Goal: Task Accomplishment & Management: Manage account settings

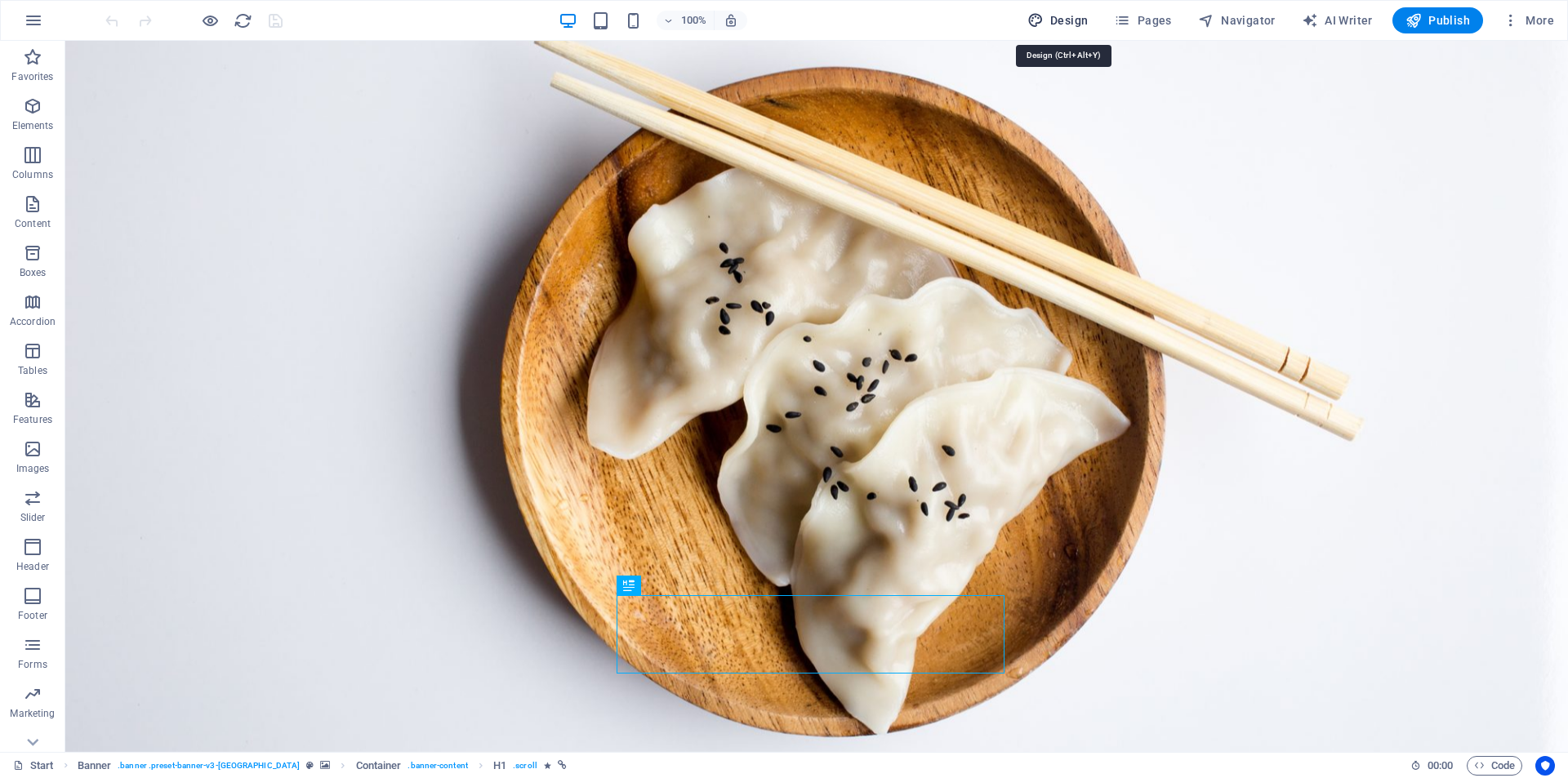
click at [1073, 18] on span "Design" at bounding box center [1057, 20] width 61 height 16
select select "px"
select select "300"
select select "px"
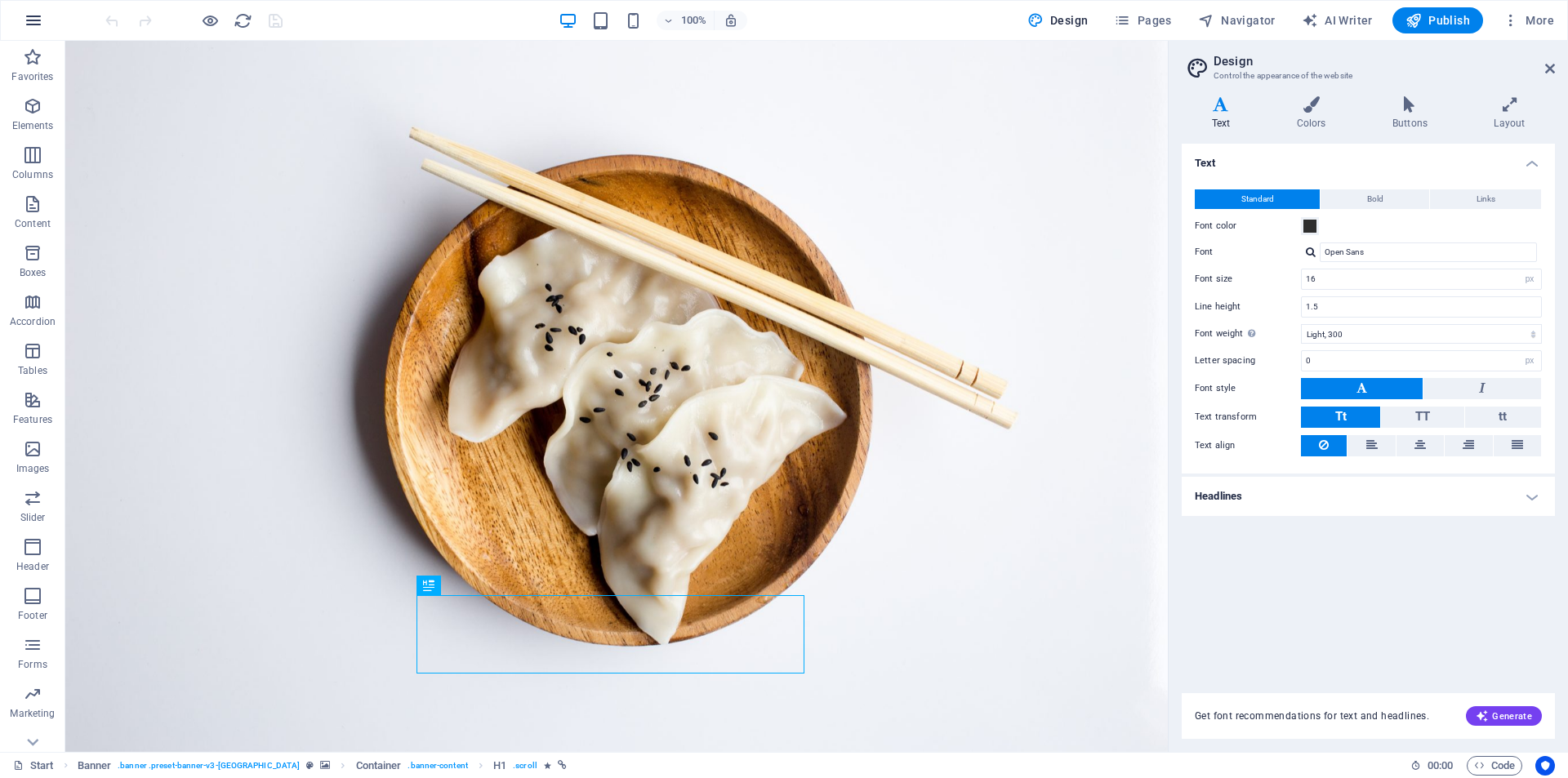
click at [36, 20] on icon "button" at bounding box center [33, 20] width 20 height 20
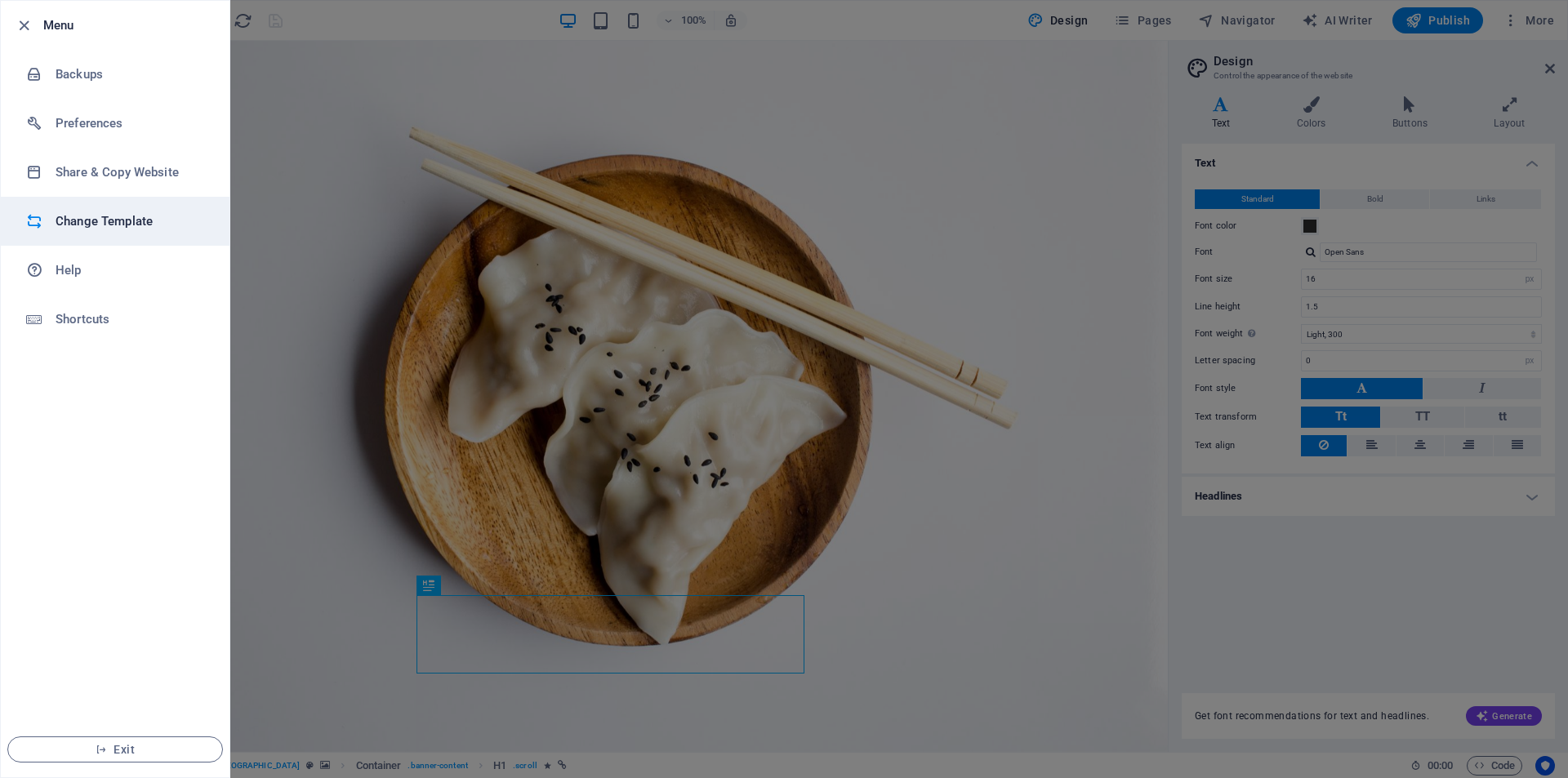
click at [117, 224] on h6 "Change Template" at bounding box center [131, 220] width 151 height 20
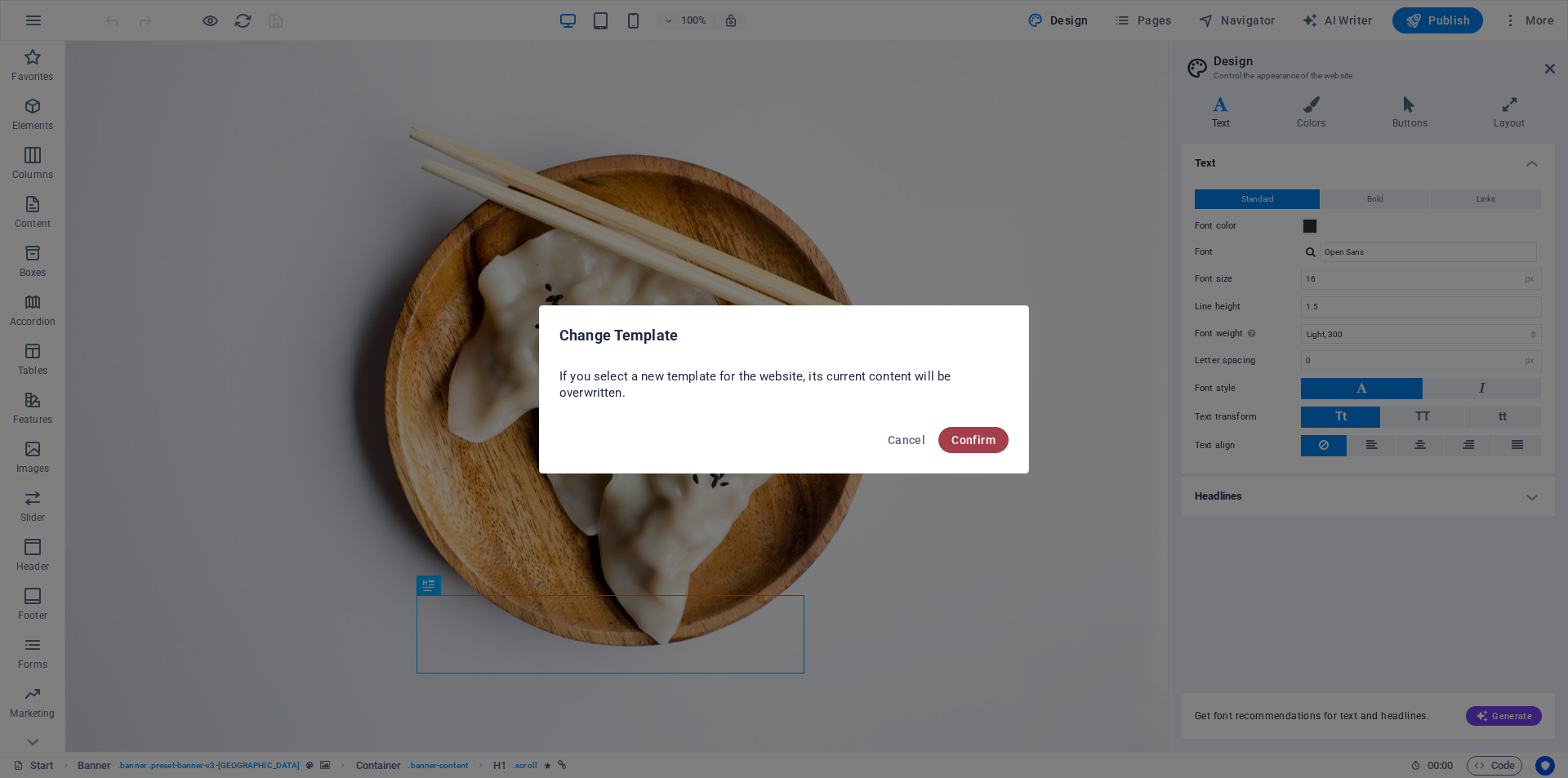
click at [973, 441] on span "Confirm" at bounding box center [972, 439] width 44 height 13
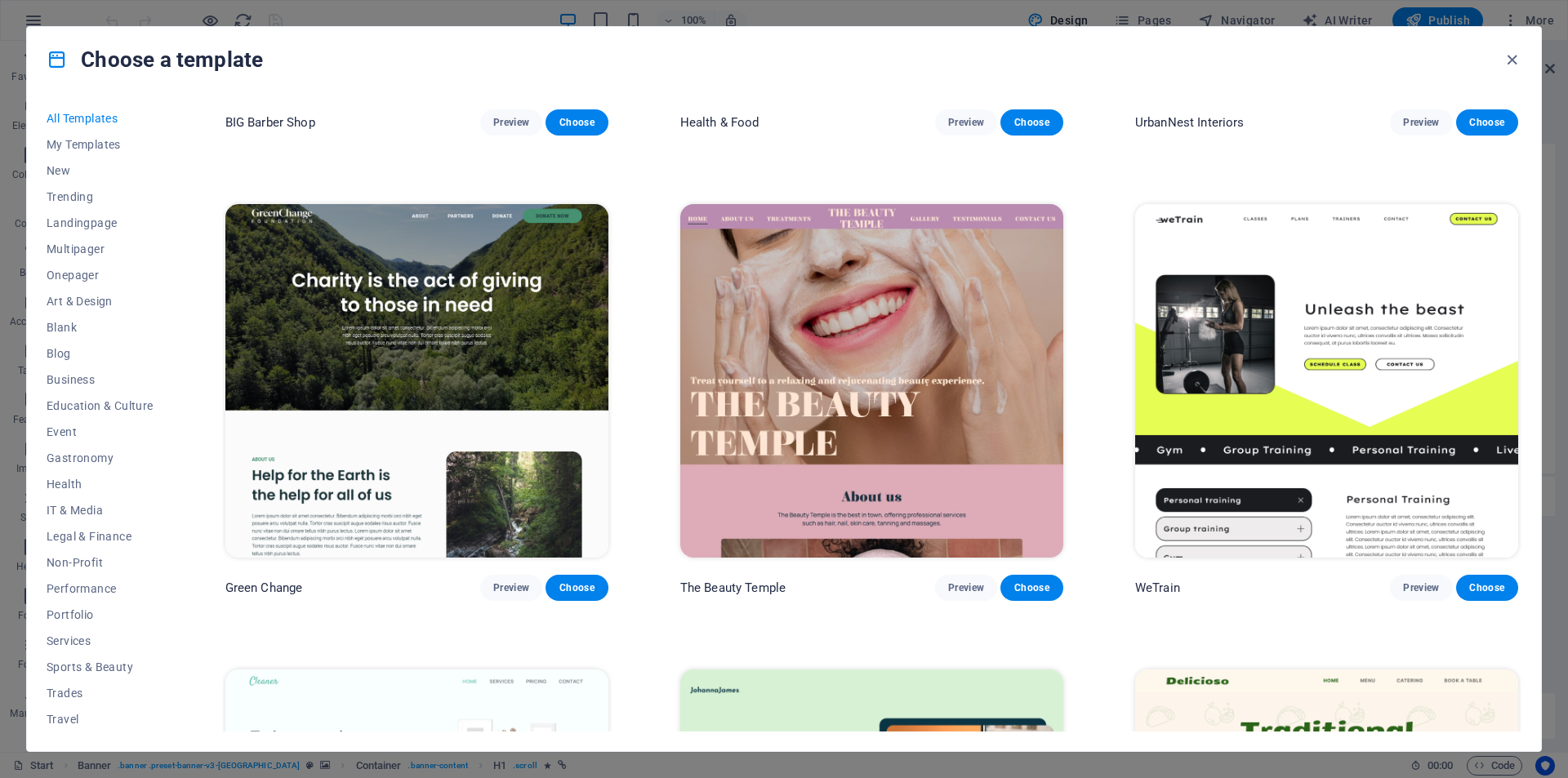
scroll to position [2693, 0]
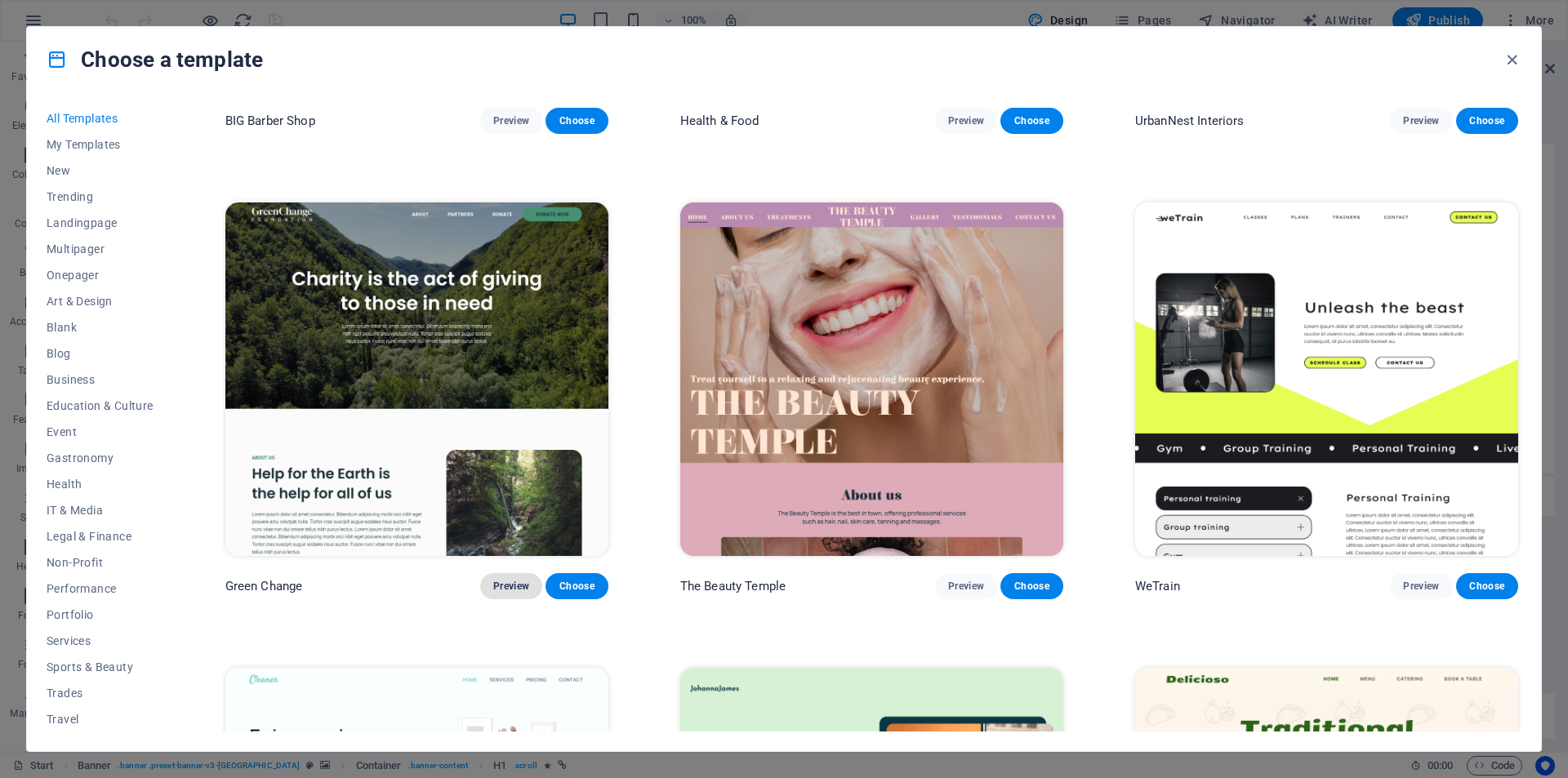
click at [511, 580] on span "Preview" at bounding box center [512, 586] width 36 height 13
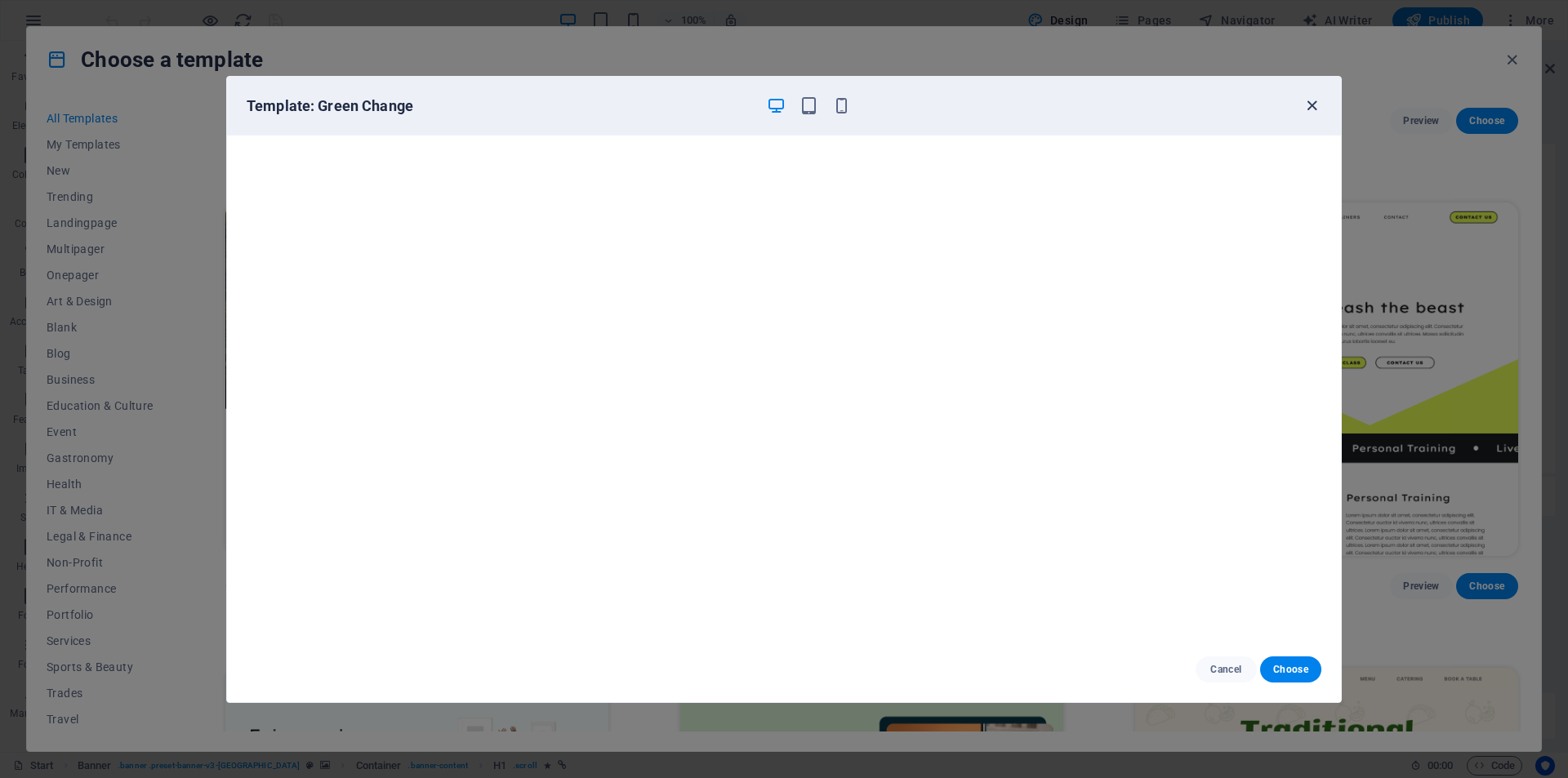
click at [1312, 105] on icon "button" at bounding box center [1312, 106] width 19 height 19
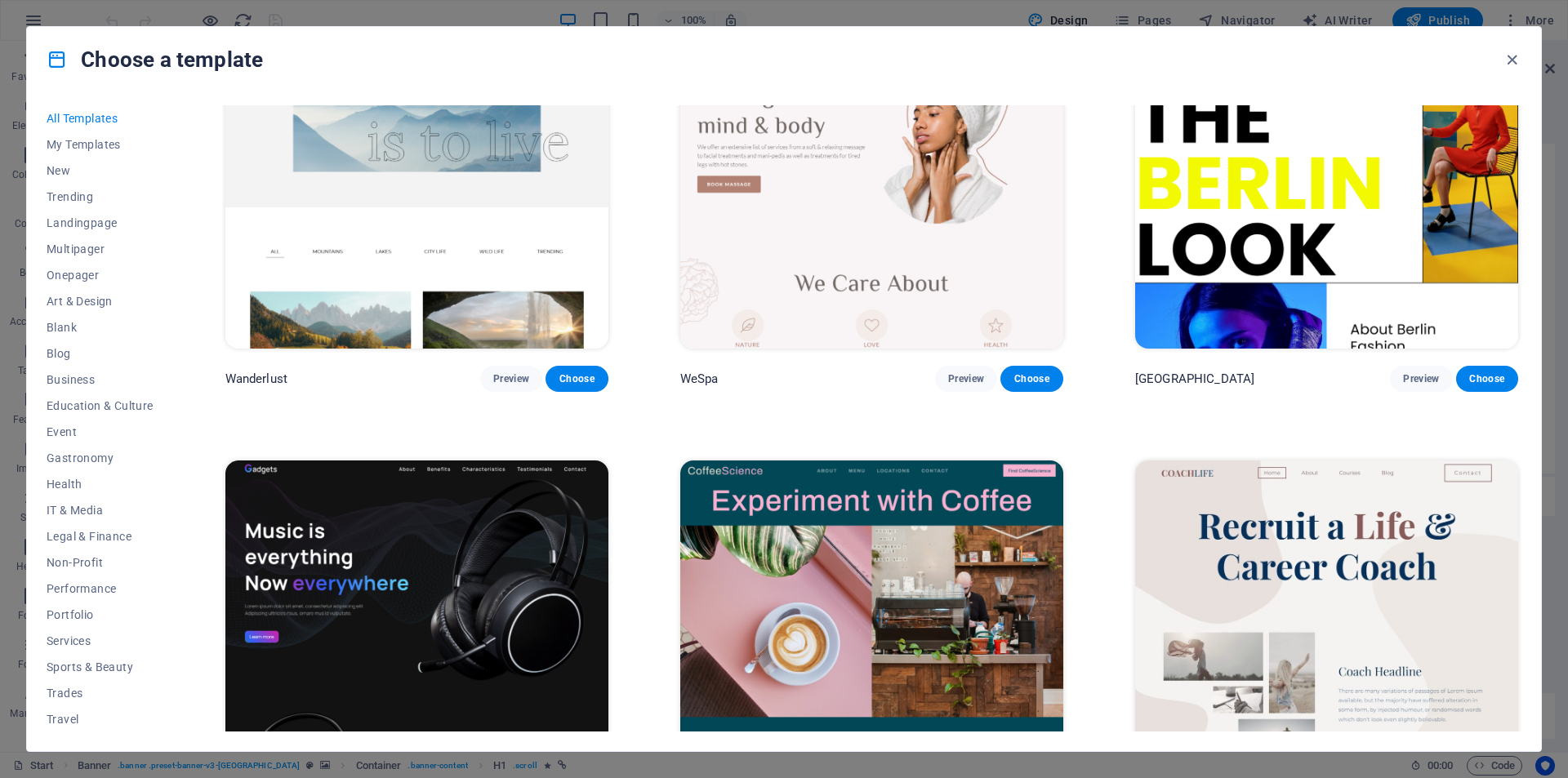
scroll to position [5387, 0]
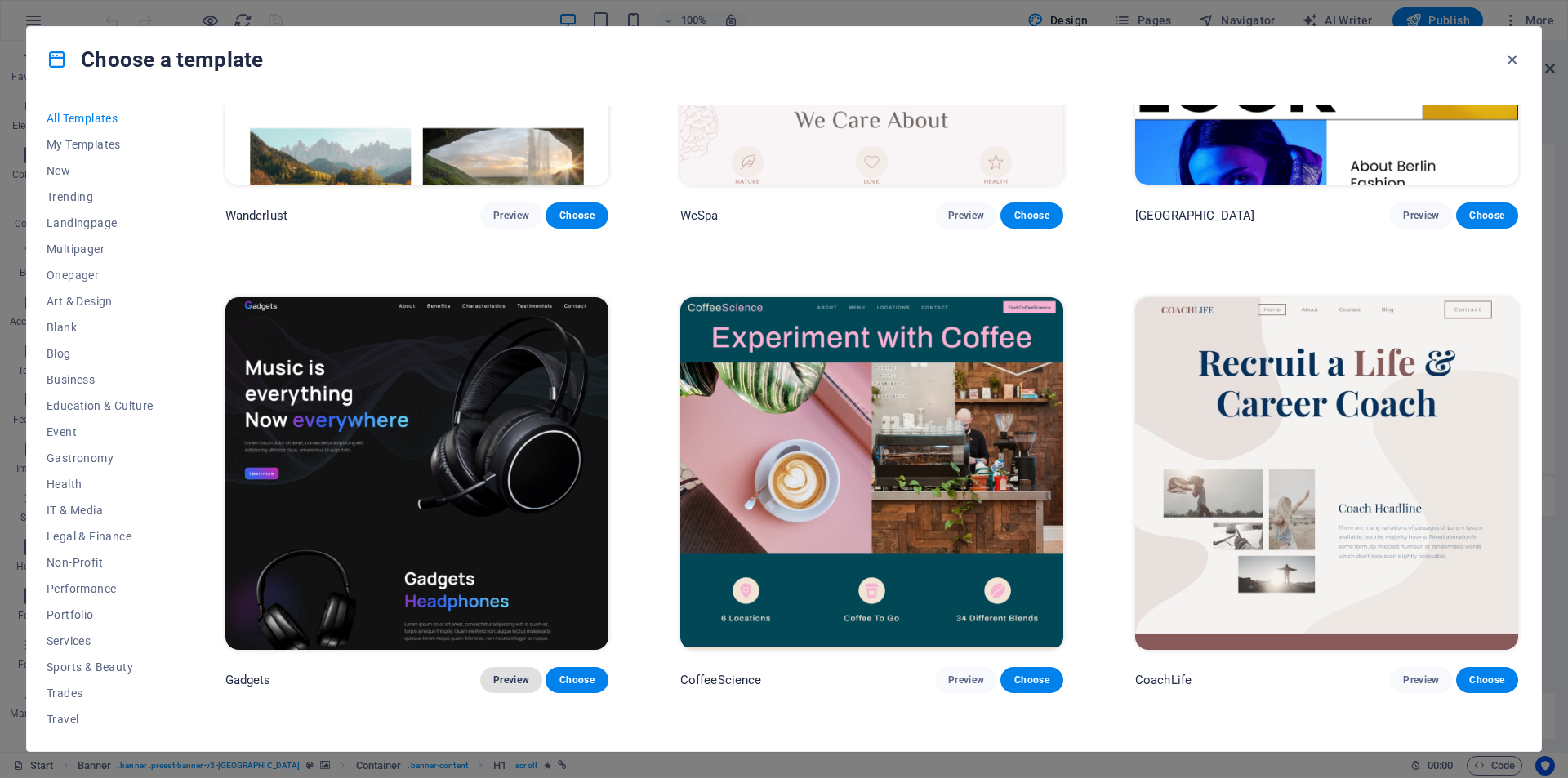
click at [513, 673] on span "Preview" at bounding box center [512, 679] width 36 height 13
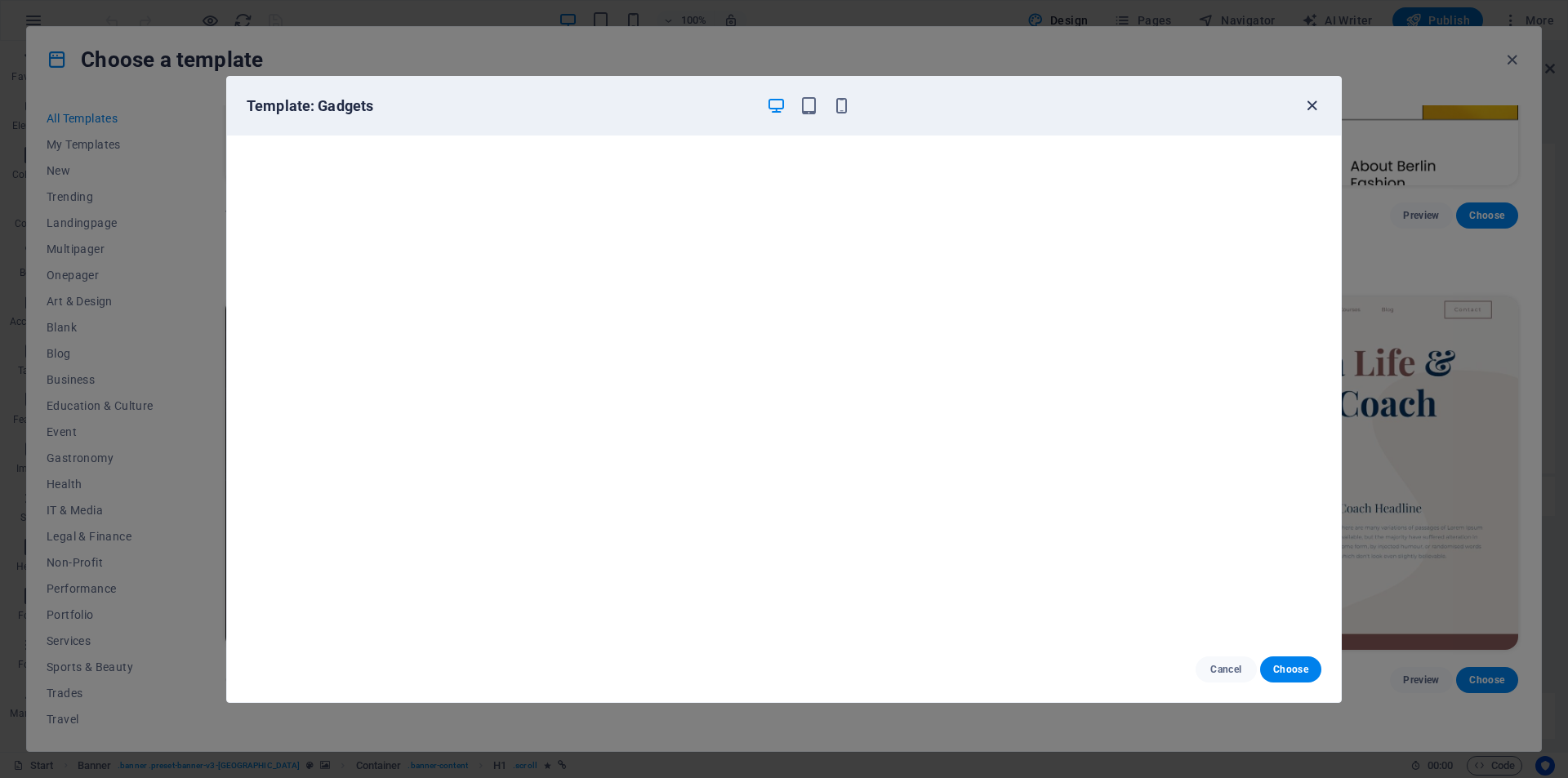
click at [1310, 107] on icon "button" at bounding box center [1312, 106] width 19 height 19
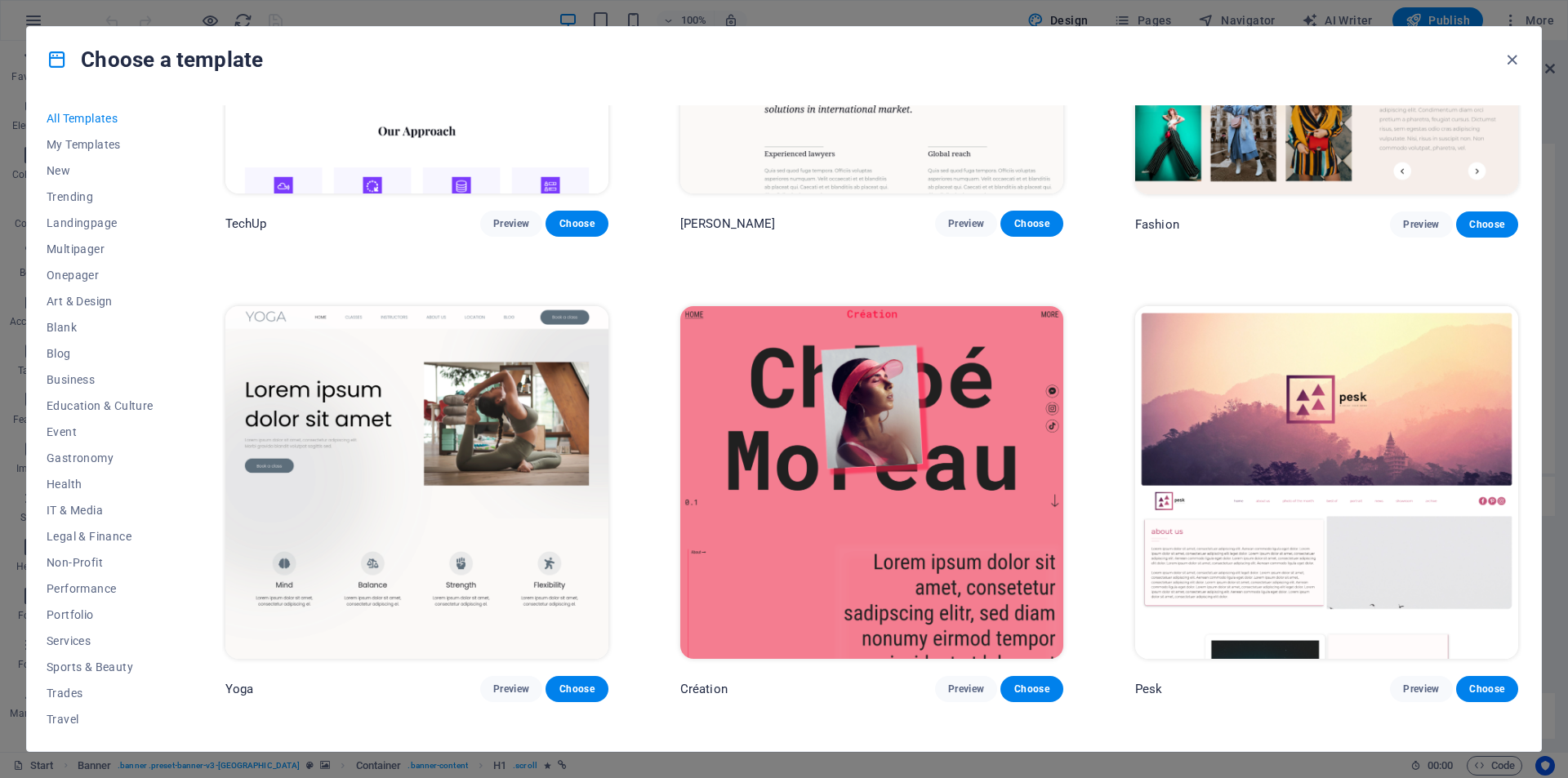
scroll to position [7264, 0]
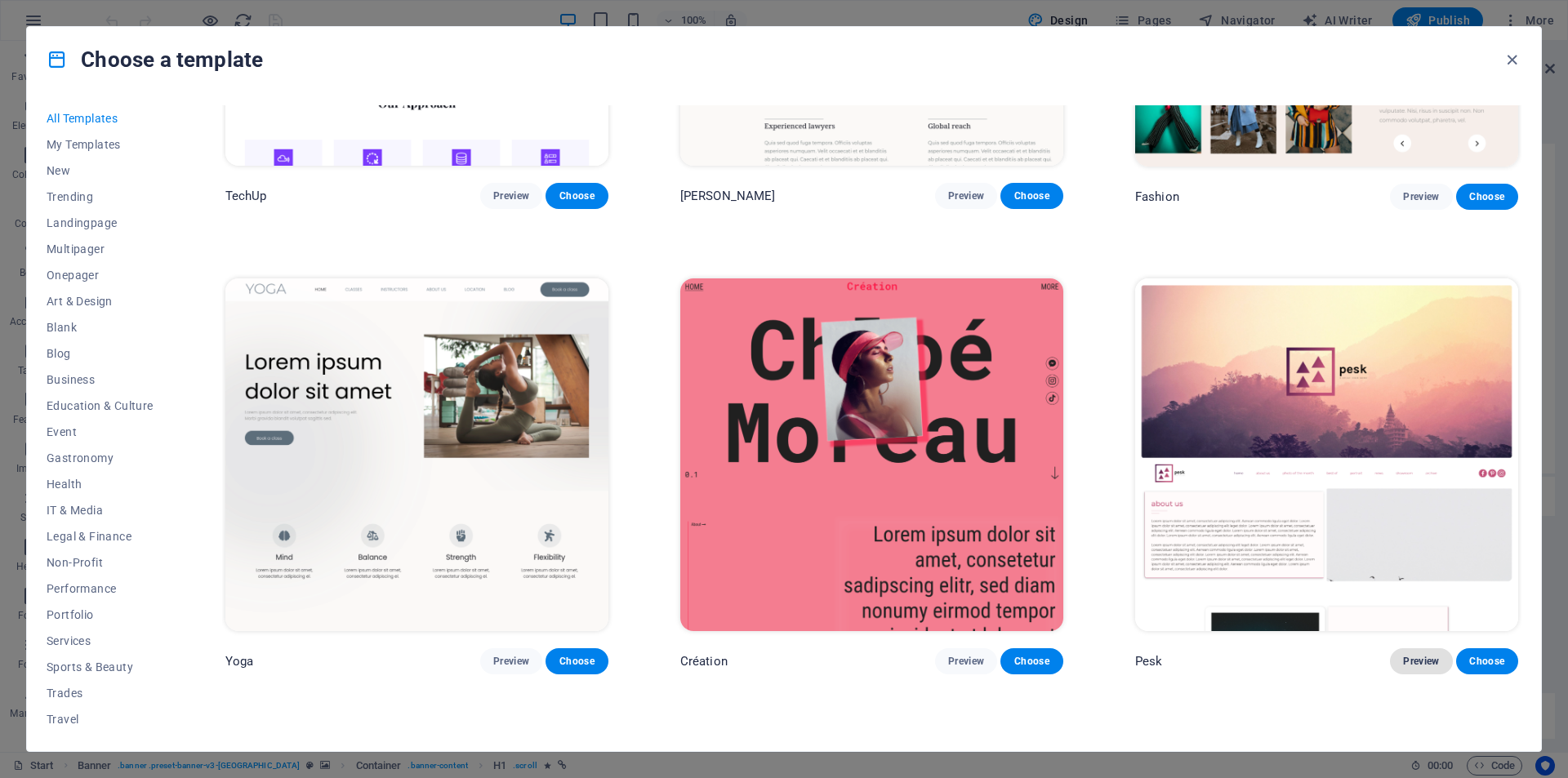
click at [1421, 654] on span "Preview" at bounding box center [1421, 660] width 36 height 13
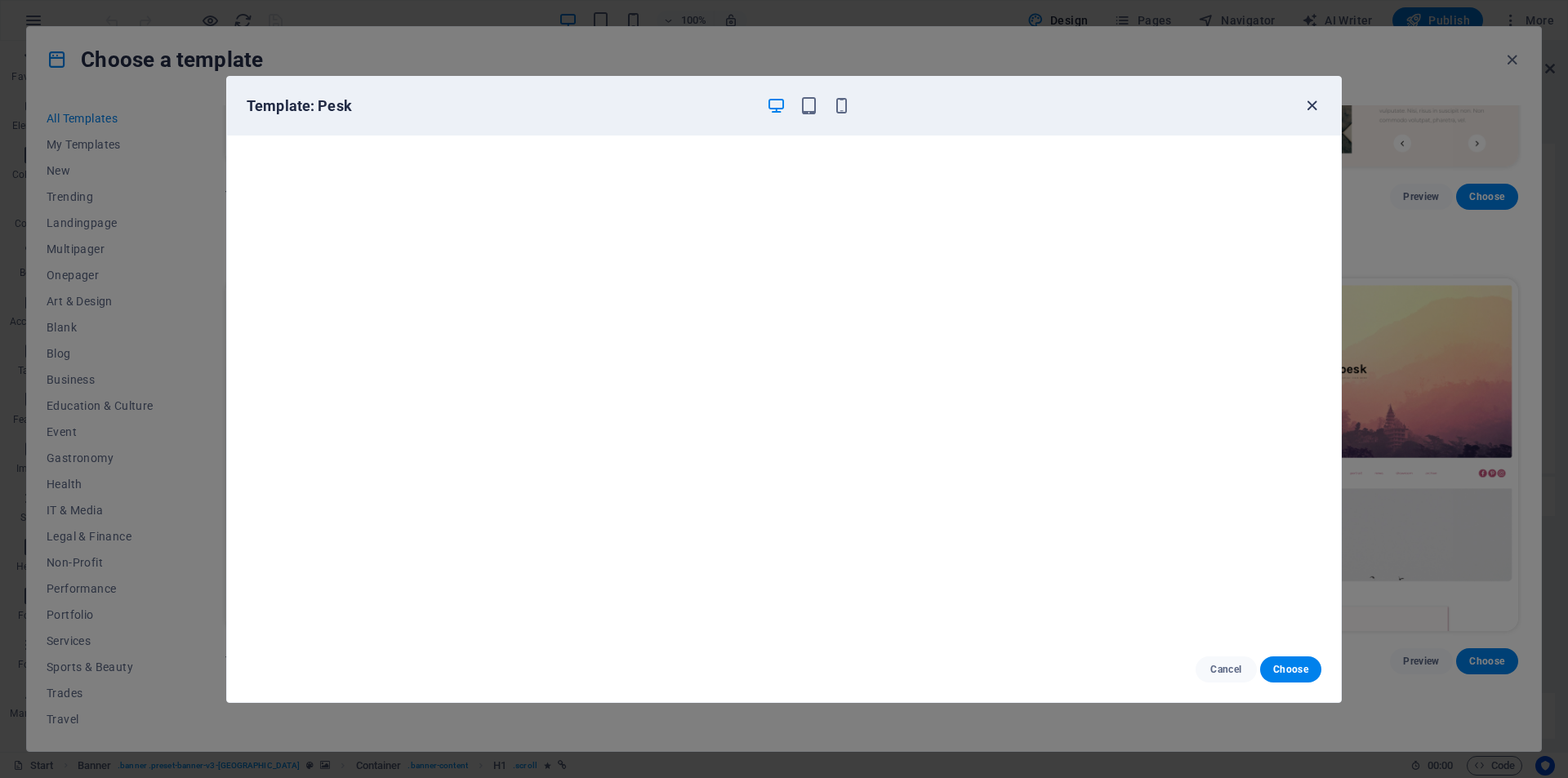
click at [1317, 106] on icon "button" at bounding box center [1312, 106] width 19 height 19
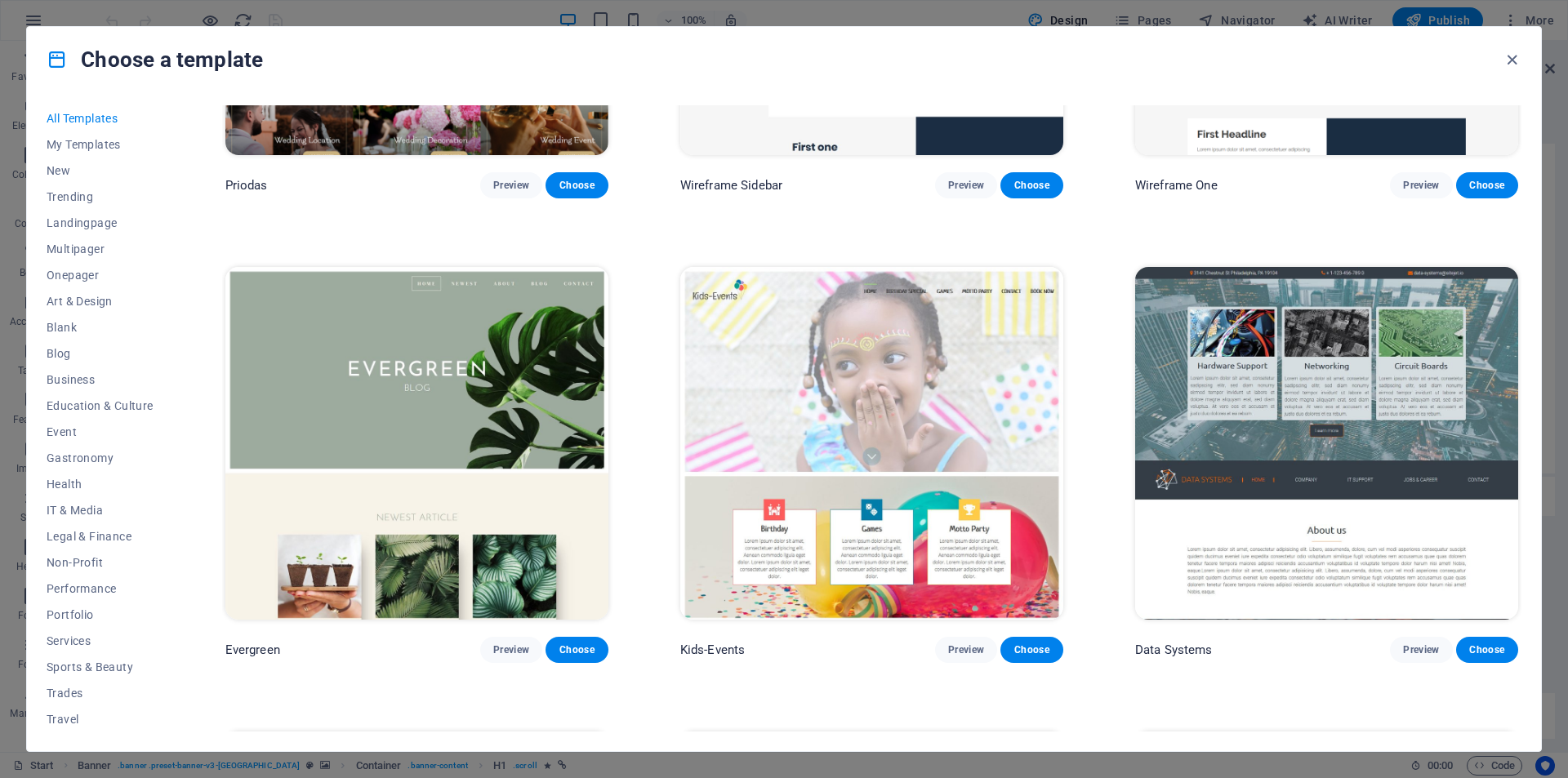
scroll to position [8243, 0]
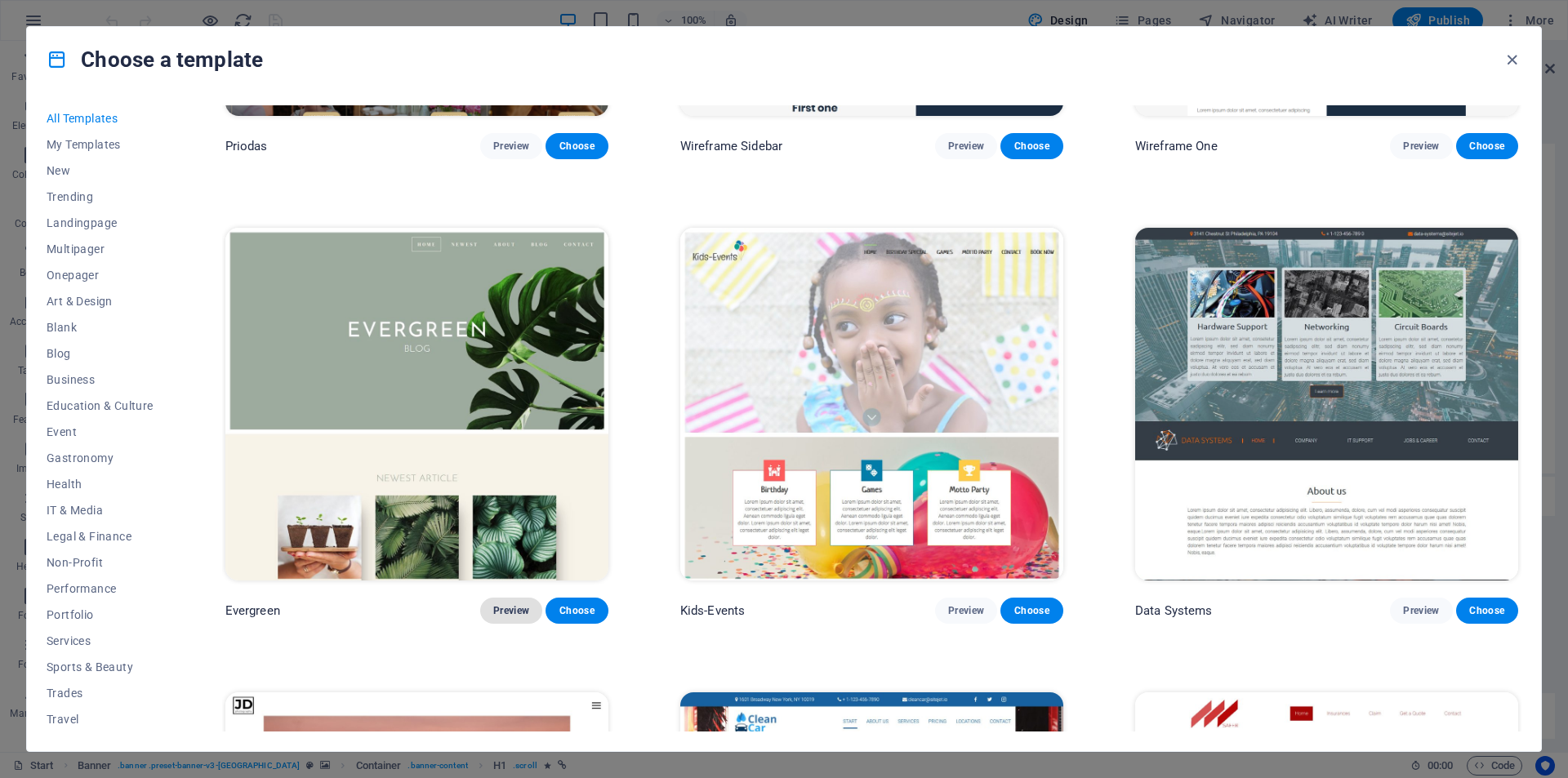
click at [513, 604] on span "Preview" at bounding box center [512, 610] width 36 height 13
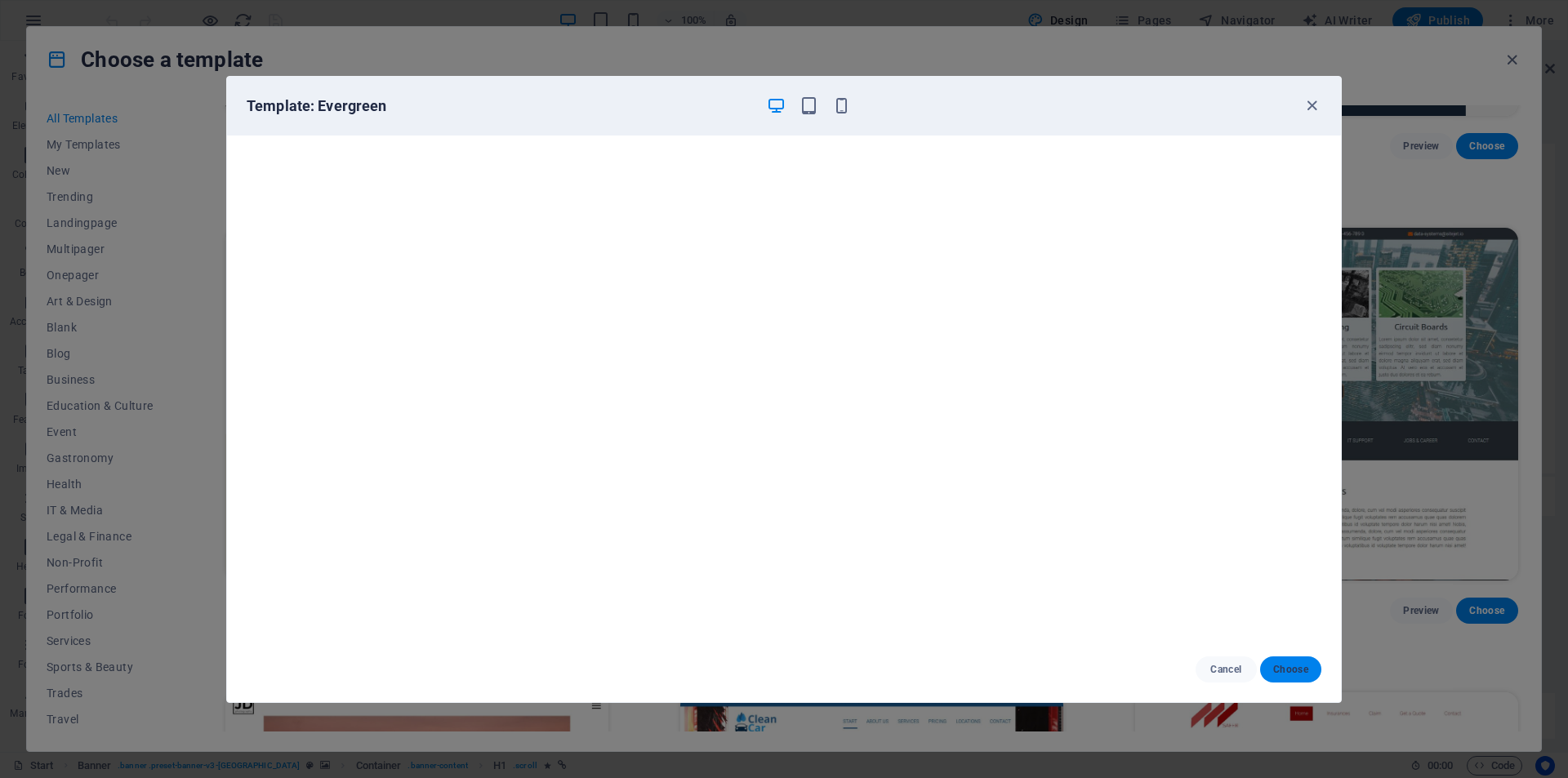
click at [1291, 670] on span "Choose" at bounding box center [1290, 669] width 35 height 13
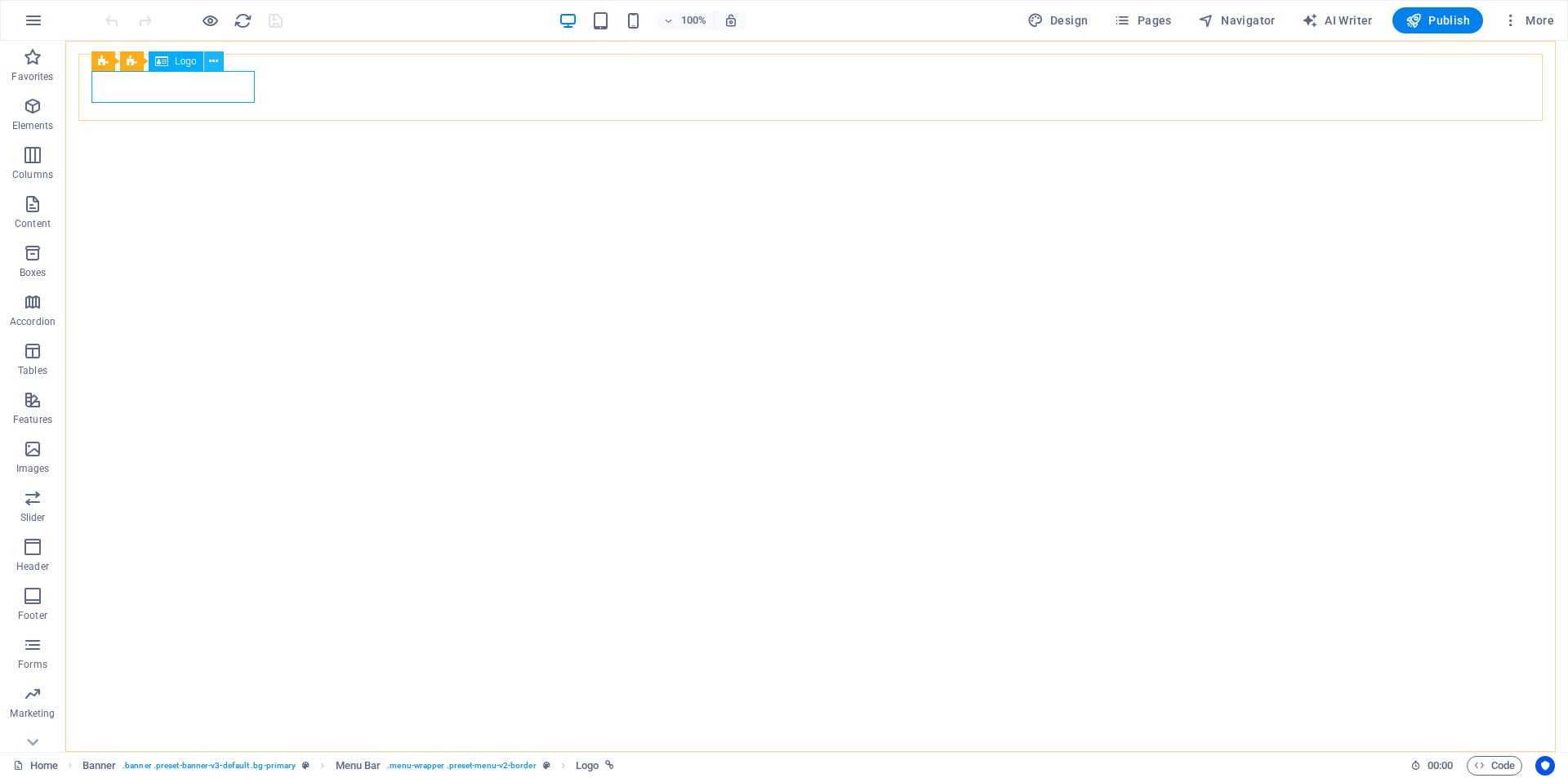
click at [210, 64] on icon at bounding box center [214, 62] width 9 height 17
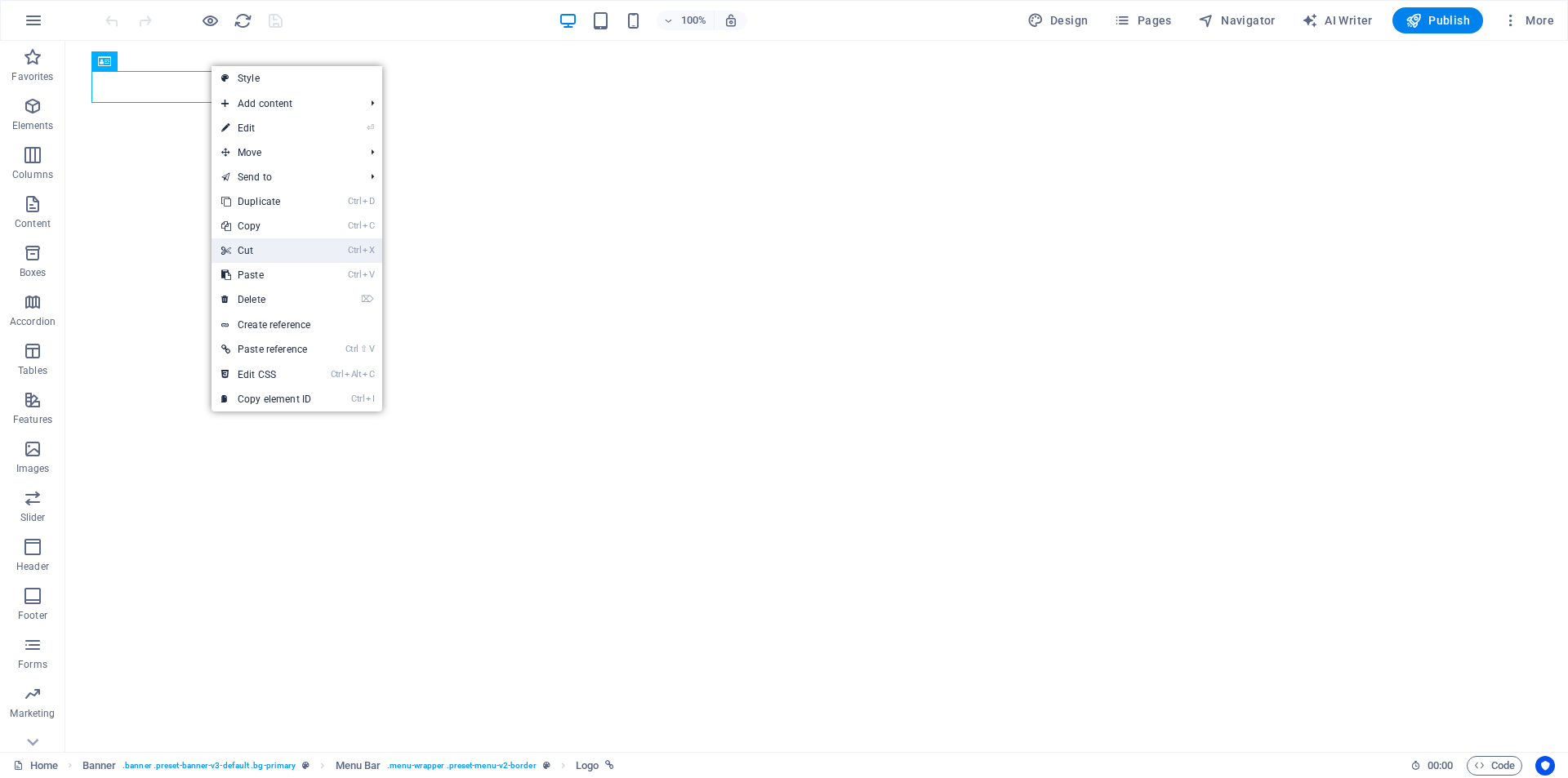
click at [268, 245] on link "Ctrl X Cut" at bounding box center [265, 250] width 109 height 25
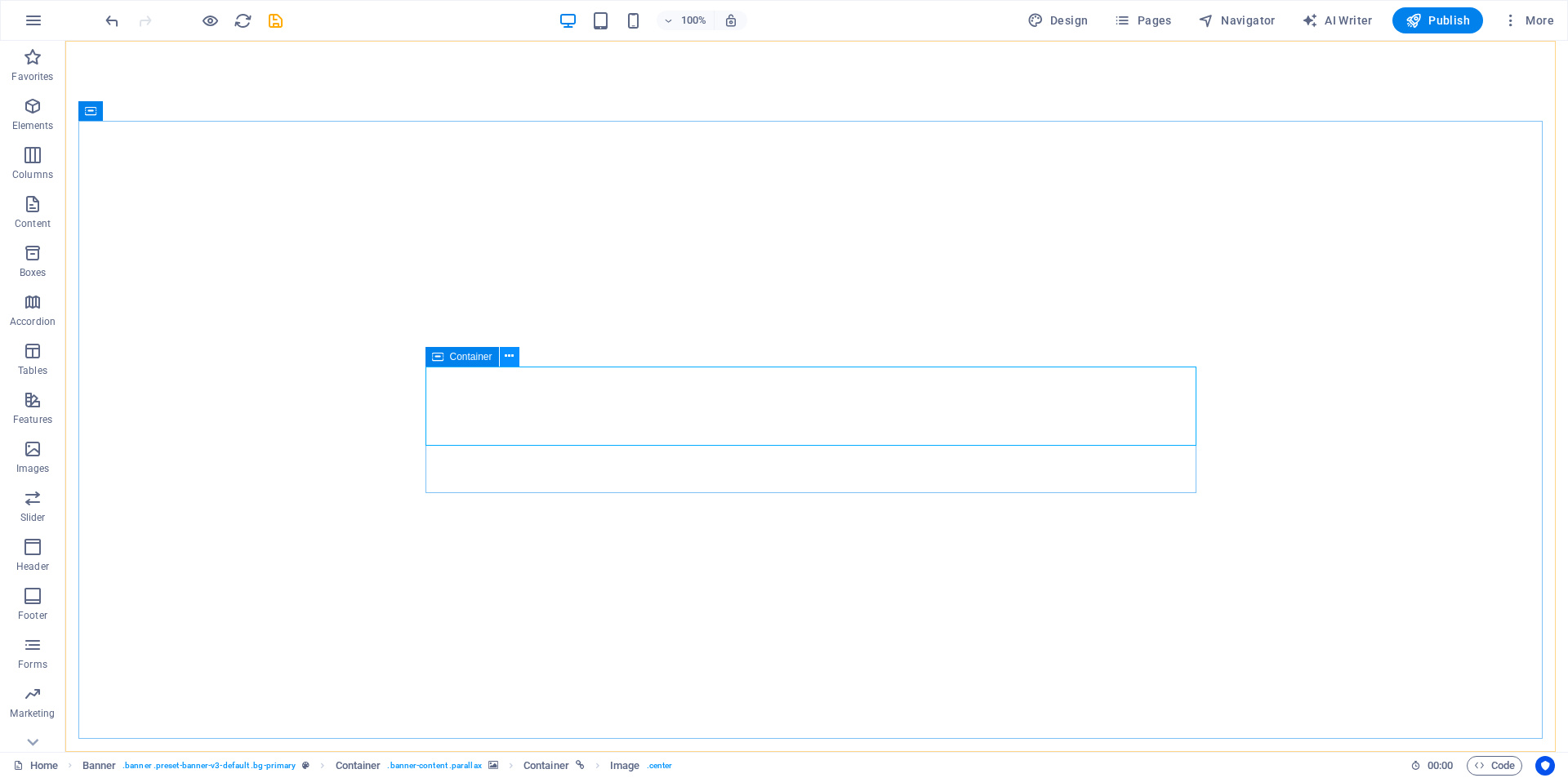
click at [512, 353] on icon at bounding box center [509, 356] width 9 height 17
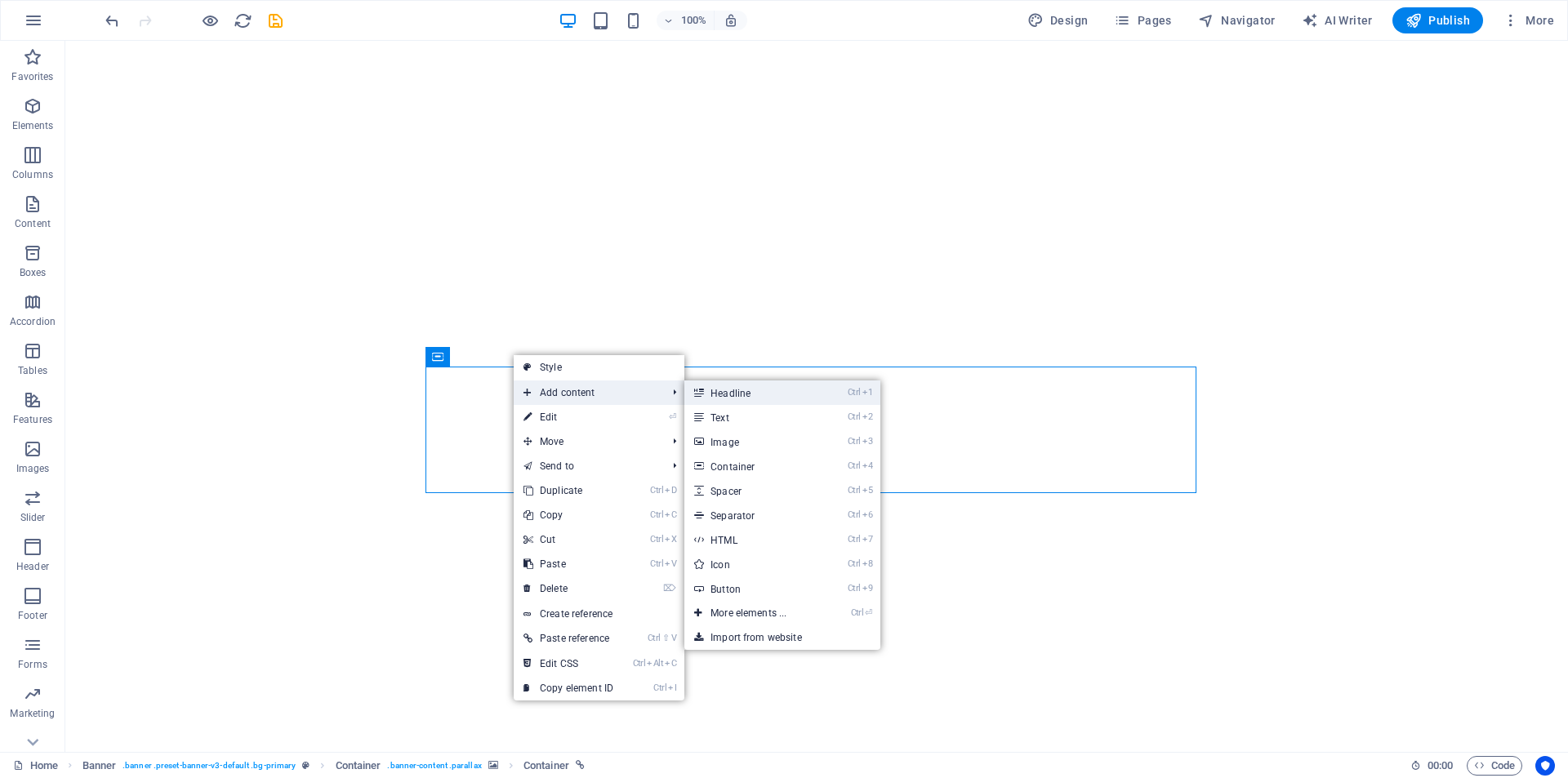
click at [736, 393] on link "Ctrl 1 Headline" at bounding box center [751, 392] width 135 height 25
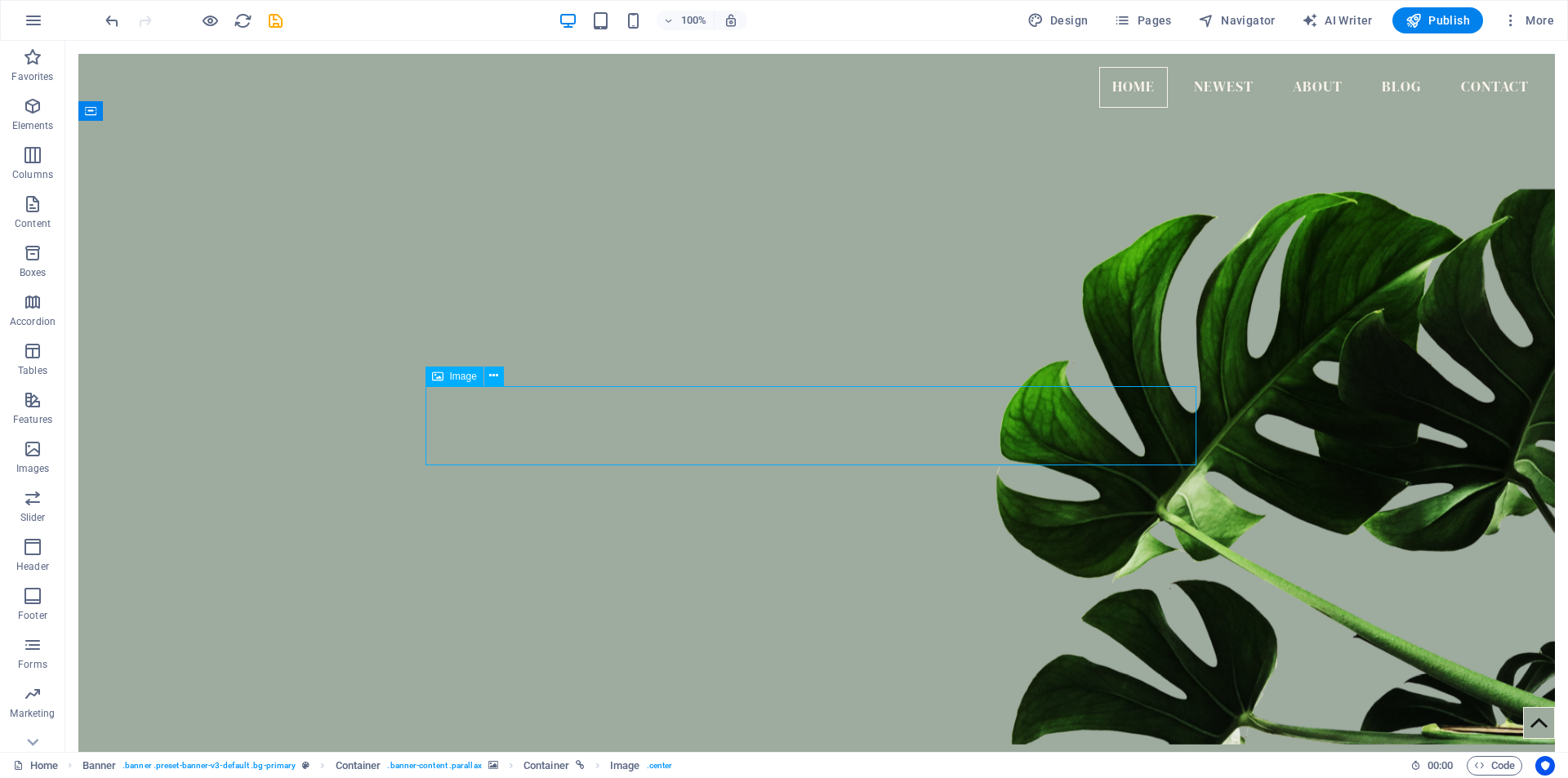
select select "px"
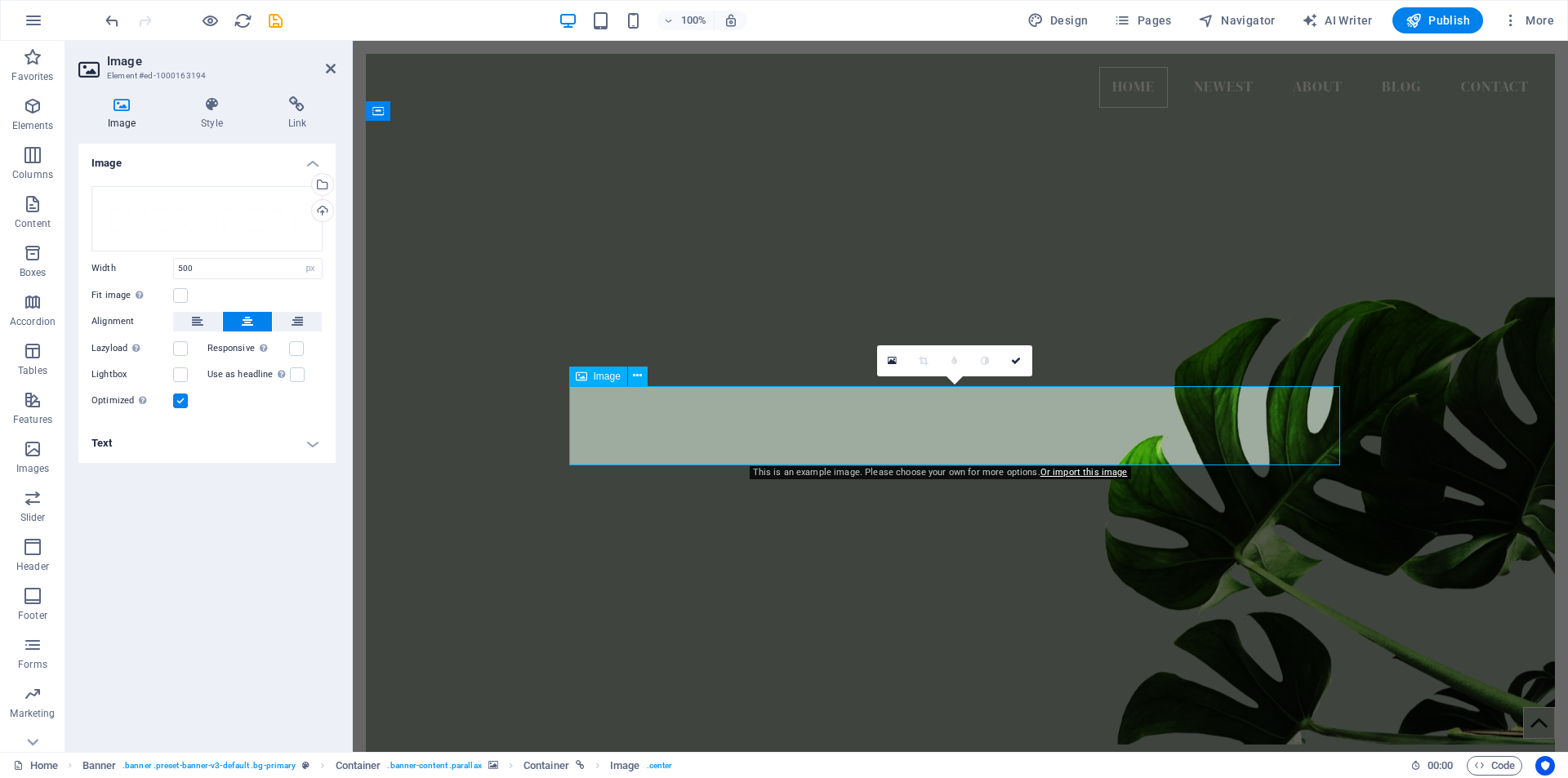
click at [639, 379] on icon at bounding box center [637, 376] width 9 height 17
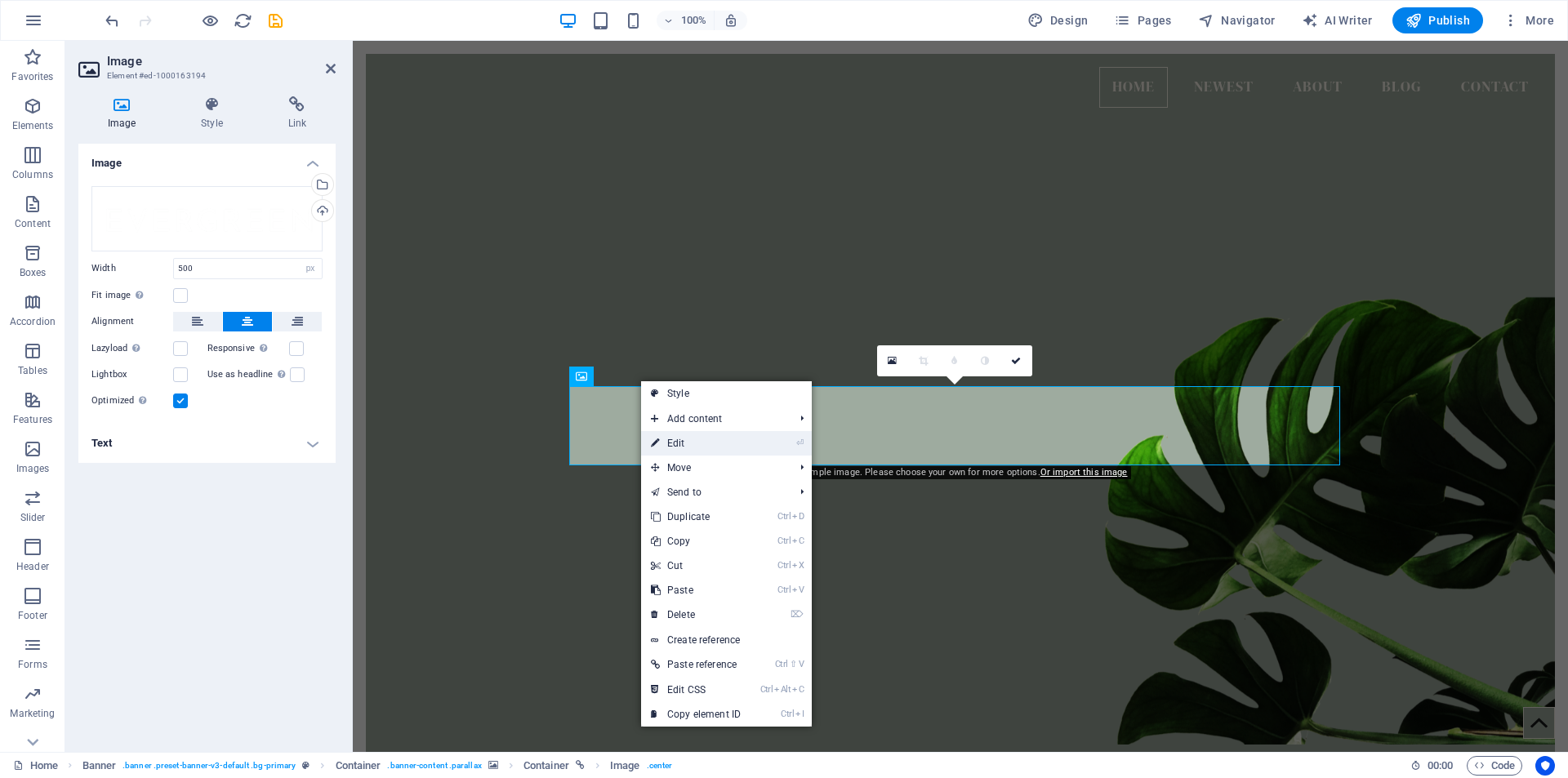
click at [685, 441] on link "⏎ Edit" at bounding box center [695, 443] width 109 height 25
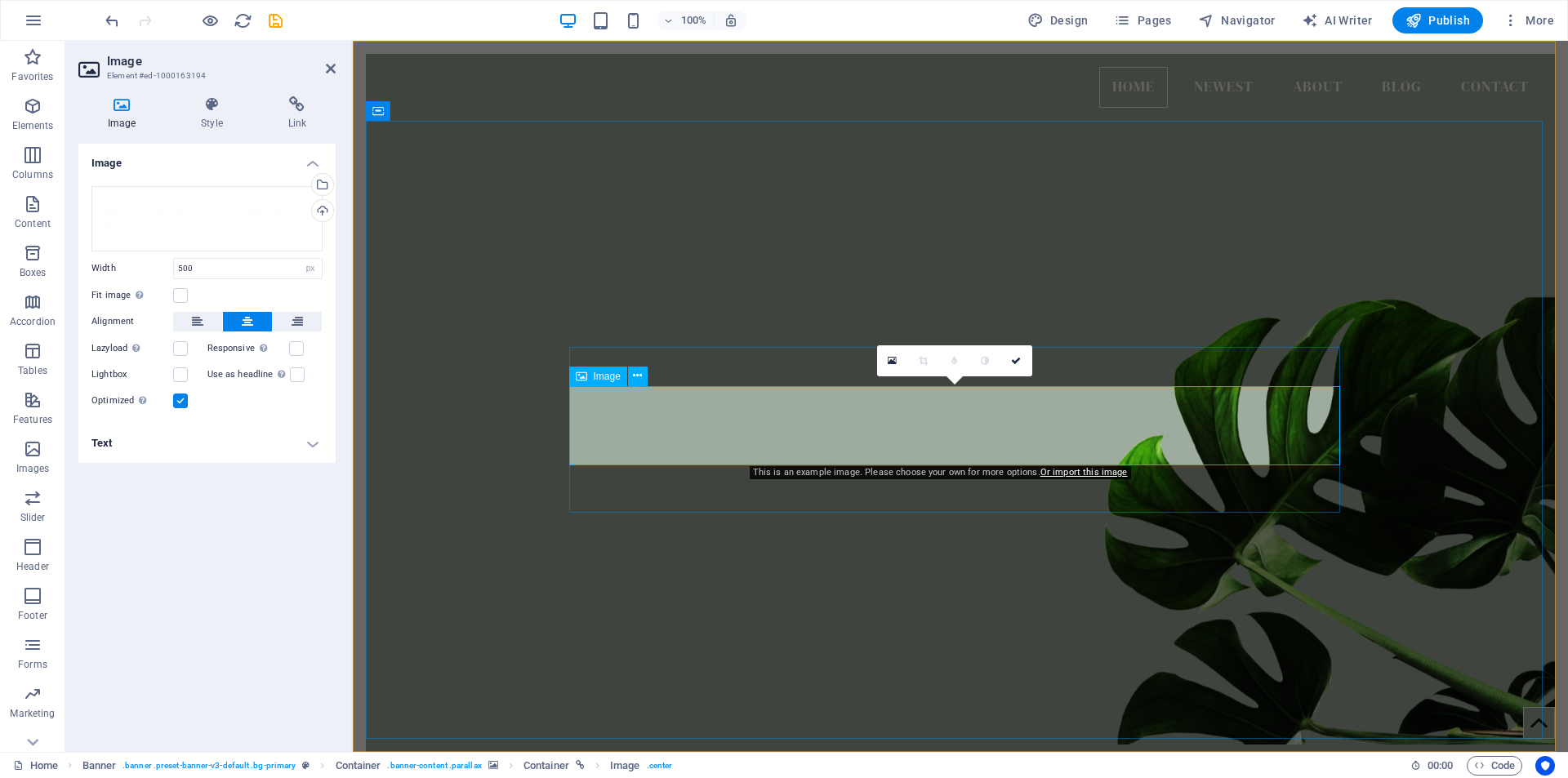
click at [654, 335] on icon at bounding box center [651, 336] width 9 height 17
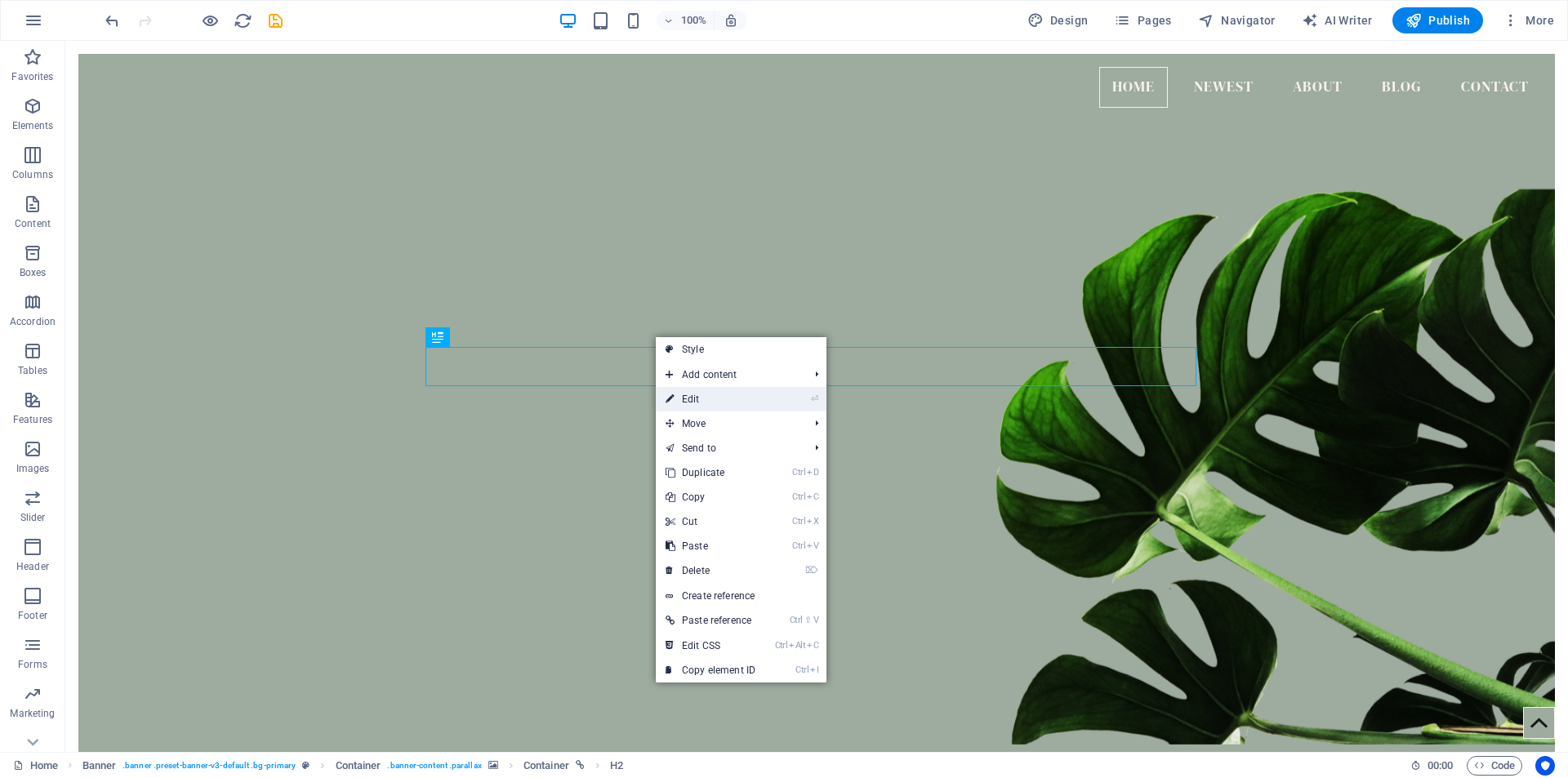
click at [754, 401] on link "⏎ Edit" at bounding box center [710, 399] width 109 height 25
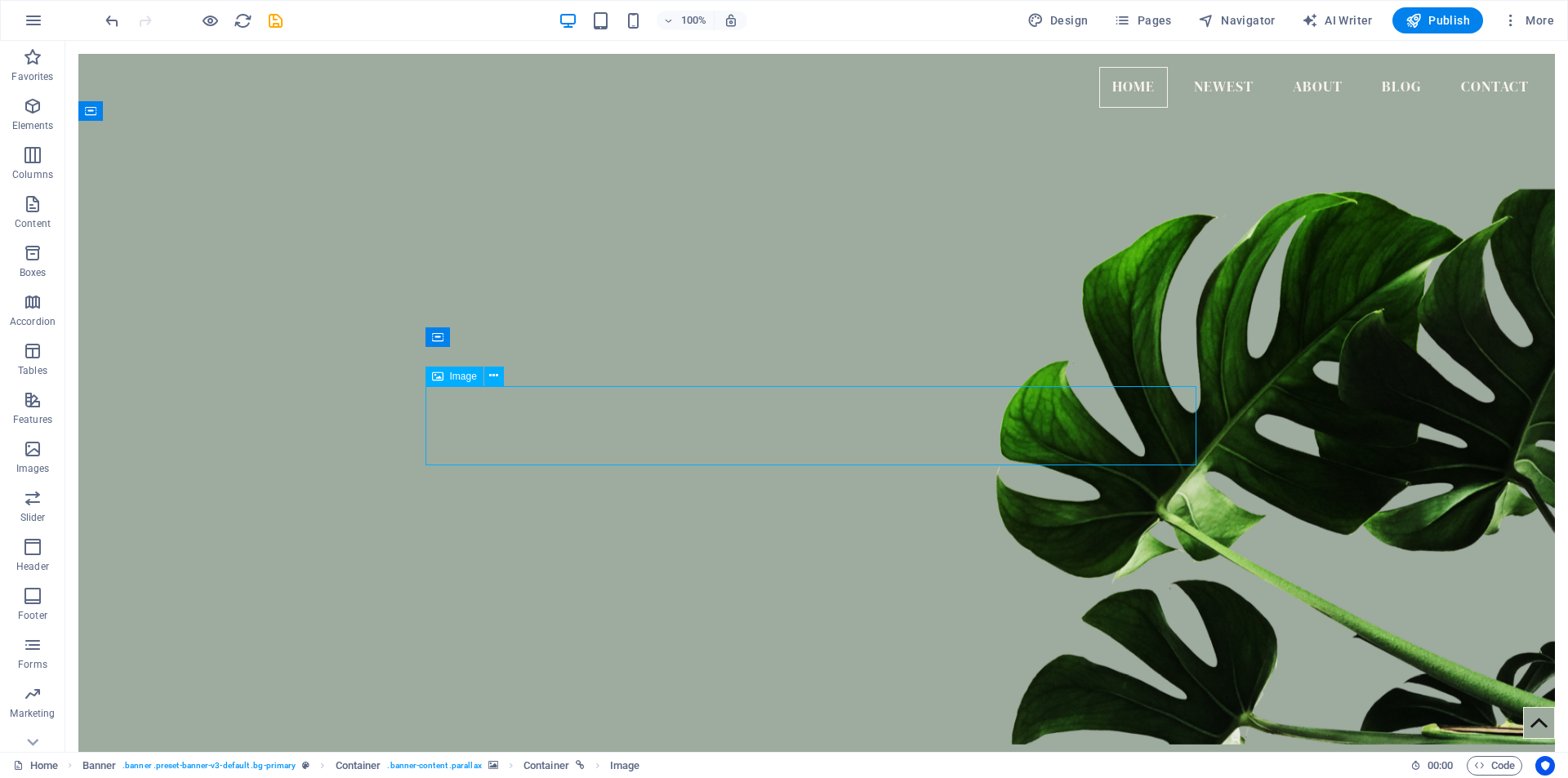
click at [499, 373] on button at bounding box center [493, 376] width 20 height 20
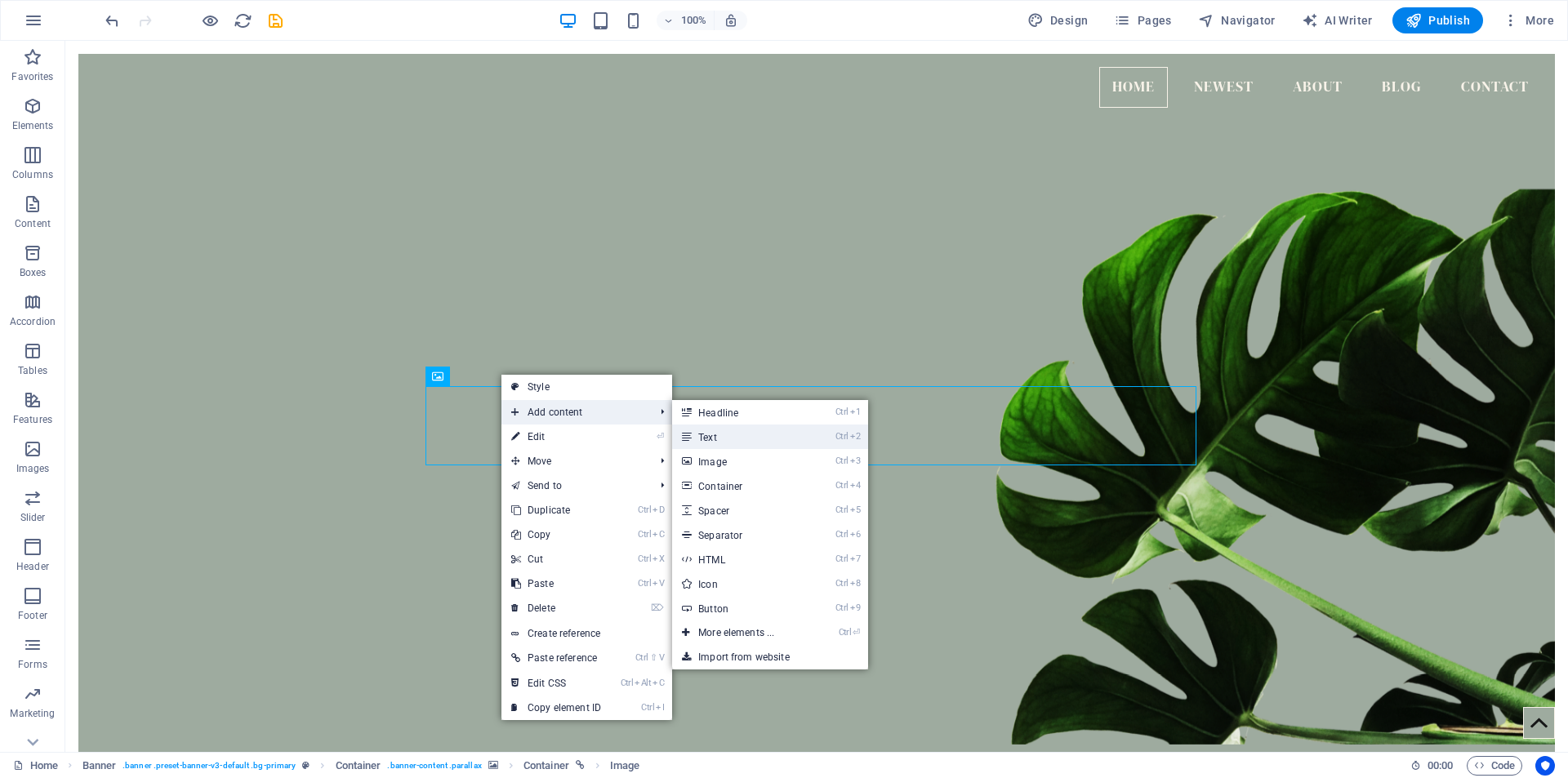
click at [733, 443] on link "Ctrl 2 Text" at bounding box center [739, 437] width 135 height 25
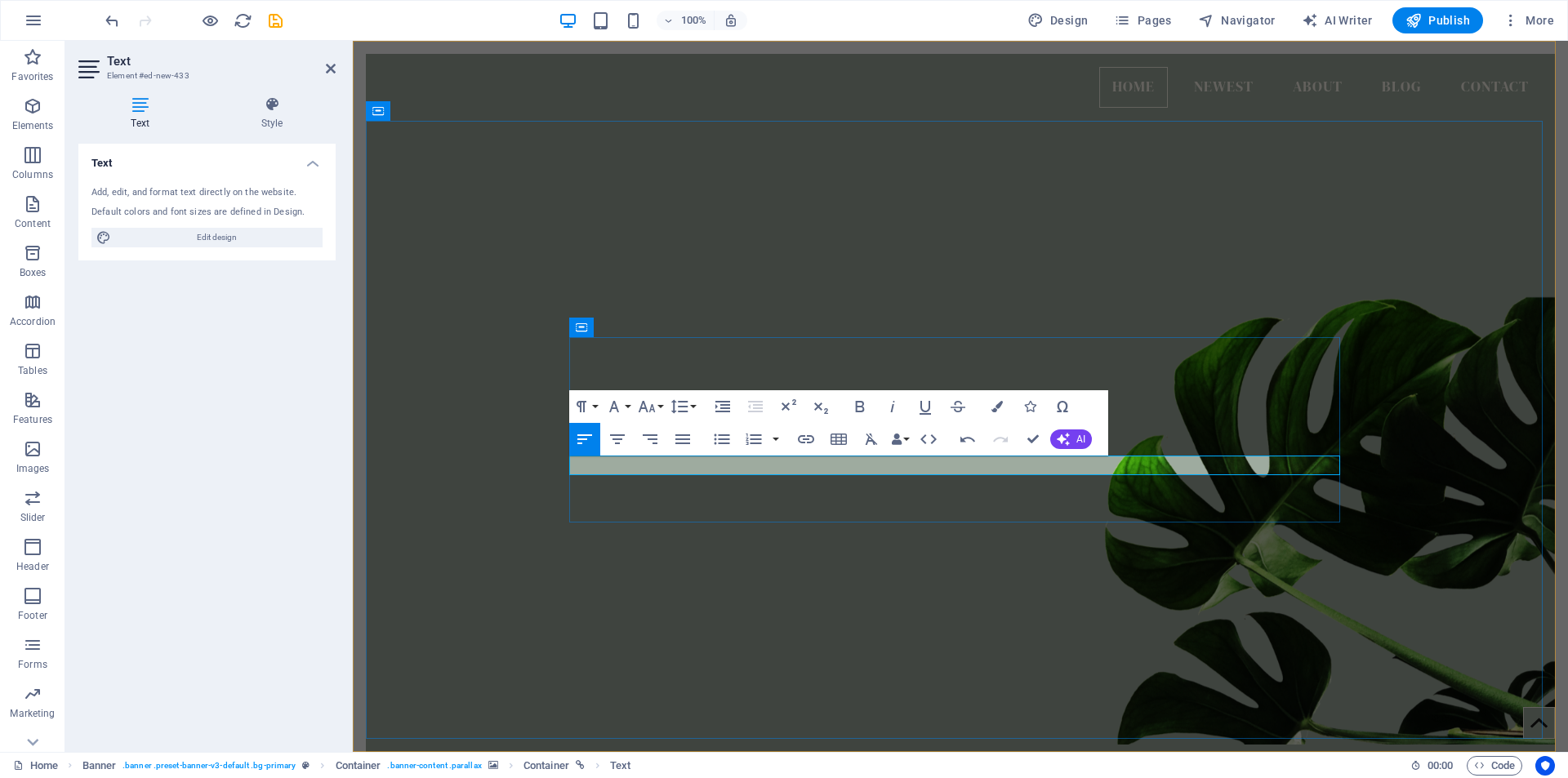
drag, startPoint x: 639, startPoint y: 461, endPoint x: 564, endPoint y: 471, distance: 75.7
click at [564, 471] on div "New headJOHNline [PERSON_NAME] ARCHITECT Blog" at bounding box center [960, 646] width 1189 height 1050
click at [627, 409] on button "Font Family" at bounding box center [617, 407] width 31 height 33
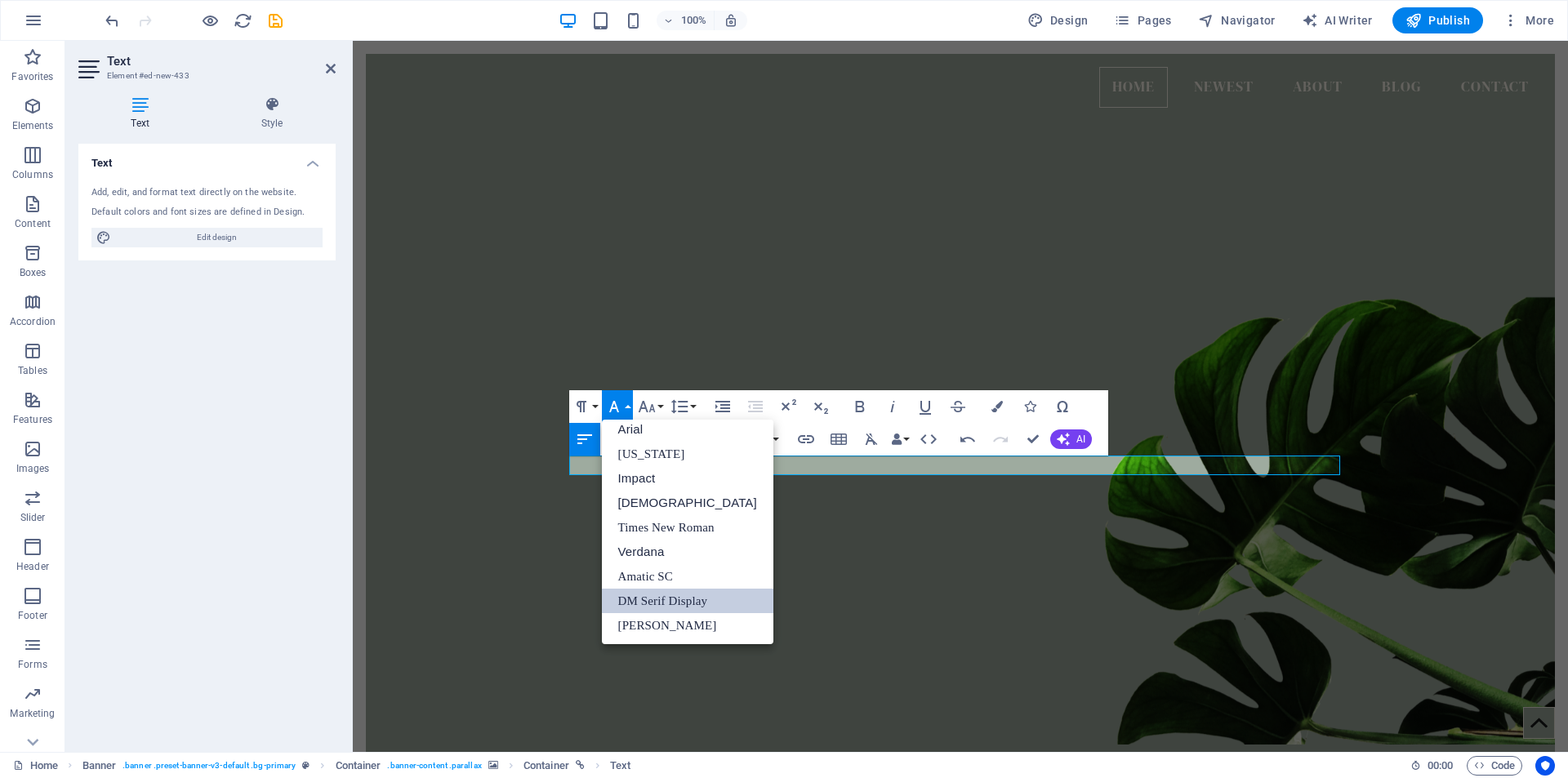
scroll to position [9, 0]
click at [649, 504] on link "[DEMOGRAPHIC_DATA]" at bounding box center [687, 503] width 172 height 25
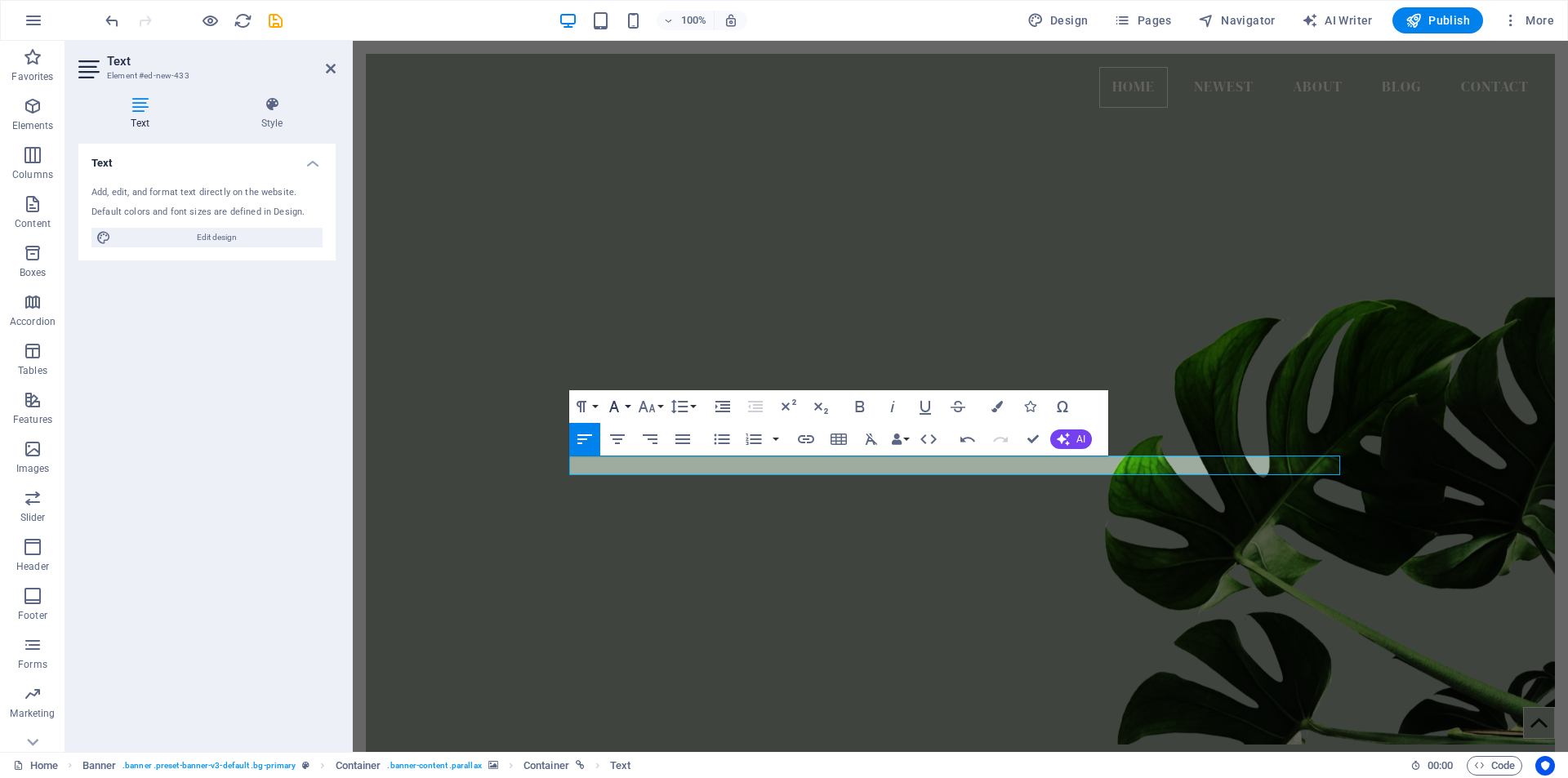
click at [629, 409] on button "Font Family" at bounding box center [617, 407] width 31 height 33
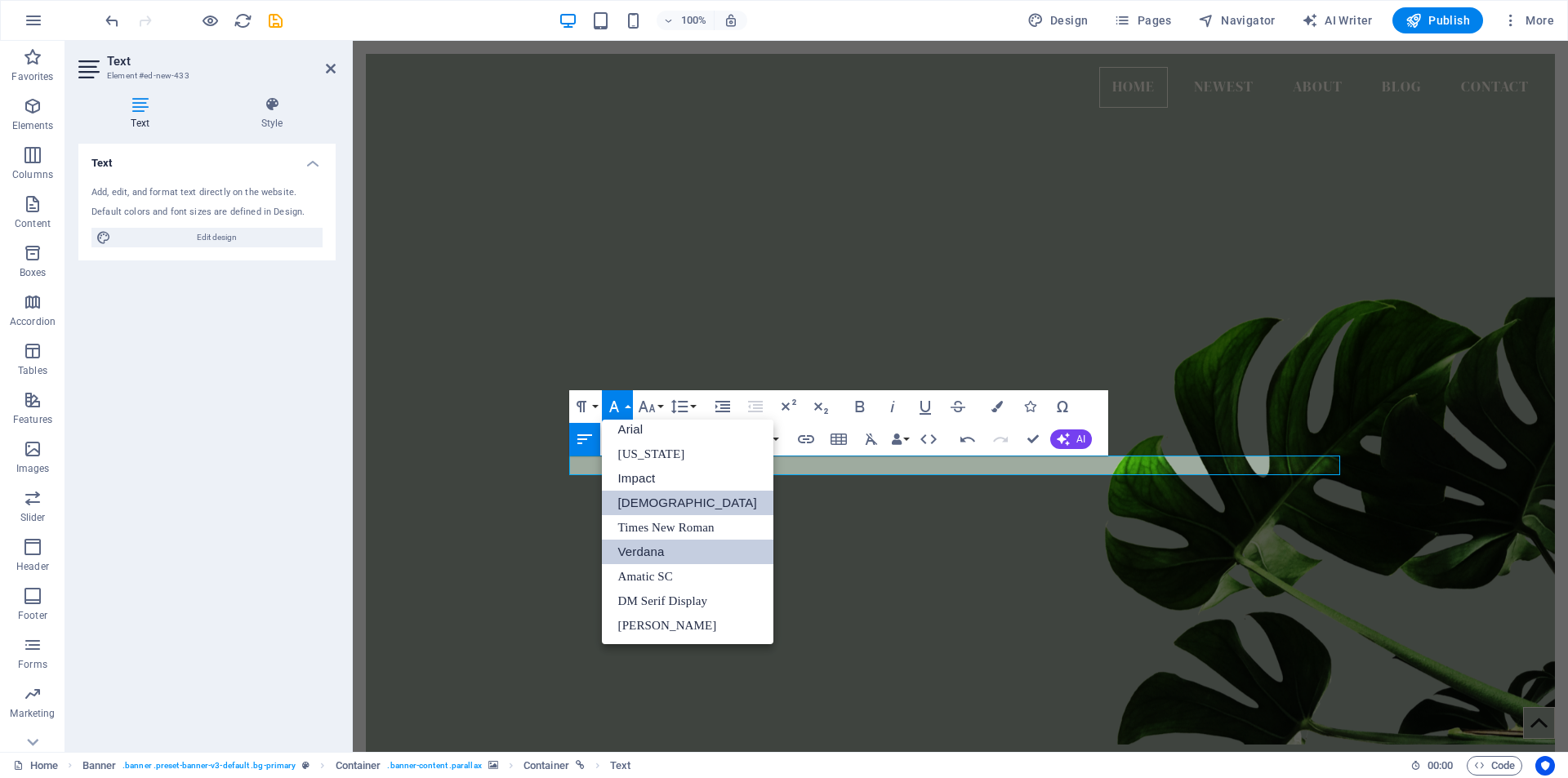
click at [647, 557] on link "Verdana" at bounding box center [687, 552] width 172 height 25
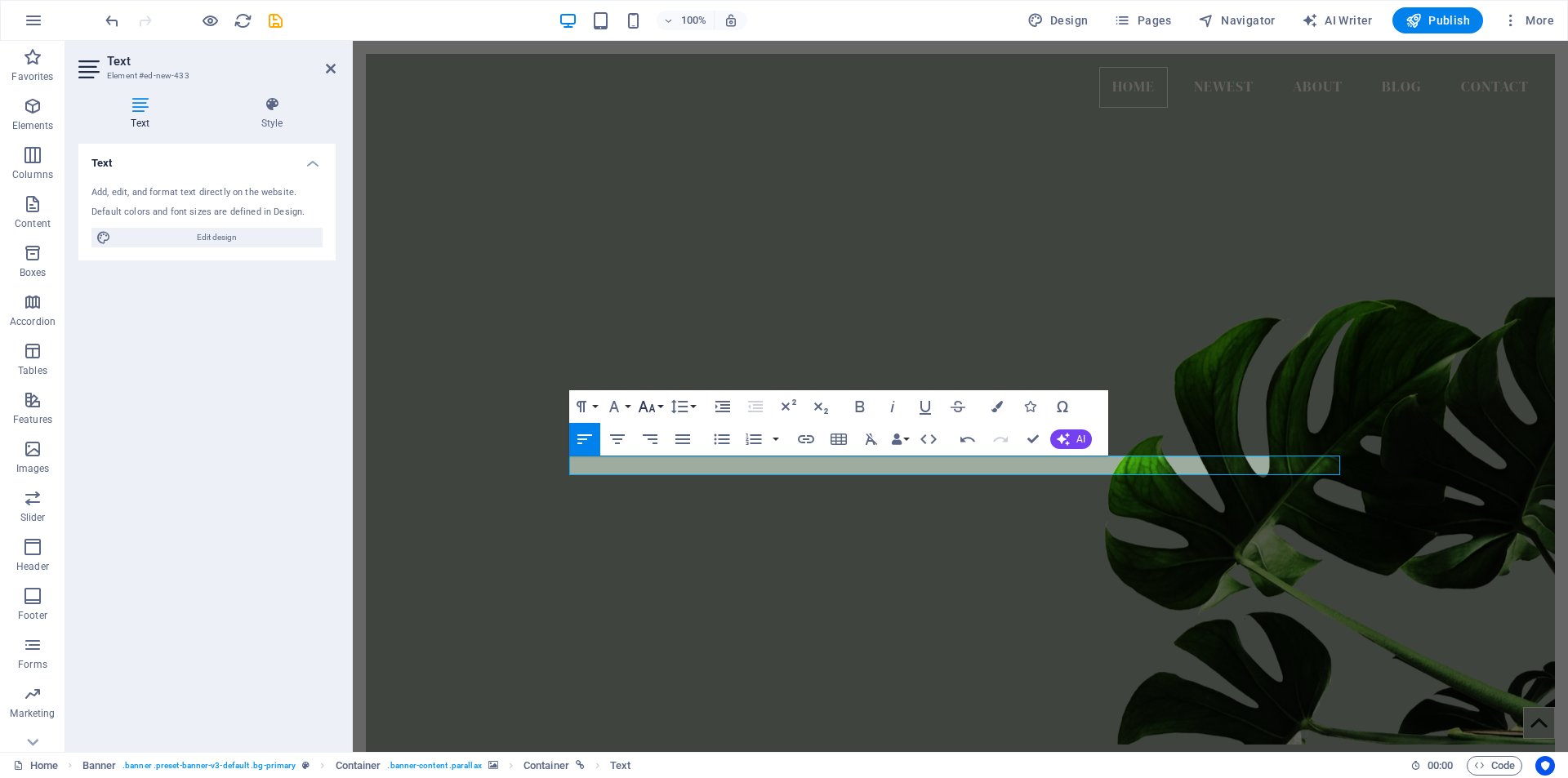
click at [663, 405] on button "Font Size" at bounding box center [650, 407] width 31 height 33
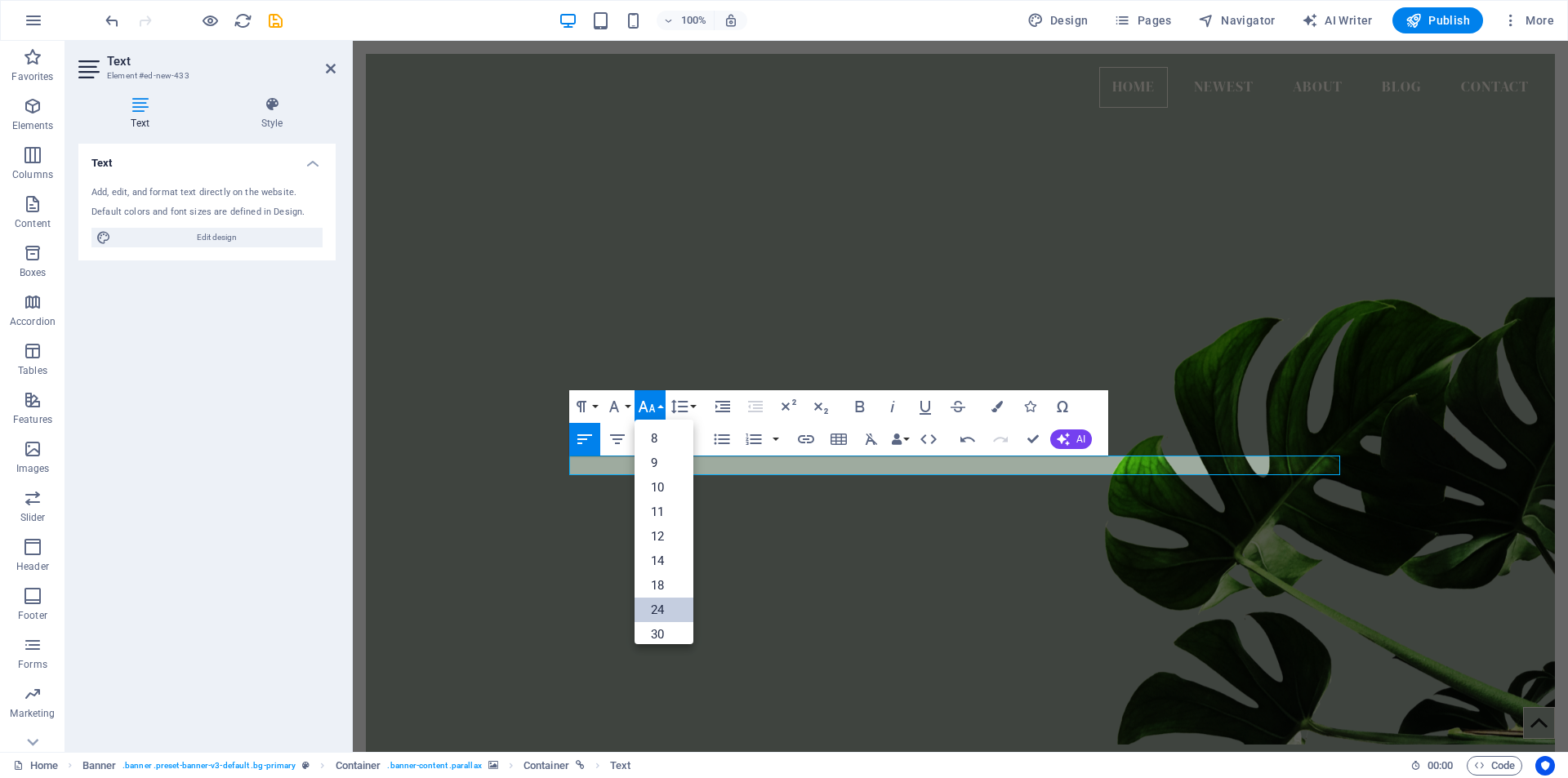
click at [659, 611] on link "24" at bounding box center [663, 609] width 59 height 25
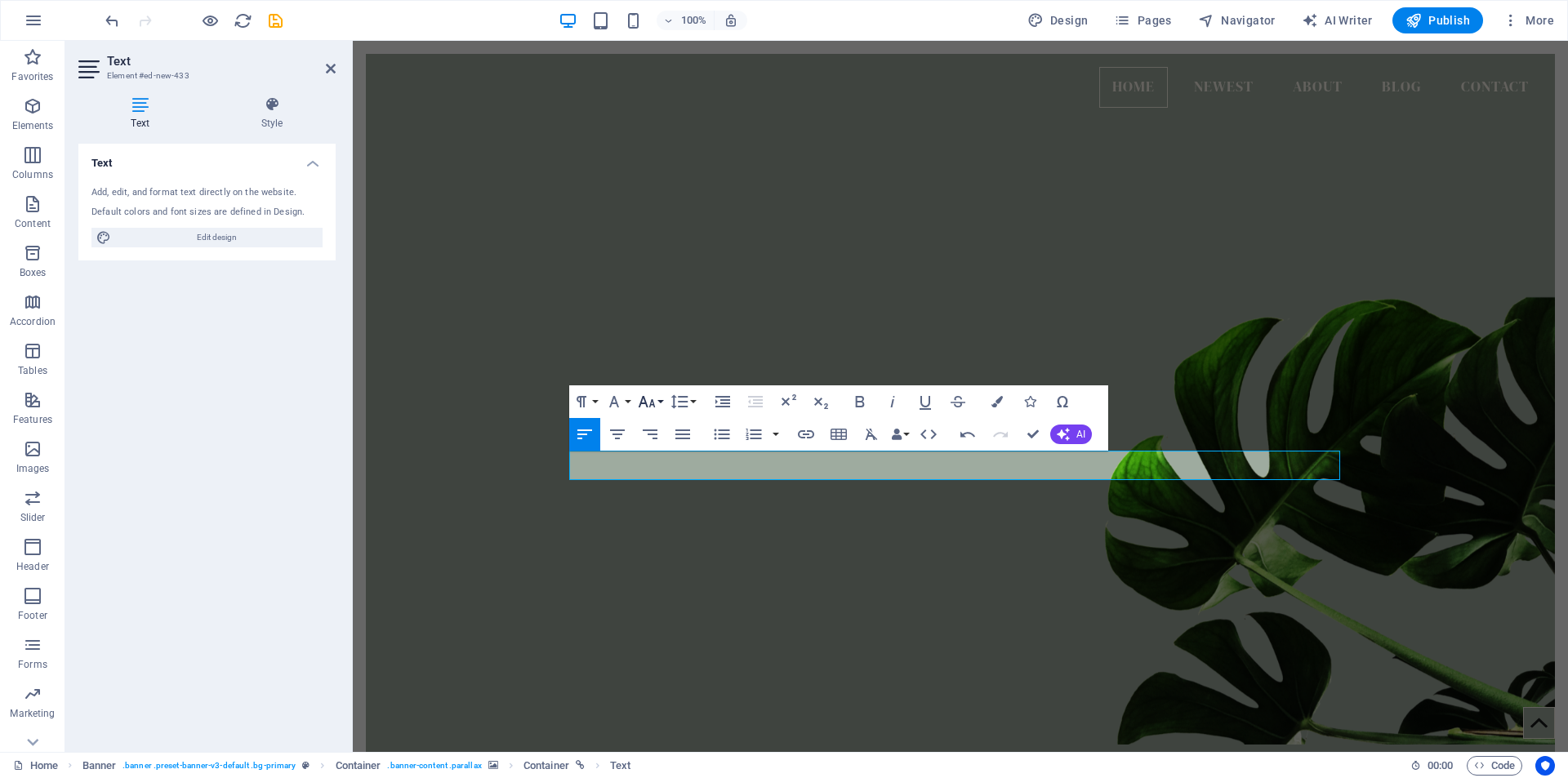
click at [662, 402] on button "Font Size" at bounding box center [650, 401] width 31 height 33
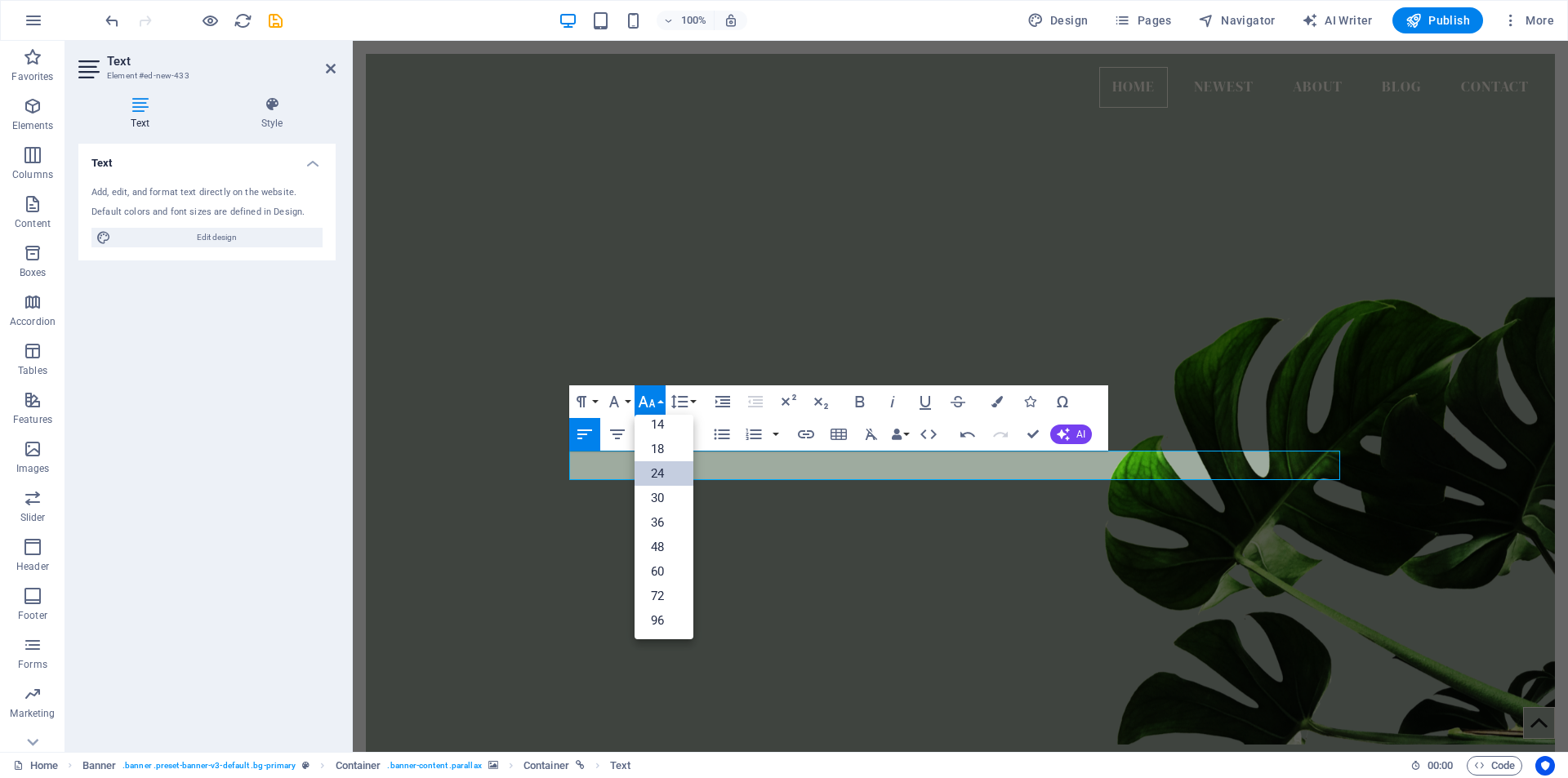
scroll to position [131, 0]
click at [665, 528] on link "36" at bounding box center [663, 522] width 59 height 25
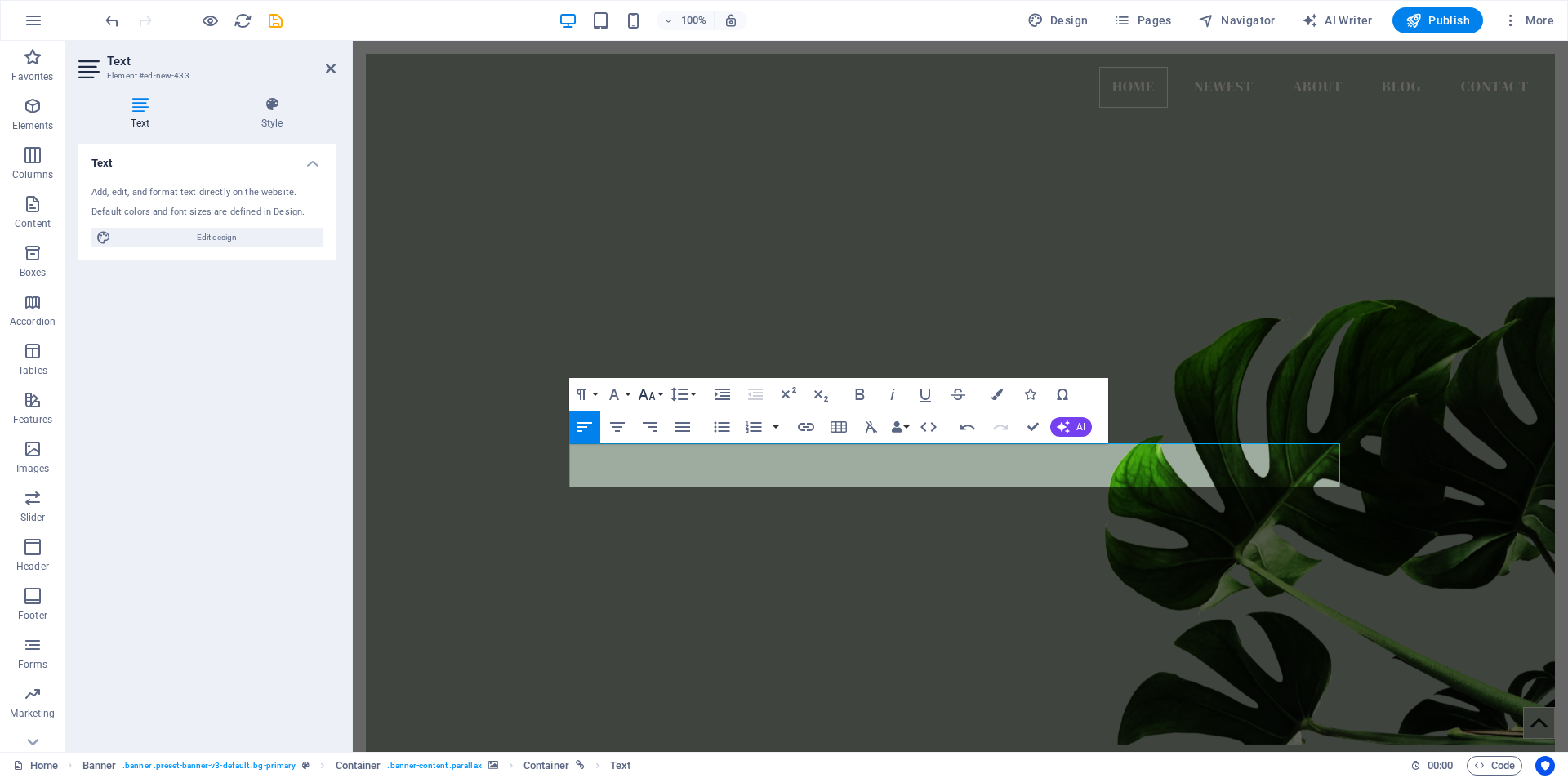
click at [662, 395] on button "Font Size" at bounding box center [650, 395] width 31 height 33
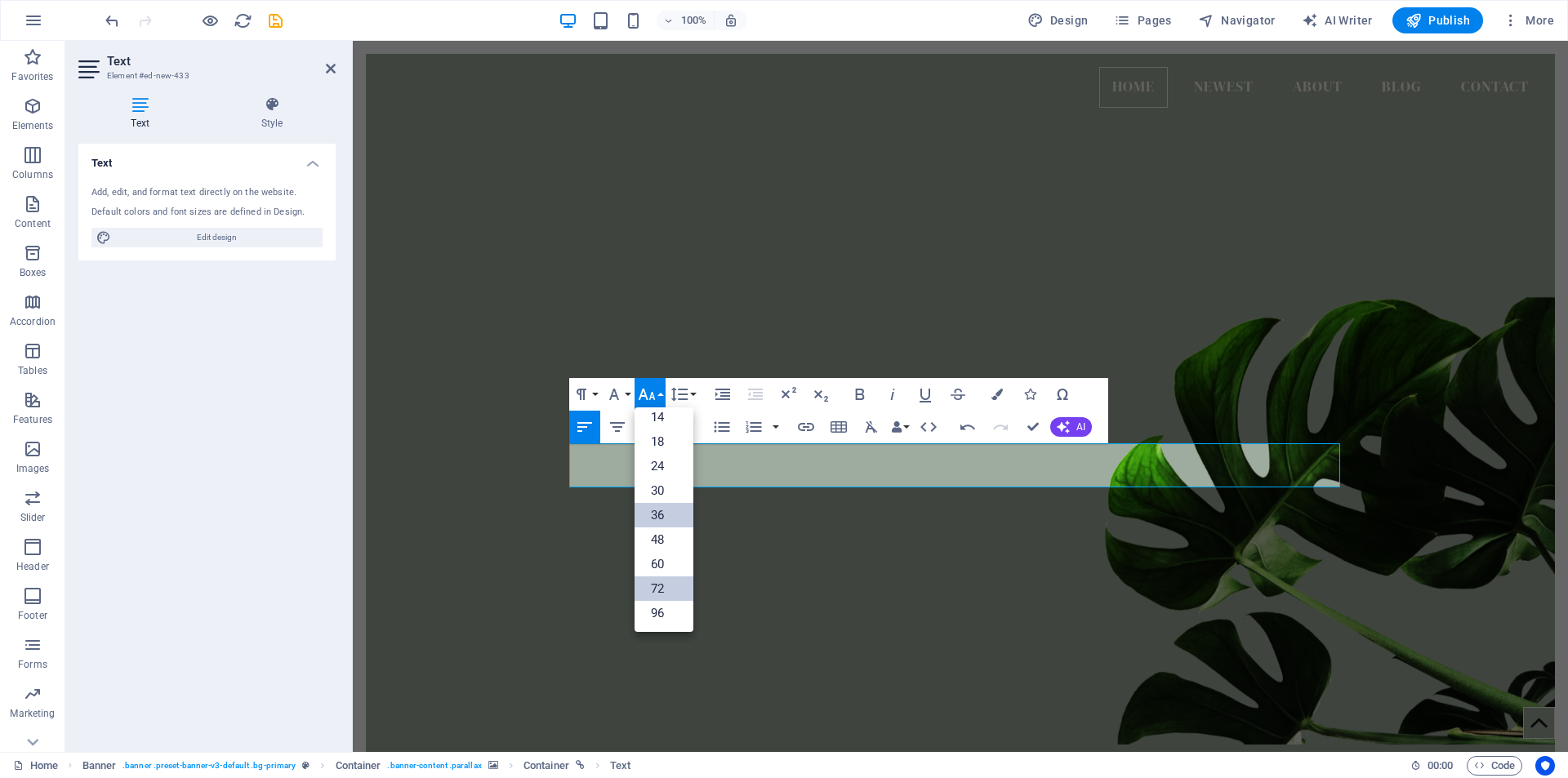
click at [667, 588] on link "72" at bounding box center [663, 588] width 59 height 25
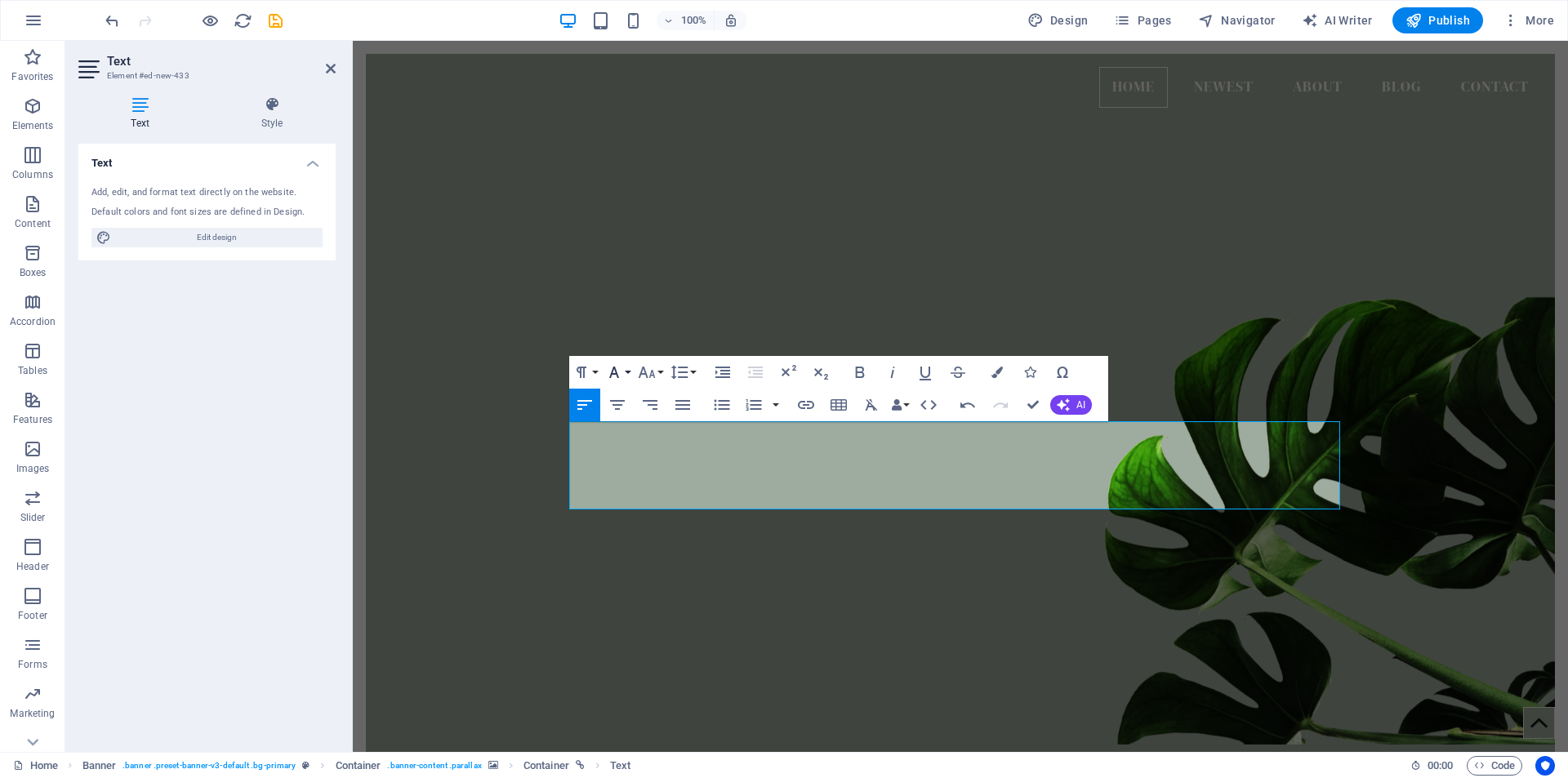
click at [630, 372] on button "Font Family" at bounding box center [617, 372] width 31 height 33
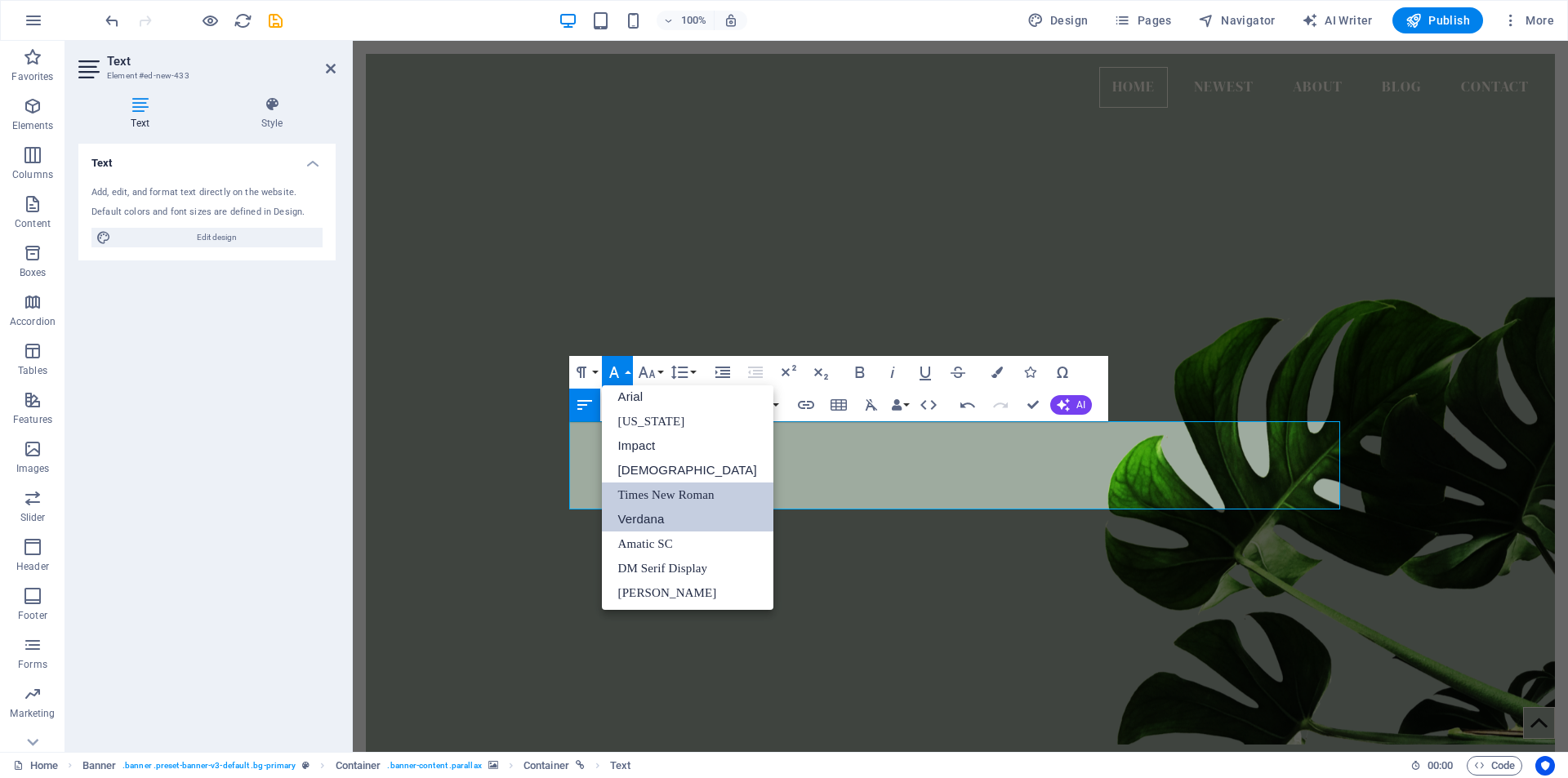
scroll to position [9, 0]
click at [646, 468] on link "[DEMOGRAPHIC_DATA]" at bounding box center [687, 468] width 172 height 25
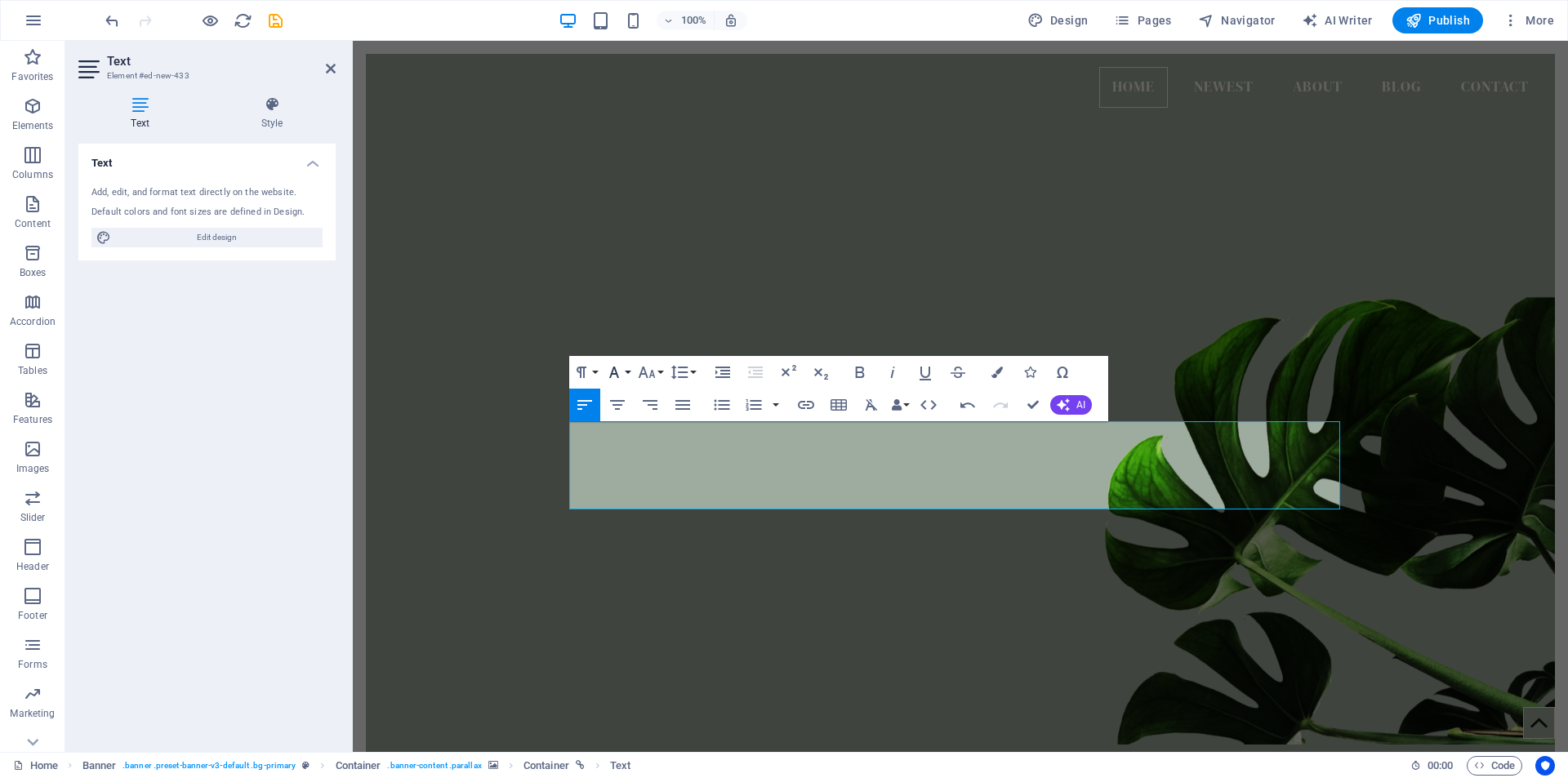
click at [626, 371] on button "Font Family" at bounding box center [617, 372] width 31 height 33
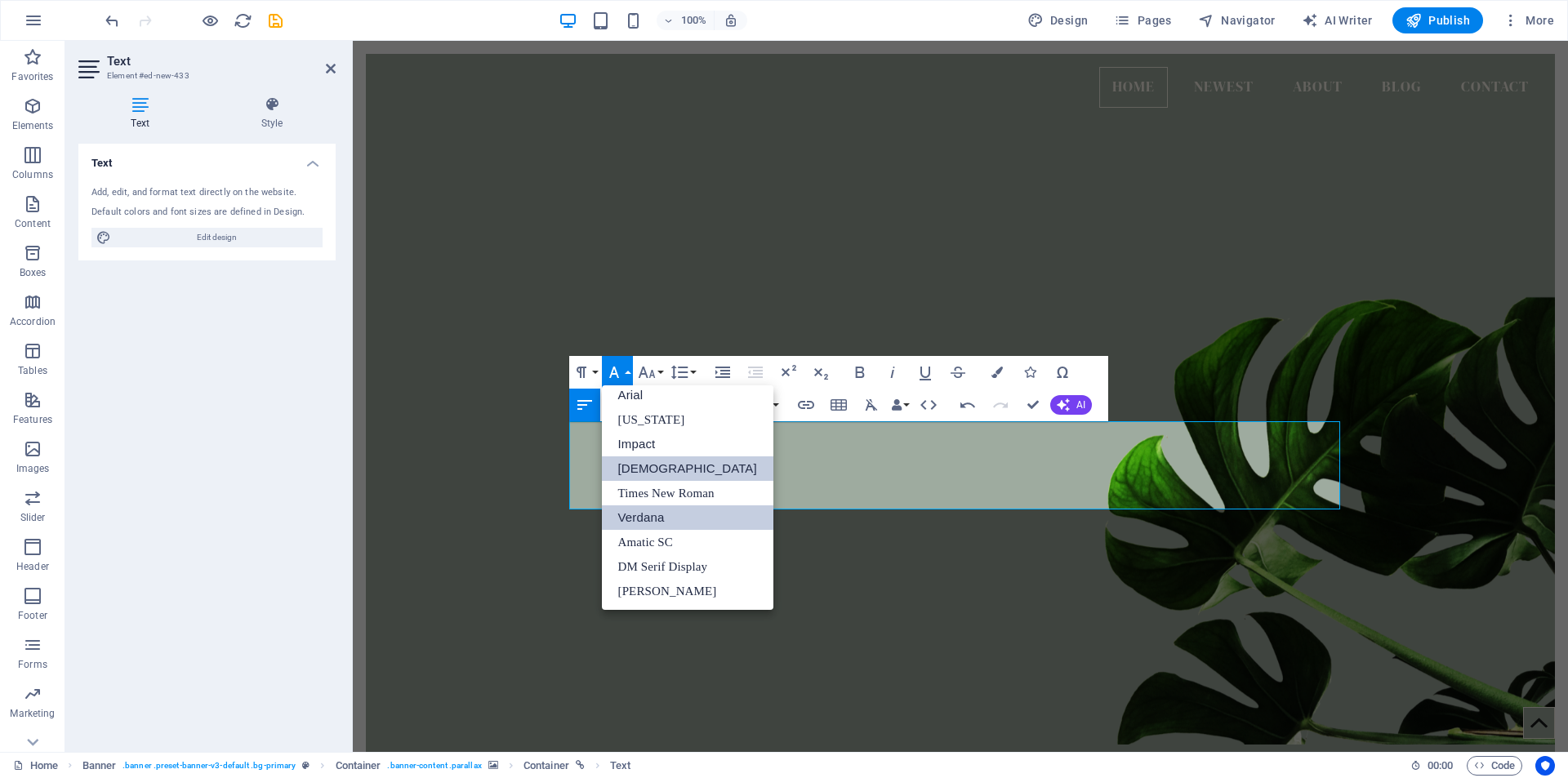
click at [661, 518] on link "Verdana" at bounding box center [687, 517] width 172 height 25
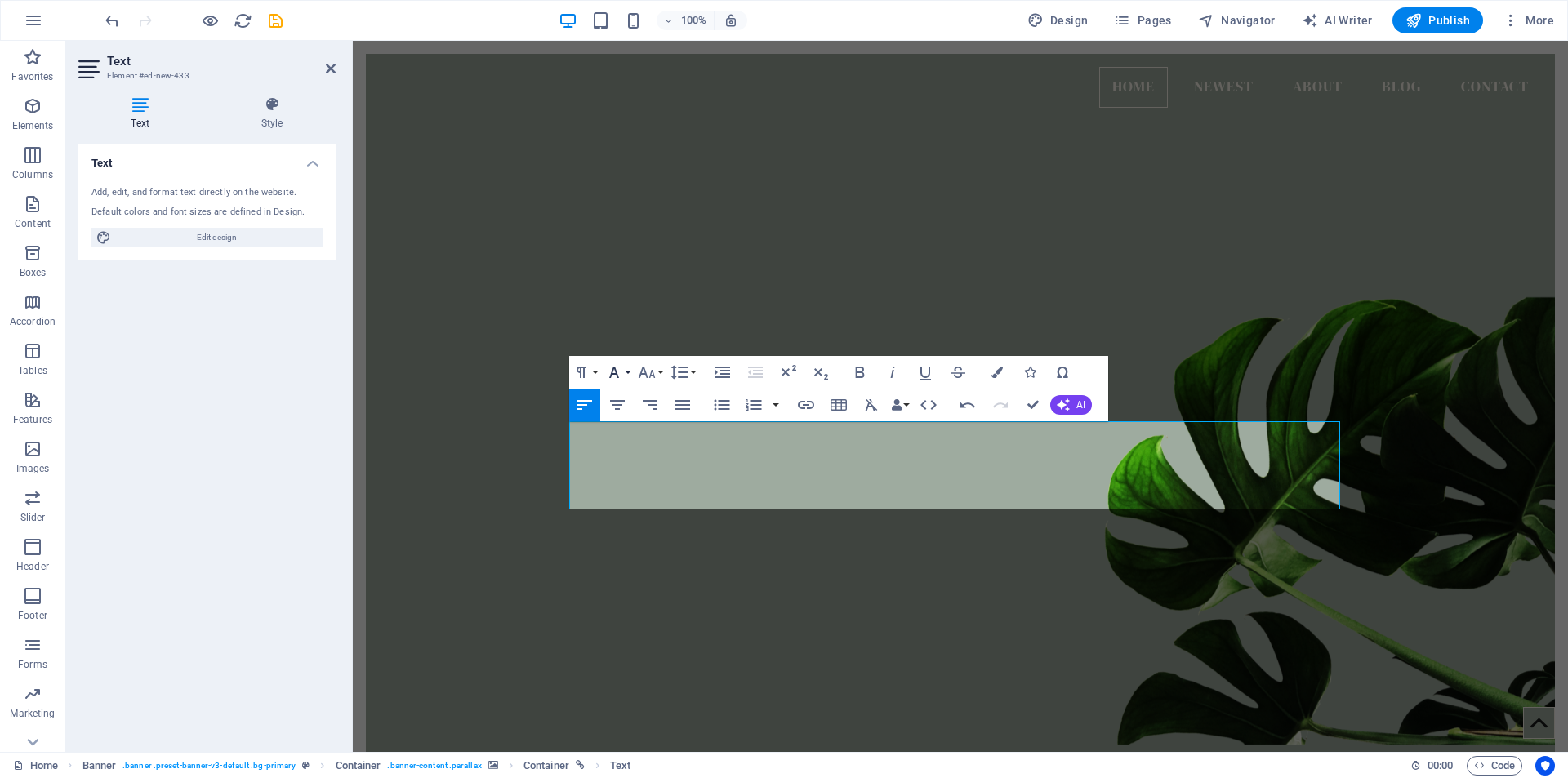
click at [628, 371] on button "Font Family" at bounding box center [617, 372] width 31 height 33
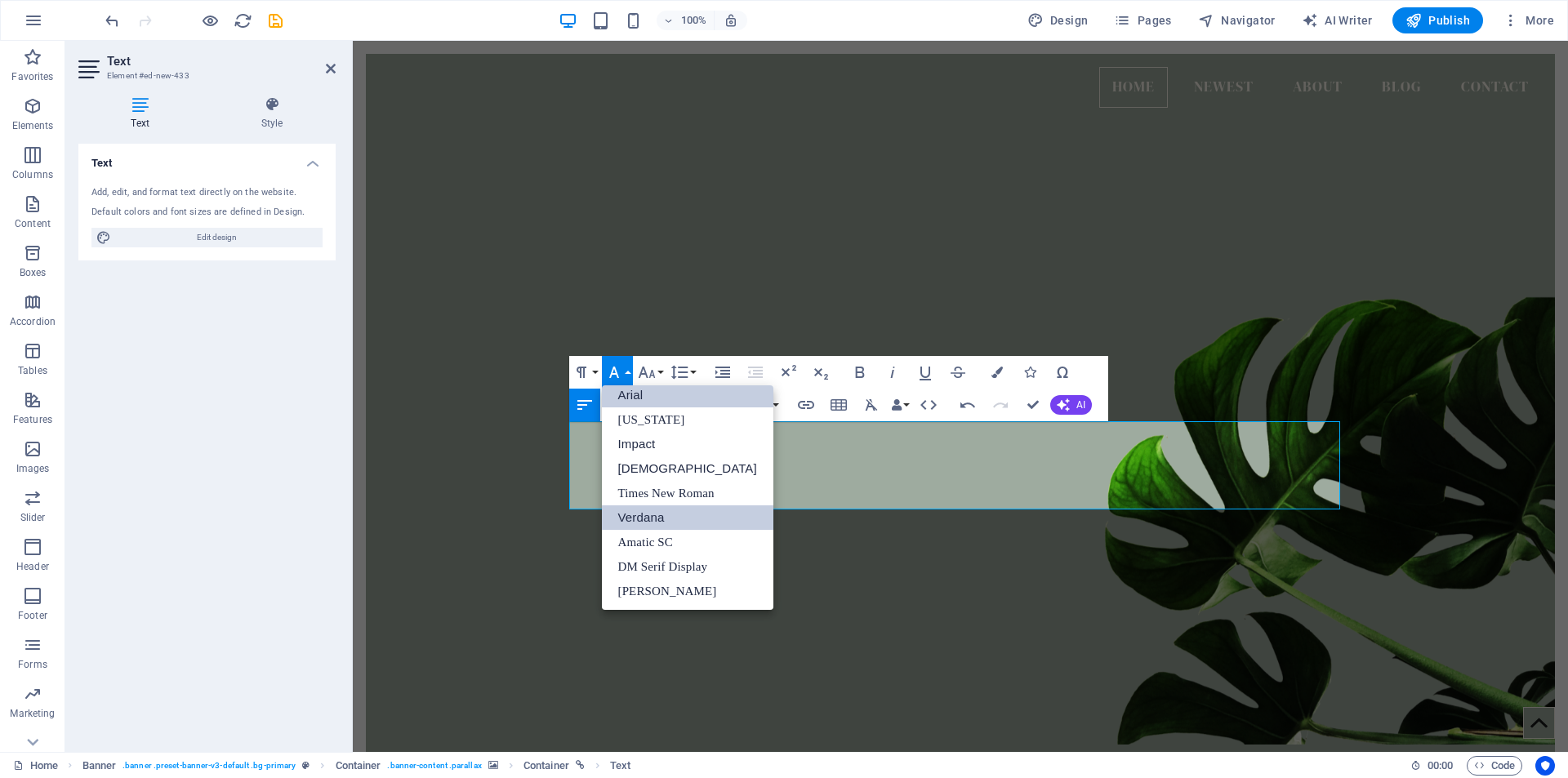
click at [643, 395] on link "Arial" at bounding box center [687, 395] width 172 height 25
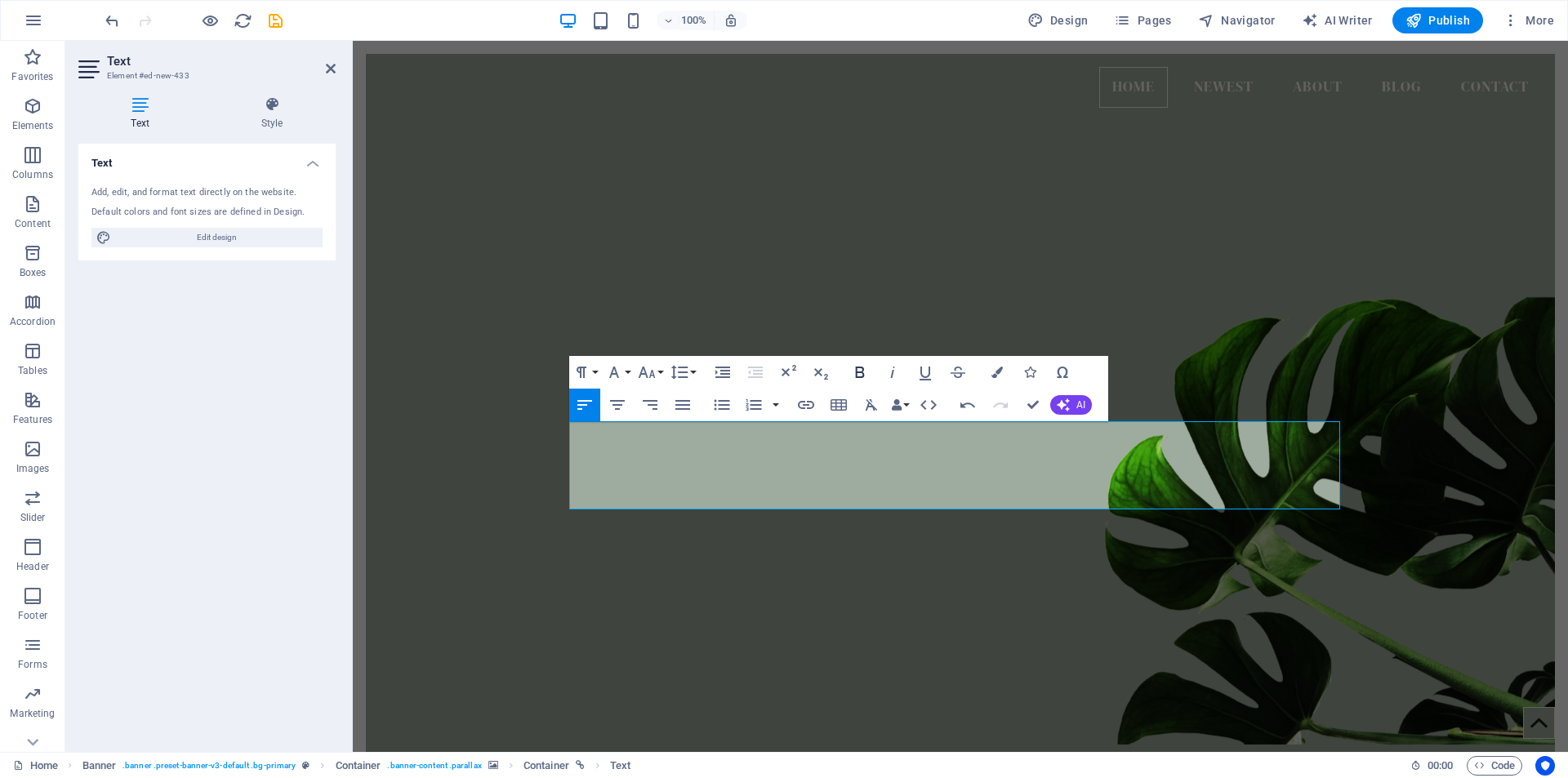
click at [862, 371] on icon "button" at bounding box center [859, 371] width 9 height 11
drag, startPoint x: 935, startPoint y: 479, endPoint x: 1002, endPoint y: 485, distance: 67.3
click at [630, 373] on button "Font Family" at bounding box center [617, 372] width 31 height 33
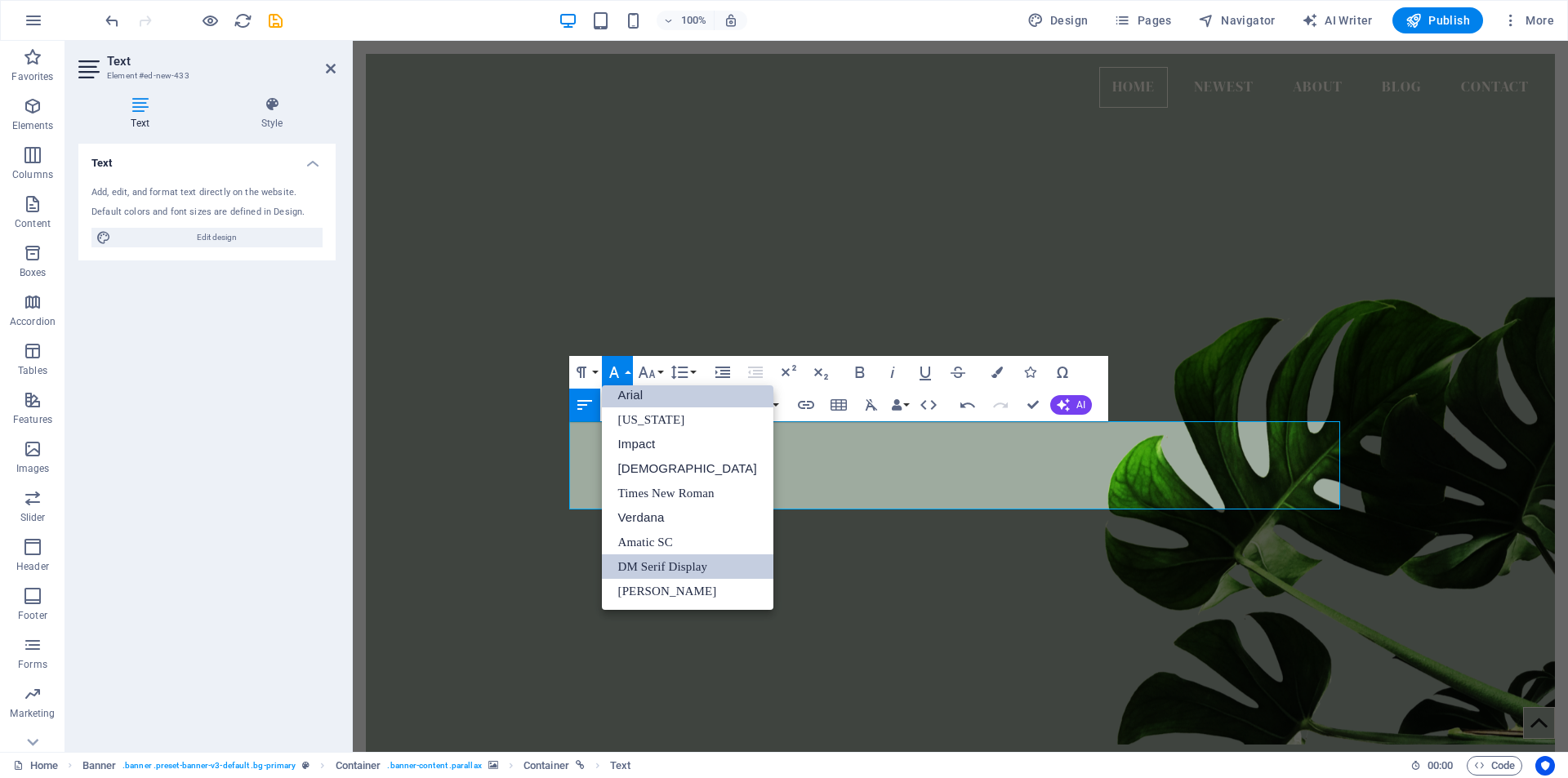
click at [647, 393] on link "Arial" at bounding box center [687, 395] width 172 height 25
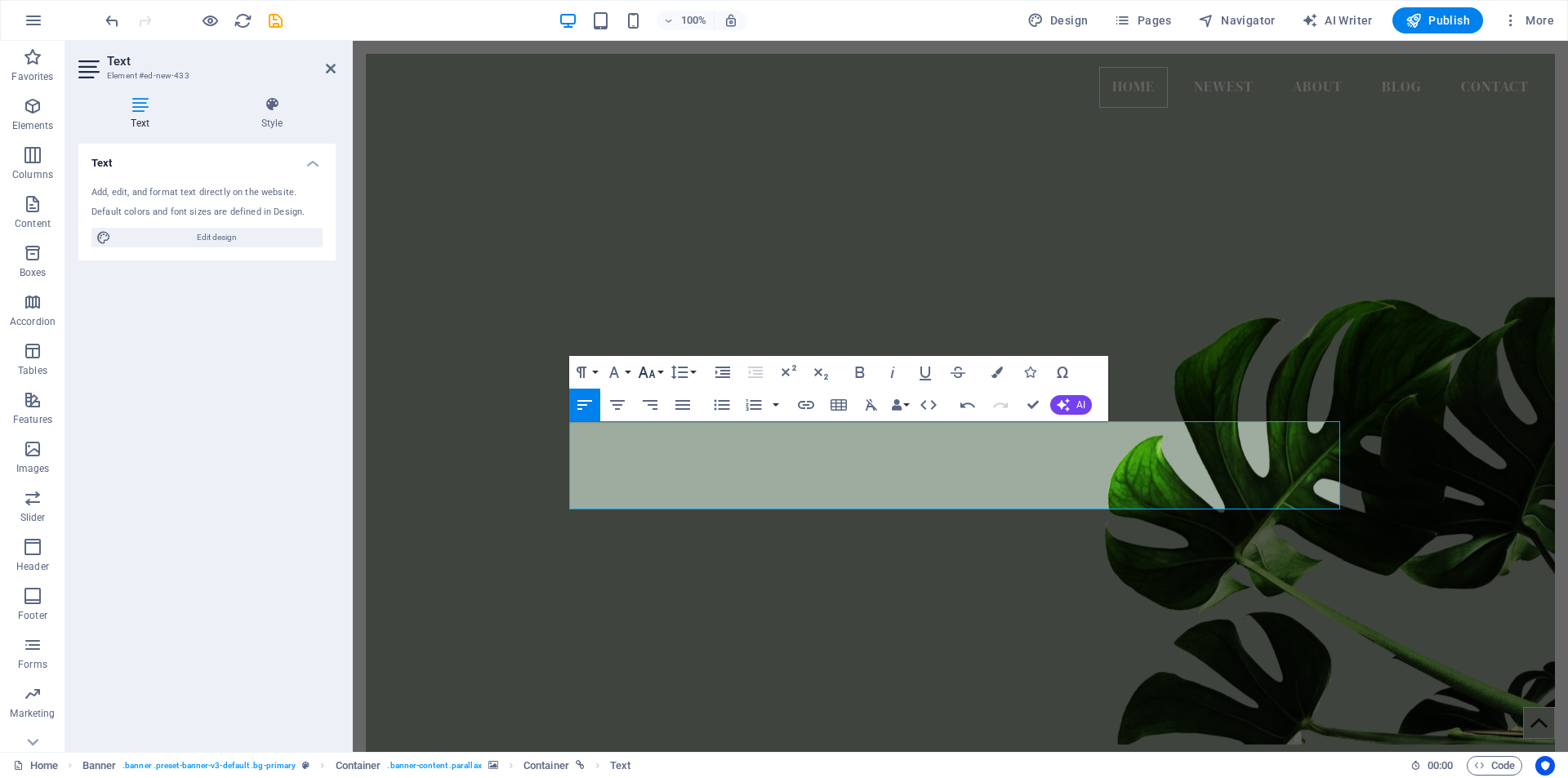
click at [663, 371] on button "Font Size" at bounding box center [650, 372] width 31 height 33
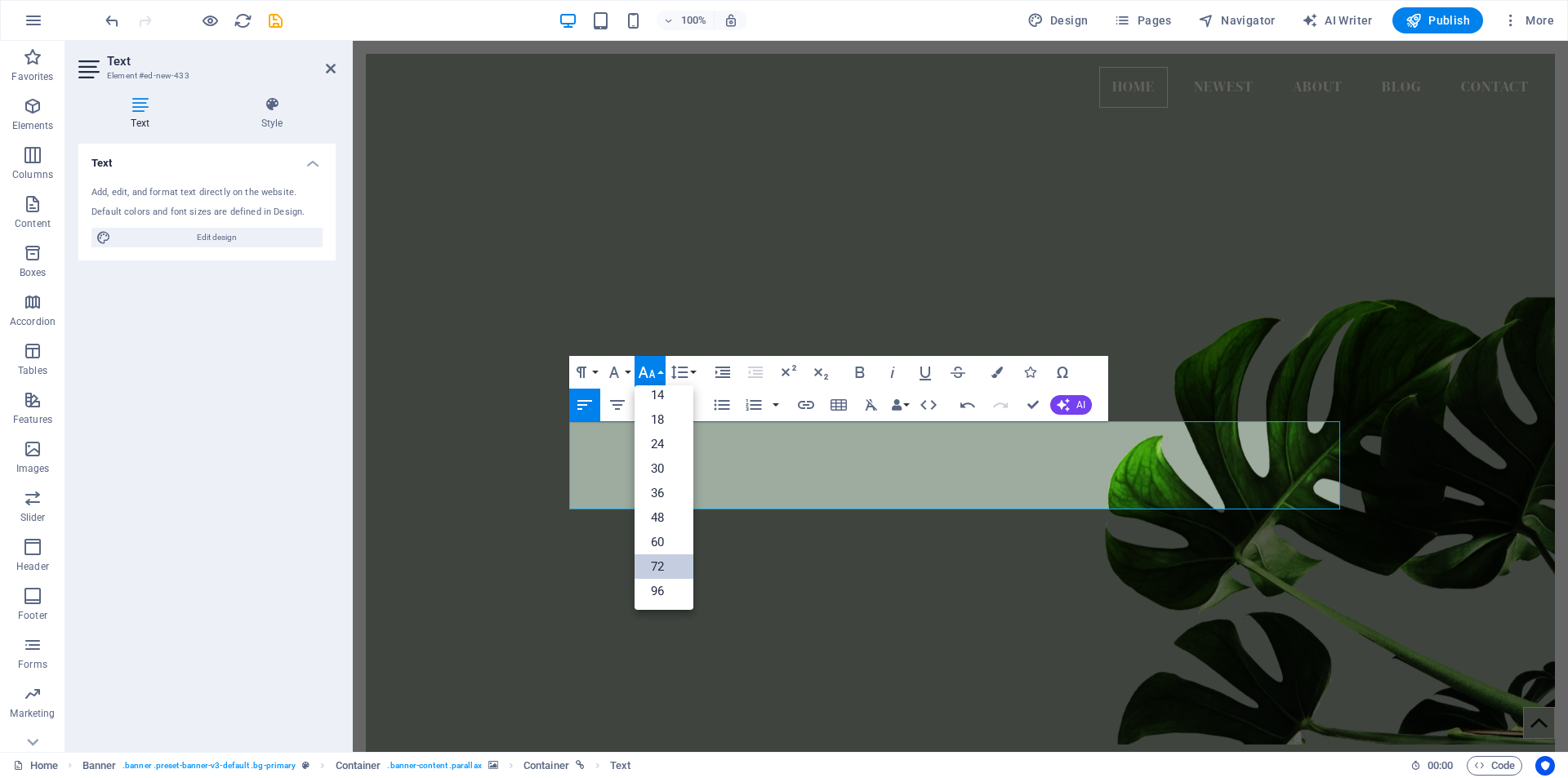
click at [663, 565] on link "72" at bounding box center [663, 566] width 59 height 25
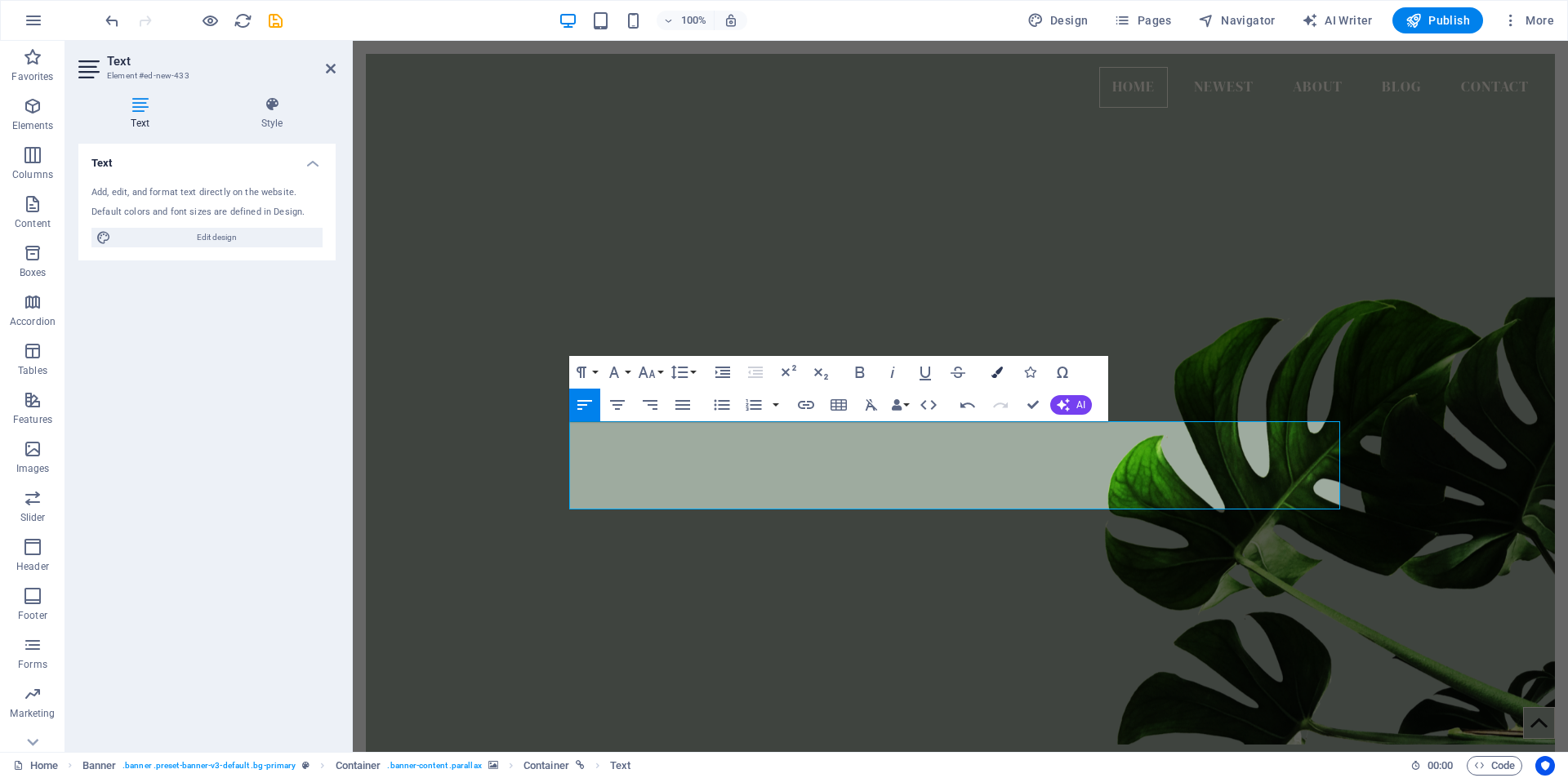
click at [1001, 371] on icon "button" at bounding box center [996, 371] width 11 height 11
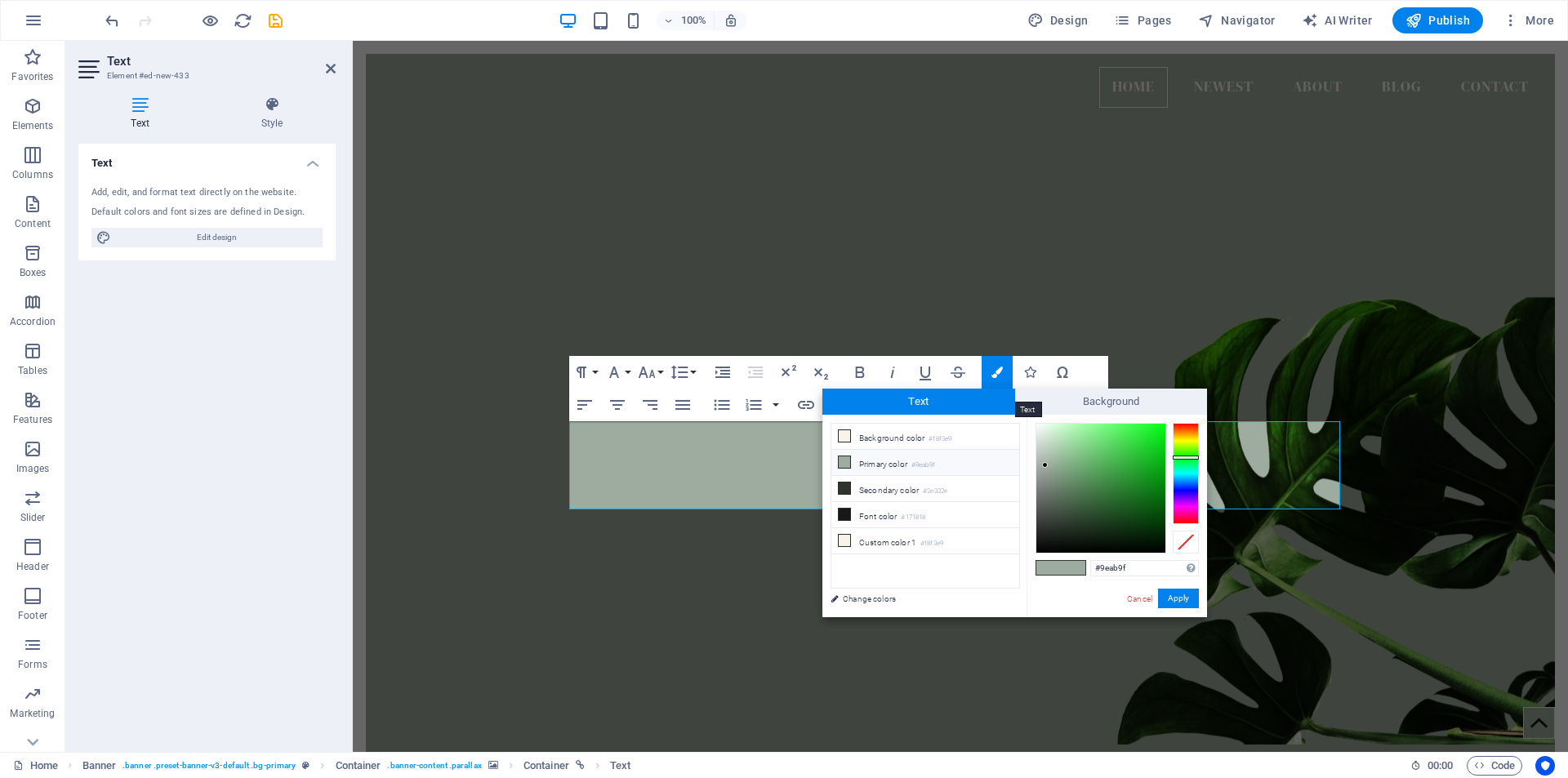
click at [923, 407] on span "Text" at bounding box center [918, 401] width 193 height 26
drag, startPoint x: 1045, startPoint y: 463, endPoint x: 1038, endPoint y: 422, distance: 41.6
click at [1038, 422] on div at bounding box center [1038, 422] width 6 height 6
click at [1176, 599] on button "Apply" at bounding box center [1178, 598] width 41 height 20
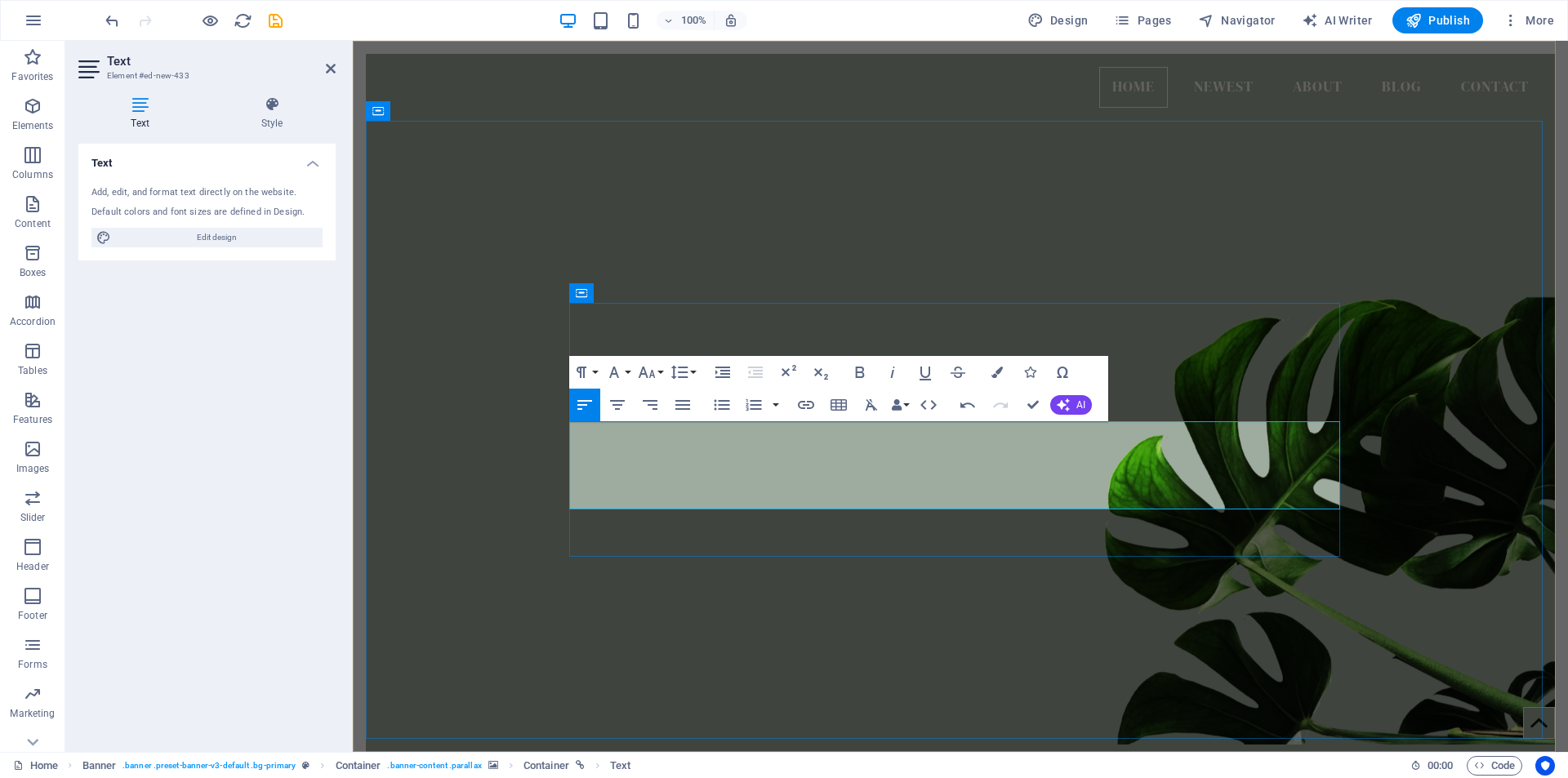
drag, startPoint x: 912, startPoint y: 458, endPoint x: 583, endPoint y: 449, distance: 329.1
click at [994, 375] on icon "button" at bounding box center [996, 371] width 11 height 11
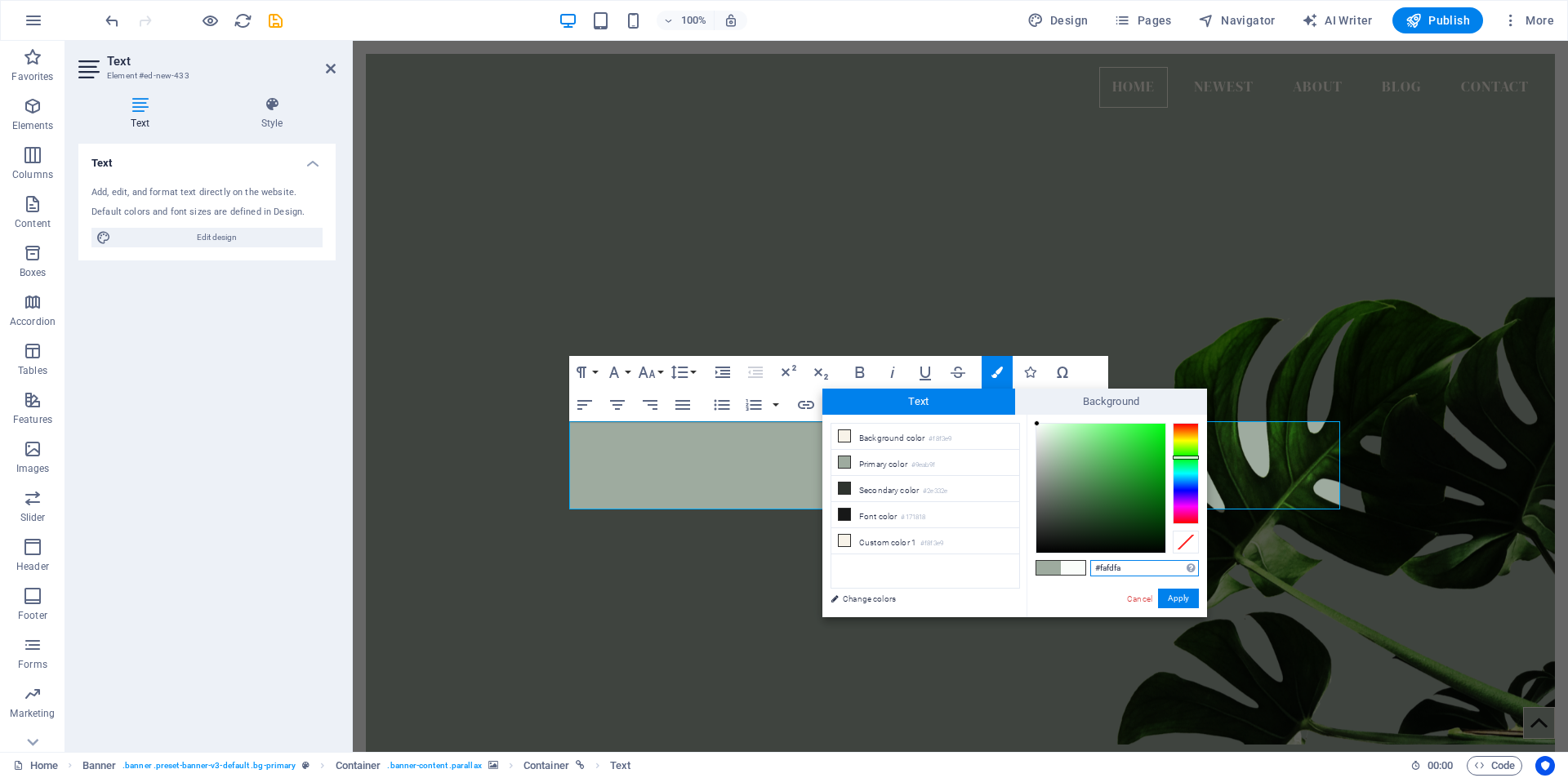
type input "#ffffff"
click at [1036, 424] on div at bounding box center [1100, 488] width 129 height 129
click at [1178, 600] on button "Apply" at bounding box center [1178, 598] width 41 height 20
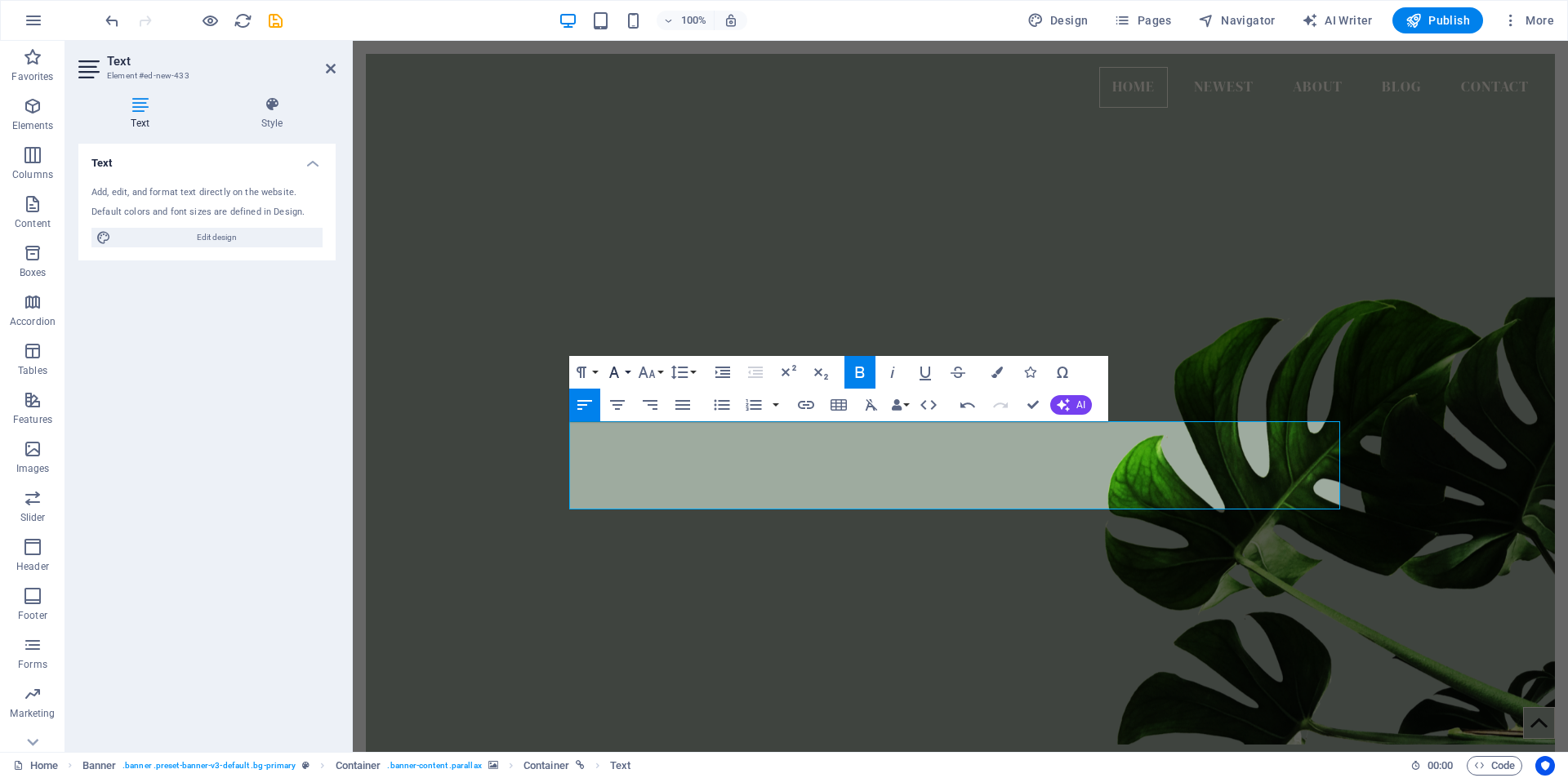
click at [628, 373] on button "Font Family" at bounding box center [617, 372] width 31 height 33
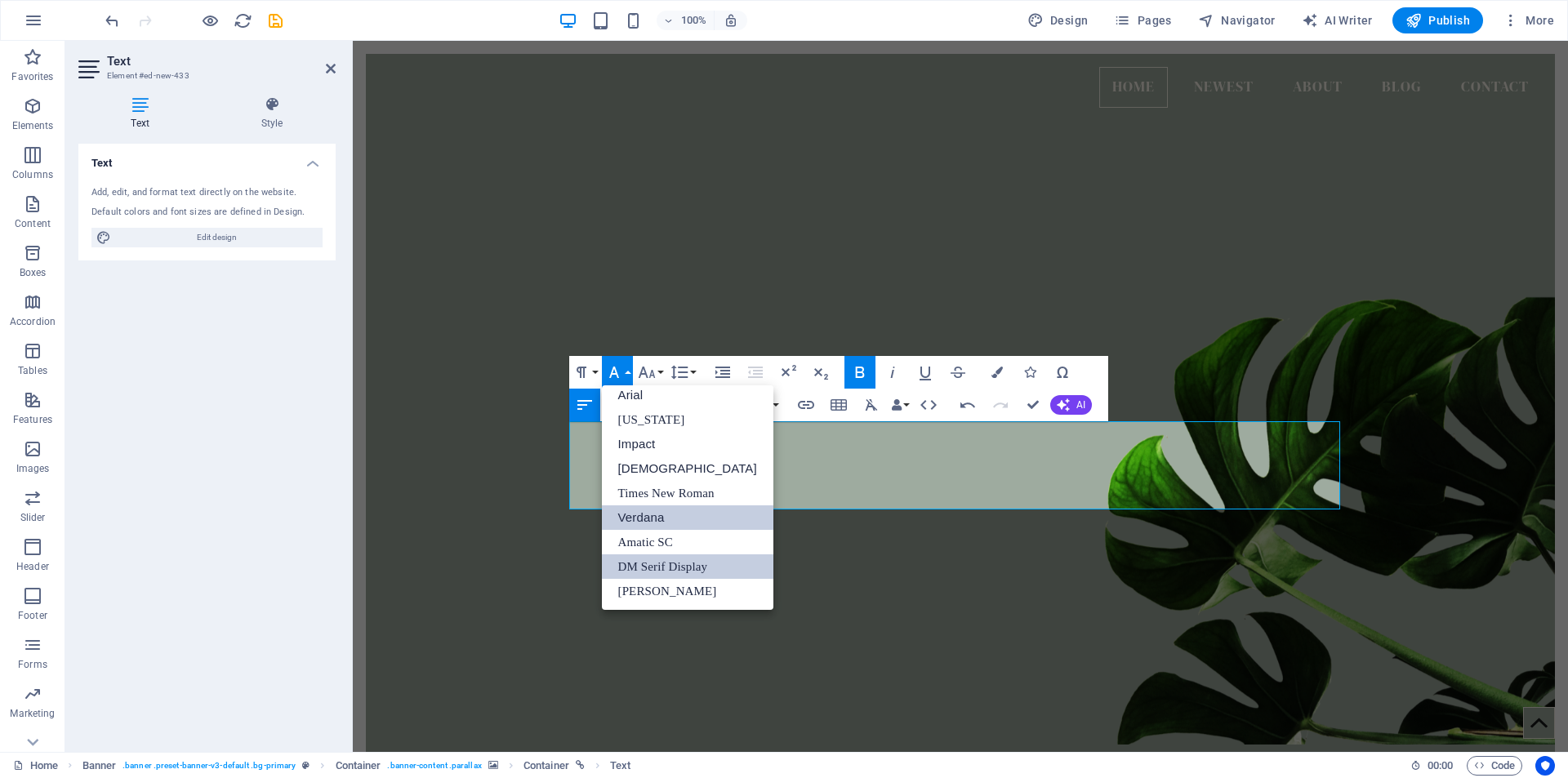
click at [647, 518] on link "Verdana" at bounding box center [687, 517] width 172 height 25
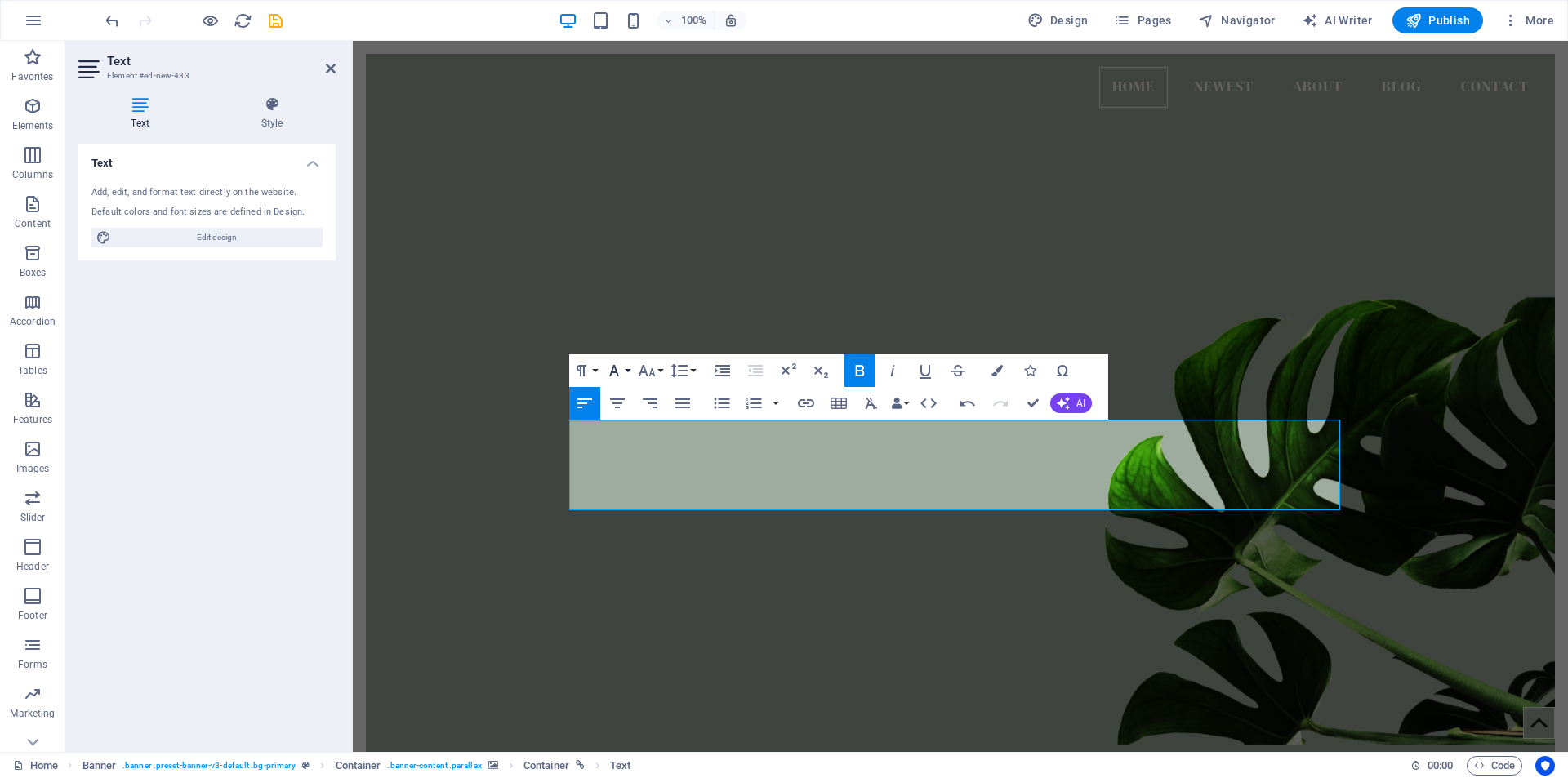
click at [626, 368] on button "Font Family" at bounding box center [617, 371] width 31 height 33
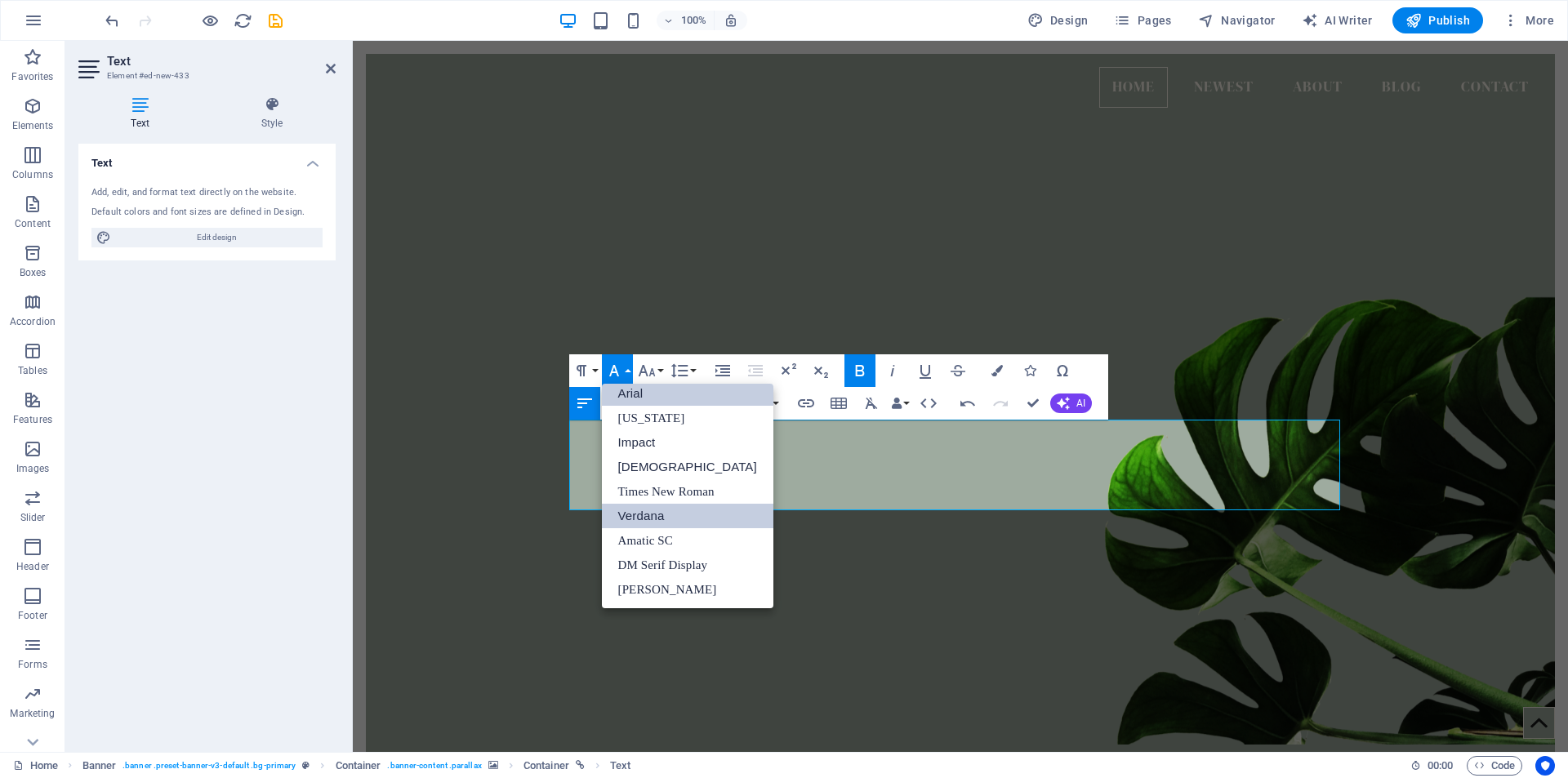
click at [628, 391] on link "Arial" at bounding box center [687, 393] width 172 height 25
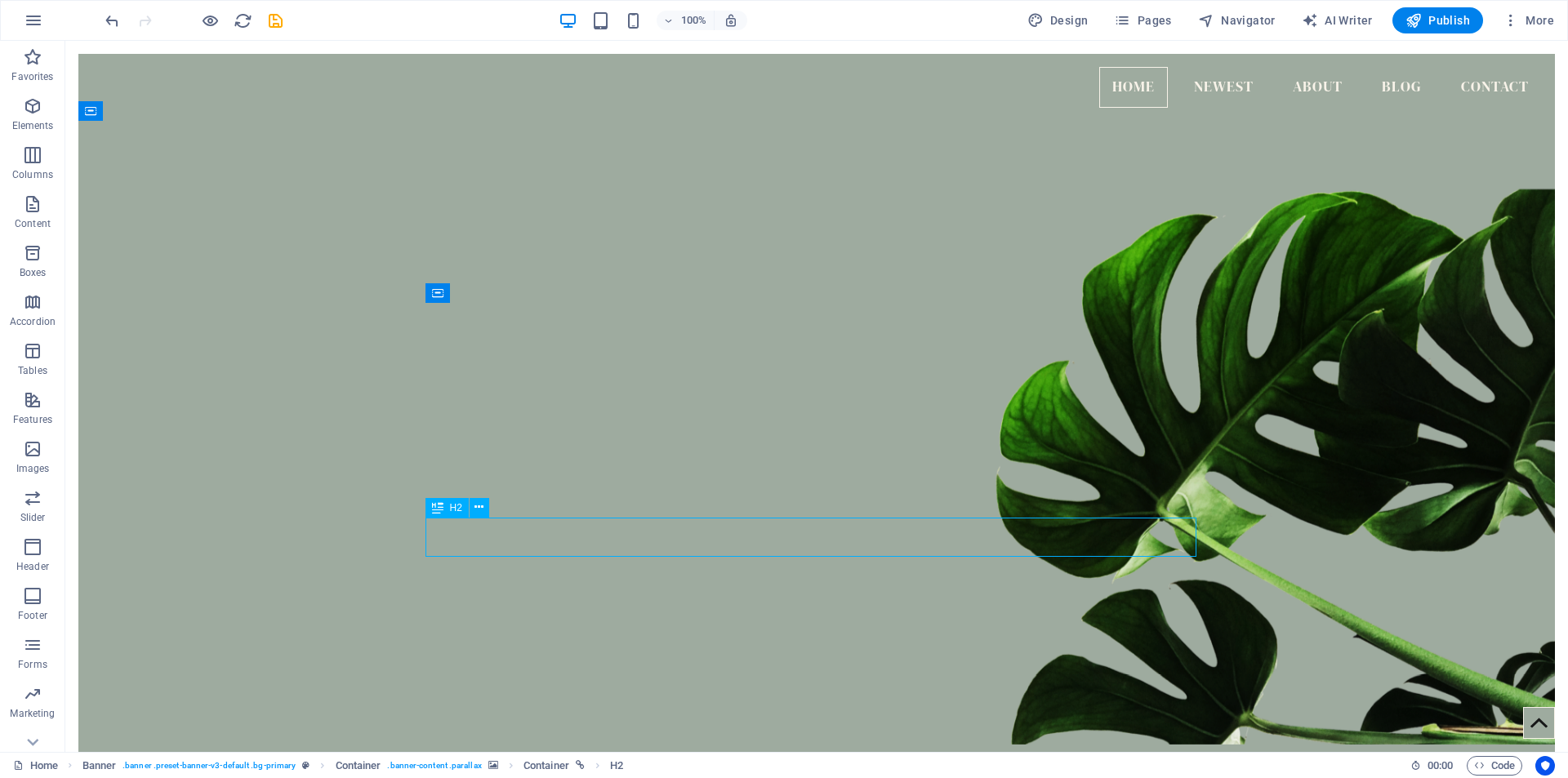
click at [498, 499] on icon at bounding box center [498, 499] width 9 height 17
click at [484, 508] on button at bounding box center [479, 507] width 20 height 20
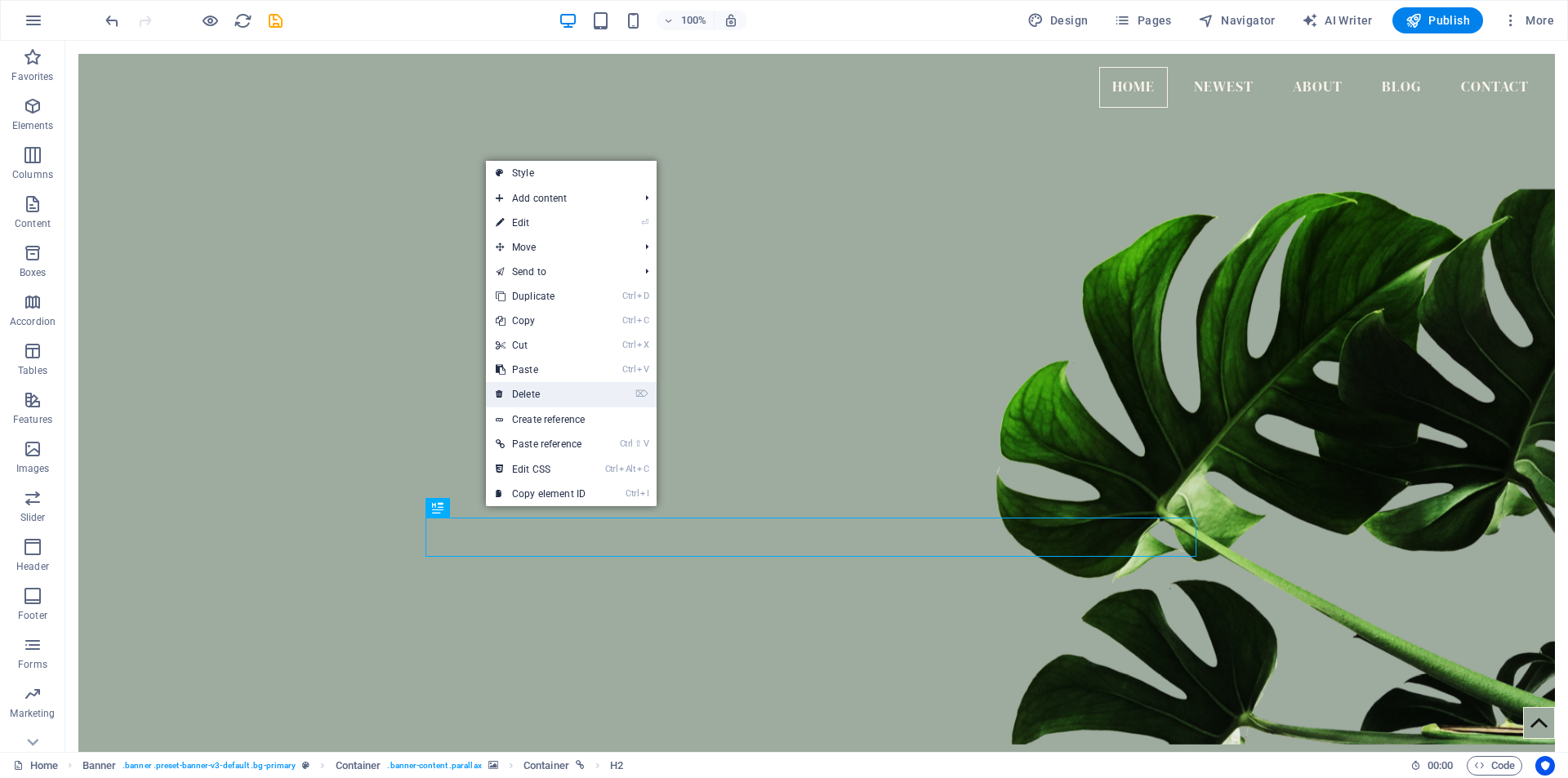
click at [556, 394] on link "⌦ Delete" at bounding box center [540, 394] width 109 height 25
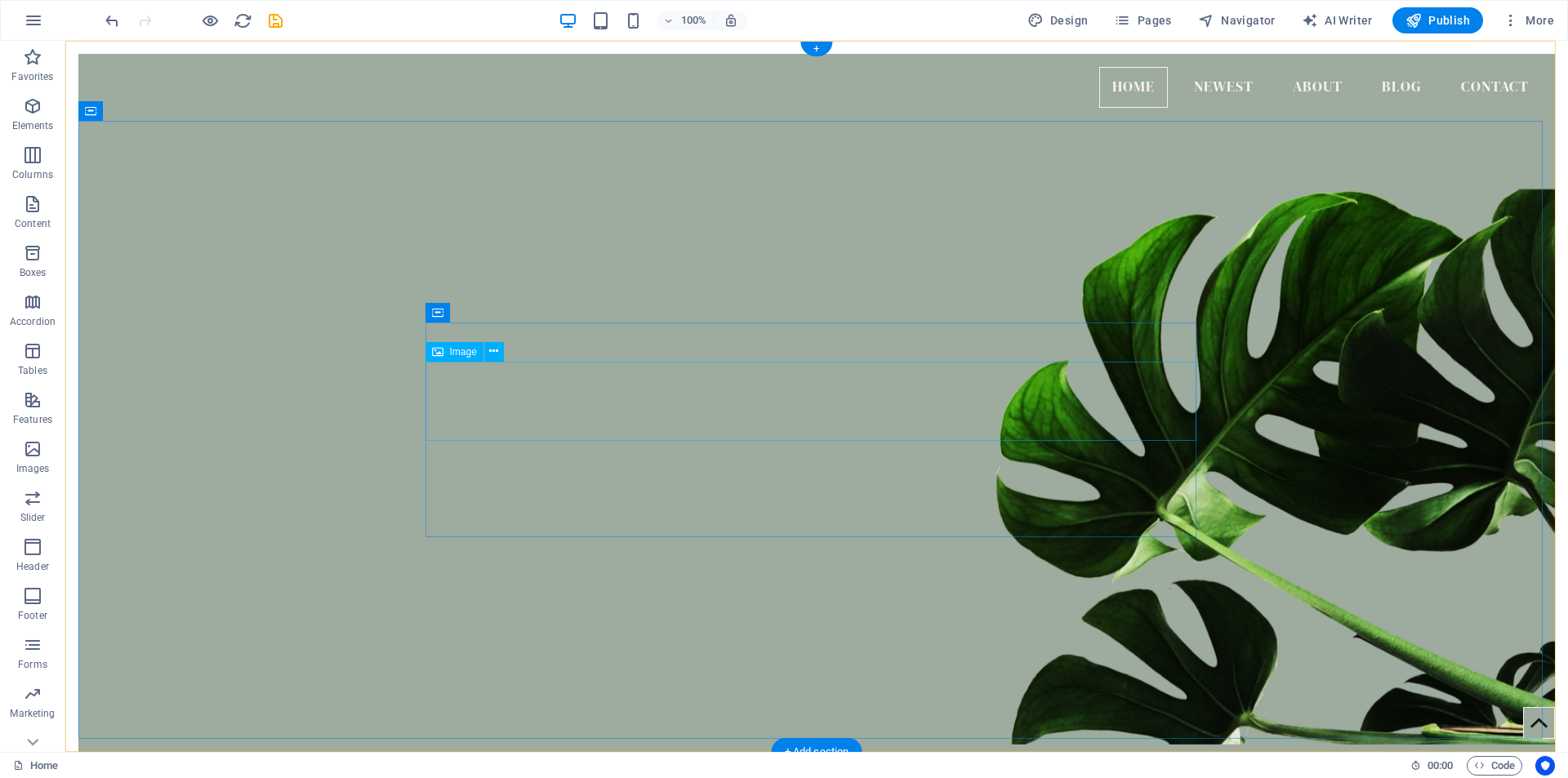
click at [497, 353] on icon at bounding box center [493, 352] width 9 height 17
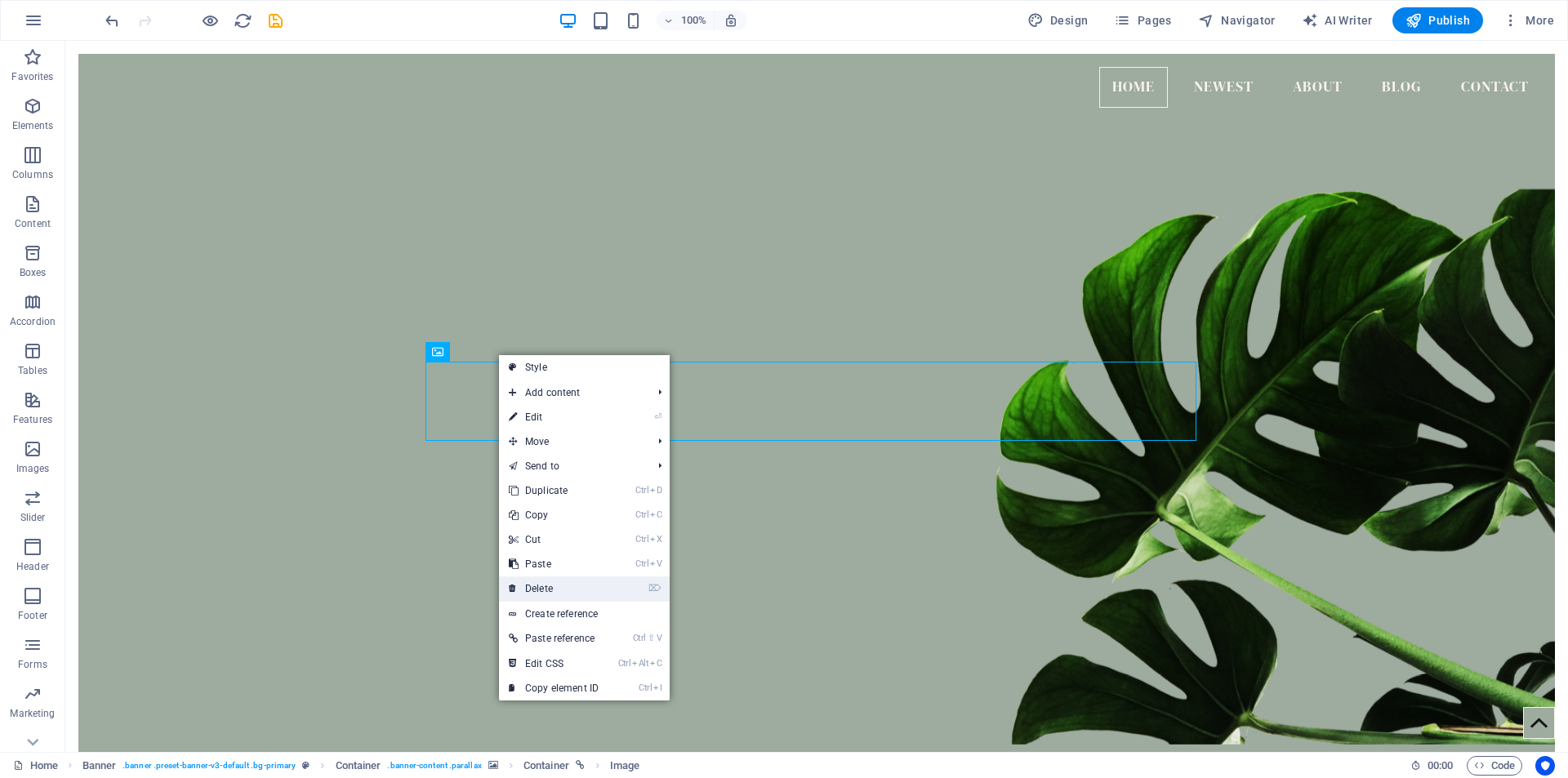
click at [560, 586] on link "⌦ Delete" at bounding box center [553, 588] width 109 height 25
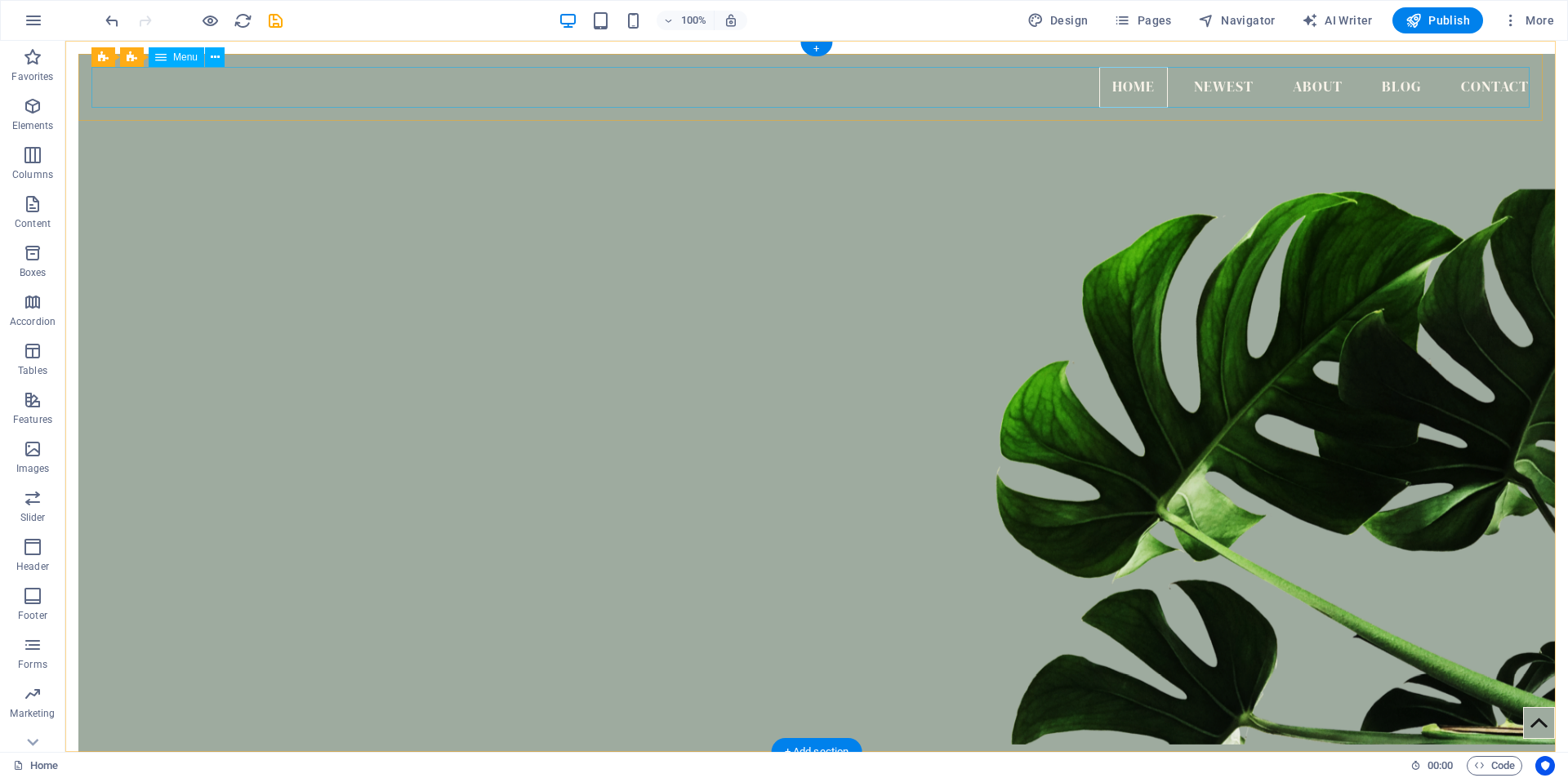
click at [1217, 89] on nav "Home Newest About Blog Contact" at bounding box center [817, 87] width 1450 height 41
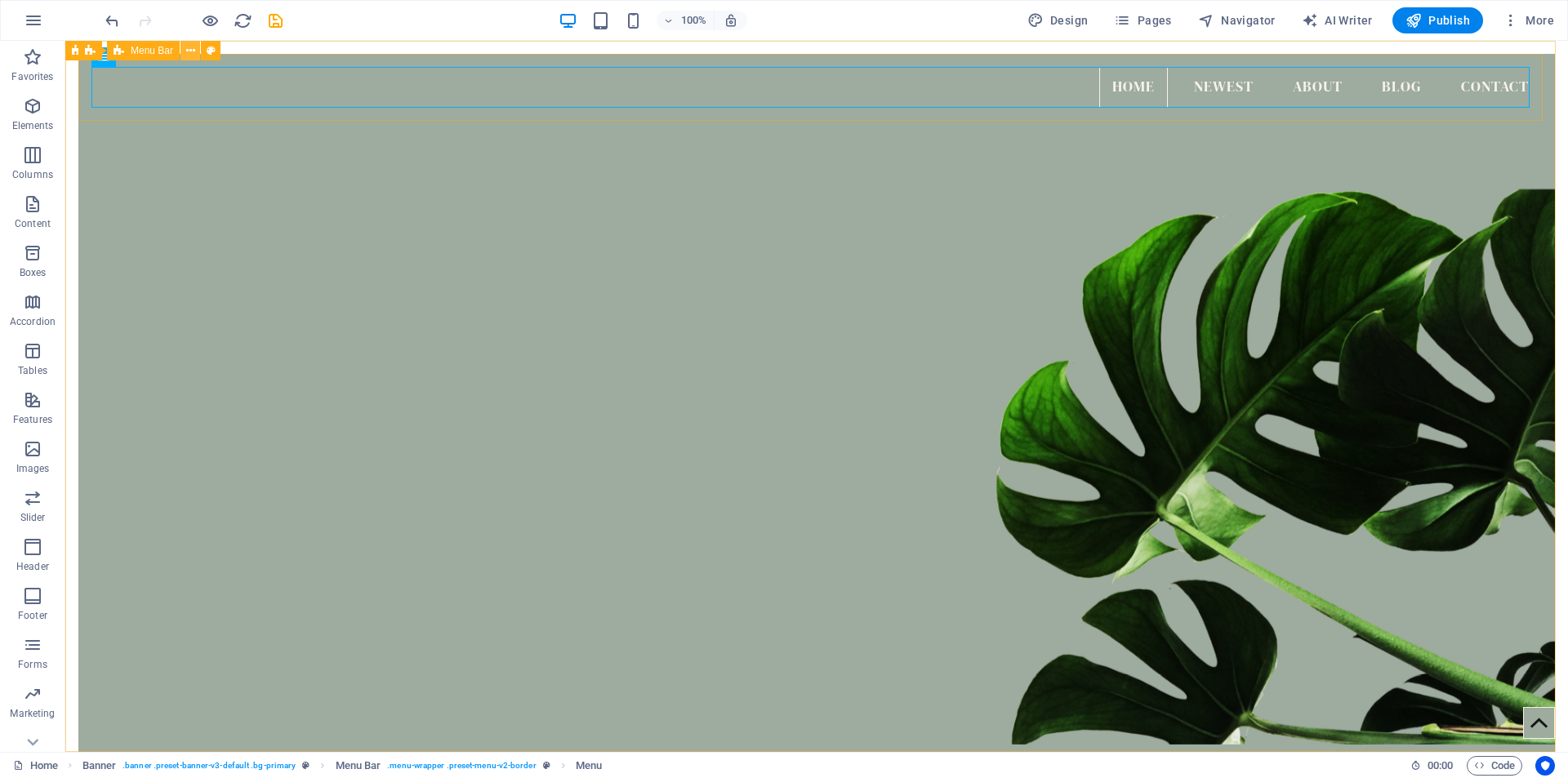
click at [190, 51] on icon at bounding box center [191, 51] width 9 height 17
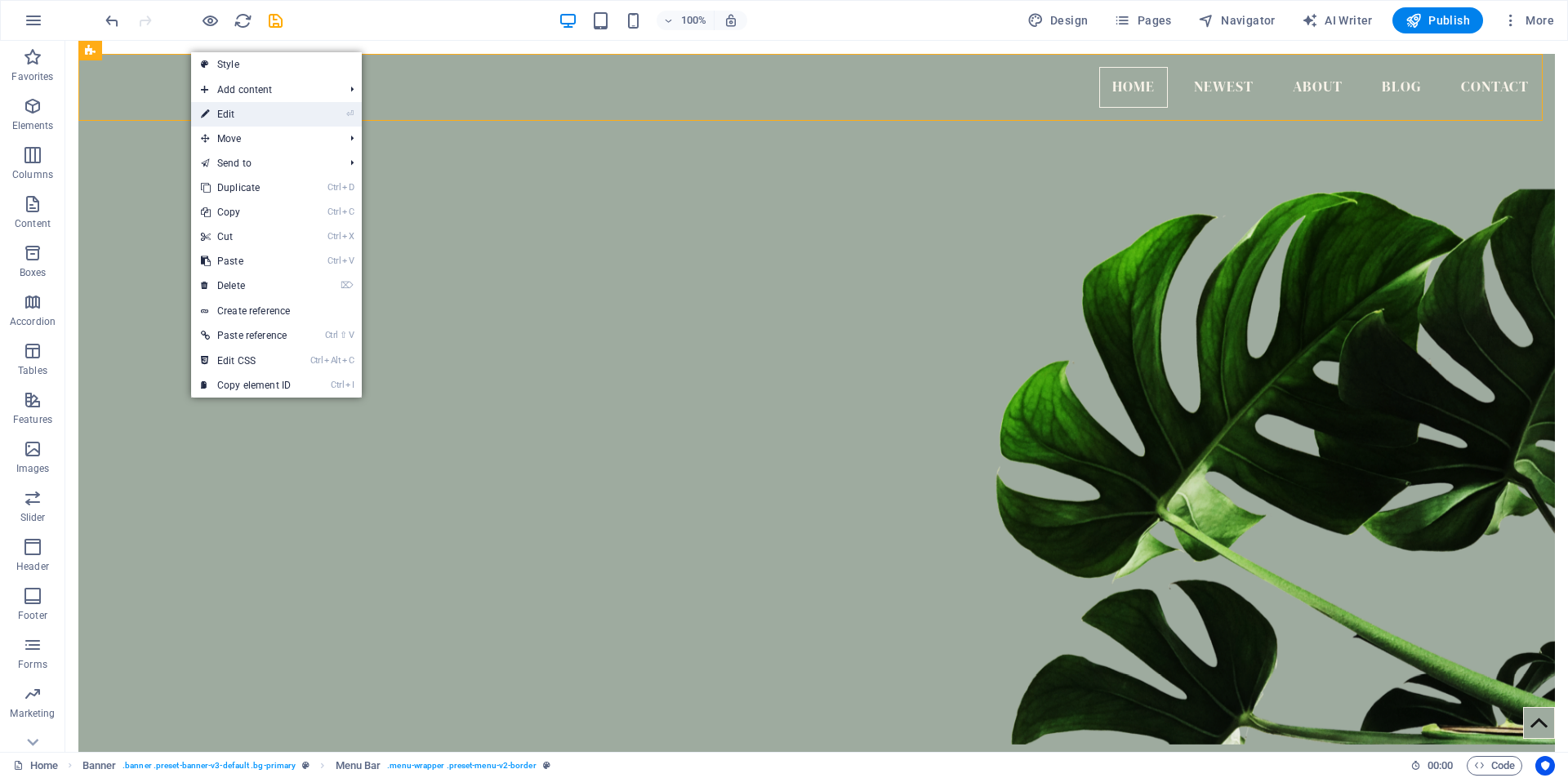
drag, startPoint x: 249, startPoint y: 113, endPoint x: 590, endPoint y: 86, distance: 342.1
click at [249, 113] on link "⏎ Edit" at bounding box center [245, 114] width 109 height 25
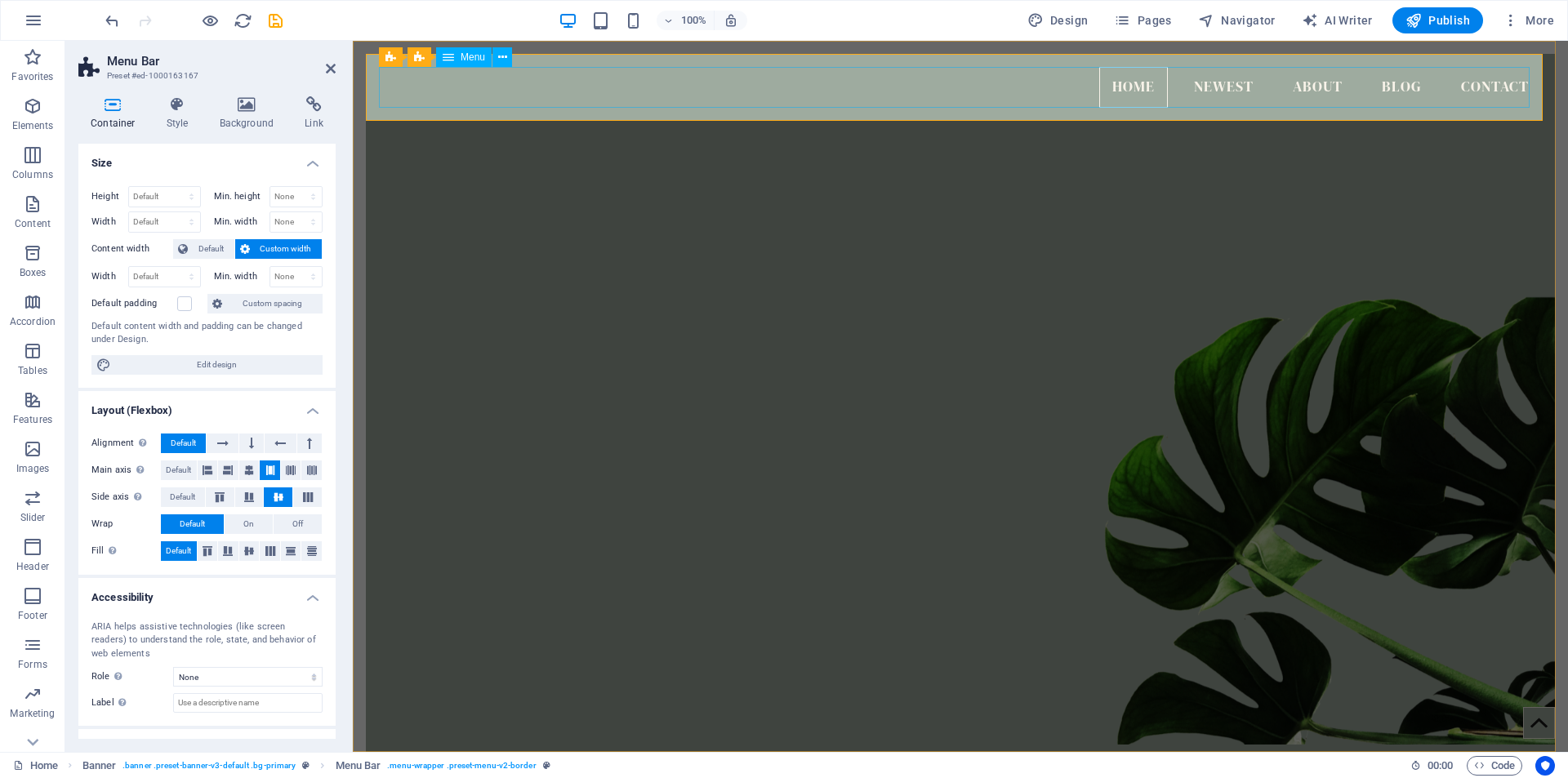
click at [1238, 89] on nav "Home Newest About Blog Contact" at bounding box center [960, 87] width 1163 height 41
click at [502, 54] on icon at bounding box center [502, 57] width 9 height 17
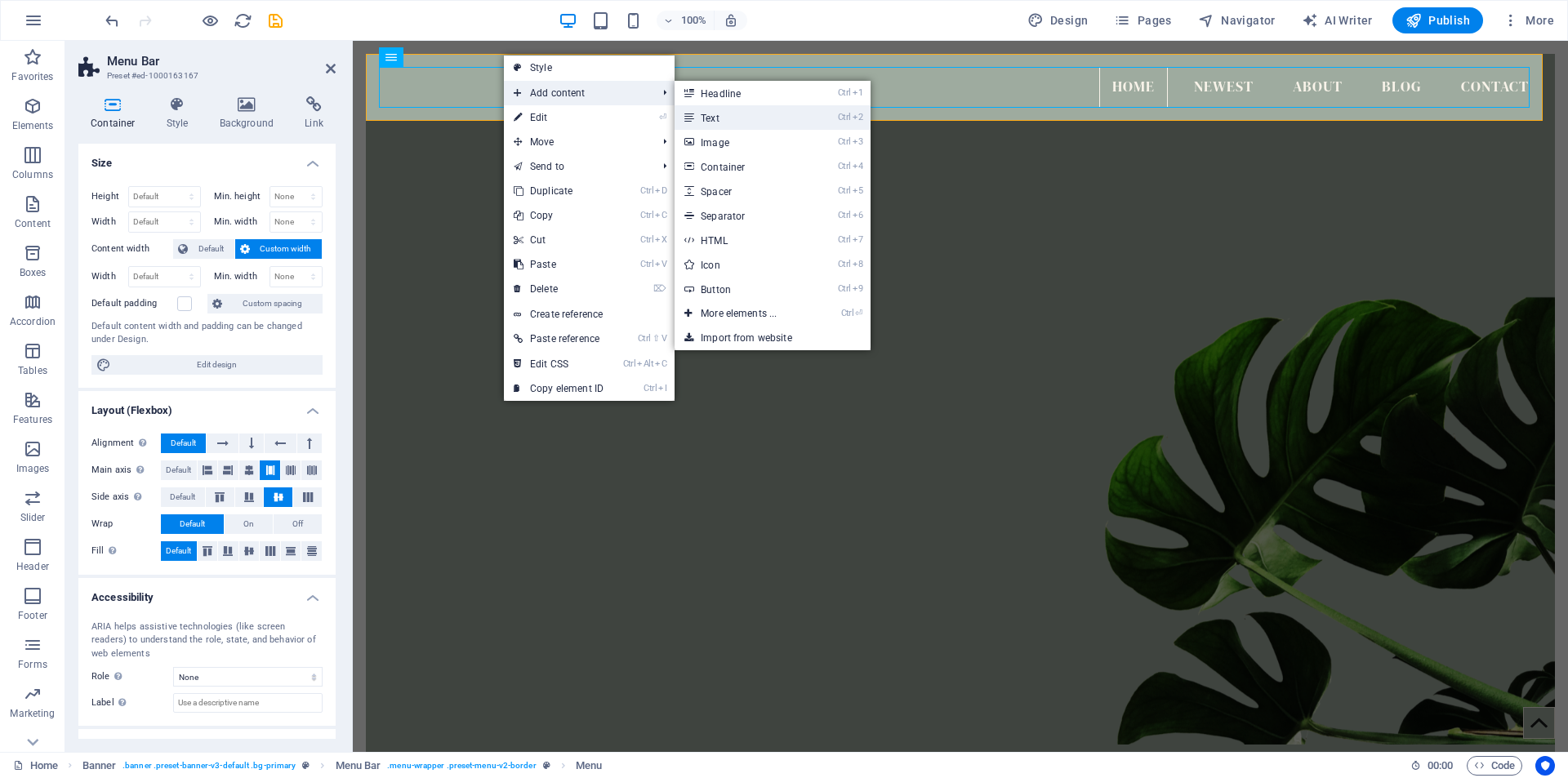
click at [720, 116] on link "Ctrl 2 Text" at bounding box center [742, 118] width 135 height 25
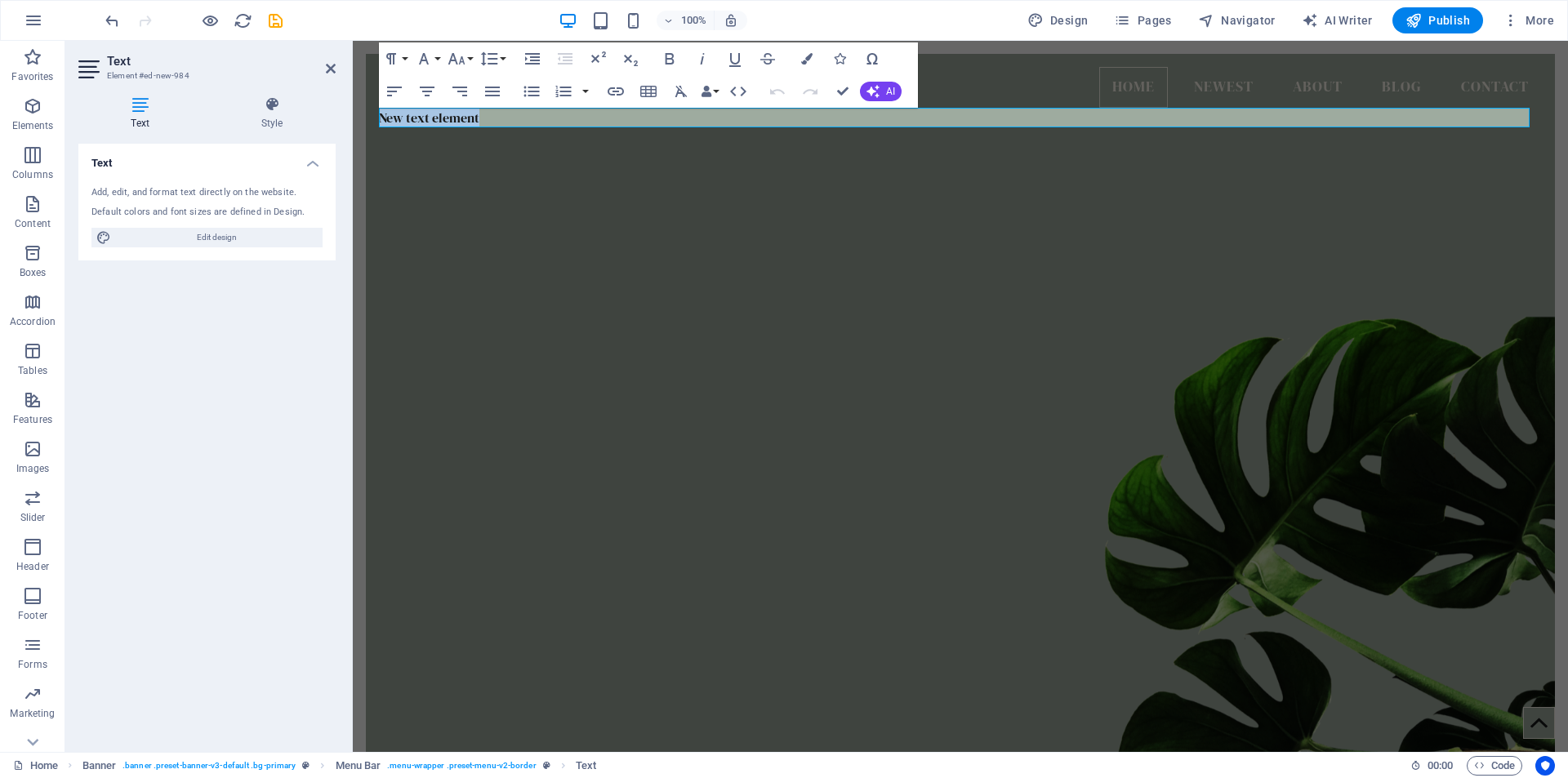
click at [590, 165] on figure at bounding box center [960, 437] width 1189 height 655
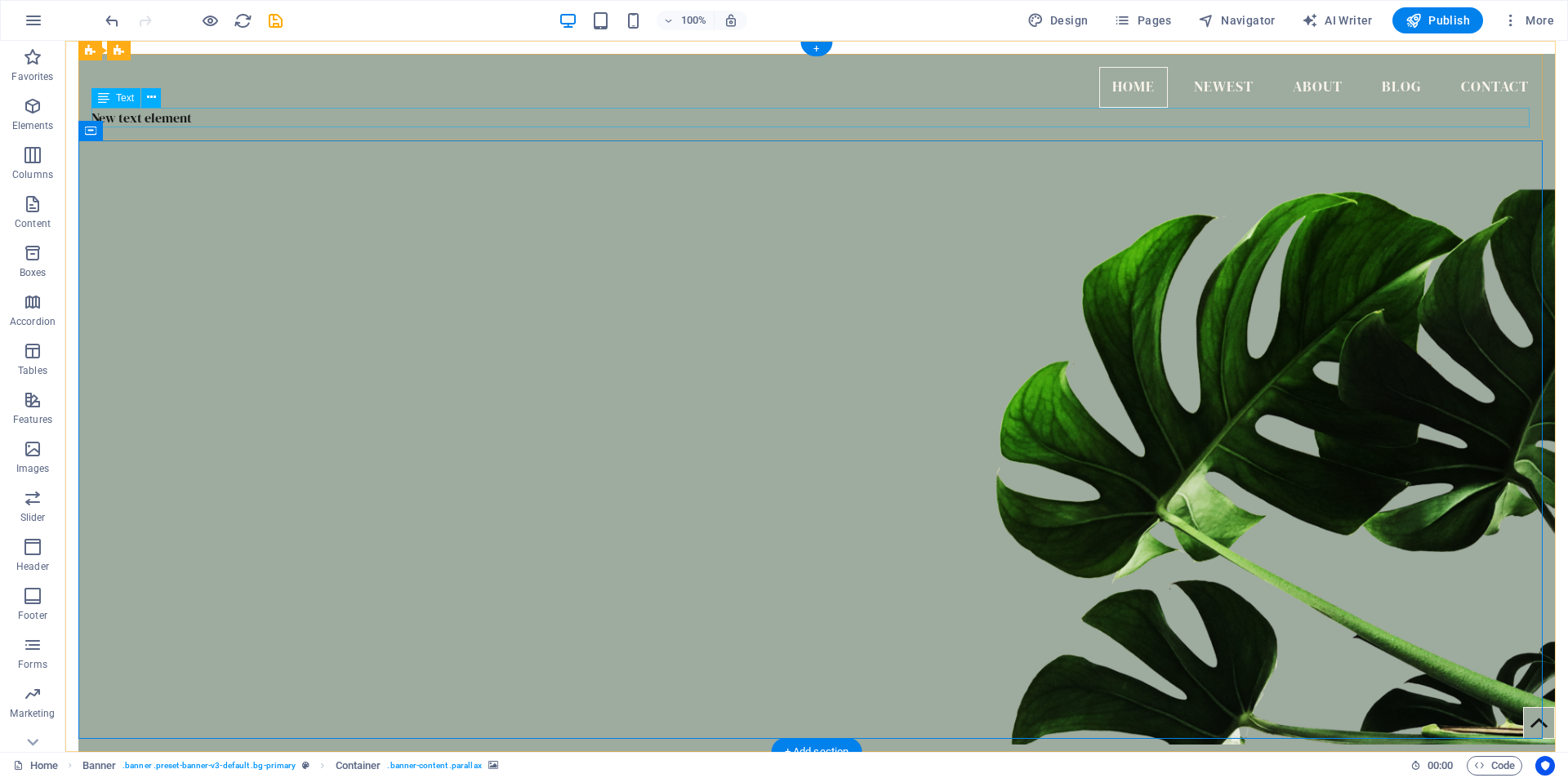
click at [151, 118] on div "New text element" at bounding box center [817, 118] width 1450 height 20
click at [153, 93] on icon at bounding box center [151, 98] width 9 height 17
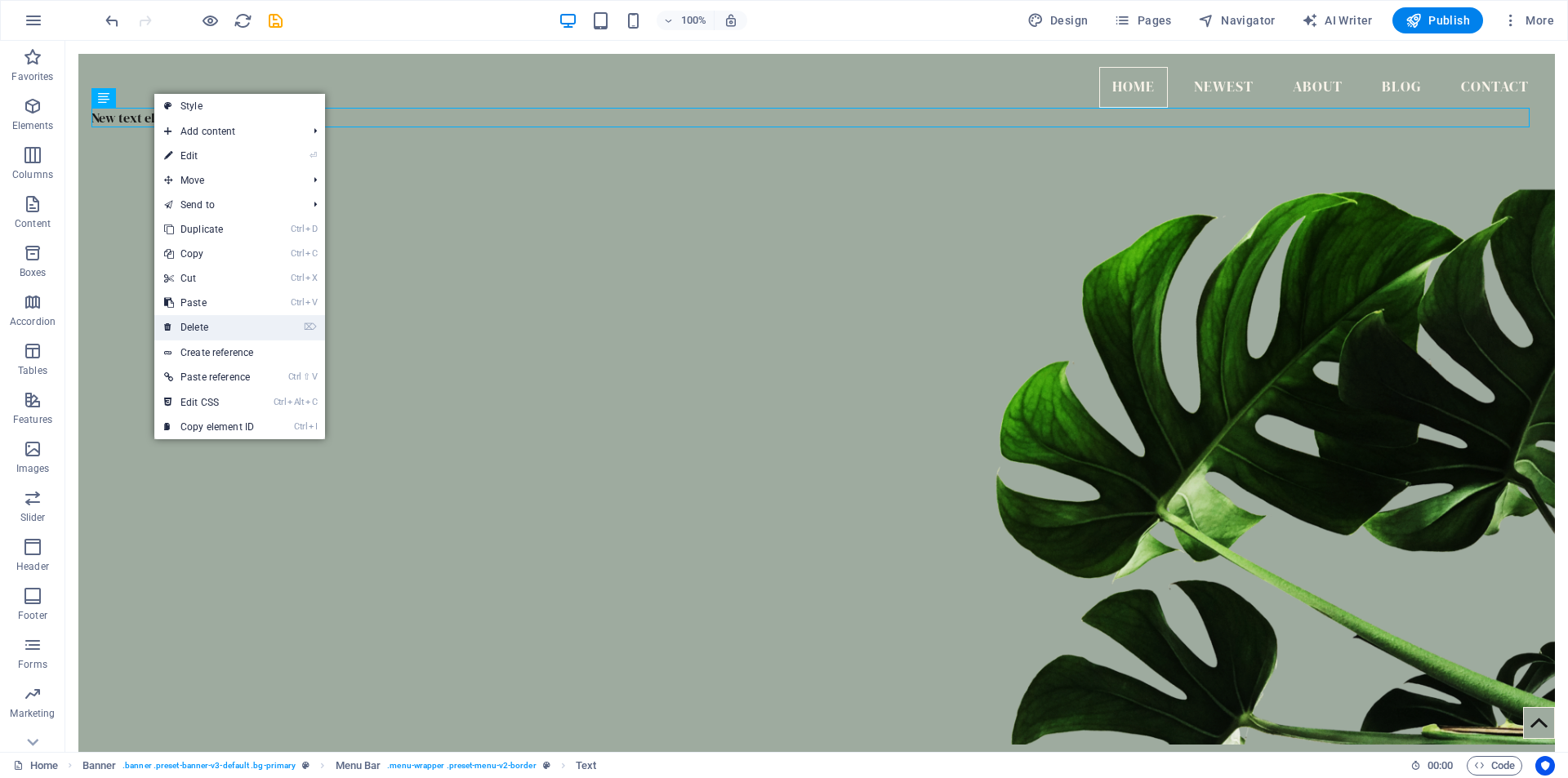
click at [208, 329] on link "⌦ Delete" at bounding box center [209, 327] width 109 height 25
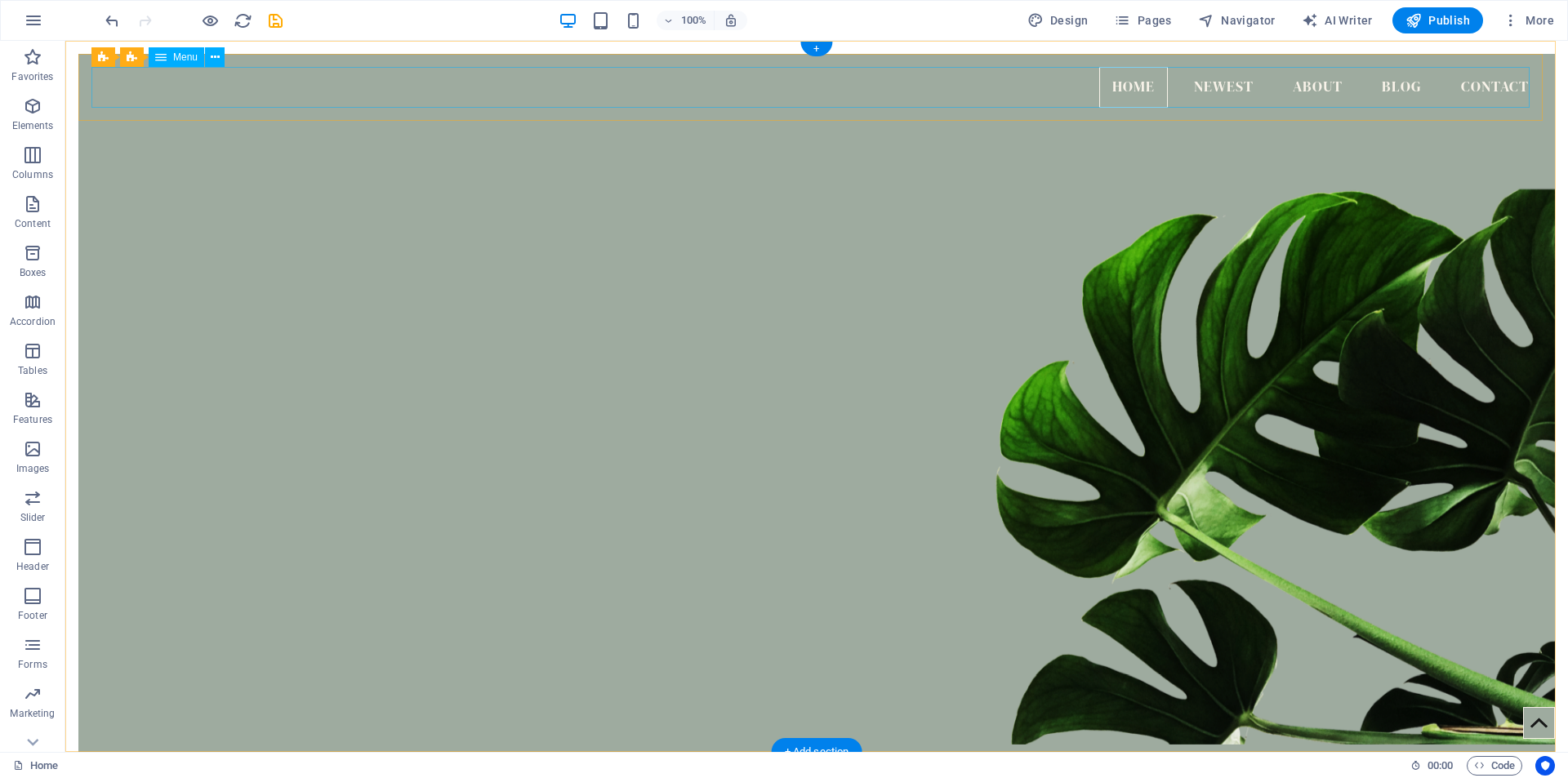
click at [1141, 79] on nav "Home Newest About Blog Contact" at bounding box center [817, 87] width 1450 height 41
click at [217, 55] on icon at bounding box center [215, 57] width 9 height 17
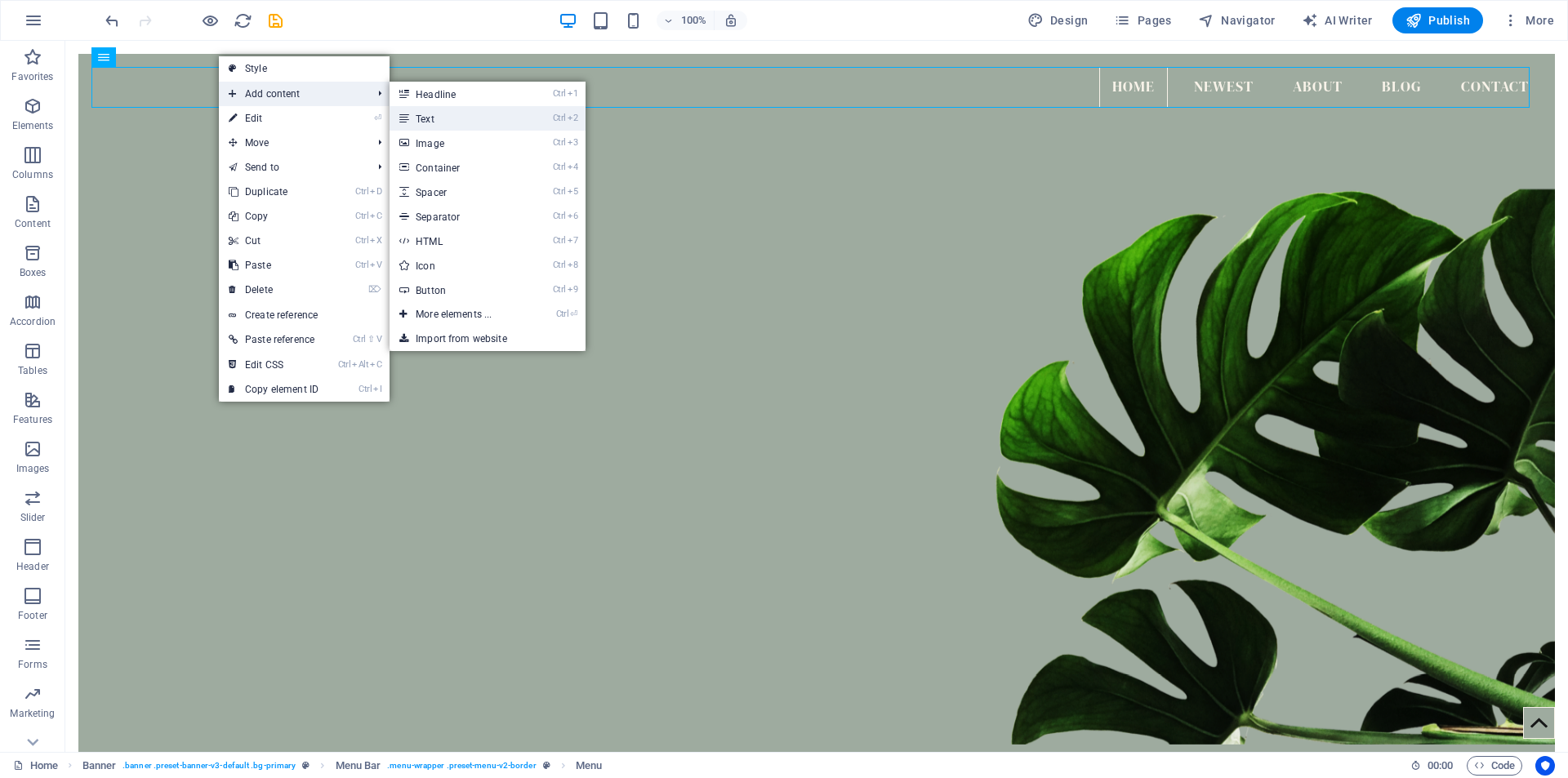
click at [445, 119] on link "Ctrl 2 Text" at bounding box center [457, 118] width 135 height 25
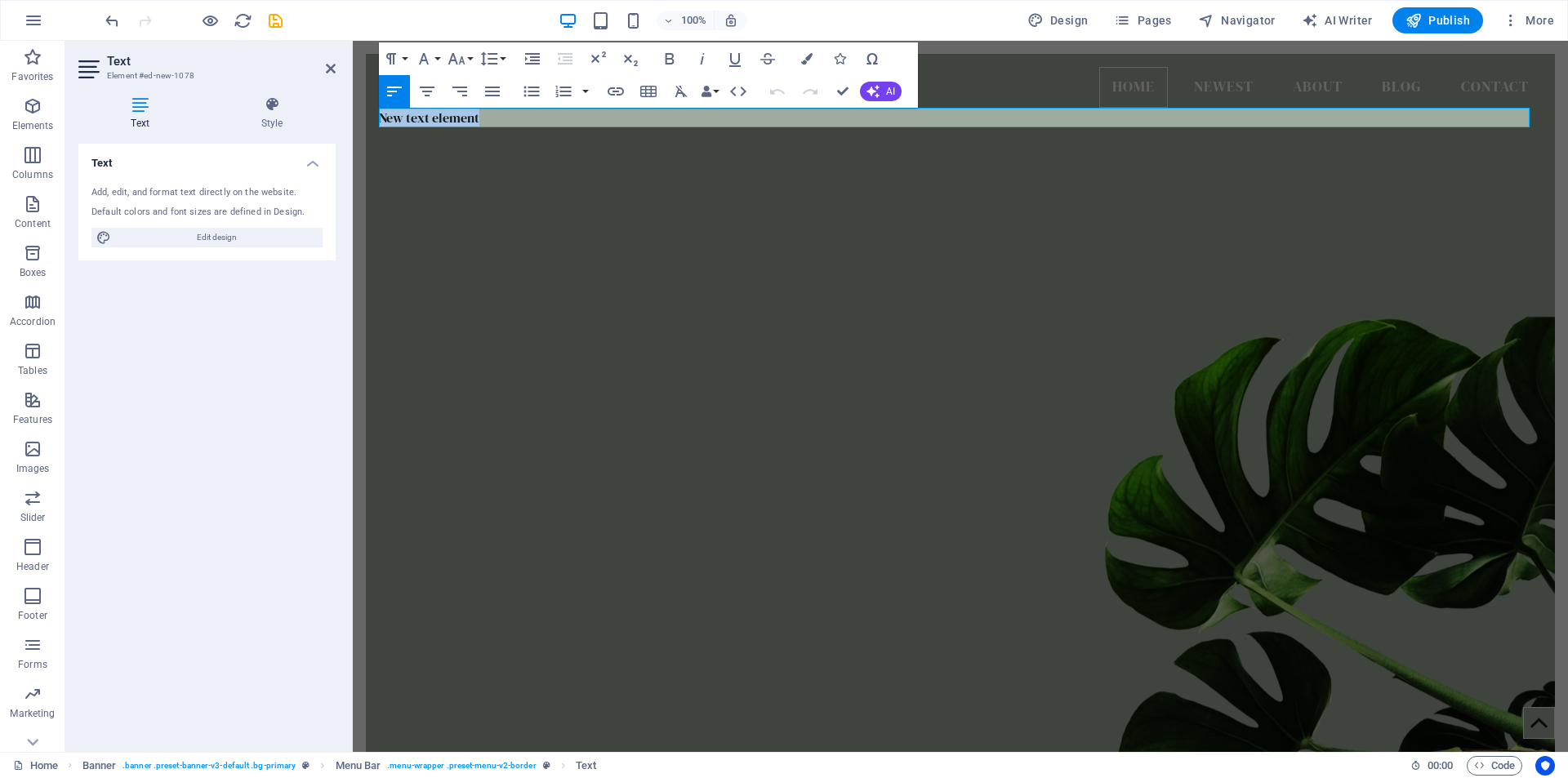
click at [531, 194] on figure at bounding box center [960, 437] width 1189 height 655
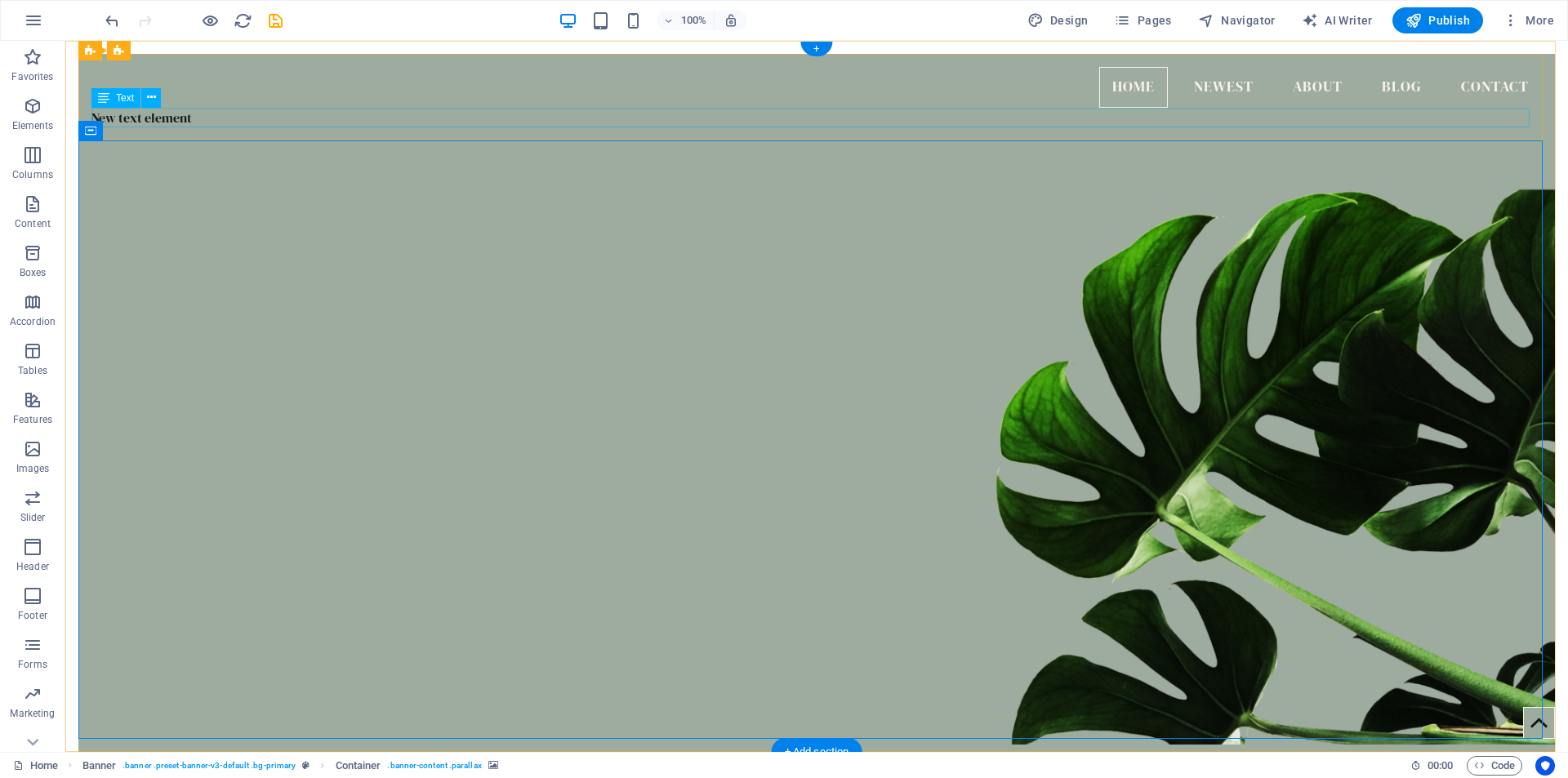
click at [126, 118] on div "New text element" at bounding box center [817, 118] width 1450 height 20
click at [153, 100] on icon at bounding box center [151, 98] width 9 height 17
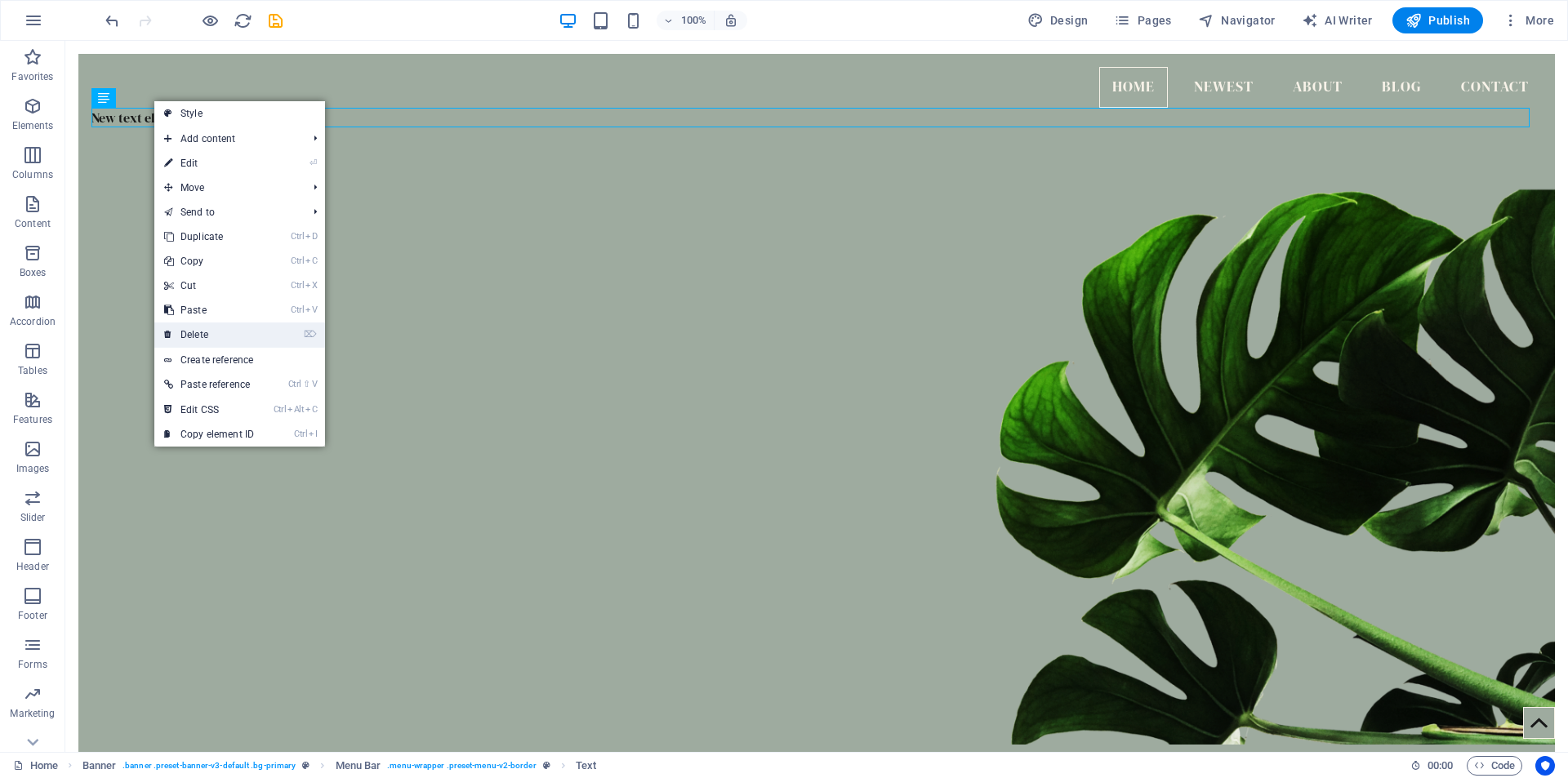
click at [212, 335] on link "⌦ Delete" at bounding box center [209, 335] width 109 height 25
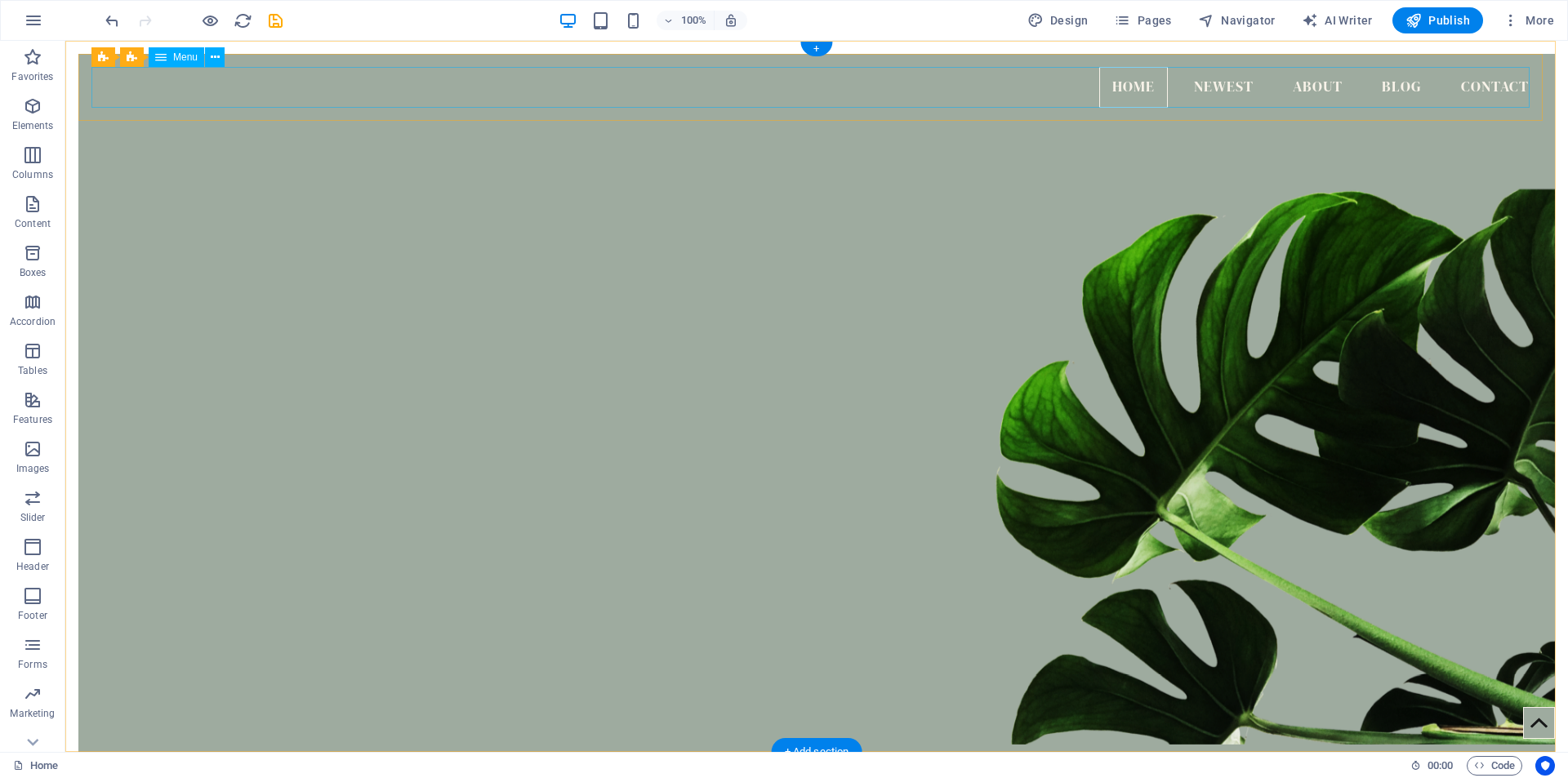
click at [1215, 84] on nav "Home Newest About Blog Contact" at bounding box center [817, 87] width 1450 height 41
click at [1217, 87] on nav "Home Newest About Blog Contact" at bounding box center [817, 87] width 1450 height 41
click at [1238, 82] on nav "Home Newest About Blog Contact" at bounding box center [817, 87] width 1450 height 41
drag, startPoint x: 1250, startPoint y: 86, endPoint x: 1196, endPoint y: 87, distance: 54.0
click at [1196, 87] on nav "Home Newest About Blog Contact" at bounding box center [817, 87] width 1450 height 41
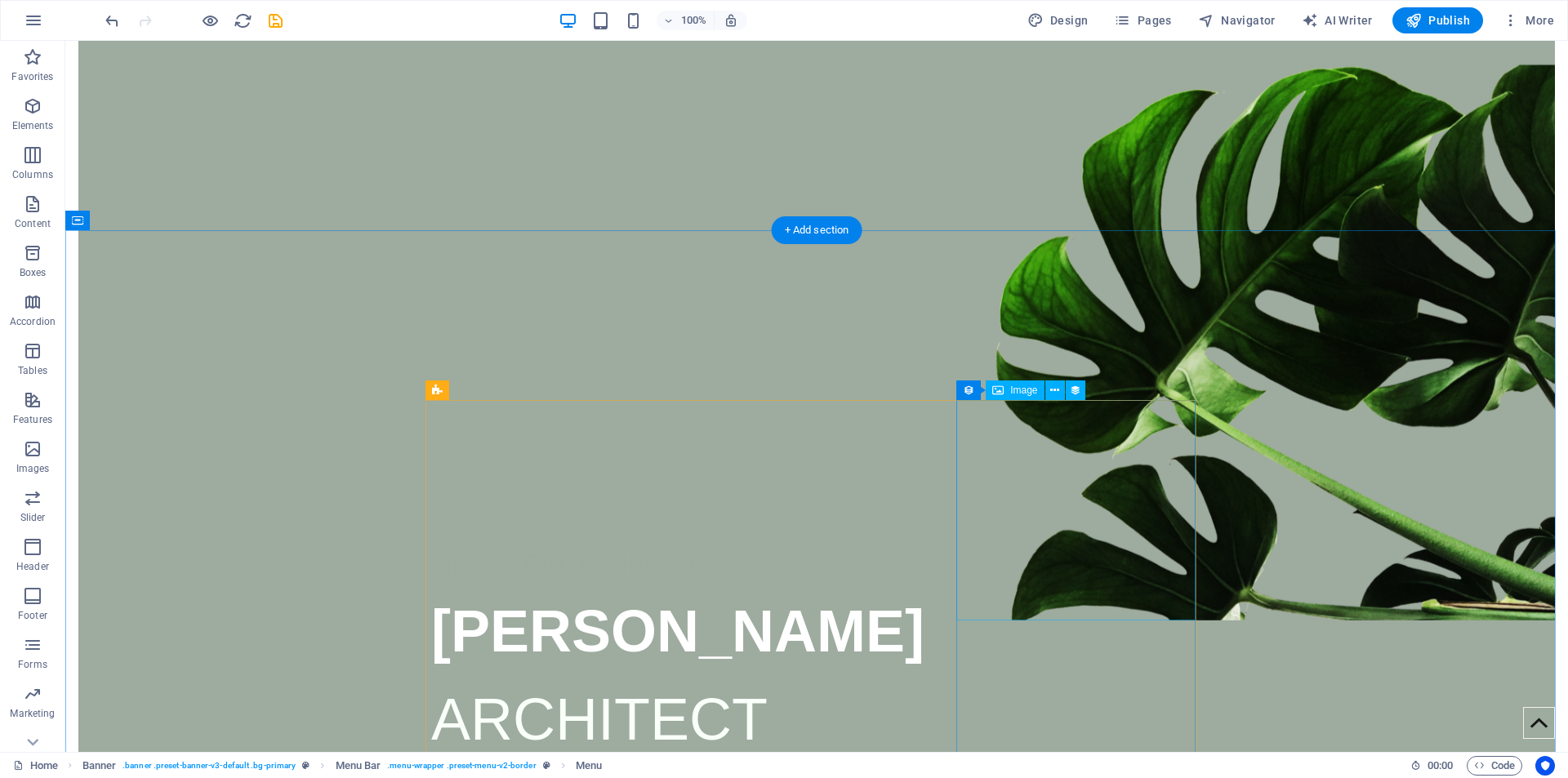
scroll to position [571, 0]
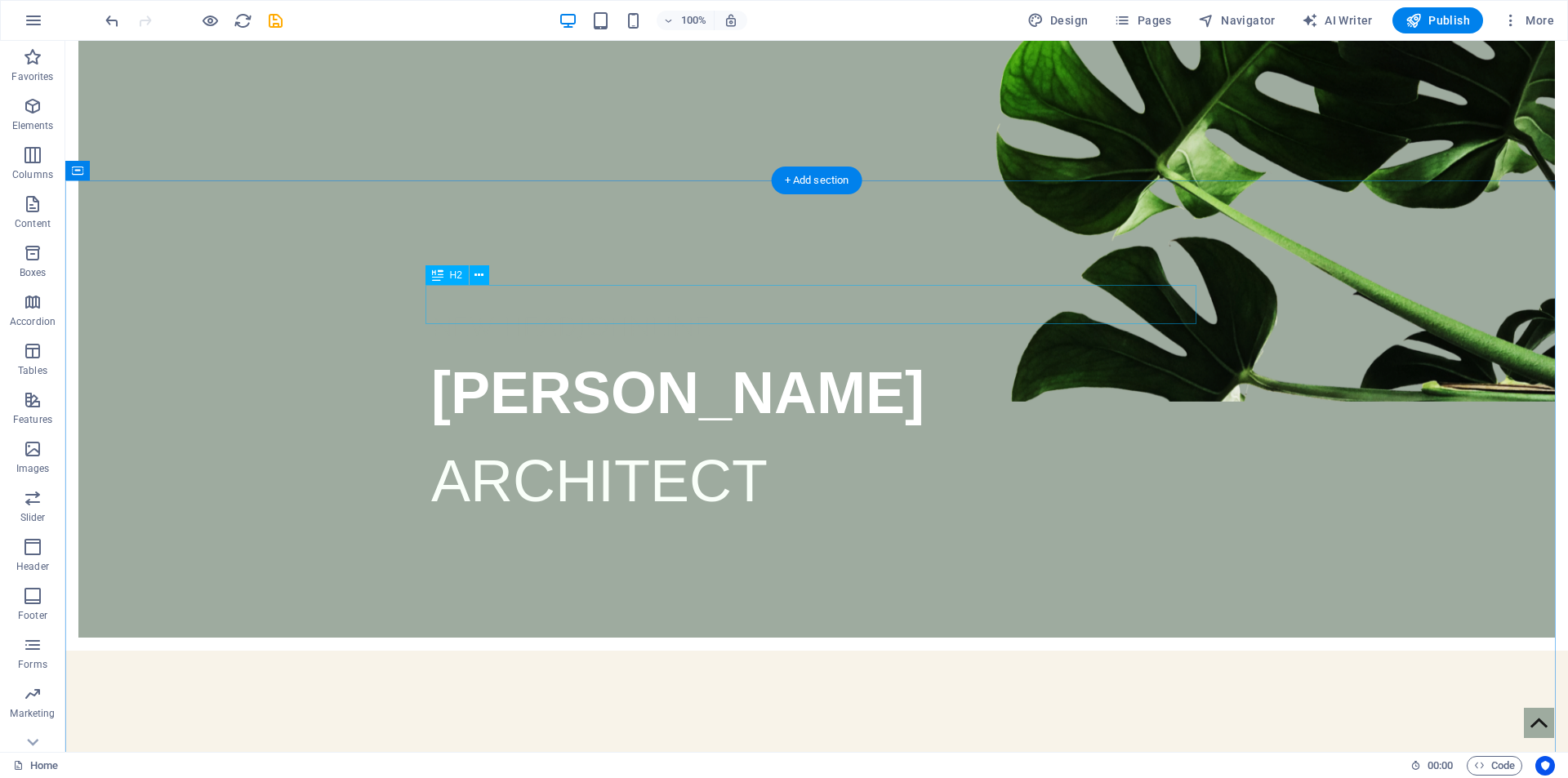
click at [760, 755] on div "Newest Articles" at bounding box center [816, 775] width 771 height 39
click at [479, 277] on icon at bounding box center [479, 275] width 9 height 17
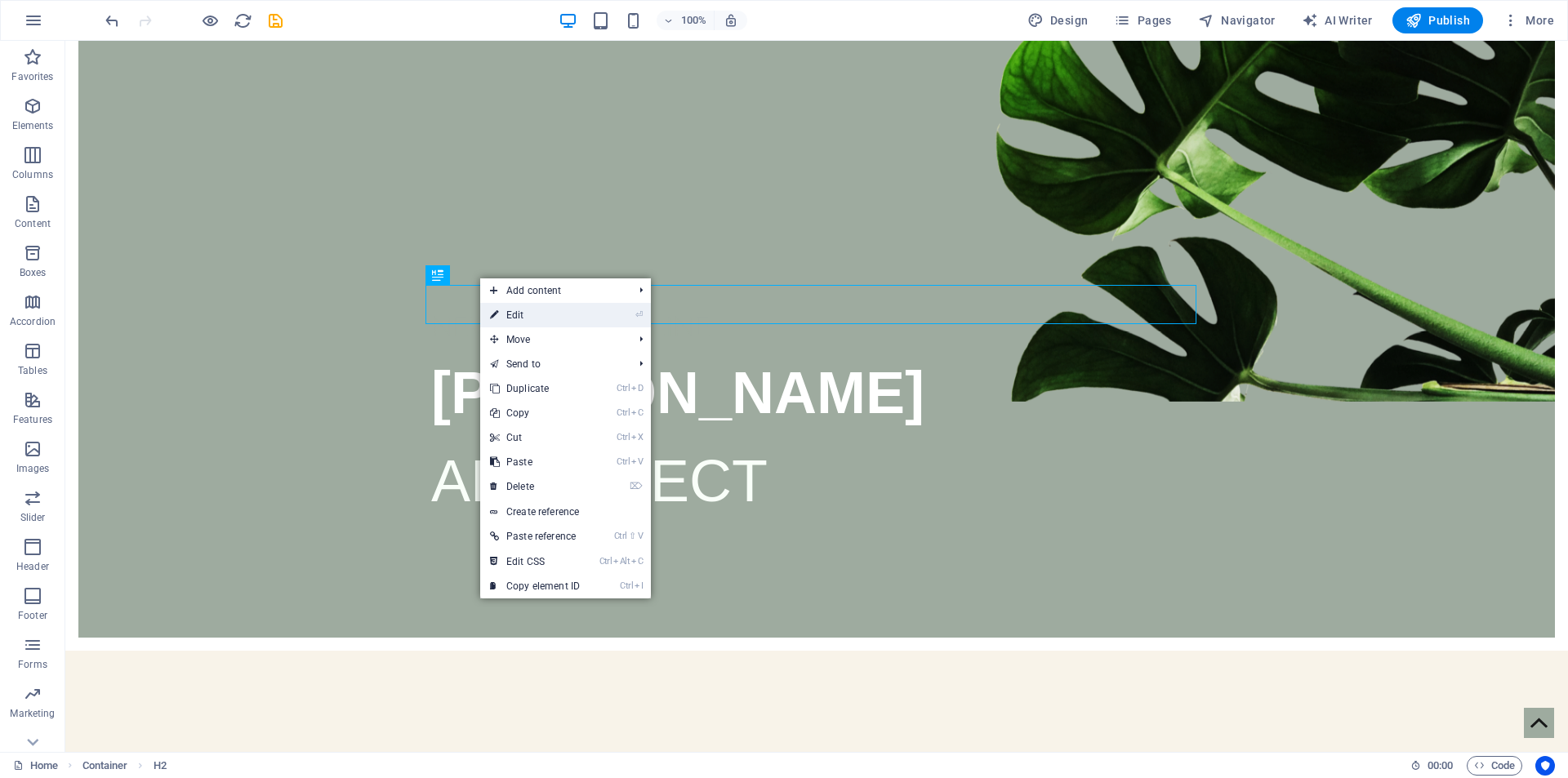
click at [525, 313] on link "⏎ Edit" at bounding box center [534, 315] width 109 height 25
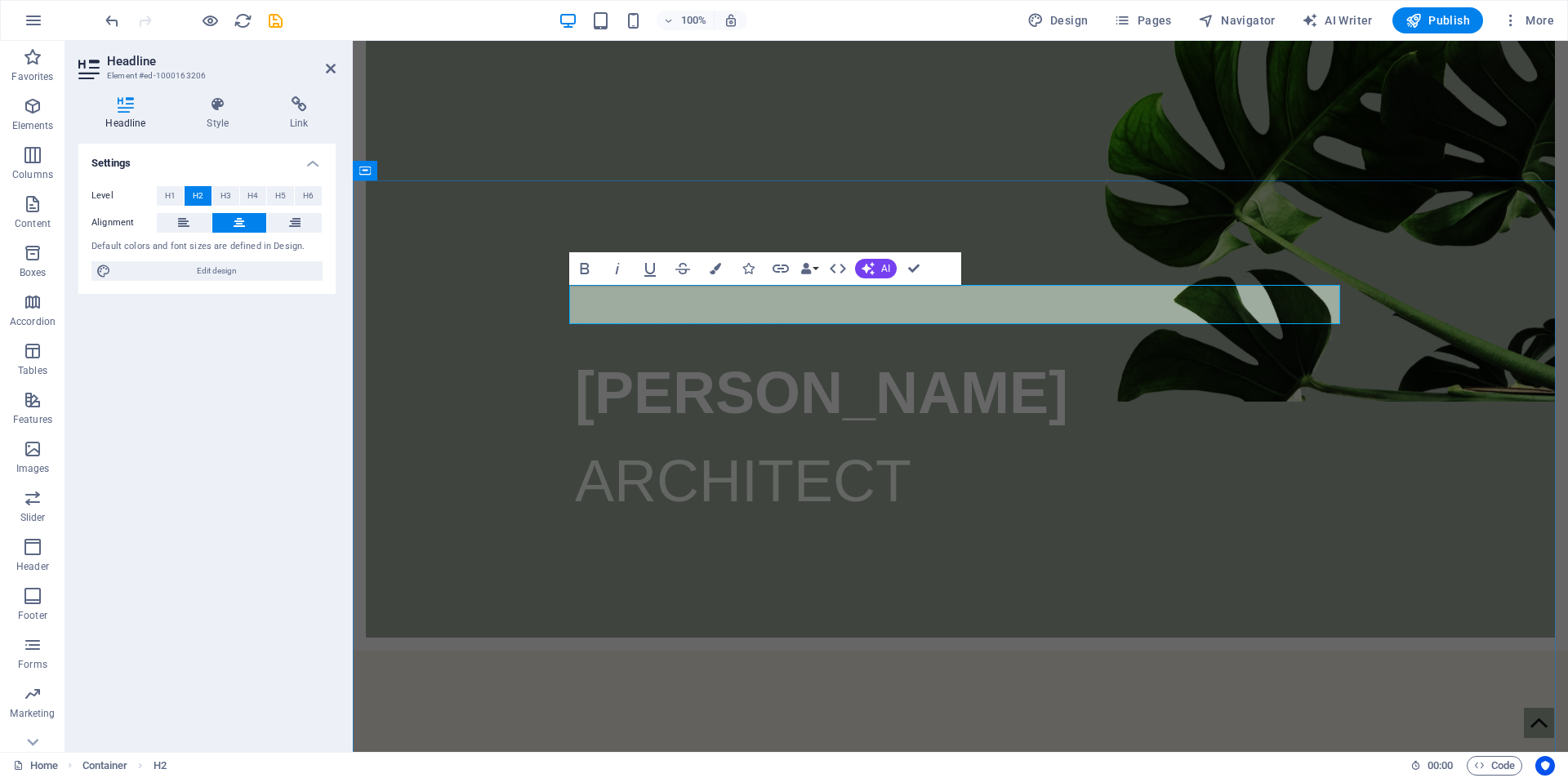
drag, startPoint x: 1018, startPoint y: 303, endPoint x: 873, endPoint y: 299, distance: 145.1
click at [873, 755] on h2 "PROJECTS" at bounding box center [960, 775] width 771 height 39
drag, startPoint x: 944, startPoint y: 305, endPoint x: 868, endPoint y: 300, distance: 76.2
click at [868, 755] on h2 "PROJECTS" at bounding box center [960, 775] width 771 height 39
drag, startPoint x: 1016, startPoint y: 302, endPoint x: 892, endPoint y: 301, distance: 124.0
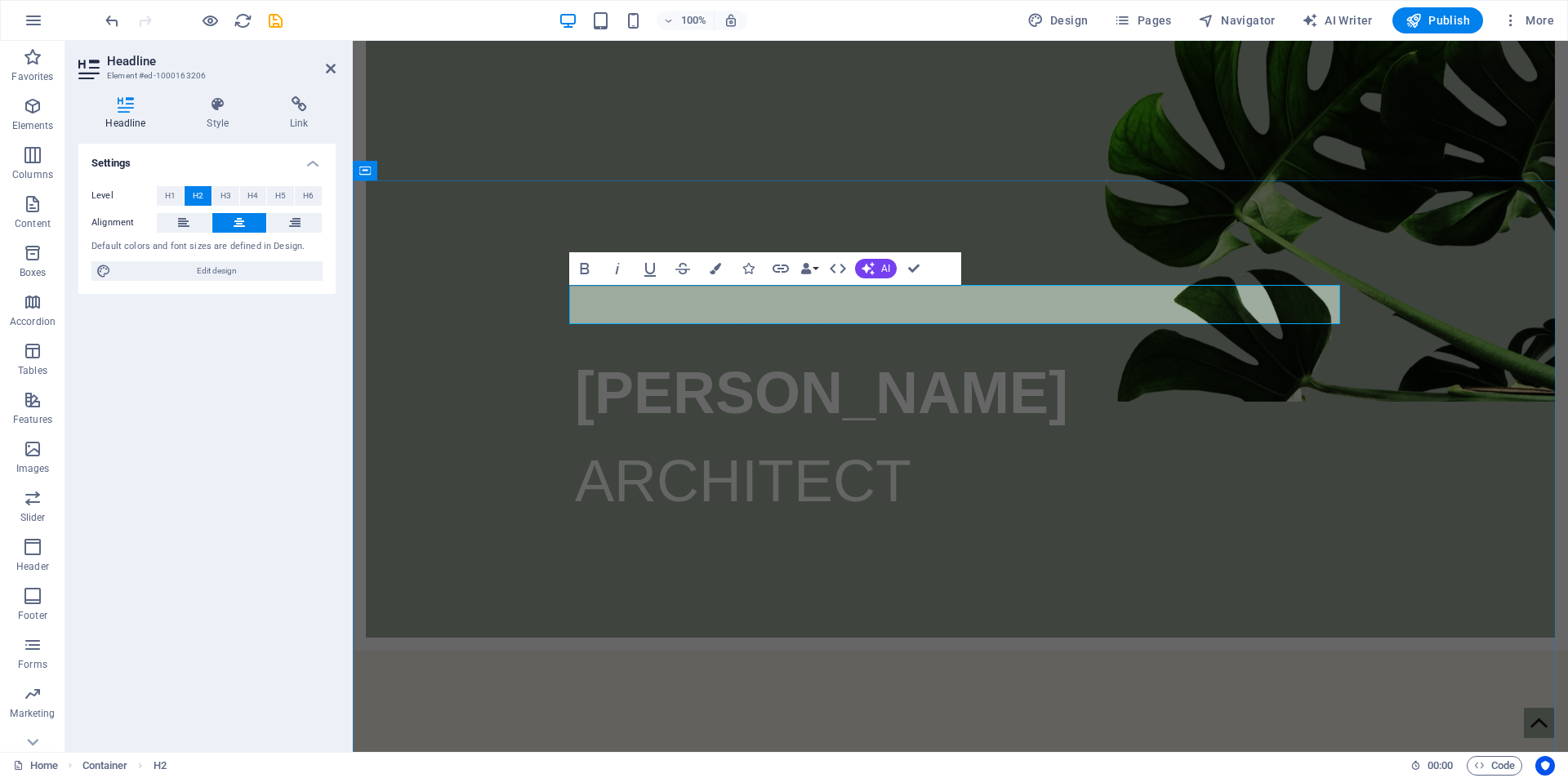
click at [892, 755] on h2 "PROJECTS" at bounding box center [960, 775] width 771 height 39
click at [716, 268] on icon "button" at bounding box center [715, 268] width 11 height 11
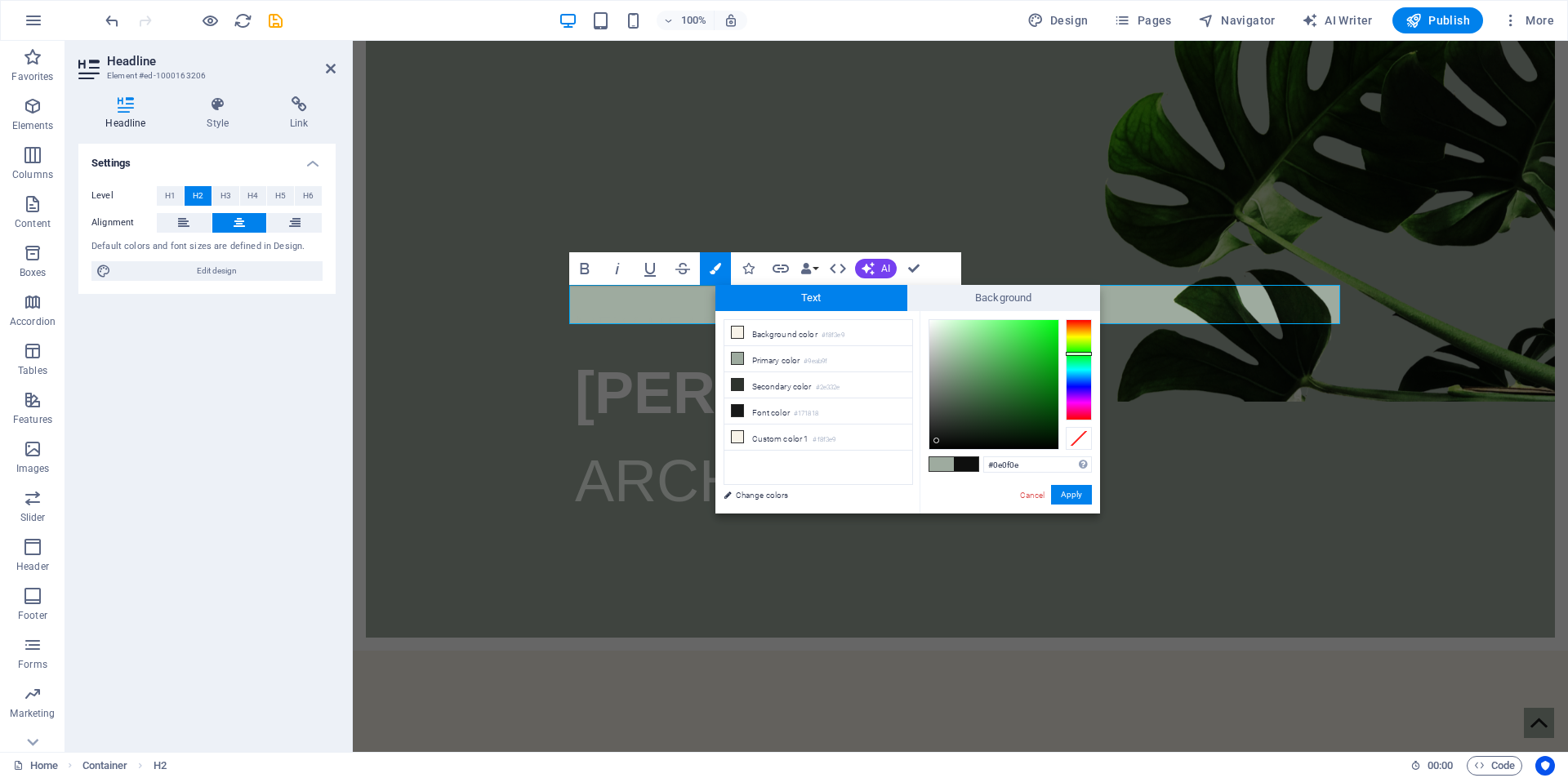
type input "#000000"
drag, startPoint x: 937, startPoint y: 362, endPoint x: 932, endPoint y: 452, distance: 90.1
click at [932, 452] on div "#000000 Supported formats #0852ed rgb(8, 82, 237) rgba(8, 82, 237, 90%) hsv(221…" at bounding box center [1009, 530] width 180 height 439
click at [1068, 492] on button "Apply" at bounding box center [1072, 494] width 41 height 20
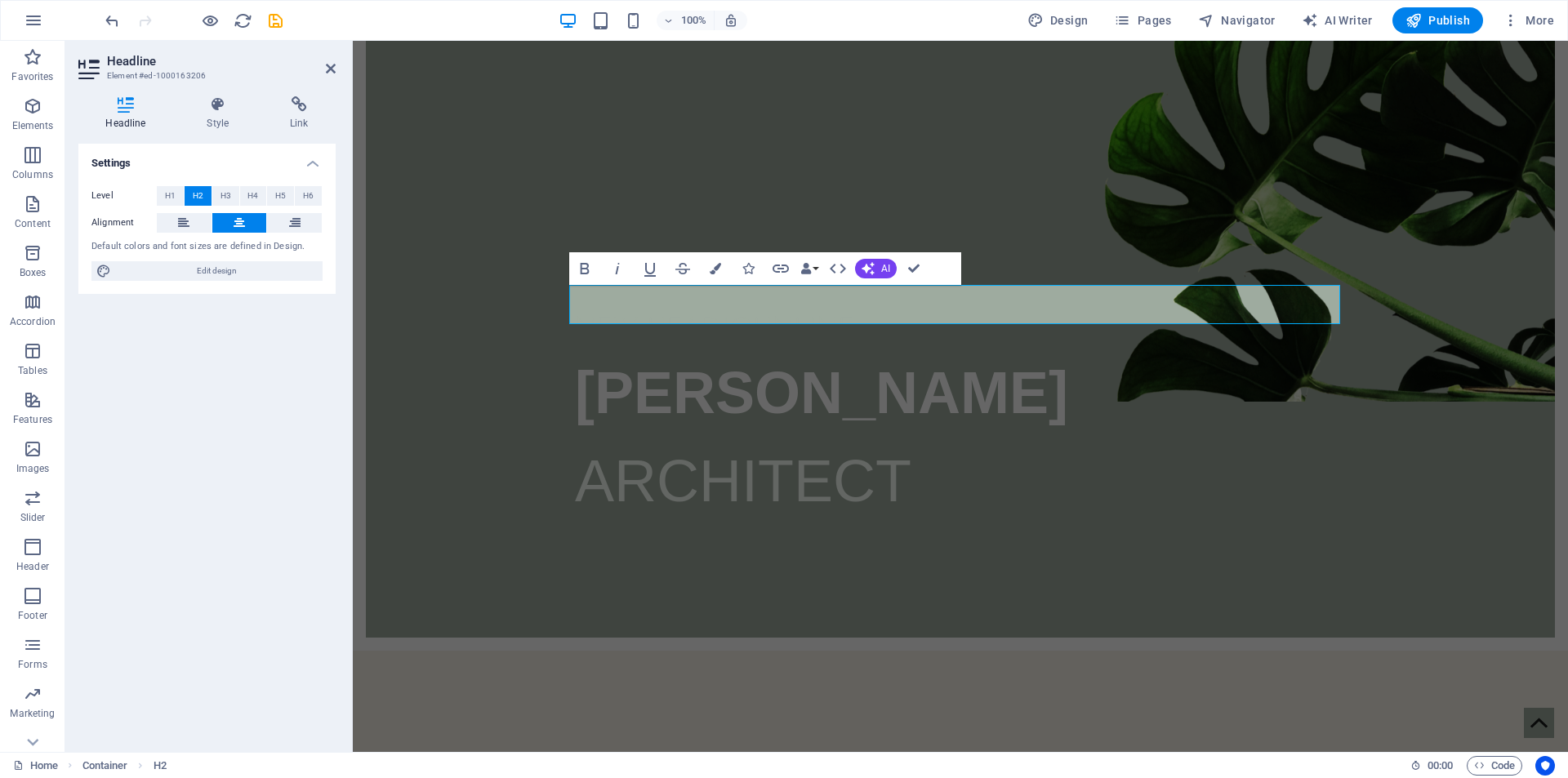
click at [651, 193] on div "H2 Banner Container Container Image Banner Menu Bar Banner Logo Container H2 Sp…" at bounding box center [960, 396] width 1215 height 711
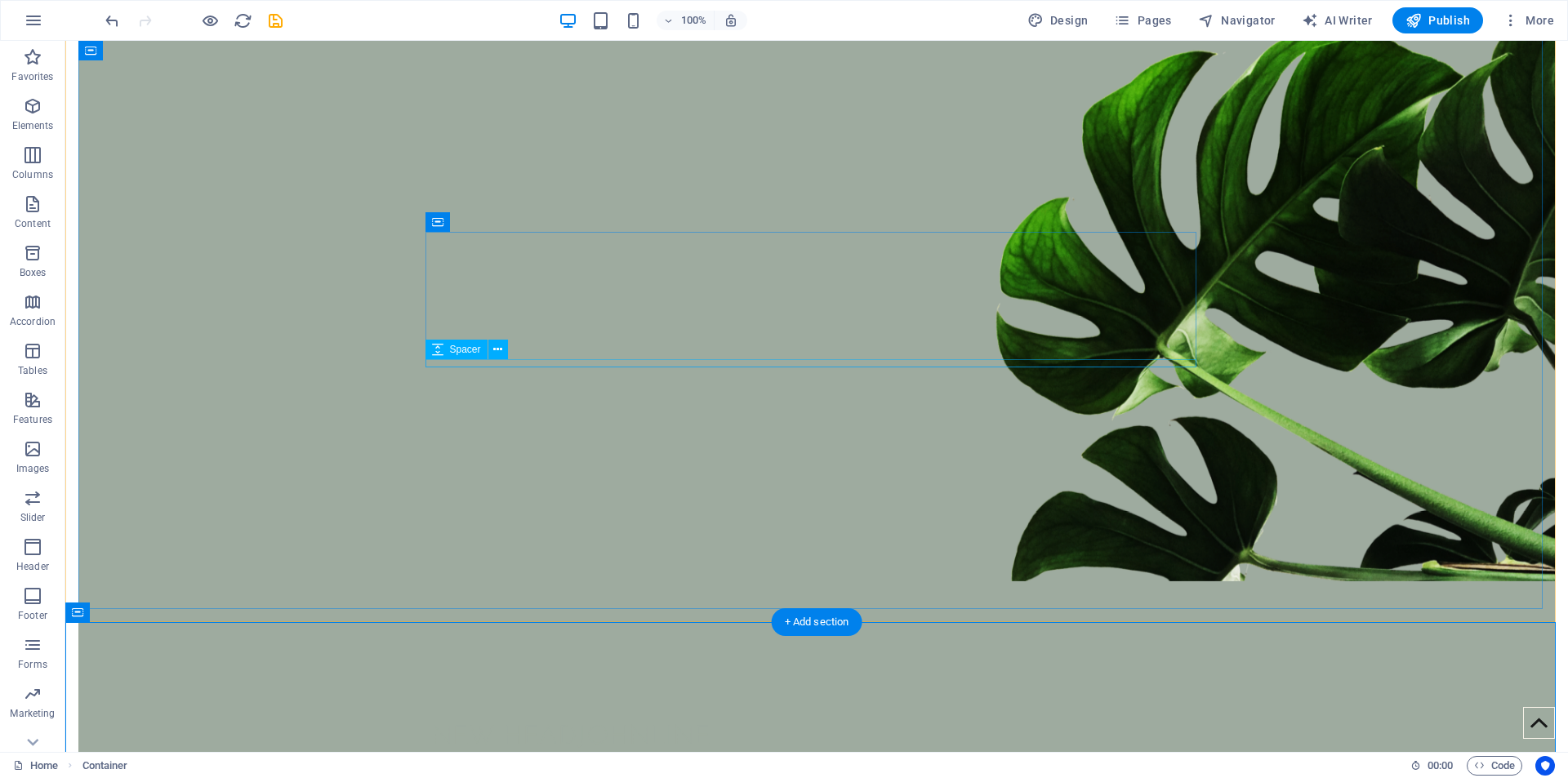
scroll to position [0, 0]
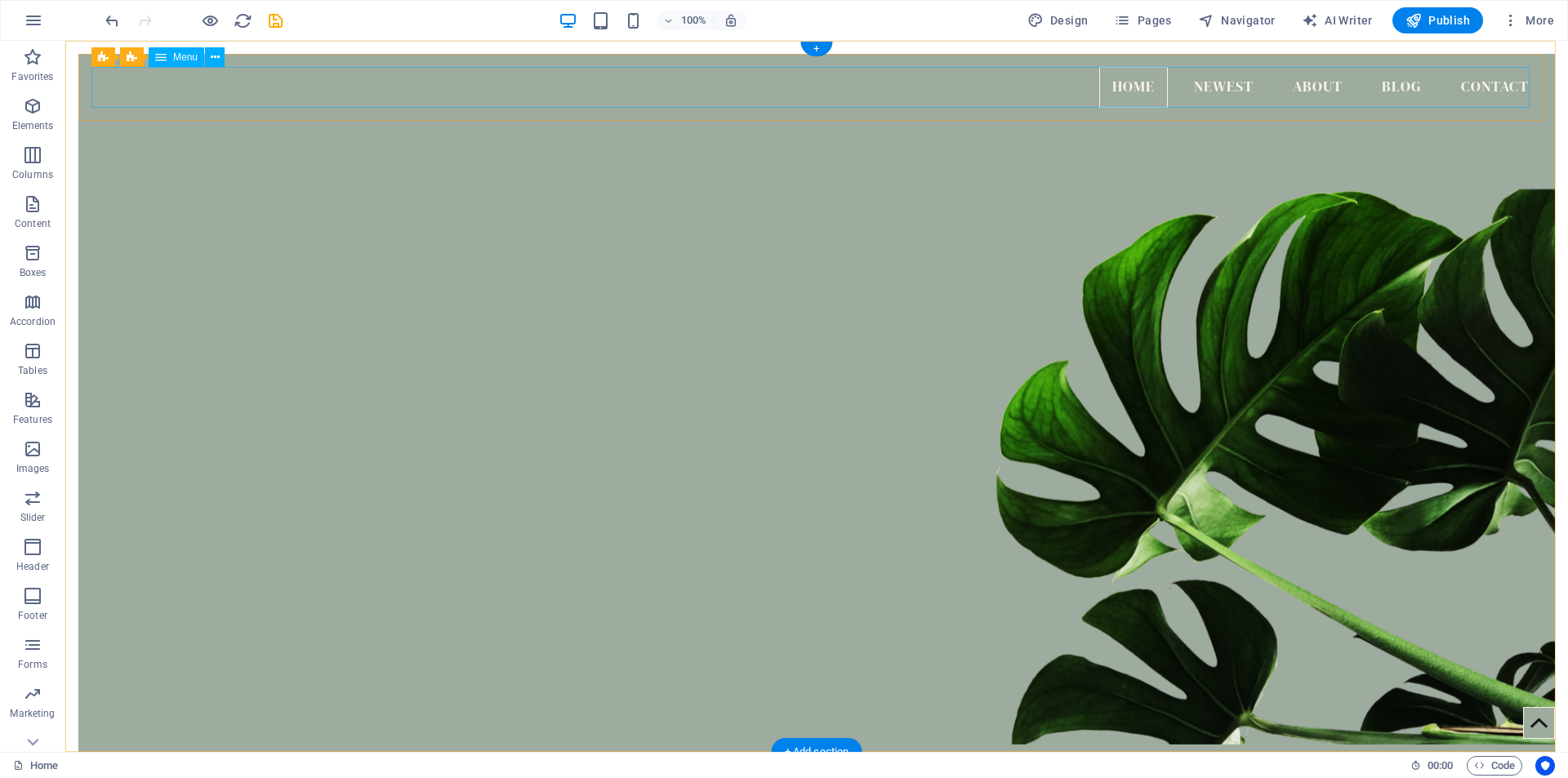
click at [1221, 86] on nav "Home Newest About Blog Contact" at bounding box center [817, 87] width 1450 height 41
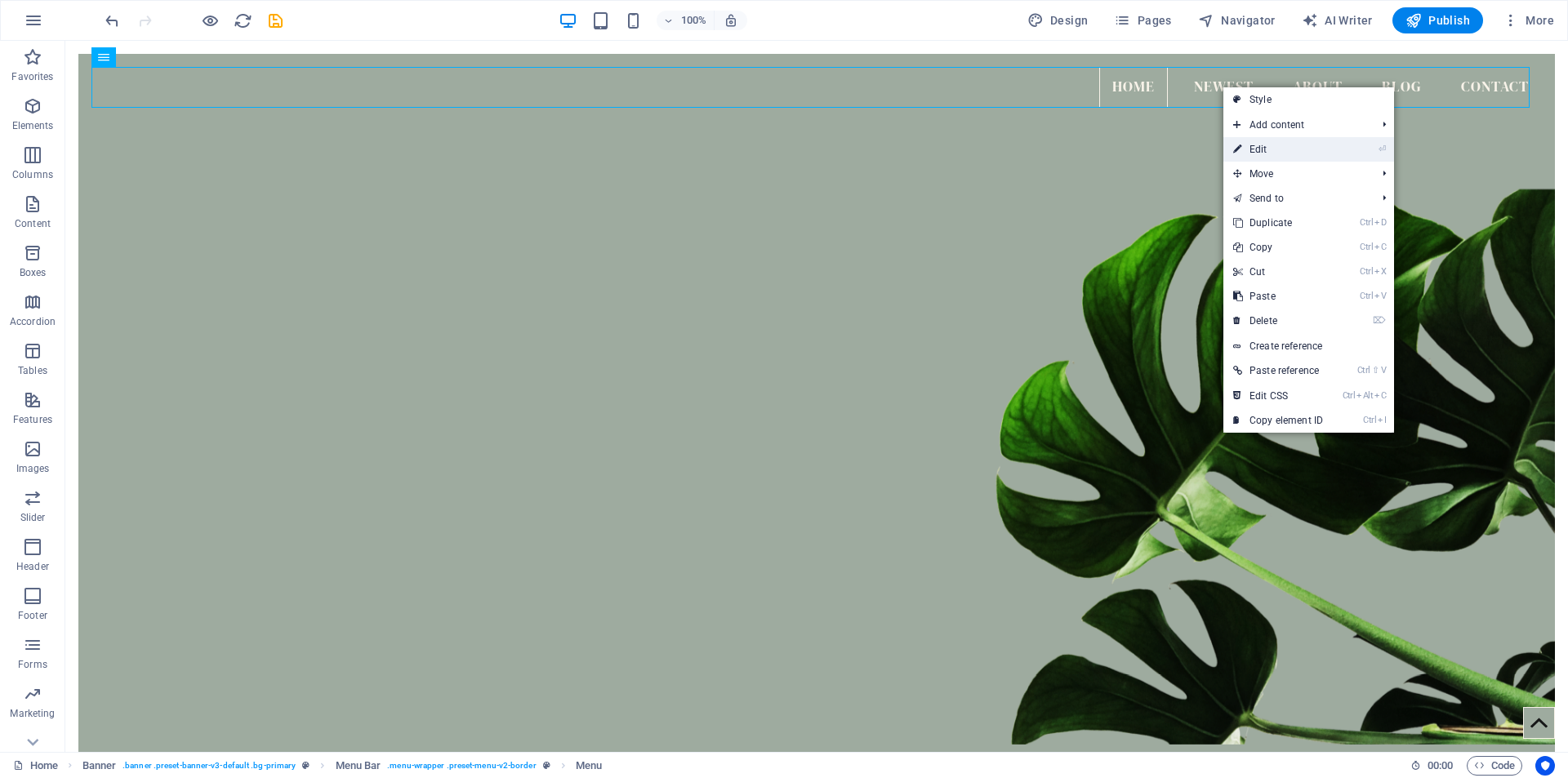
click at [1276, 148] on link "⏎ Edit" at bounding box center [1277, 149] width 109 height 25
select select
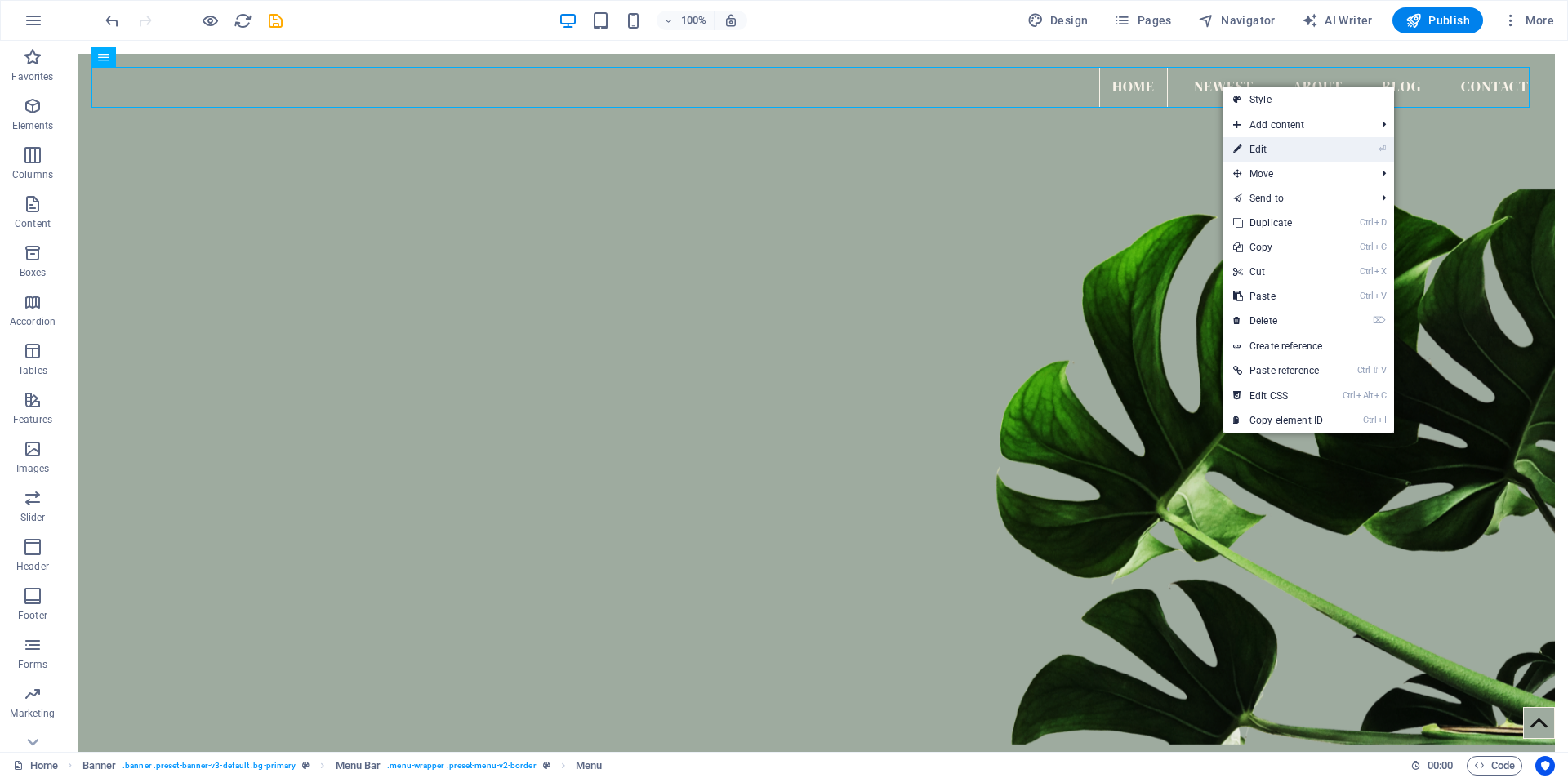
select select
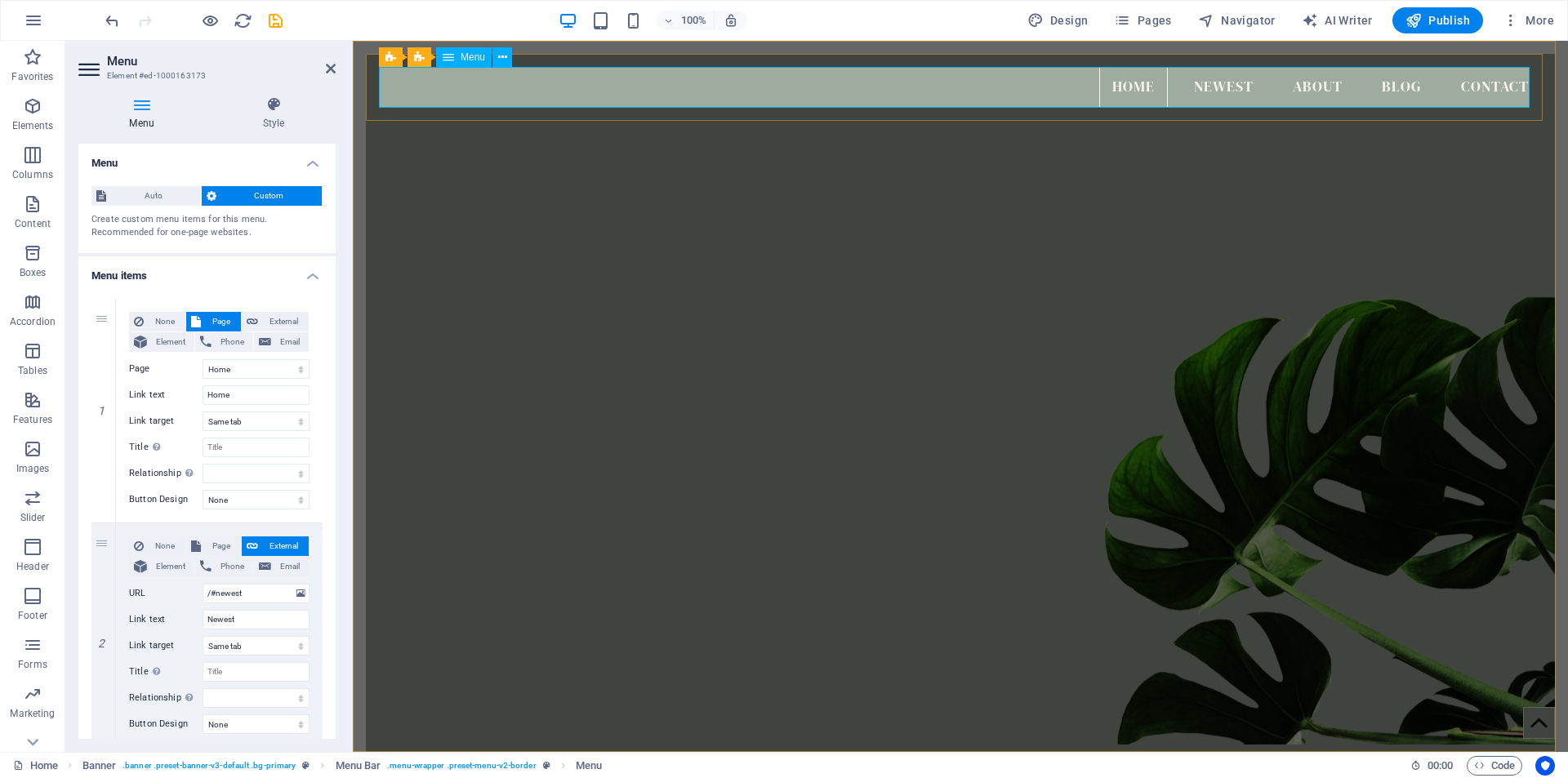
click at [1233, 86] on nav "Home Newest About Blog Contact" at bounding box center [960, 87] width 1163 height 41
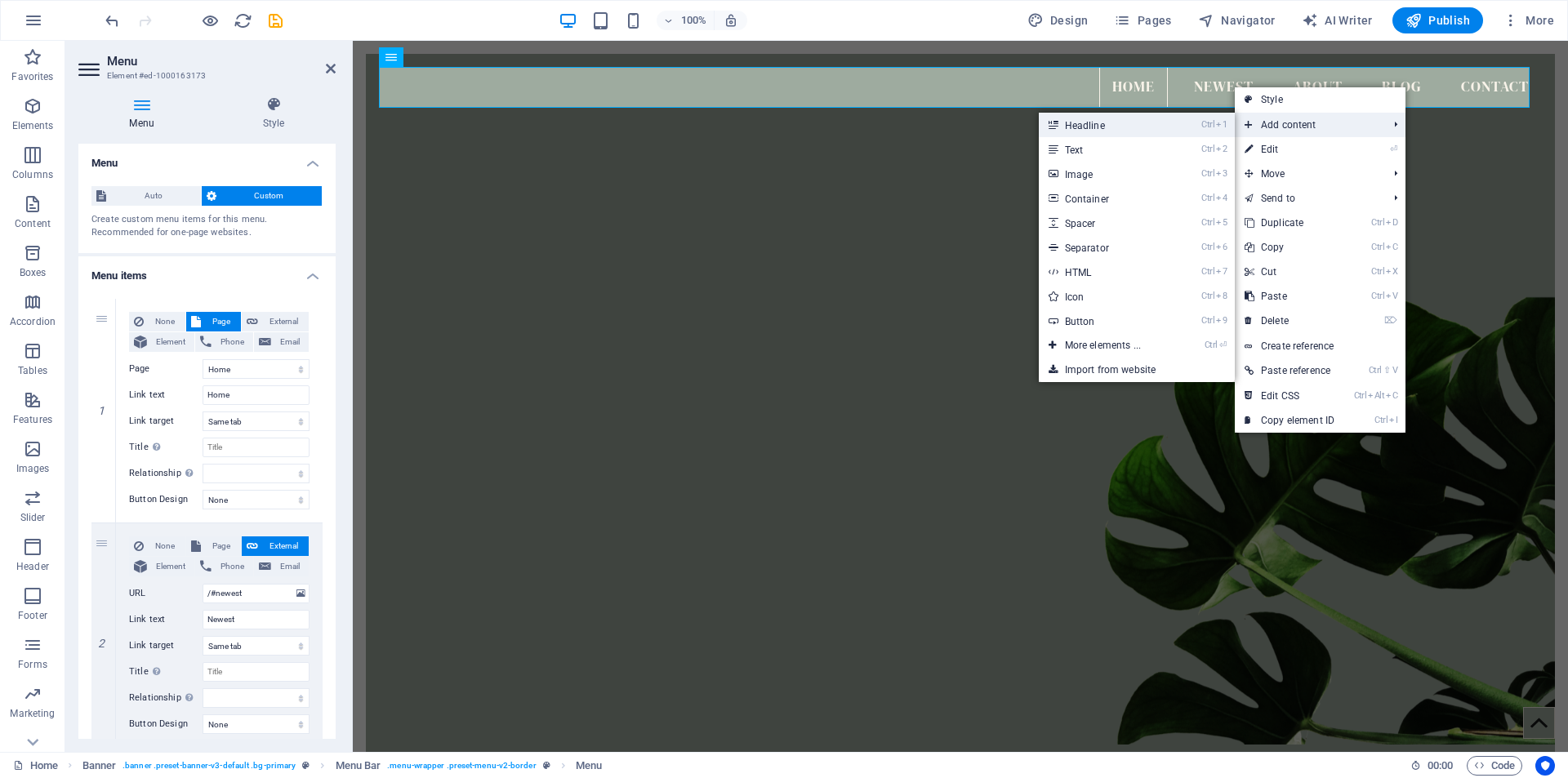
click at [1123, 126] on link "Ctrl 1 Headline" at bounding box center [1105, 124] width 135 height 25
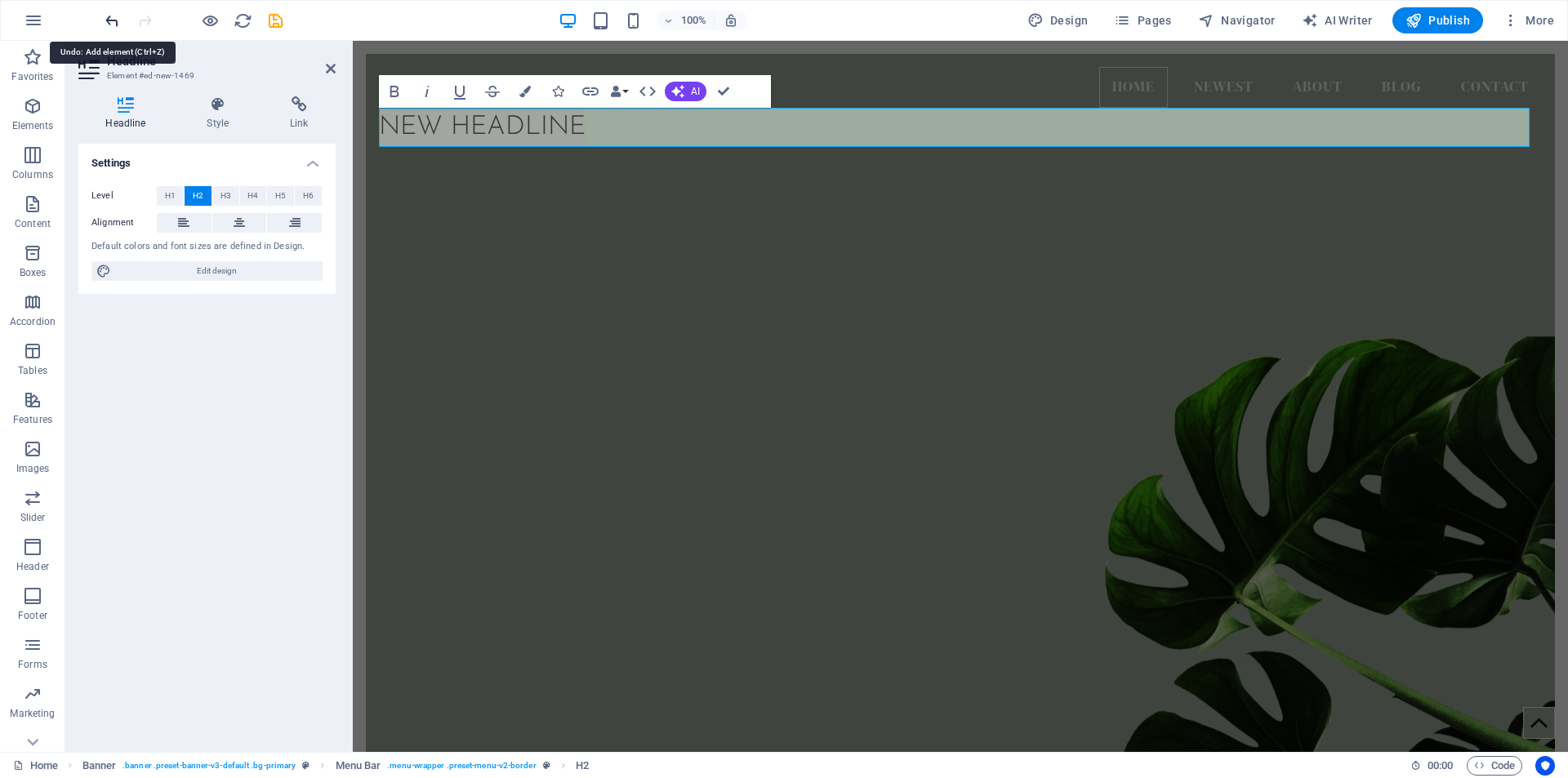
click at [114, 21] on icon "undo" at bounding box center [112, 21] width 19 height 19
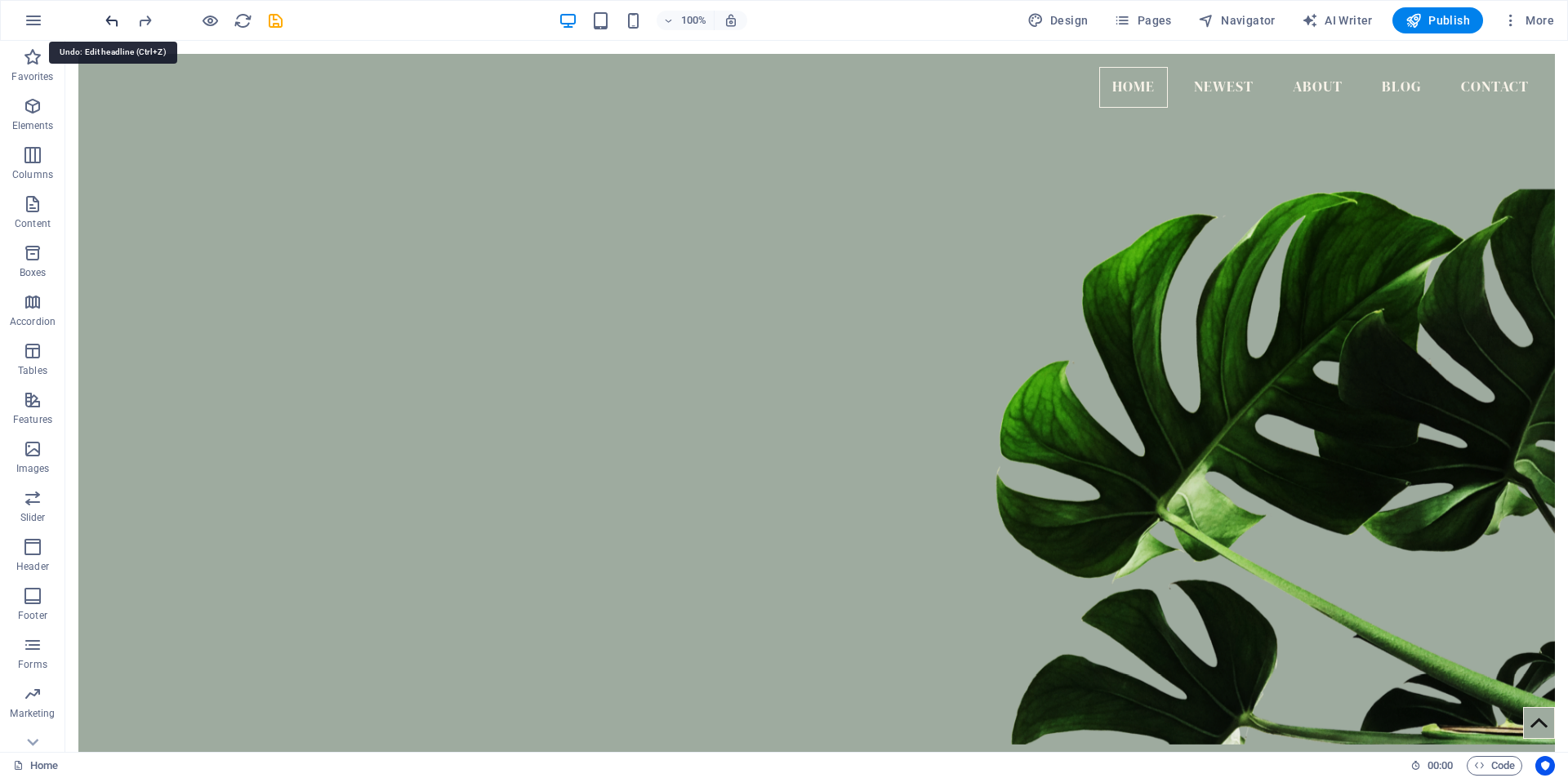
click at [110, 21] on icon "undo" at bounding box center [112, 21] width 19 height 19
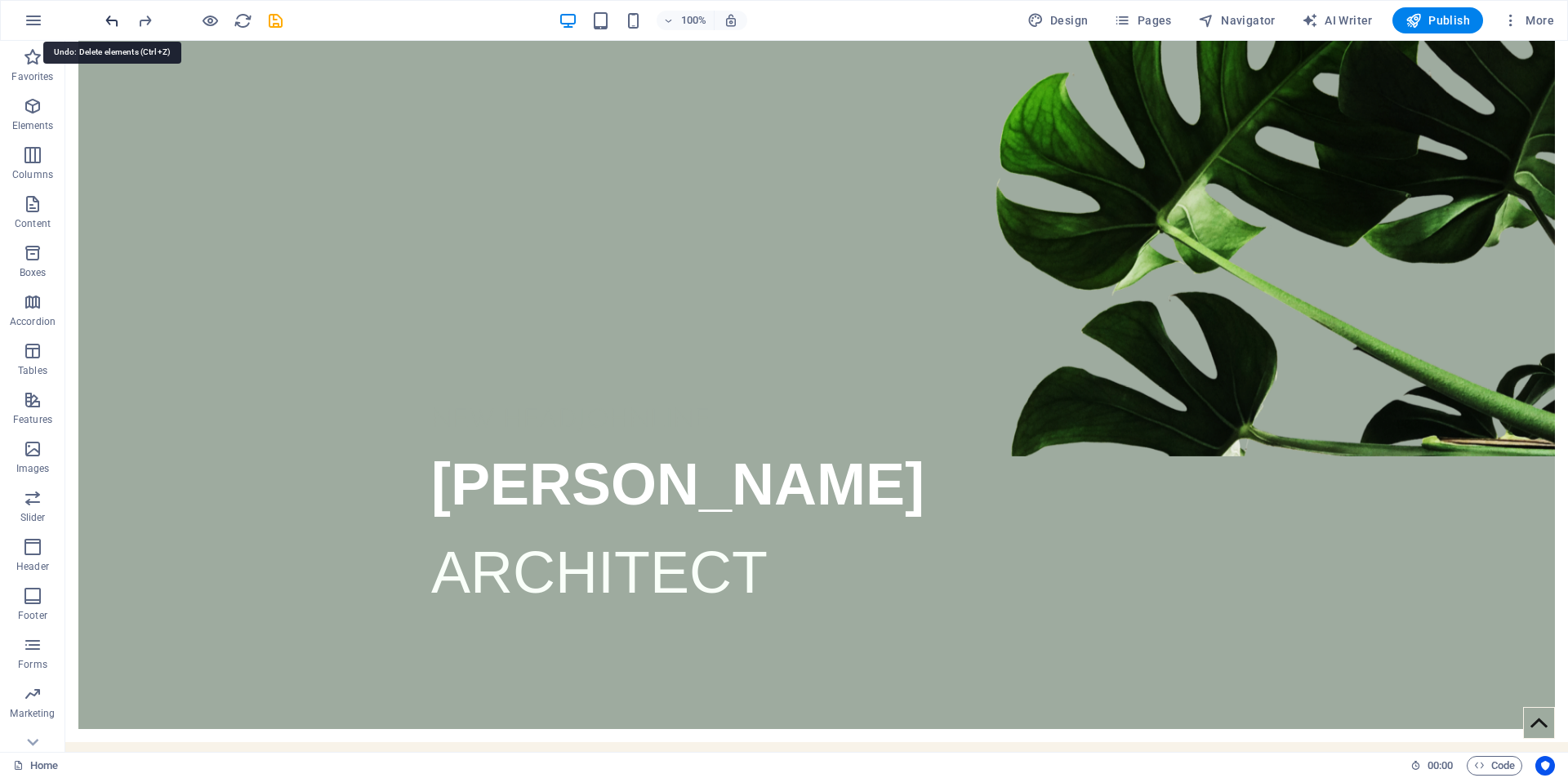
click at [110, 21] on icon "undo" at bounding box center [112, 21] width 19 height 19
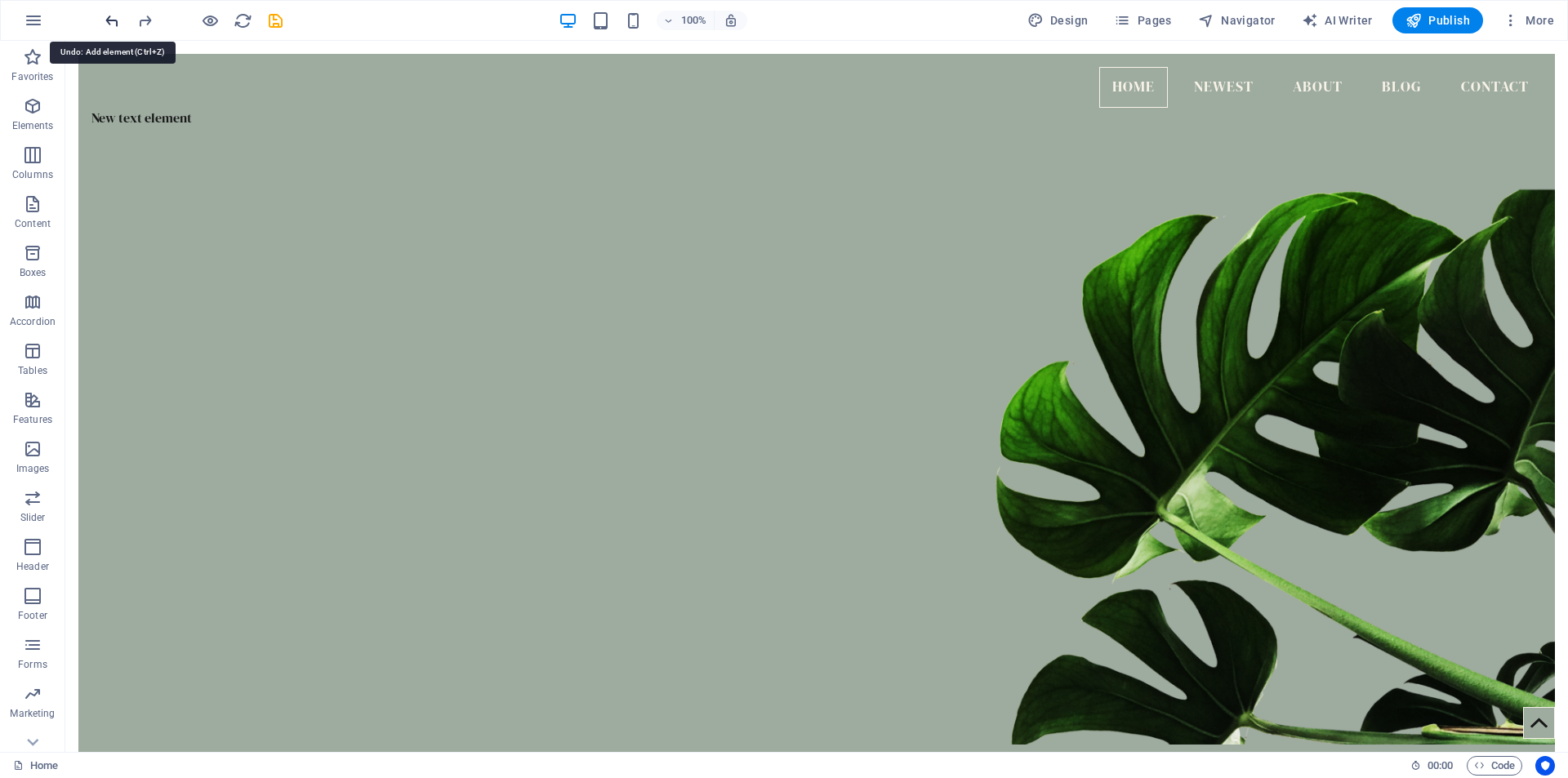
click at [110, 21] on icon "undo" at bounding box center [112, 21] width 19 height 19
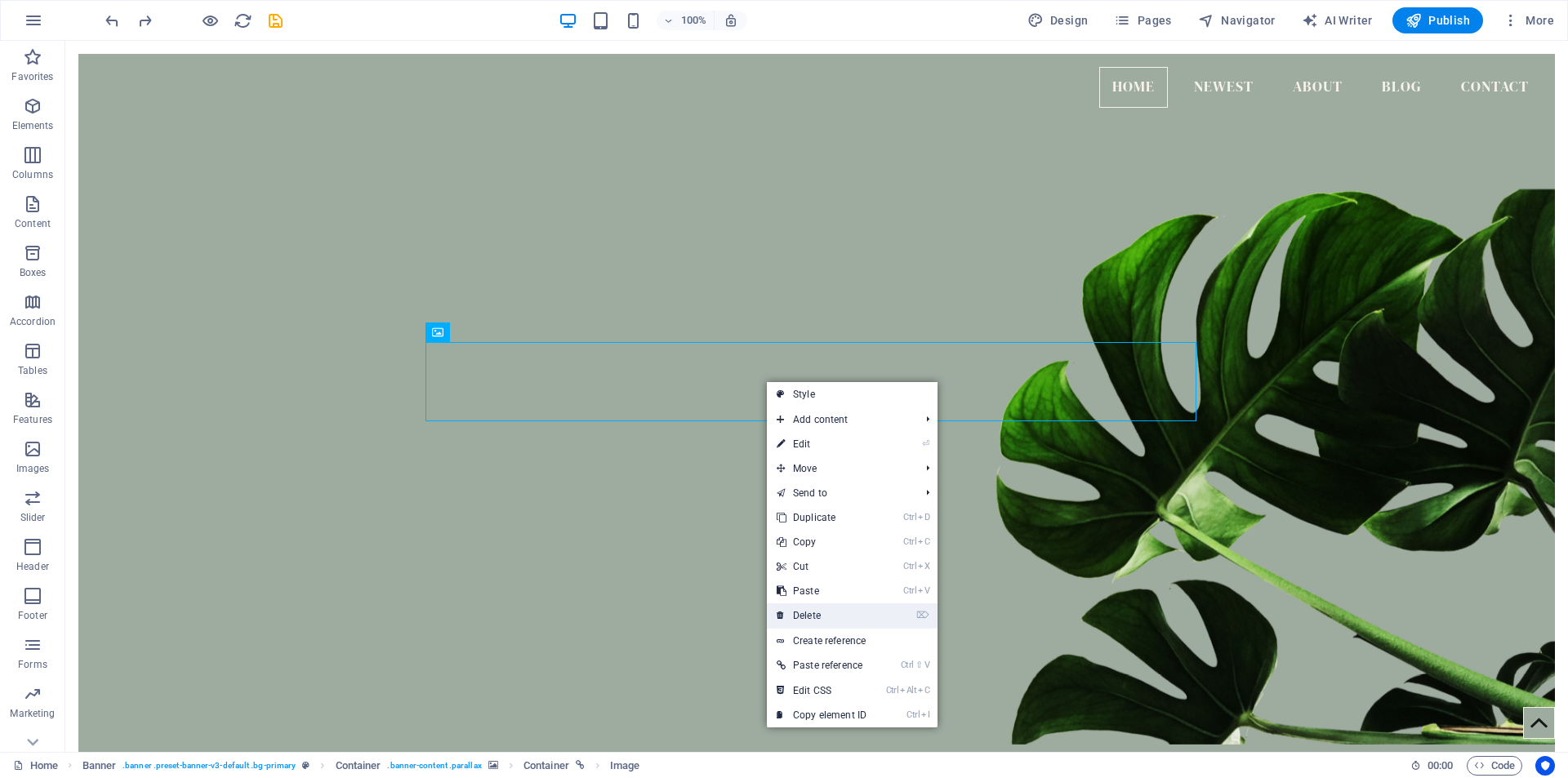
click at [832, 616] on link "⌦ Delete" at bounding box center [820, 615] width 109 height 25
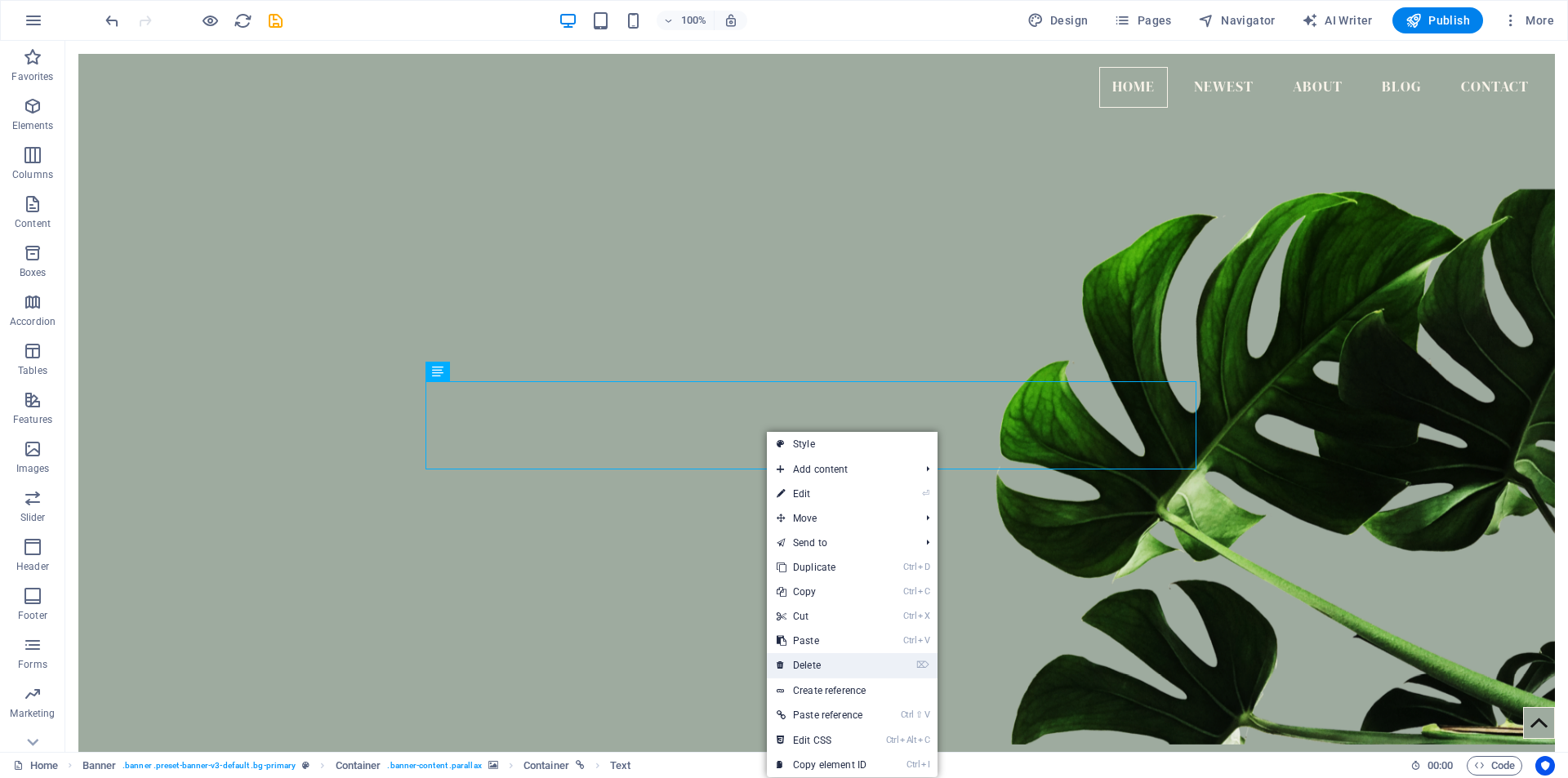
click at [820, 665] on link "⌦ Delete" at bounding box center [820, 665] width 109 height 25
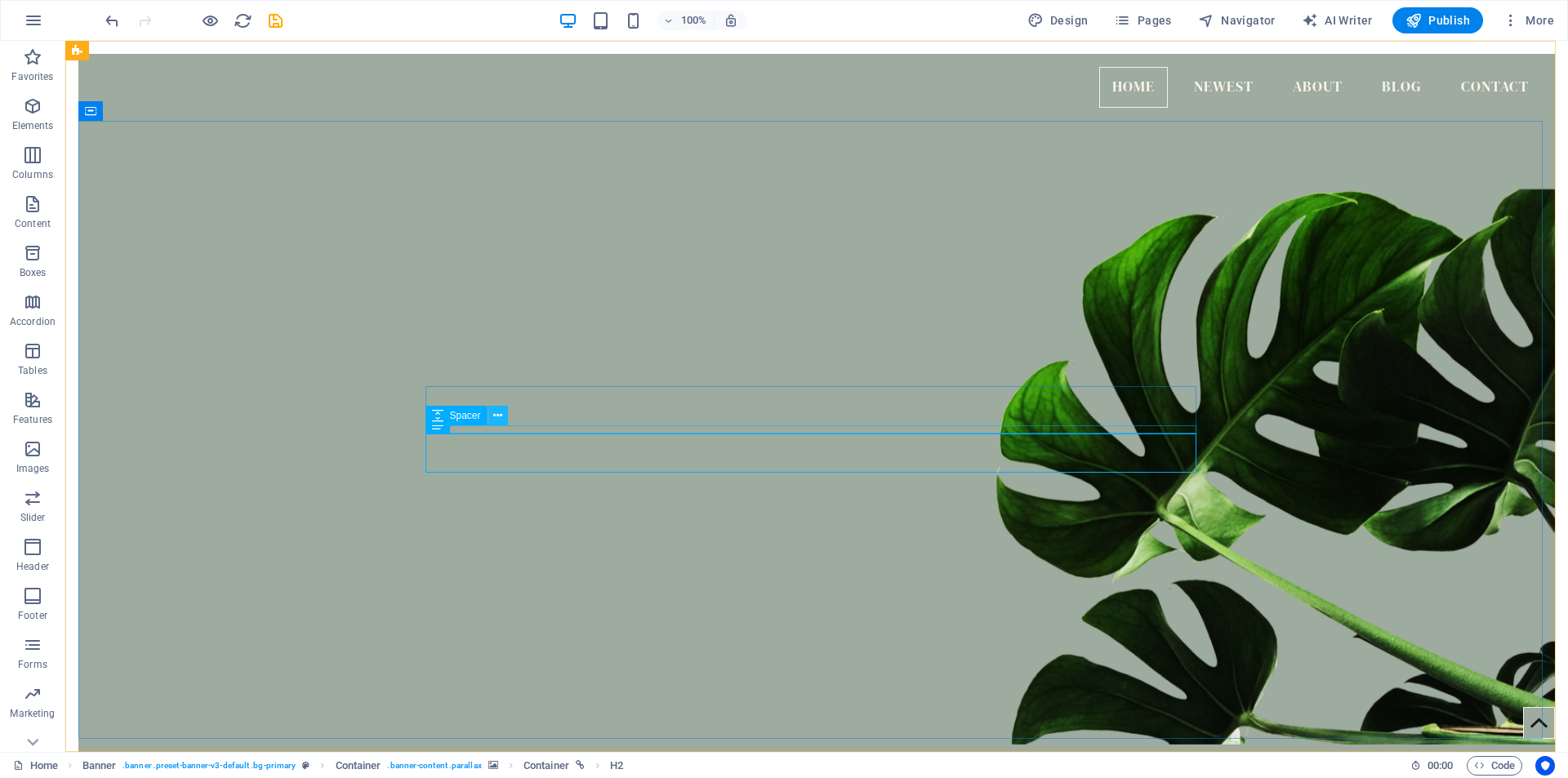
click at [496, 412] on icon at bounding box center [498, 416] width 9 height 17
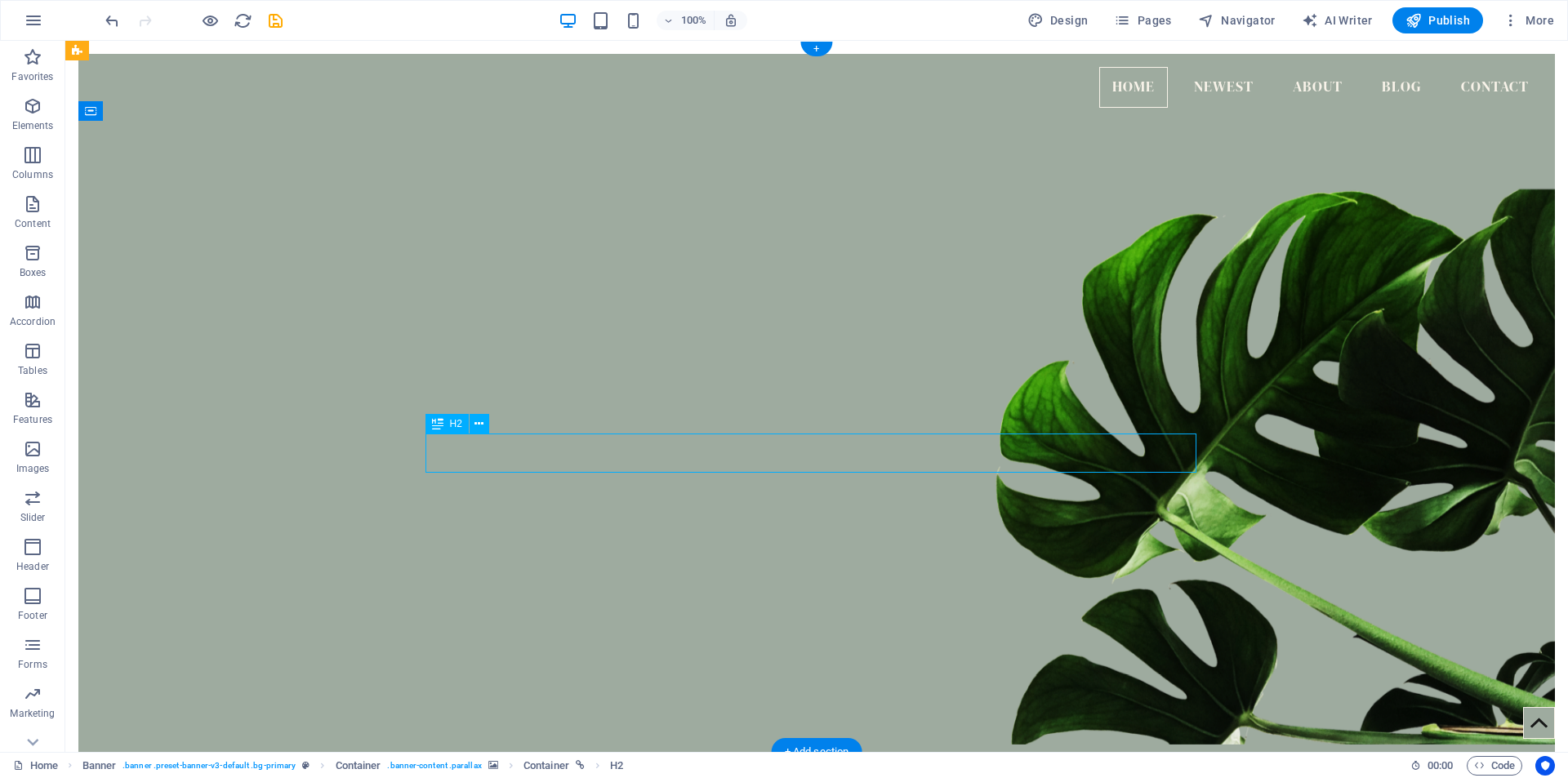
click at [480, 425] on icon at bounding box center [479, 424] width 9 height 17
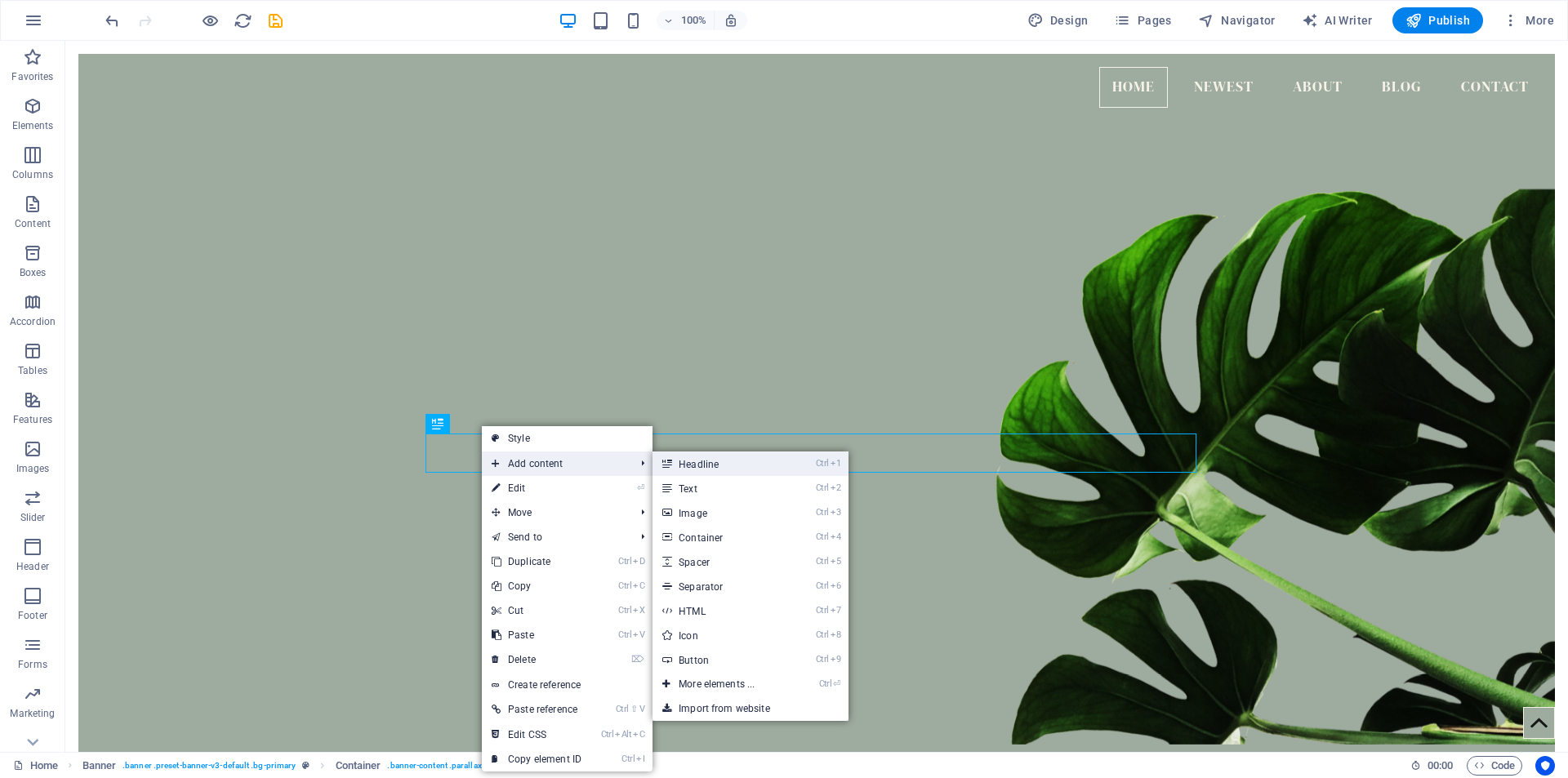
click at [703, 462] on link "Ctrl 1 Headline" at bounding box center [719, 463] width 135 height 25
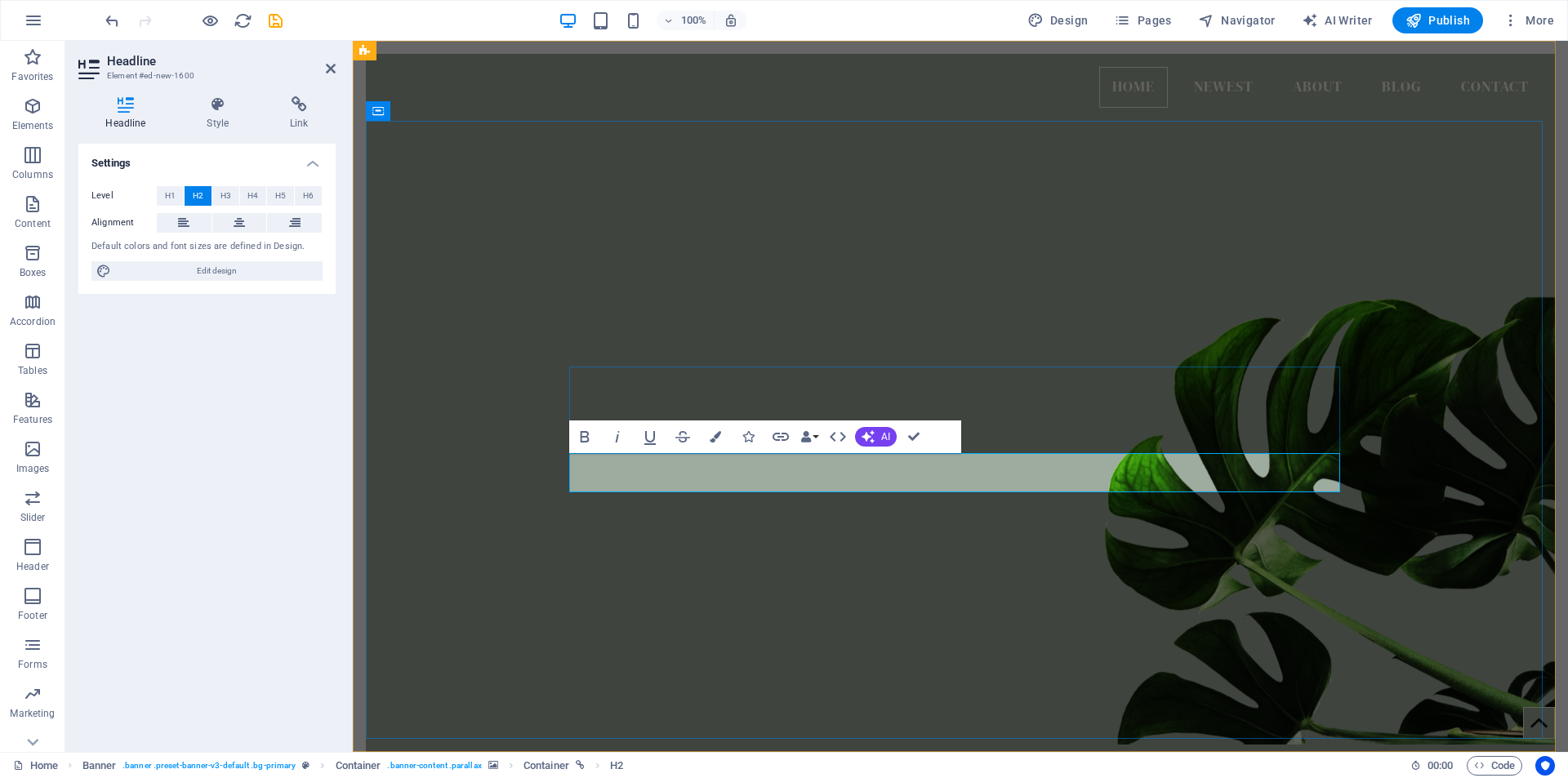
click at [571, 318] on figure at bounding box center [960, 417] width 1189 height 655
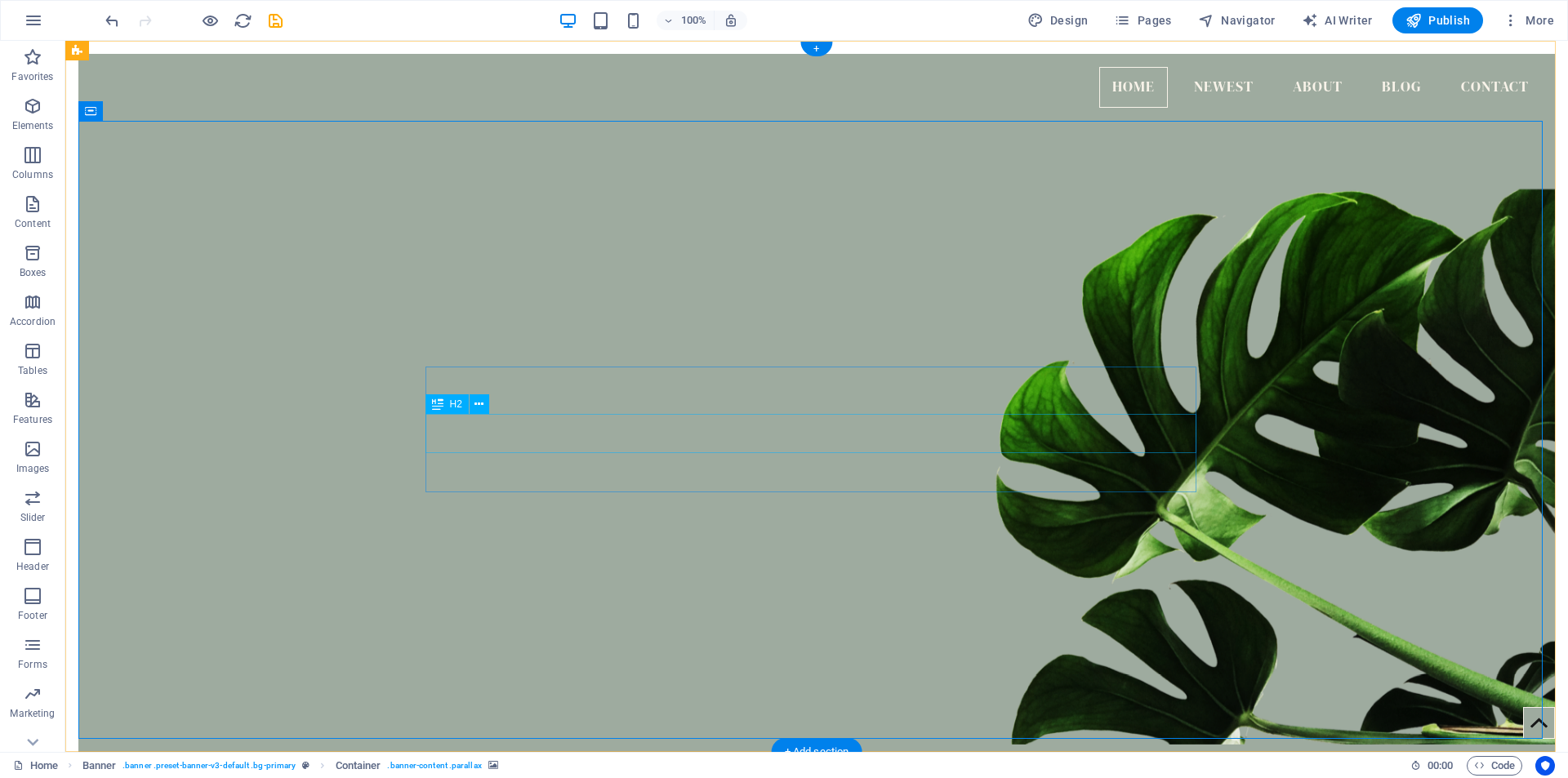
click at [476, 404] on icon at bounding box center [479, 404] width 9 height 17
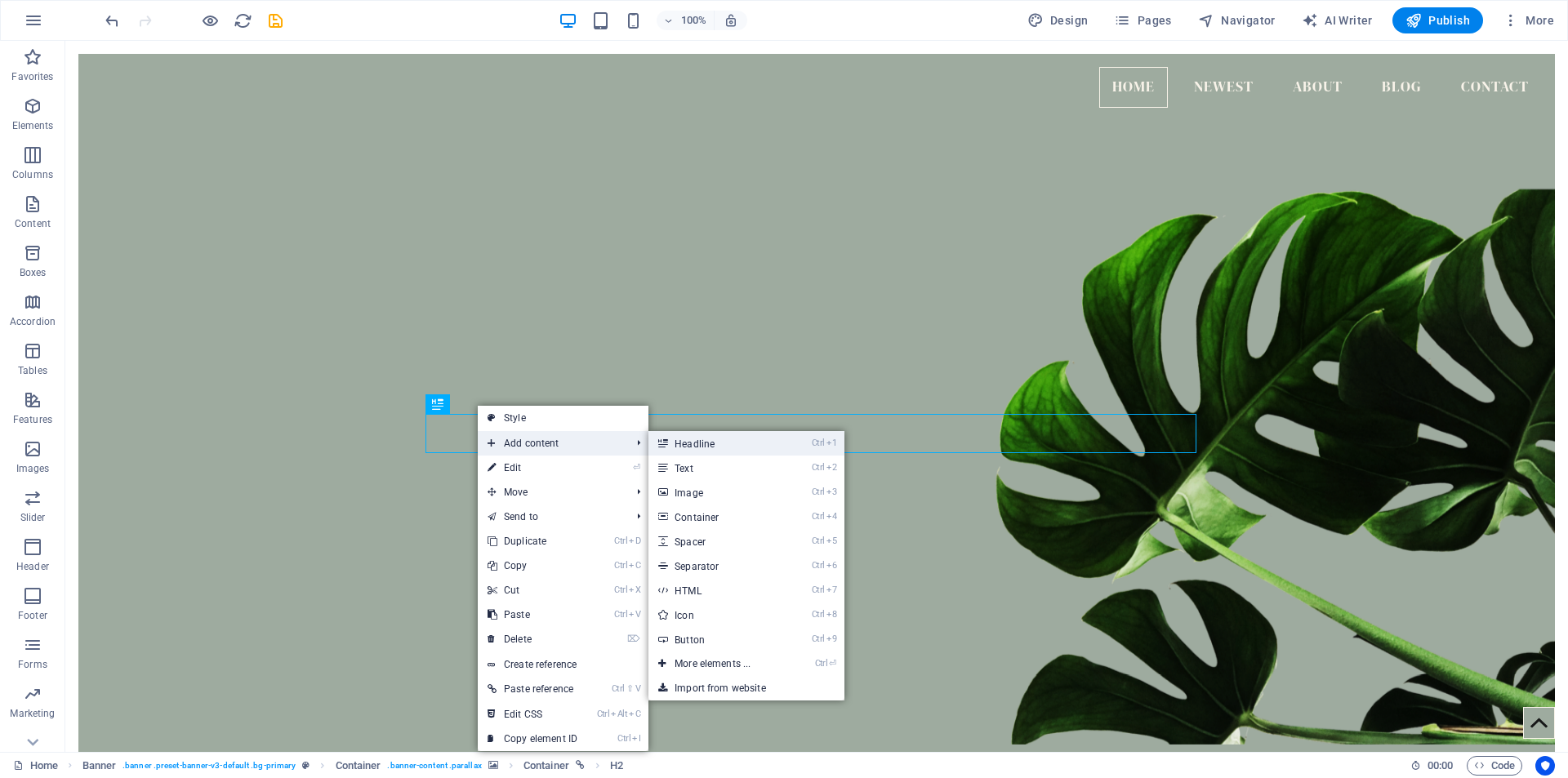
click at [722, 444] on link "Ctrl 1 Headline" at bounding box center [715, 443] width 135 height 25
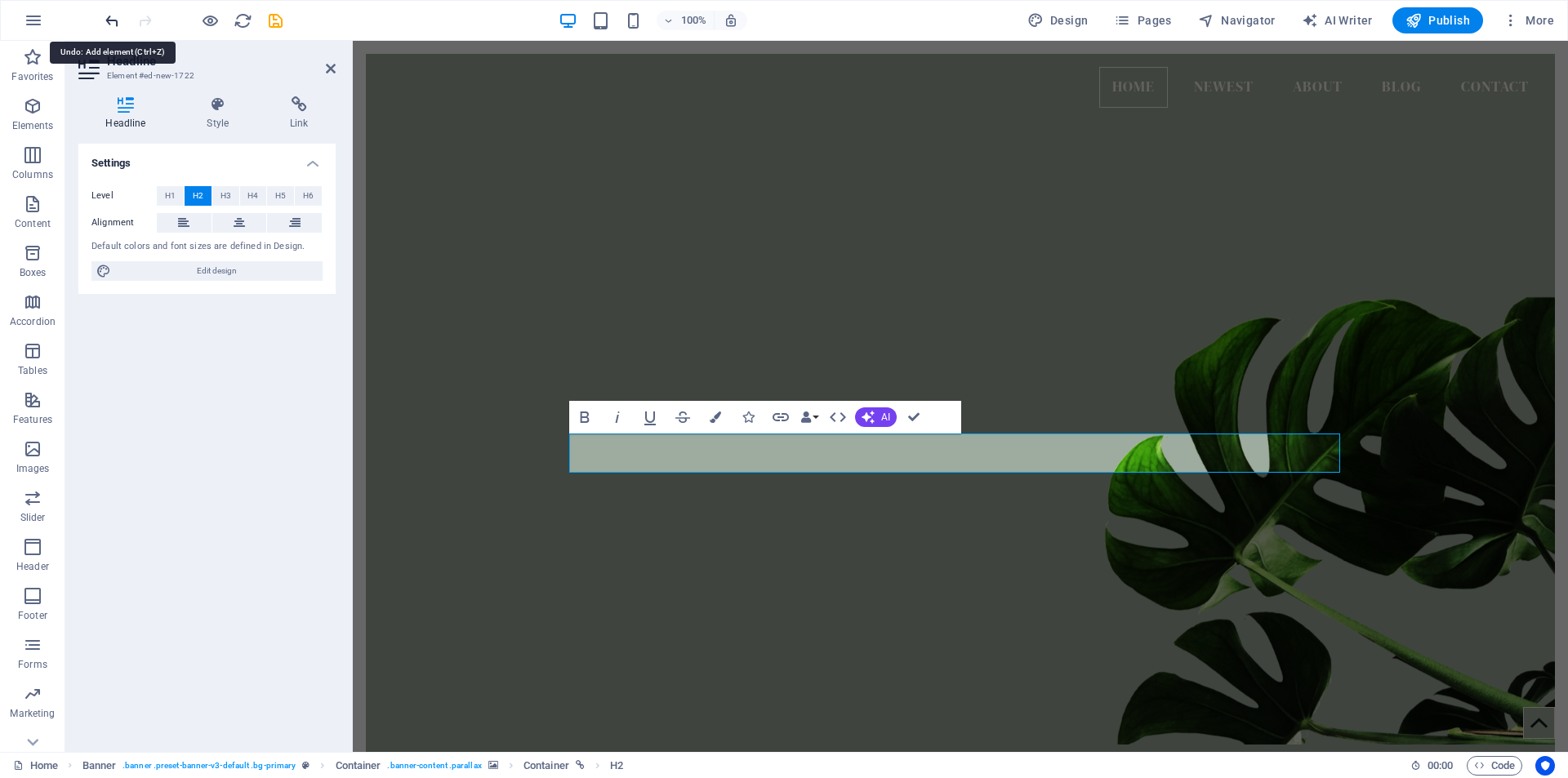
click at [111, 21] on icon "undo" at bounding box center [112, 21] width 19 height 19
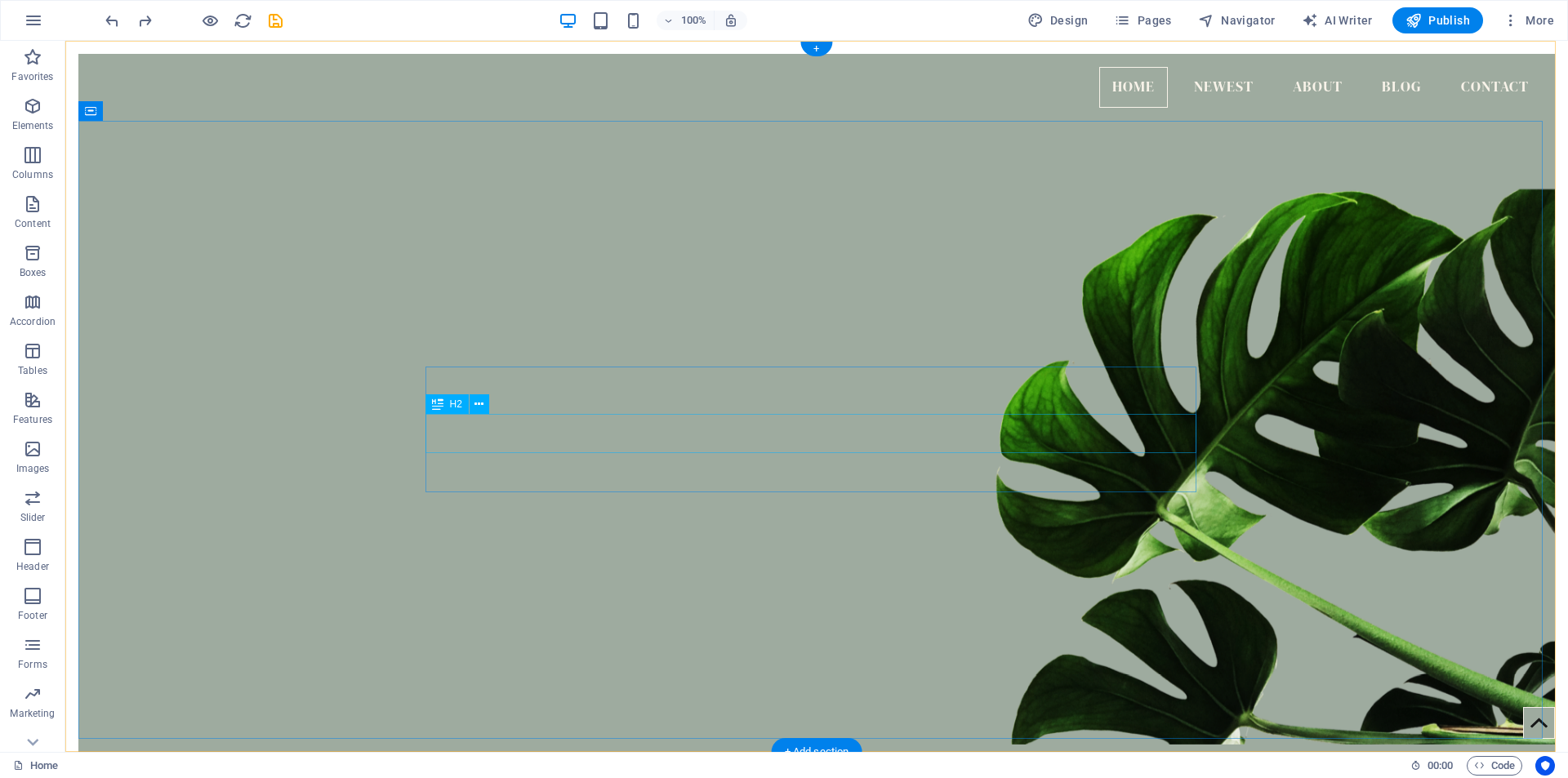
click at [482, 401] on icon at bounding box center [479, 404] width 9 height 17
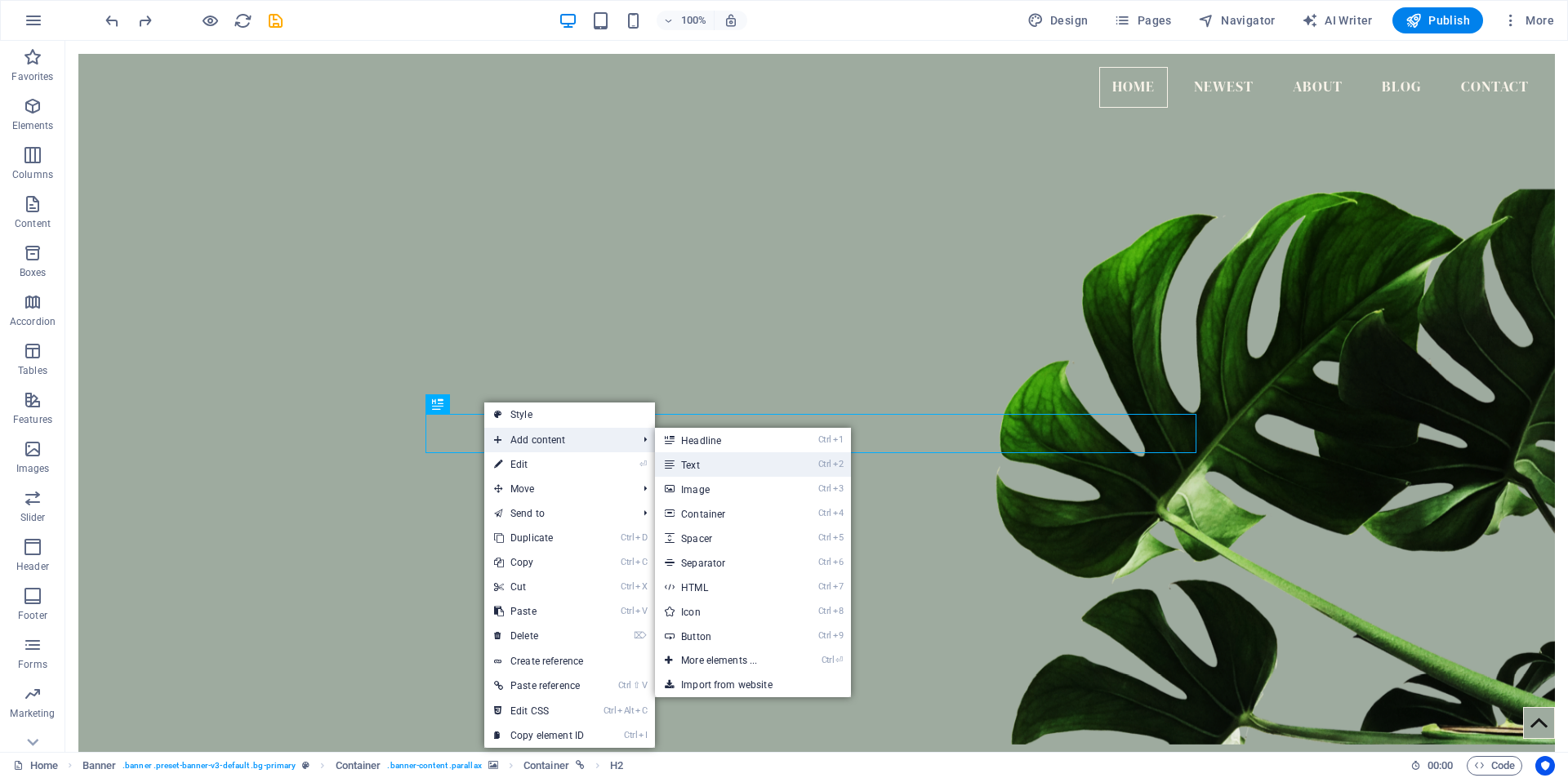
click at [715, 469] on link "Ctrl 2 Text" at bounding box center [722, 464] width 135 height 25
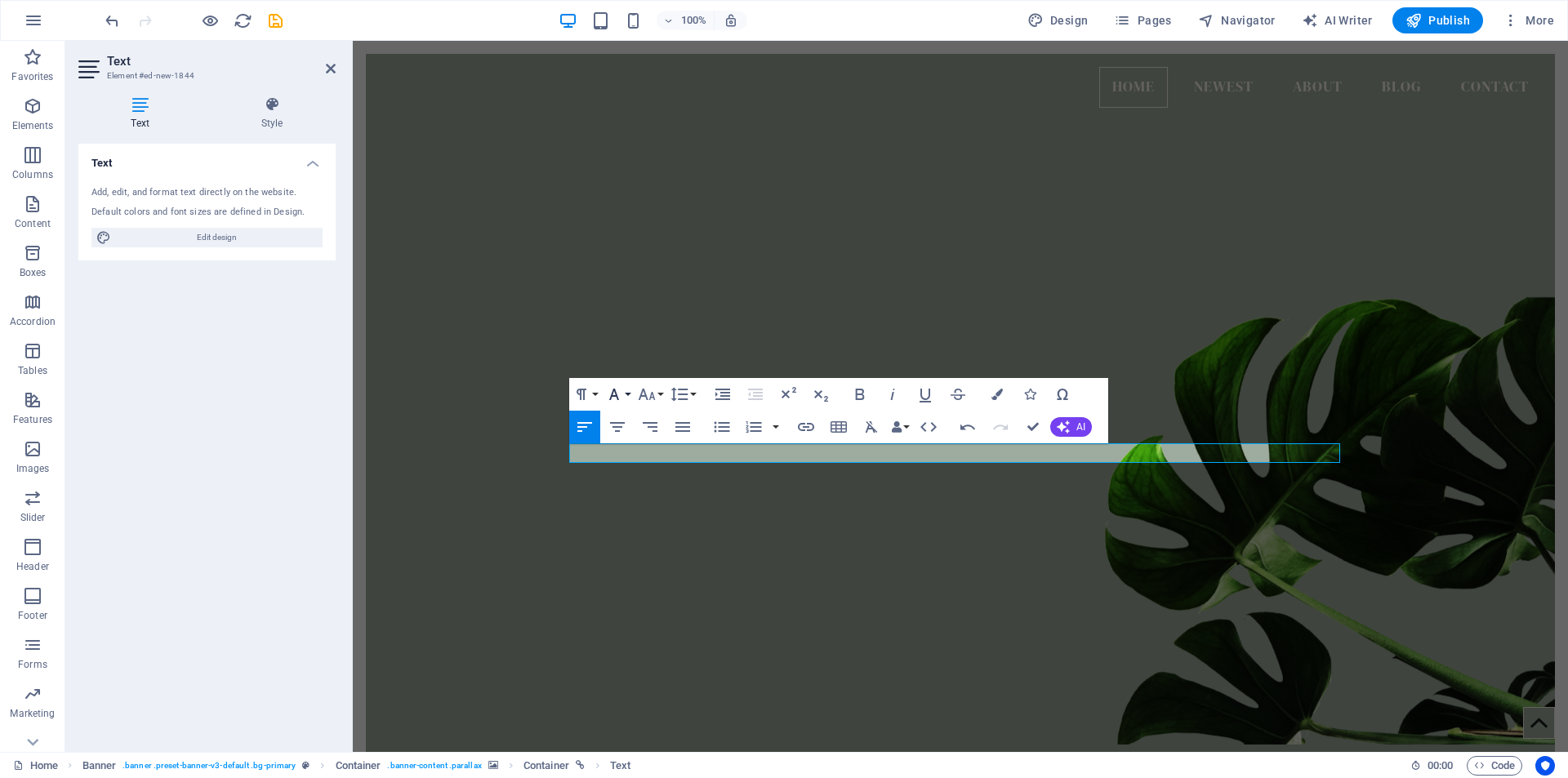
click at [621, 392] on icon "button" at bounding box center [614, 394] width 20 height 20
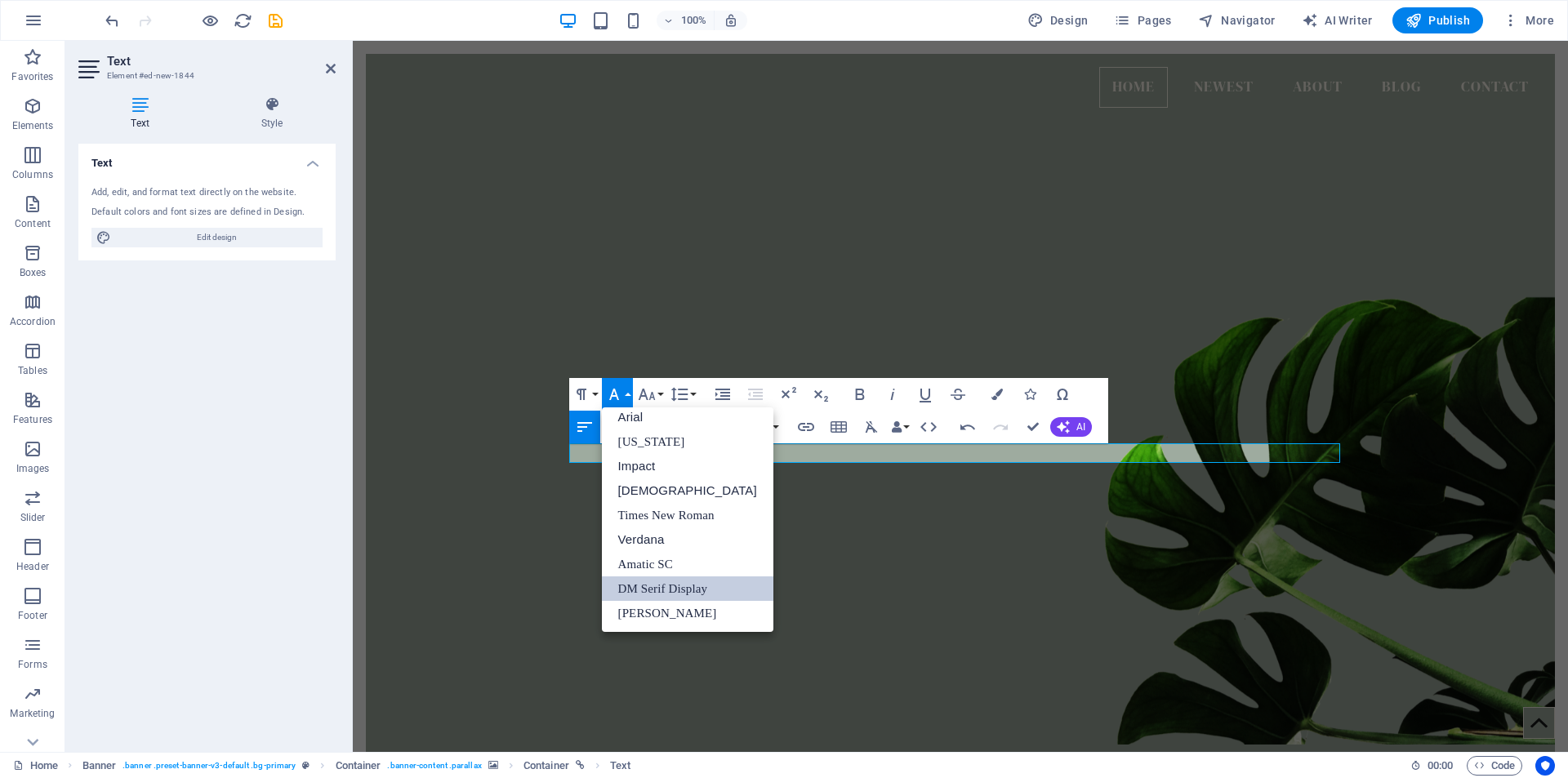
scroll to position [9, 0]
click at [627, 398] on button "Font Family" at bounding box center [617, 395] width 31 height 33
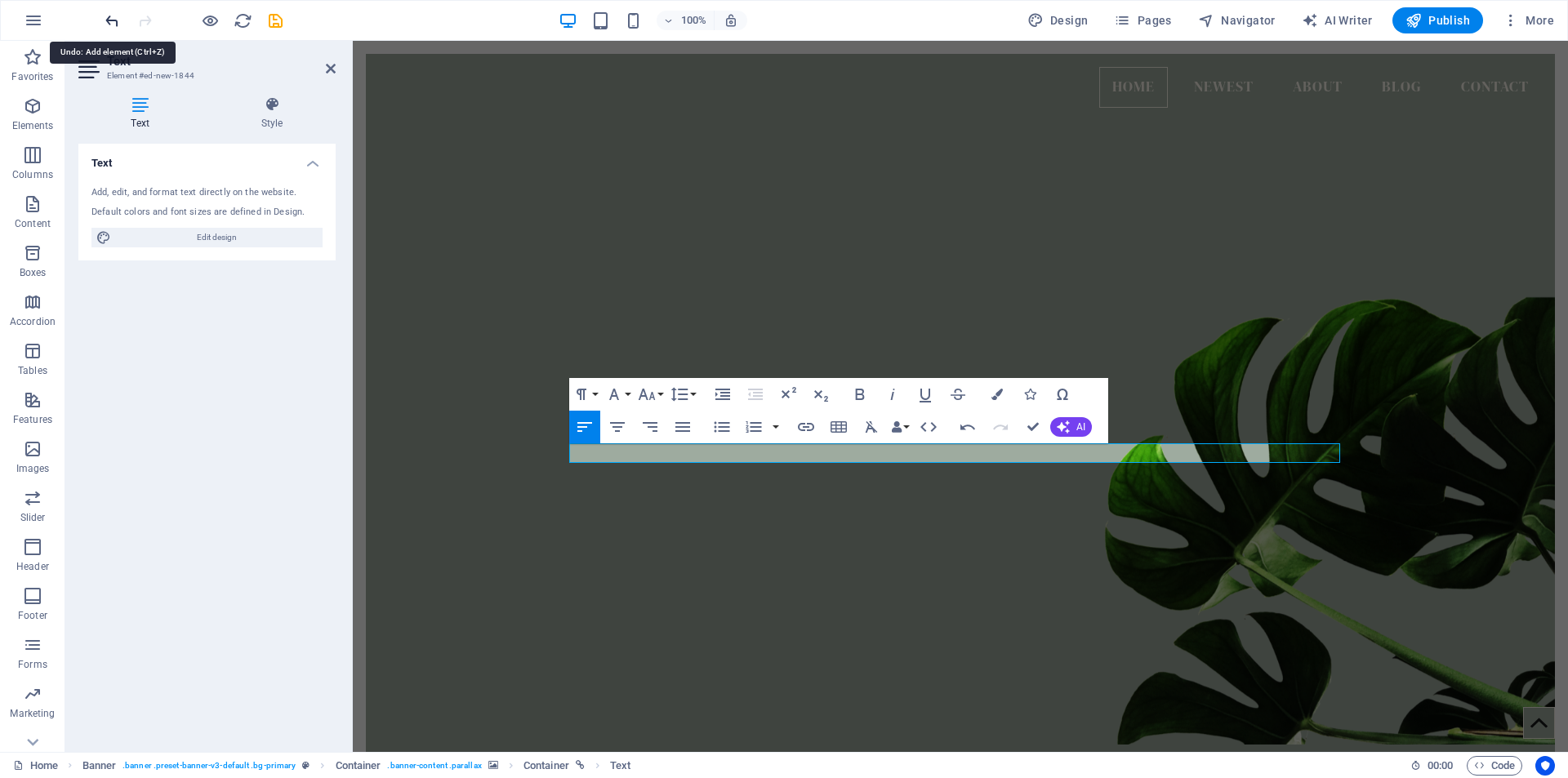
click at [114, 19] on icon "undo" at bounding box center [112, 21] width 19 height 19
click at [117, 21] on icon "undo" at bounding box center [112, 21] width 19 height 19
click at [421, 328] on figure at bounding box center [960, 417] width 1189 height 655
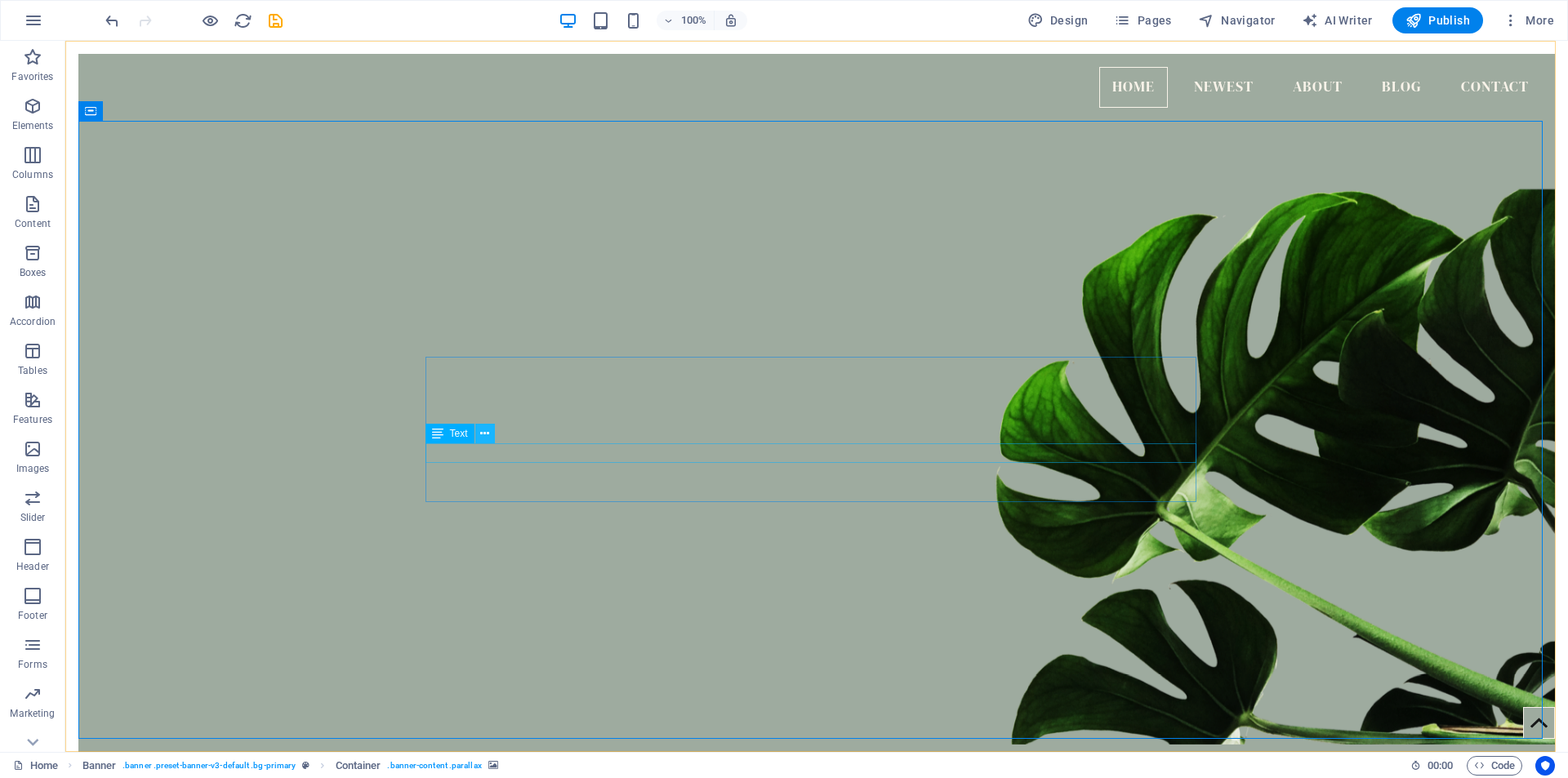
click at [487, 432] on icon at bounding box center [484, 434] width 9 height 17
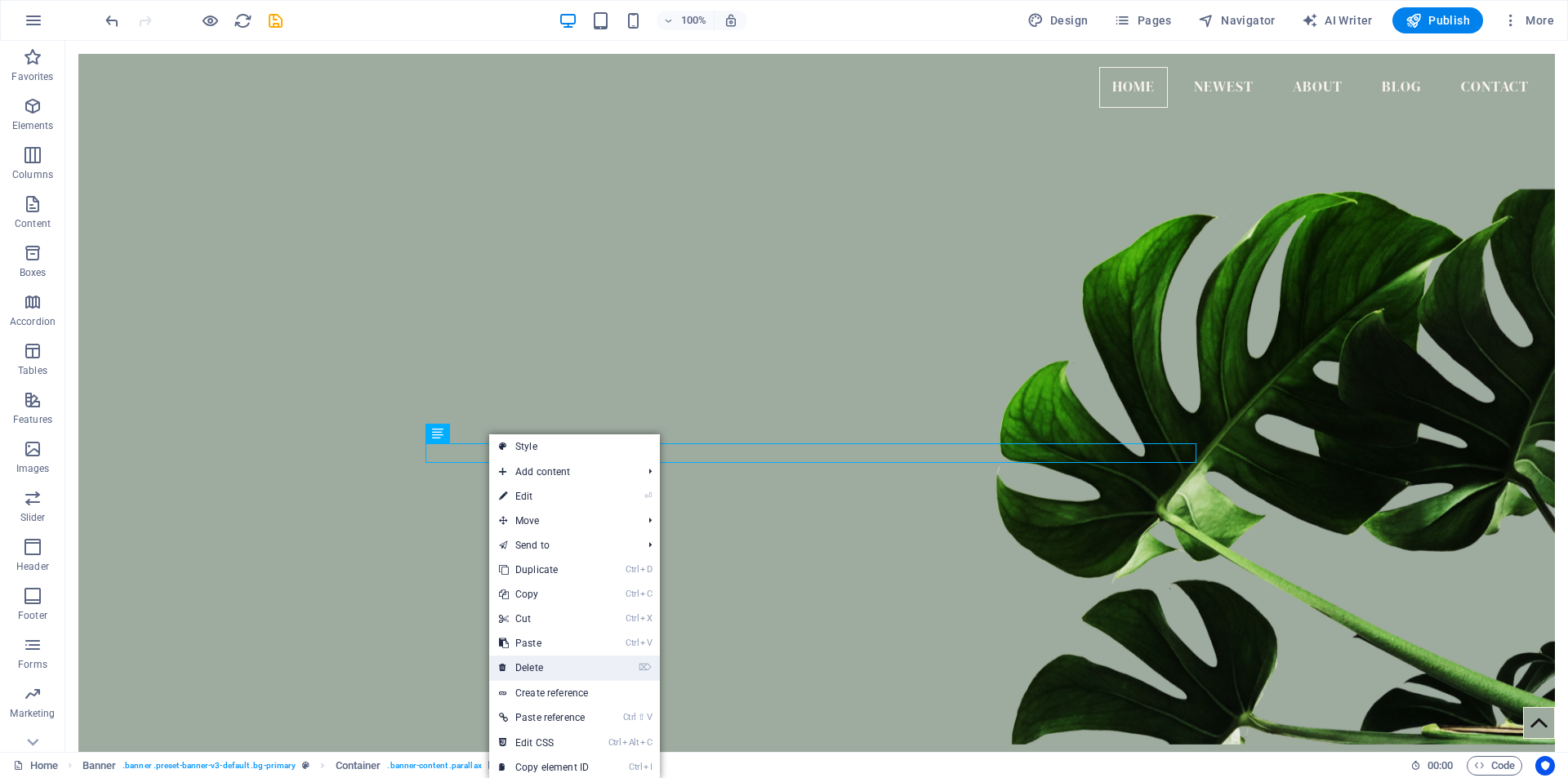
click at [548, 670] on link "⌦ Delete" at bounding box center [543, 667] width 109 height 25
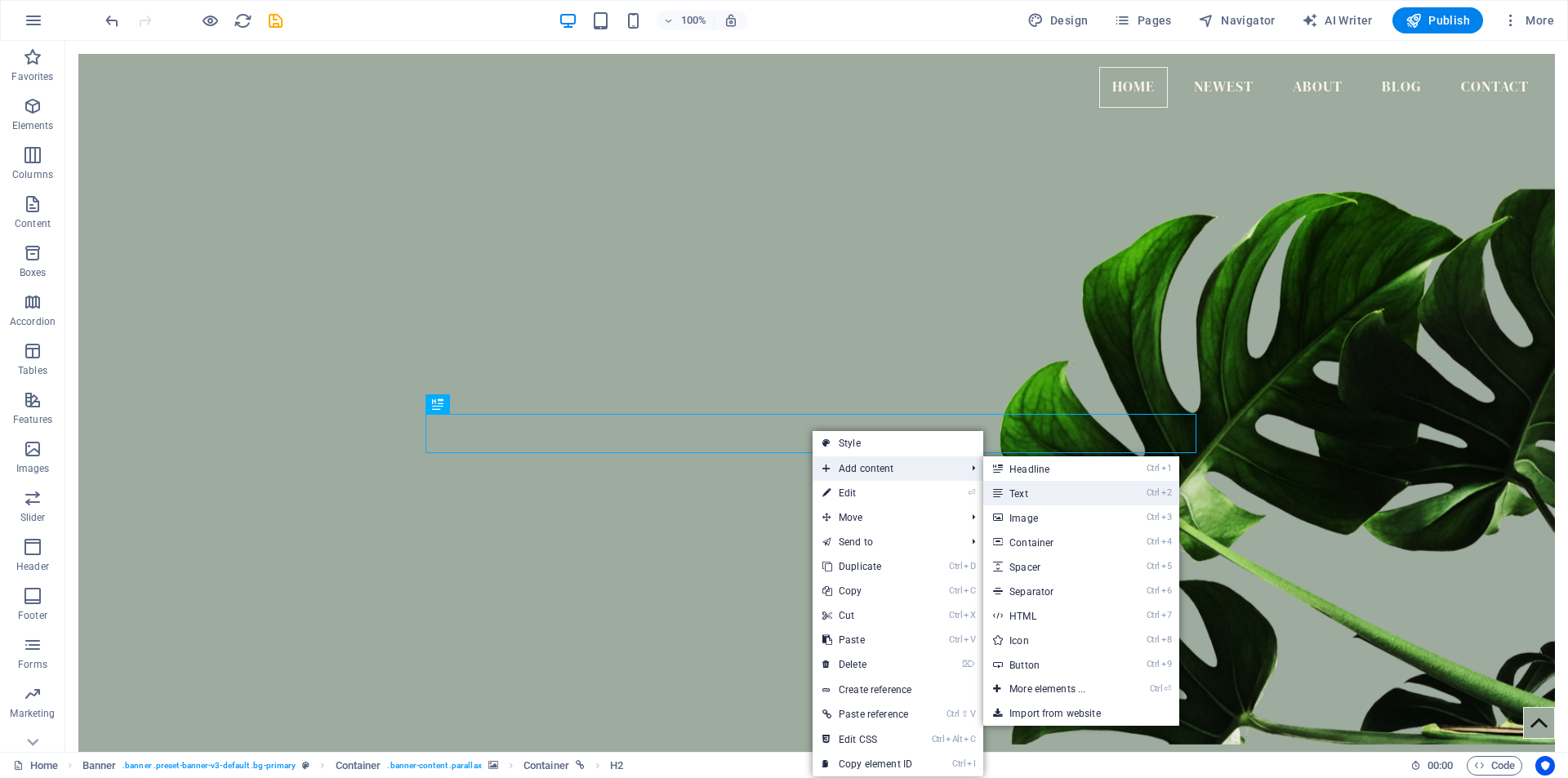
click at [1030, 494] on link "Ctrl 2 Text" at bounding box center [1050, 492] width 135 height 25
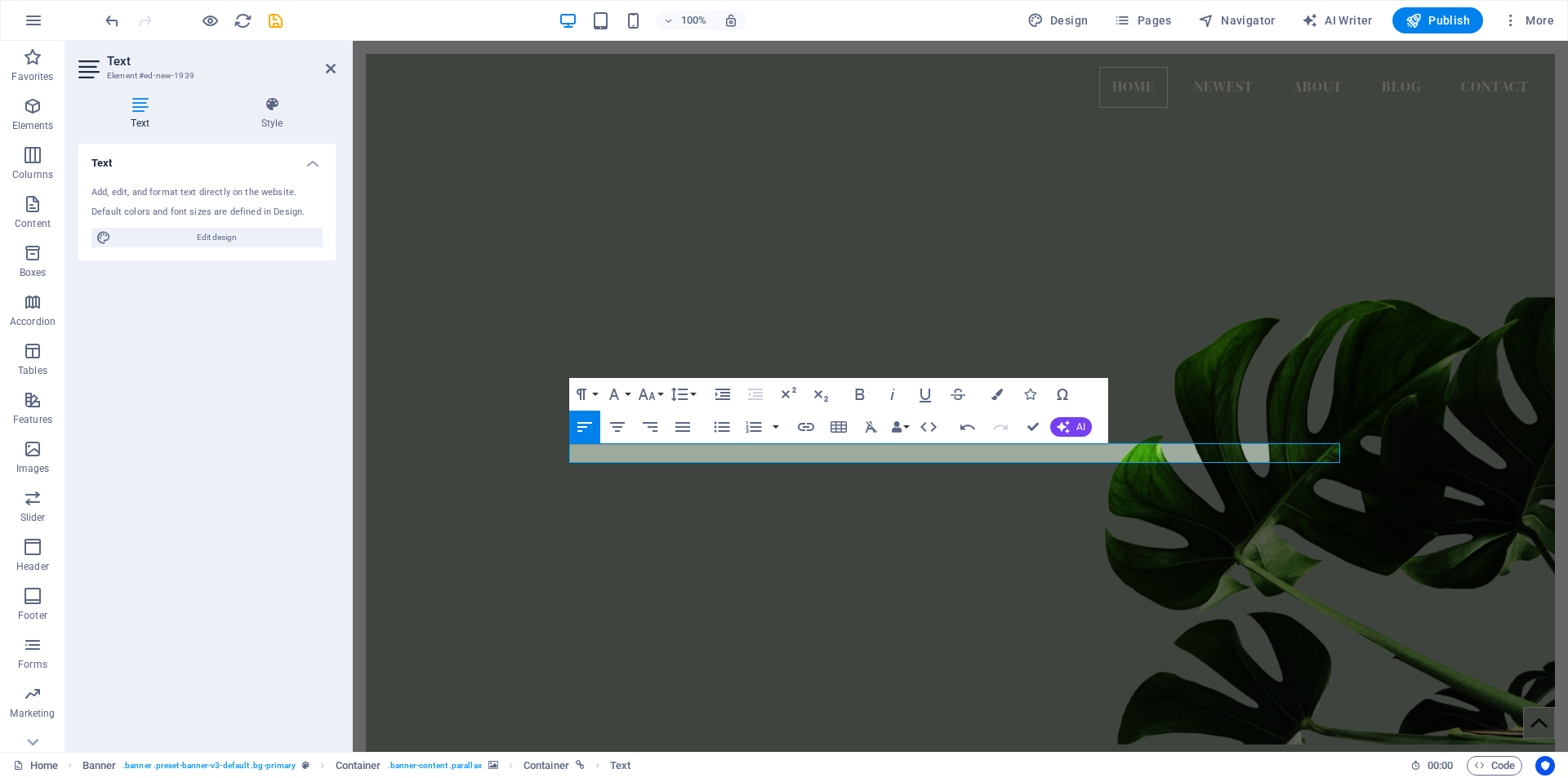
click at [595, 265] on figure at bounding box center [960, 417] width 1189 height 655
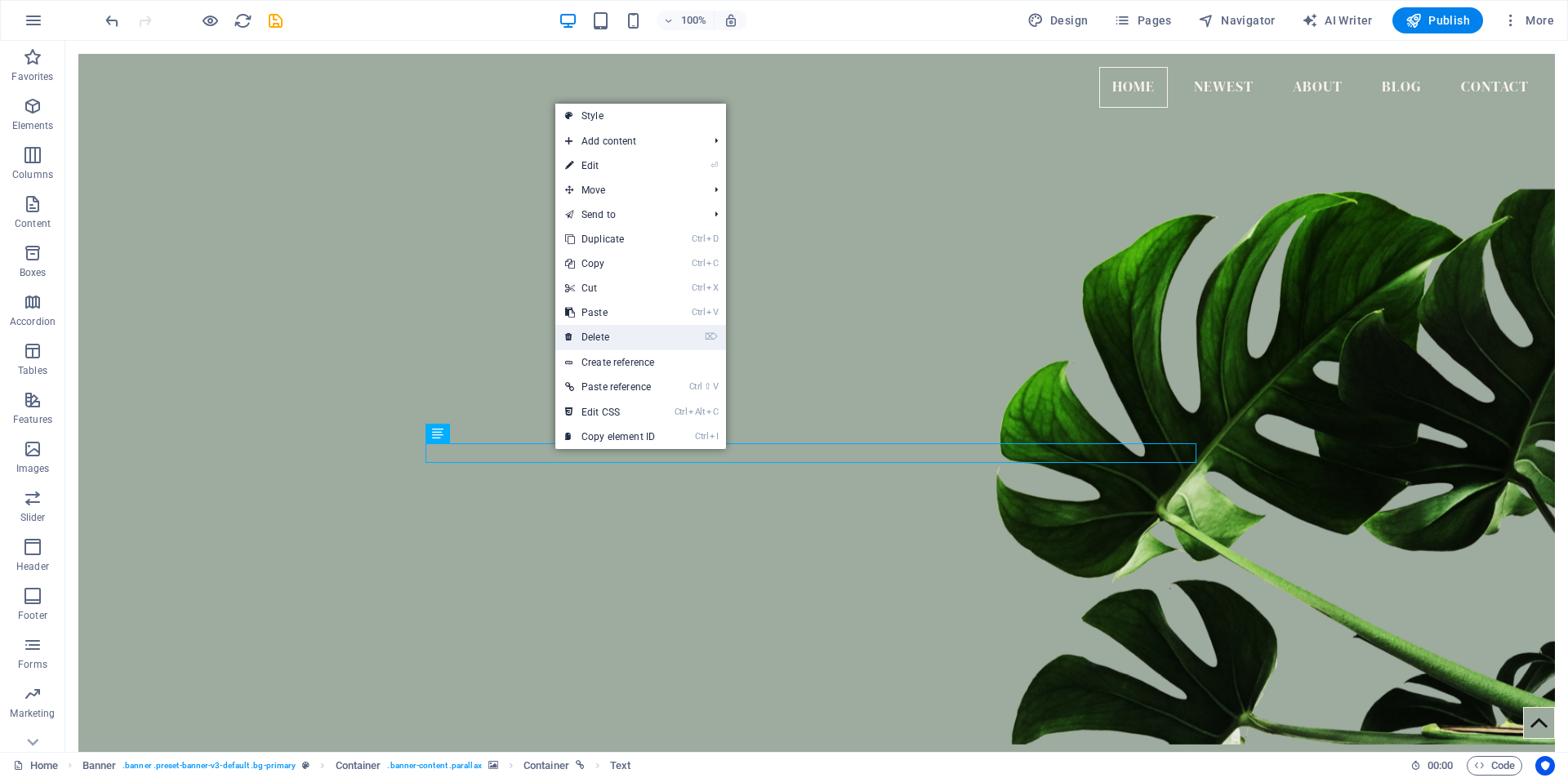
click at [609, 336] on link "⌦ Delete" at bounding box center [609, 337] width 109 height 25
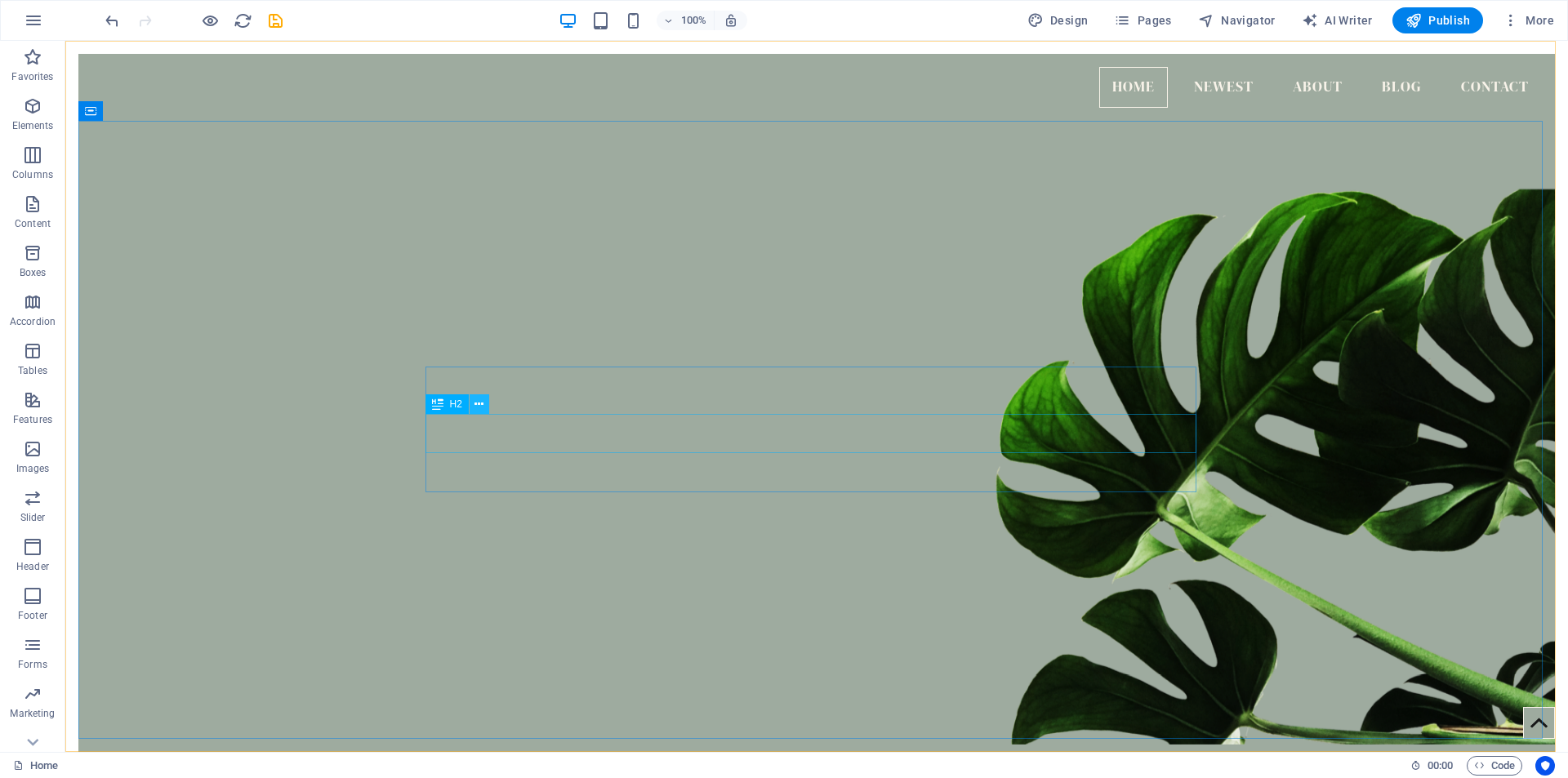
click at [481, 408] on icon at bounding box center [479, 404] width 9 height 17
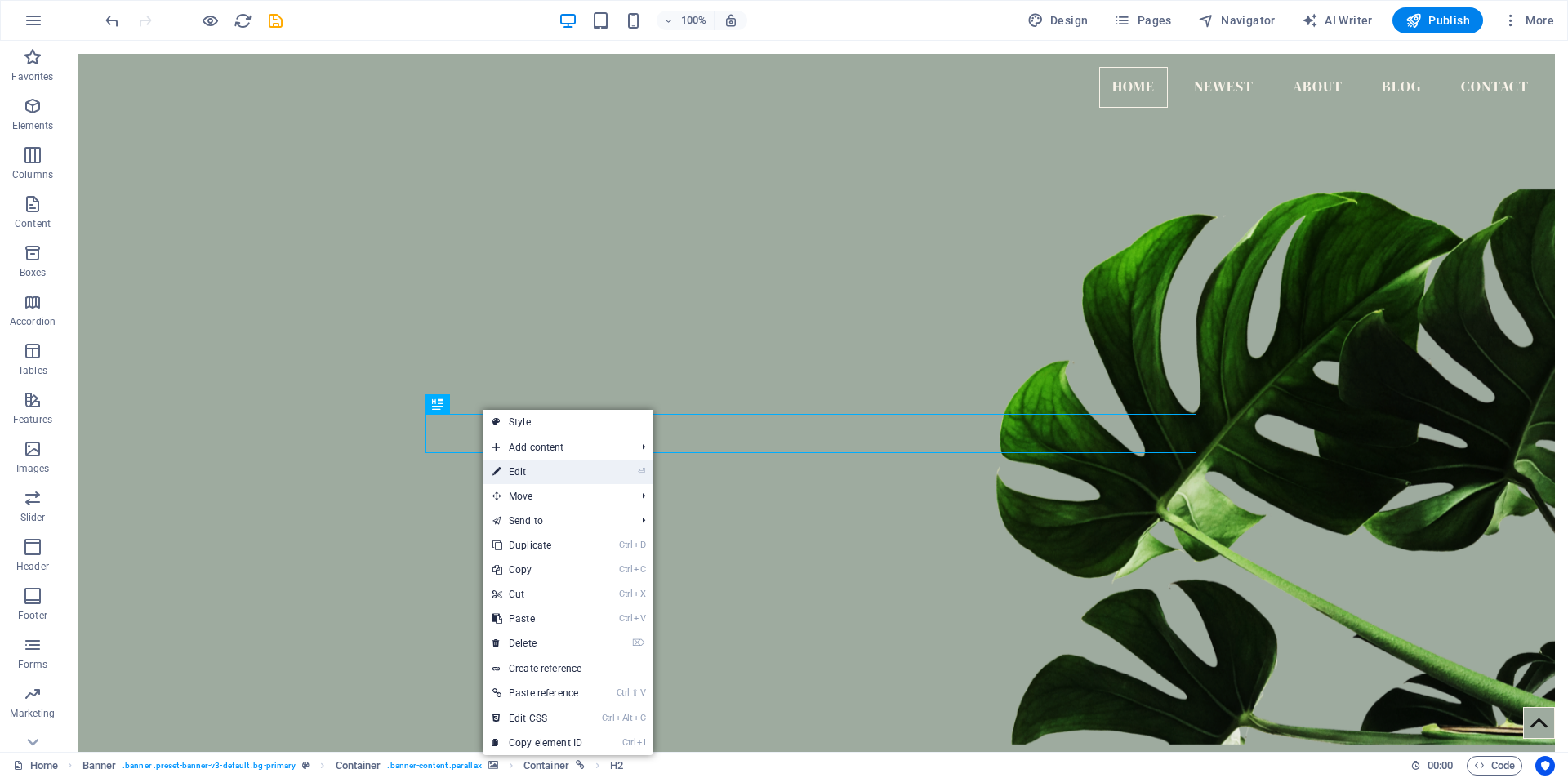
click at [534, 471] on link "⏎ Edit" at bounding box center [536, 472] width 109 height 25
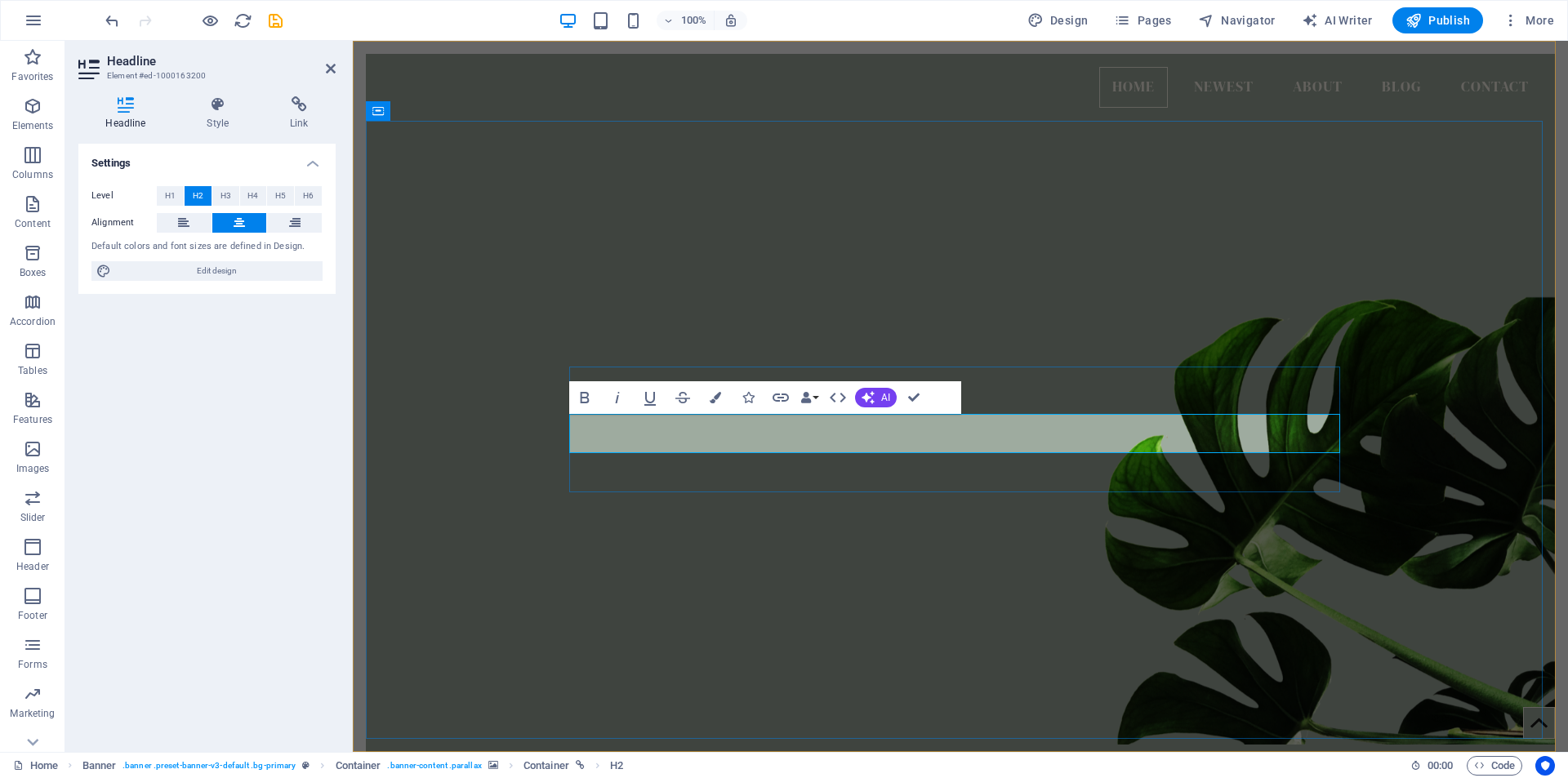
drag, startPoint x: 958, startPoint y: 428, endPoint x: 800, endPoint y: 443, distance: 158.7
drag, startPoint x: 1106, startPoint y: 429, endPoint x: 800, endPoint y: 441, distance: 306.2
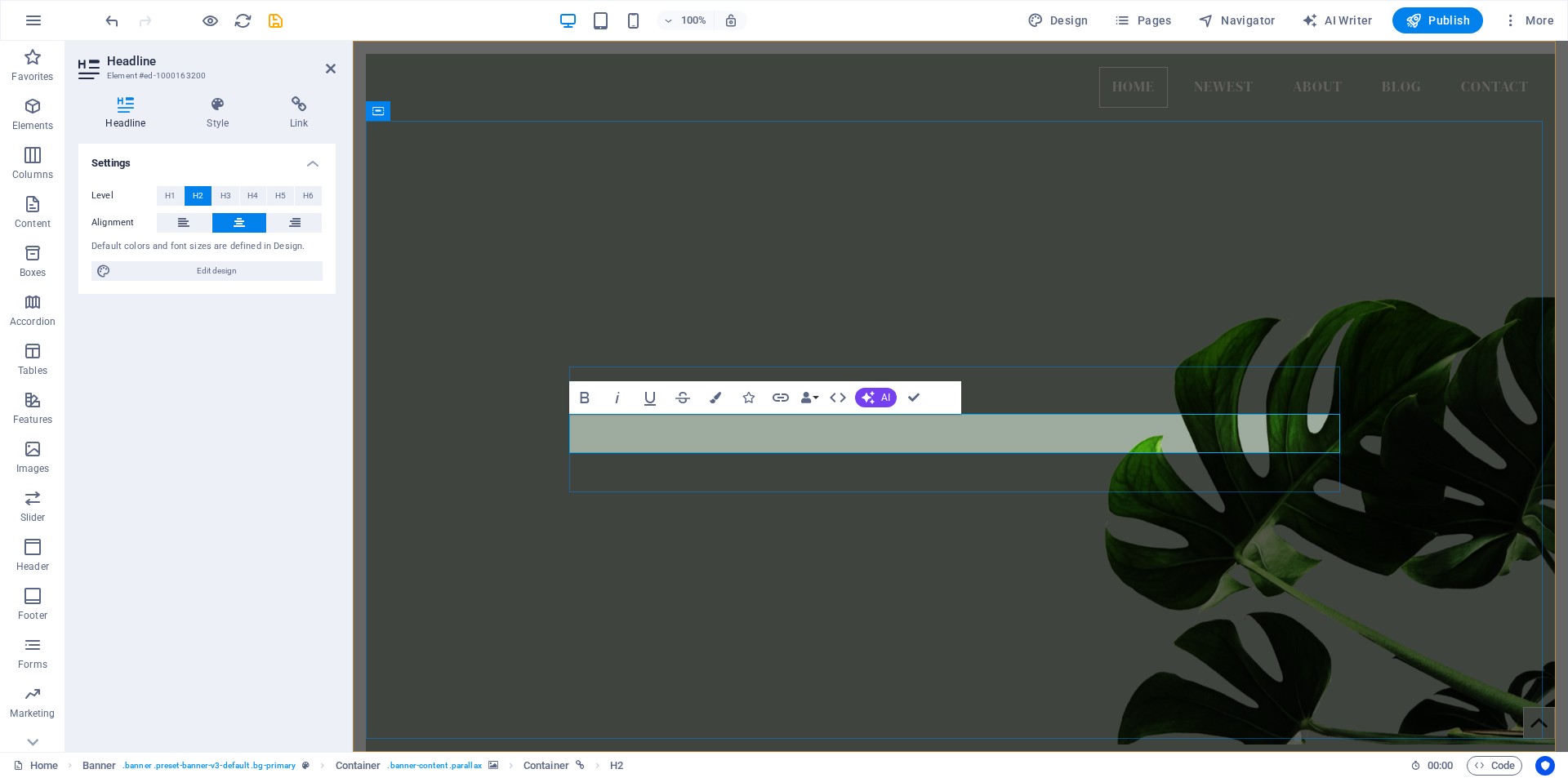
drag, startPoint x: 957, startPoint y: 431, endPoint x: 790, endPoint y: 435, distance: 167.0
click at [587, 395] on icon "button" at bounding box center [584, 397] width 9 height 11
click at [542, 257] on figure at bounding box center [960, 417] width 1189 height 655
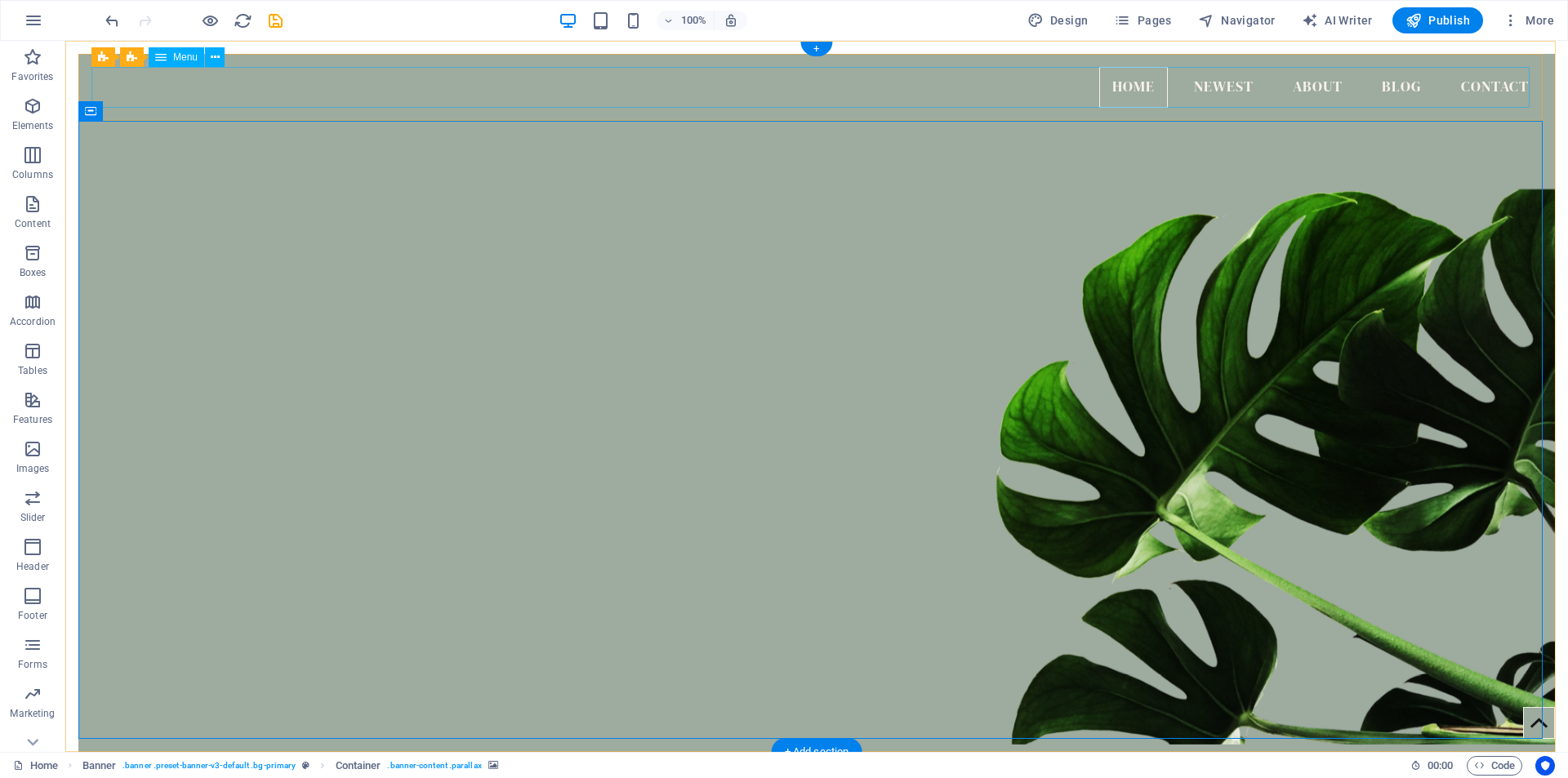
click at [1217, 87] on nav "Home Newest About Blog Contact" at bounding box center [817, 87] width 1450 height 41
click at [216, 54] on icon at bounding box center [215, 57] width 9 height 17
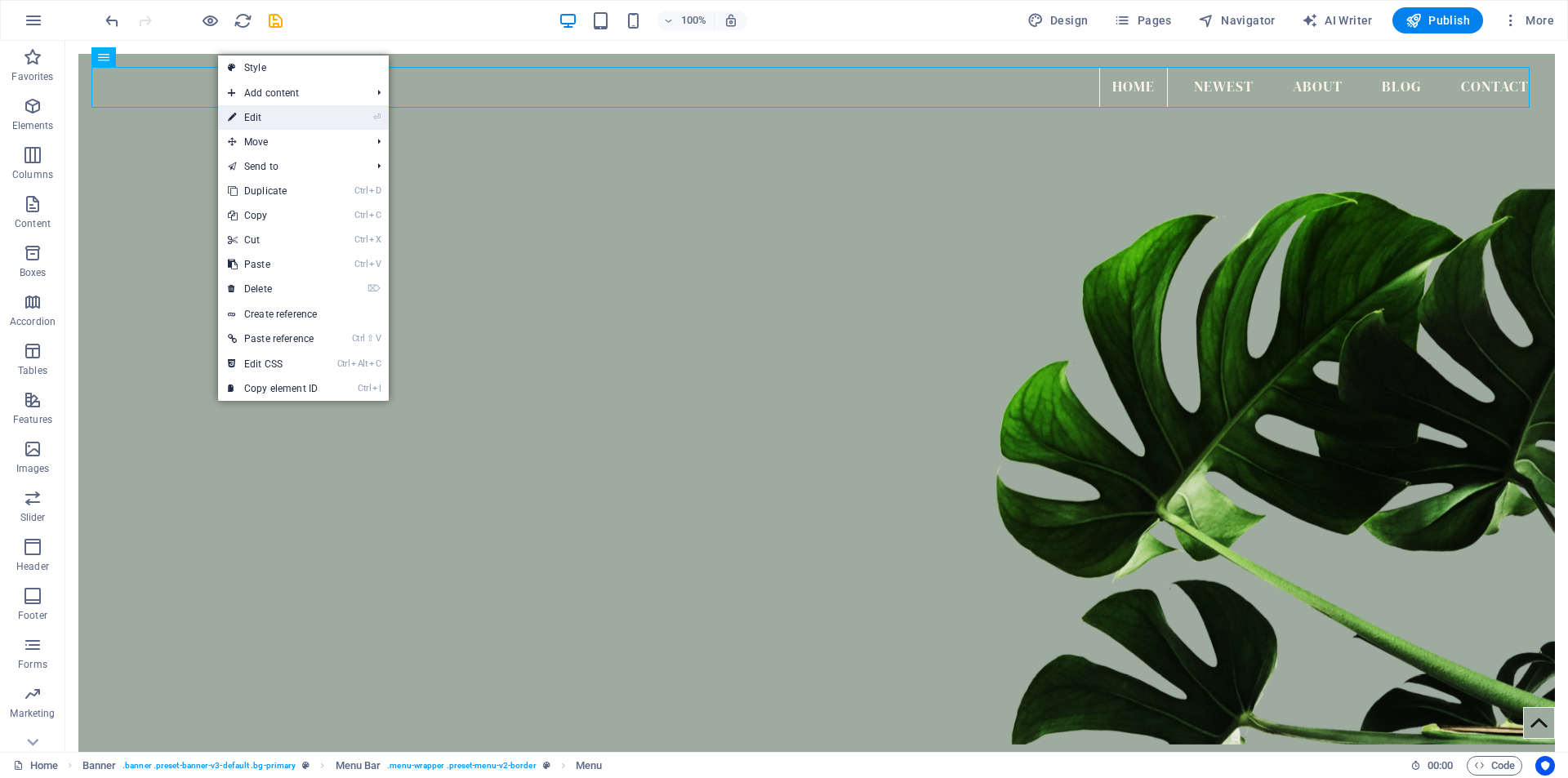
click at [257, 122] on link "⏎ Edit" at bounding box center [272, 118] width 109 height 25
select select
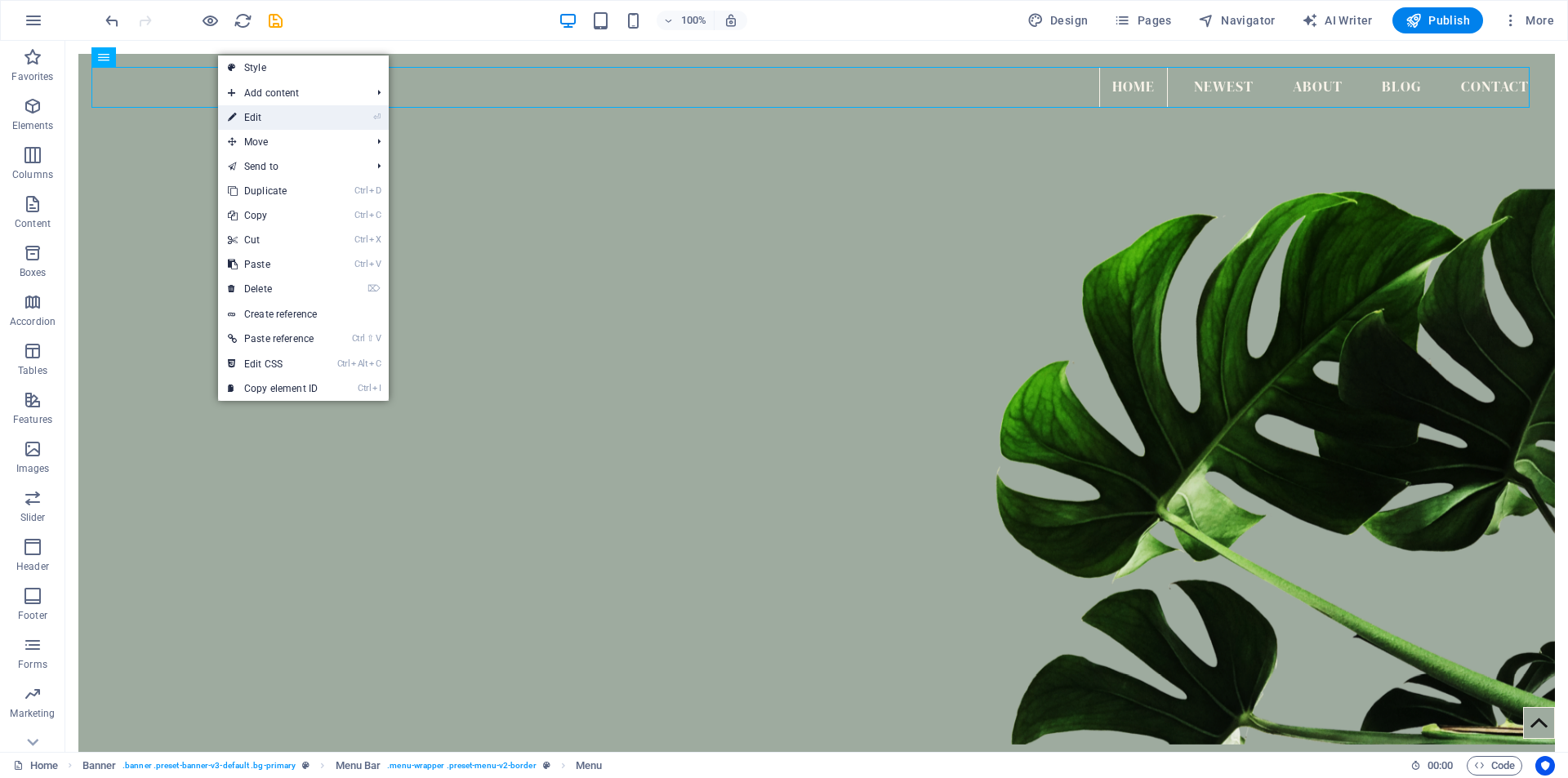
select select
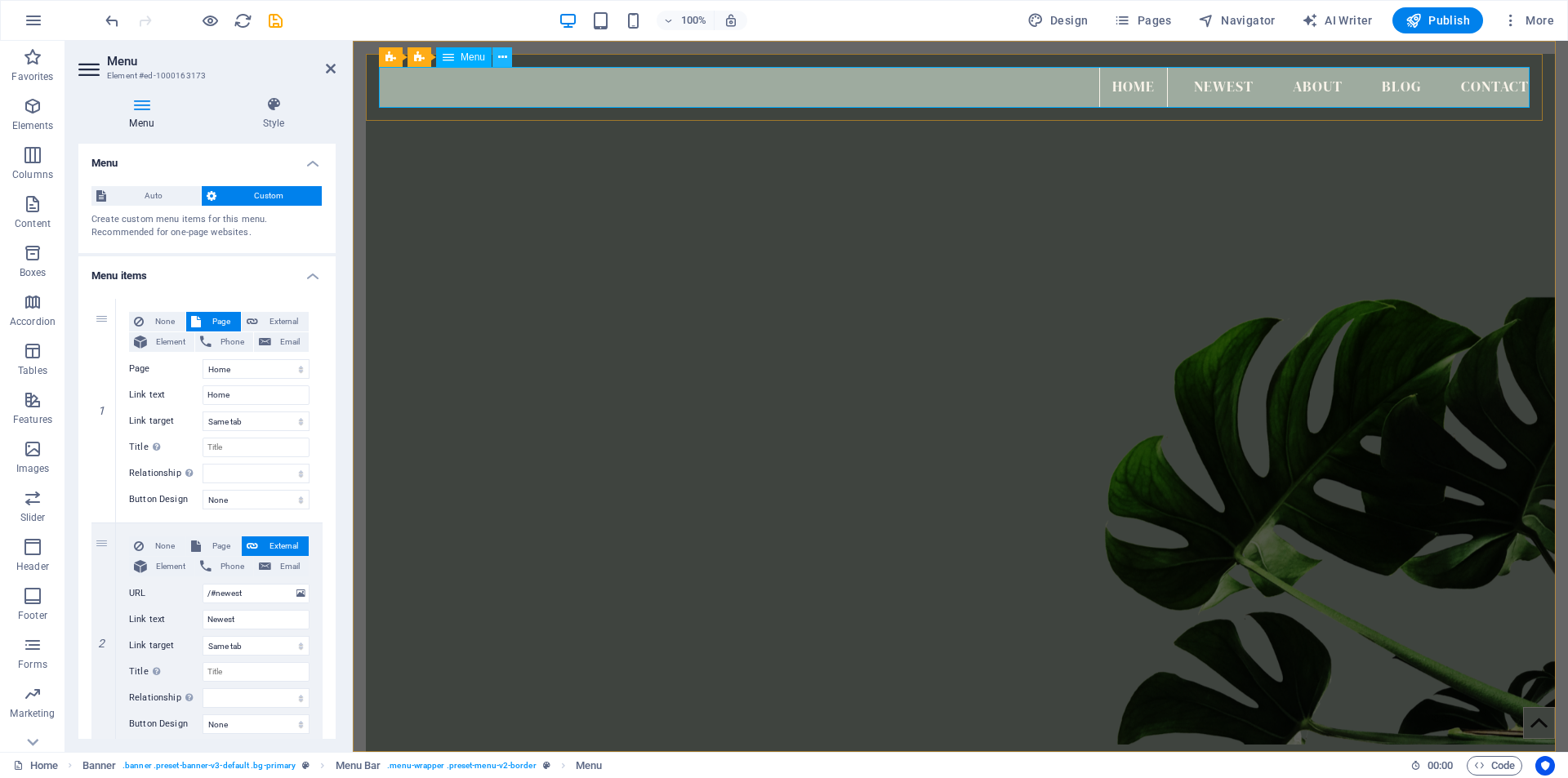
click at [505, 58] on icon at bounding box center [502, 57] width 9 height 17
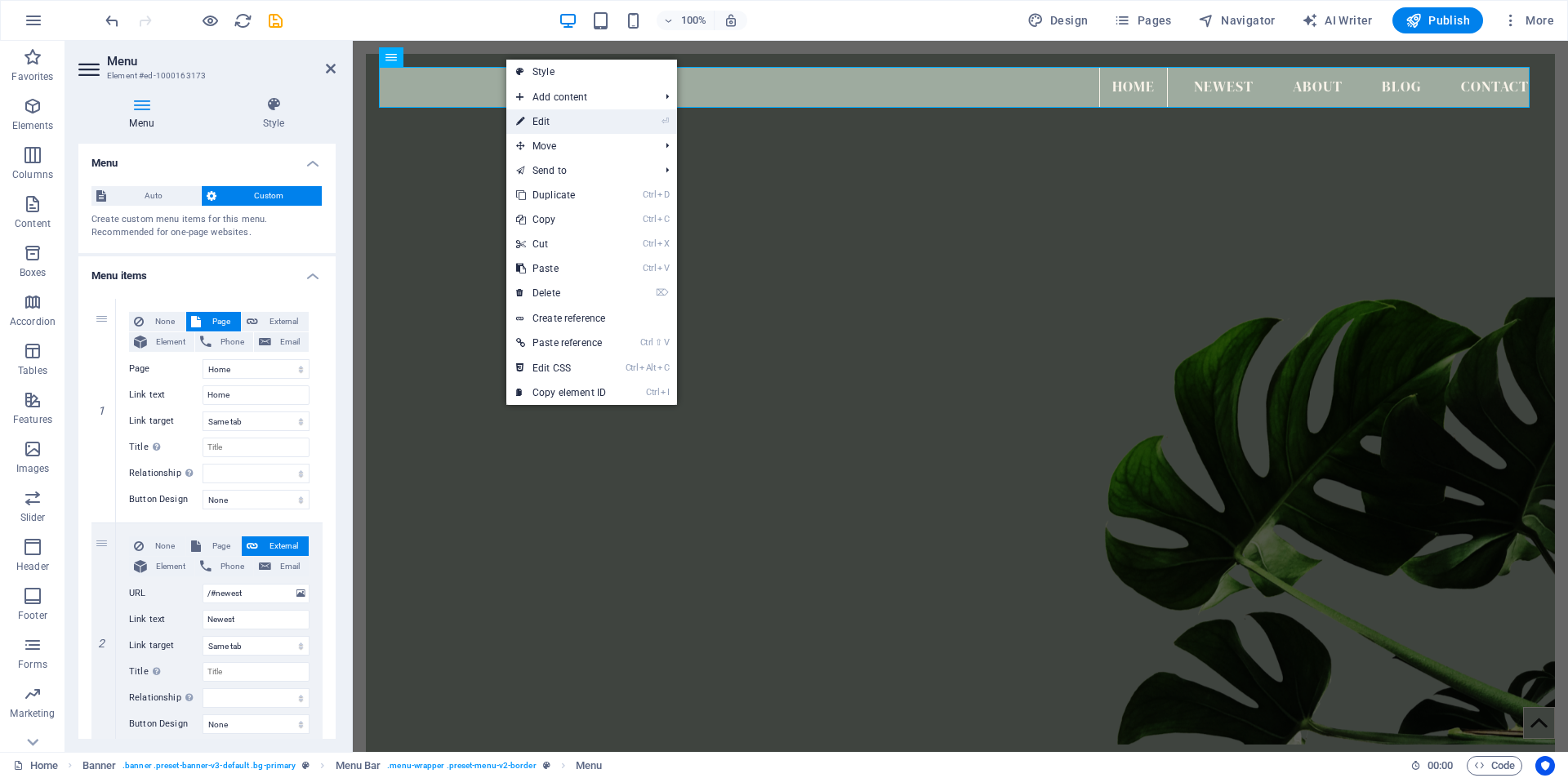
click at [552, 118] on link "⏎ Edit" at bounding box center [560, 121] width 109 height 25
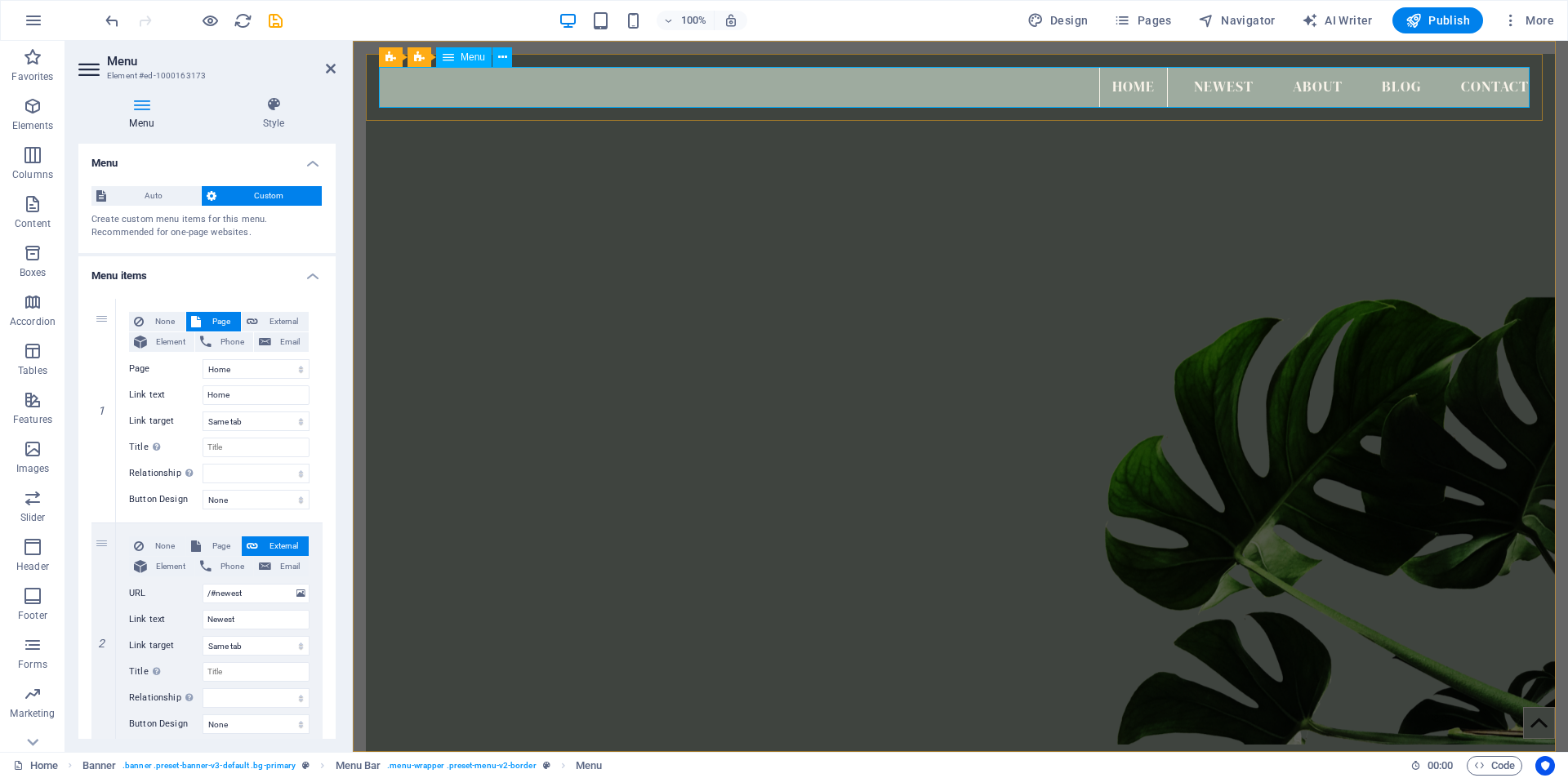
click at [1244, 88] on nav "Home Newest About Blog Contact" at bounding box center [960, 87] width 1163 height 41
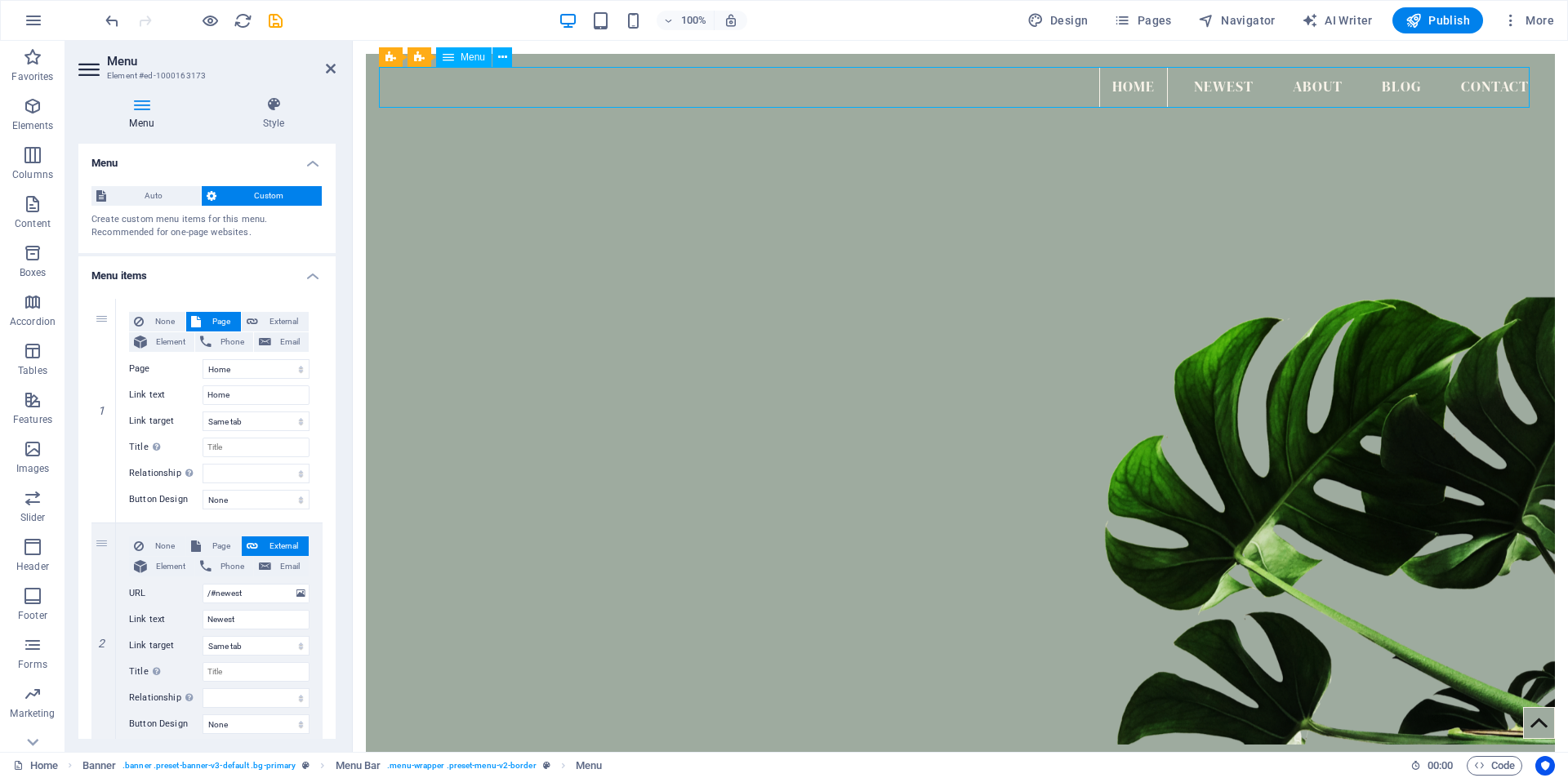
drag, startPoint x: 1244, startPoint y: 88, endPoint x: 1191, endPoint y: 88, distance: 53.0
click at [1191, 88] on nav "Home Newest About Blog Contact" at bounding box center [960, 87] width 1163 height 41
click at [501, 58] on icon at bounding box center [502, 57] width 9 height 17
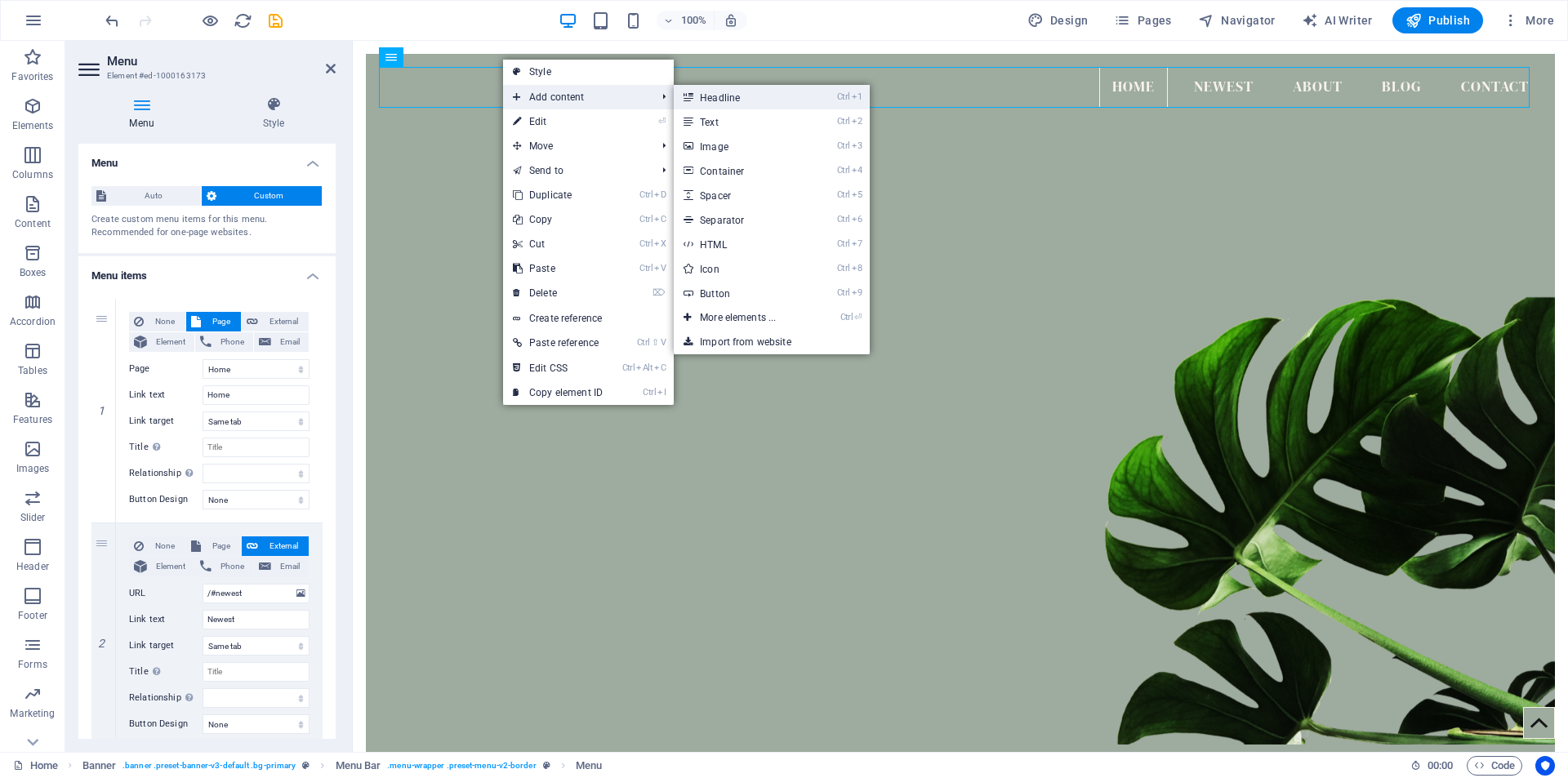
click at [730, 99] on link "Ctrl 1 Headline" at bounding box center [741, 97] width 135 height 25
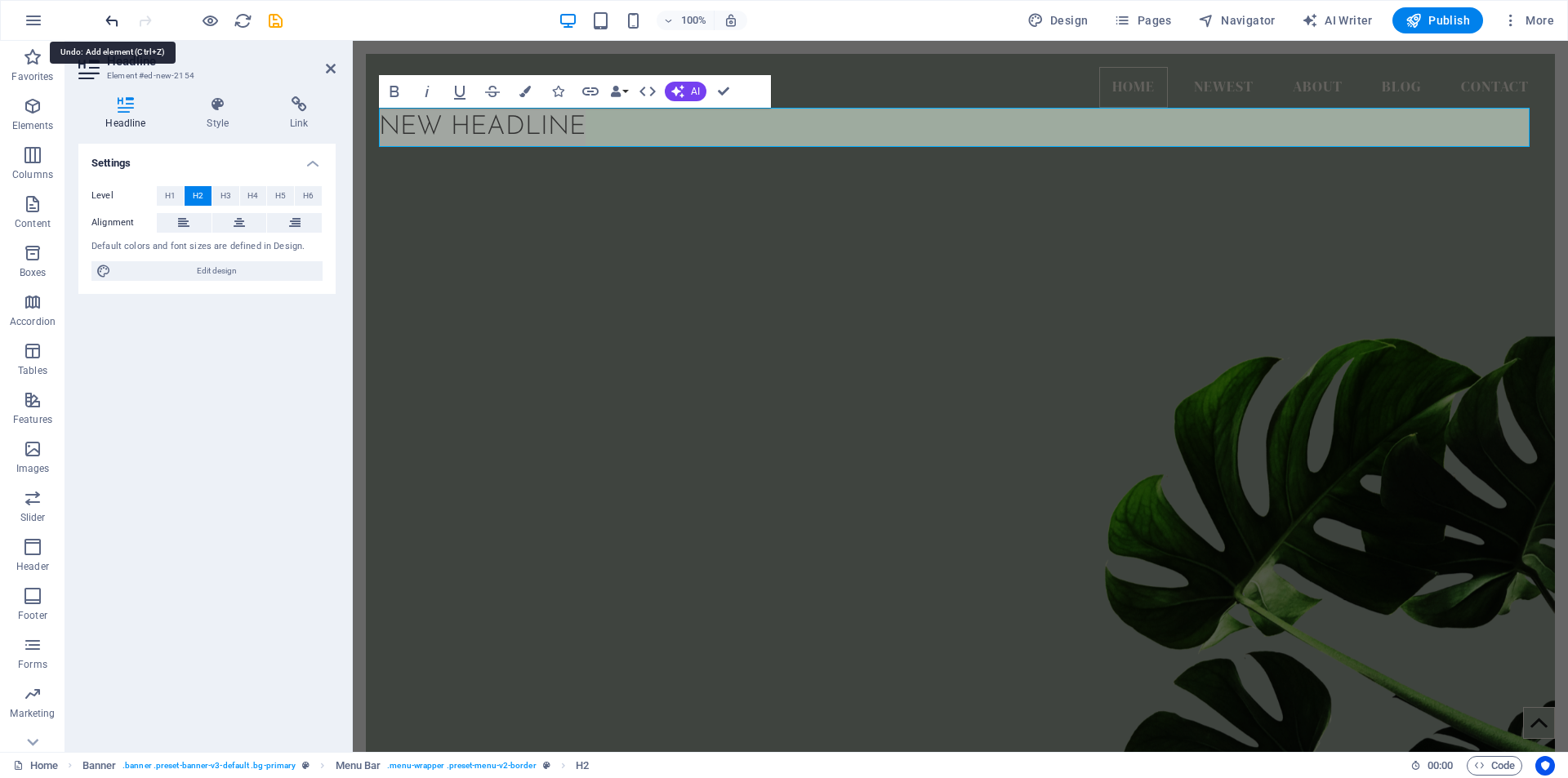
click at [109, 23] on icon "undo" at bounding box center [112, 21] width 19 height 19
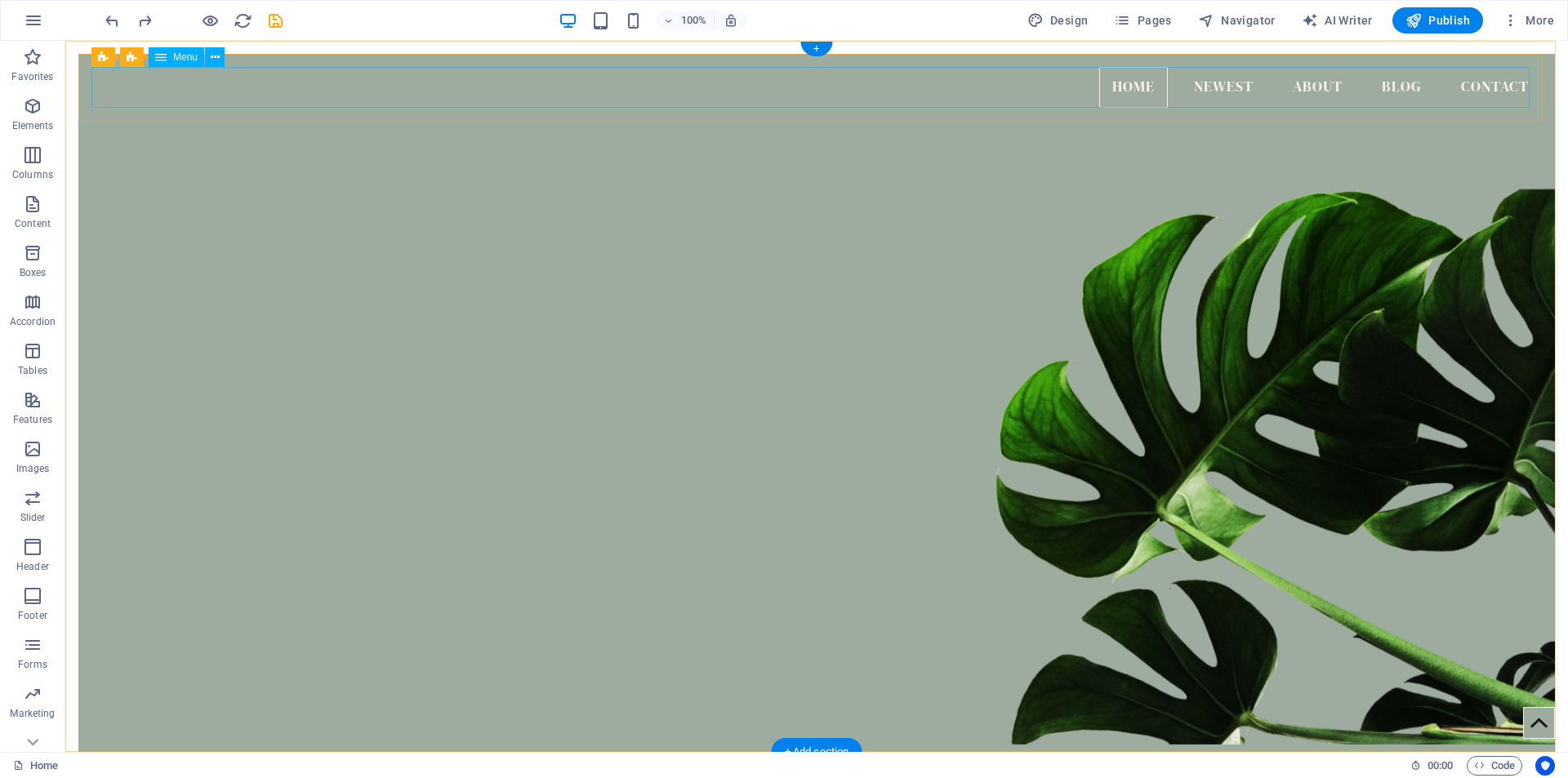
click at [1129, 87] on nav "Home Newest About Blog Contact" at bounding box center [817, 87] width 1450 height 41
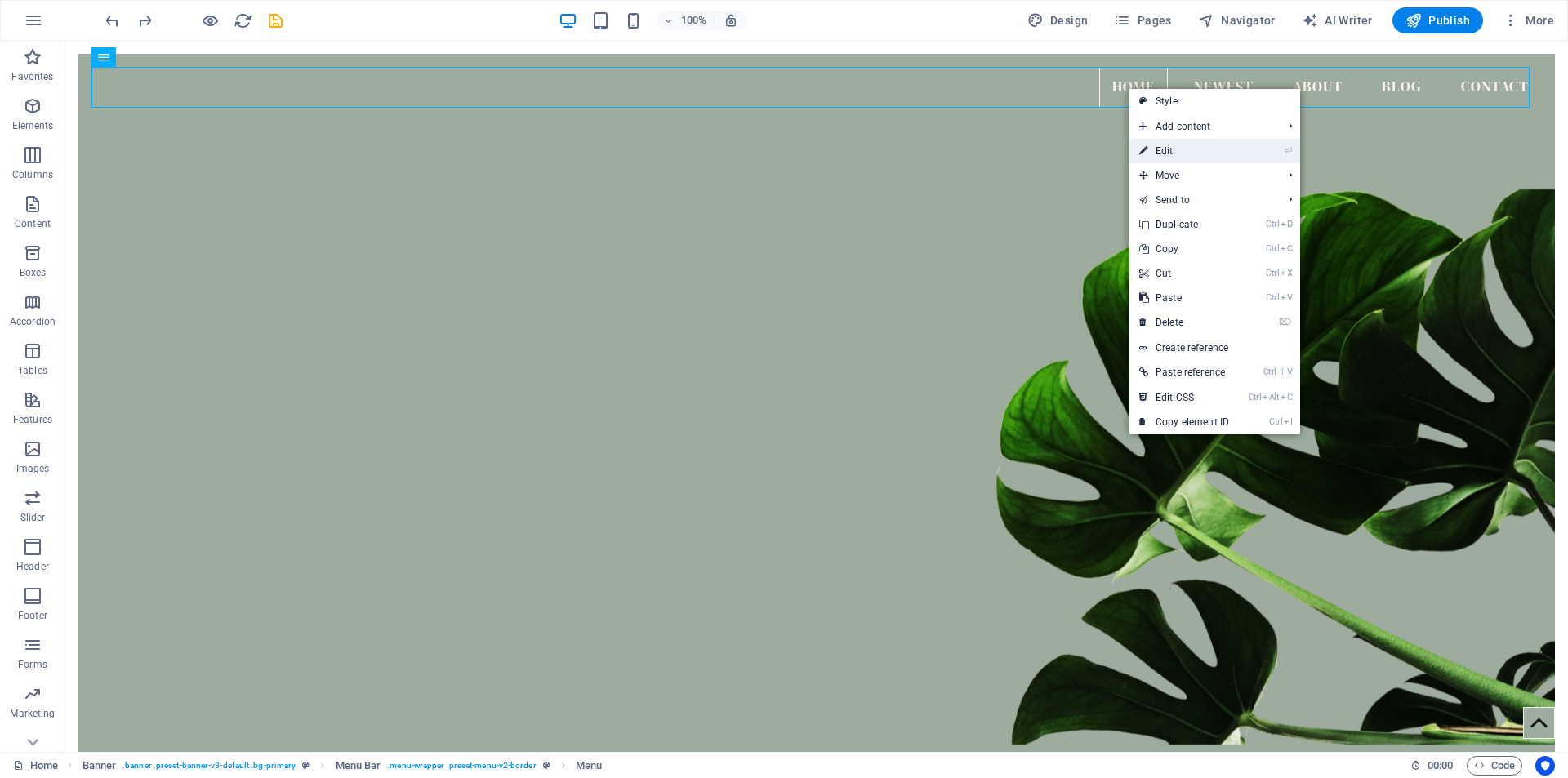
click at [1175, 150] on link "⏎ Edit" at bounding box center [1184, 151] width 109 height 25
select select
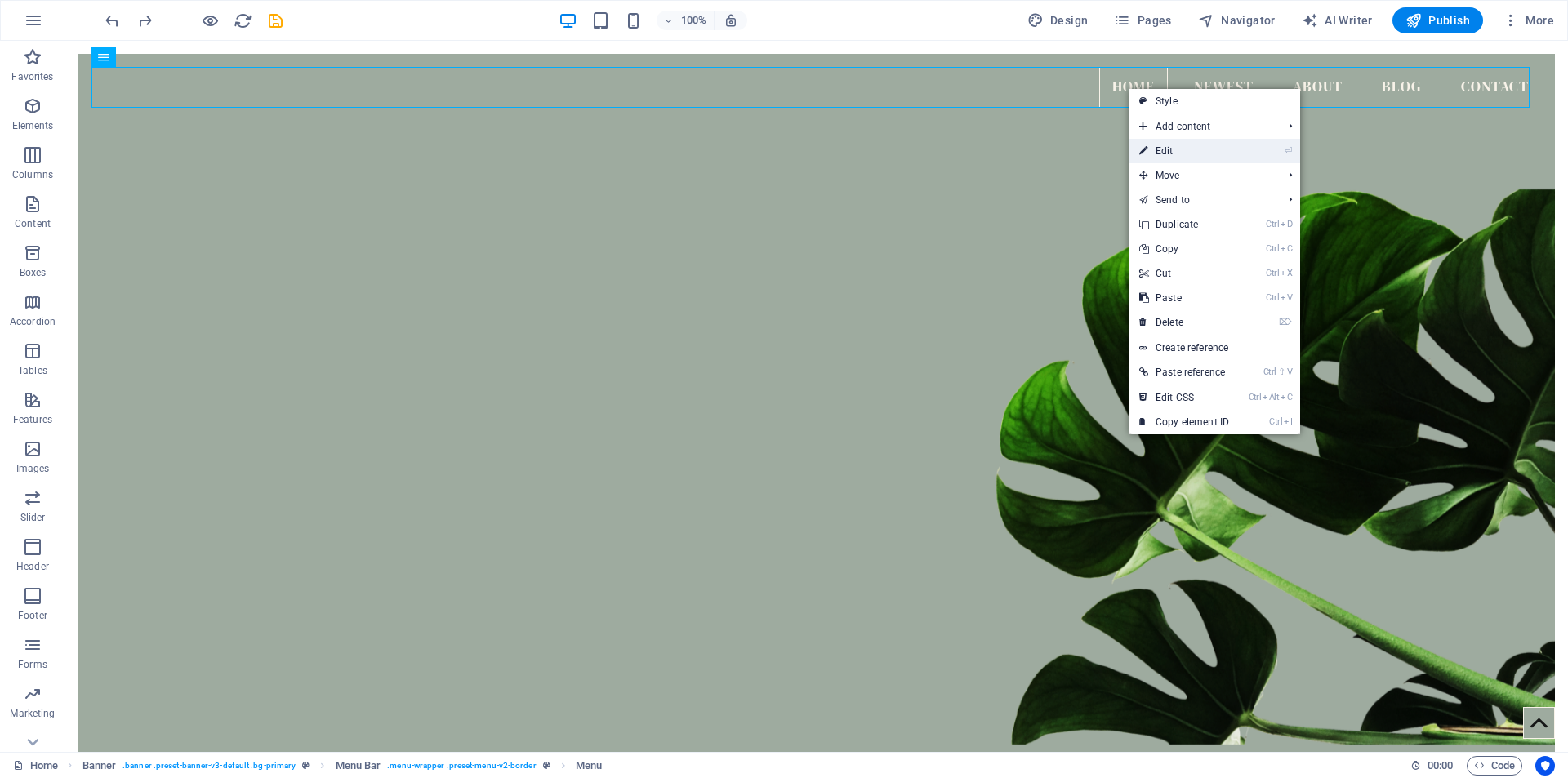
select select
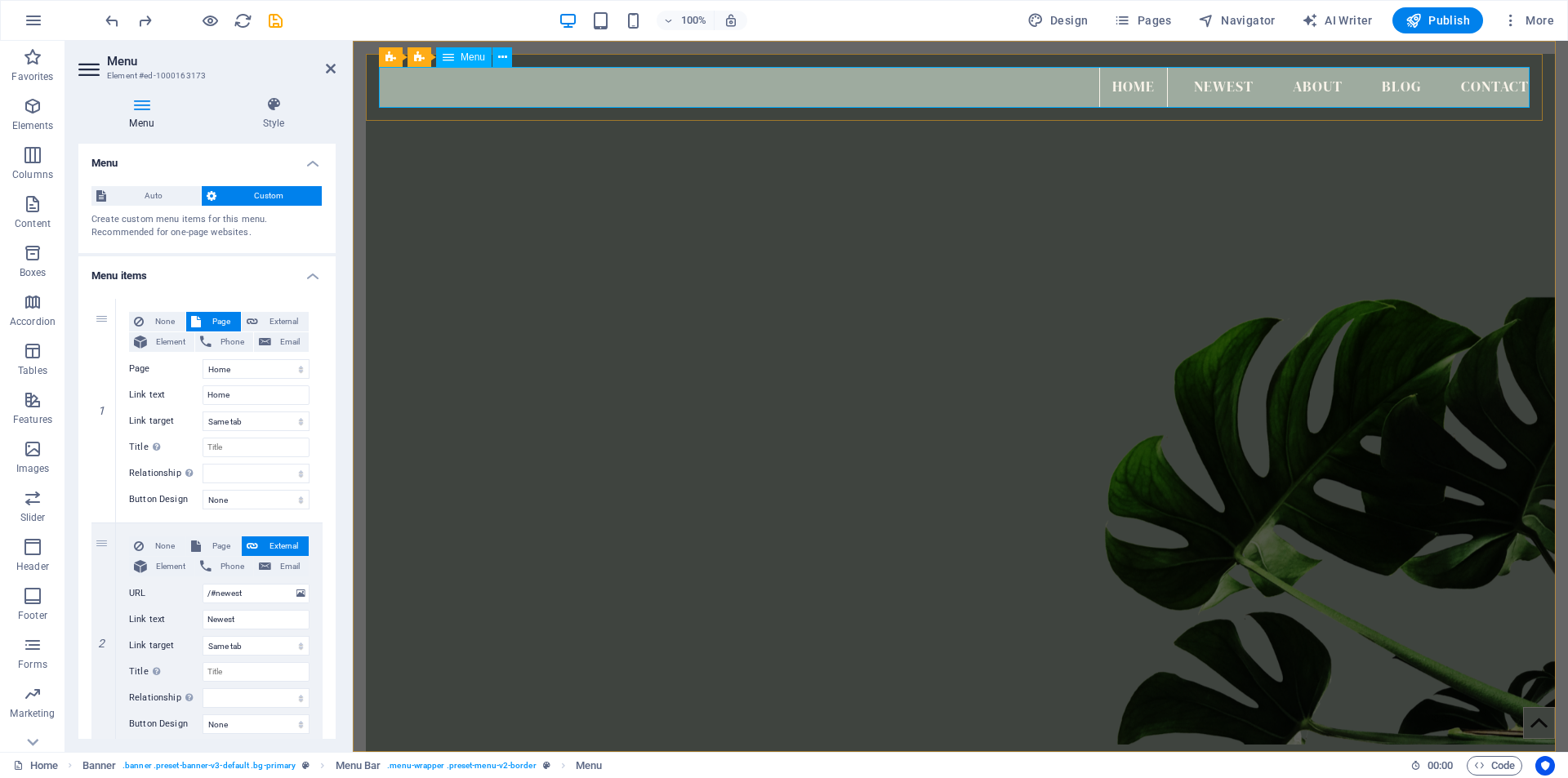
click at [1137, 88] on nav "Home Newest About Blog Contact" at bounding box center [960, 87] width 1163 height 41
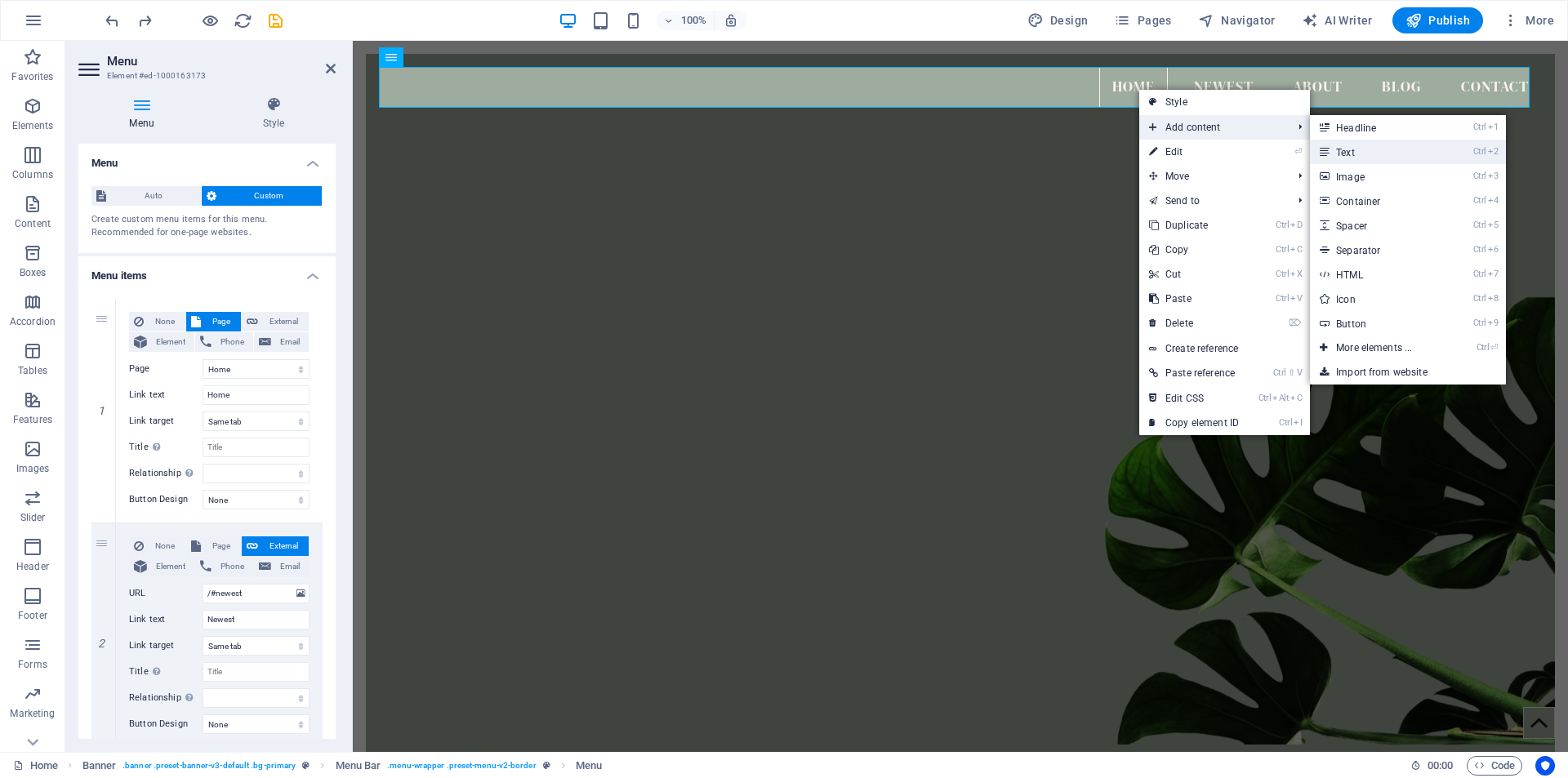
click at [1342, 150] on link "Ctrl 2 Text" at bounding box center [1377, 152] width 135 height 25
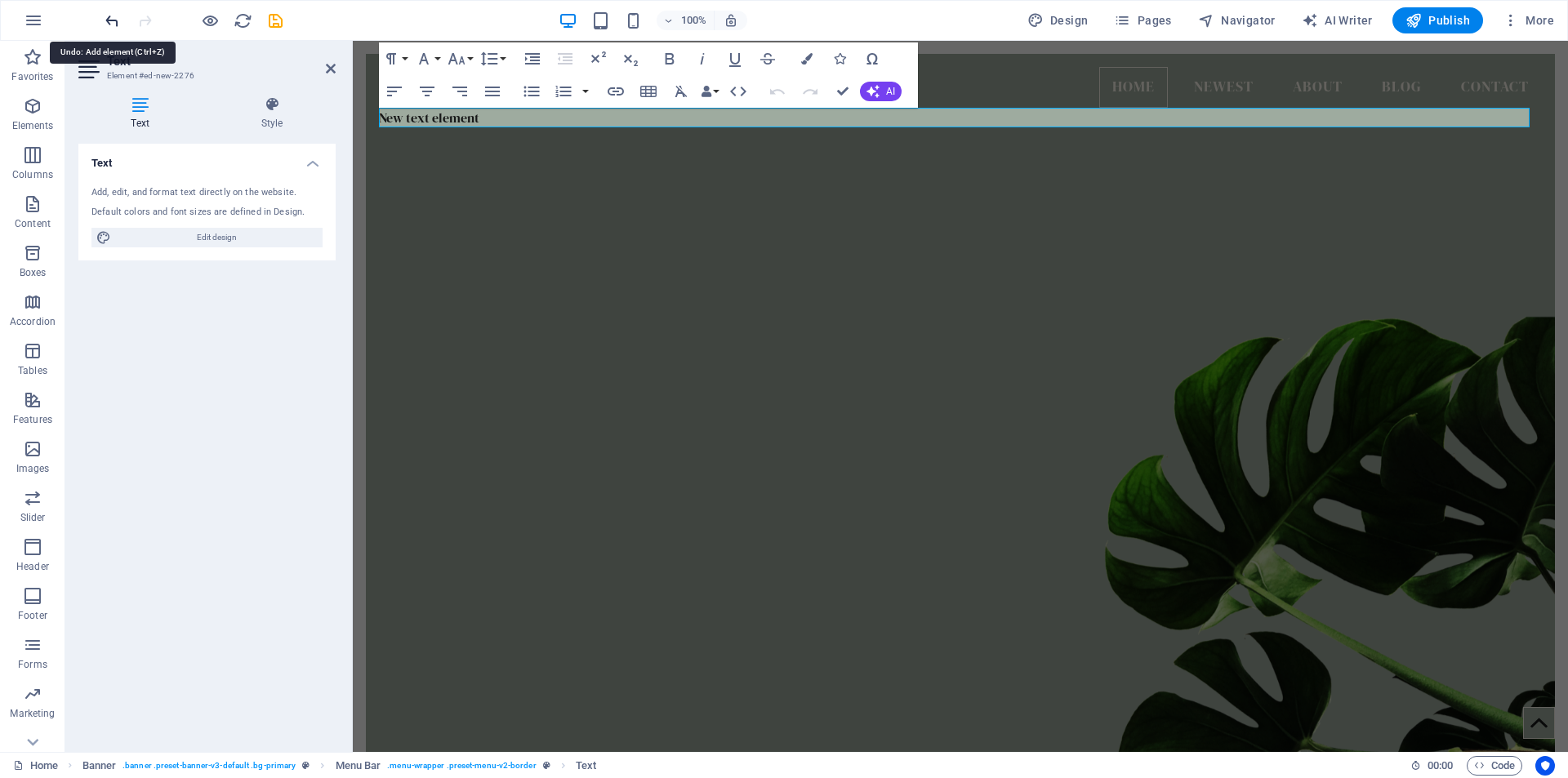
click at [116, 19] on icon "undo" at bounding box center [112, 21] width 19 height 19
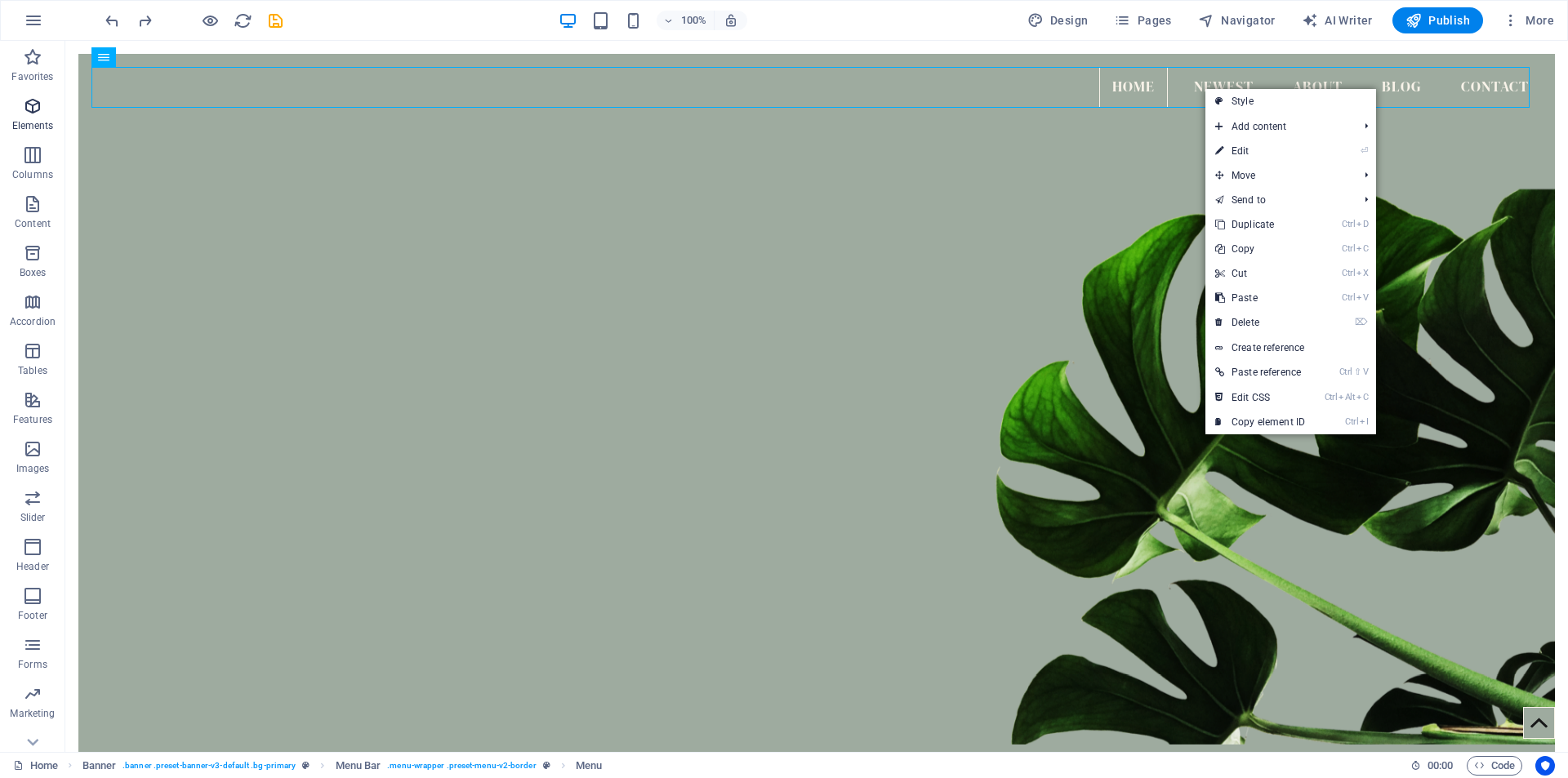
click at [36, 111] on icon "button" at bounding box center [33, 106] width 20 height 20
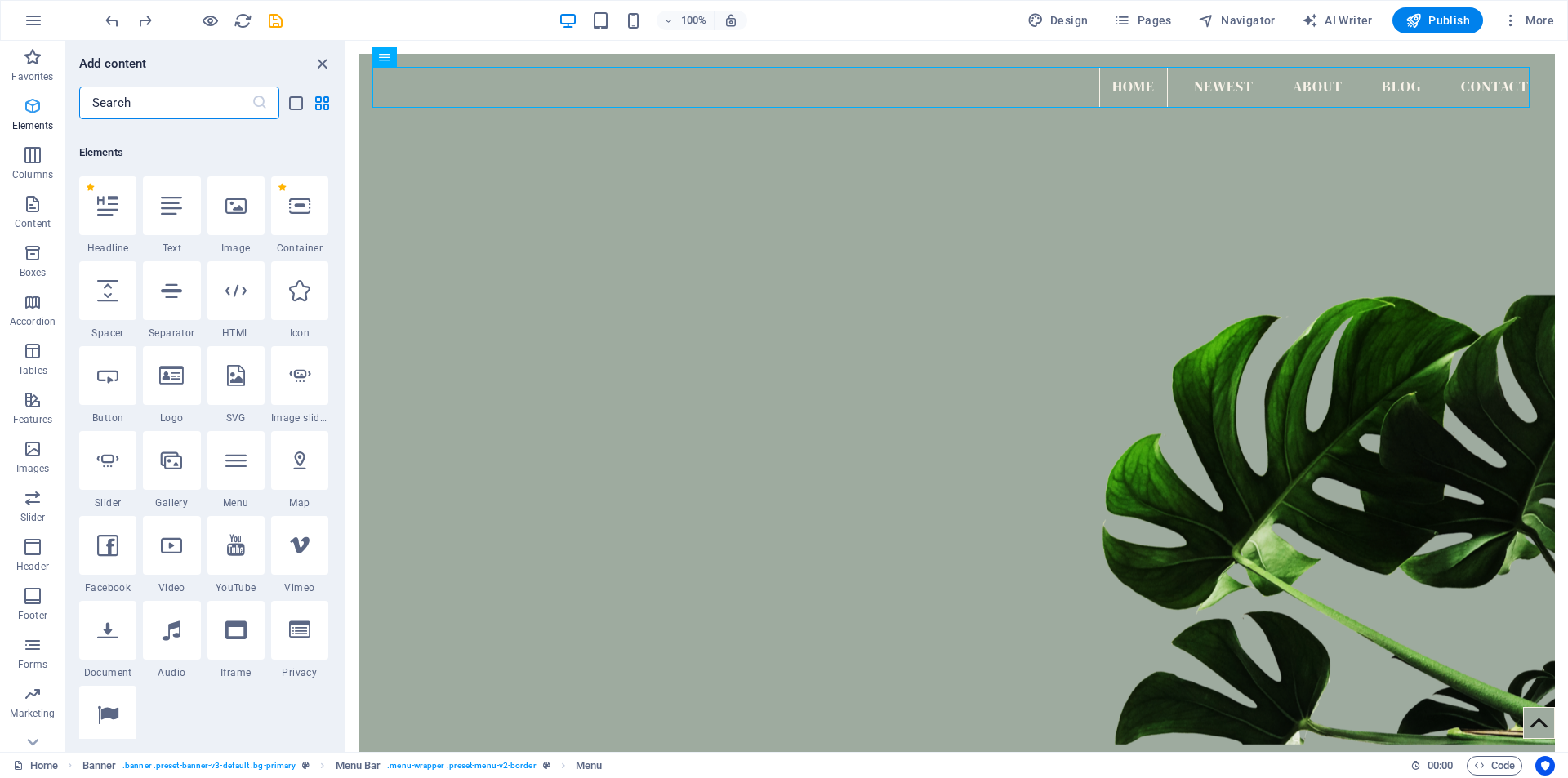
scroll to position [174, 0]
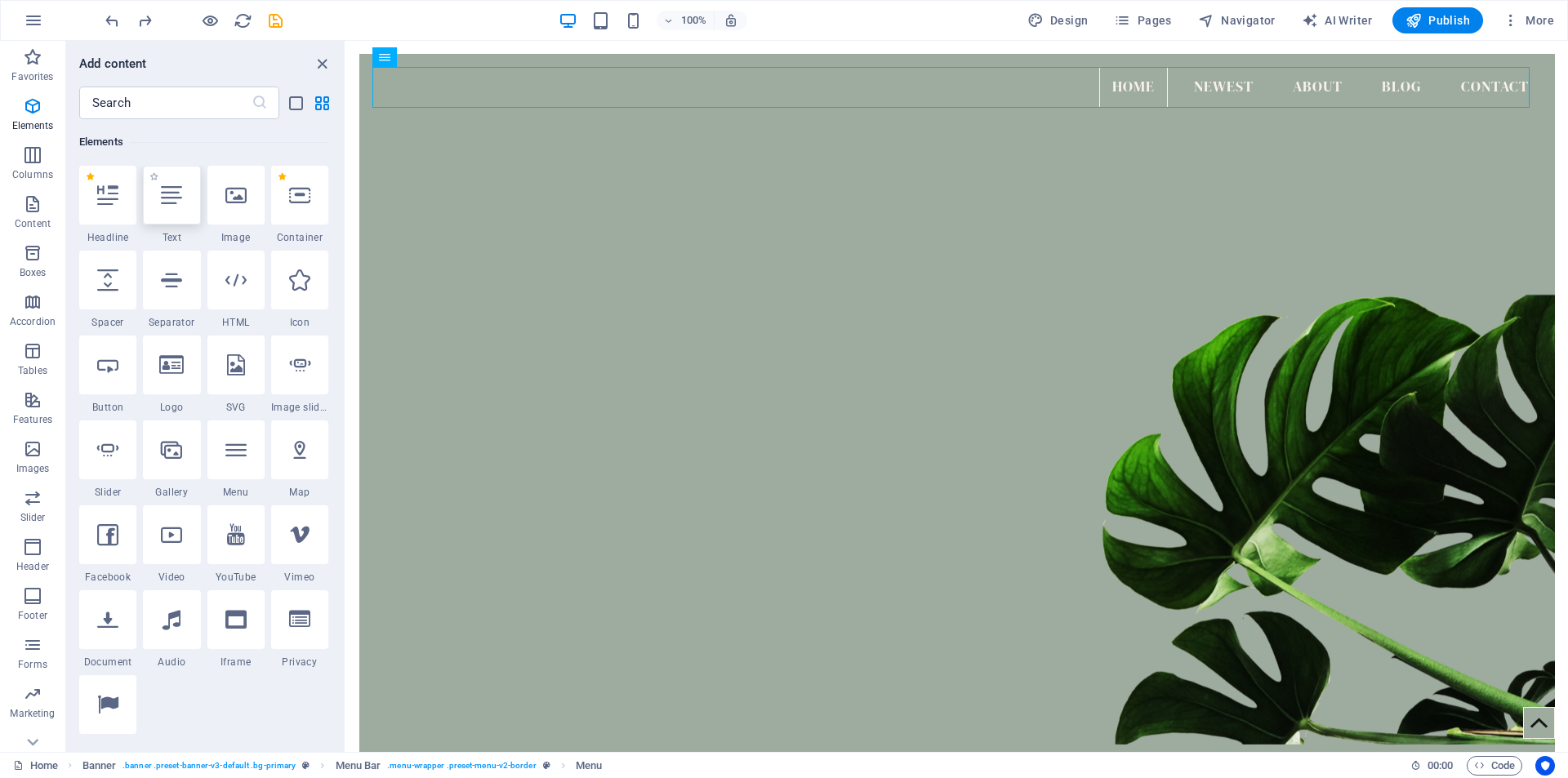
click at [173, 200] on icon at bounding box center [171, 195] width 21 height 21
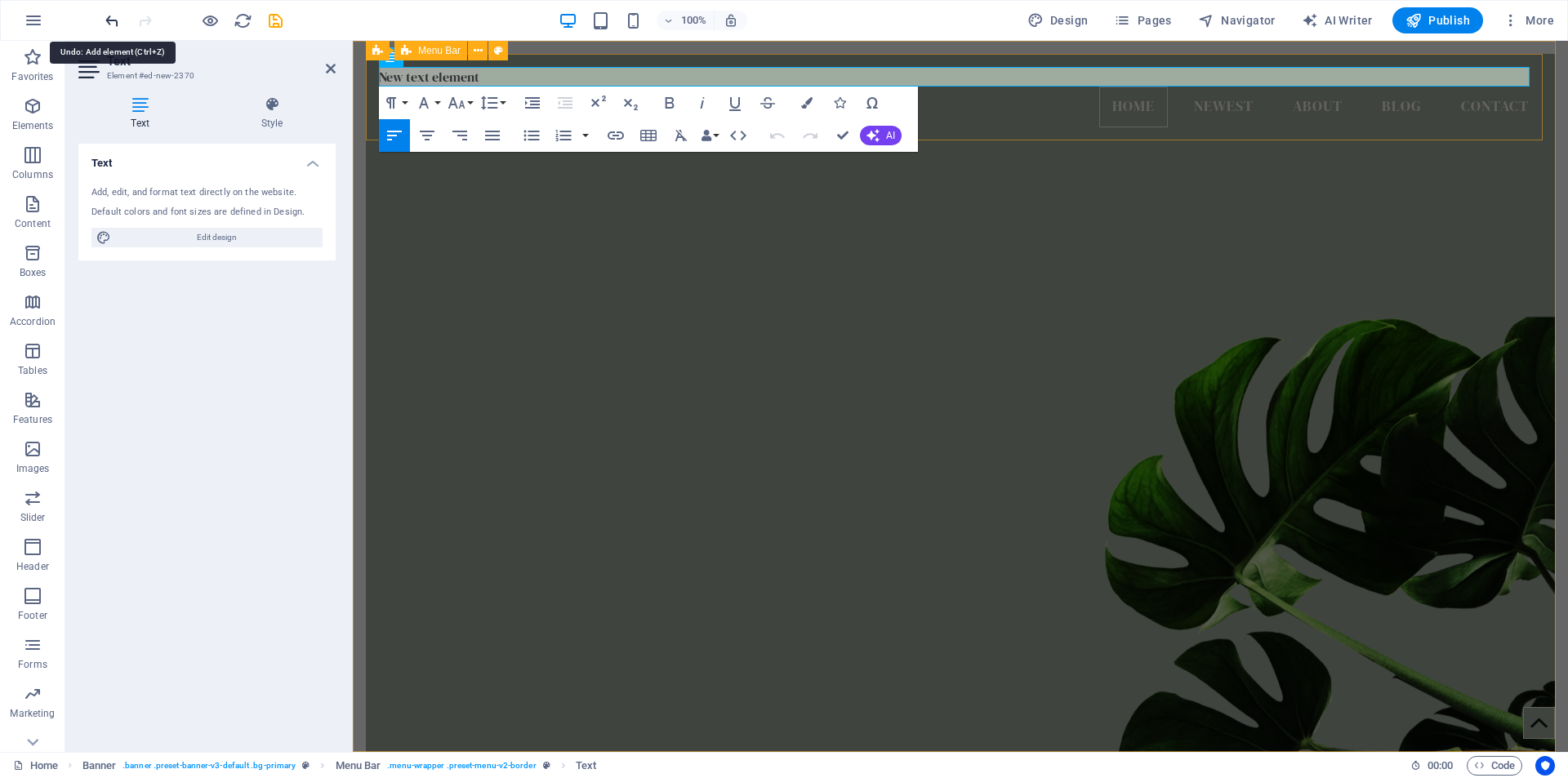
click at [116, 20] on icon "undo" at bounding box center [112, 21] width 19 height 19
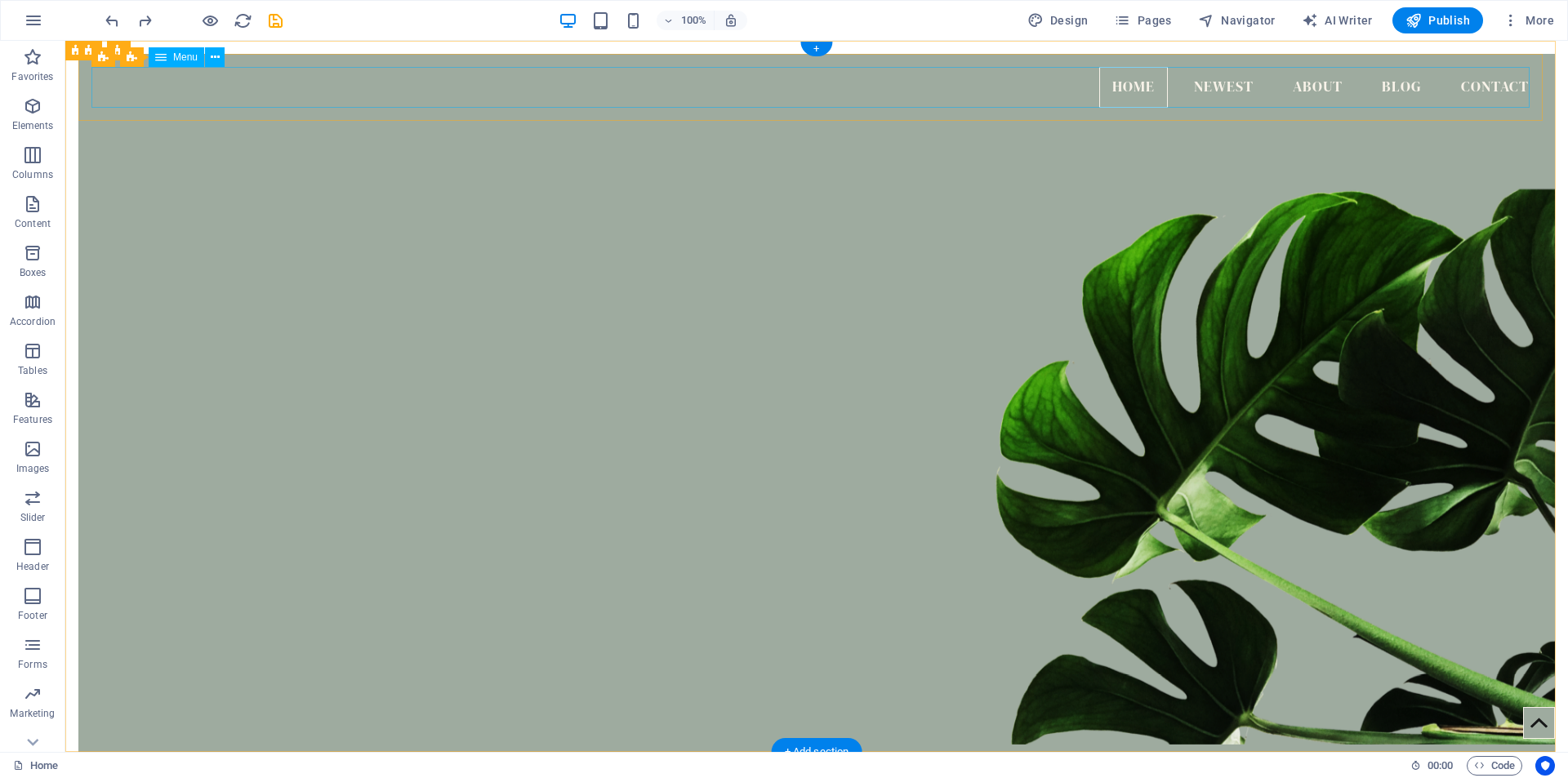
click at [1092, 89] on nav "Home Newest About Blog Contact" at bounding box center [817, 87] width 1450 height 41
click at [213, 57] on icon at bounding box center [215, 57] width 9 height 17
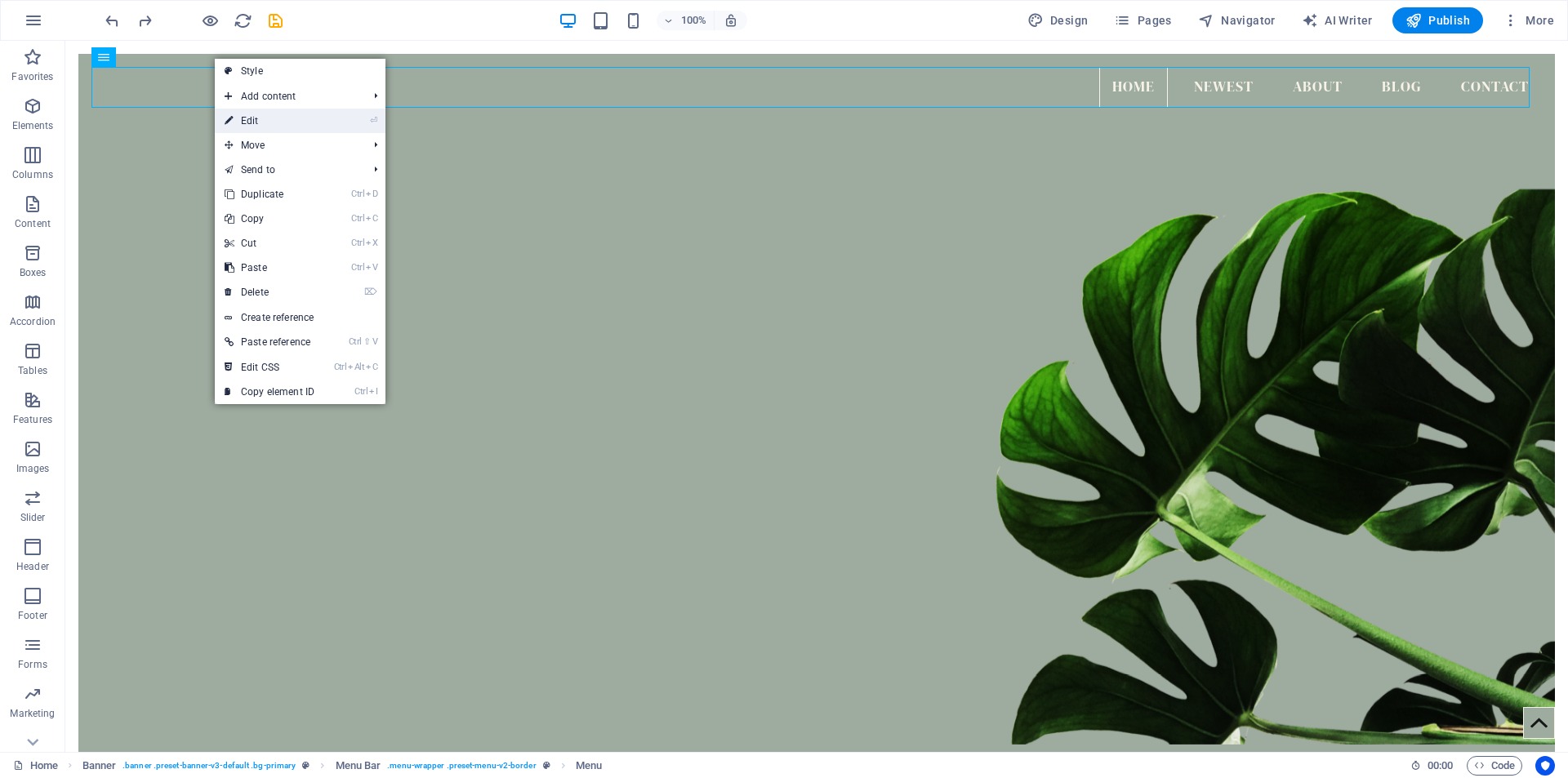
click at [254, 119] on link "⏎ Edit" at bounding box center [269, 121] width 109 height 25
select select
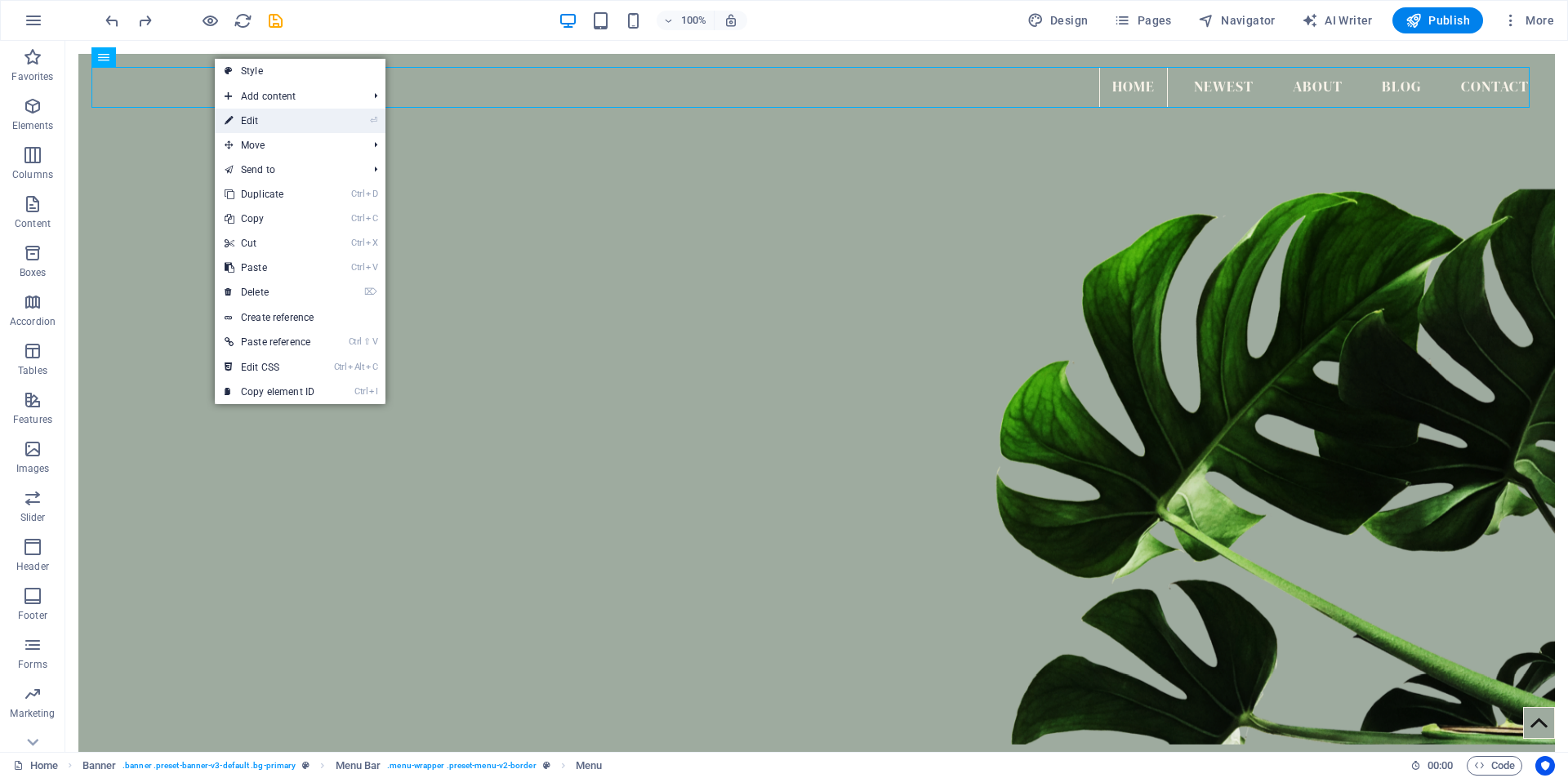
select select
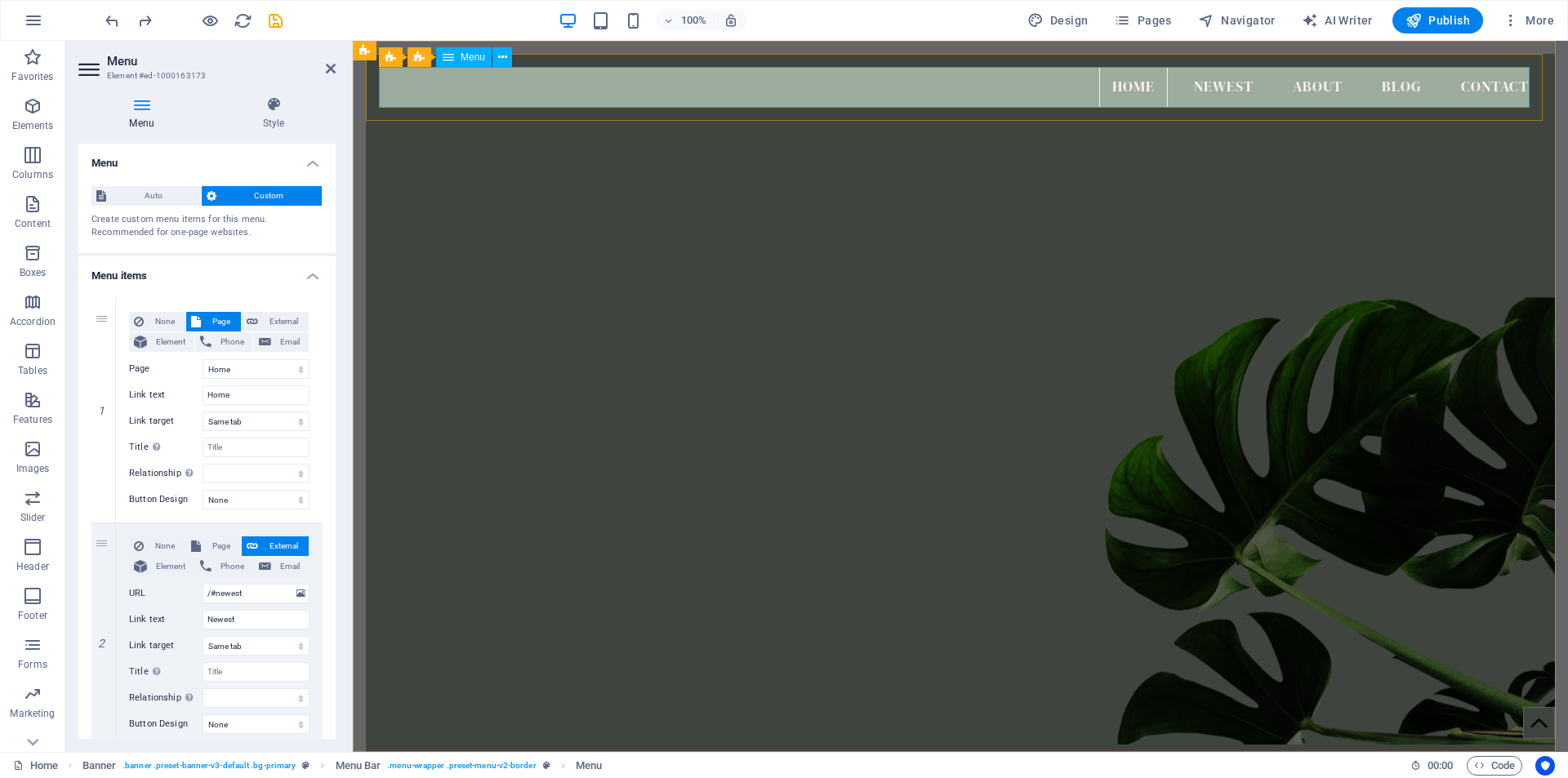
click at [471, 63] on div "Menu" at bounding box center [463, 57] width 56 height 20
click at [479, 51] on icon at bounding box center [478, 51] width 9 height 17
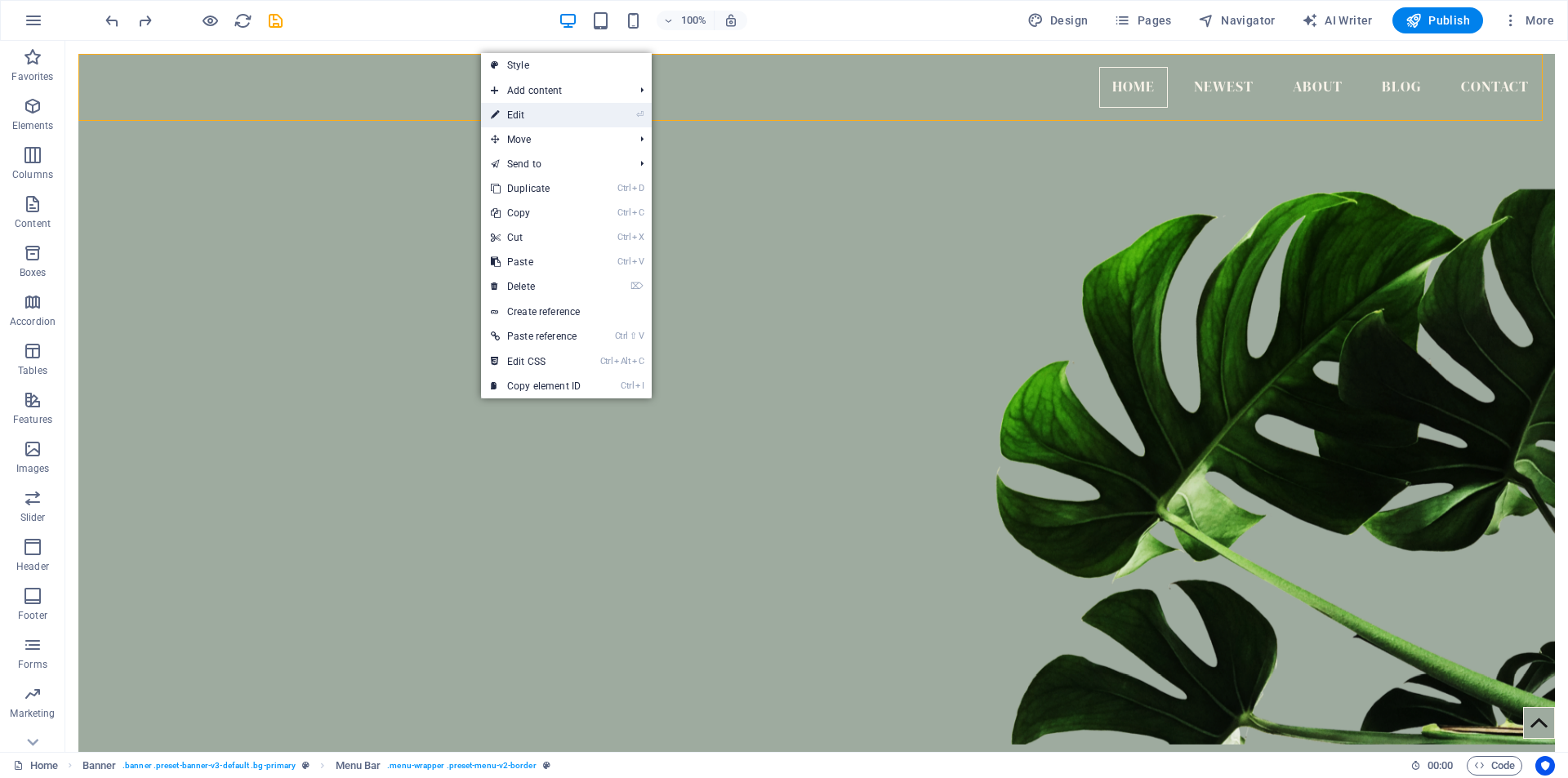
click at [544, 118] on link "⏎ Edit" at bounding box center [535, 115] width 109 height 25
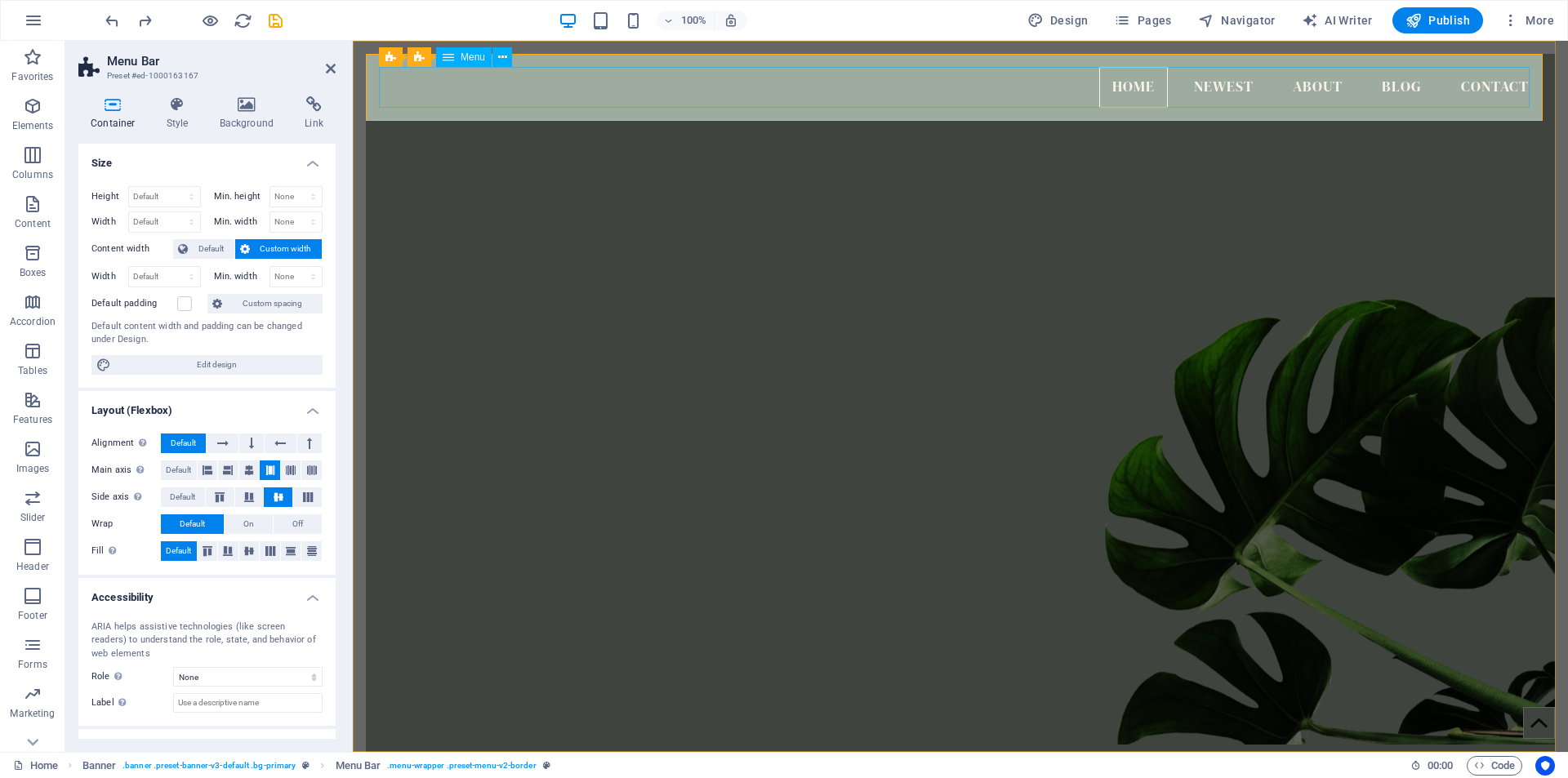
click at [1125, 85] on nav "Home Newest About Blog Contact" at bounding box center [960, 87] width 1163 height 41
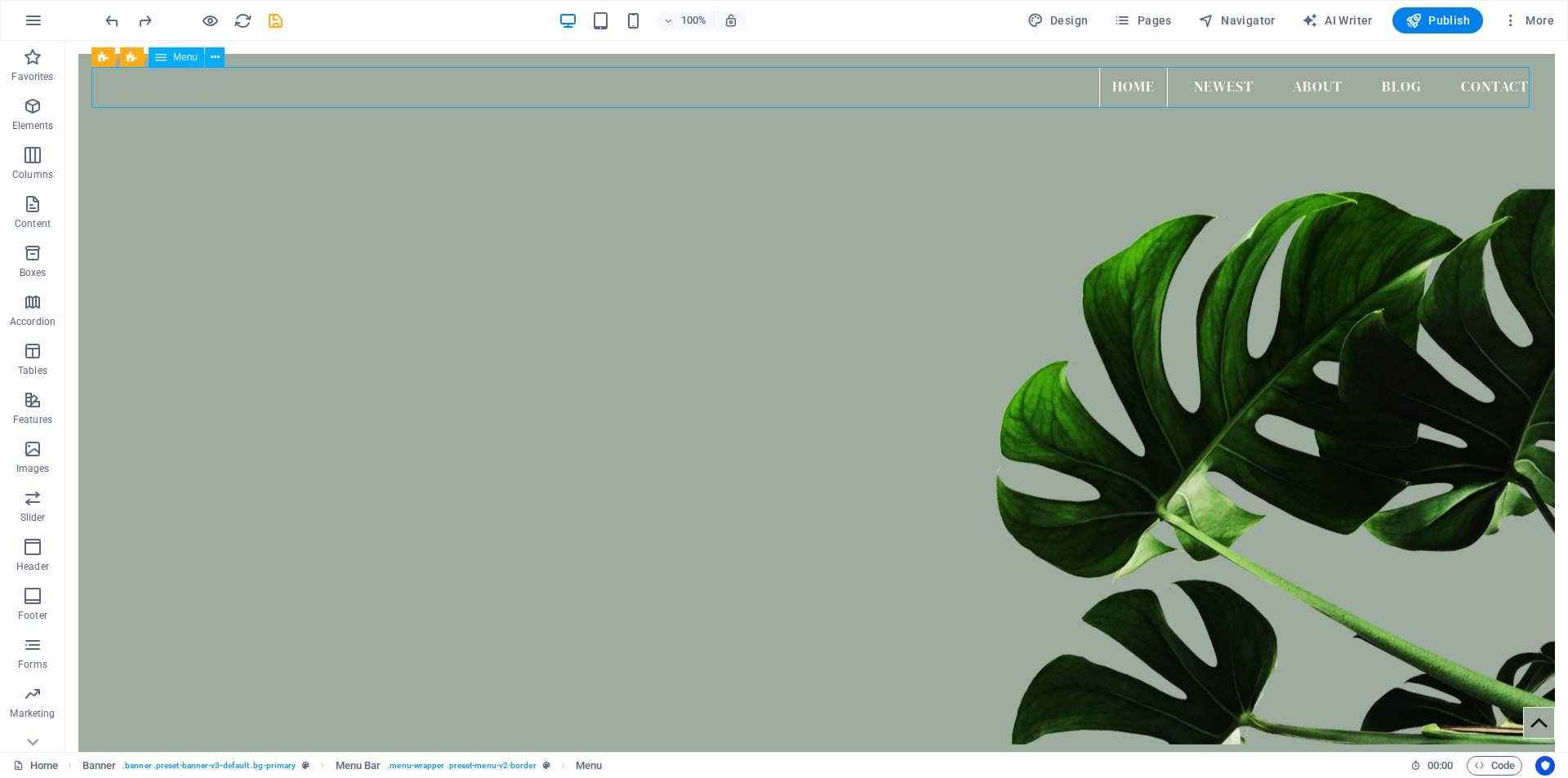
drag, startPoint x: 1111, startPoint y: 86, endPoint x: 1135, endPoint y: 91, distance: 24.5
click at [1135, 91] on nav "Home Newest About Blog Contact" at bounding box center [817, 87] width 1450 height 41
click at [161, 92] on nav "Home Newest About Blog Contact" at bounding box center [817, 87] width 1450 height 41
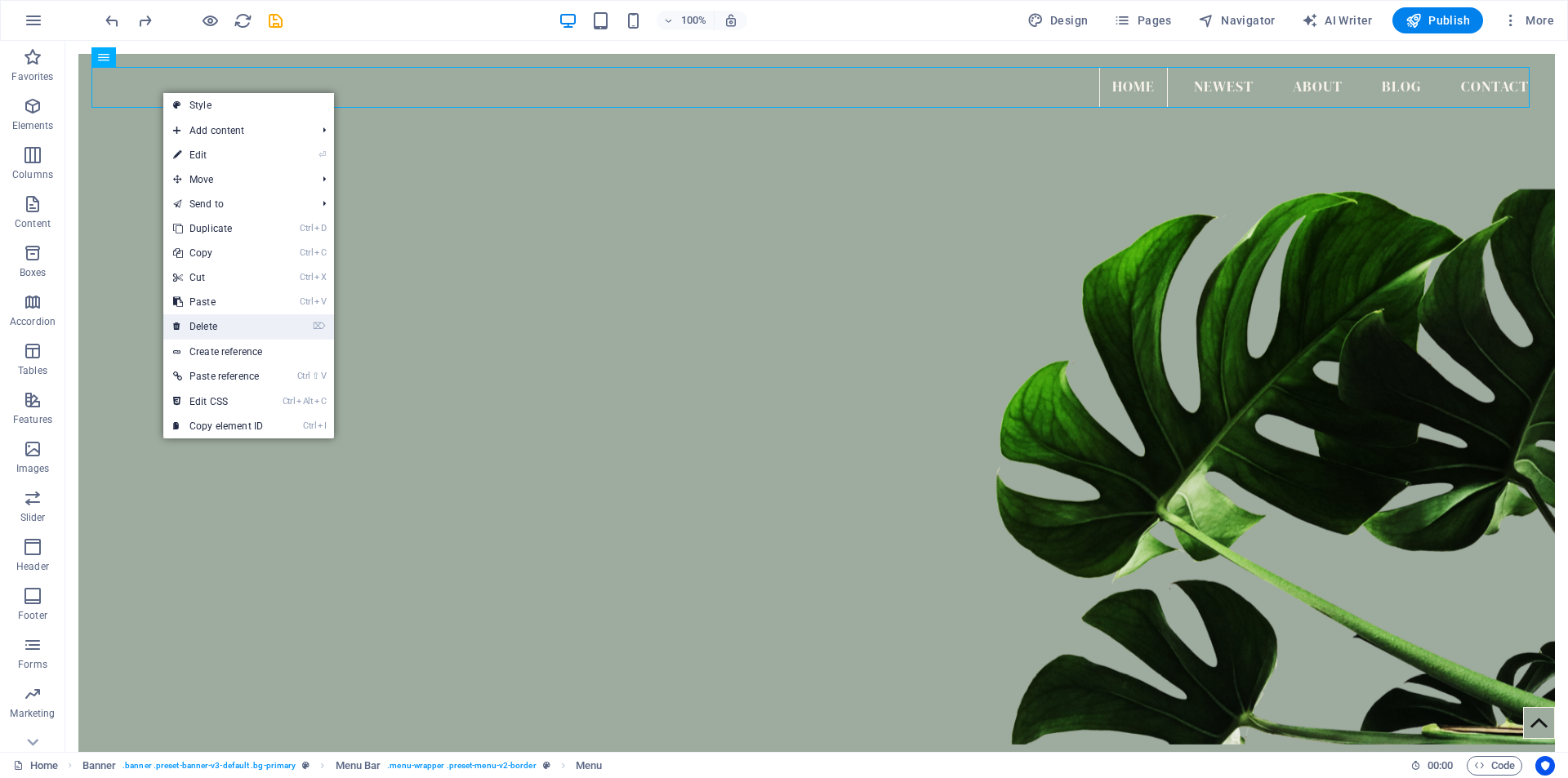
click at [228, 322] on link "⌦ Delete" at bounding box center [217, 326] width 109 height 25
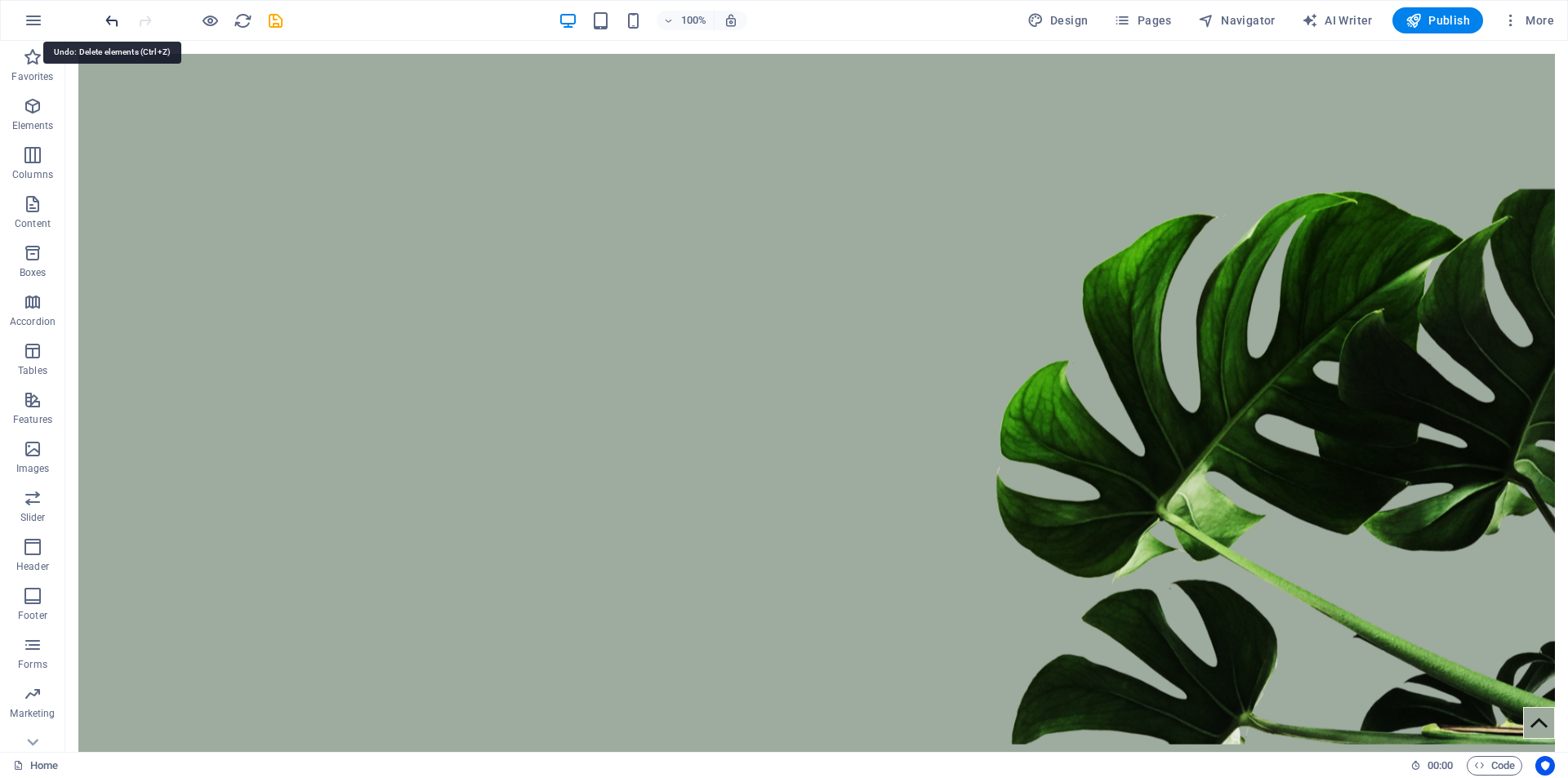
click at [113, 19] on icon "undo" at bounding box center [112, 21] width 19 height 19
click at [1397, 81] on nav "Home Newest About Blog Contact" at bounding box center [817, 87] width 1450 height 41
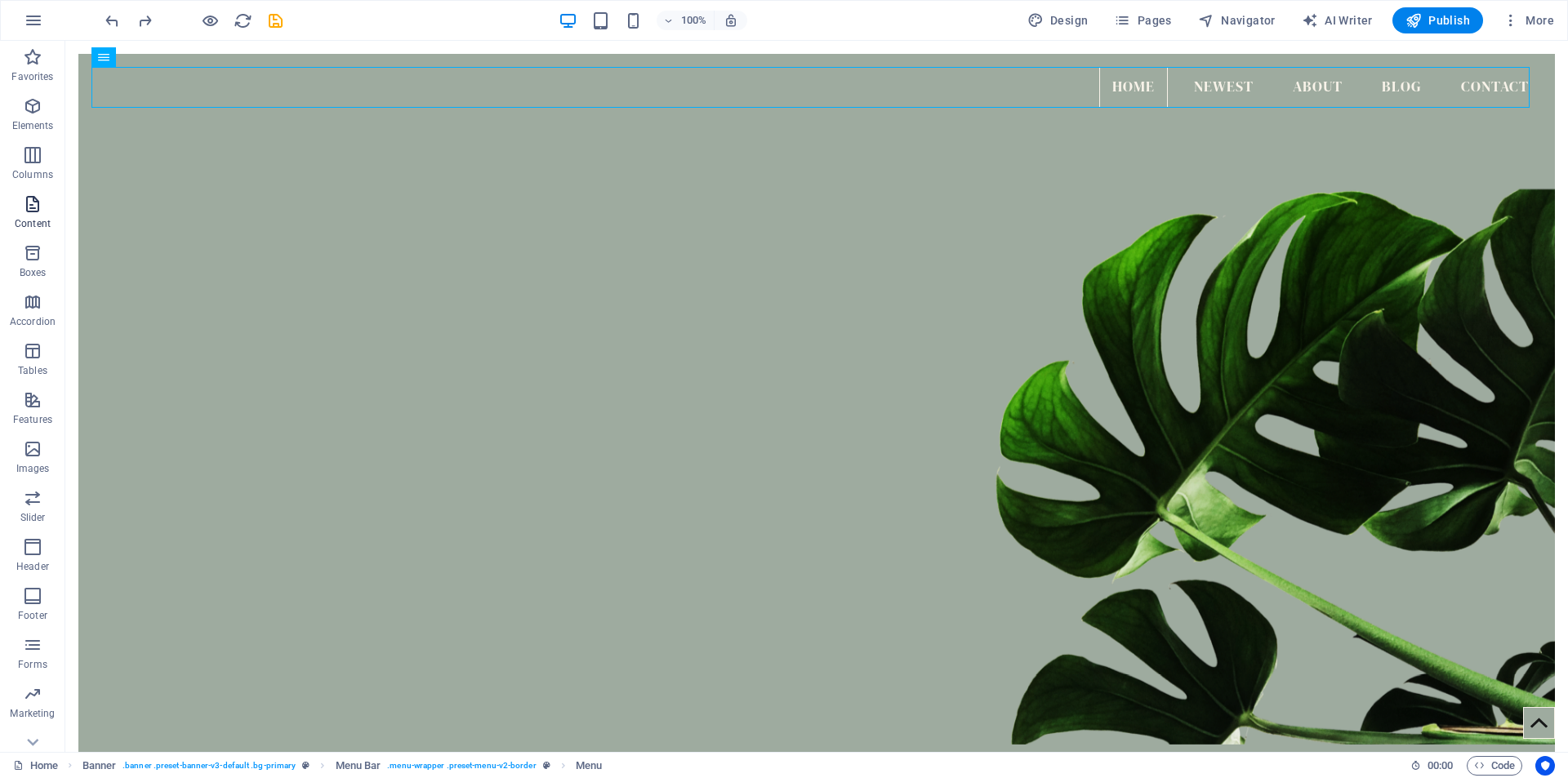
click at [32, 203] on icon "button" at bounding box center [33, 203] width 20 height 20
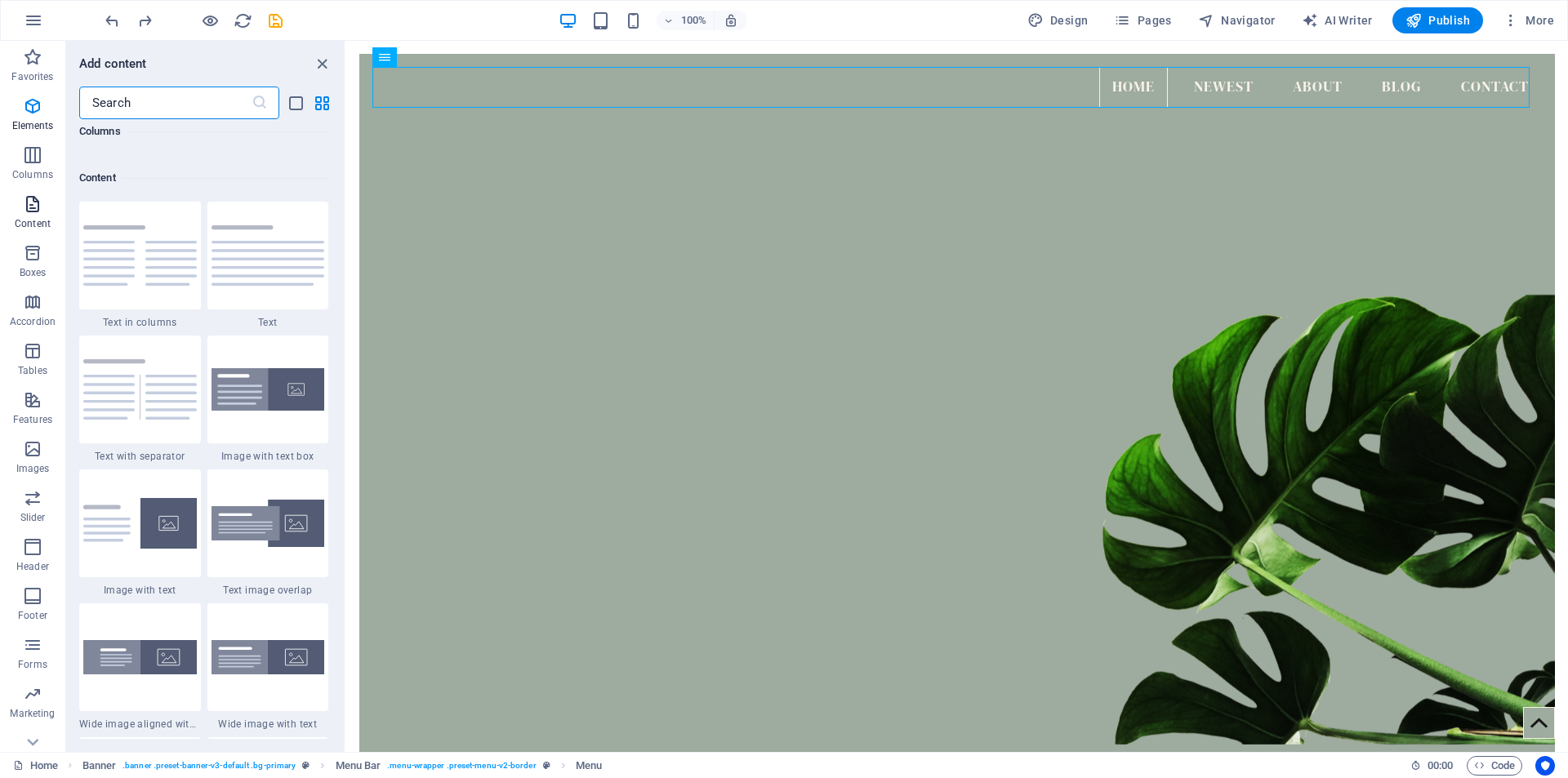
scroll to position [2856, 0]
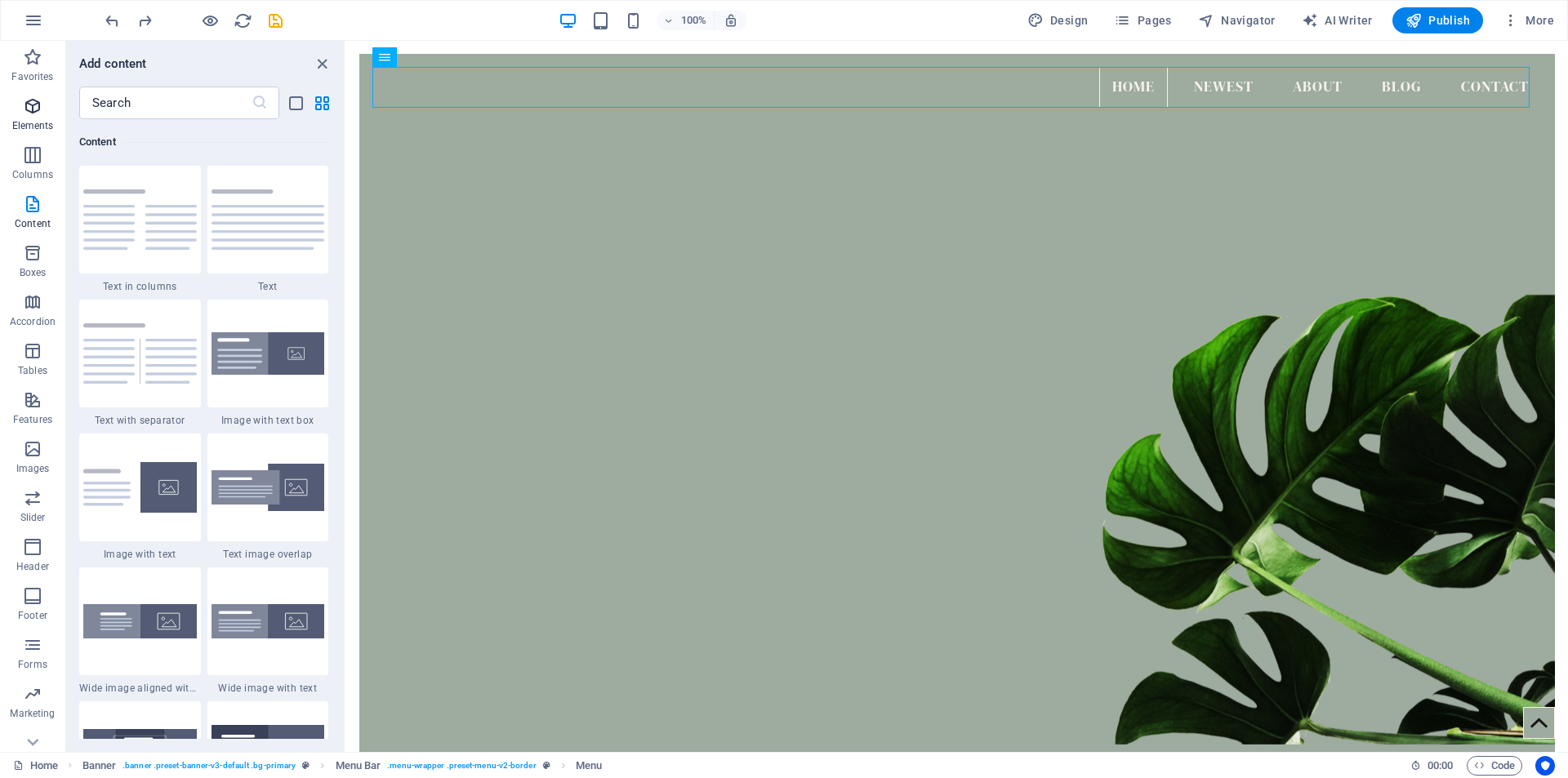
click at [39, 106] on icon "button" at bounding box center [33, 106] width 20 height 20
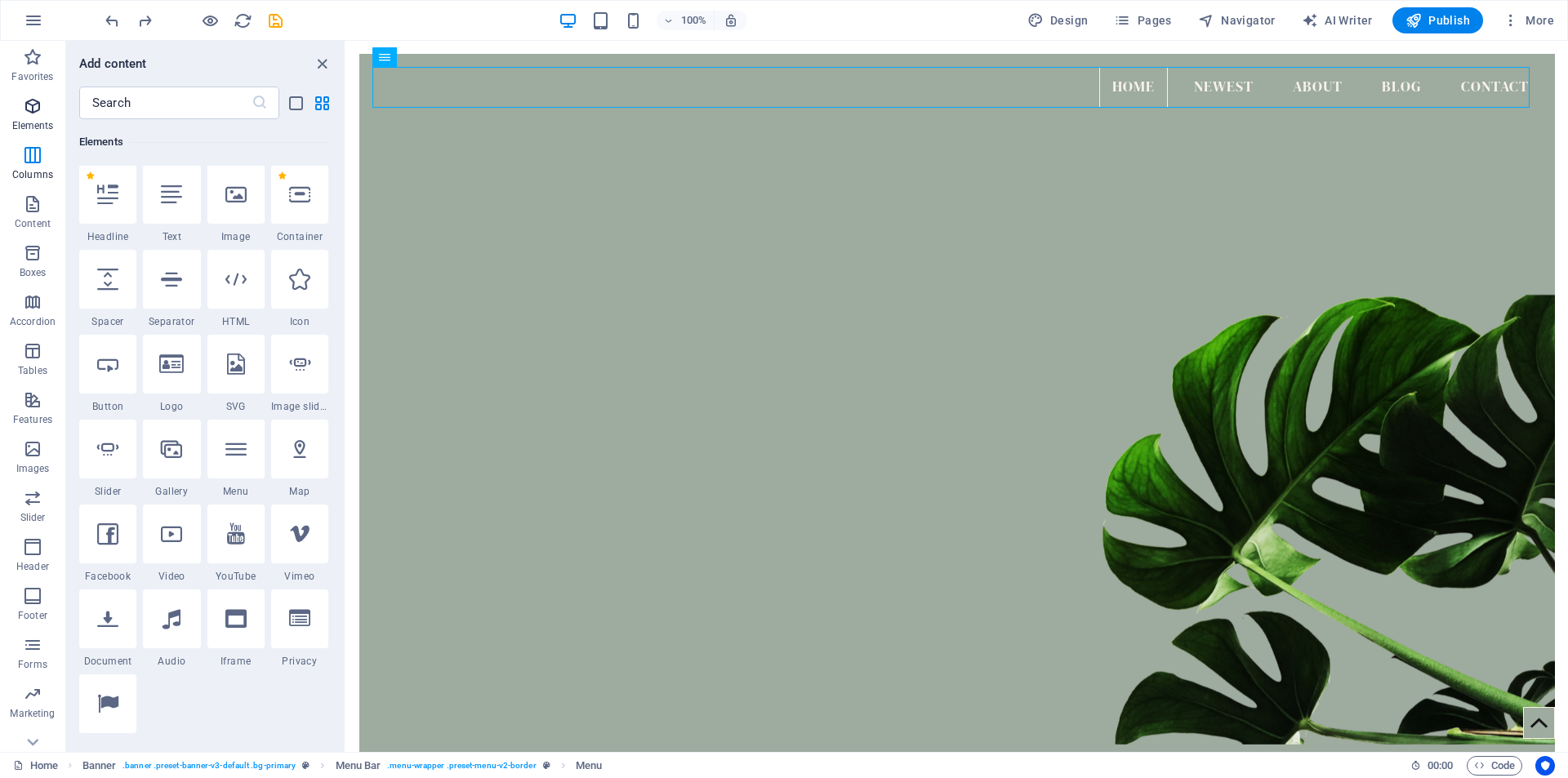
scroll to position [174, 0]
click at [295, 199] on icon at bounding box center [300, 195] width 21 height 21
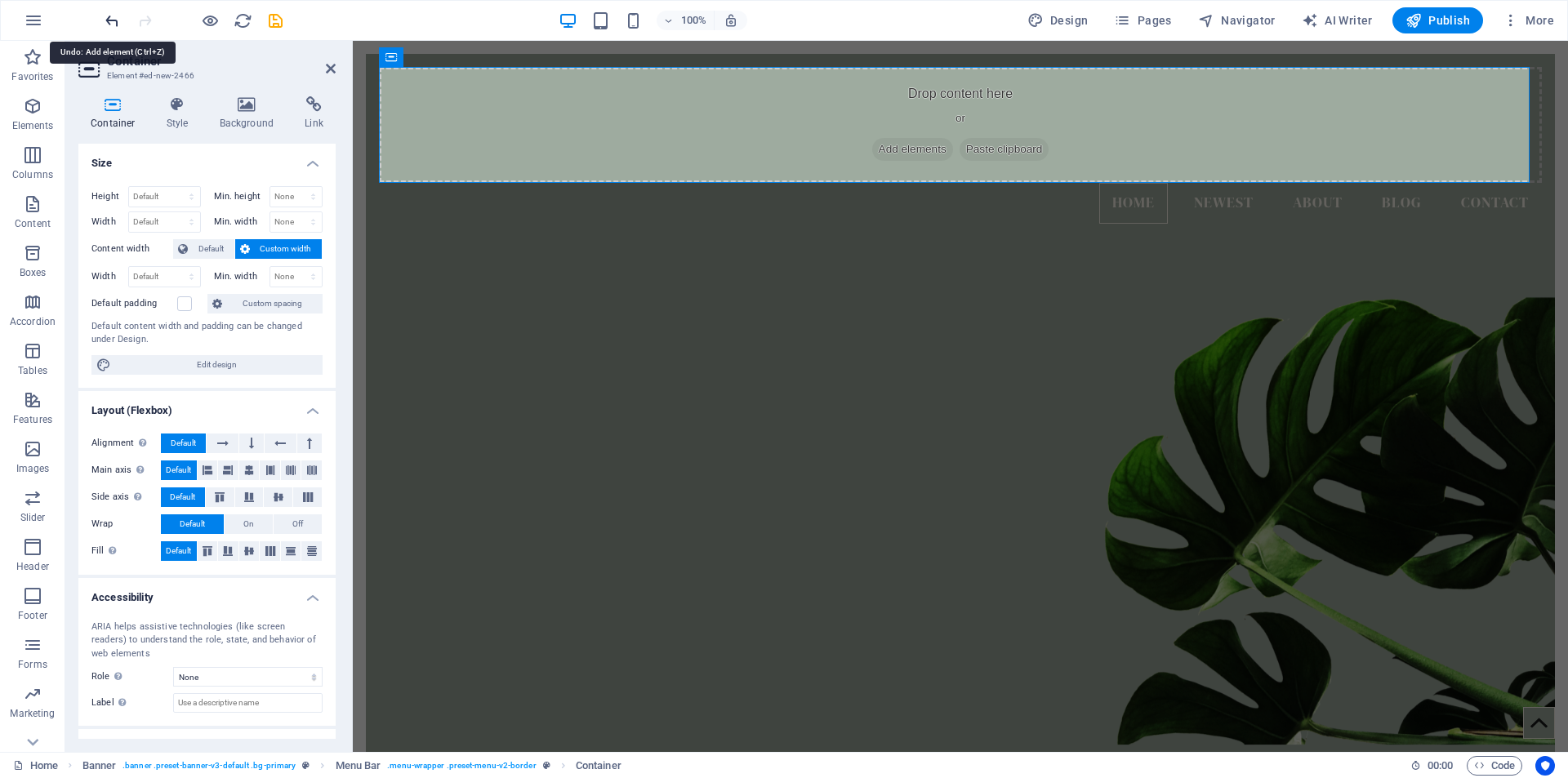
click at [110, 21] on icon "undo" at bounding box center [112, 21] width 19 height 19
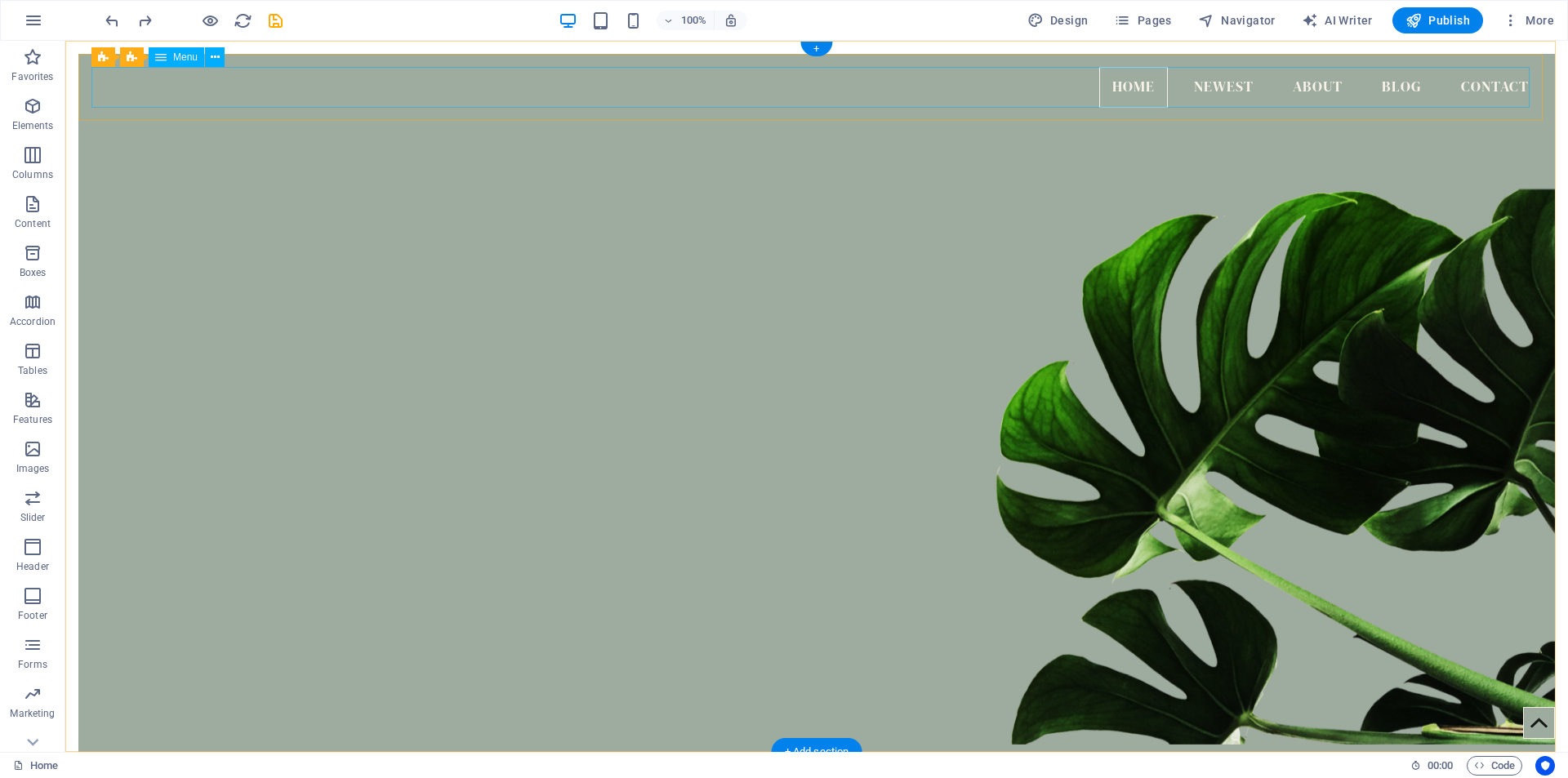
click at [1126, 98] on nav "Home Newest About Blog Contact" at bounding box center [817, 87] width 1450 height 41
click at [219, 57] on icon at bounding box center [215, 57] width 9 height 17
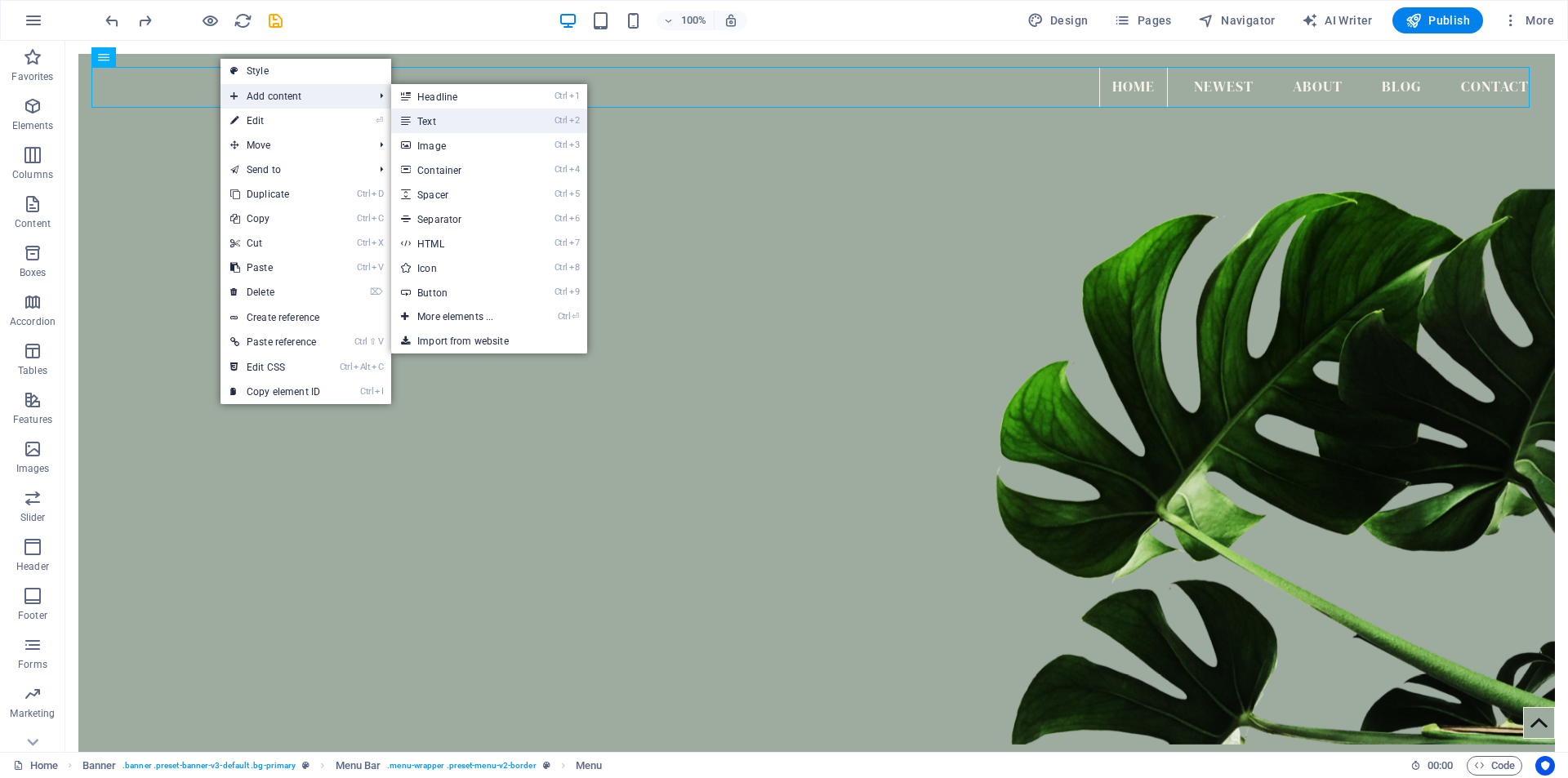
click at [449, 125] on link "Ctrl 2 Text" at bounding box center [458, 121] width 135 height 25
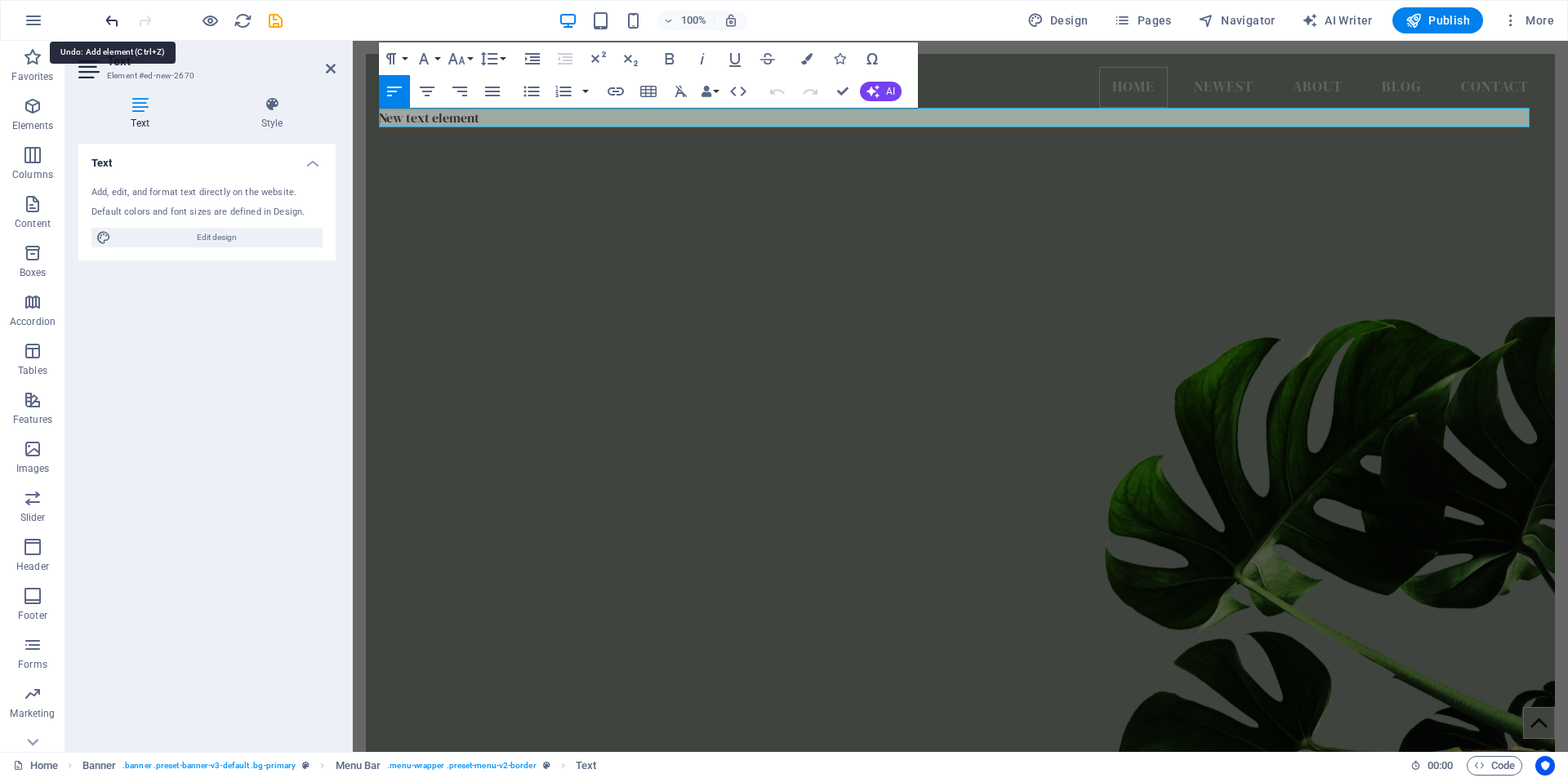
click at [111, 16] on icon "undo" at bounding box center [112, 21] width 19 height 19
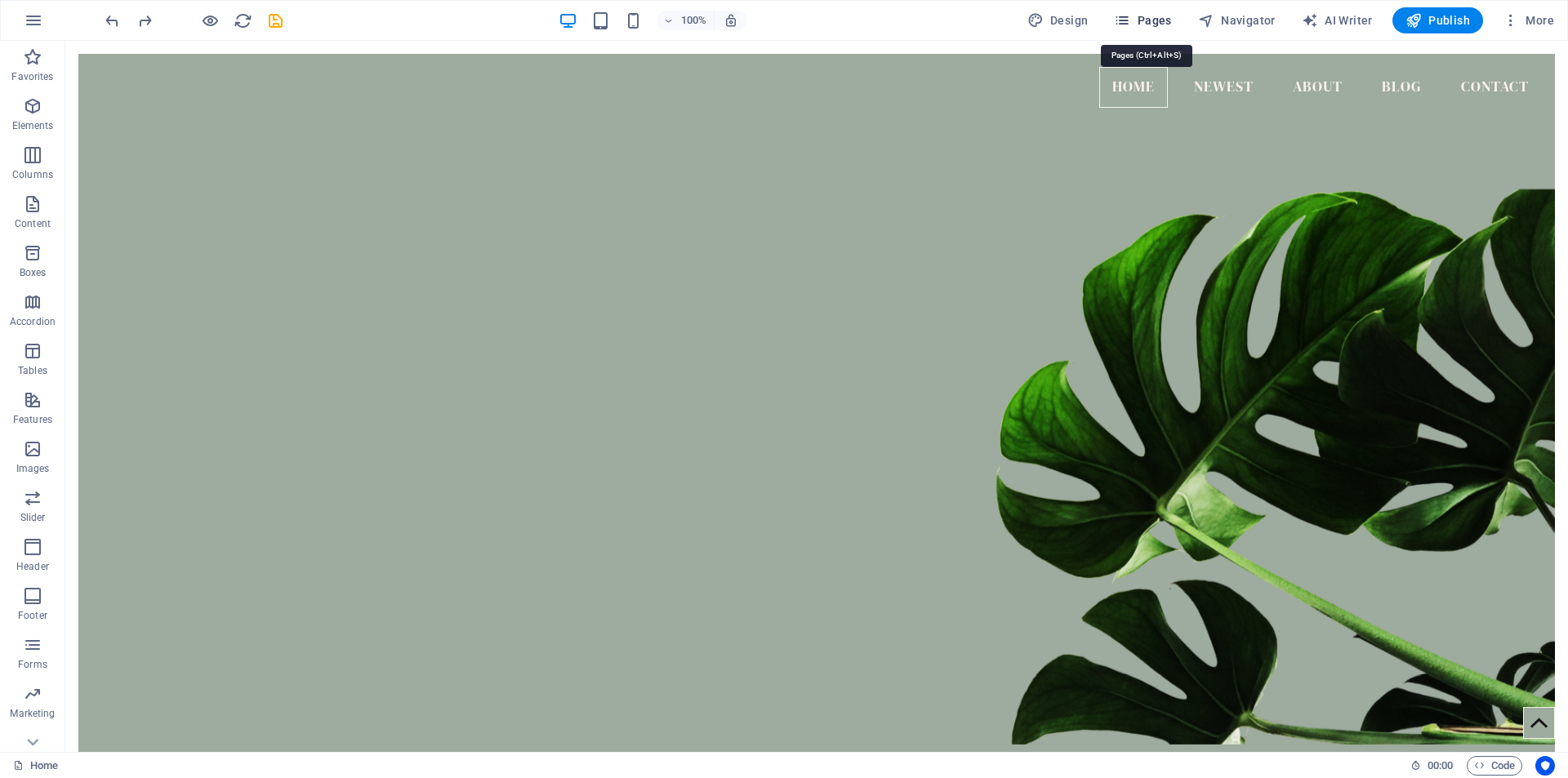
click at [1159, 19] on span "Pages" at bounding box center [1142, 20] width 58 height 16
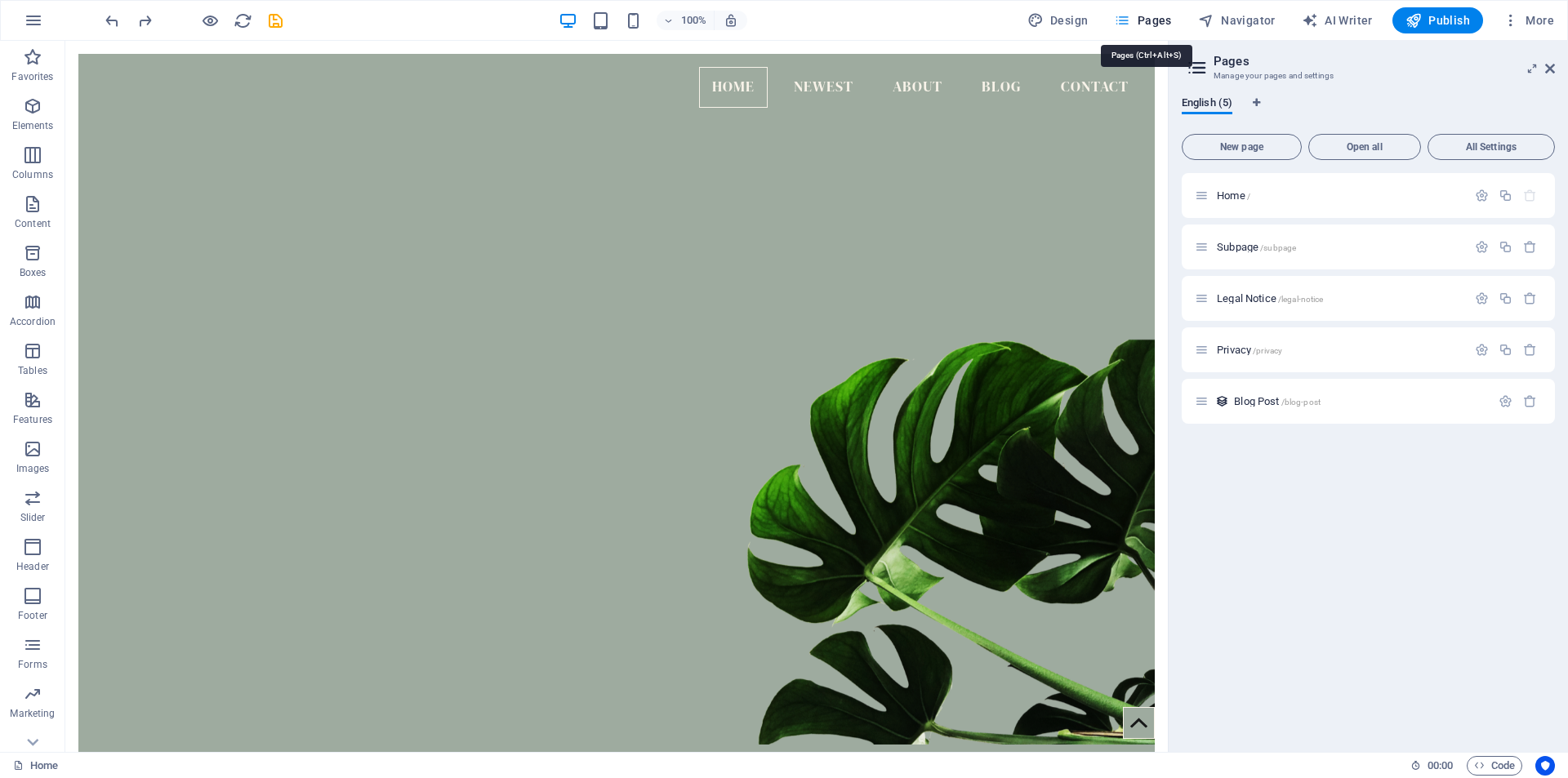
click at [1159, 19] on span "Pages" at bounding box center [1142, 20] width 58 height 16
click at [832, 91] on nav "Home Newest About Blog Contact" at bounding box center [617, 87] width 1050 height 41
click at [1247, 148] on span "New page" at bounding box center [1241, 147] width 106 height 9
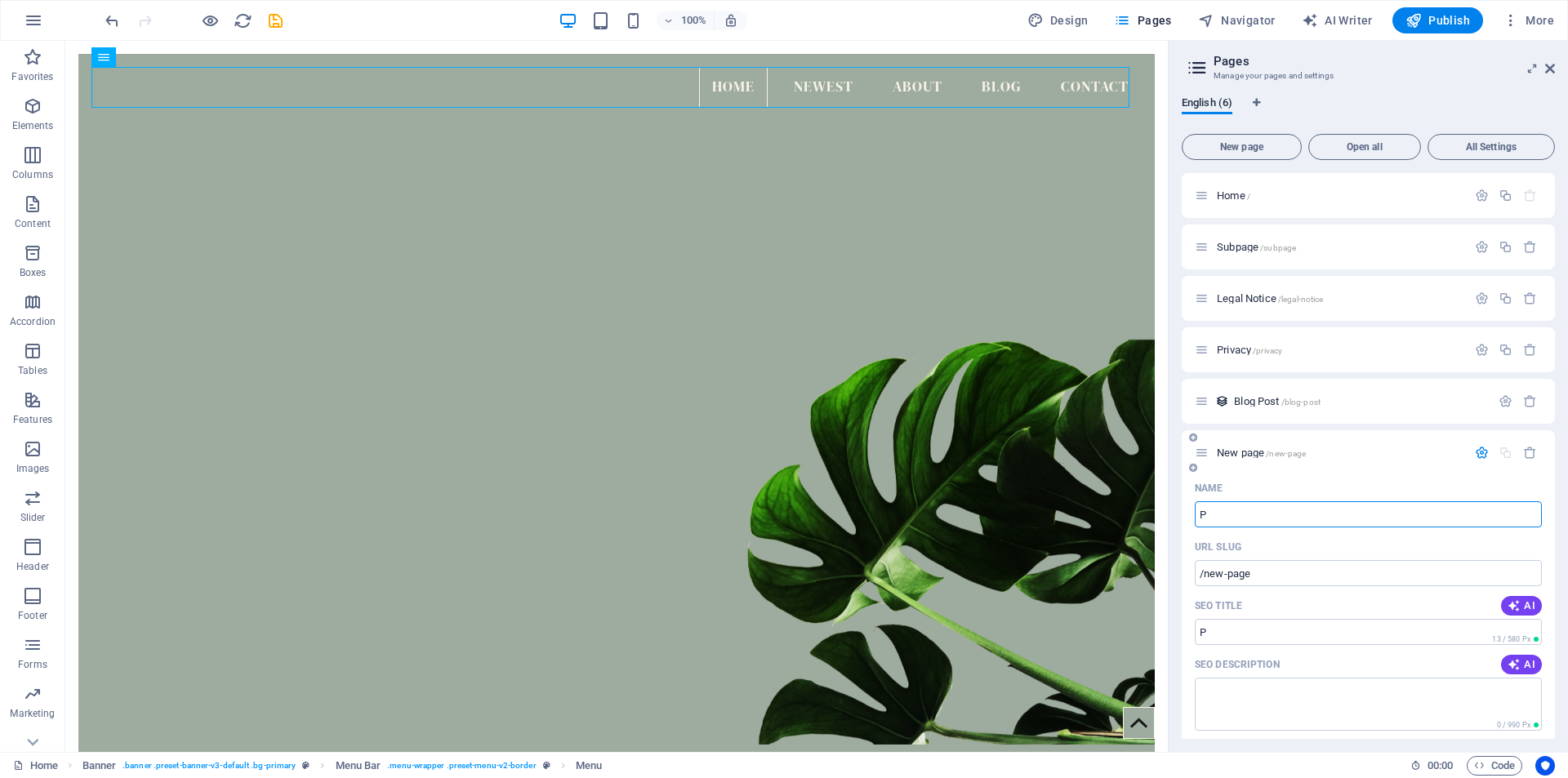
type input "P"
type input "/p"
type input "PROJEC"
type input "/proj"
type input "PROJECTS"
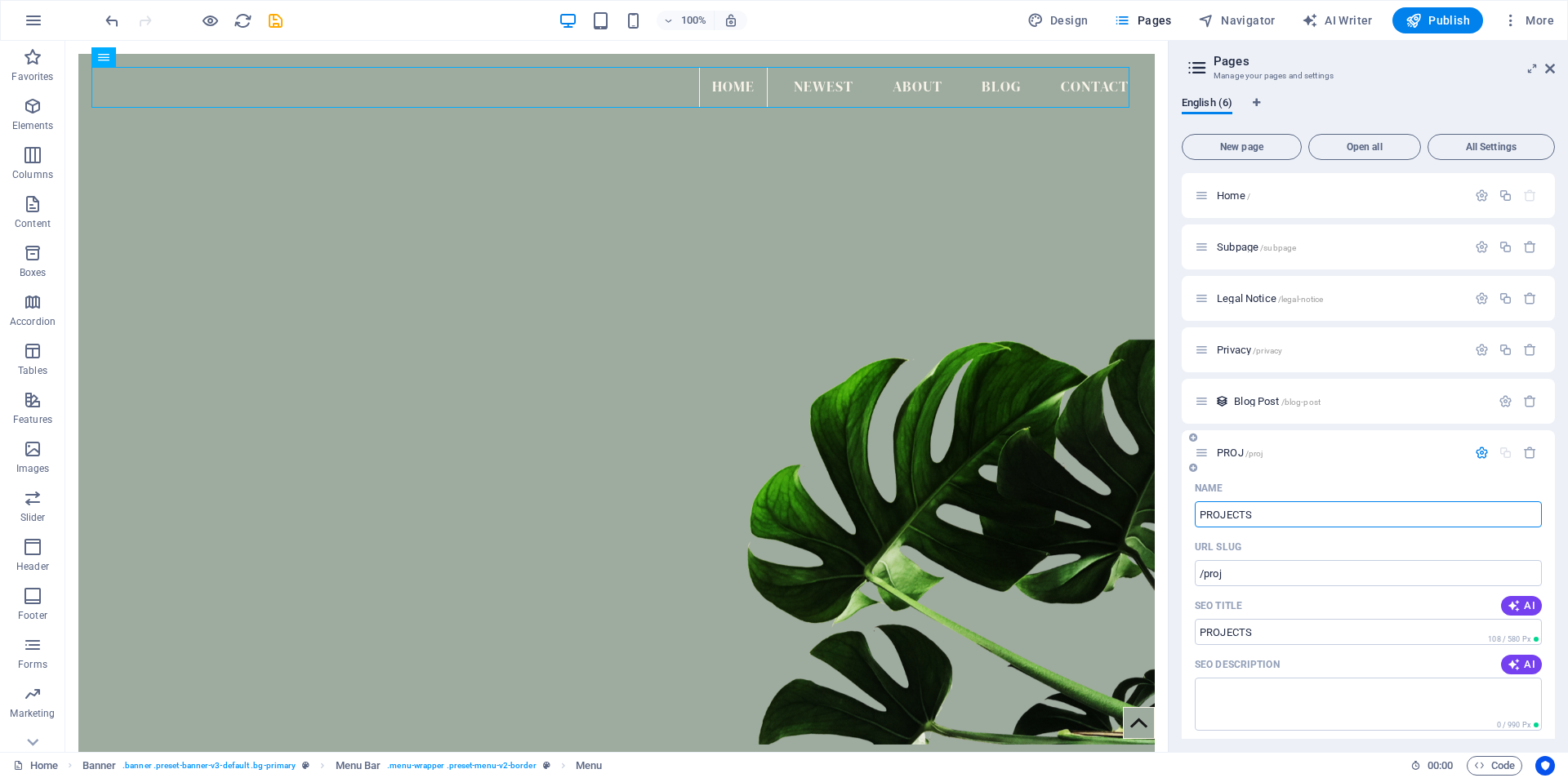
type input "/projects"
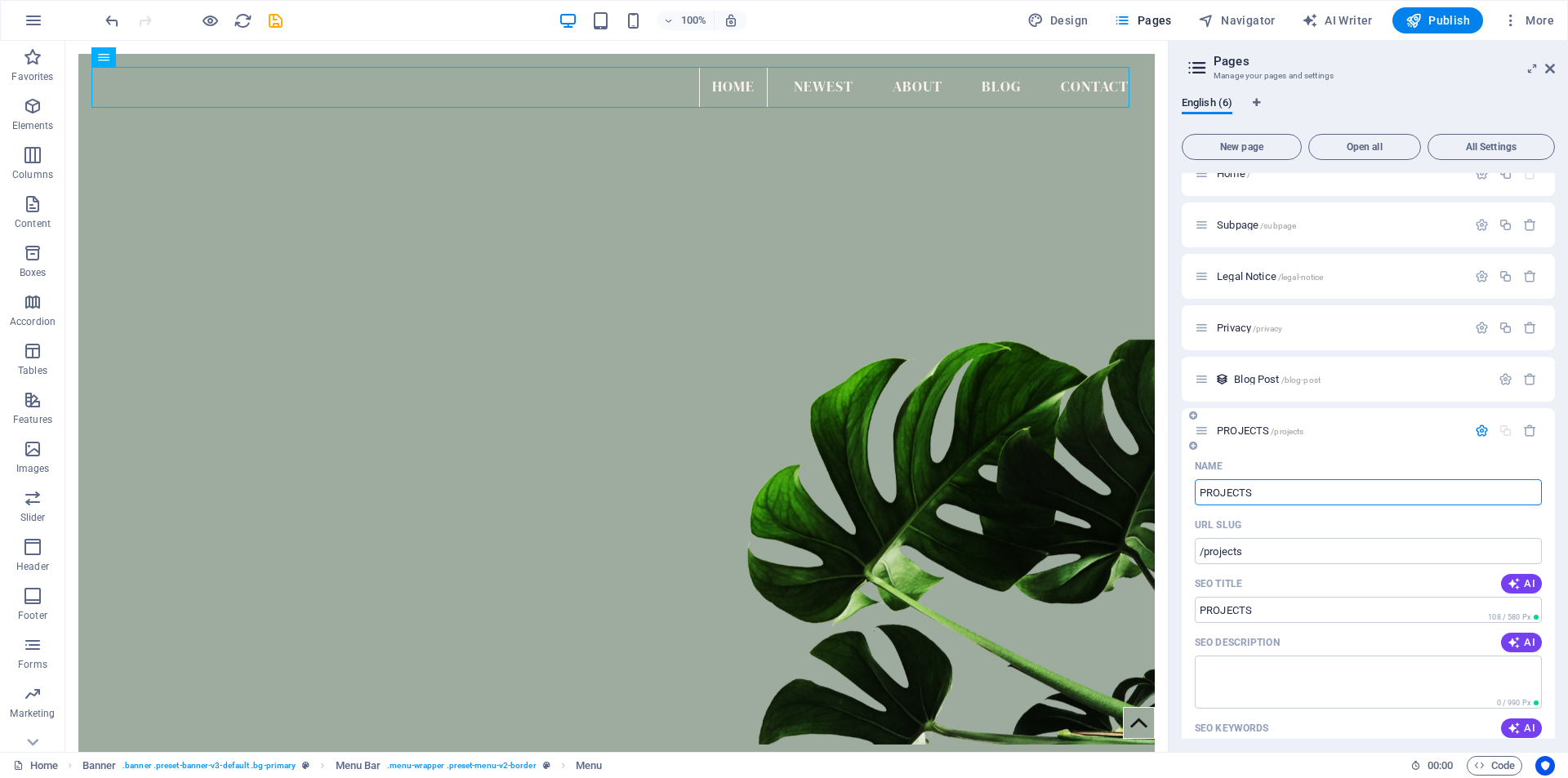
scroll to position [0, 0]
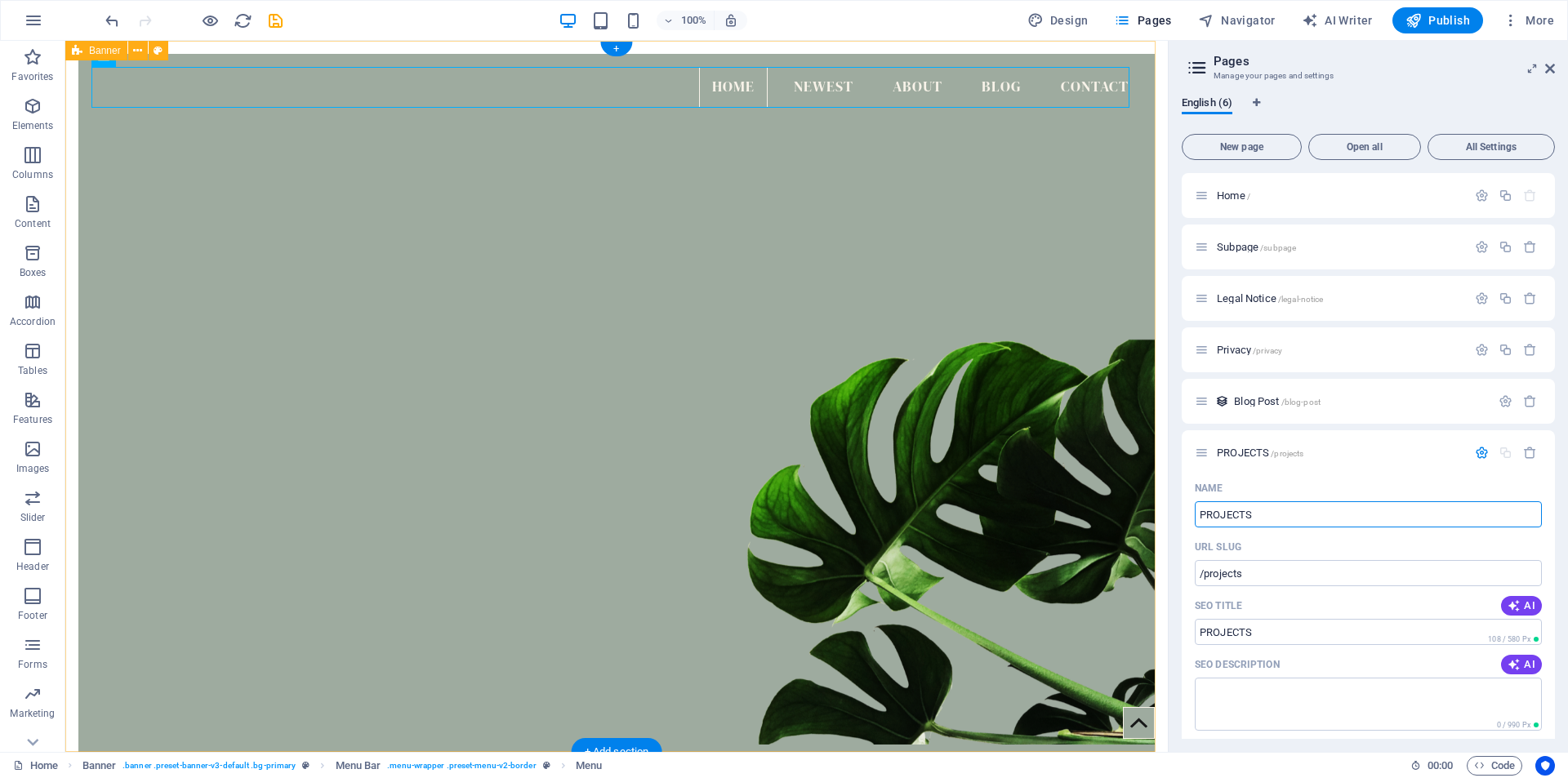
type input "PROJECTS"
click at [1050, 190] on figure at bounding box center [616, 417] width 1076 height 655
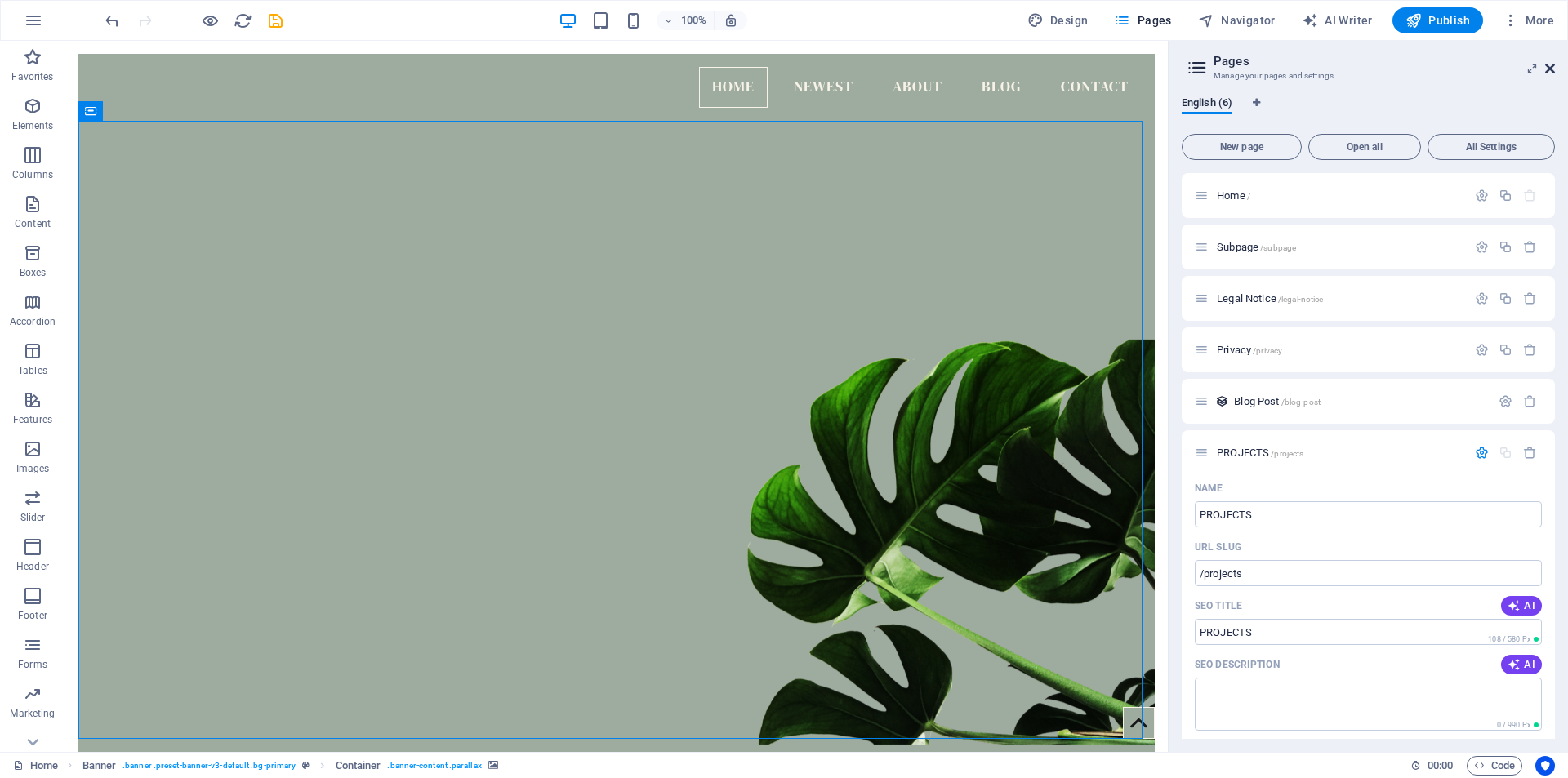
click at [1547, 63] on icon at bounding box center [1549, 68] width 9 height 13
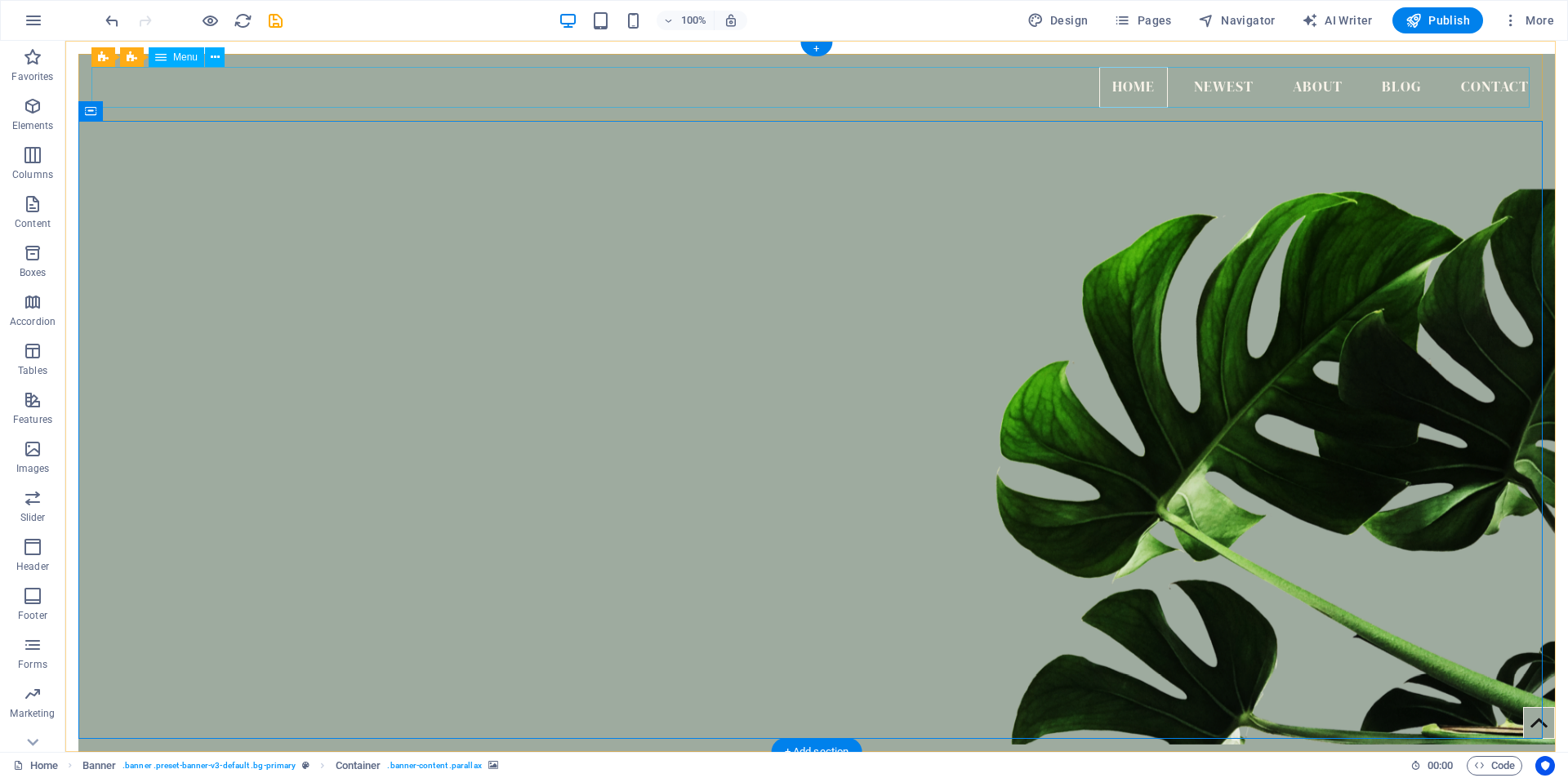
click at [1214, 87] on nav "Home Newest About Blog Contact" at bounding box center [817, 87] width 1450 height 41
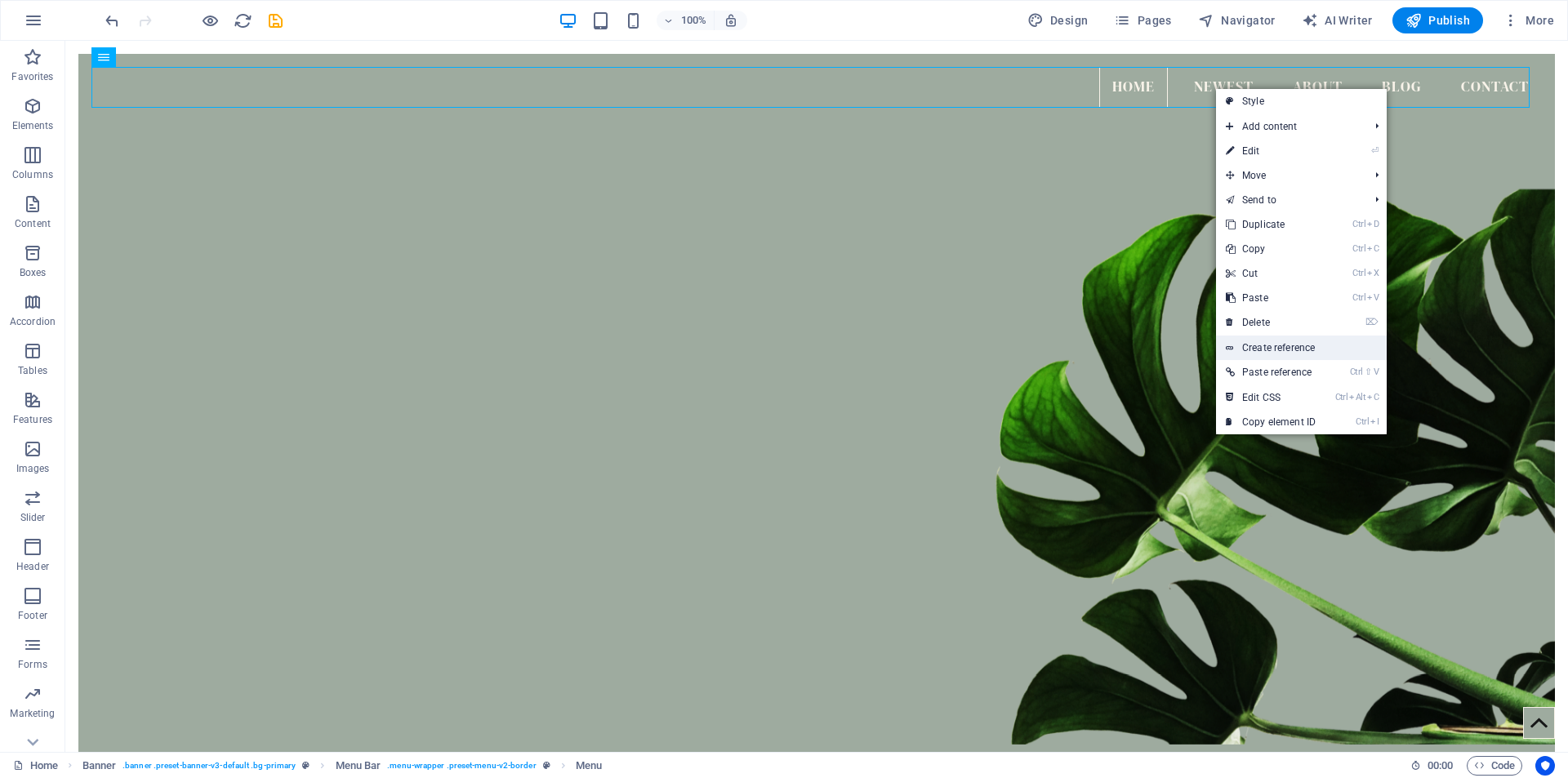
click at [1284, 351] on link "Create reference" at bounding box center [1301, 347] width 171 height 25
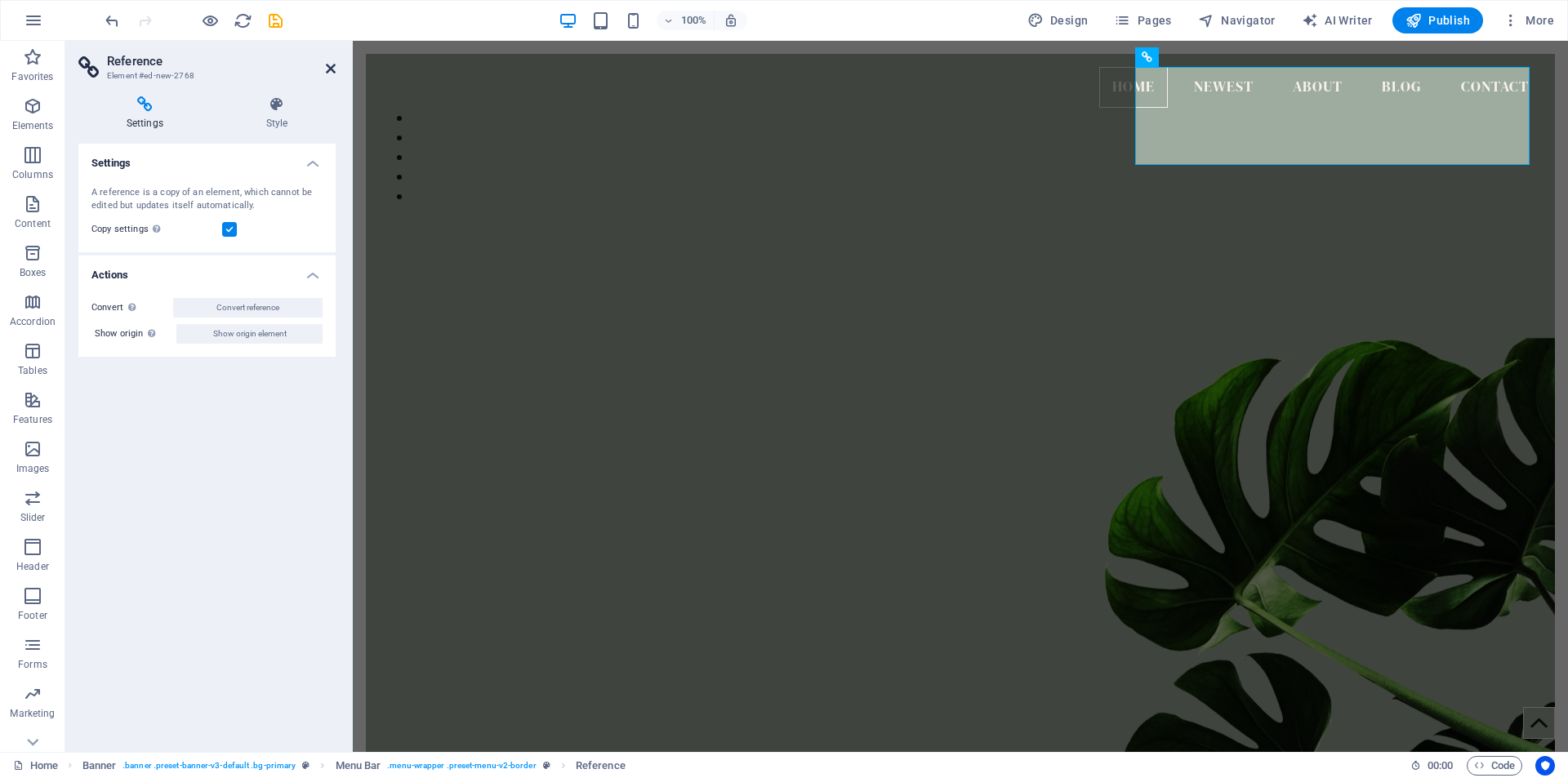
click at [328, 65] on icon at bounding box center [330, 68] width 9 height 13
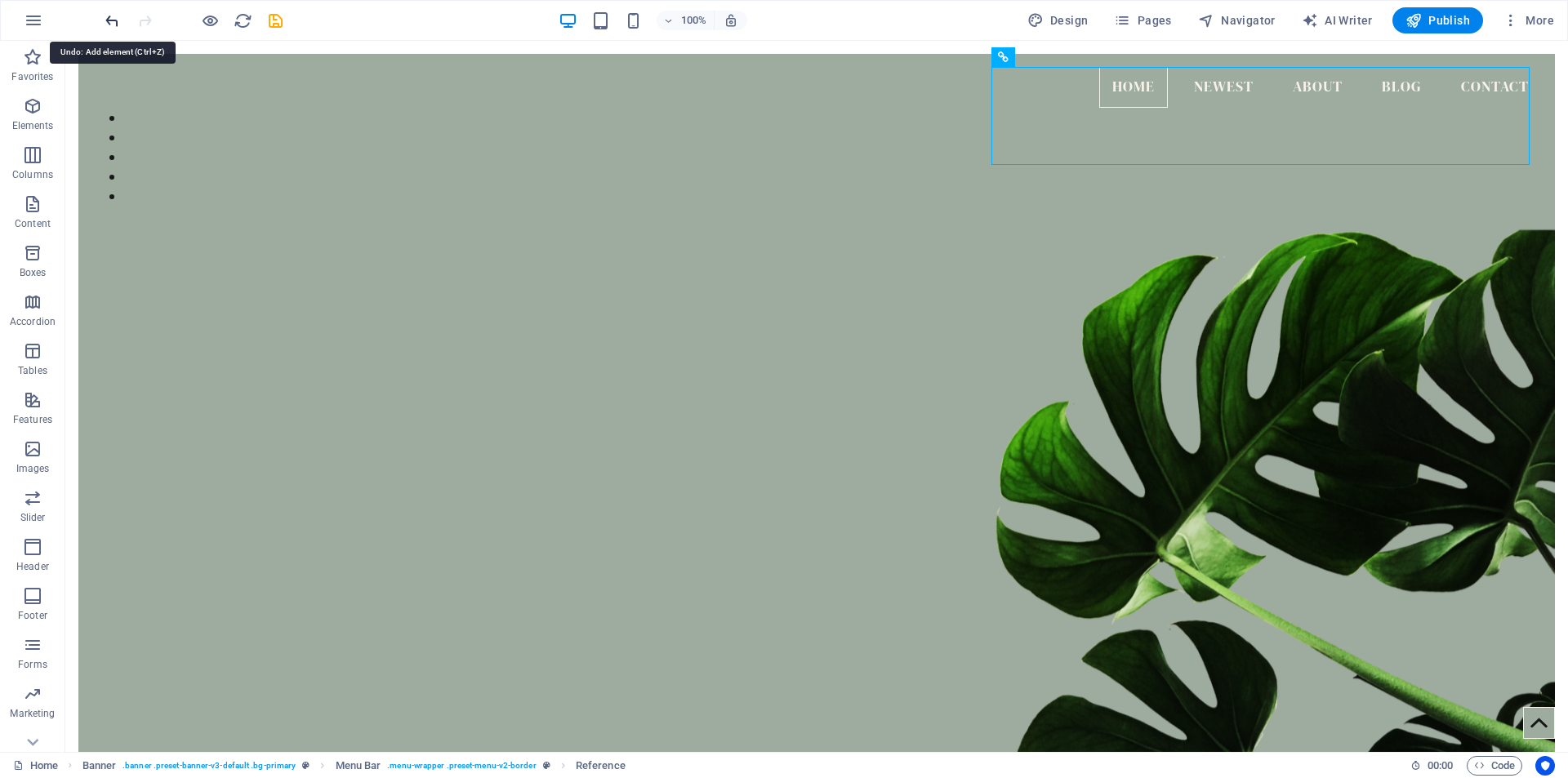
click at [116, 20] on icon "undo" at bounding box center [112, 21] width 19 height 19
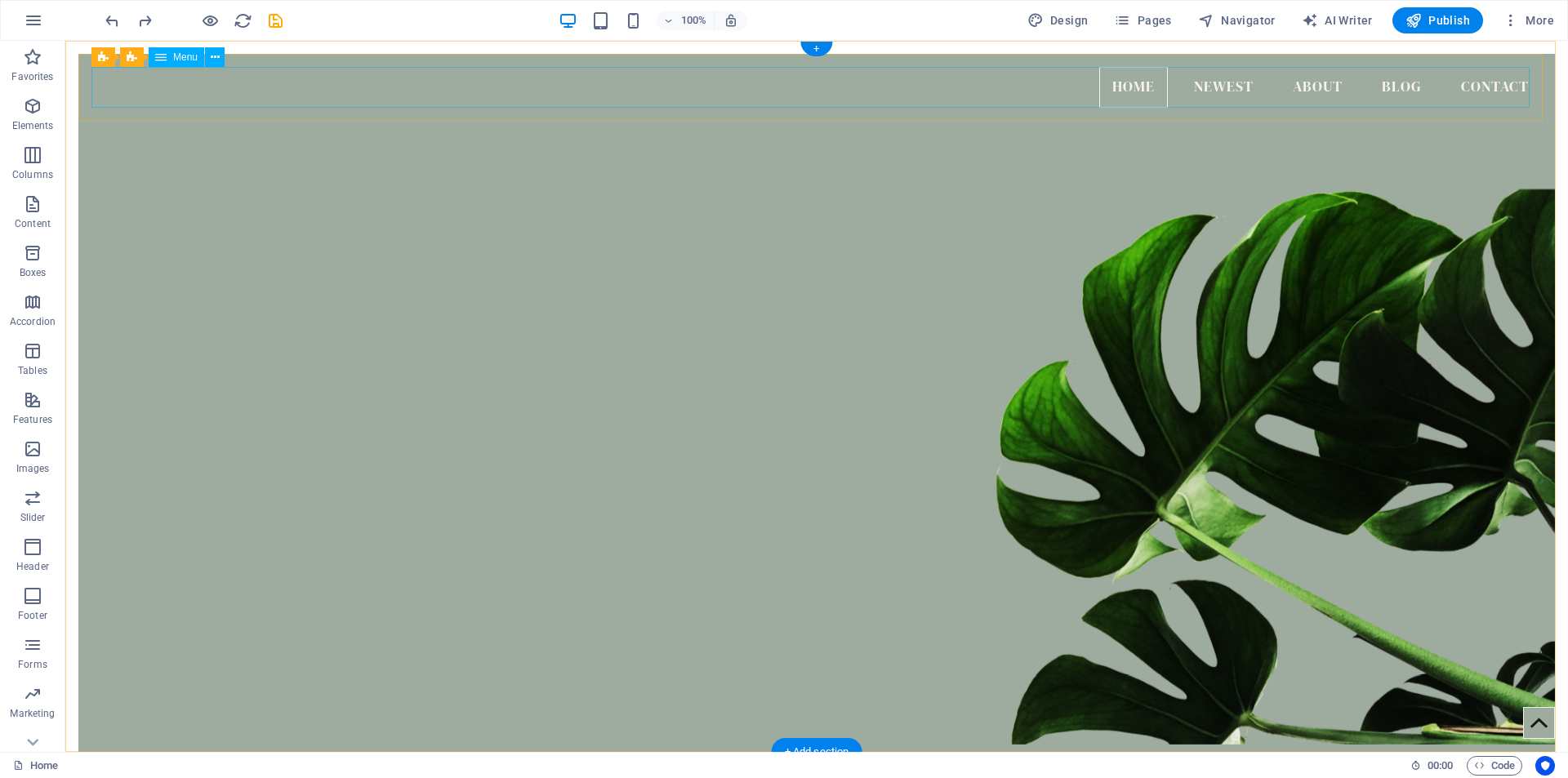
click at [1099, 81] on nav "Home Newest About Blog Contact" at bounding box center [817, 87] width 1450 height 41
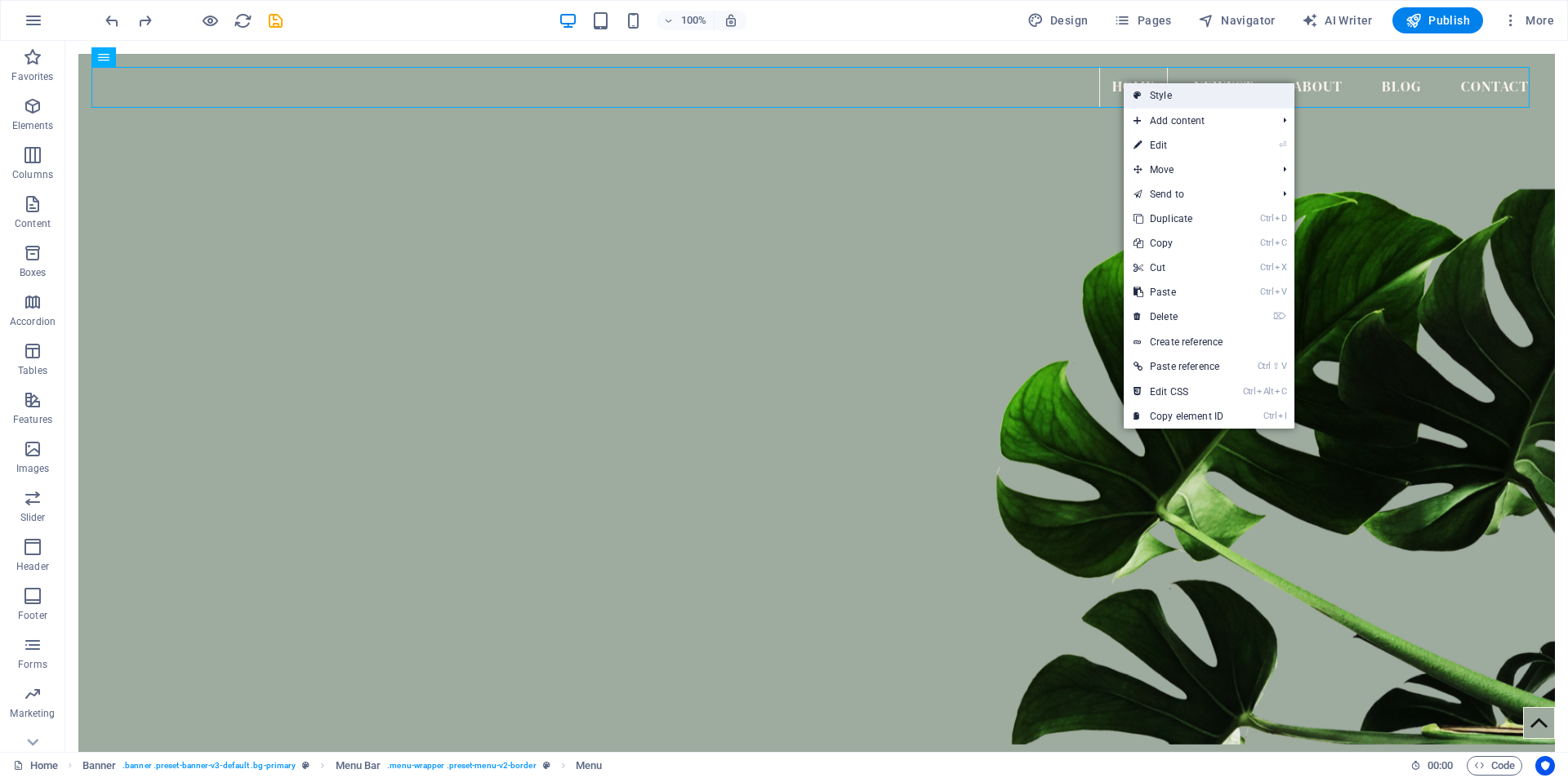
click at [1177, 99] on link "Style" at bounding box center [1208, 95] width 171 height 25
select select "rem"
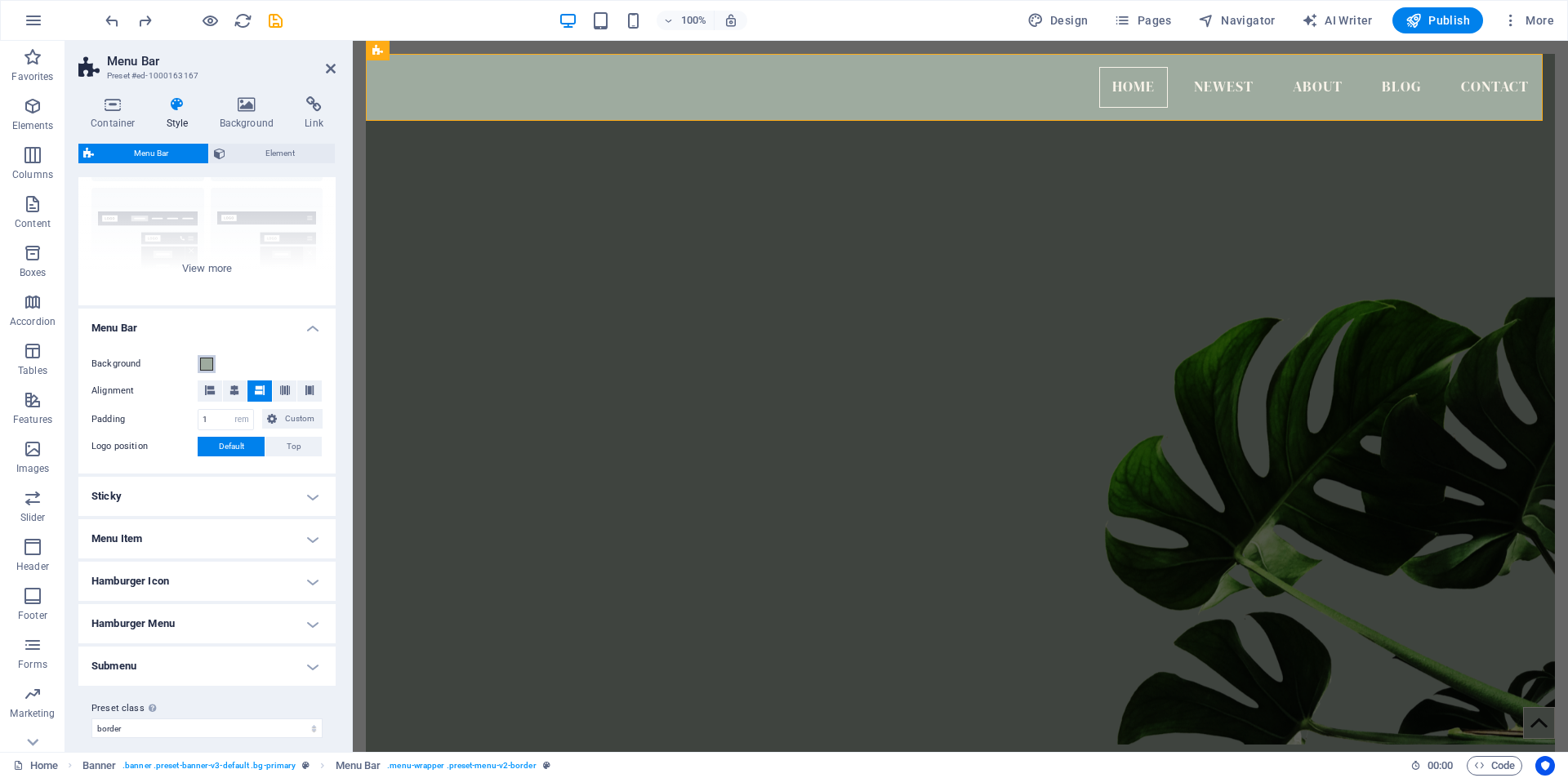
scroll to position [159, 0]
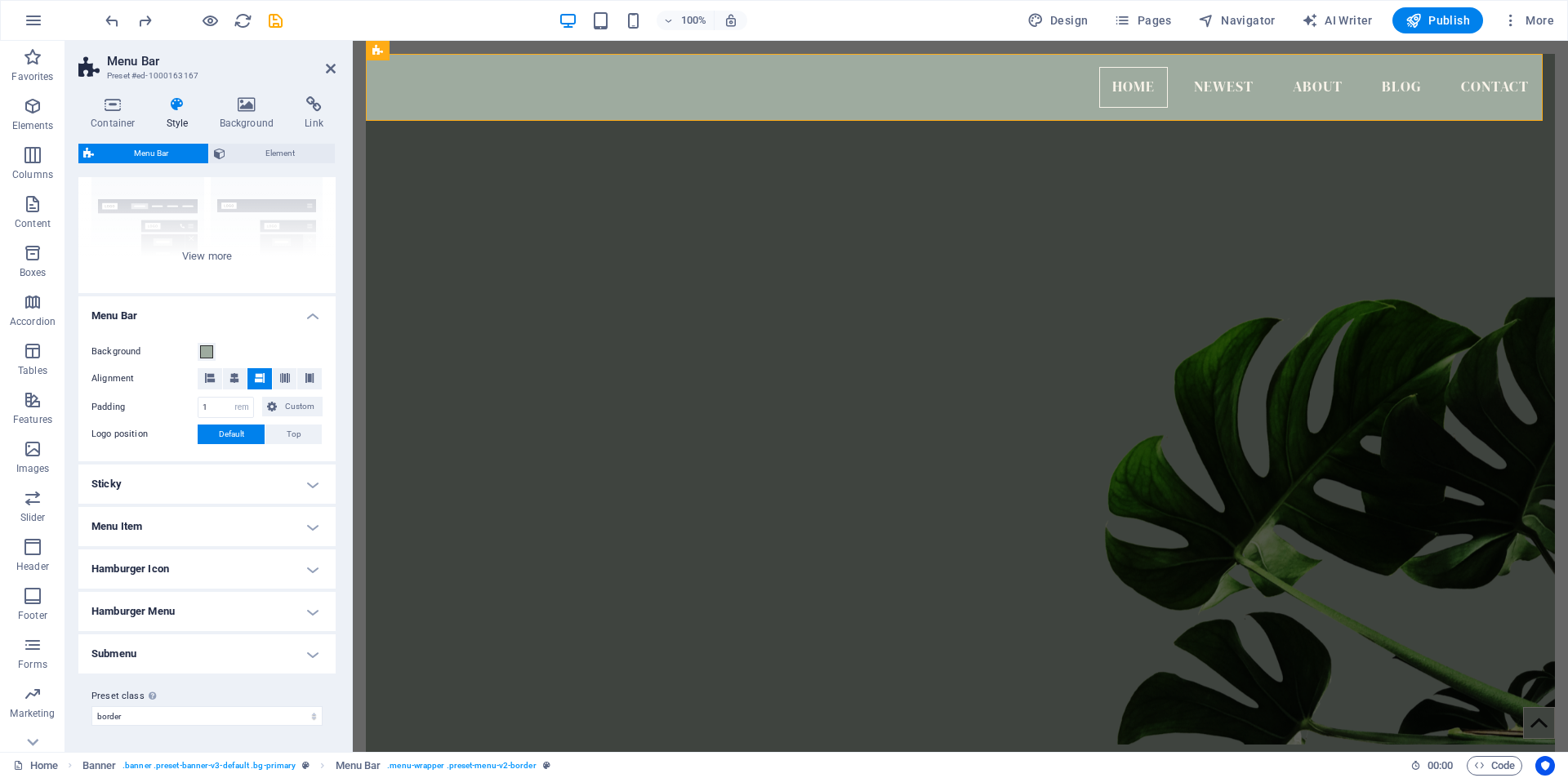
click at [311, 528] on h4 "Menu Item" at bounding box center [207, 527] width 257 height 39
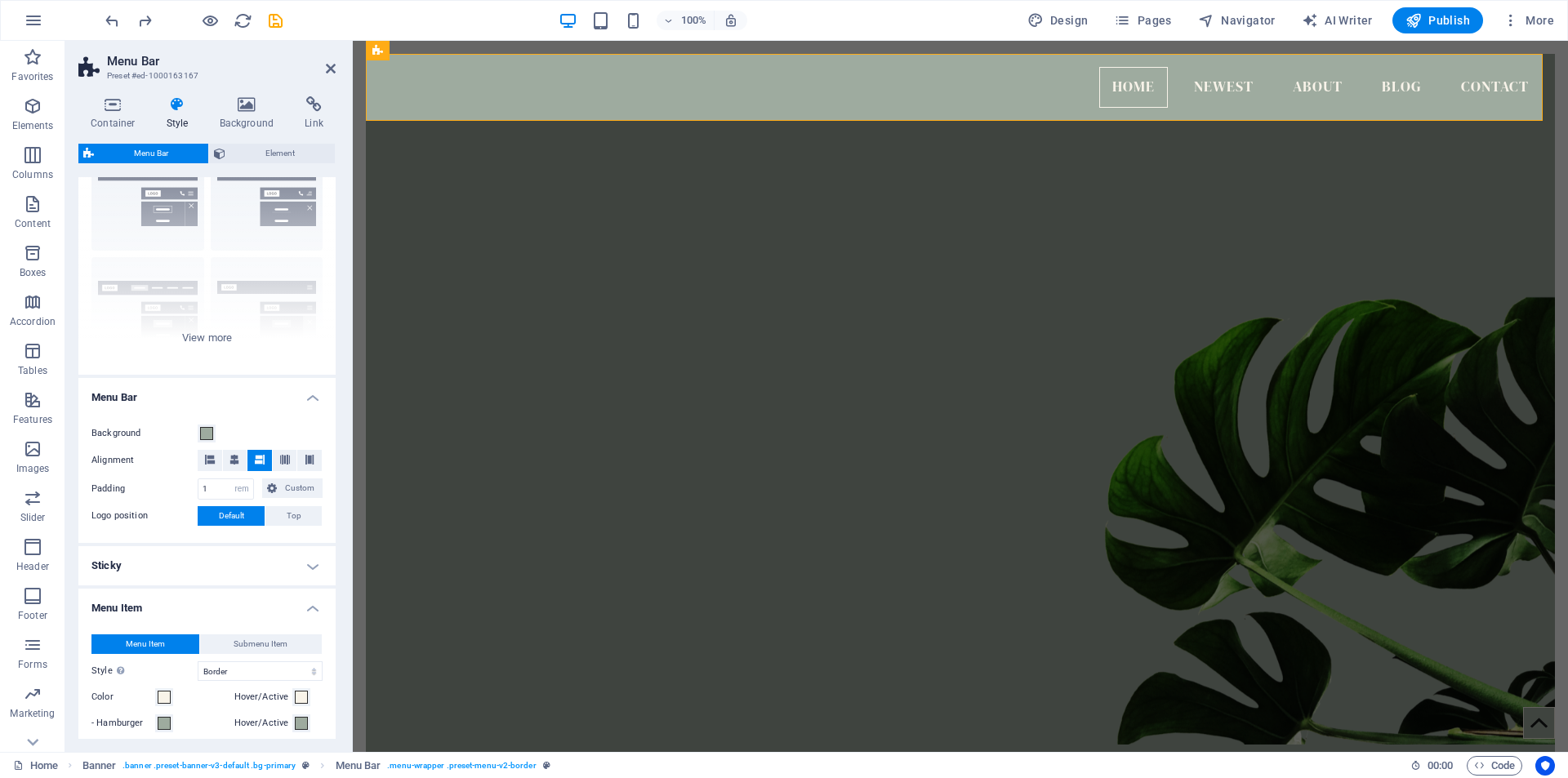
scroll to position [0, 0]
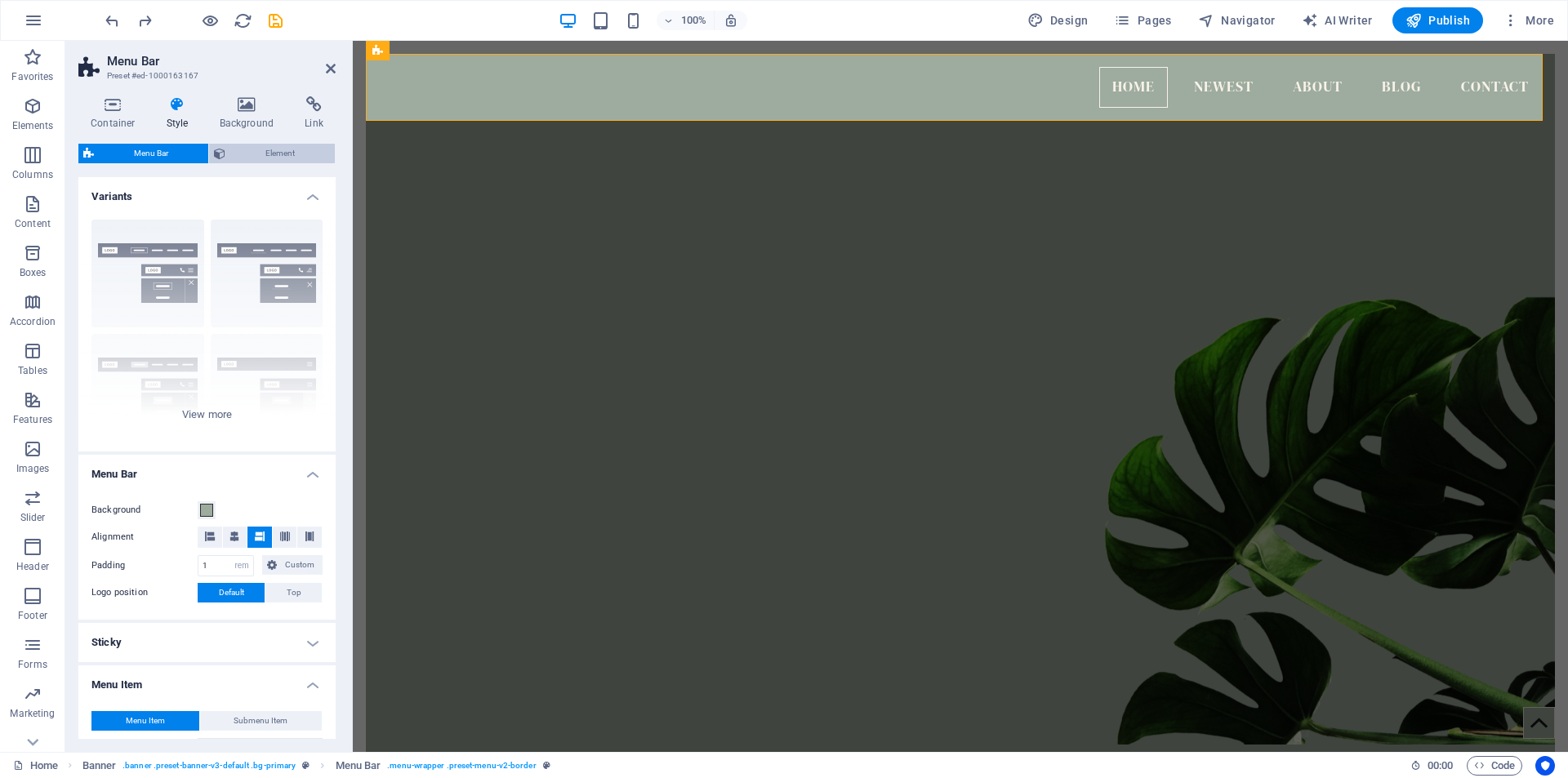
click at [286, 156] on span "Element" at bounding box center [280, 153] width 100 height 20
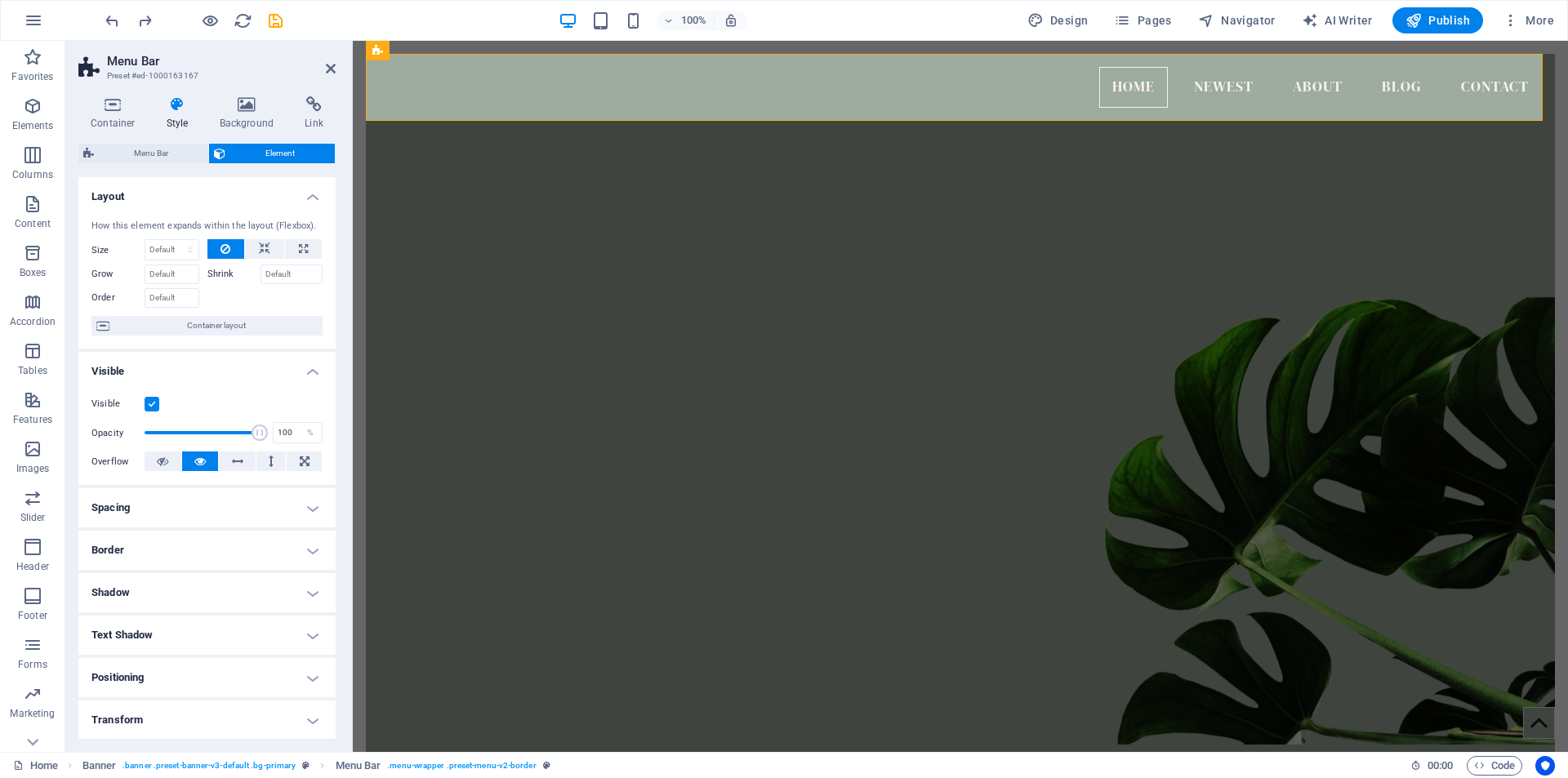
click at [311, 719] on h4 "Transform" at bounding box center [207, 720] width 257 height 39
click at [111, 106] on icon at bounding box center [112, 104] width 70 height 16
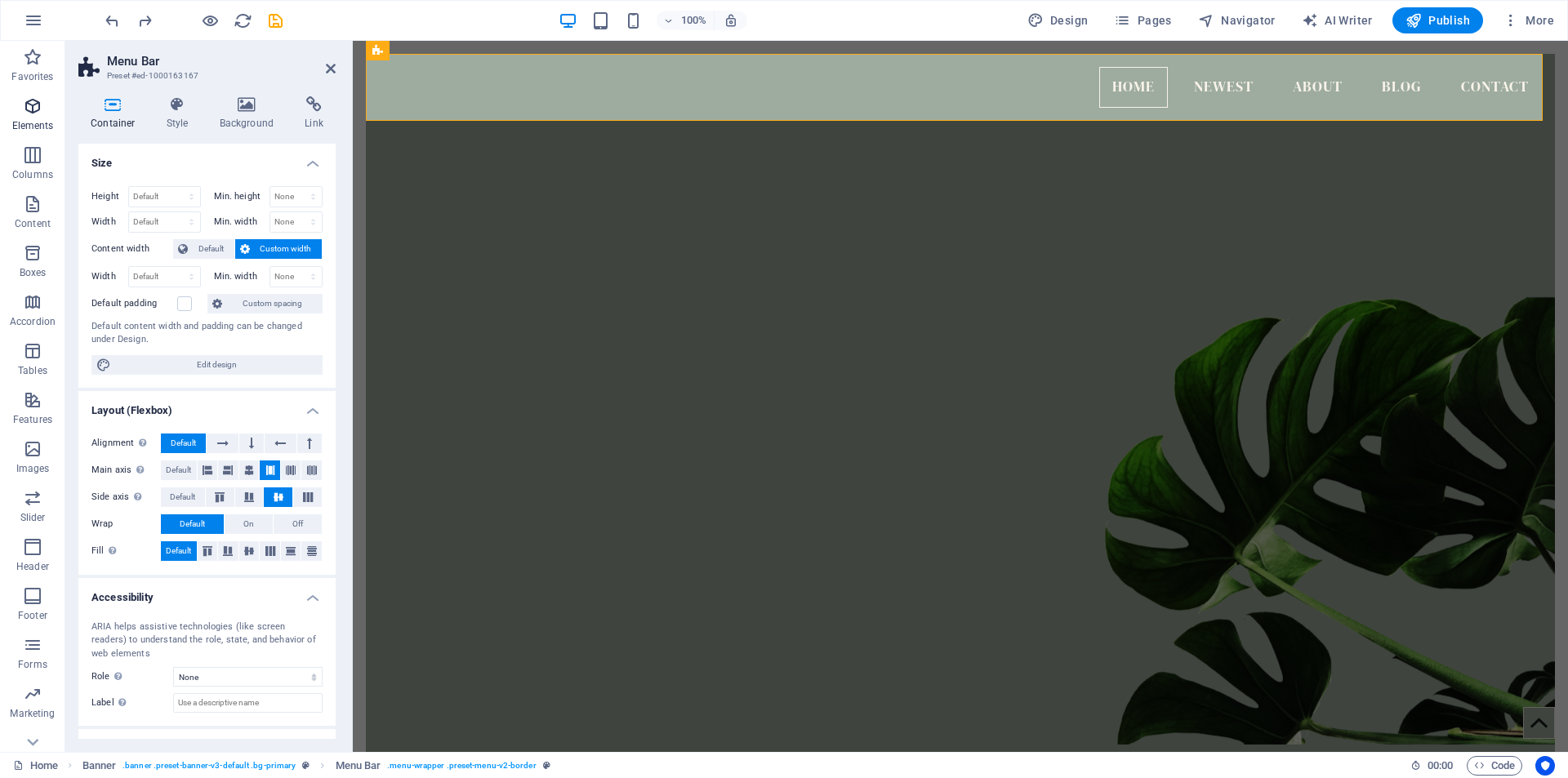
click at [37, 108] on icon "button" at bounding box center [33, 106] width 20 height 20
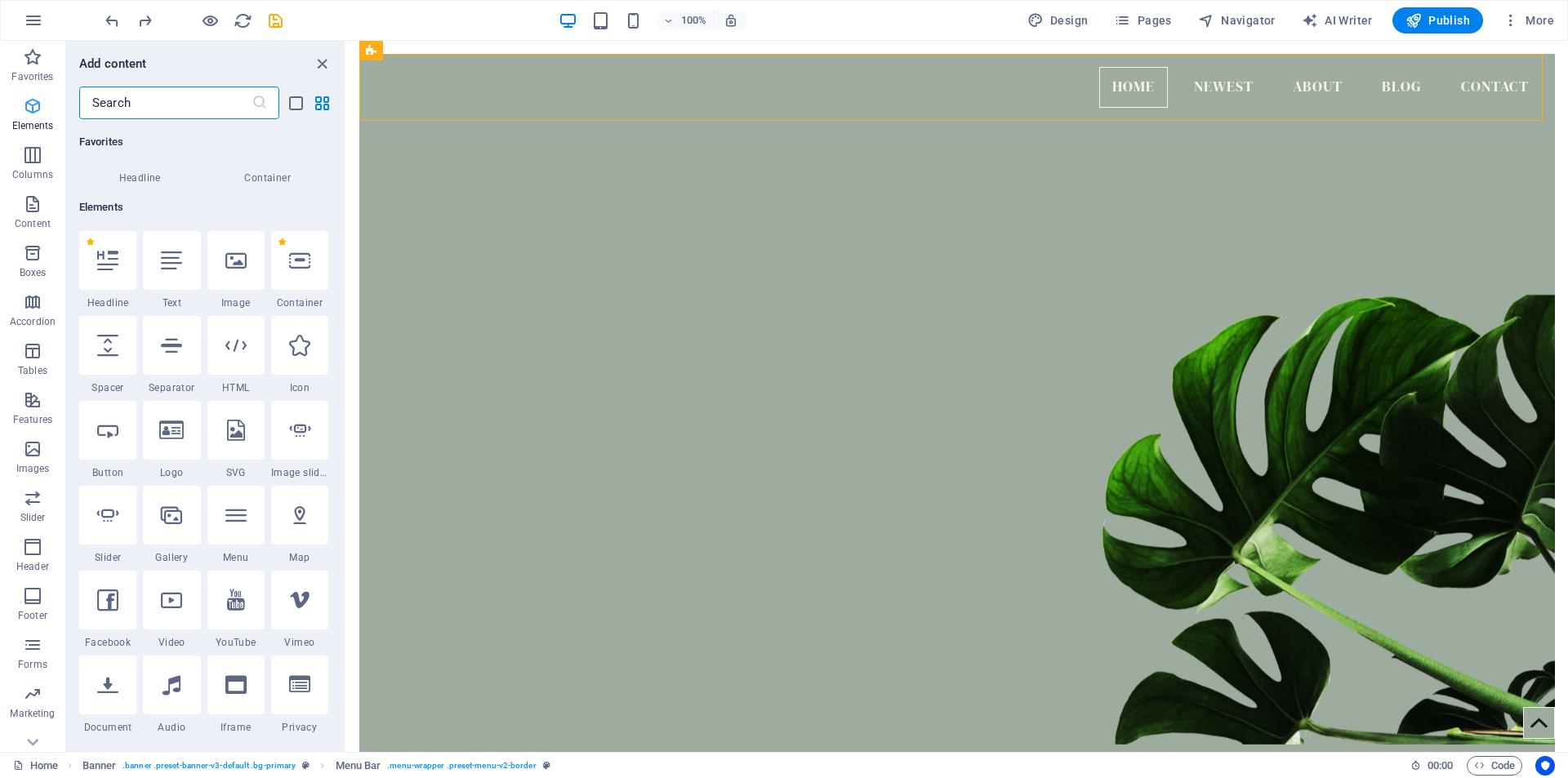
scroll to position [174, 0]
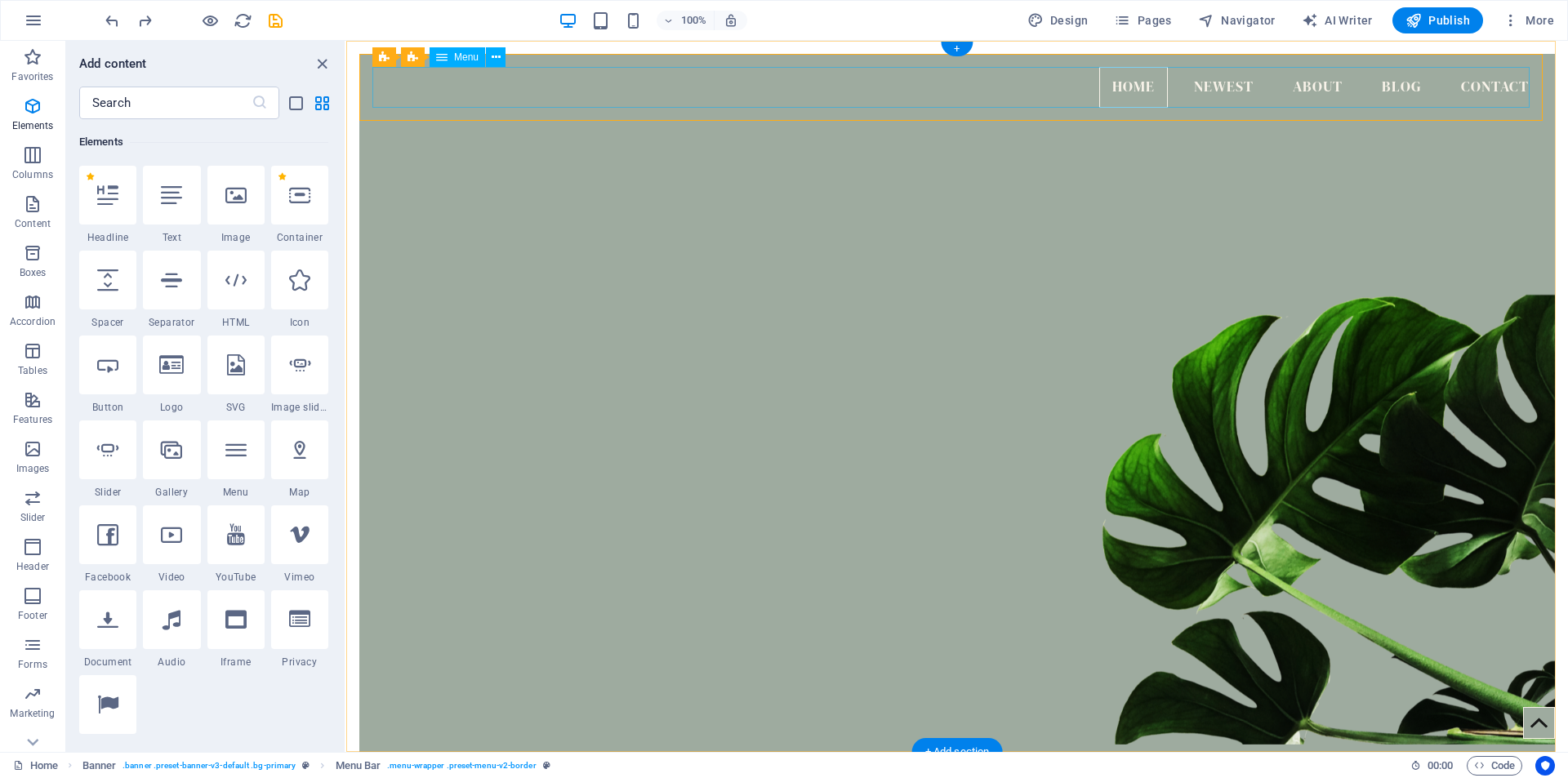
click at [1117, 91] on nav "Home Newest About Blog Contact" at bounding box center [957, 87] width 1169 height 41
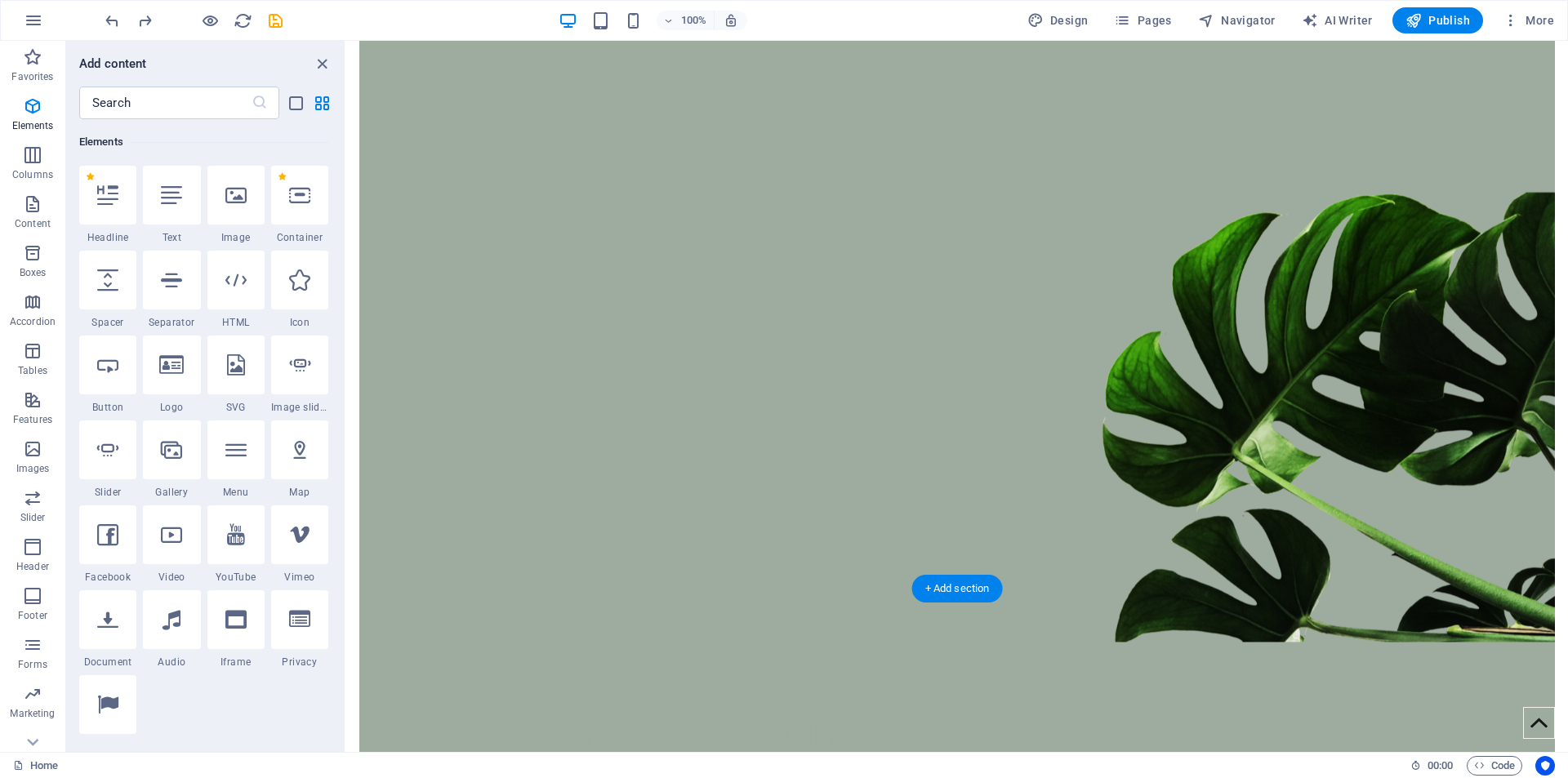
scroll to position [0, 0]
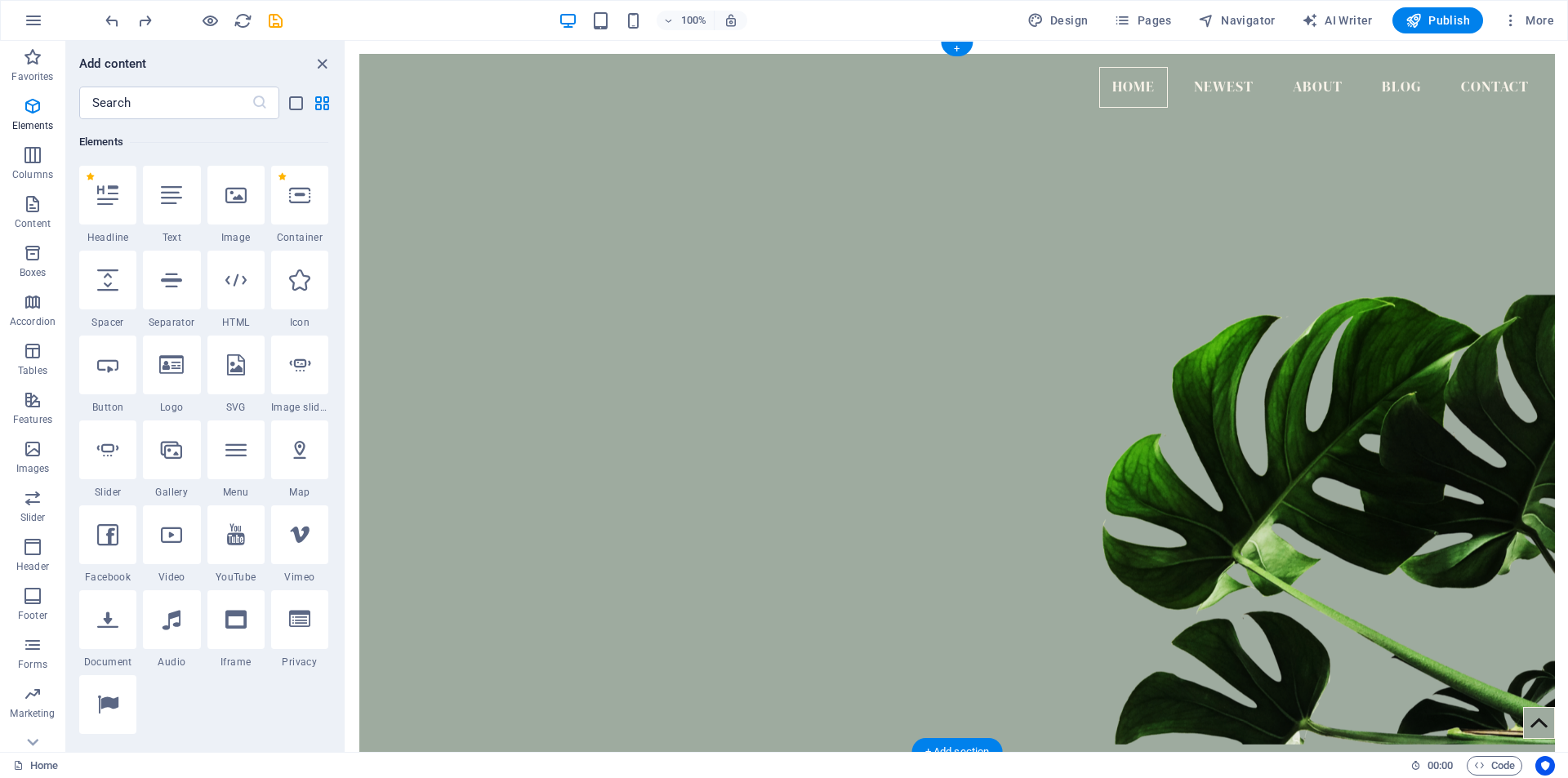
click at [693, 321] on figure at bounding box center [957, 417] width 1196 height 655
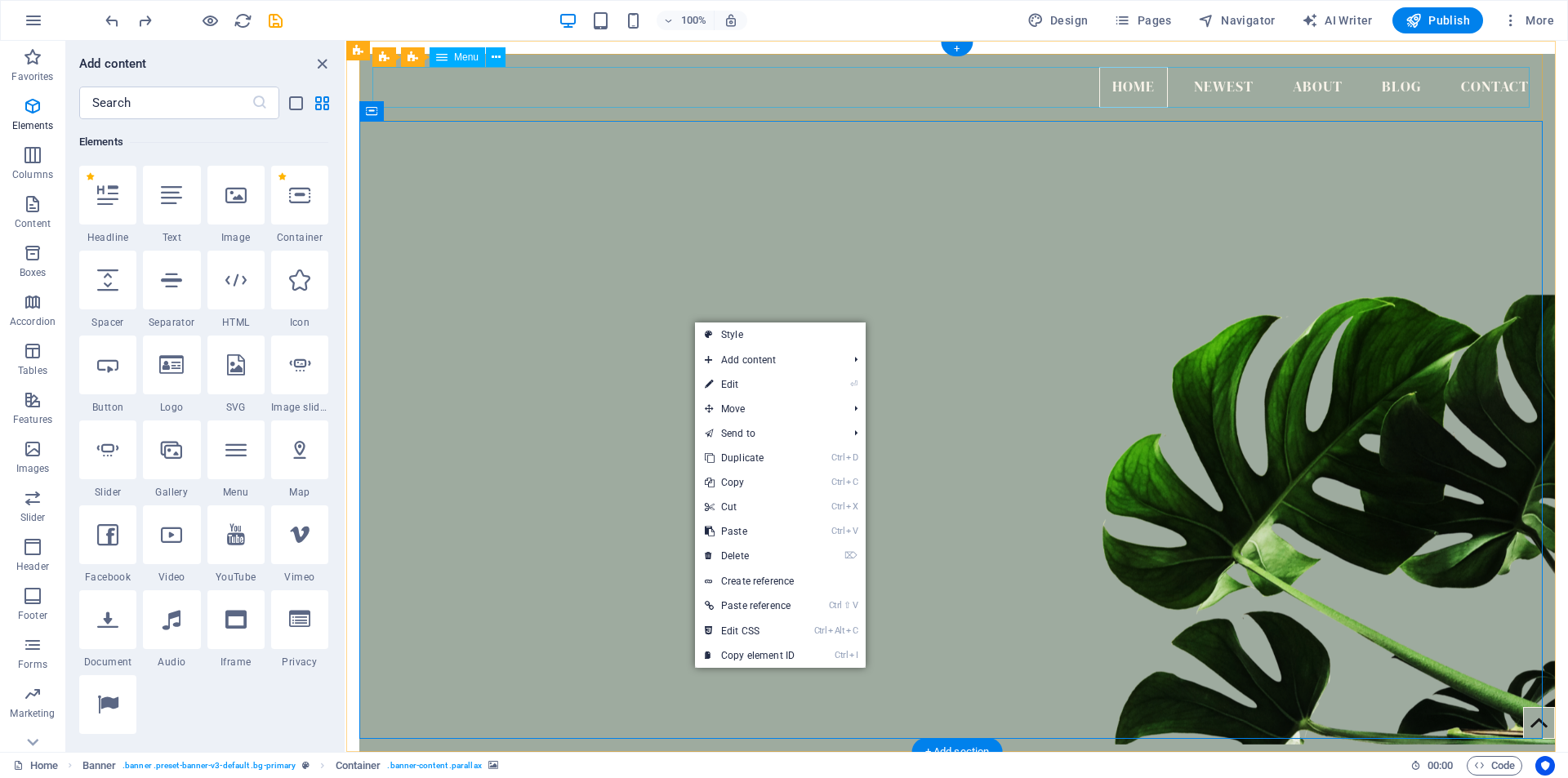
click at [537, 77] on nav "Home Newest About Blog Contact" at bounding box center [957, 87] width 1169 height 41
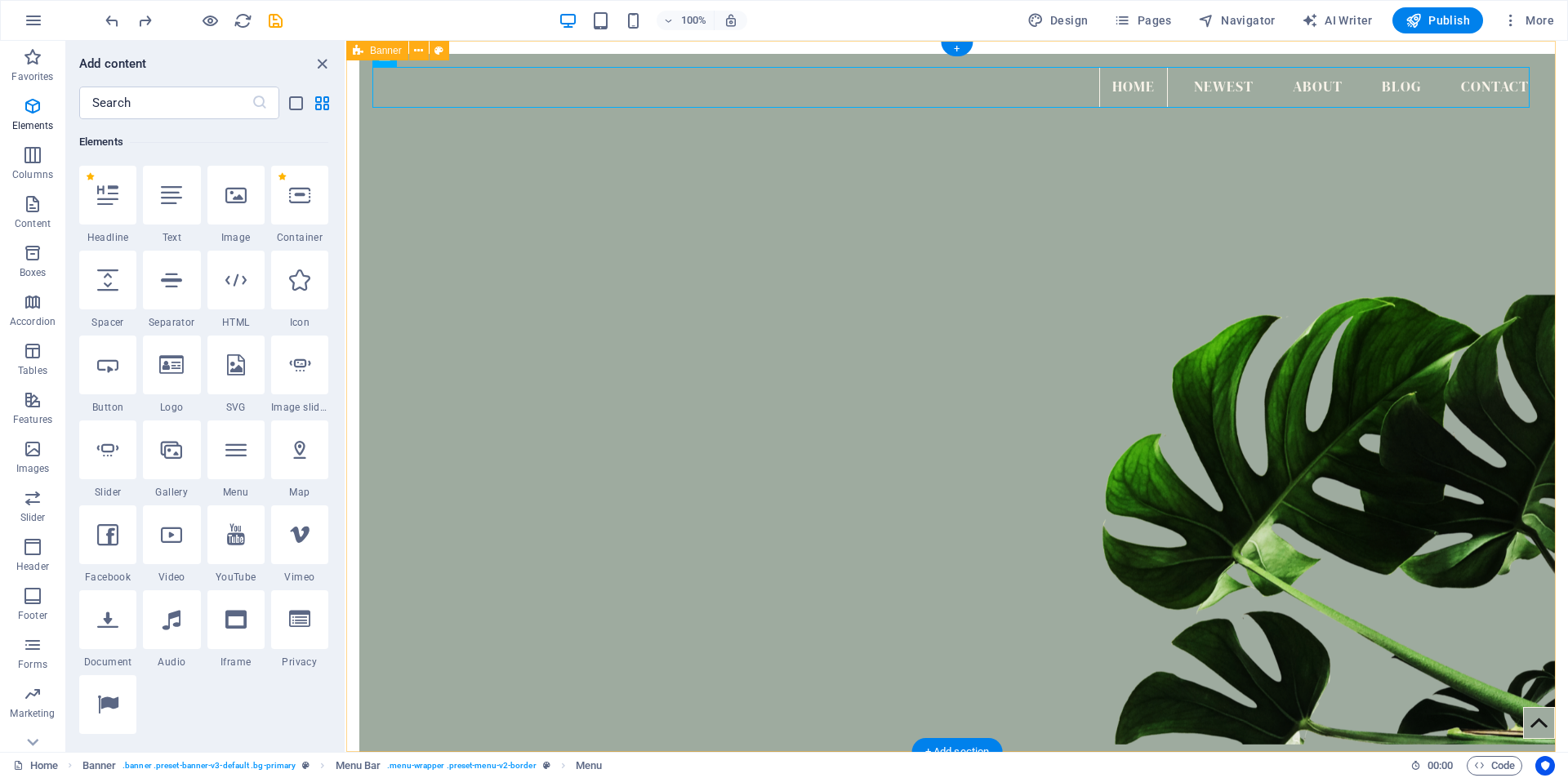
click at [447, 496] on figure at bounding box center [957, 417] width 1196 height 655
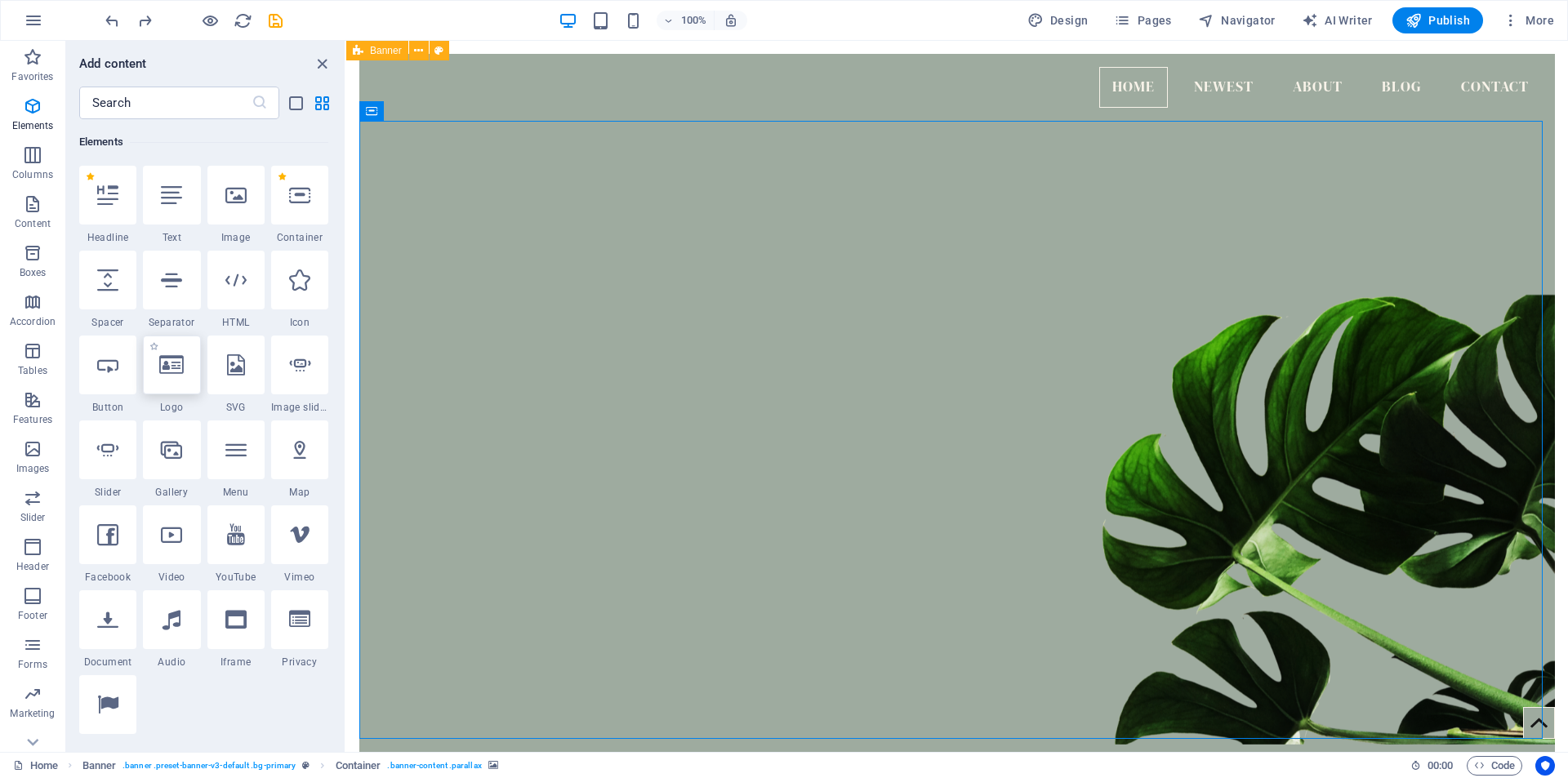
click at [170, 362] on icon at bounding box center [172, 365] width 25 height 21
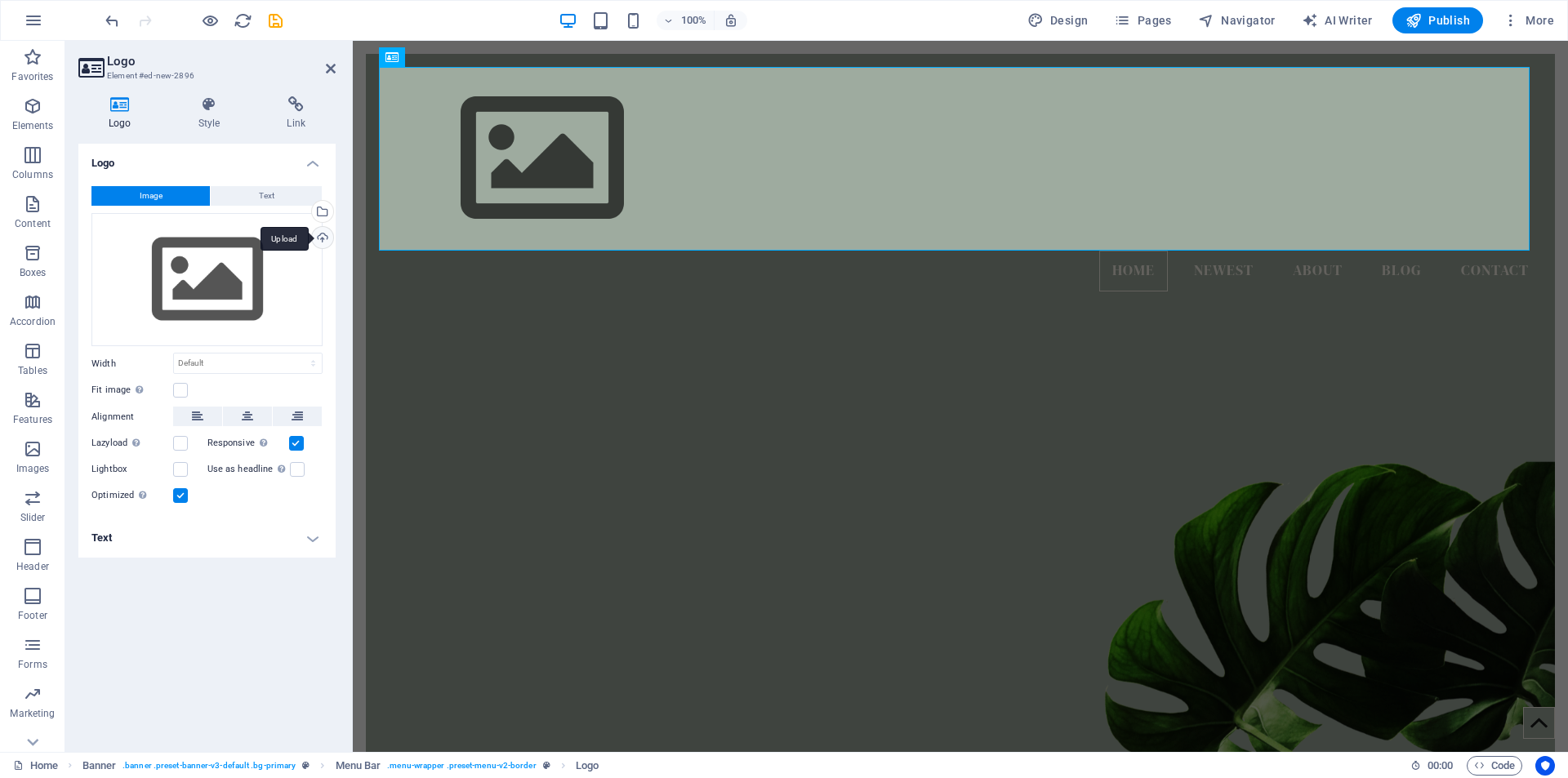
click at [324, 237] on div "Upload" at bounding box center [321, 239] width 25 height 25
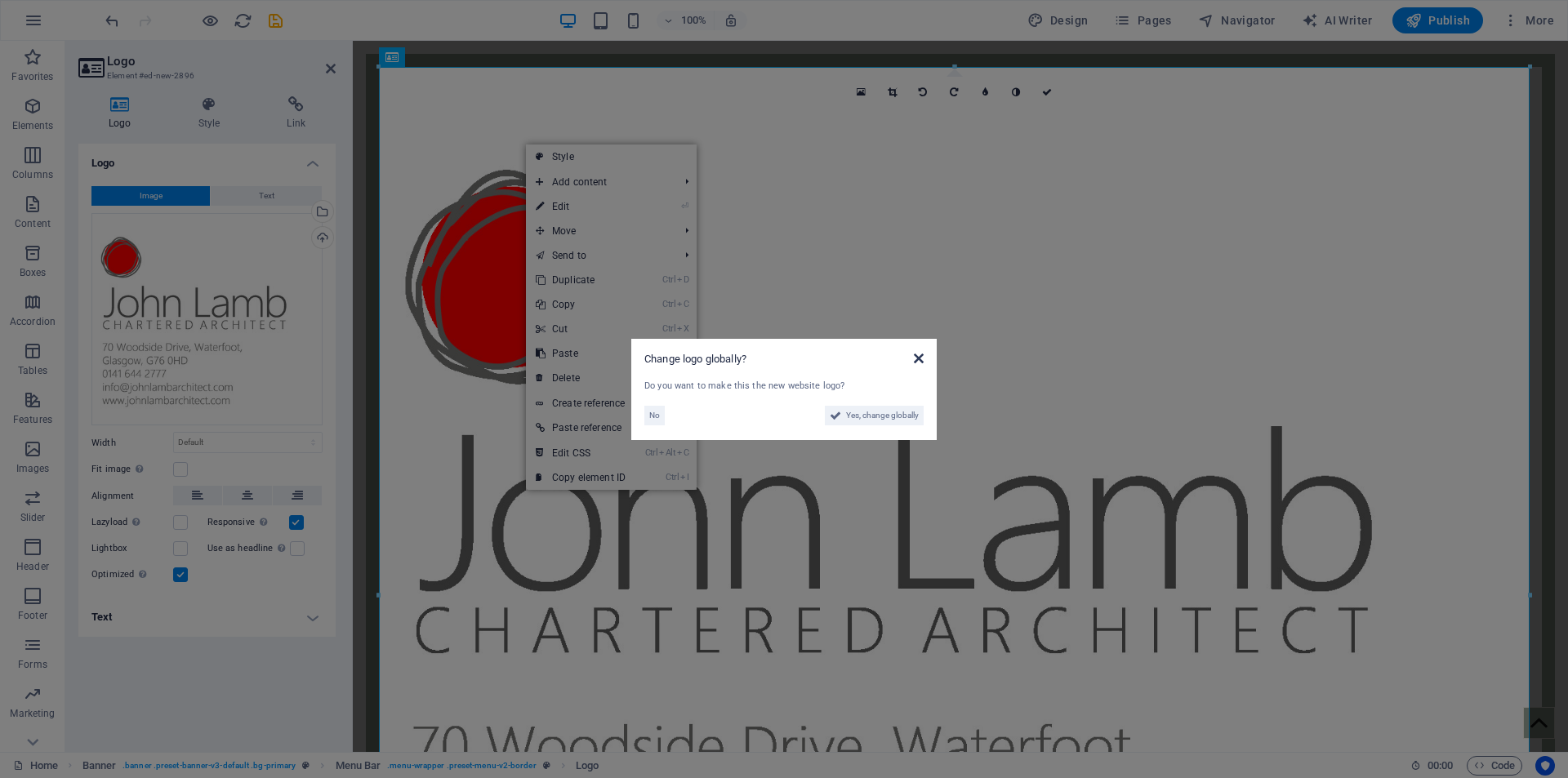
click at [922, 361] on icon at bounding box center [918, 358] width 9 height 13
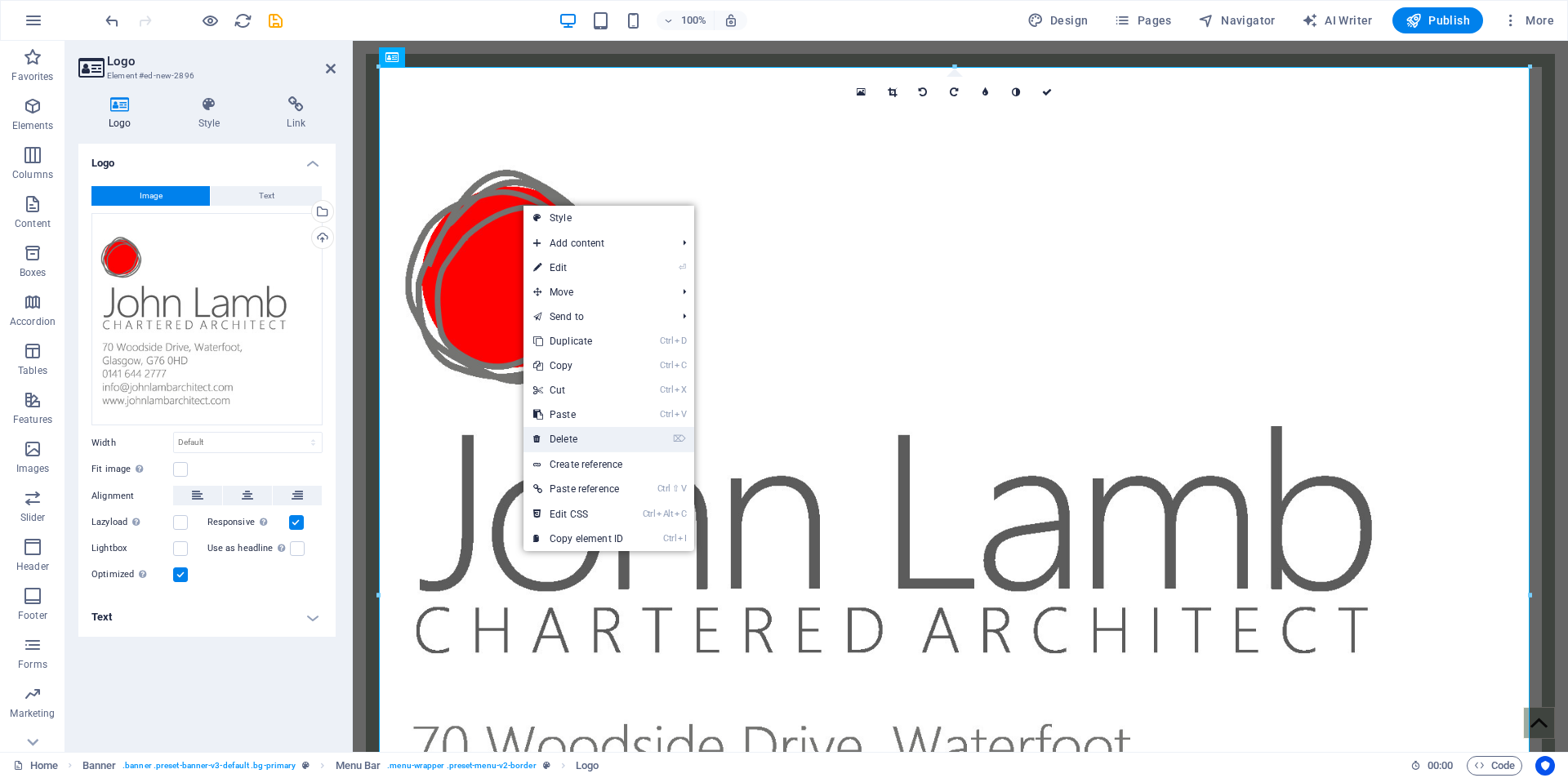
click at [578, 439] on link "⌦ Delete" at bounding box center [578, 439] width 109 height 25
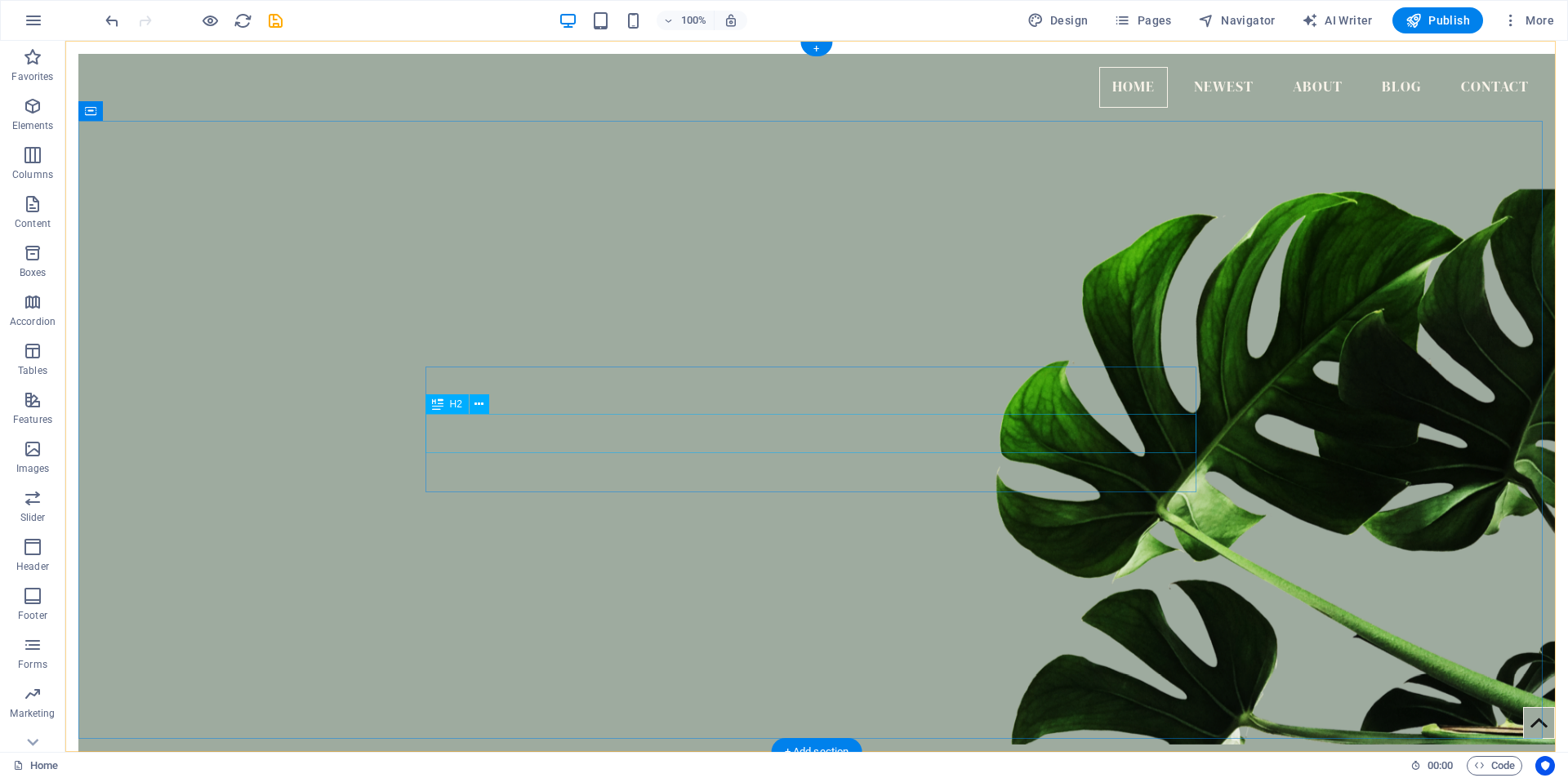
click at [472, 402] on button at bounding box center [479, 404] width 20 height 20
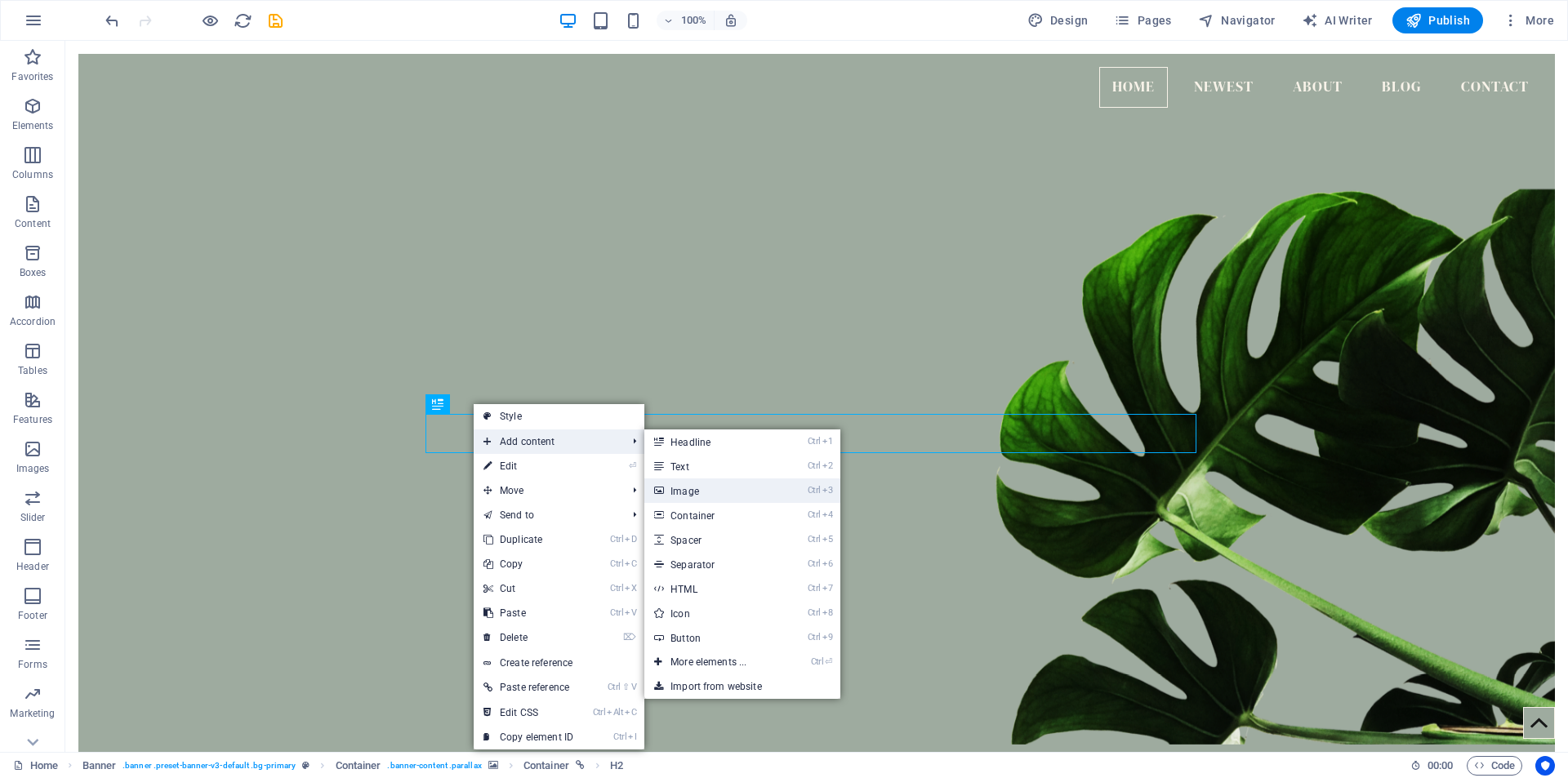
click at [695, 493] on link "Ctrl 3 Image" at bounding box center [711, 491] width 135 height 25
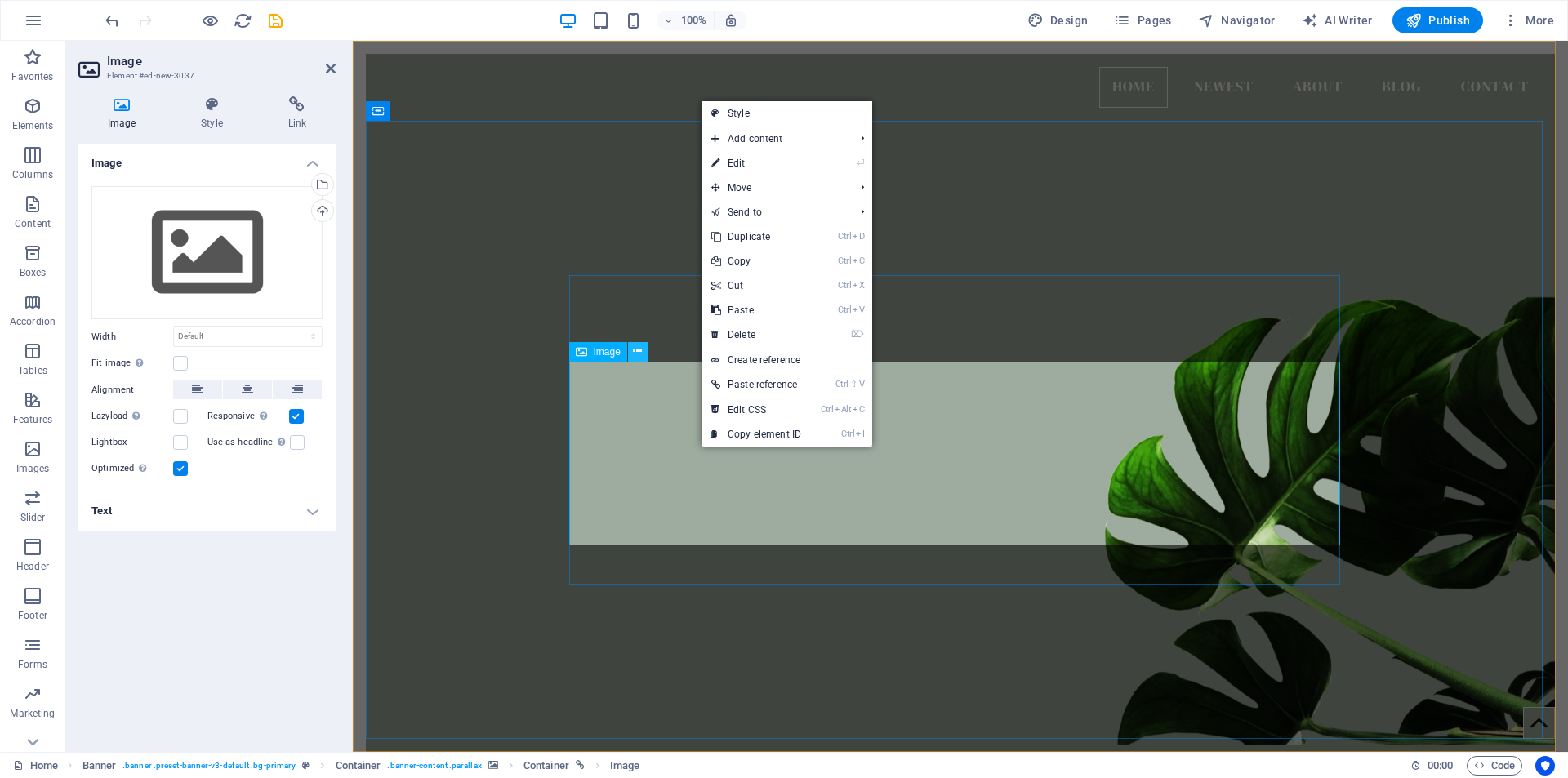
click at [633, 351] on icon at bounding box center [637, 352] width 9 height 17
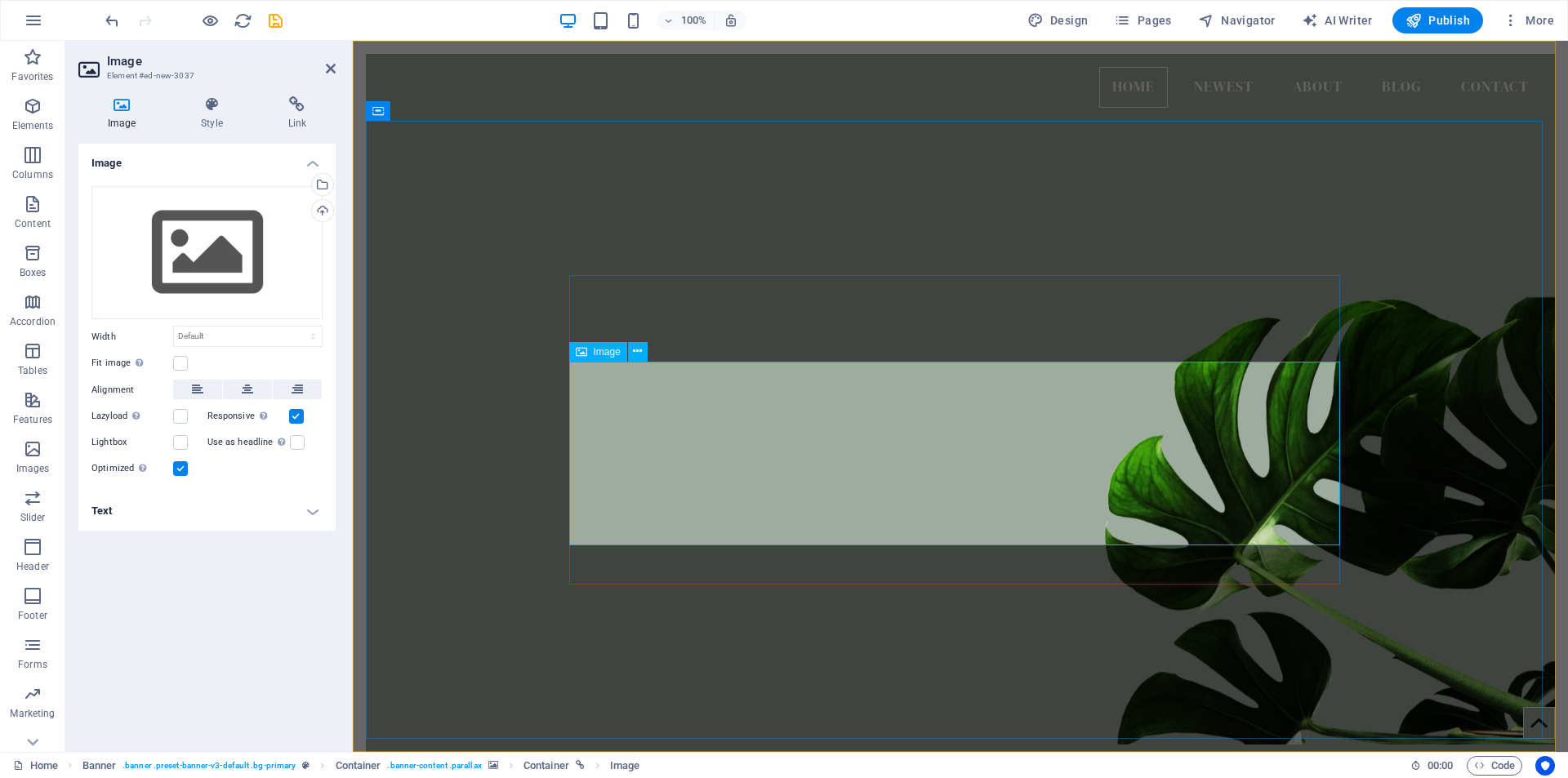
click at [488, 415] on figure at bounding box center [960, 417] width 1189 height 655
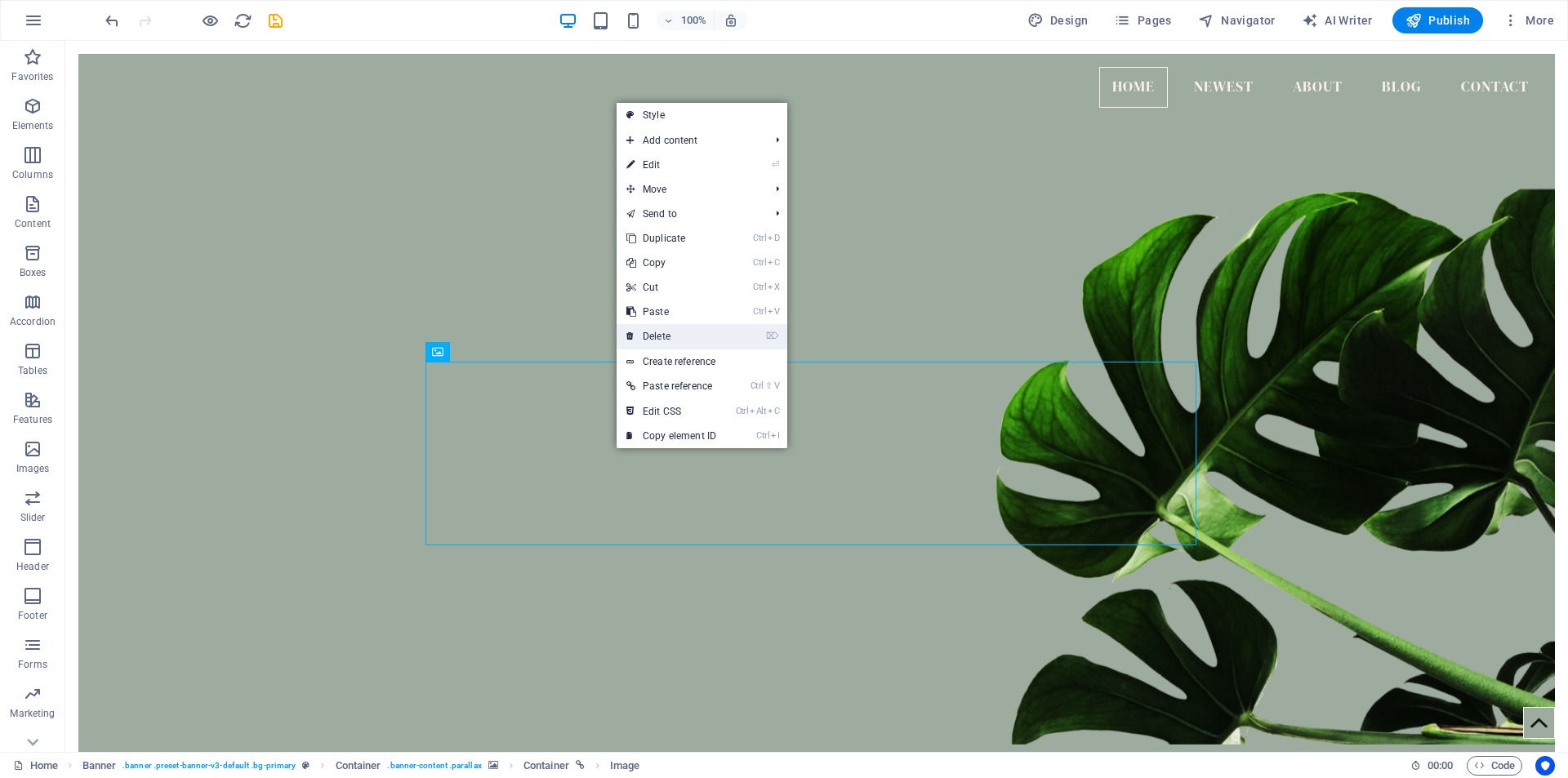
click at [664, 335] on link "⌦ Delete" at bounding box center [670, 336] width 109 height 25
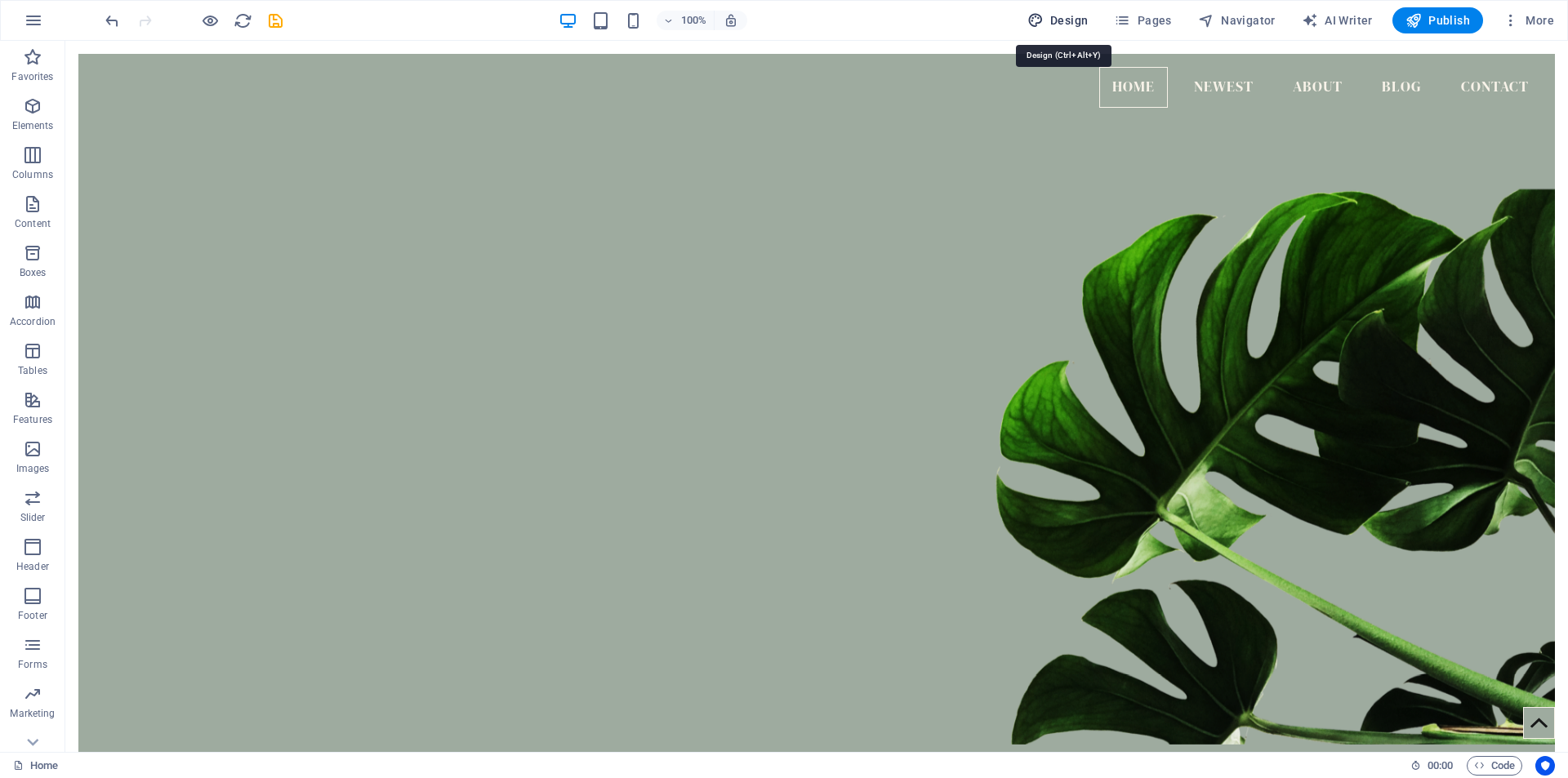
click at [1066, 20] on span "Design" at bounding box center [1057, 20] width 61 height 16
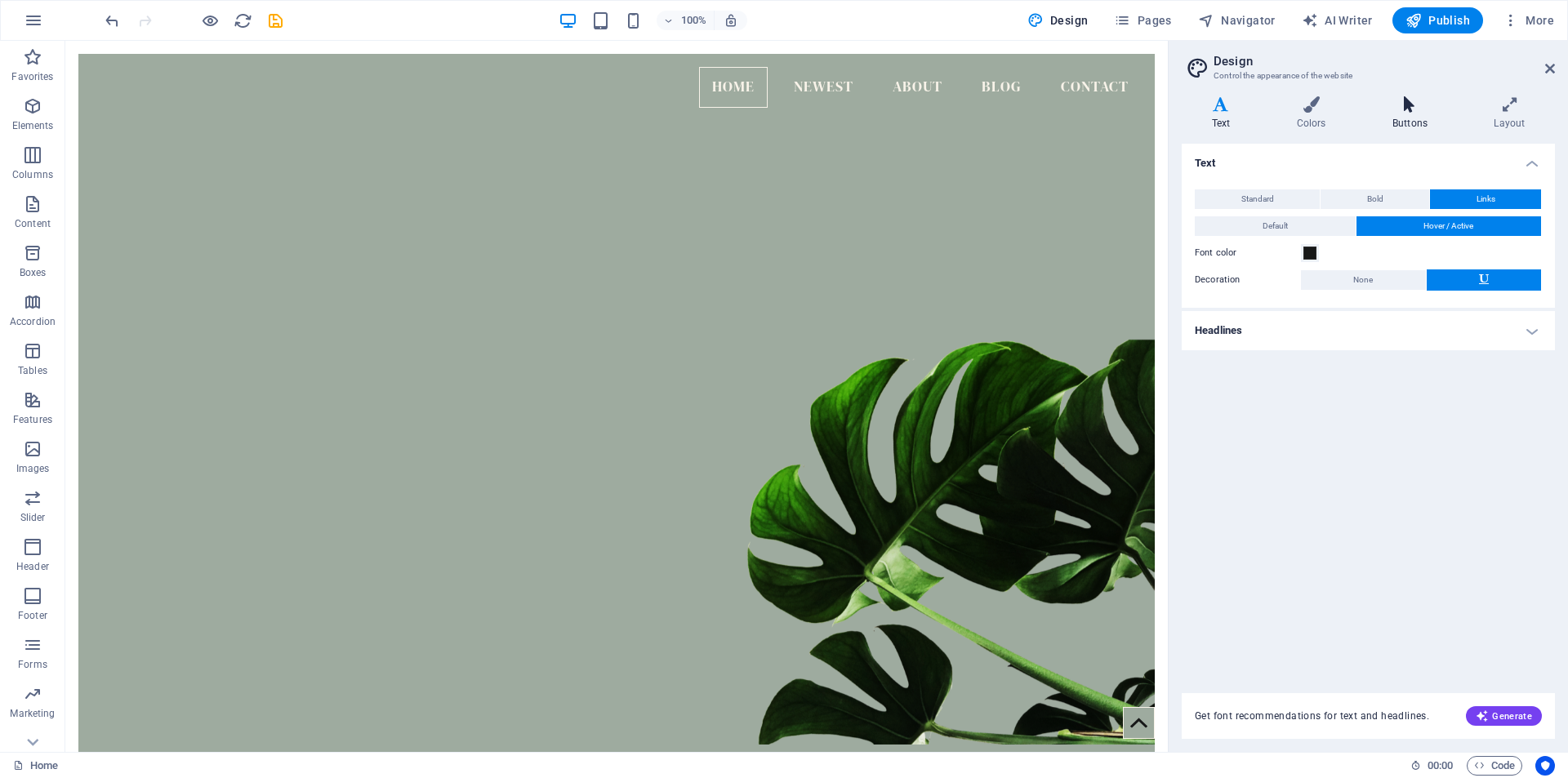
click at [1407, 106] on icon at bounding box center [1409, 104] width 94 height 16
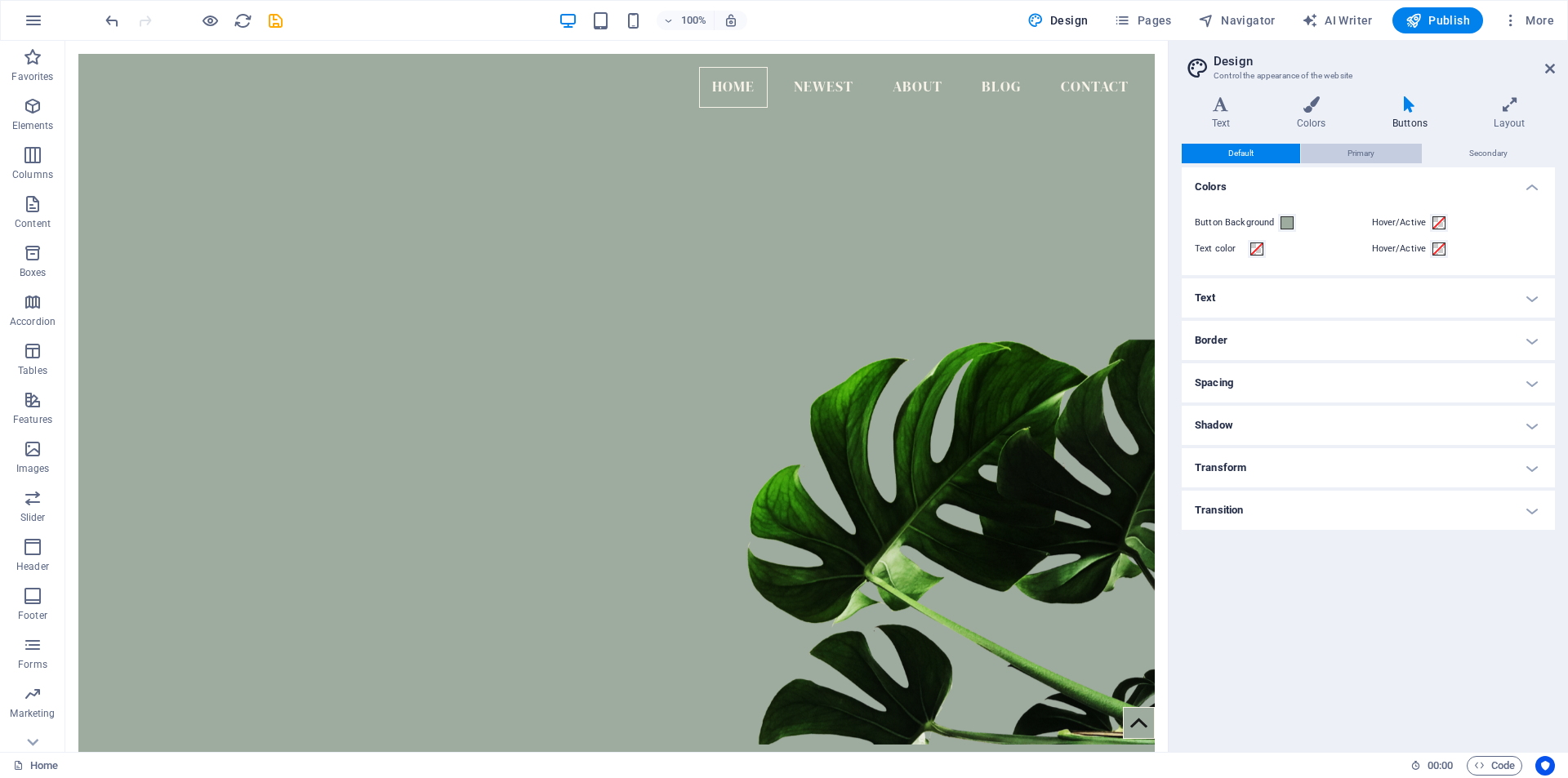
click at [1364, 158] on span "Primary" at bounding box center [1360, 153] width 27 height 20
click at [1365, 153] on span "Primary" at bounding box center [1360, 153] width 27 height 20
click at [1314, 109] on icon at bounding box center [1311, 104] width 89 height 16
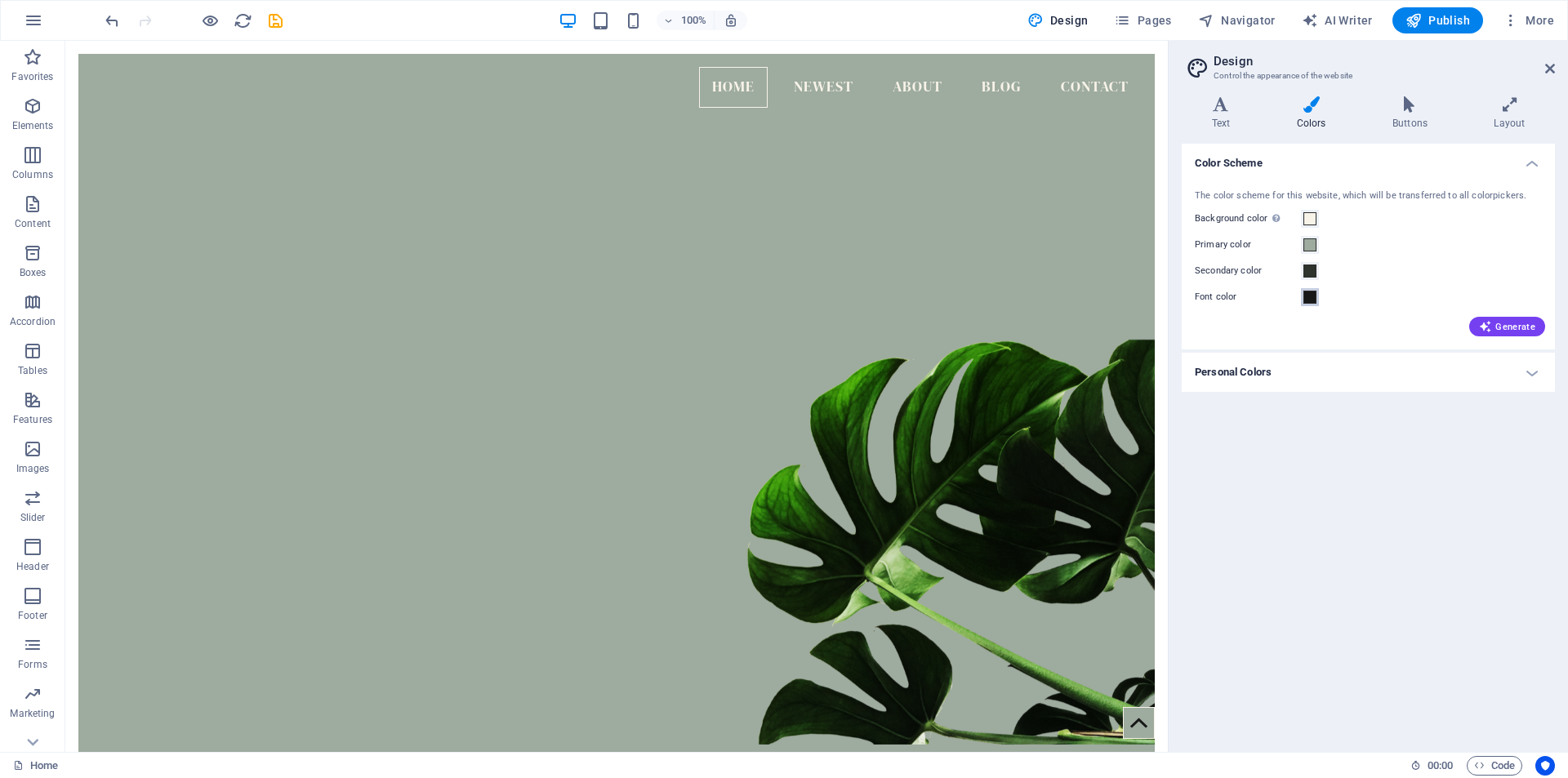
click at [1306, 295] on span at bounding box center [1309, 297] width 13 height 13
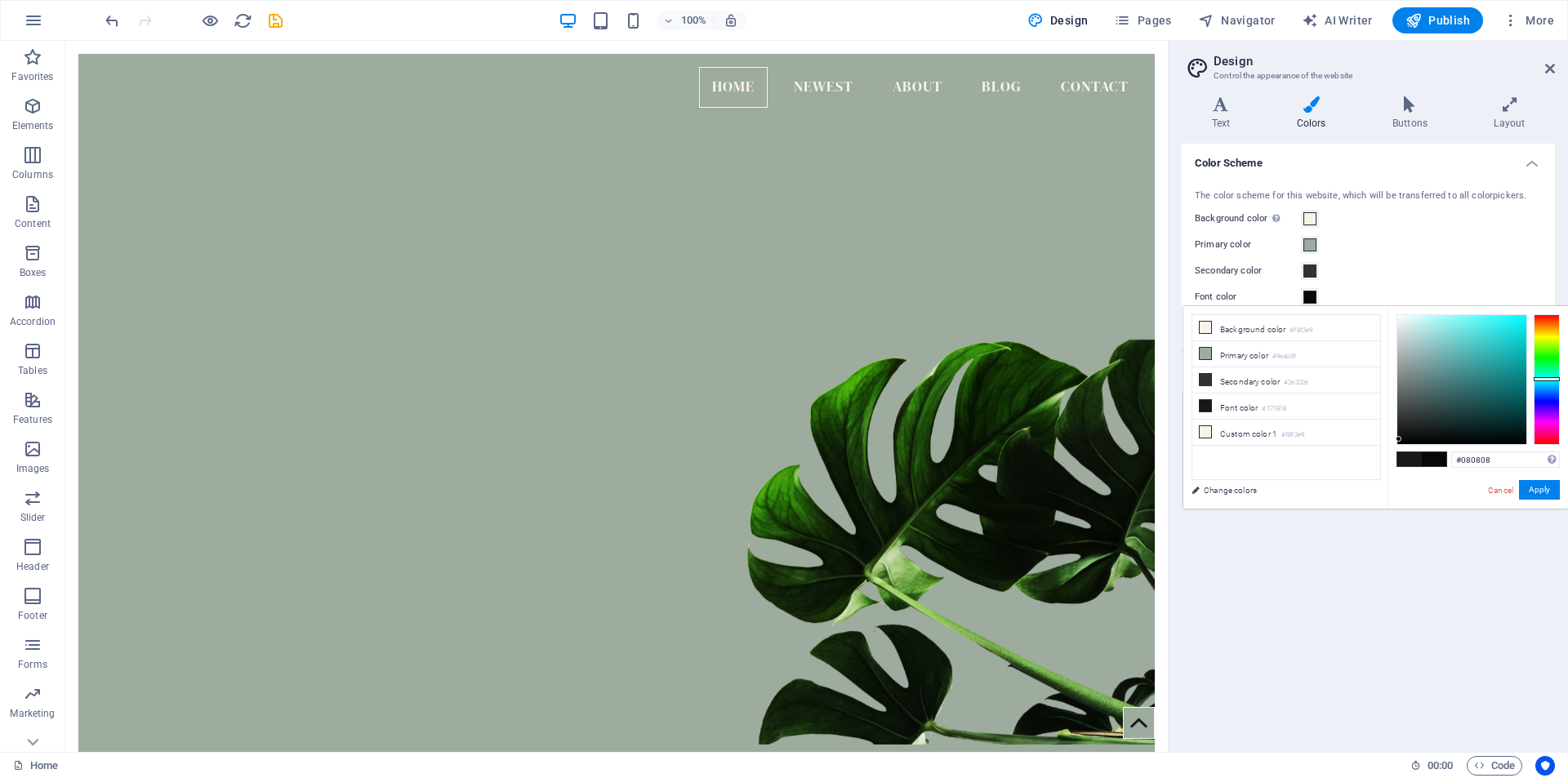
type input "#020202"
drag, startPoint x: 1402, startPoint y: 429, endPoint x: 1400, endPoint y: 443, distance: 14.1
click at [1400, 443] on div at bounding box center [1399, 442] width 6 height 6
click at [1226, 114] on h4 "Text" at bounding box center [1224, 113] width 85 height 34
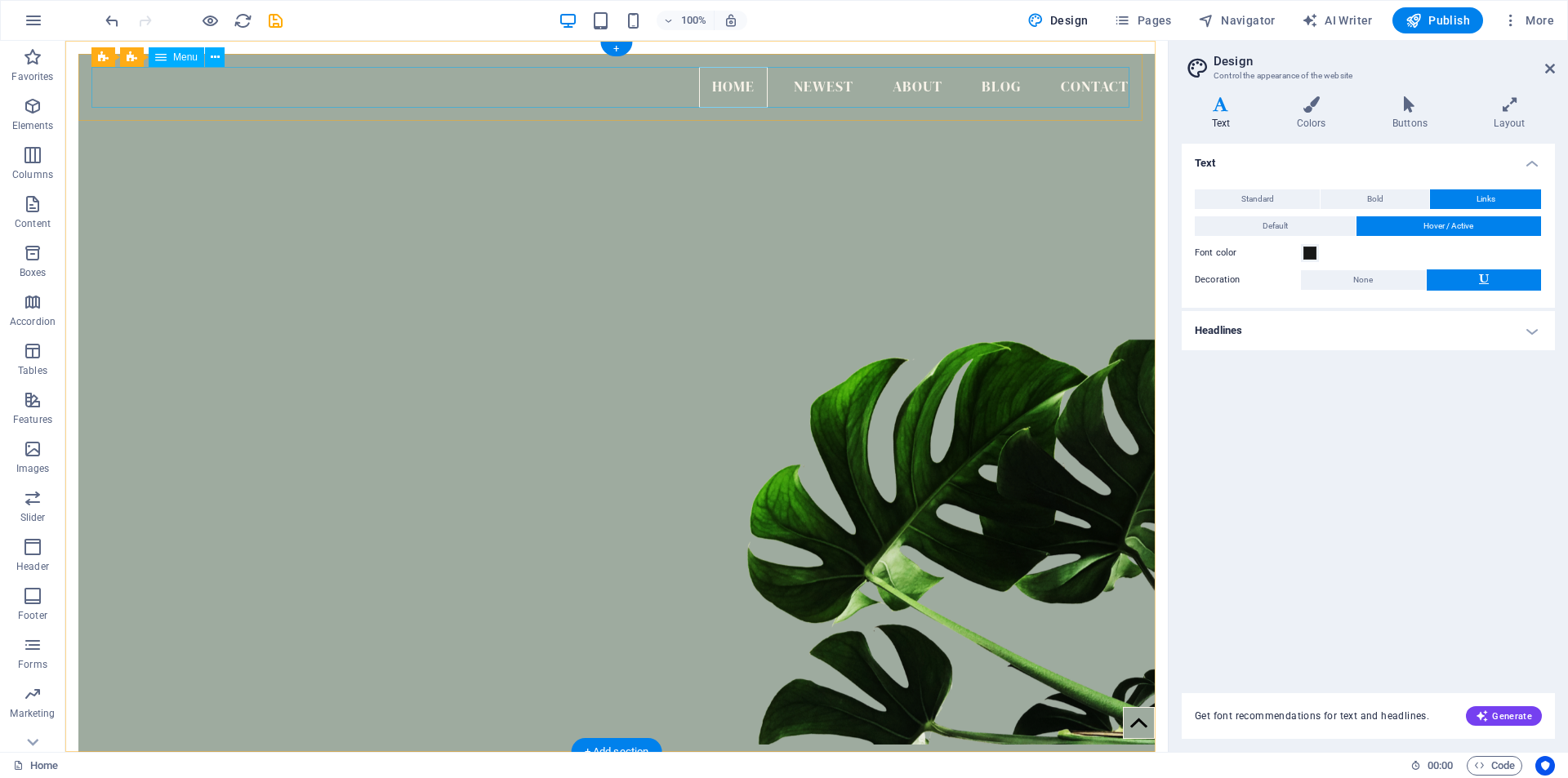
click at [1026, 93] on nav "Home Newest About Blog Contact" at bounding box center [617, 87] width 1050 height 41
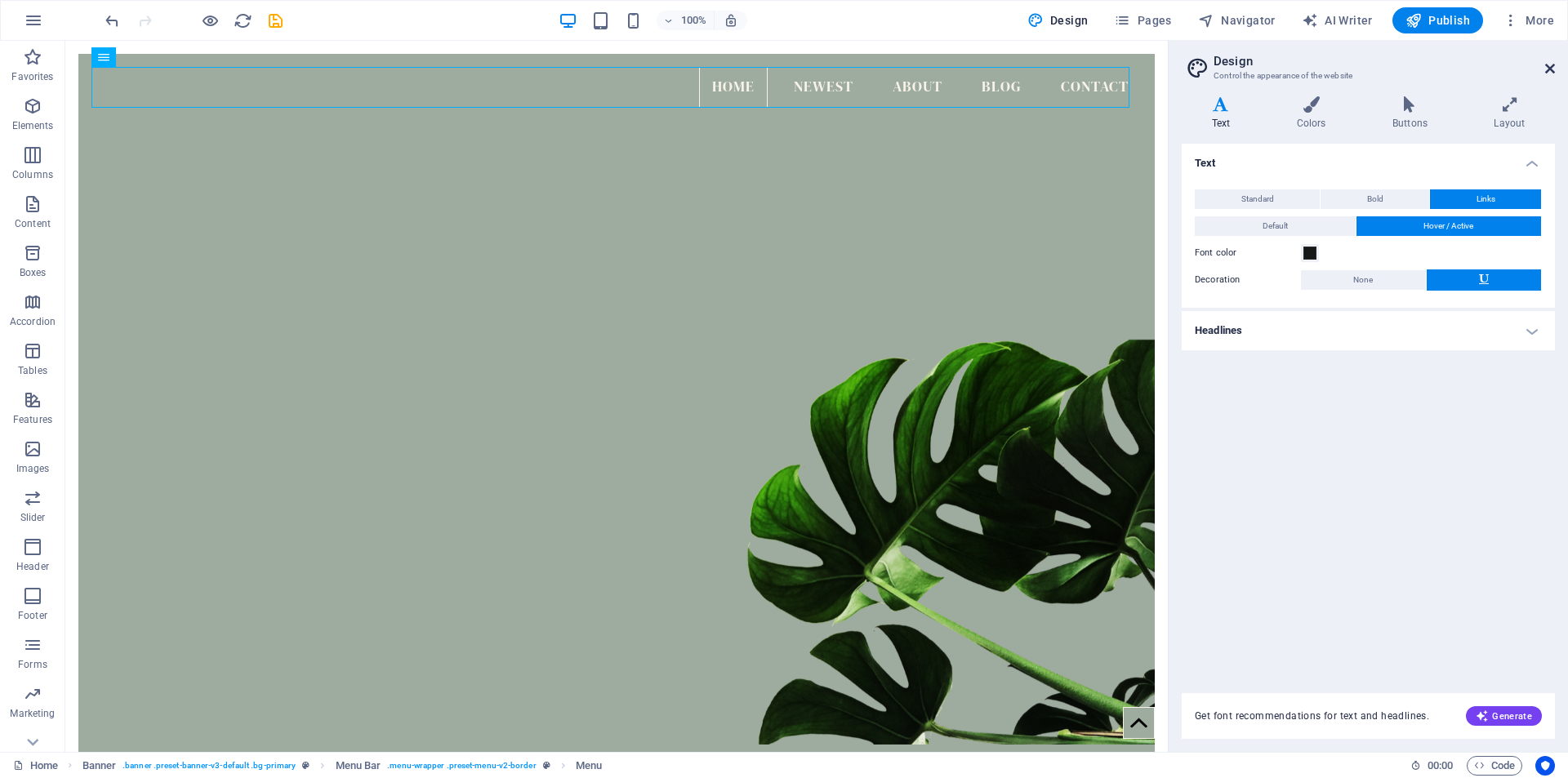
click at [1551, 66] on icon at bounding box center [1549, 68] width 9 height 13
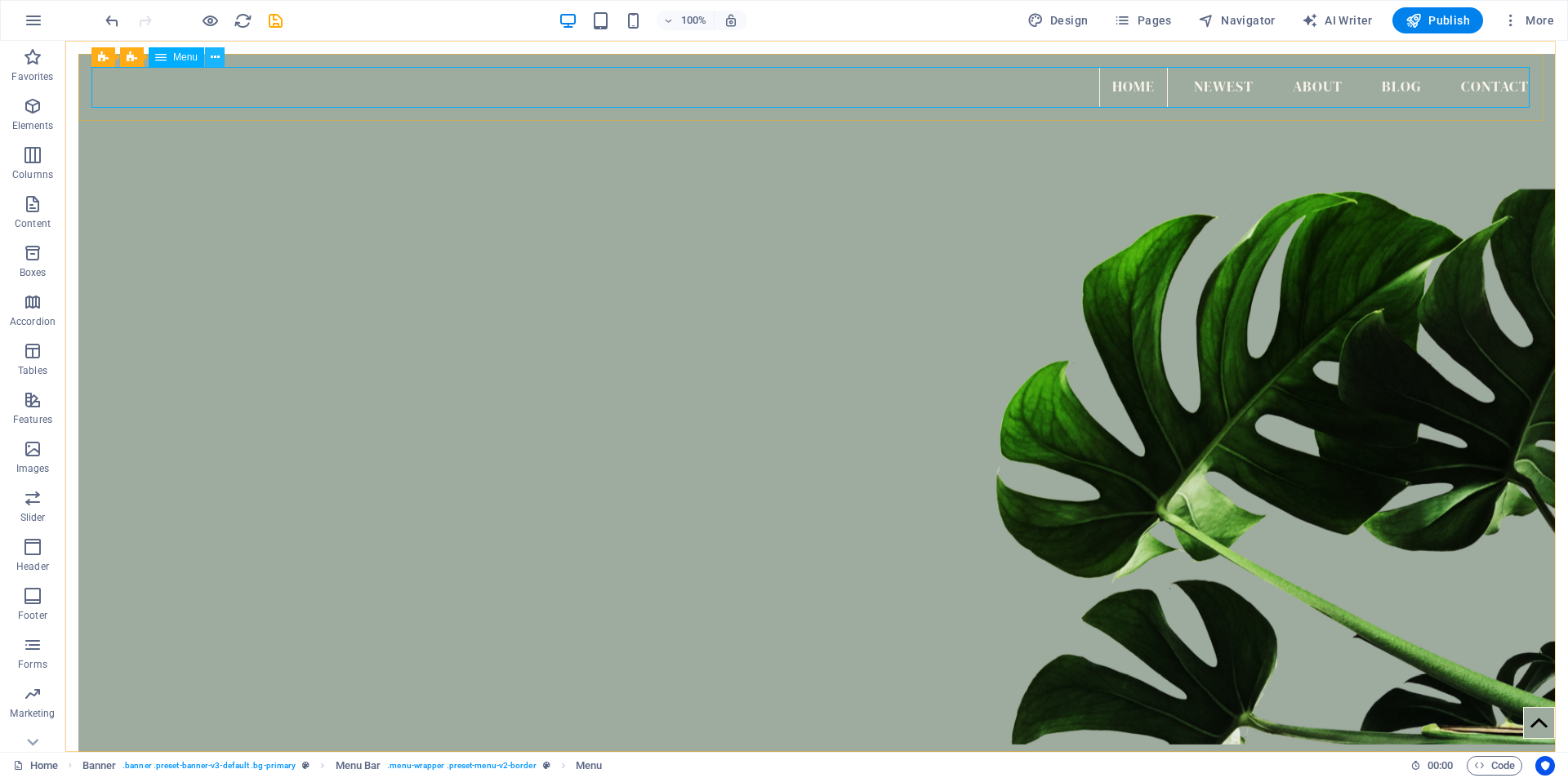
click at [217, 56] on icon at bounding box center [215, 57] width 9 height 17
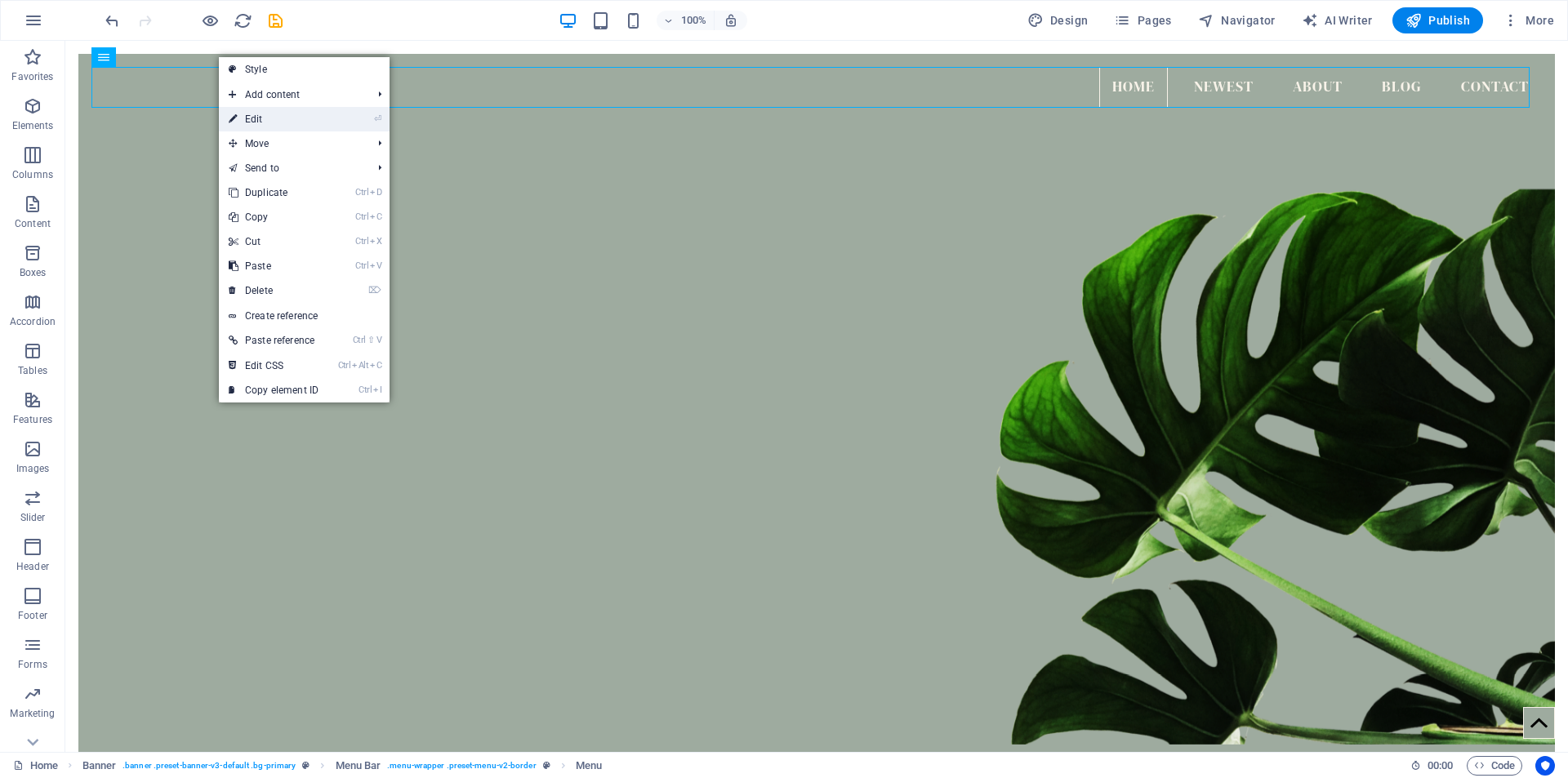
click at [273, 124] on link "⏎ Edit" at bounding box center [273, 119] width 109 height 25
select select
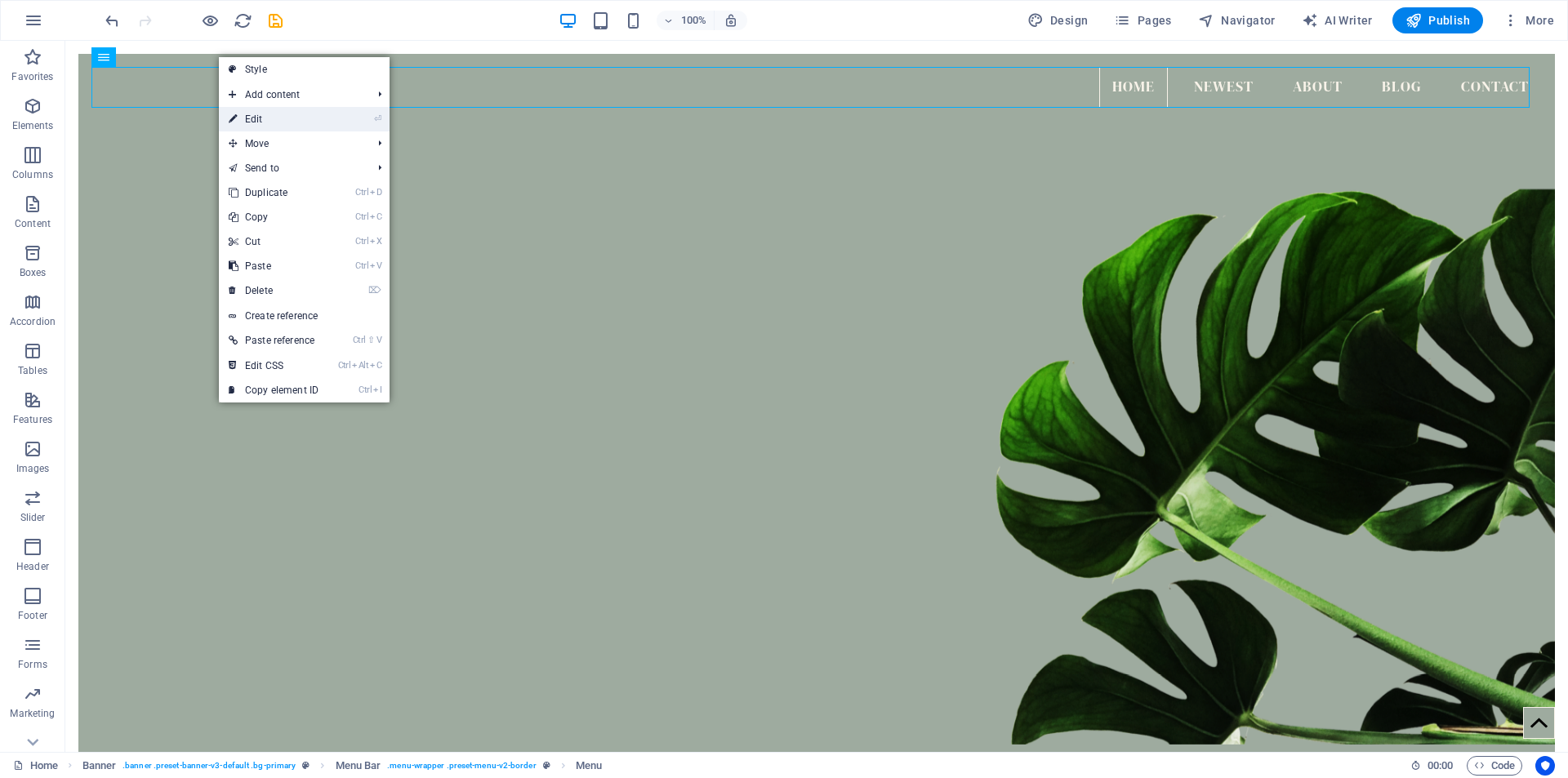
select select
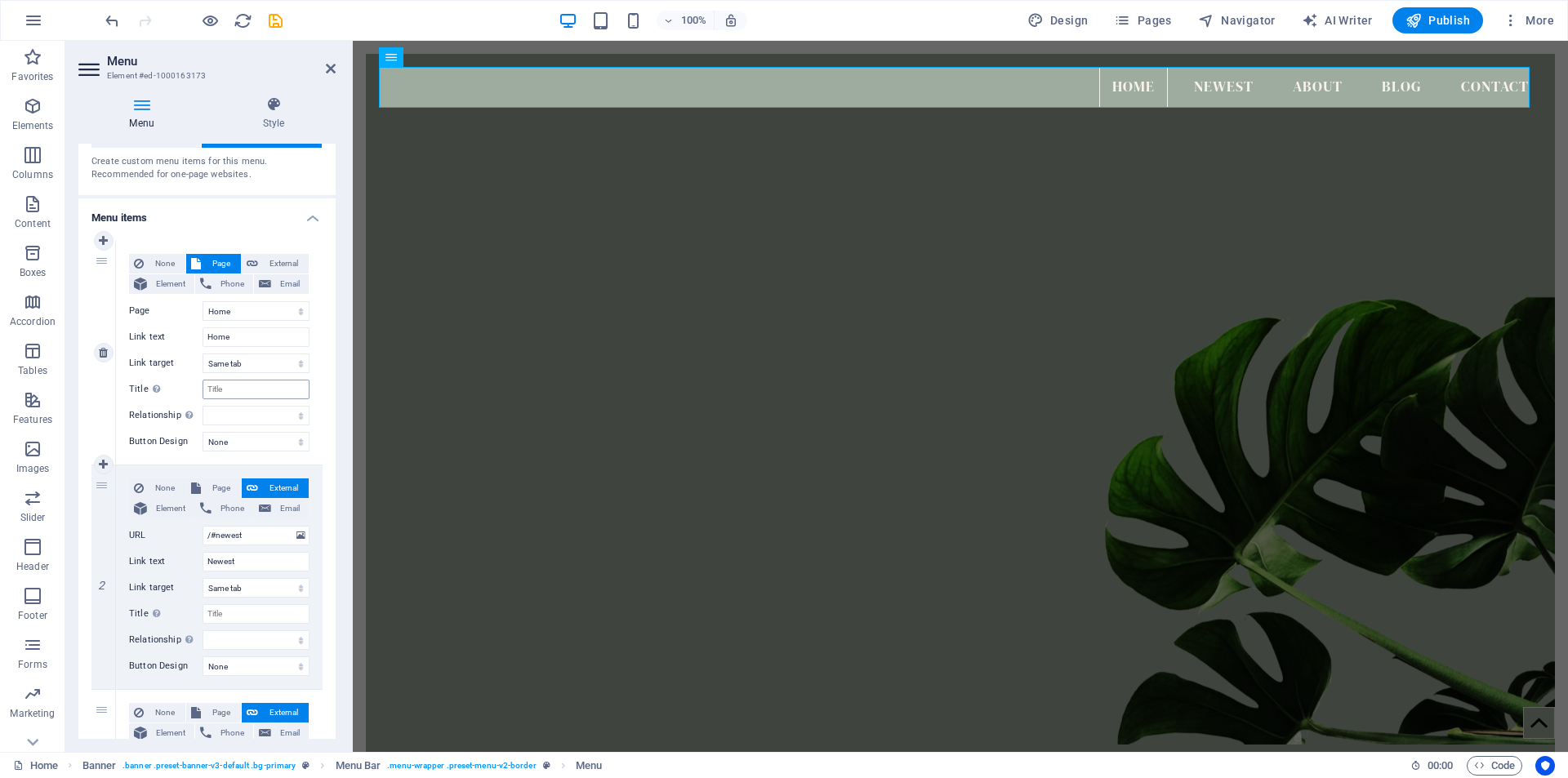
scroll to position [81, 0]
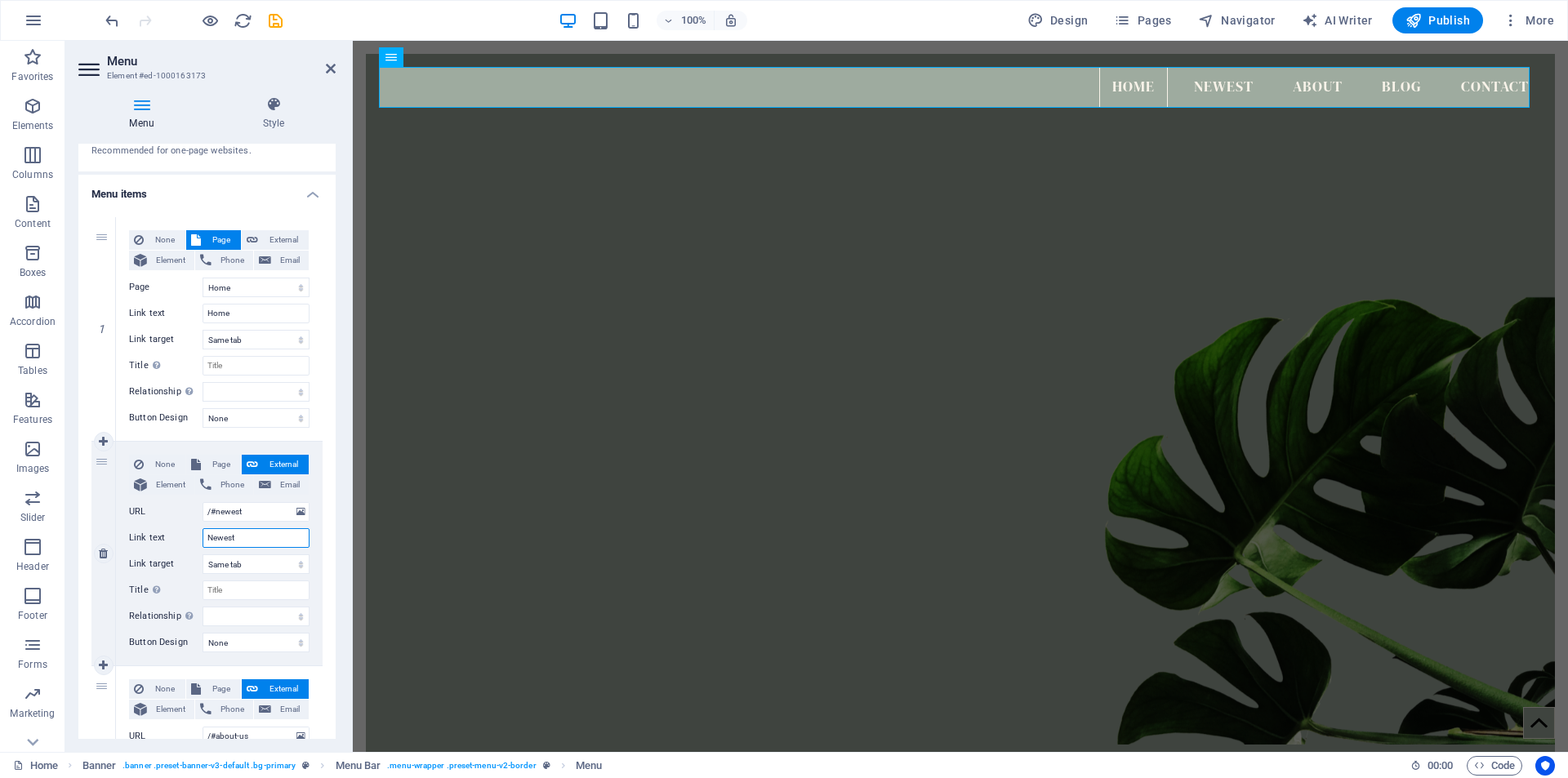
drag, startPoint x: 245, startPoint y: 540, endPoint x: 193, endPoint y: 540, distance: 52.0
click at [193, 540] on div "Link text Newest" at bounding box center [219, 538] width 180 height 20
type input "Projects"
select select
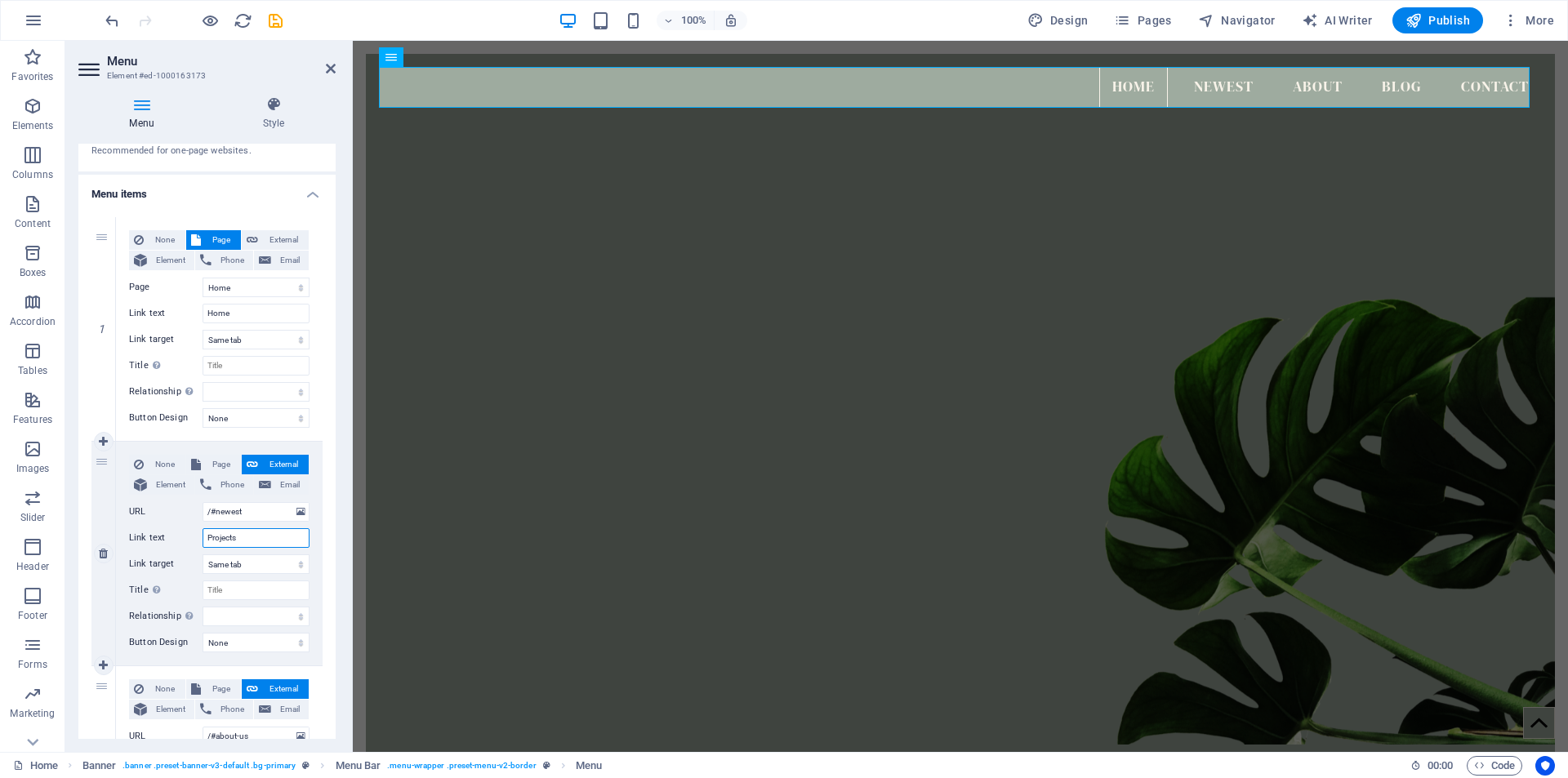
select select
type input "P"
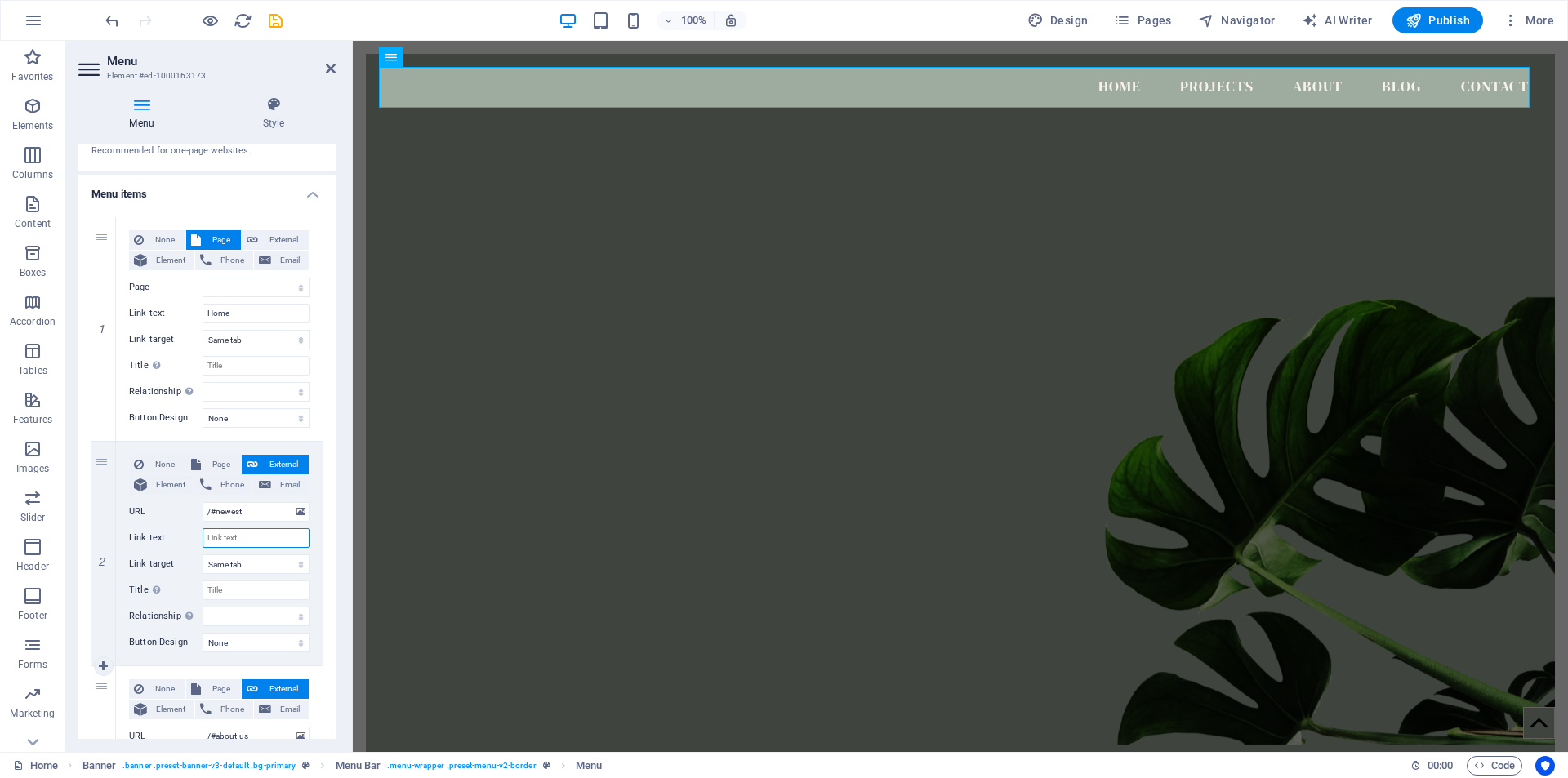
select select
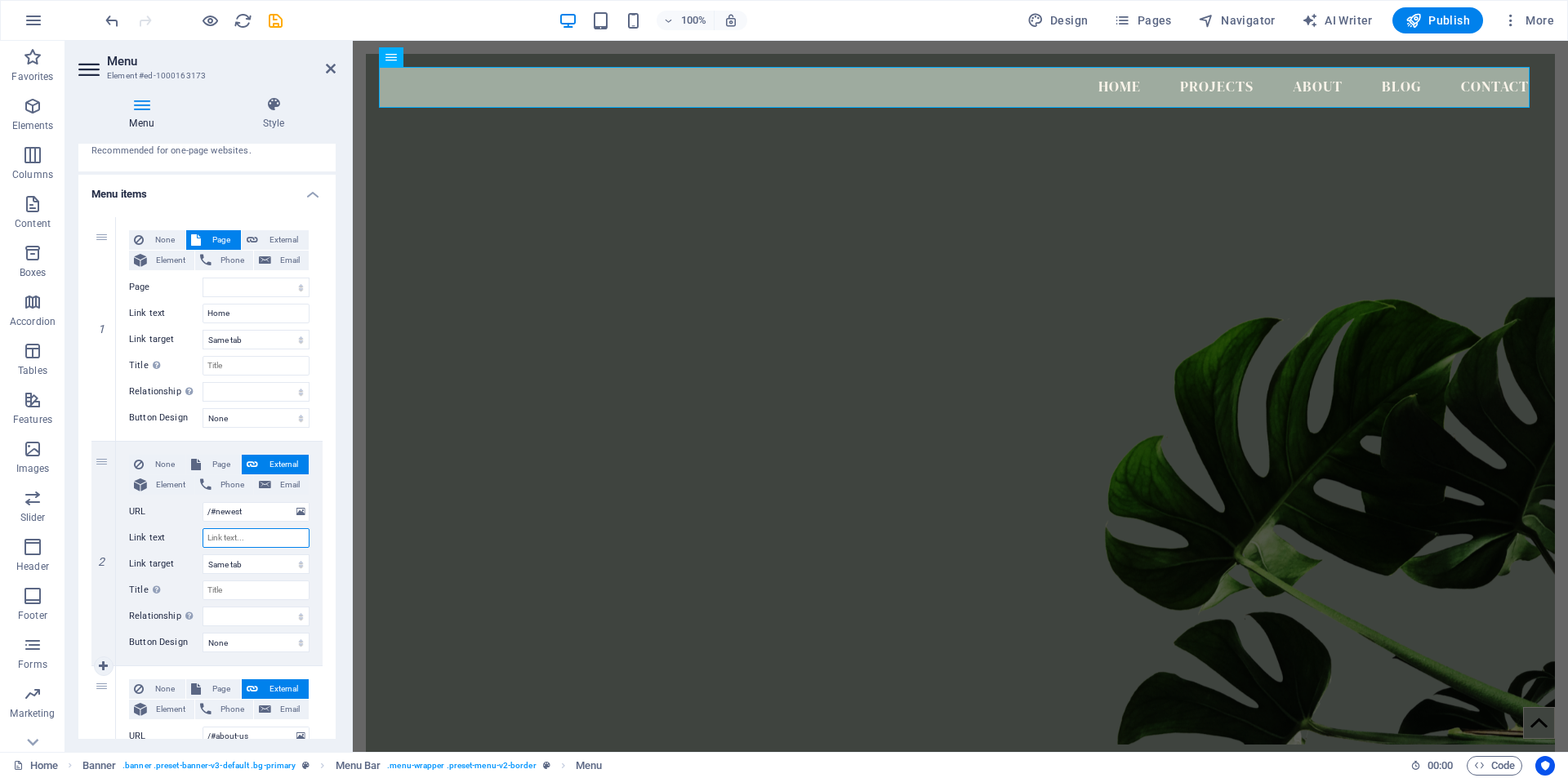
select select
type input "About"
select select
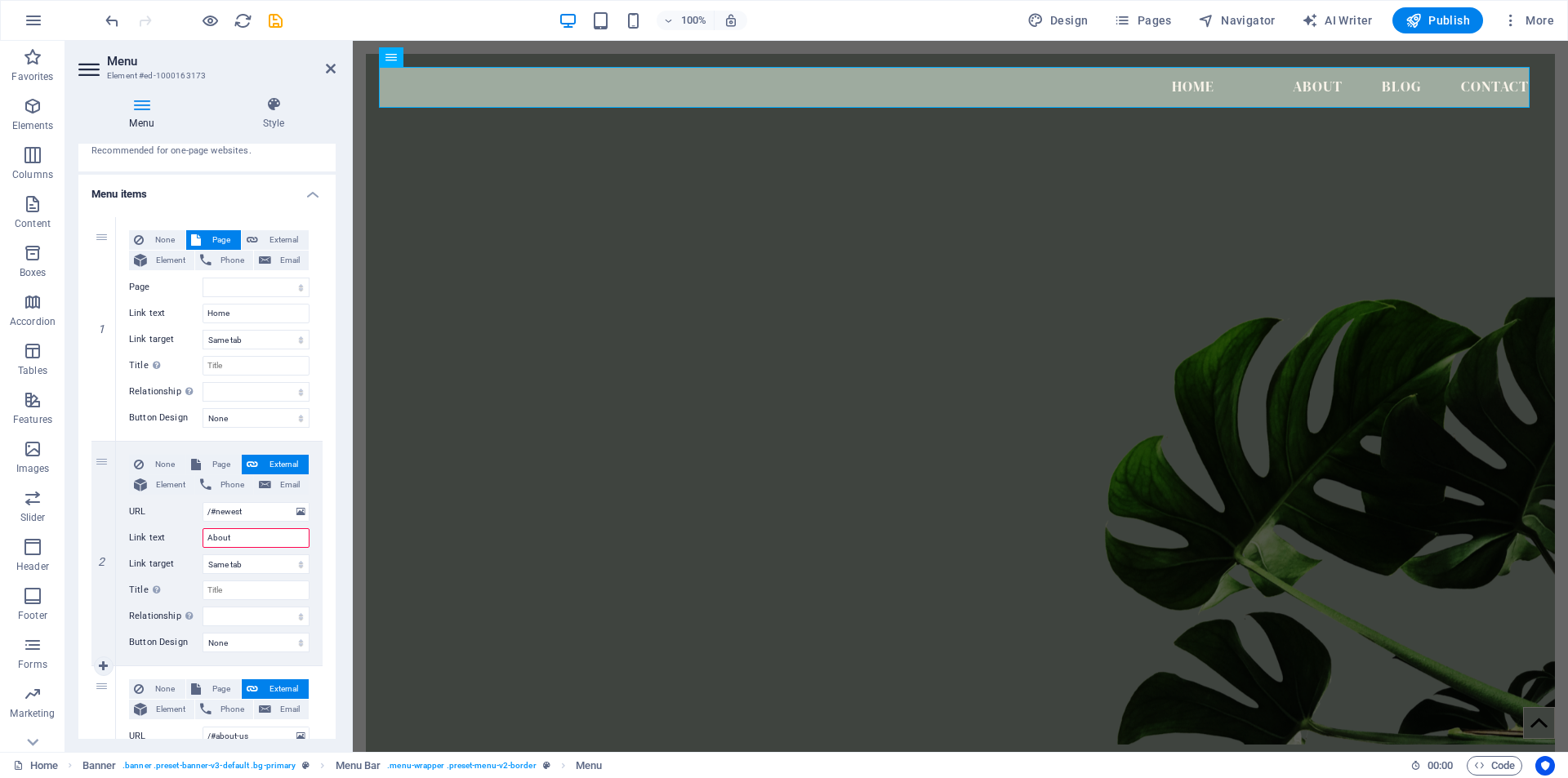
select select
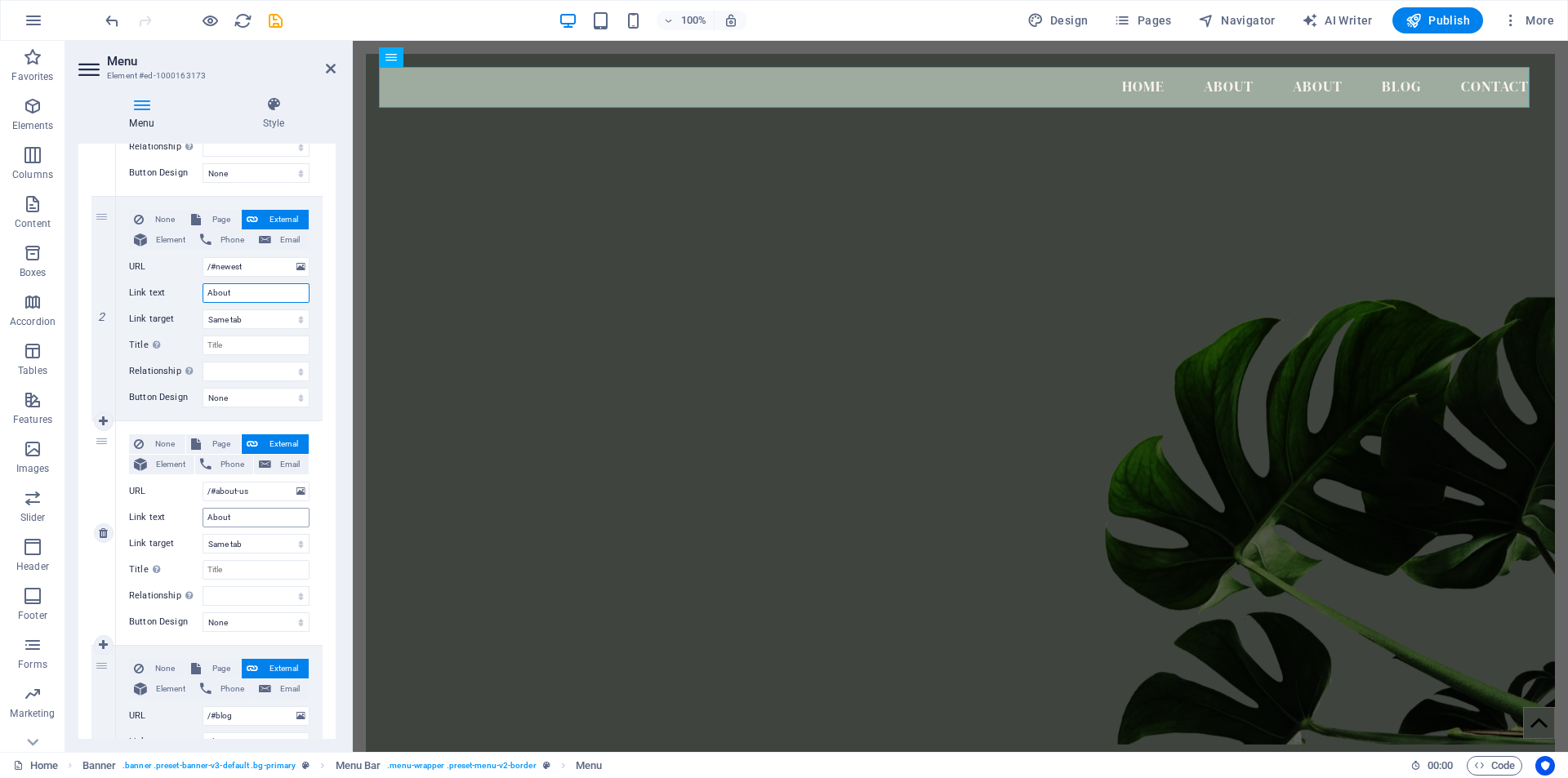
type input "About"
drag, startPoint x: 239, startPoint y: 517, endPoint x: 202, endPoint y: 516, distance: 37.0
click at [202, 516] on div "Link text About" at bounding box center [219, 517] width 180 height 20
type input "Pr"
select select
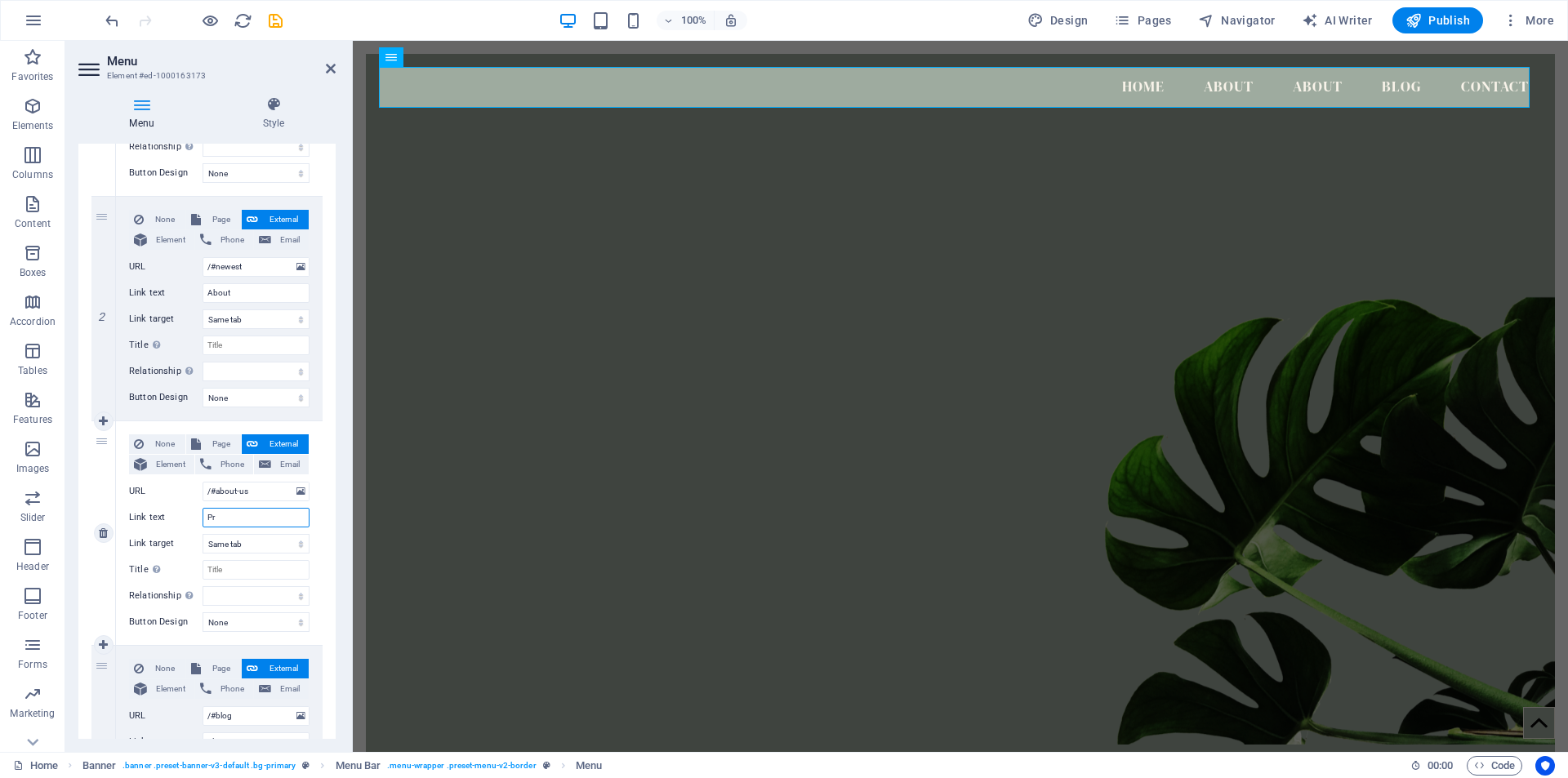
select select
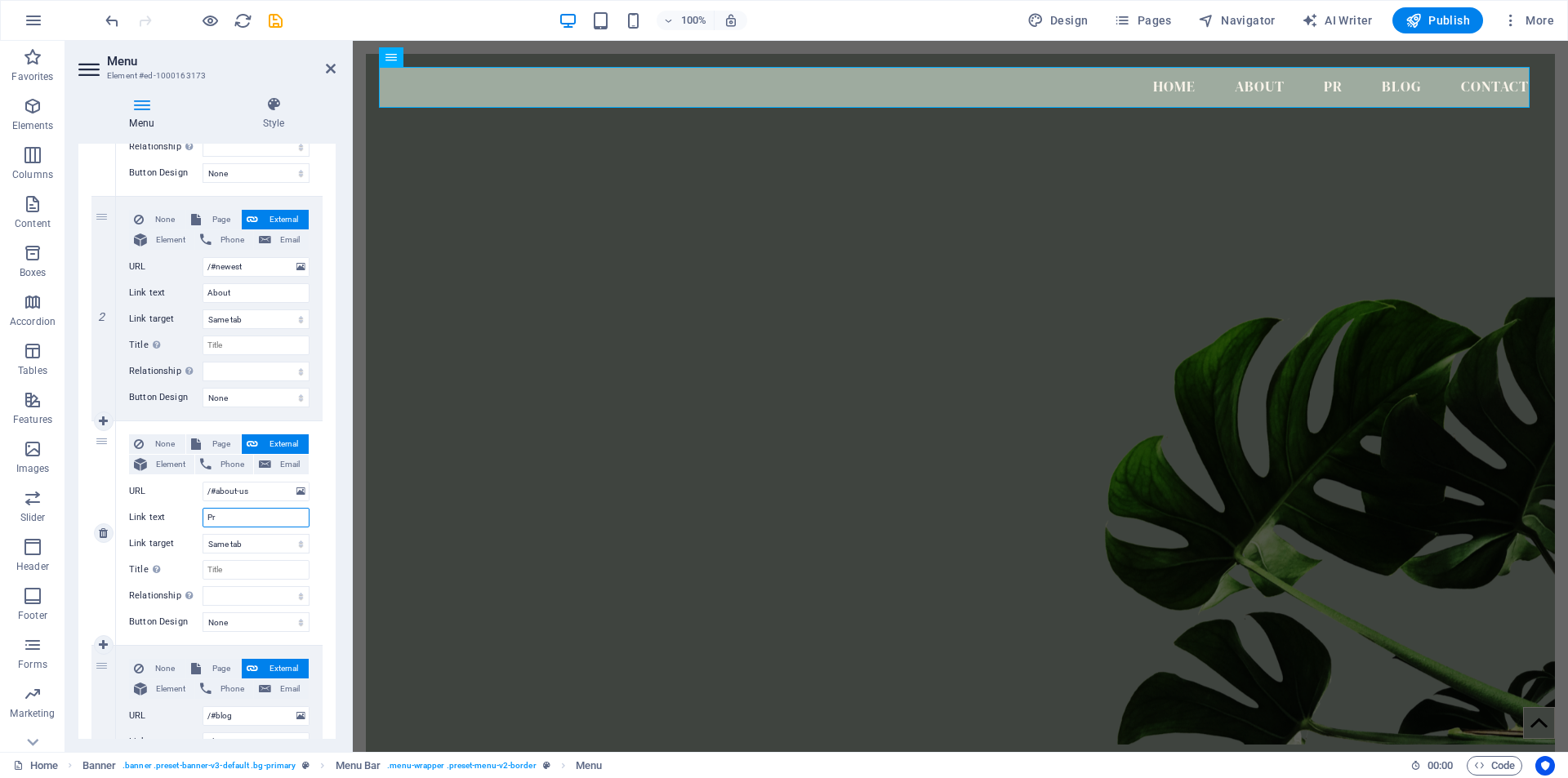
type input "Pro"
select select
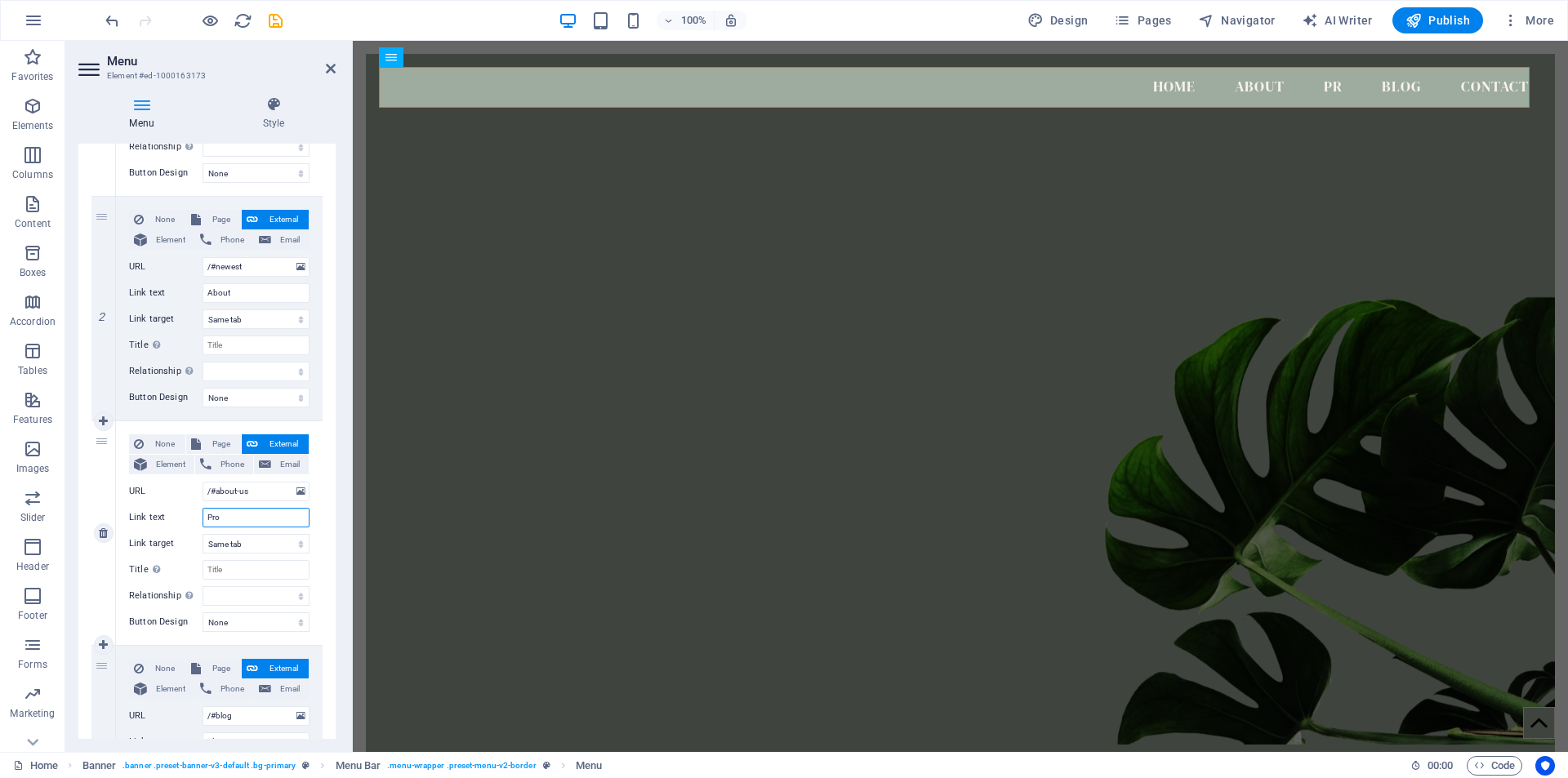
select select
type input "Proj"
select select
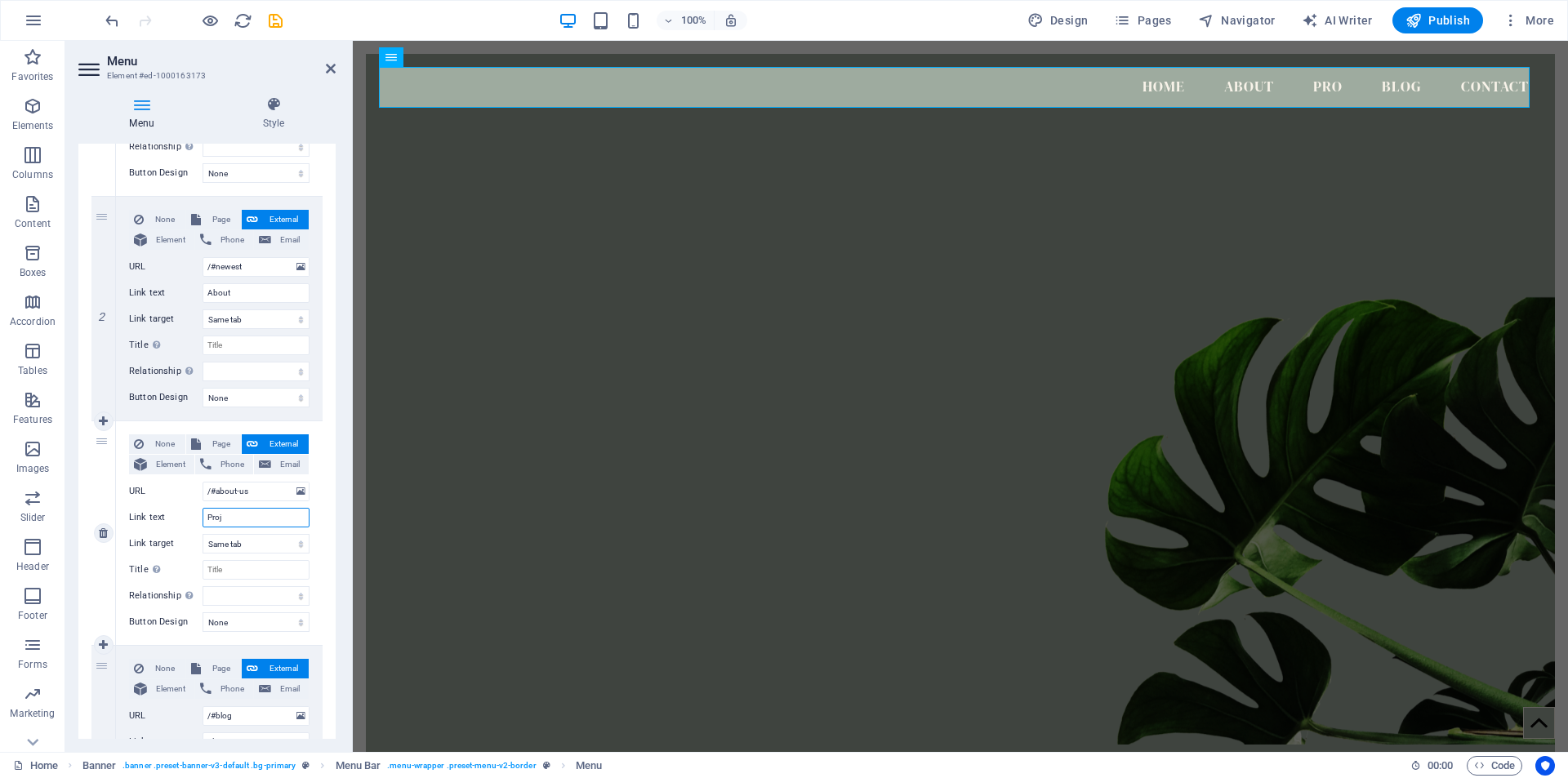
select select
type input "Projects"
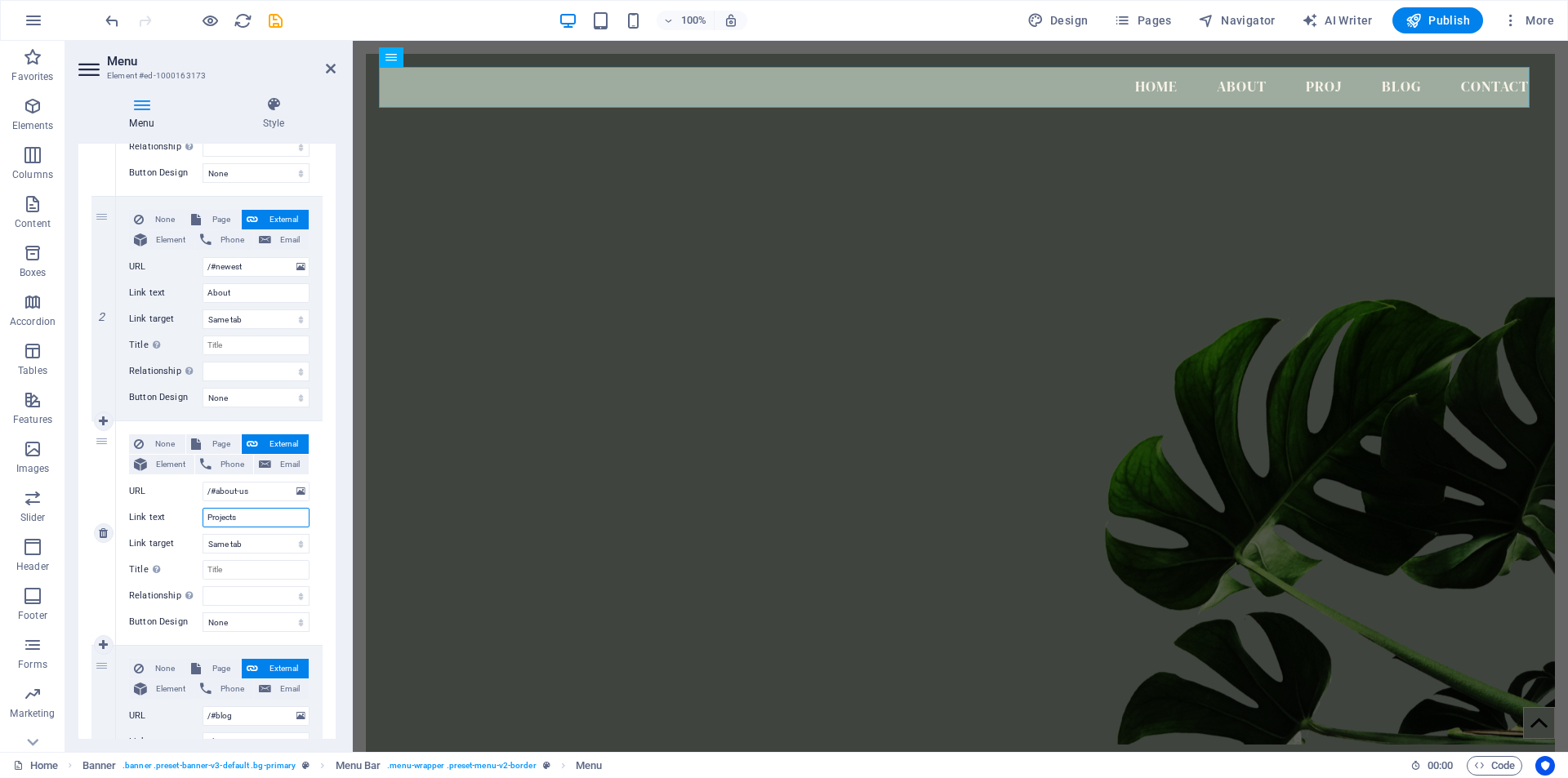
select select
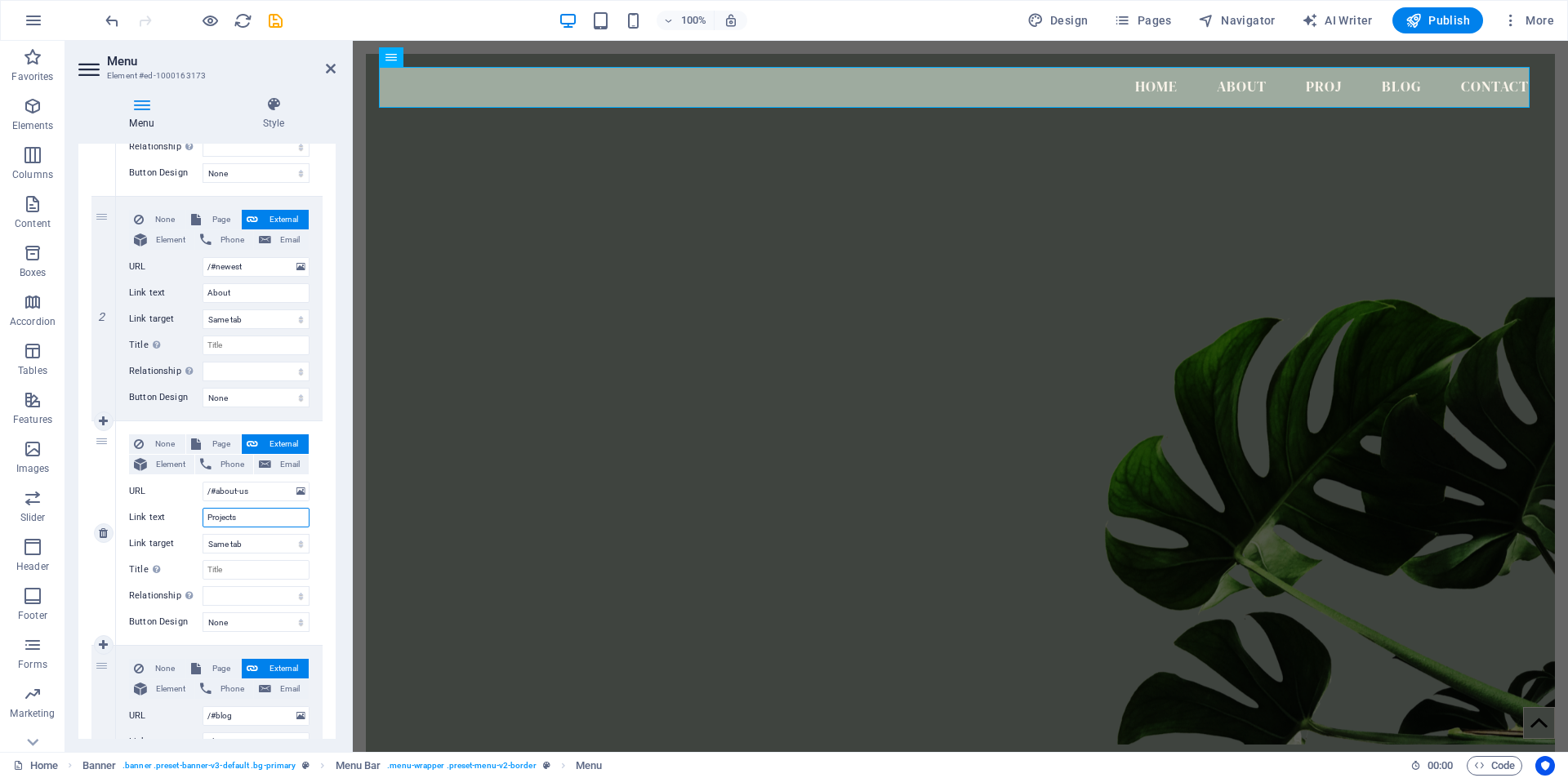
select select
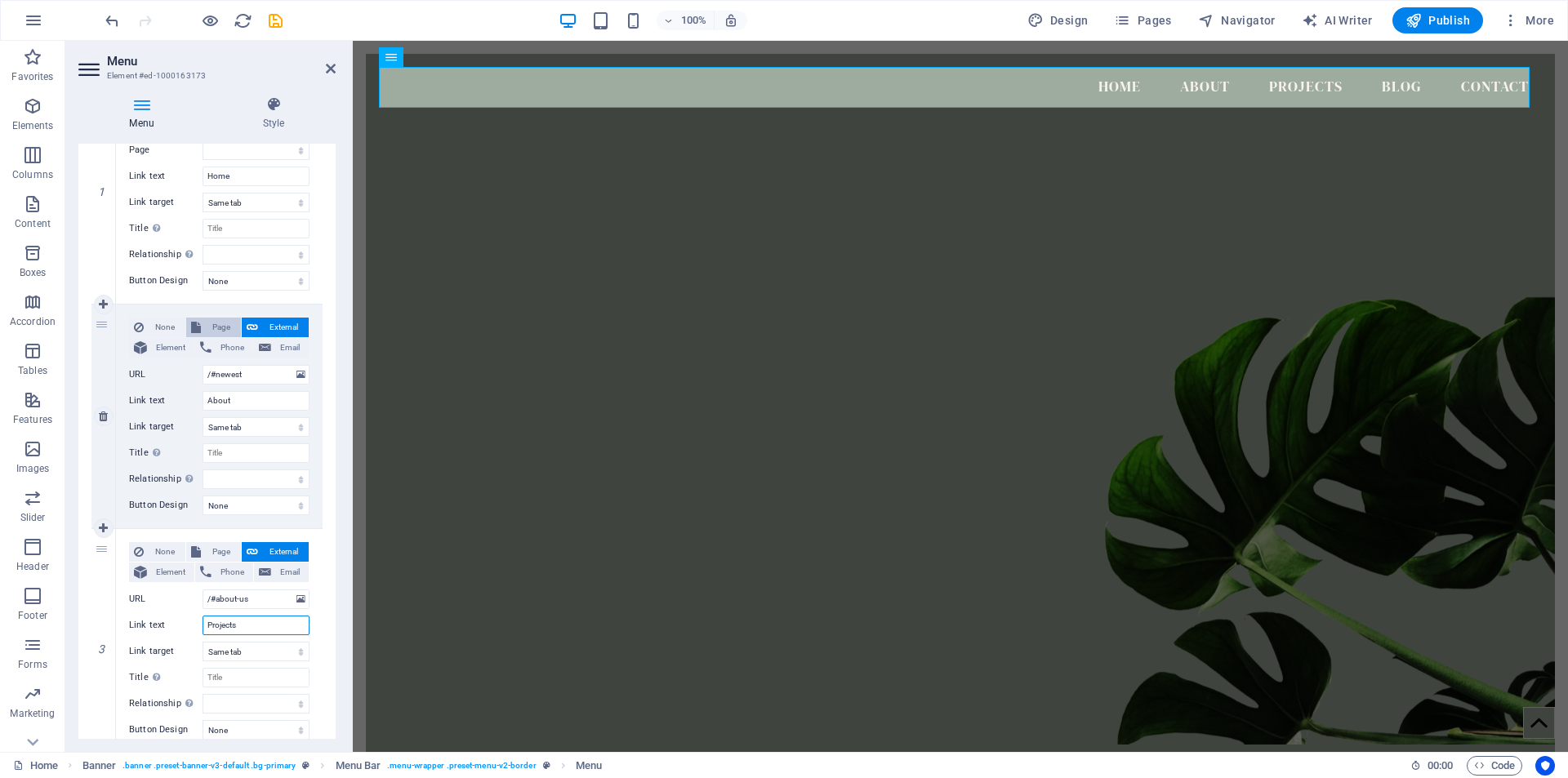
scroll to position [244, 0]
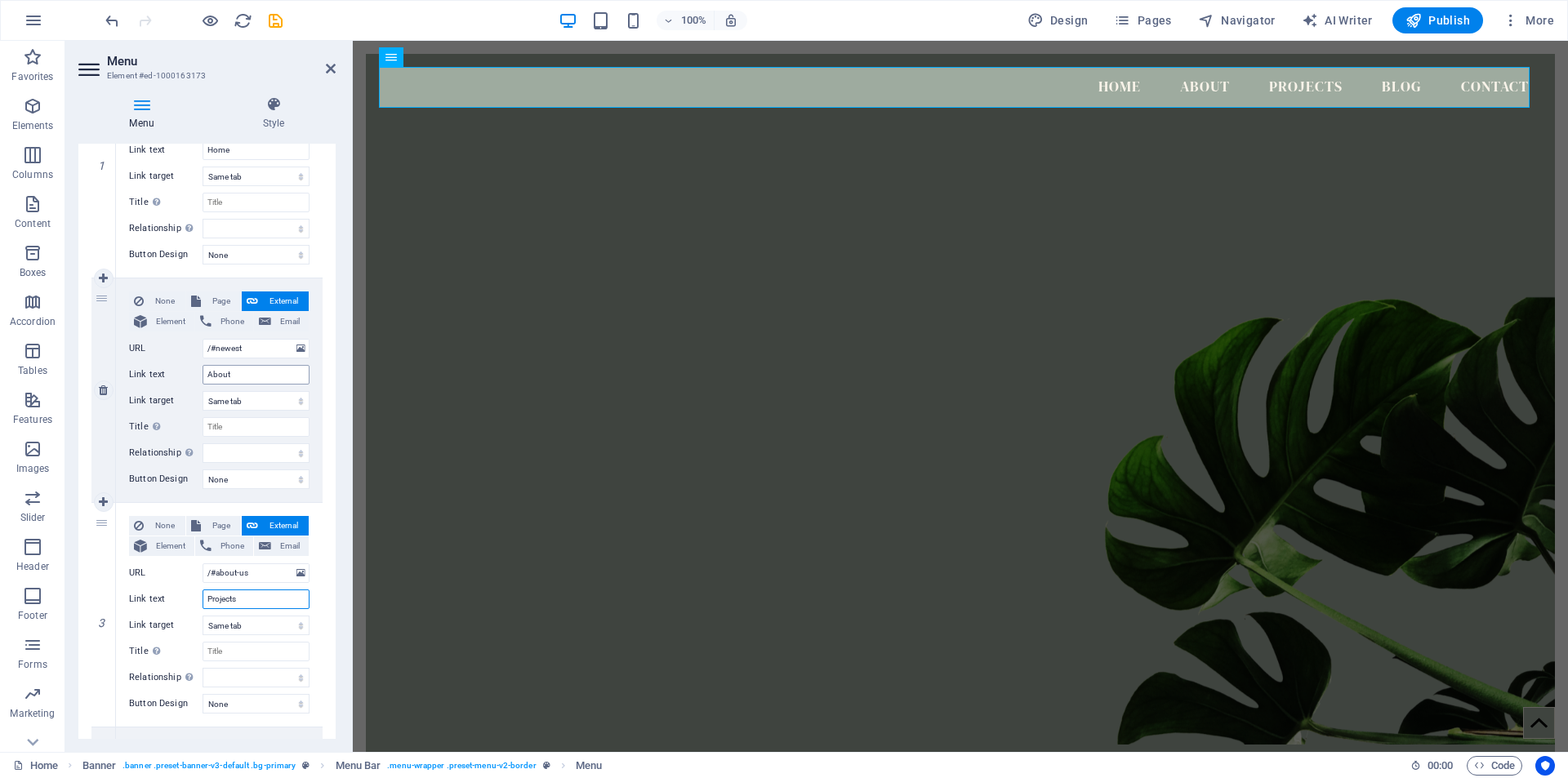
type input "Projects"
drag, startPoint x: 233, startPoint y: 371, endPoint x: 183, endPoint y: 377, distance: 50.4
click at [183, 377] on div "Link text About" at bounding box center [219, 374] width 180 height 20
type input "Pr"
select select
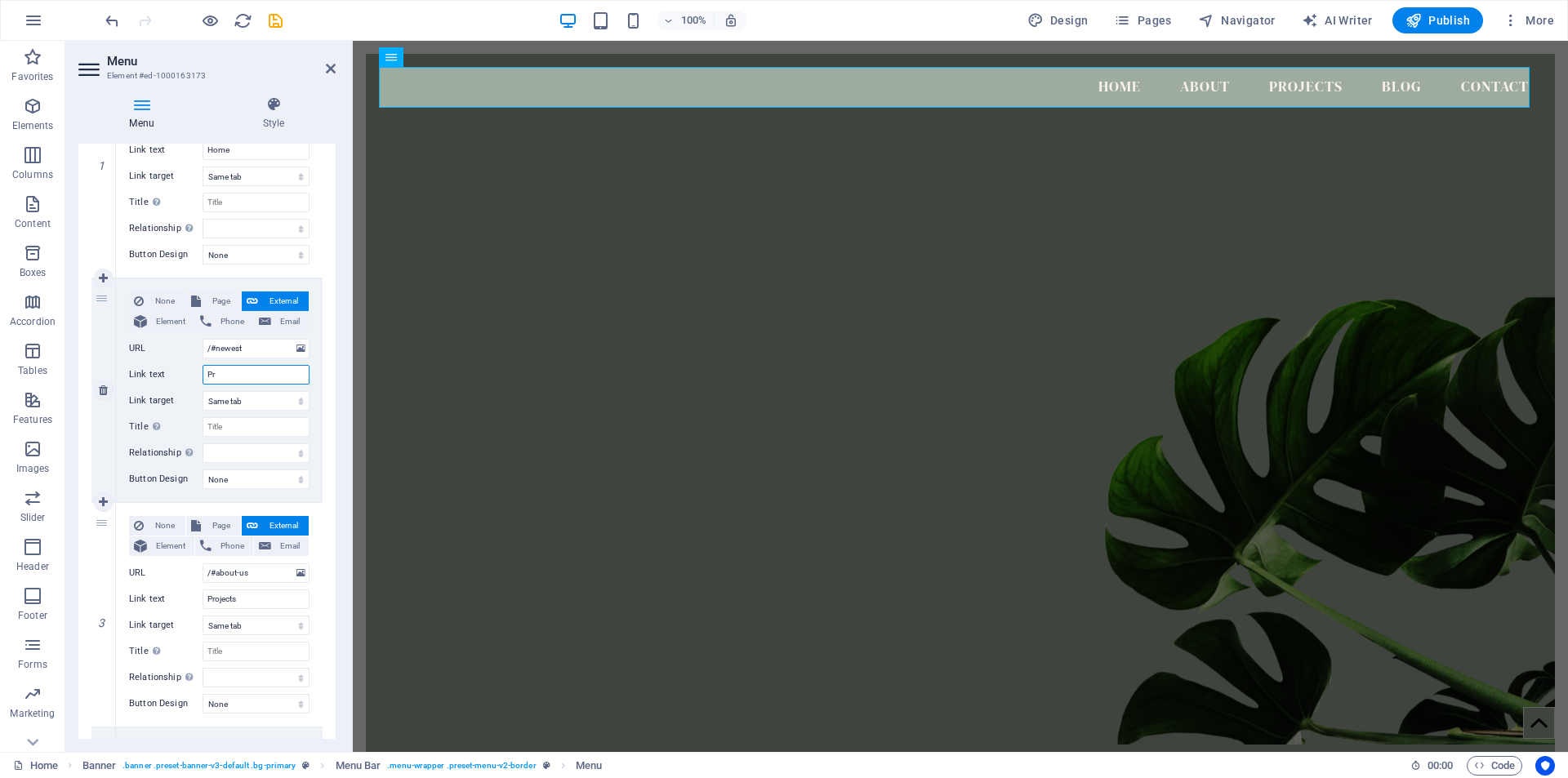
select select
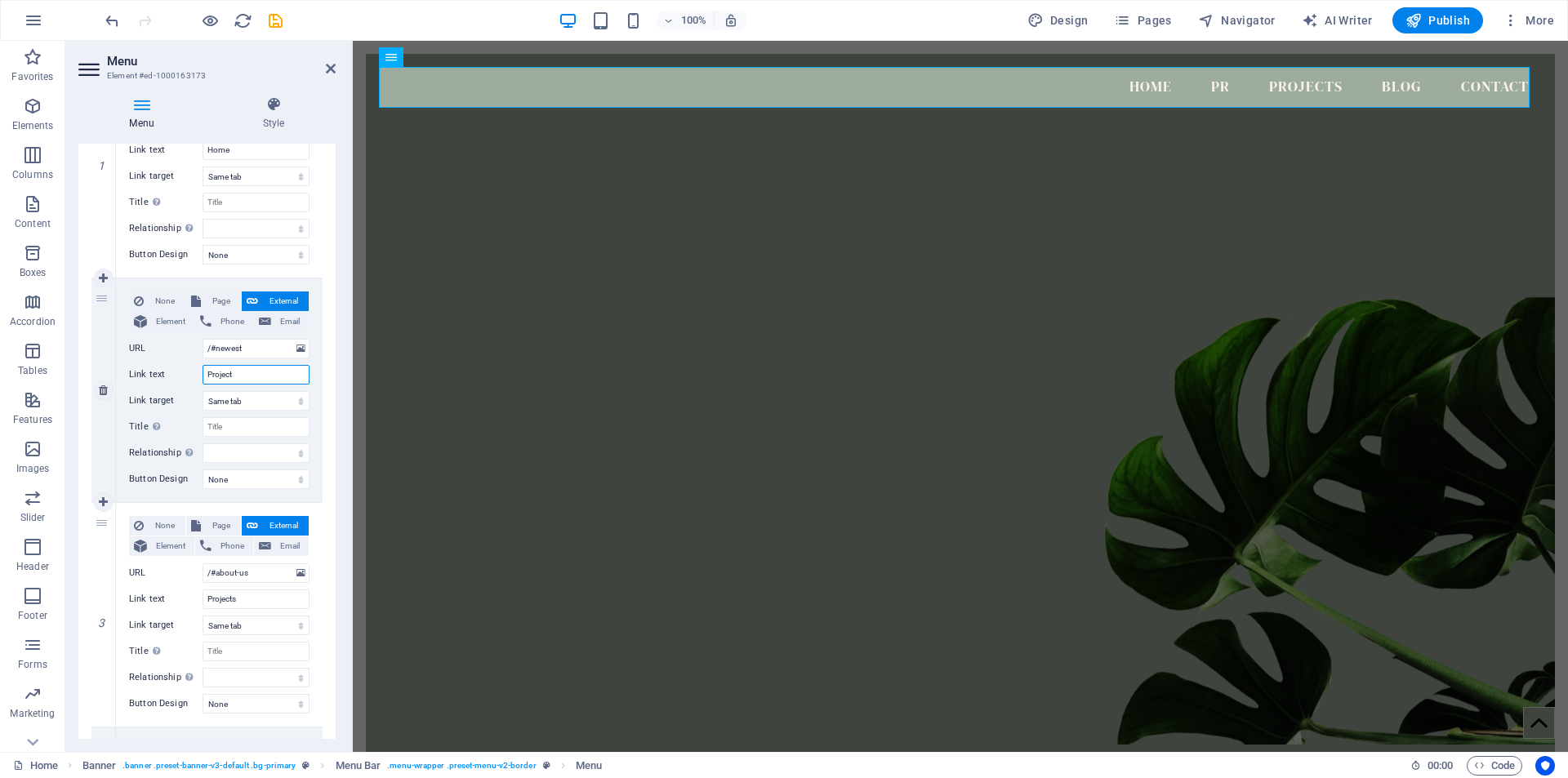
type input "Projects"
select select
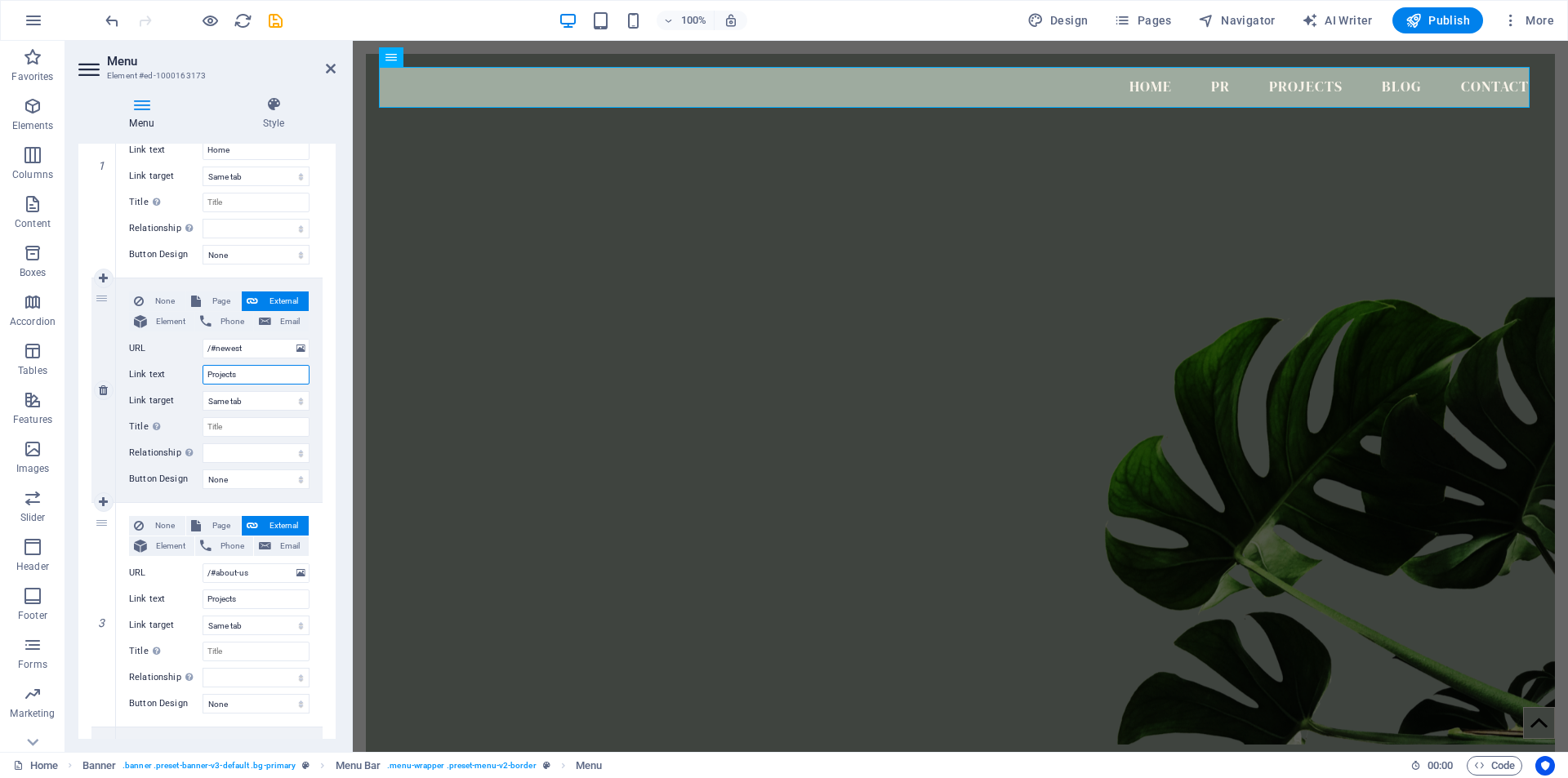
select select
type input "Projects"
drag, startPoint x: 245, startPoint y: 600, endPoint x: 192, endPoint y: 598, distance: 53.0
click at [192, 598] on div "Link text Projects" at bounding box center [219, 599] width 180 height 20
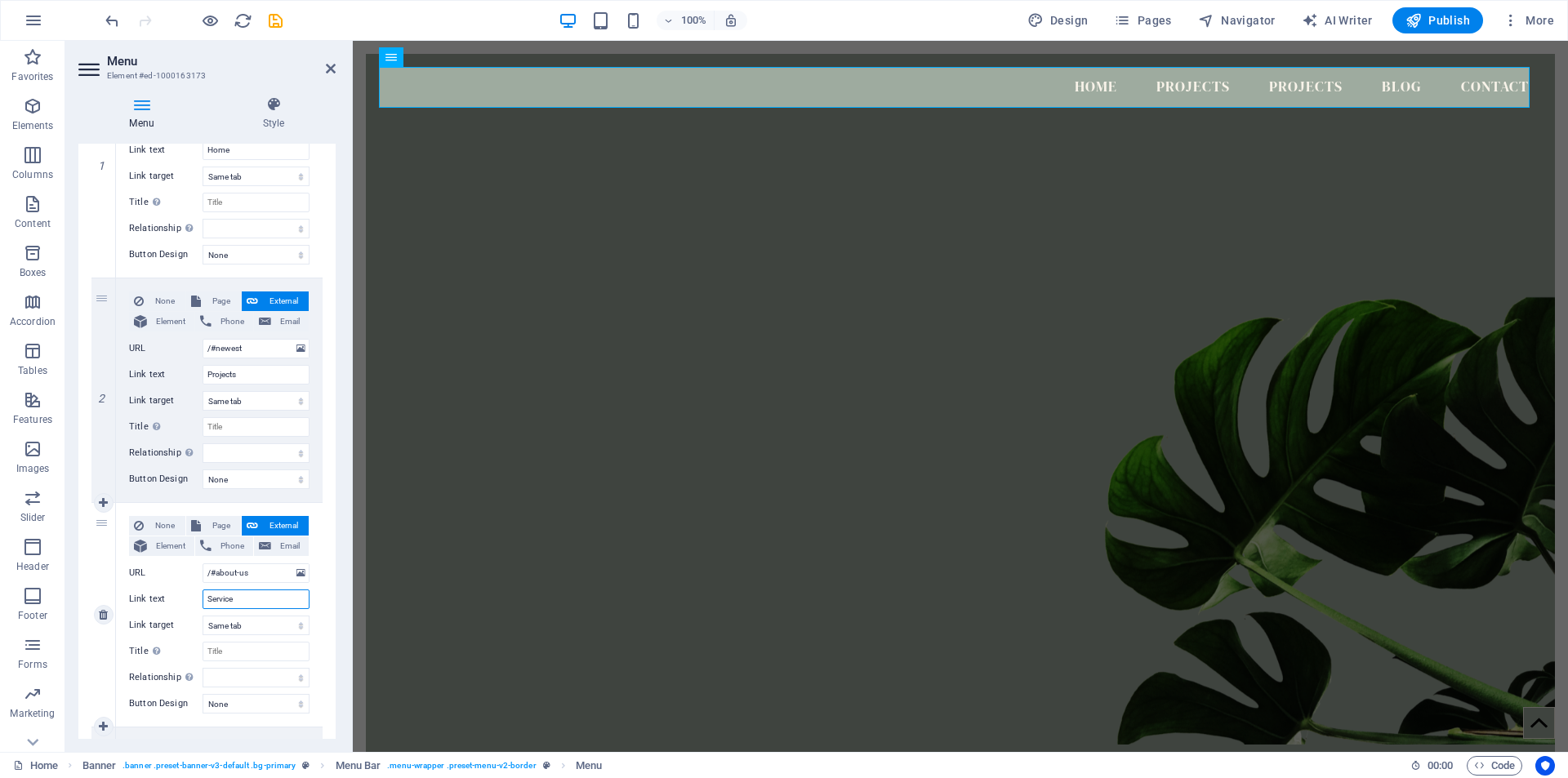
type input "Services"
select select
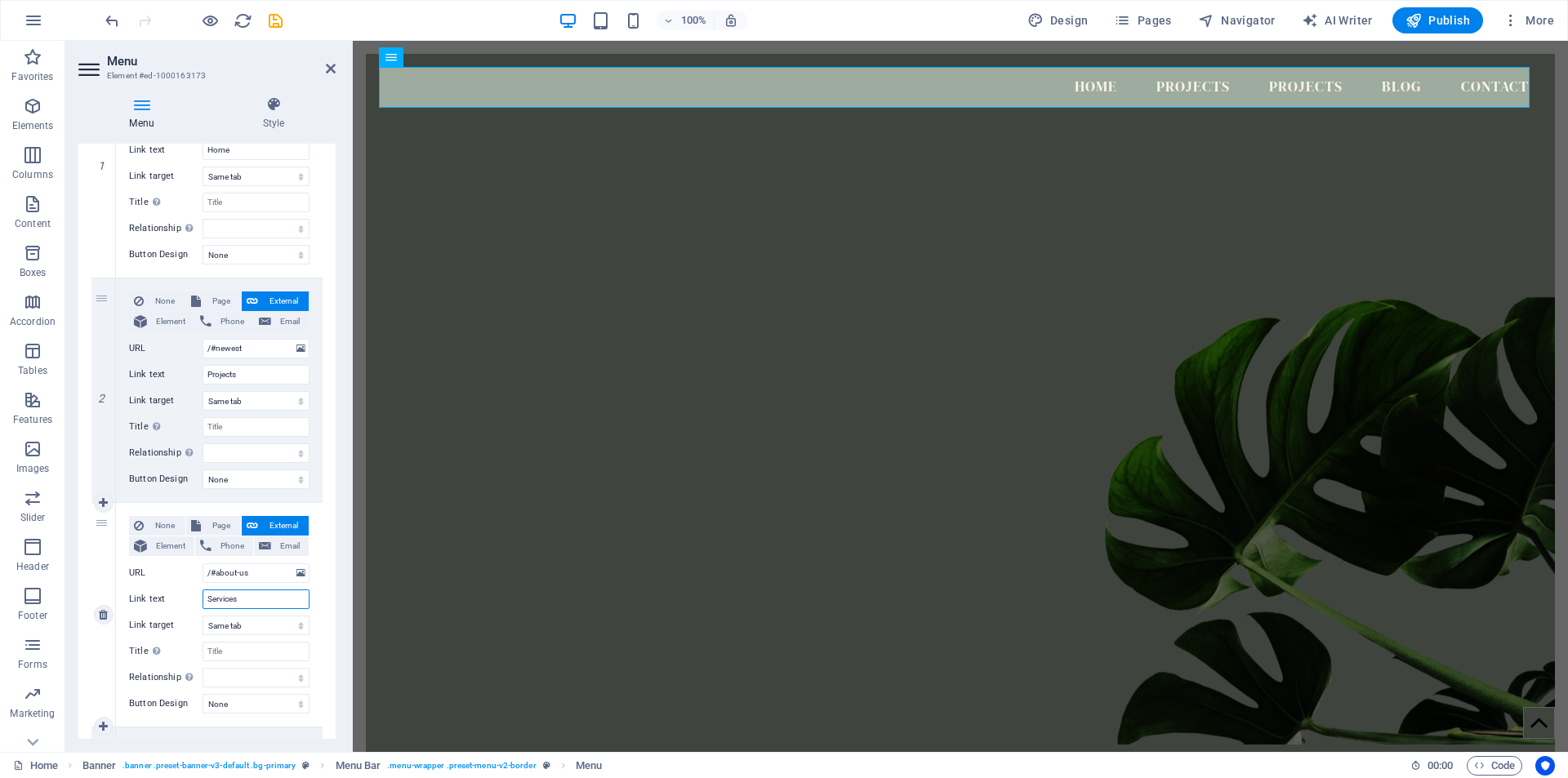
select select
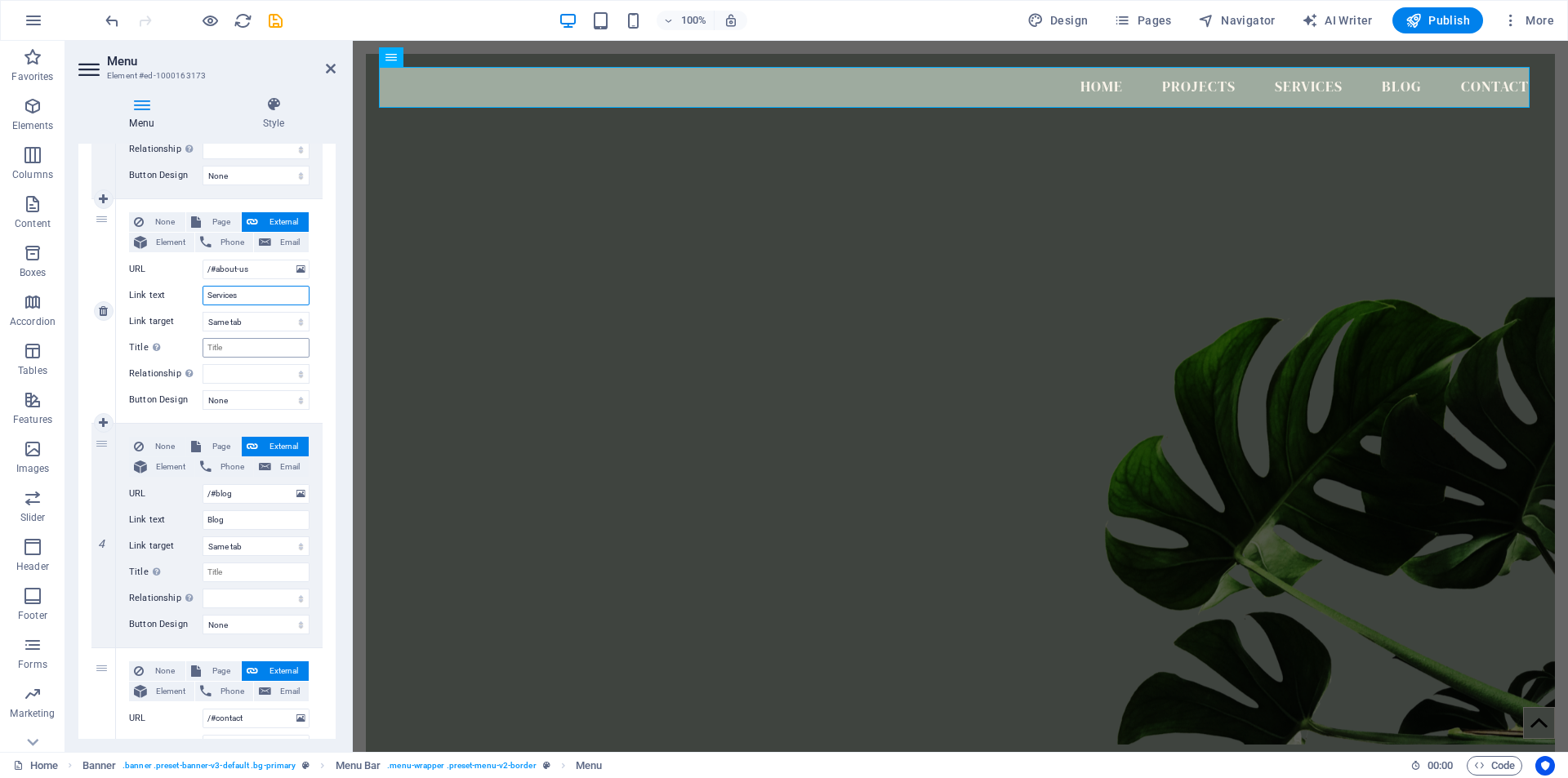
scroll to position [571, 0]
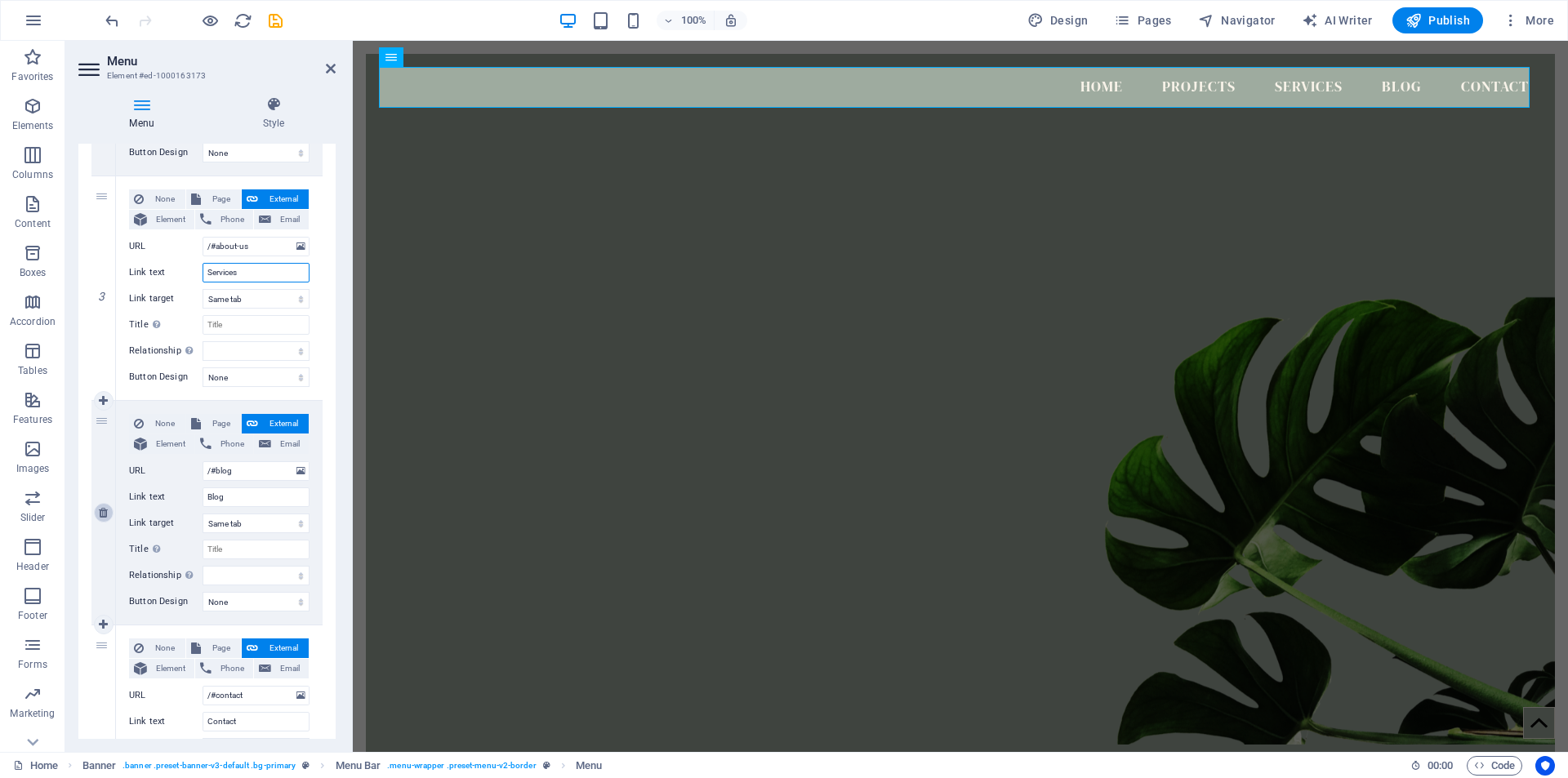
type input "Services"
click at [100, 516] on icon at bounding box center [103, 512] width 9 height 11
select select
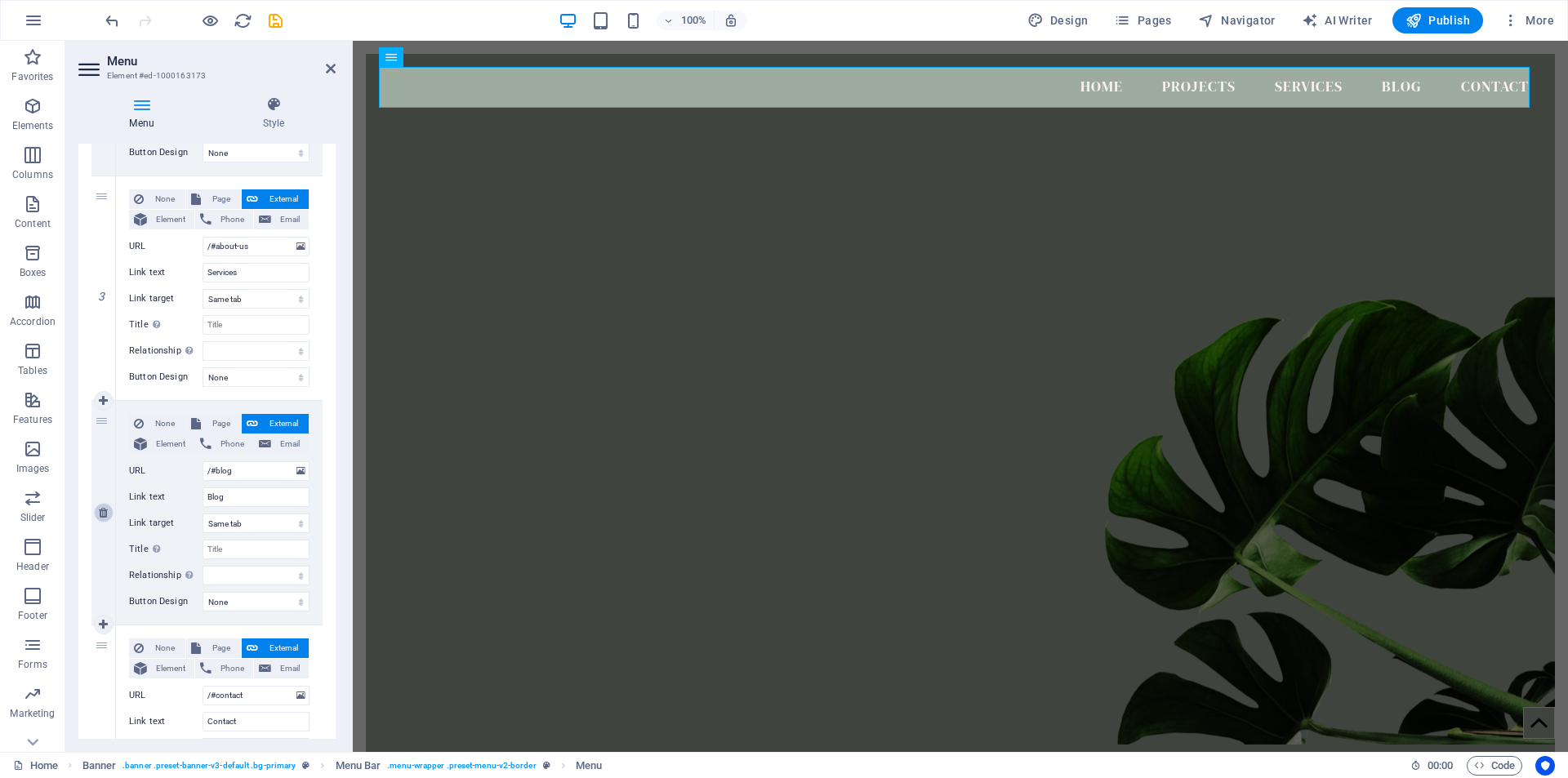
select select
type input "/#contact"
type input "Contact"
select select
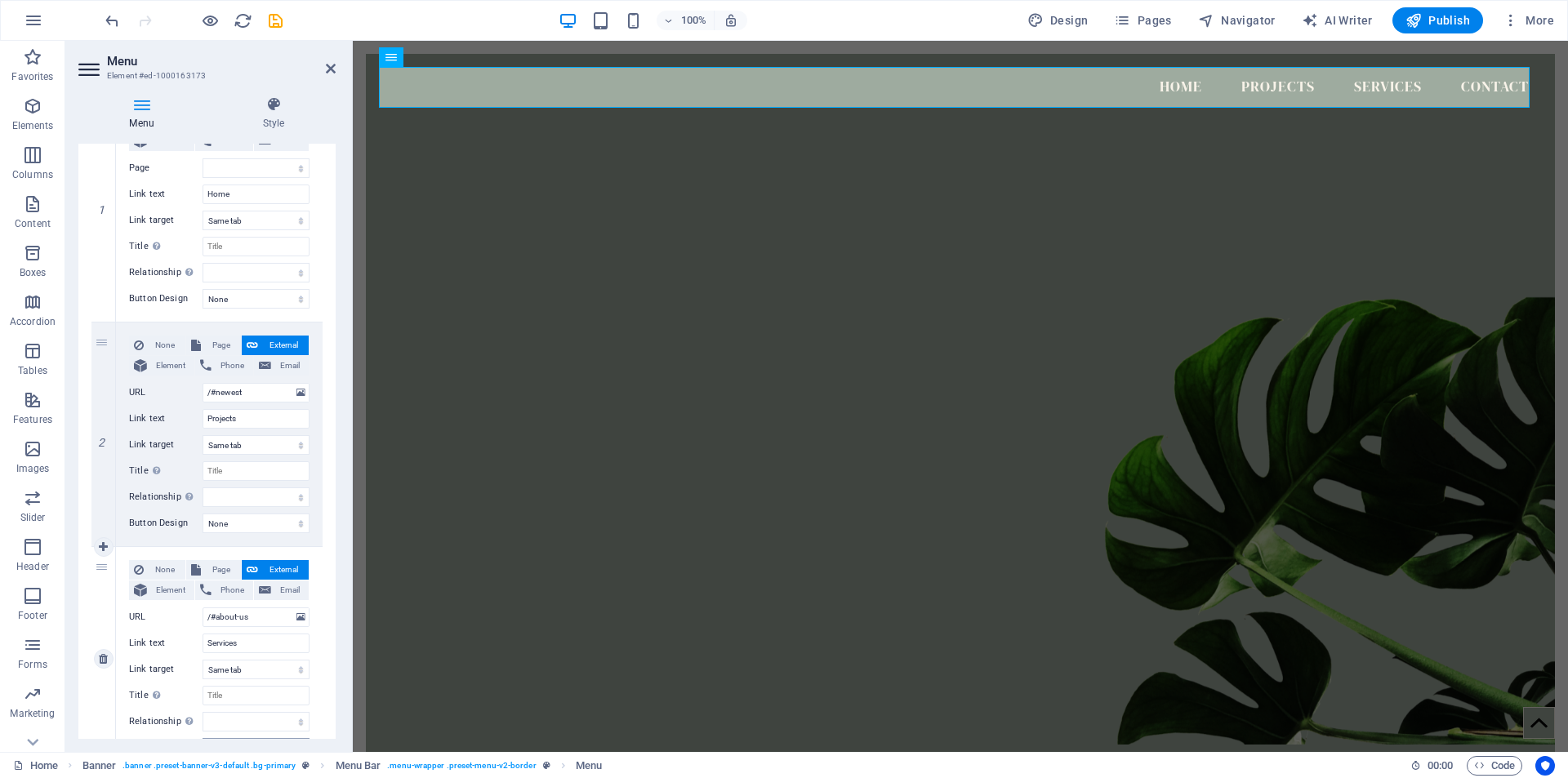
scroll to position [13, 0]
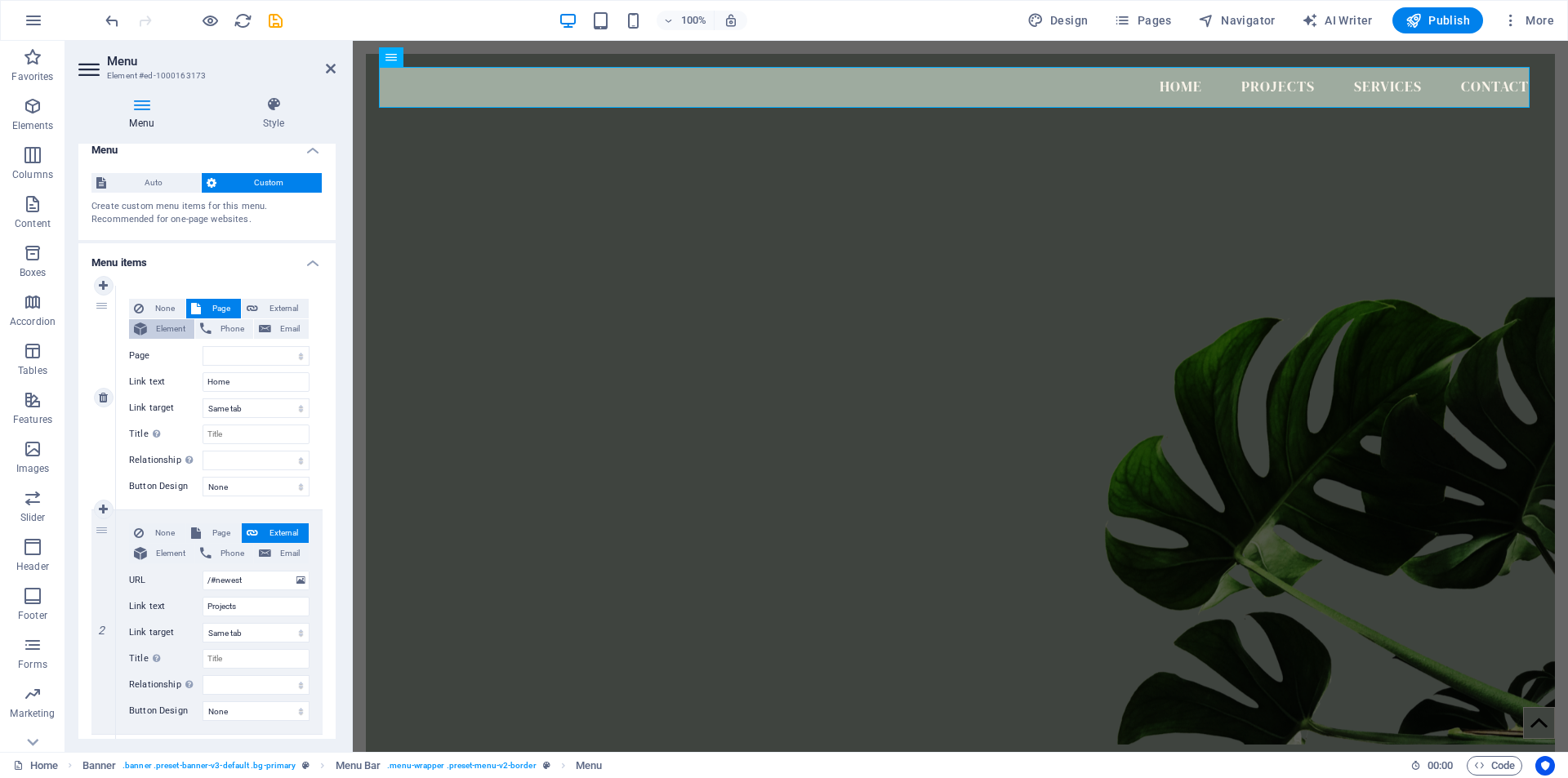
click at [161, 329] on span "Element" at bounding box center [171, 329] width 38 height 20
select select
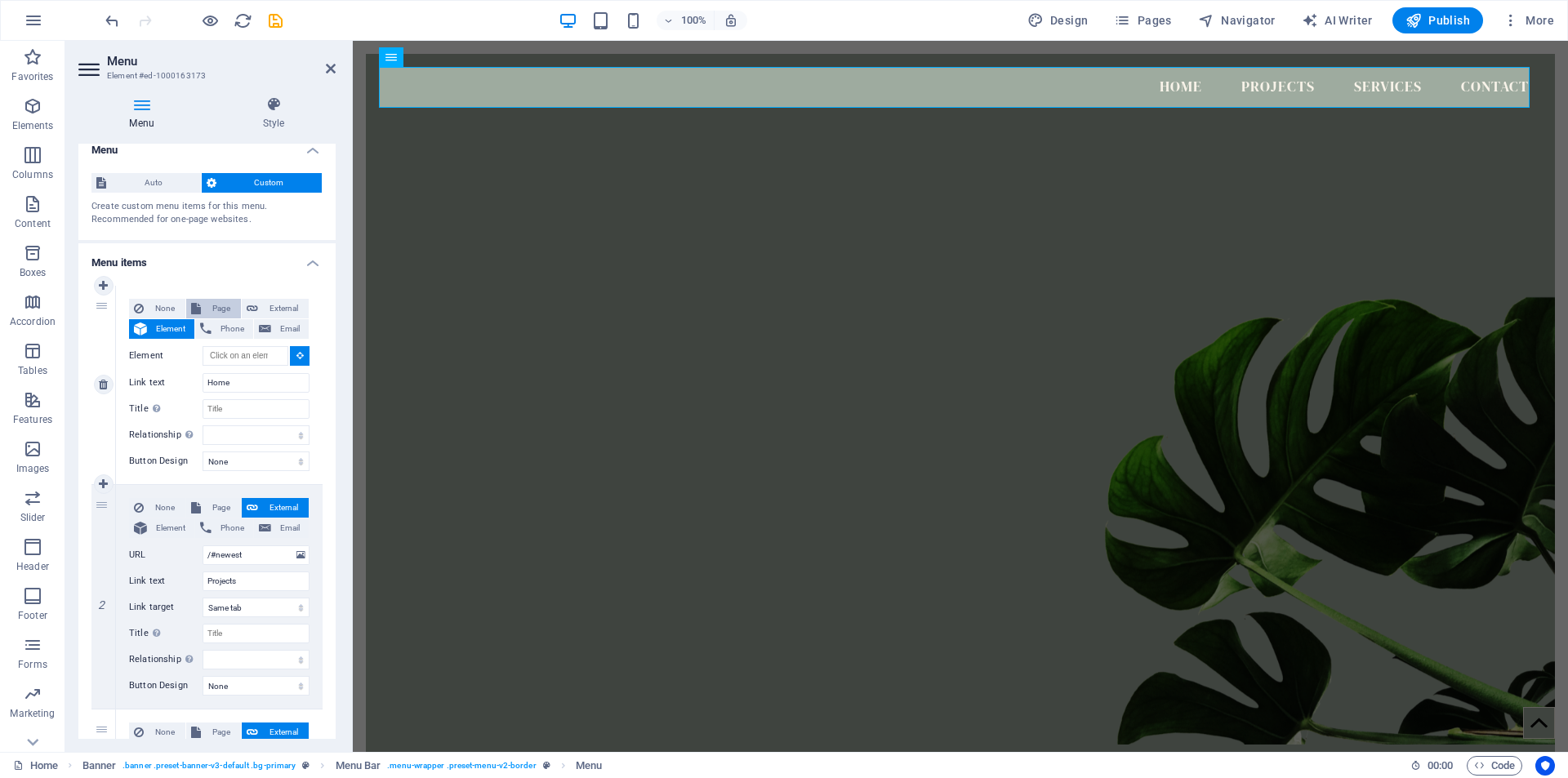
click at [219, 311] on span "Page" at bounding box center [221, 308] width 30 height 20
select select
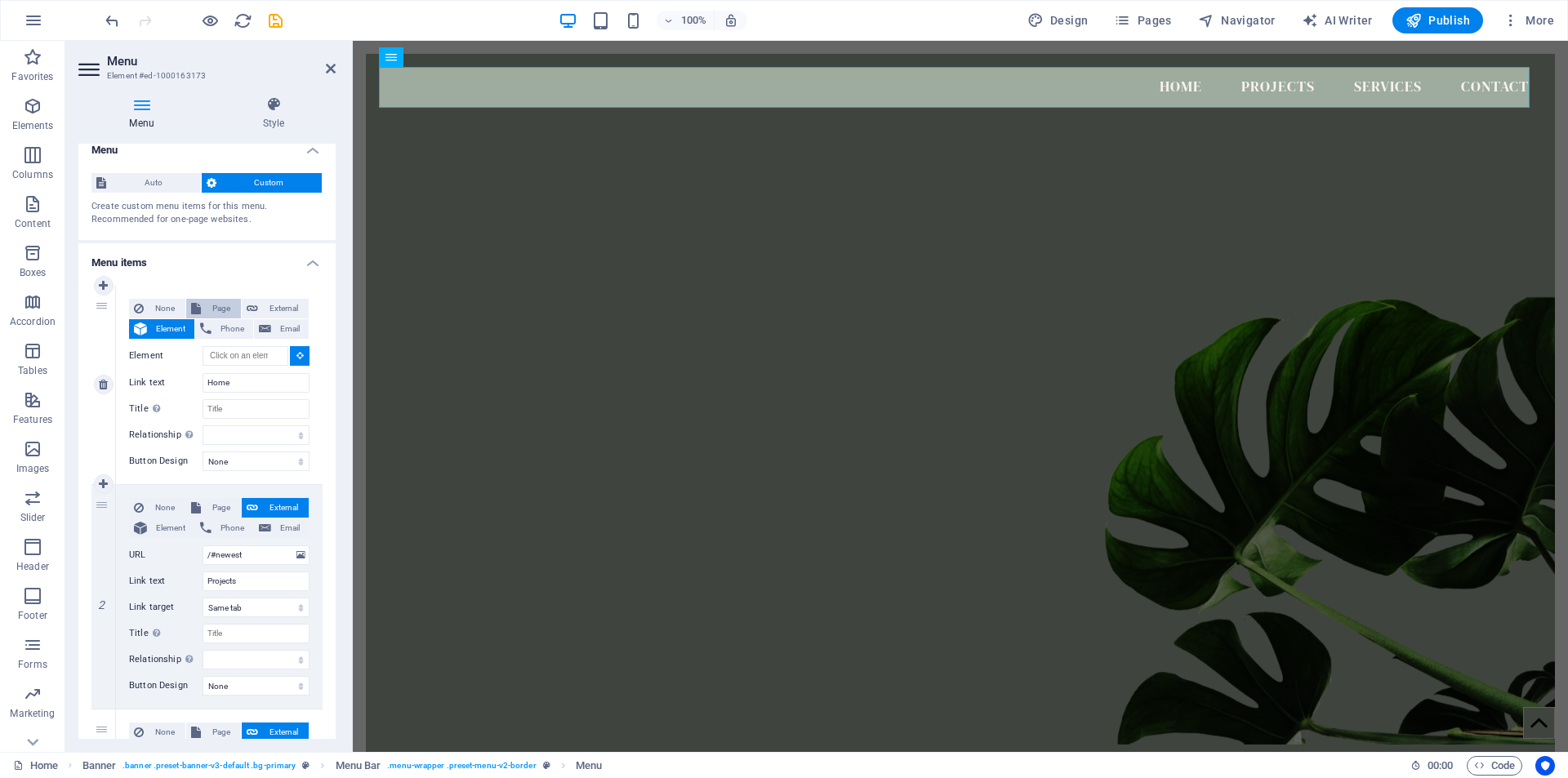
select select
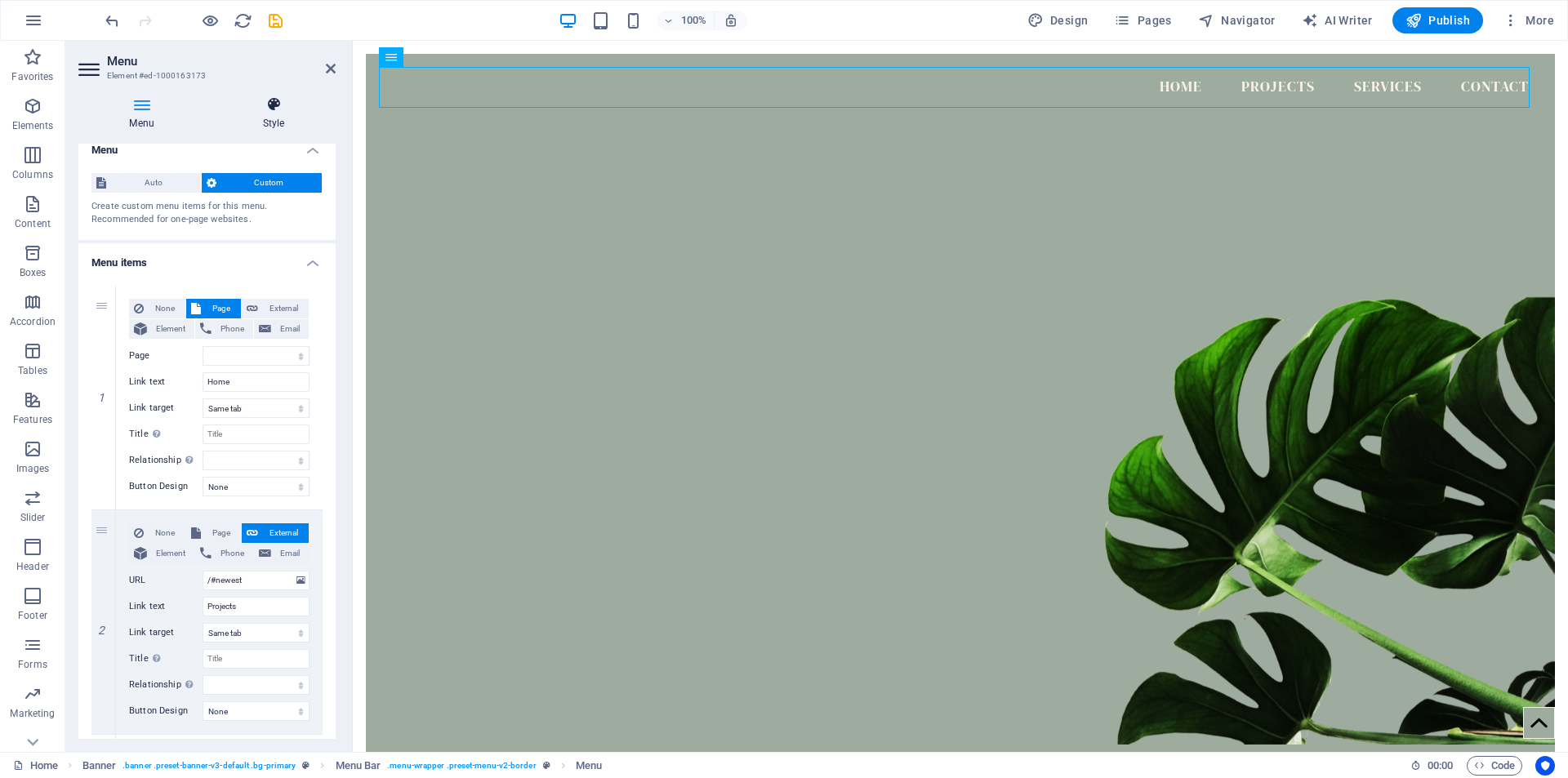
click at [276, 105] on icon at bounding box center [273, 104] width 124 height 16
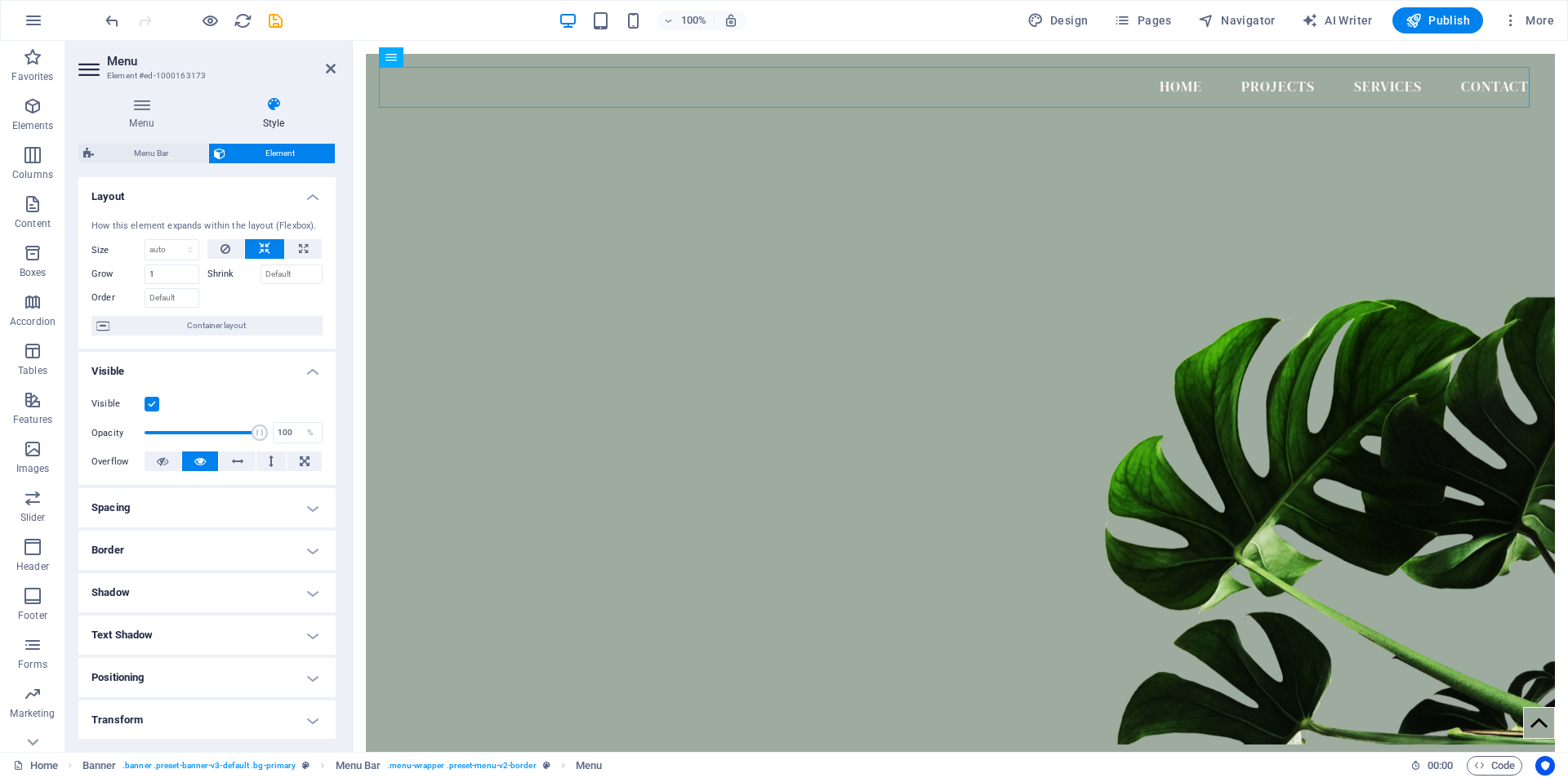
click at [311, 511] on h4 "Spacing" at bounding box center [207, 508] width 257 height 39
click at [315, 615] on h4 "Border" at bounding box center [207, 616] width 257 height 39
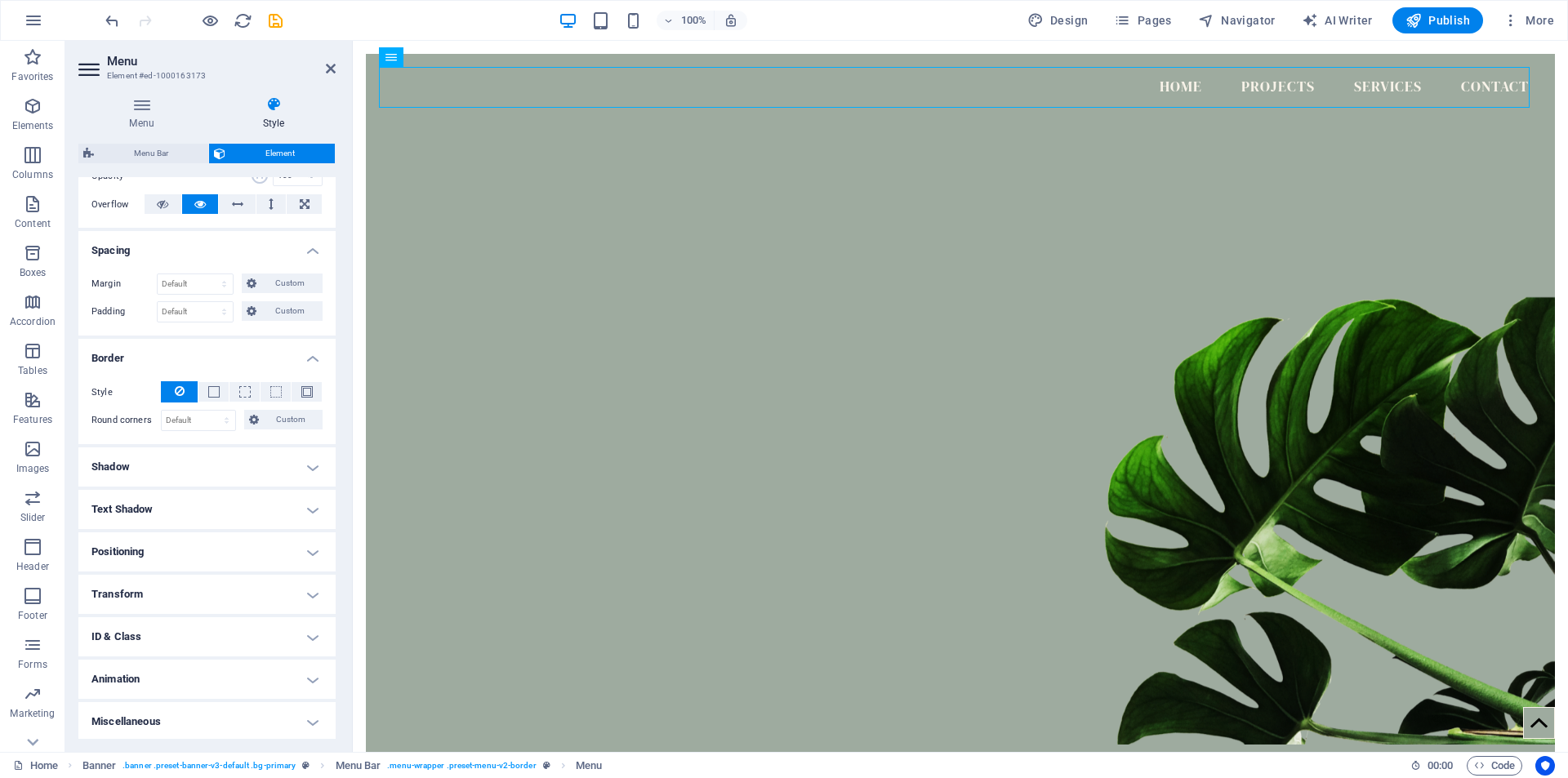
scroll to position [260, 0]
click at [311, 588] on h4 "Transform" at bounding box center [207, 592] width 257 height 39
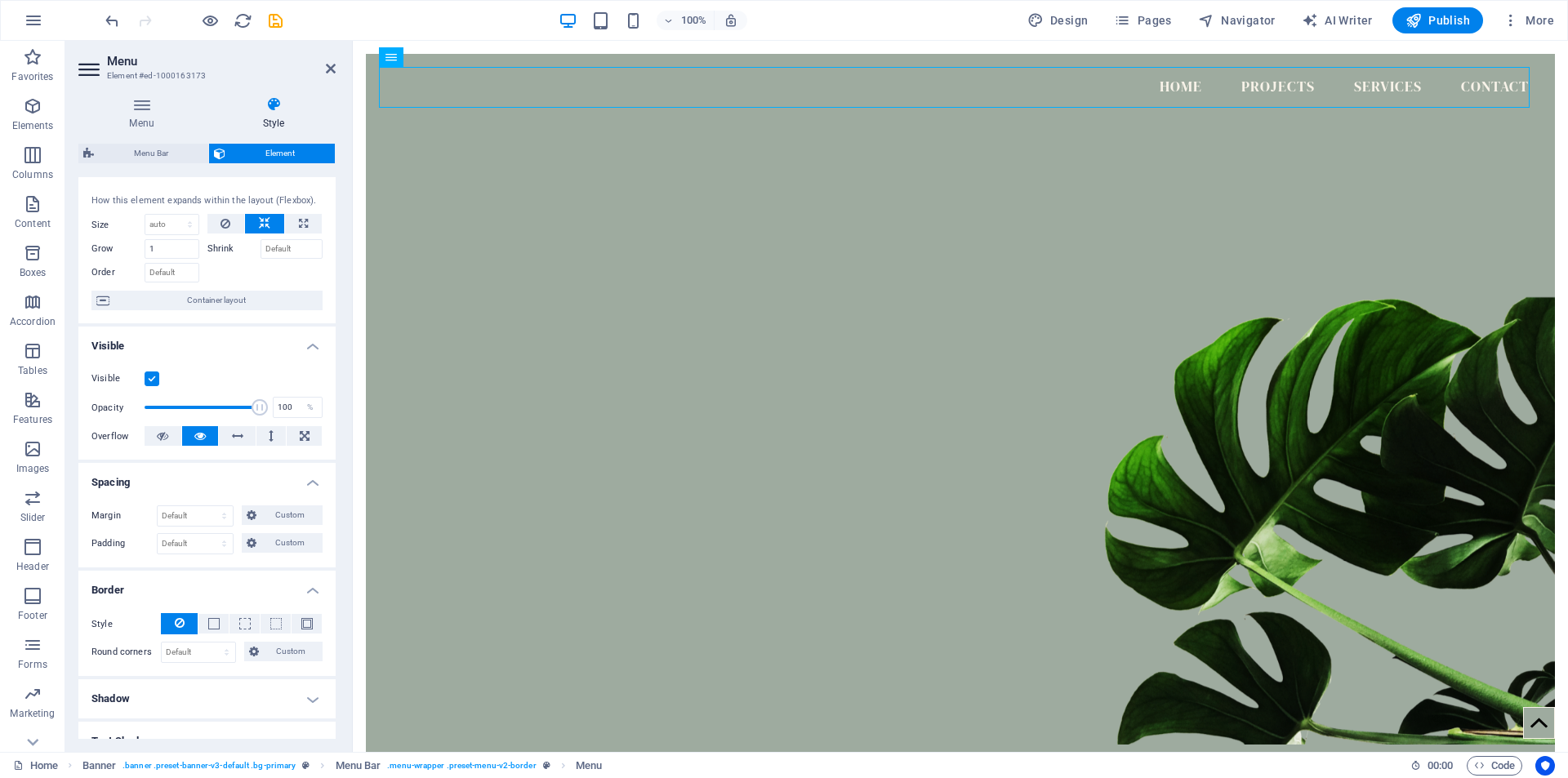
scroll to position [15, 0]
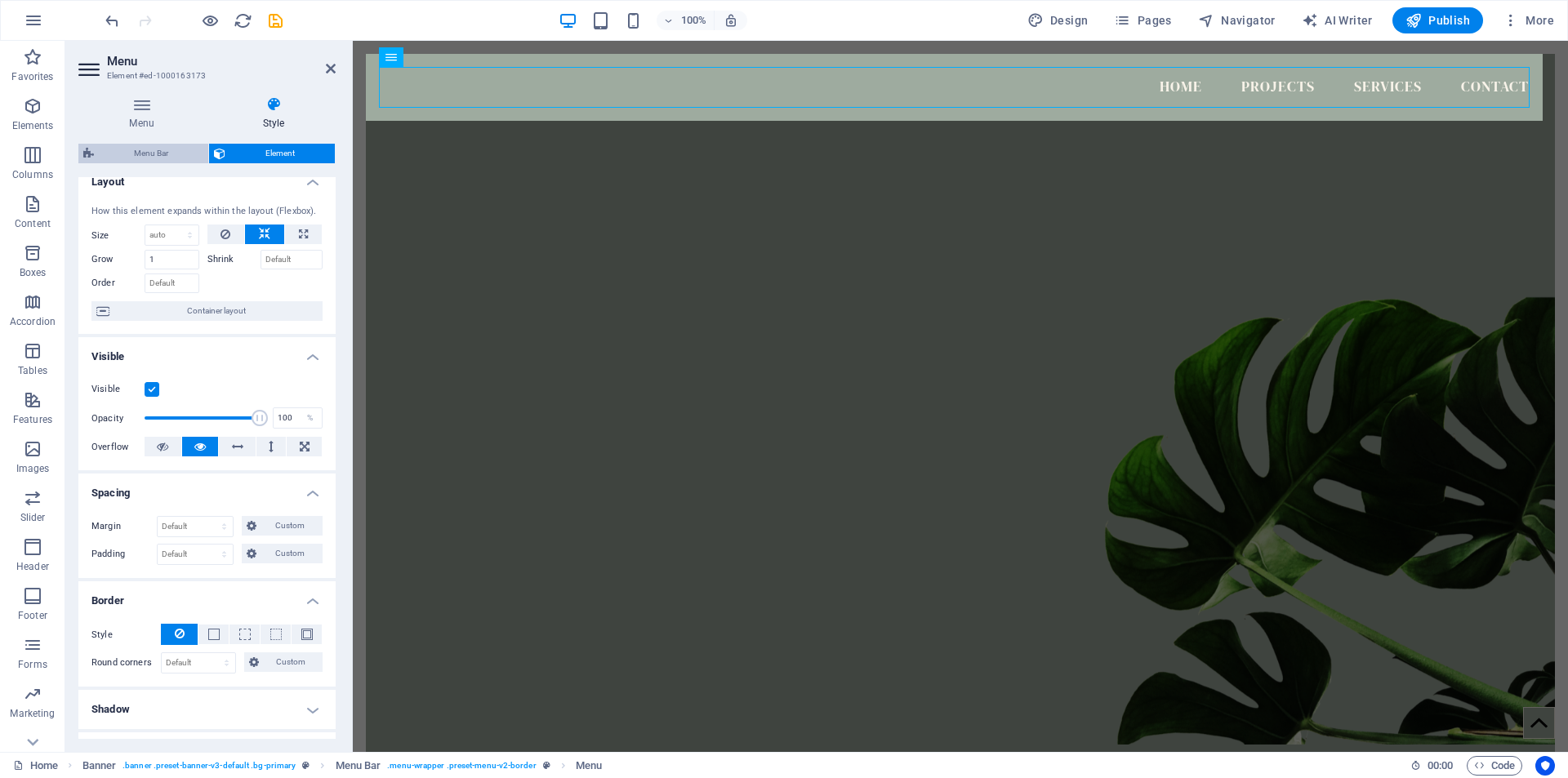
click at [160, 152] on span "Menu Bar" at bounding box center [151, 153] width 105 height 20
select select "rem"
select select "hover_border"
select select "px"
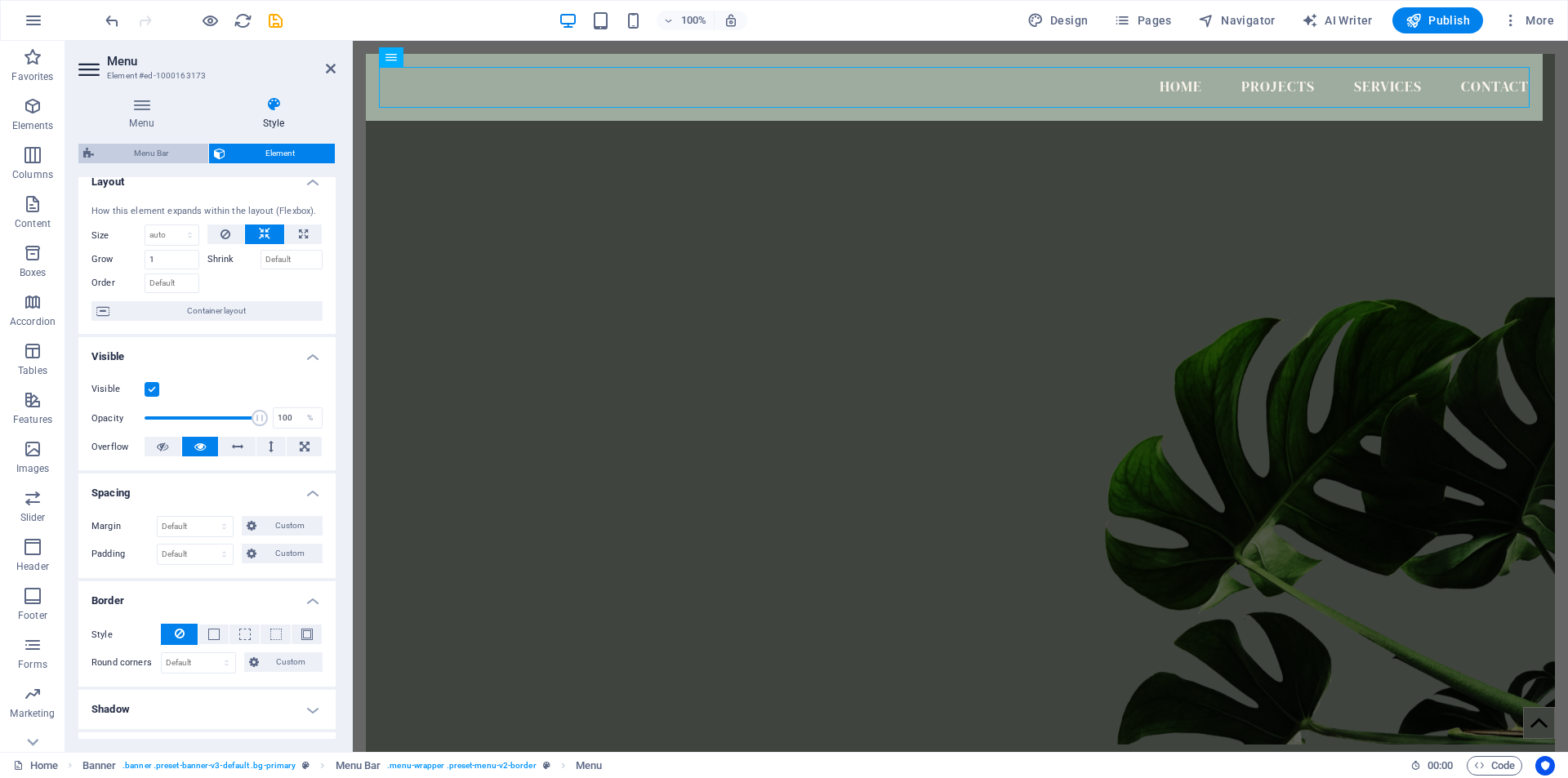
select select "rem"
select select "400"
select select "px"
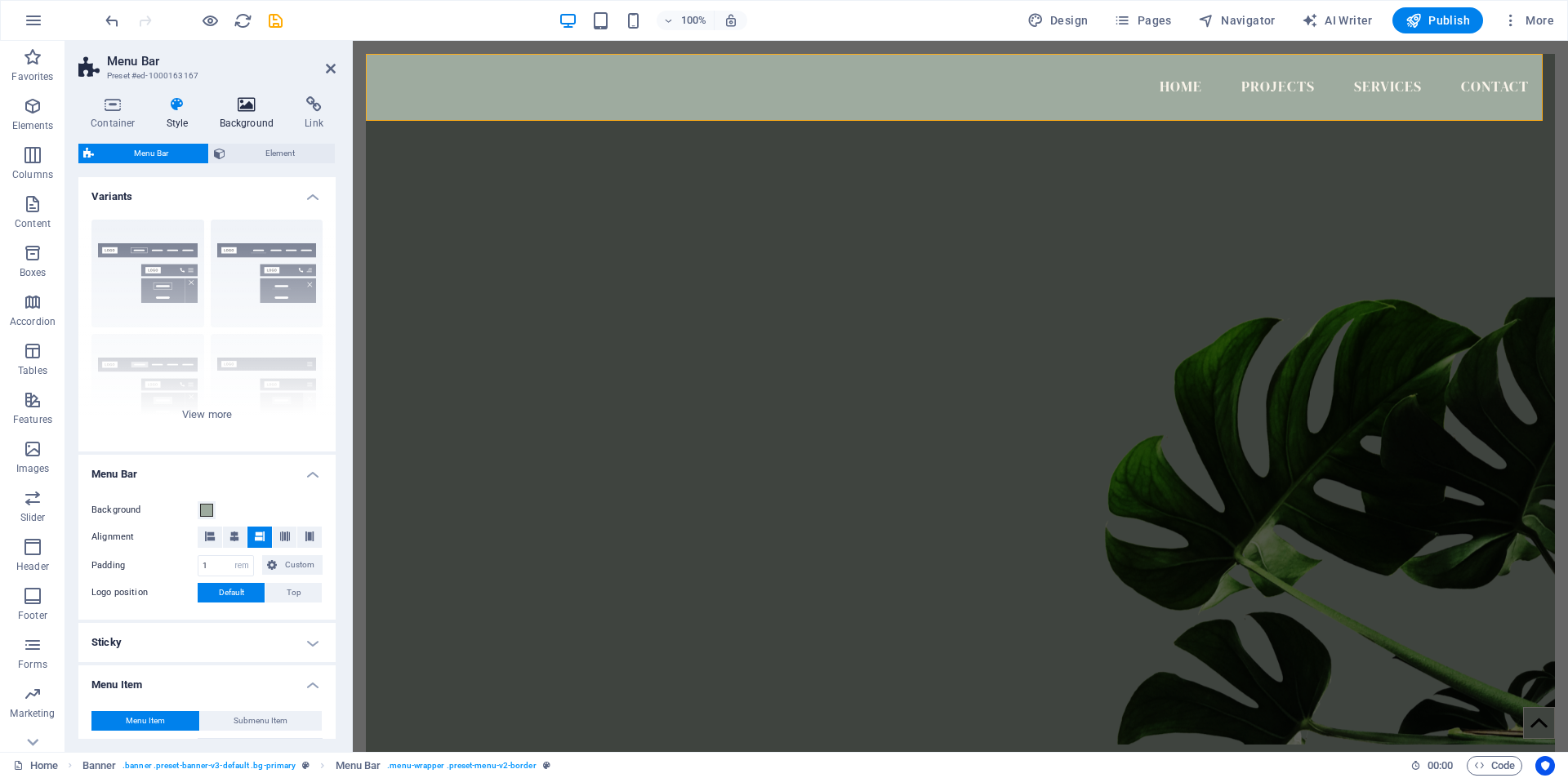
click at [248, 109] on icon at bounding box center [247, 104] width 79 height 16
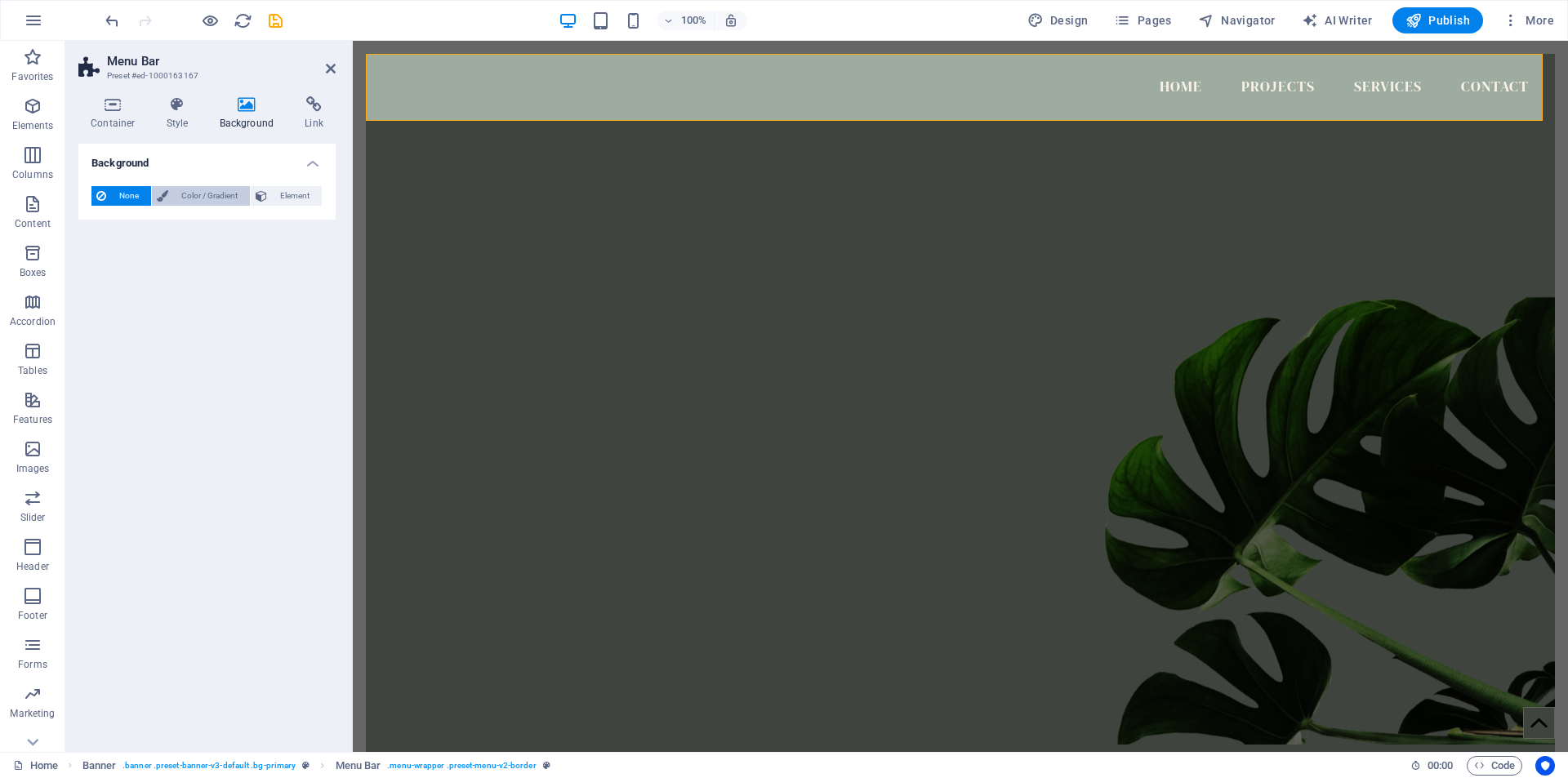
click at [226, 194] on span "Color / Gradient" at bounding box center [209, 196] width 72 height 20
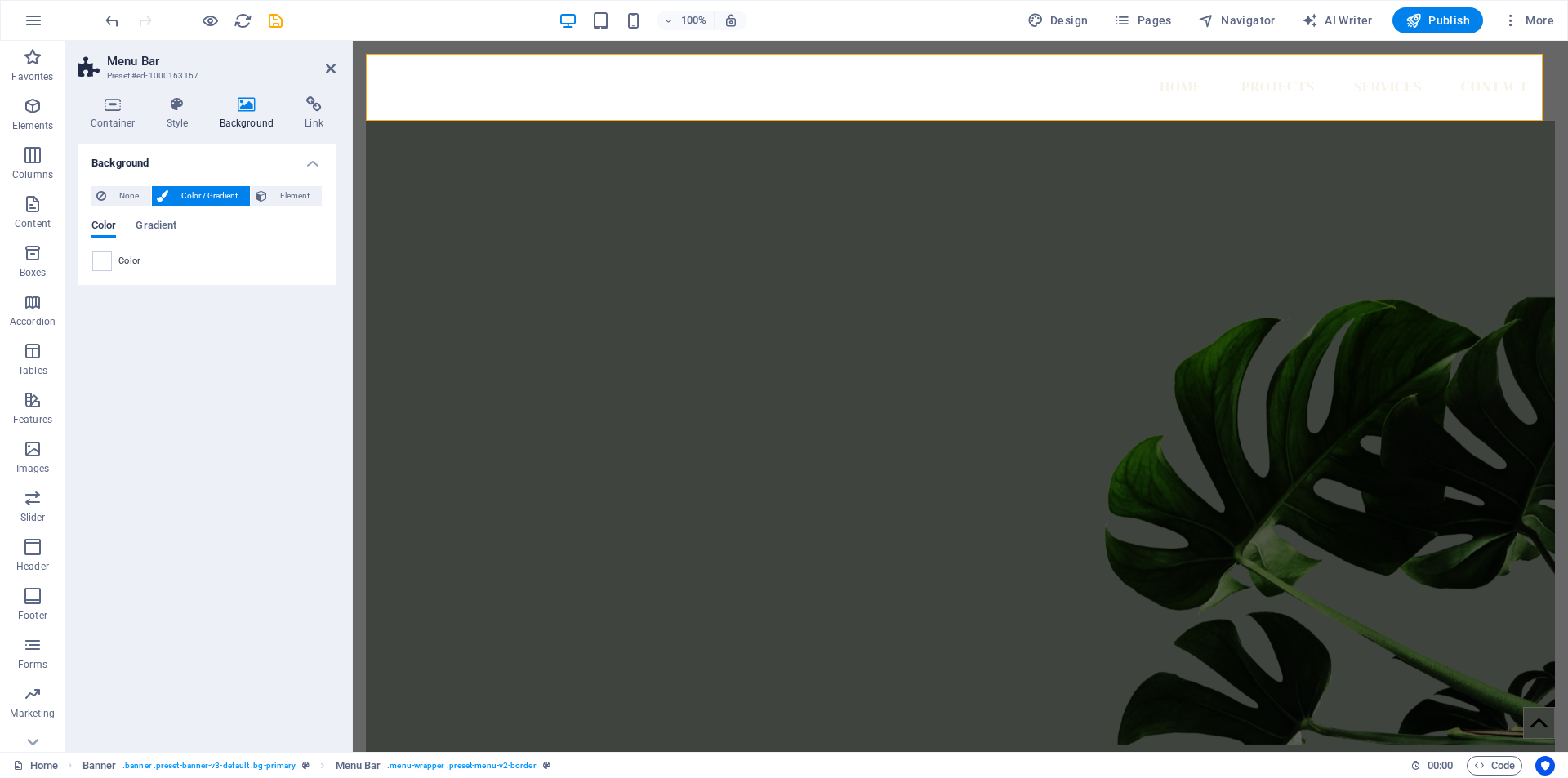
click at [111, 226] on span "Color" at bounding box center [104, 226] width 25 height 23
click at [100, 260] on span at bounding box center [101, 261] width 18 height 18
type input "#ffffff"
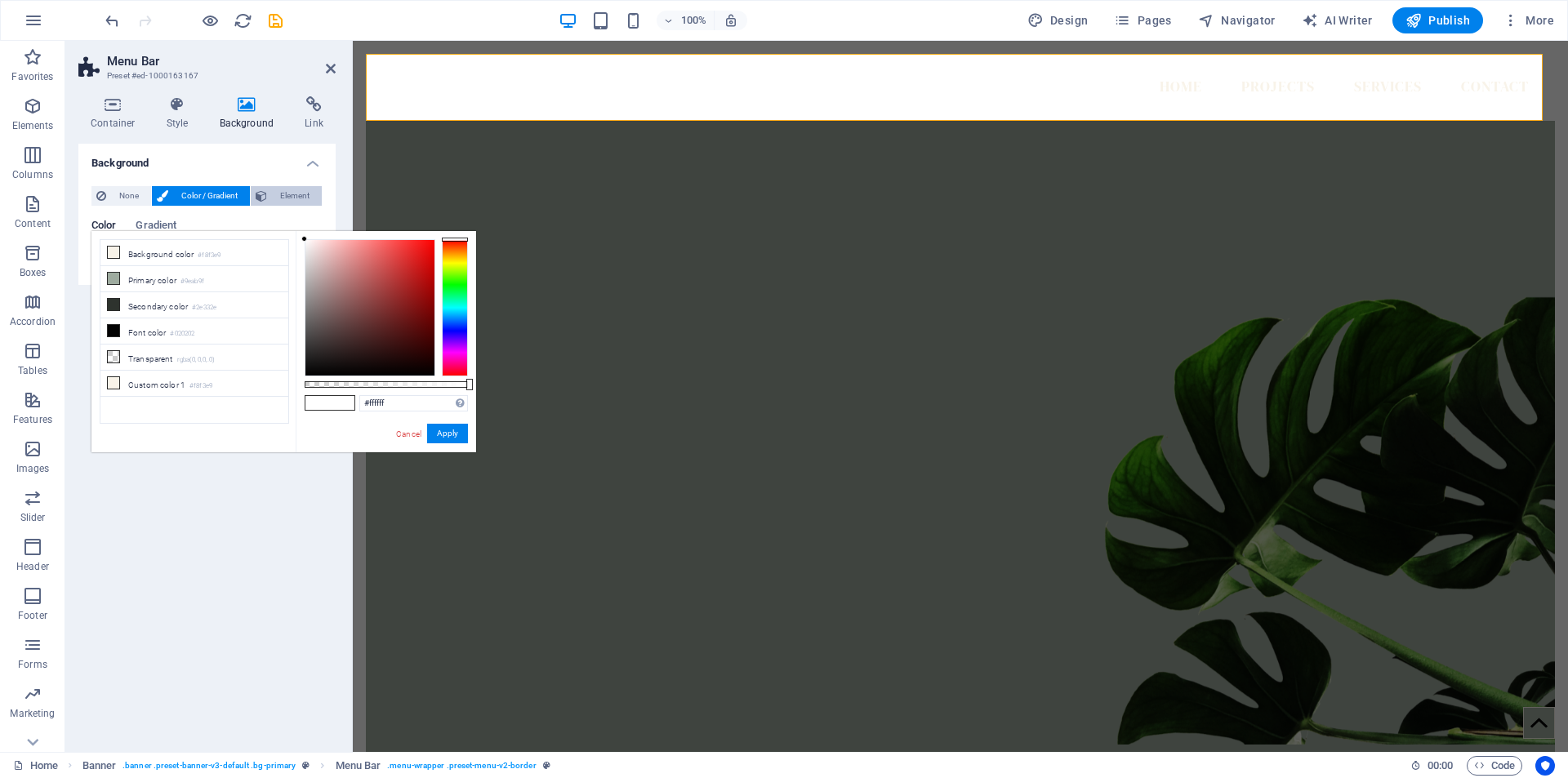
click at [282, 197] on span "Element" at bounding box center [294, 196] width 45 height 20
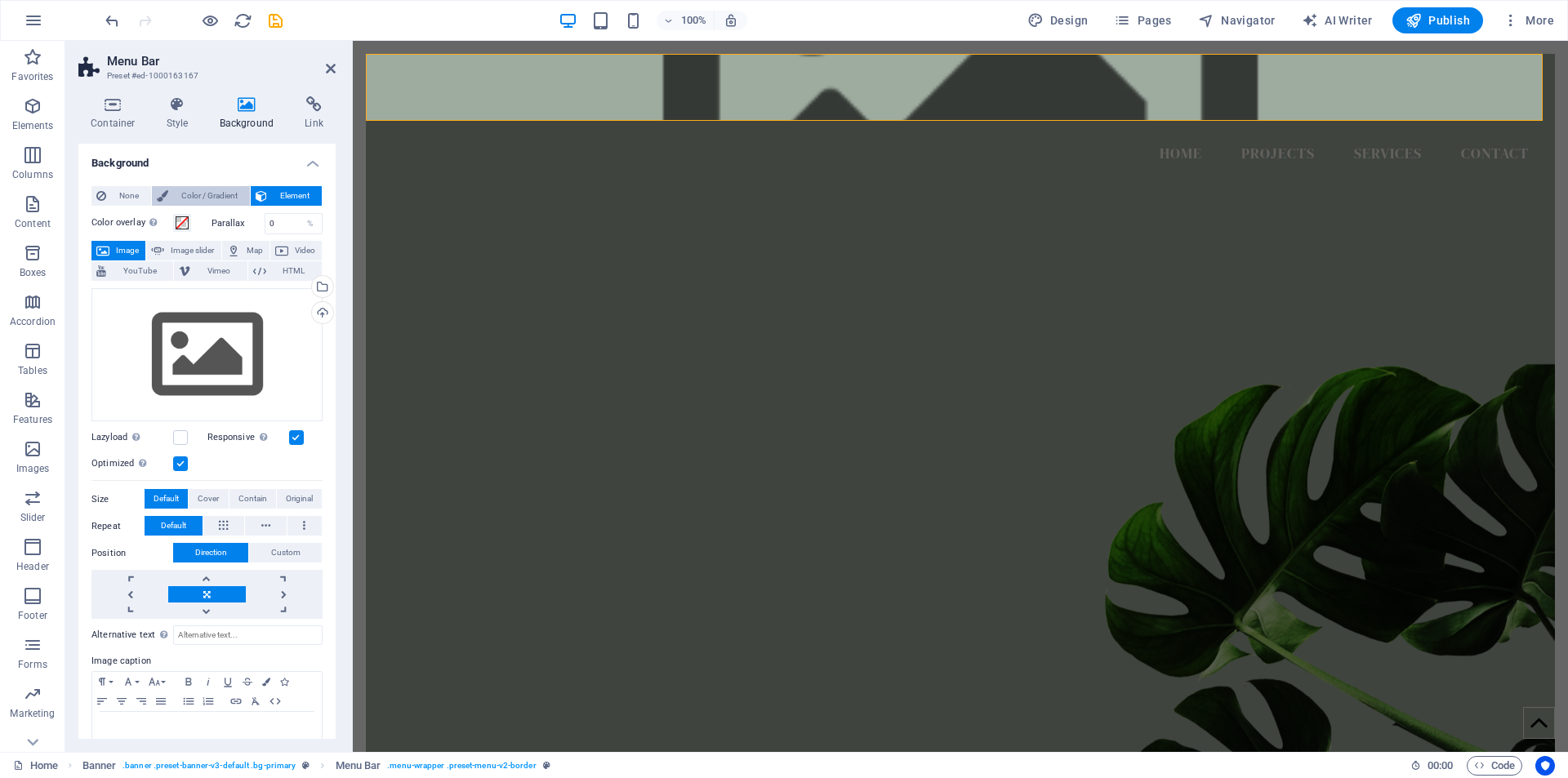
click at [214, 196] on span "Color / Gradient" at bounding box center [209, 196] width 72 height 20
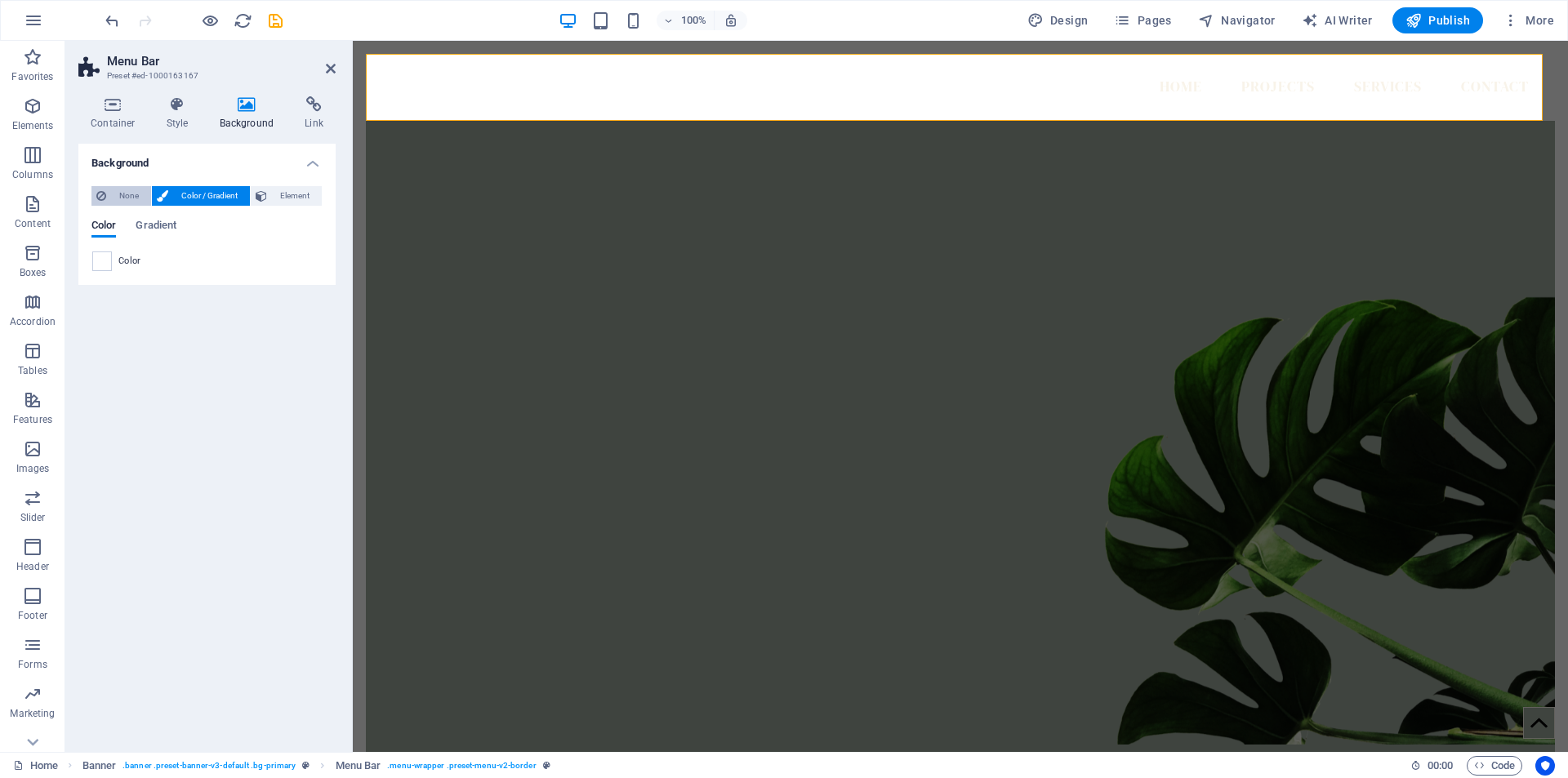
click at [130, 196] on span "None" at bounding box center [128, 196] width 35 height 20
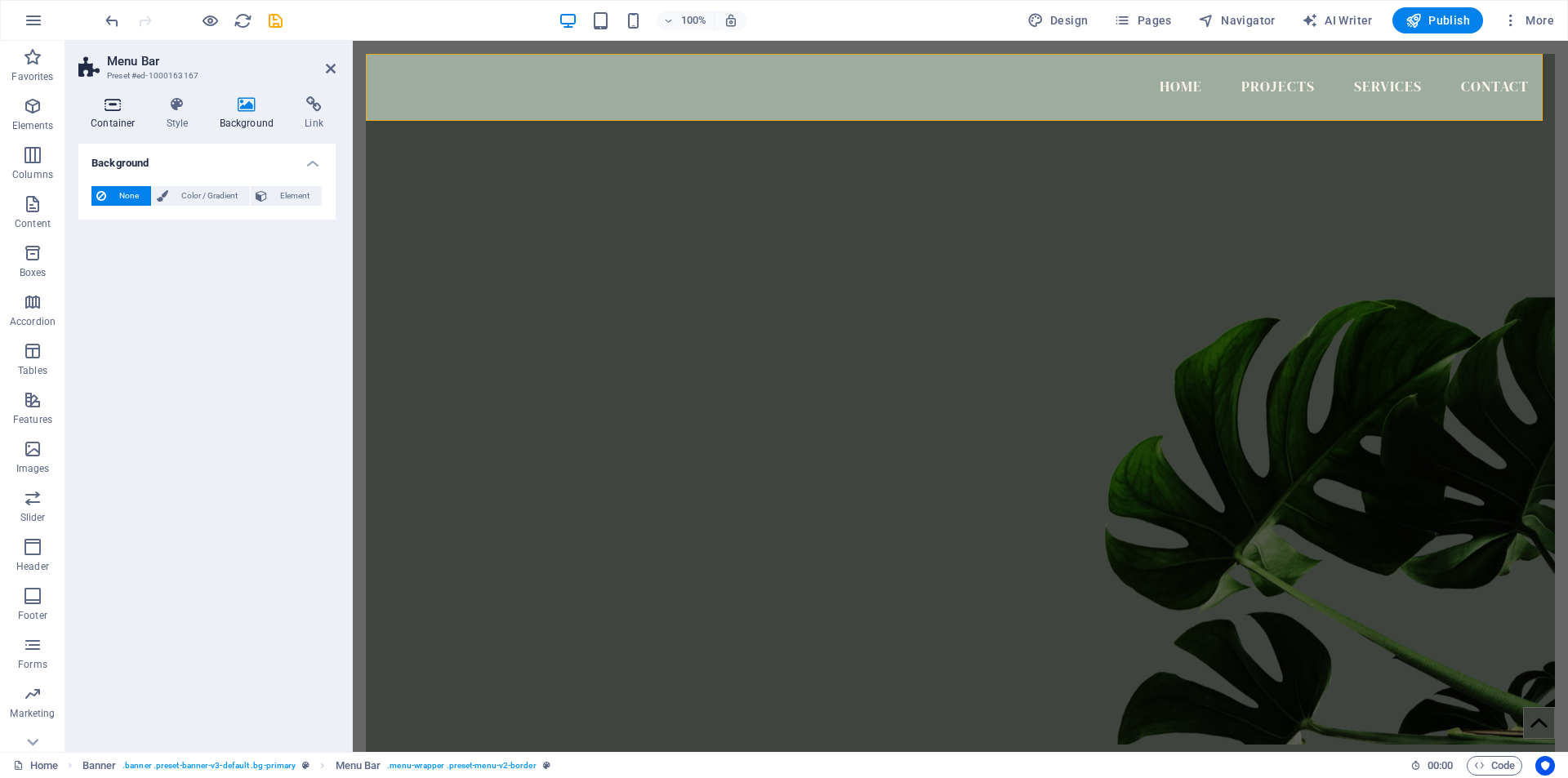
click at [116, 108] on icon at bounding box center [112, 104] width 70 height 16
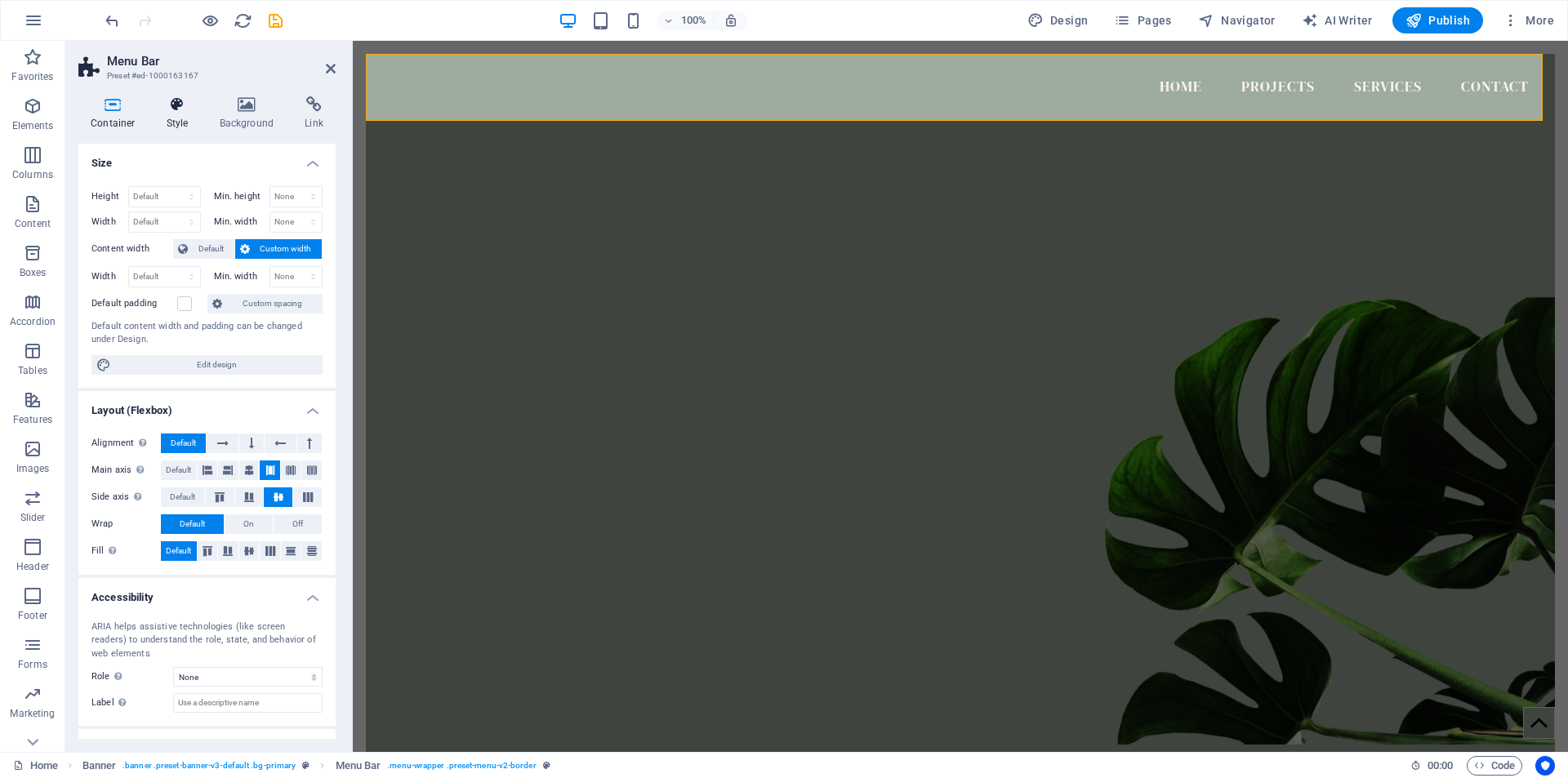
click at [175, 103] on icon at bounding box center [178, 104] width 46 height 16
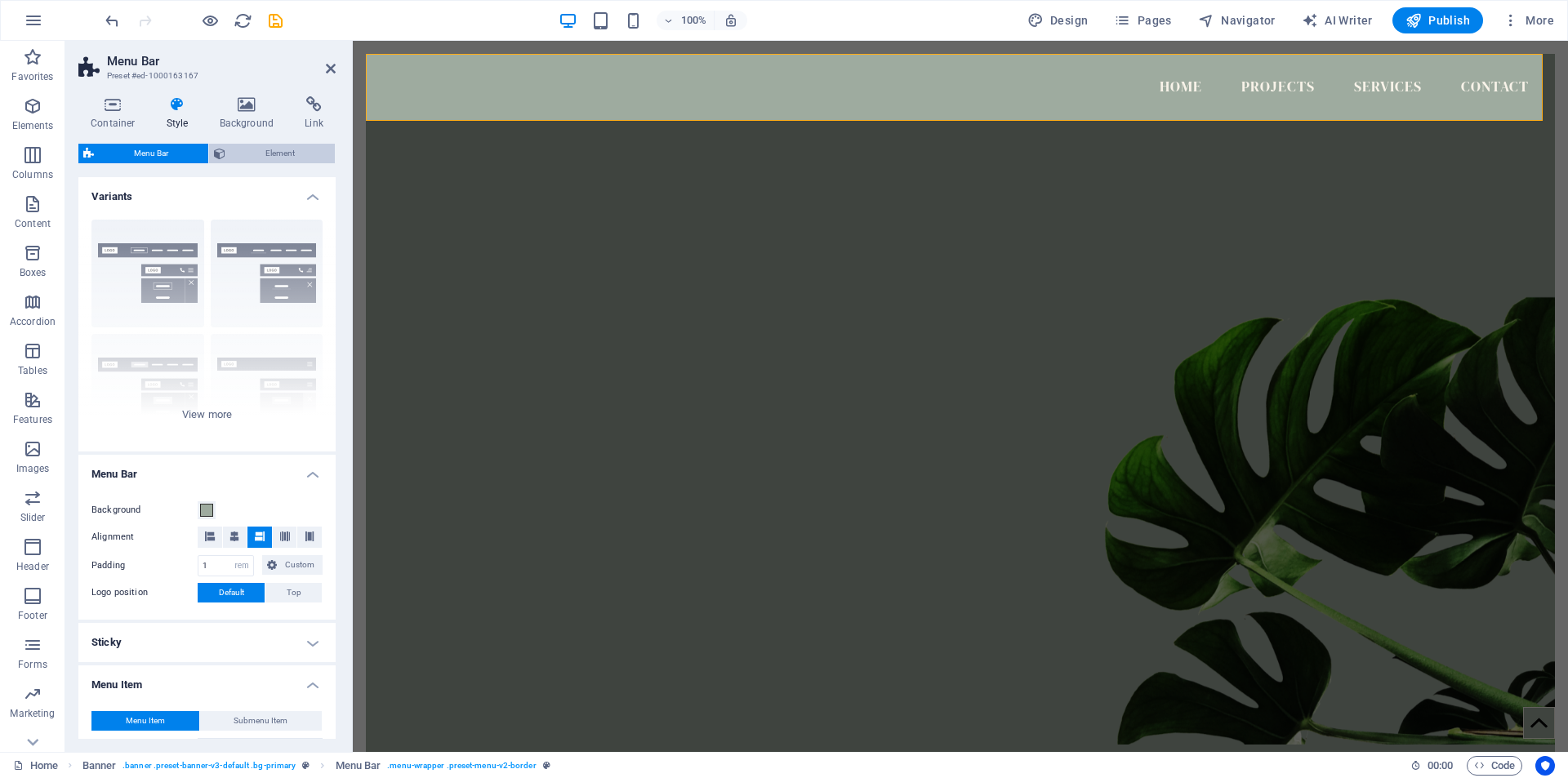
click at [278, 155] on span "Element" at bounding box center [280, 153] width 100 height 20
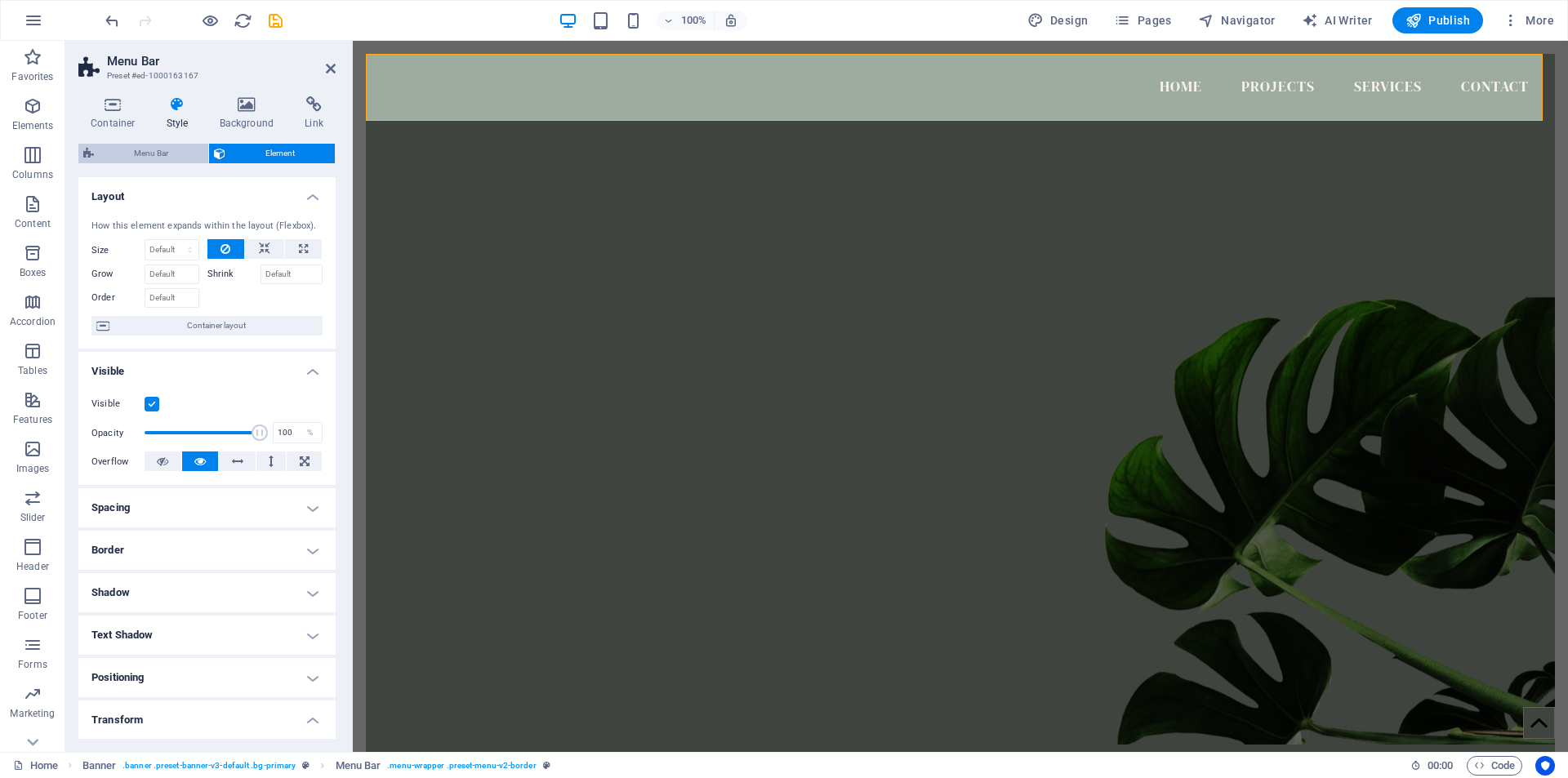
click at [157, 148] on span "Menu Bar" at bounding box center [151, 153] width 105 height 20
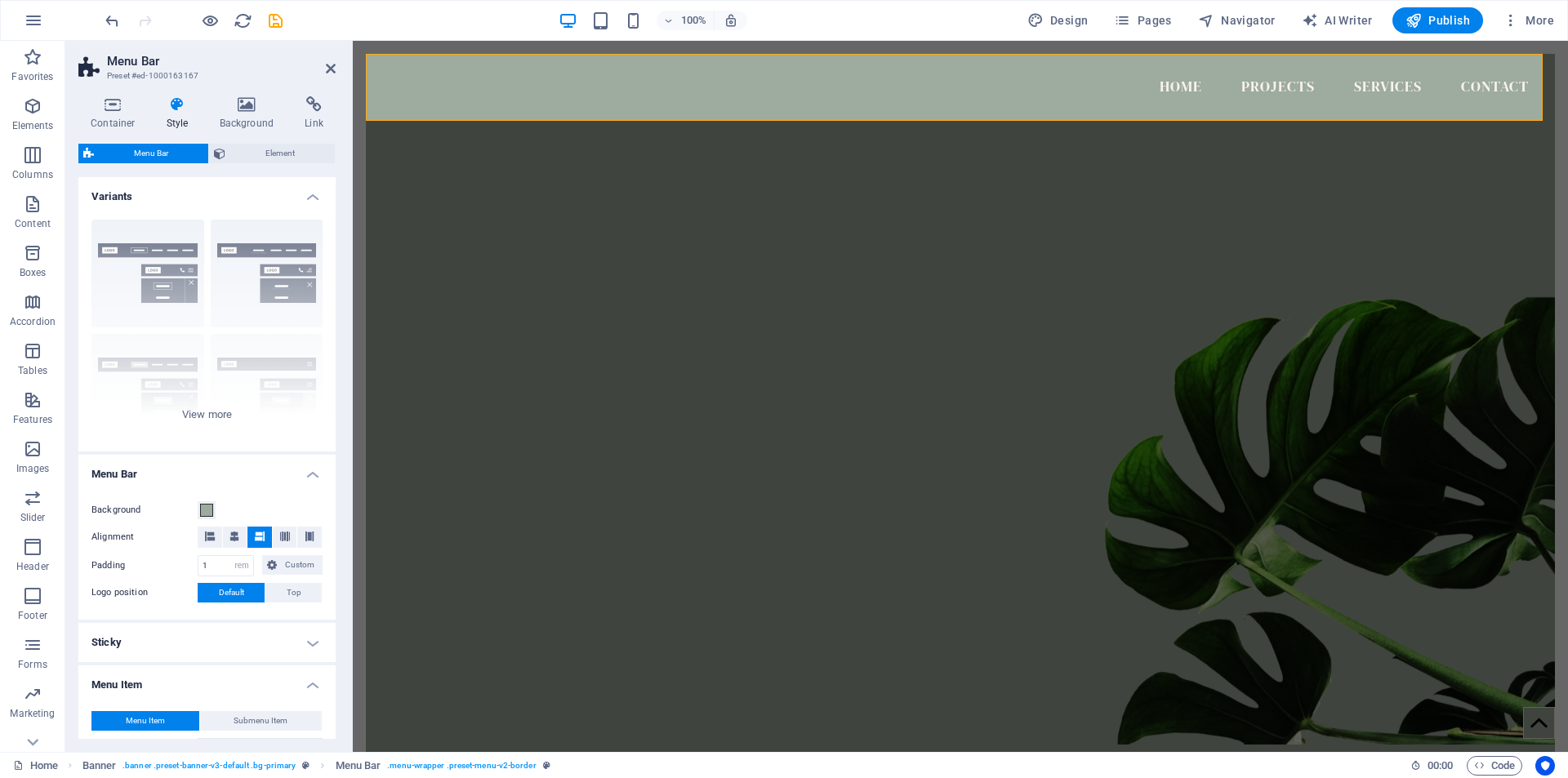
click at [180, 106] on icon at bounding box center [178, 104] width 46 height 16
click at [113, 112] on icon at bounding box center [112, 104] width 70 height 16
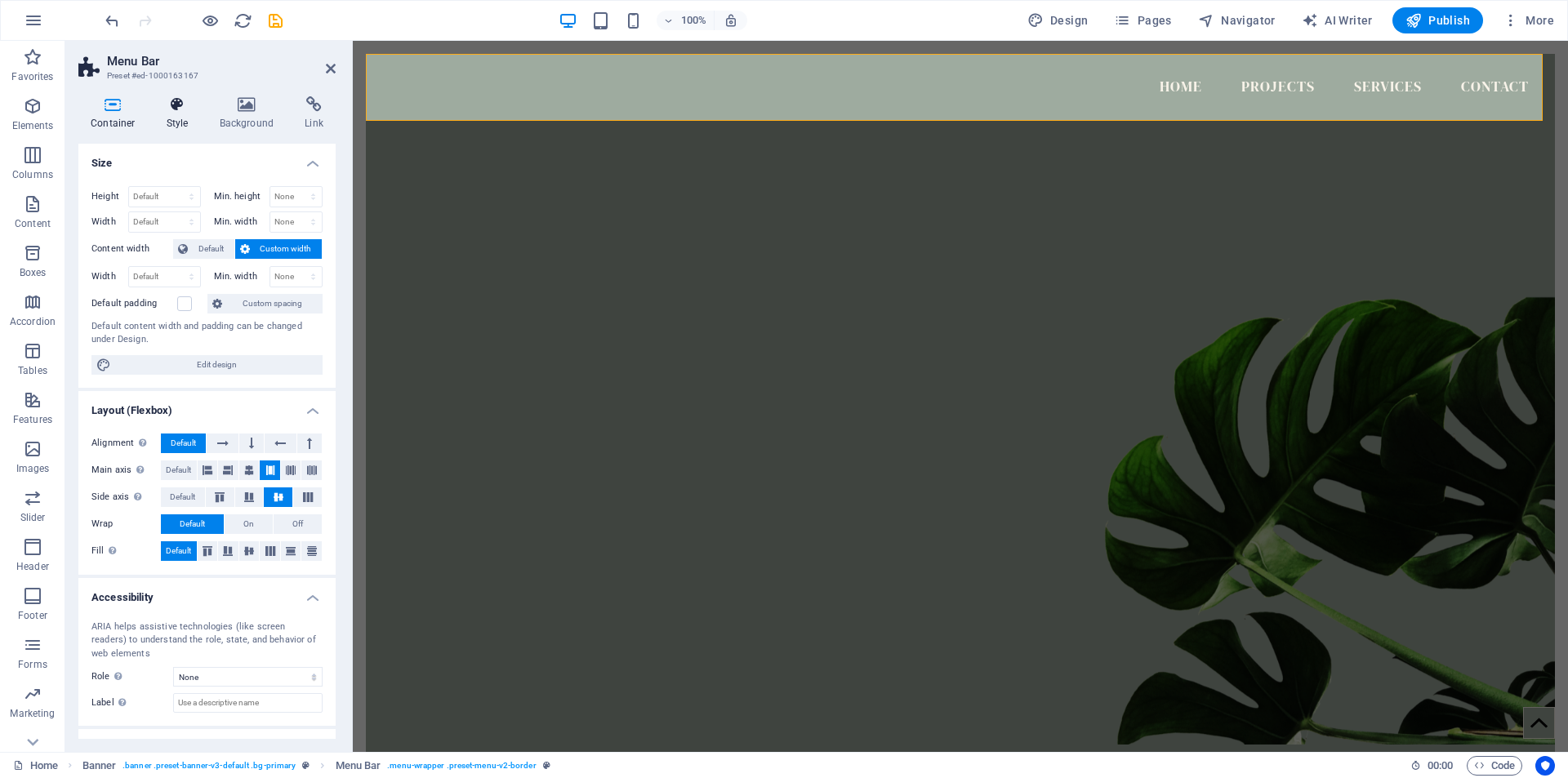
click at [174, 100] on icon at bounding box center [178, 104] width 46 height 16
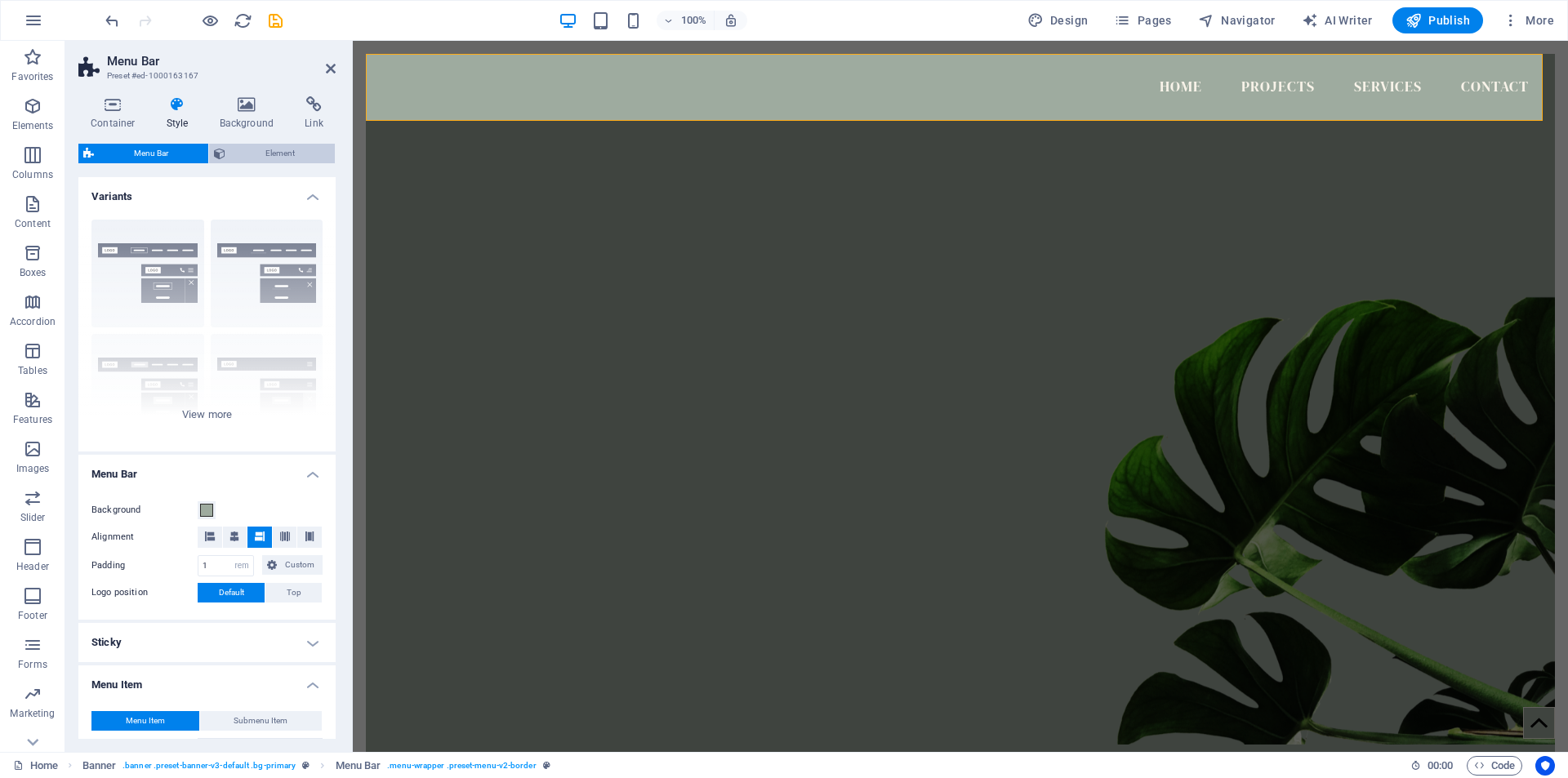
click at [266, 152] on span "Element" at bounding box center [280, 153] width 100 height 20
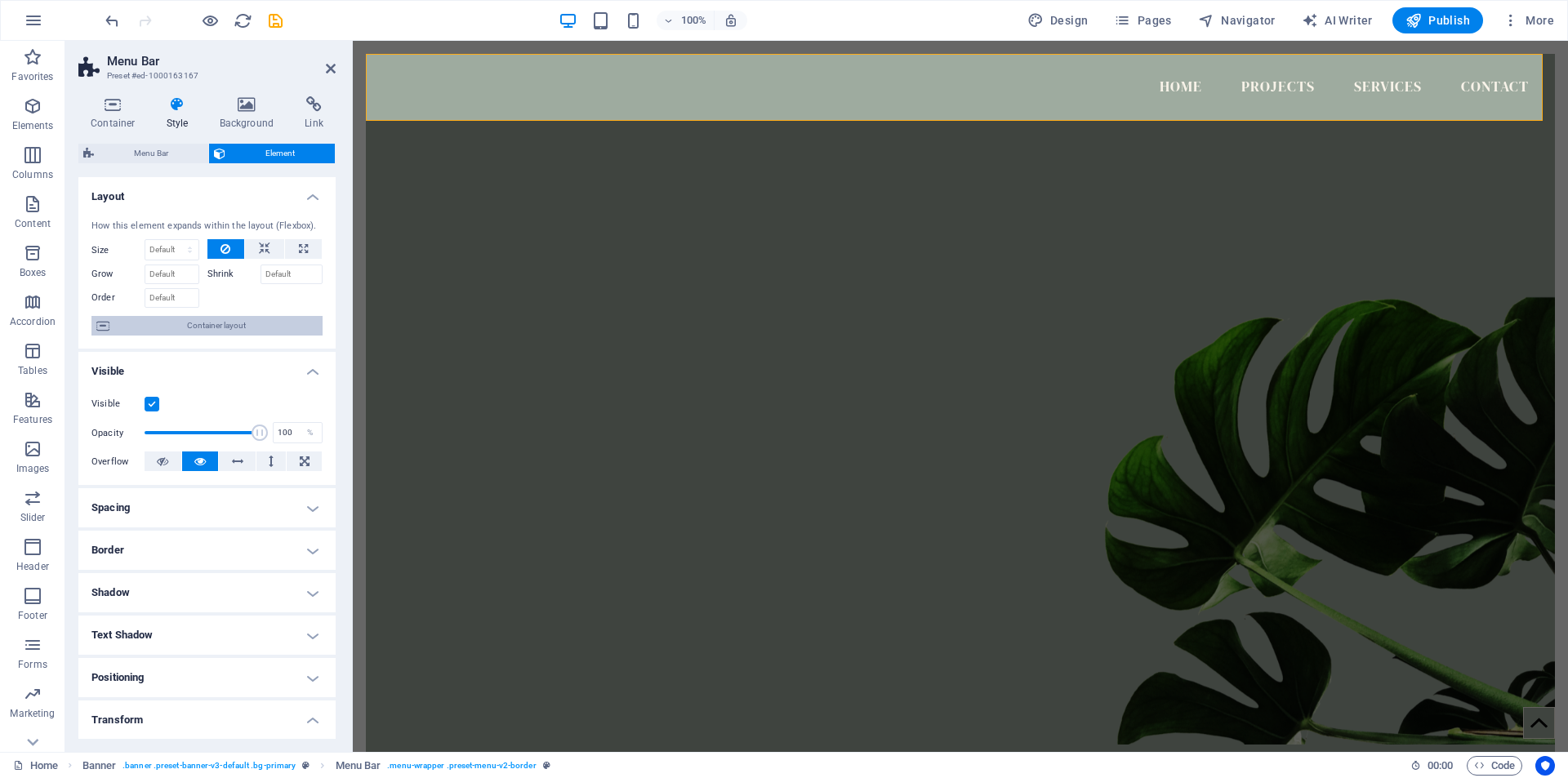
click at [202, 326] on span "Container layout" at bounding box center [215, 325] width 203 height 20
select select "vh"
select select "header"
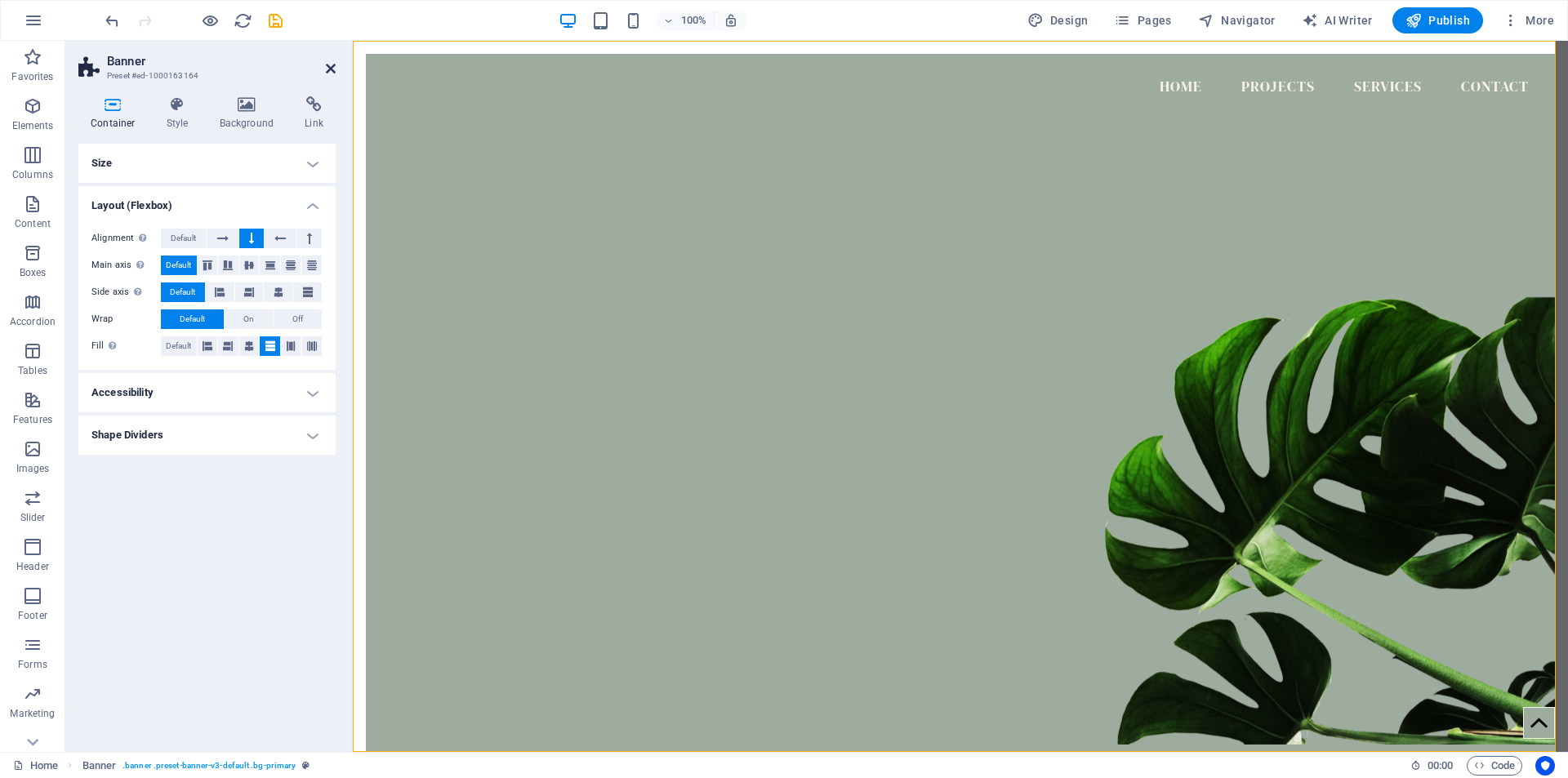
click at [328, 69] on icon at bounding box center [330, 68] width 9 height 13
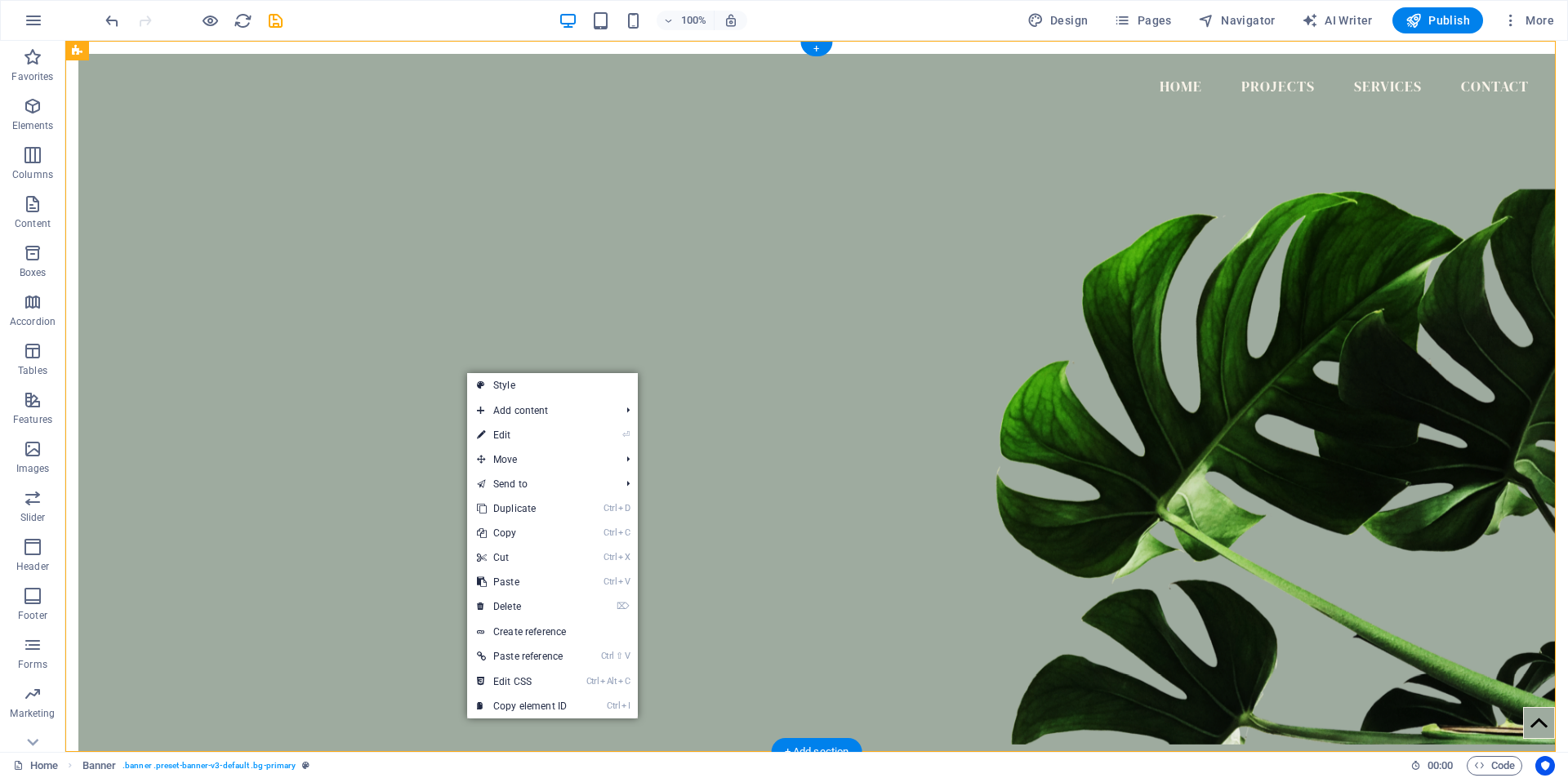
click at [339, 299] on figure at bounding box center [816, 417] width 1476 height 655
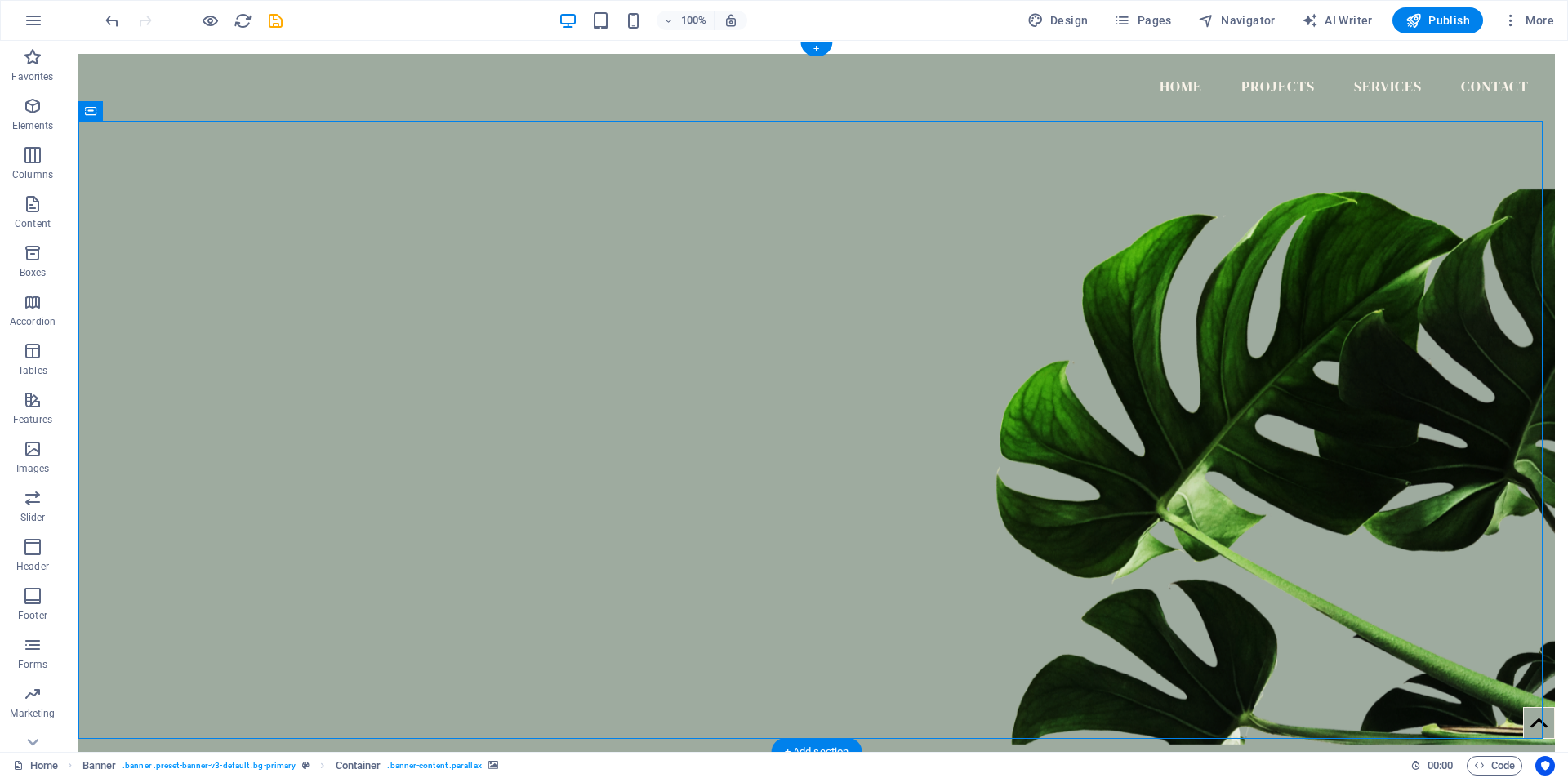
click at [1141, 352] on figure at bounding box center [816, 417] width 1476 height 655
click at [184, 112] on icon at bounding box center [183, 111] width 12 height 17
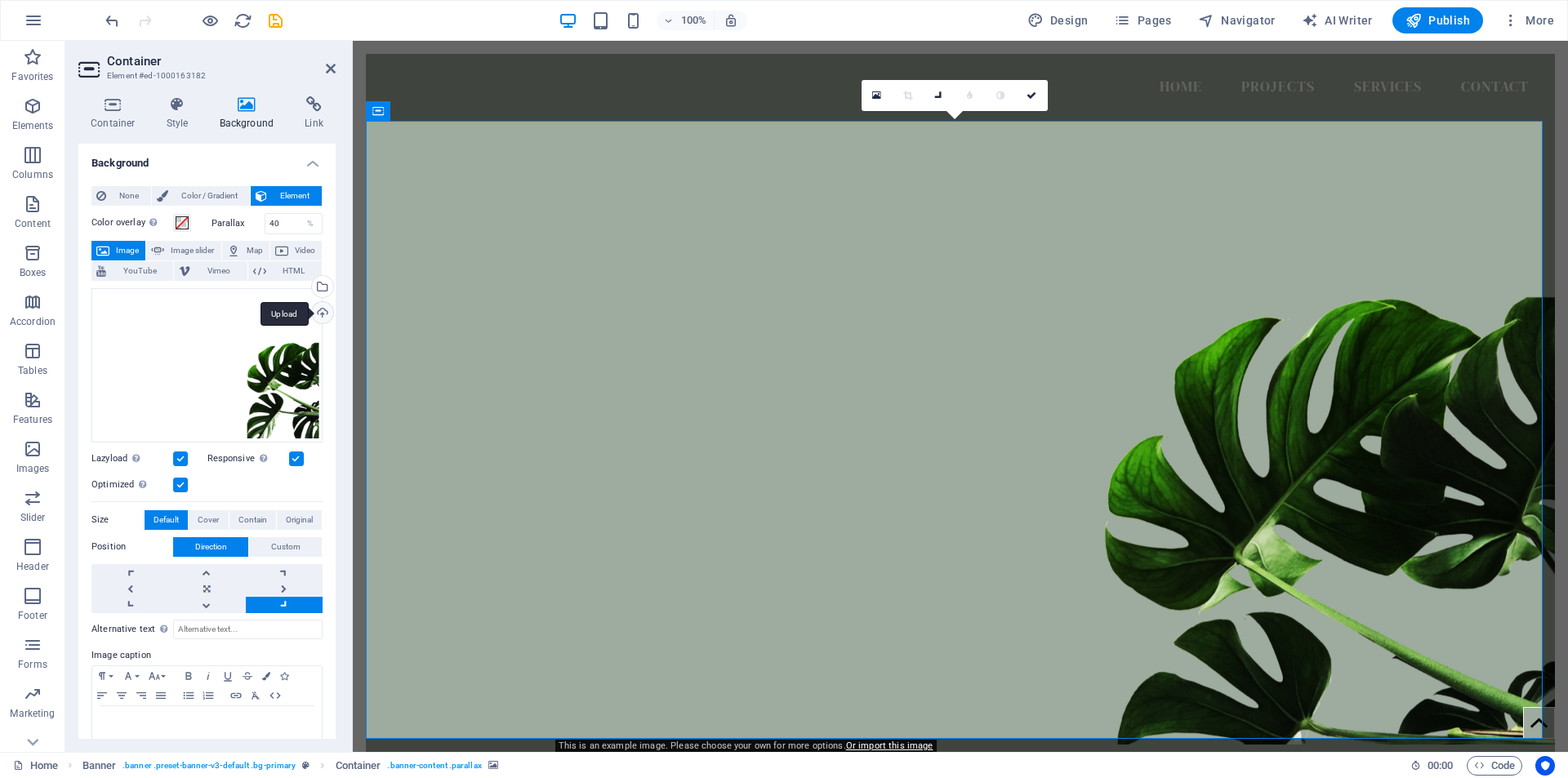
click at [318, 312] on div "Upload" at bounding box center [321, 314] width 25 height 25
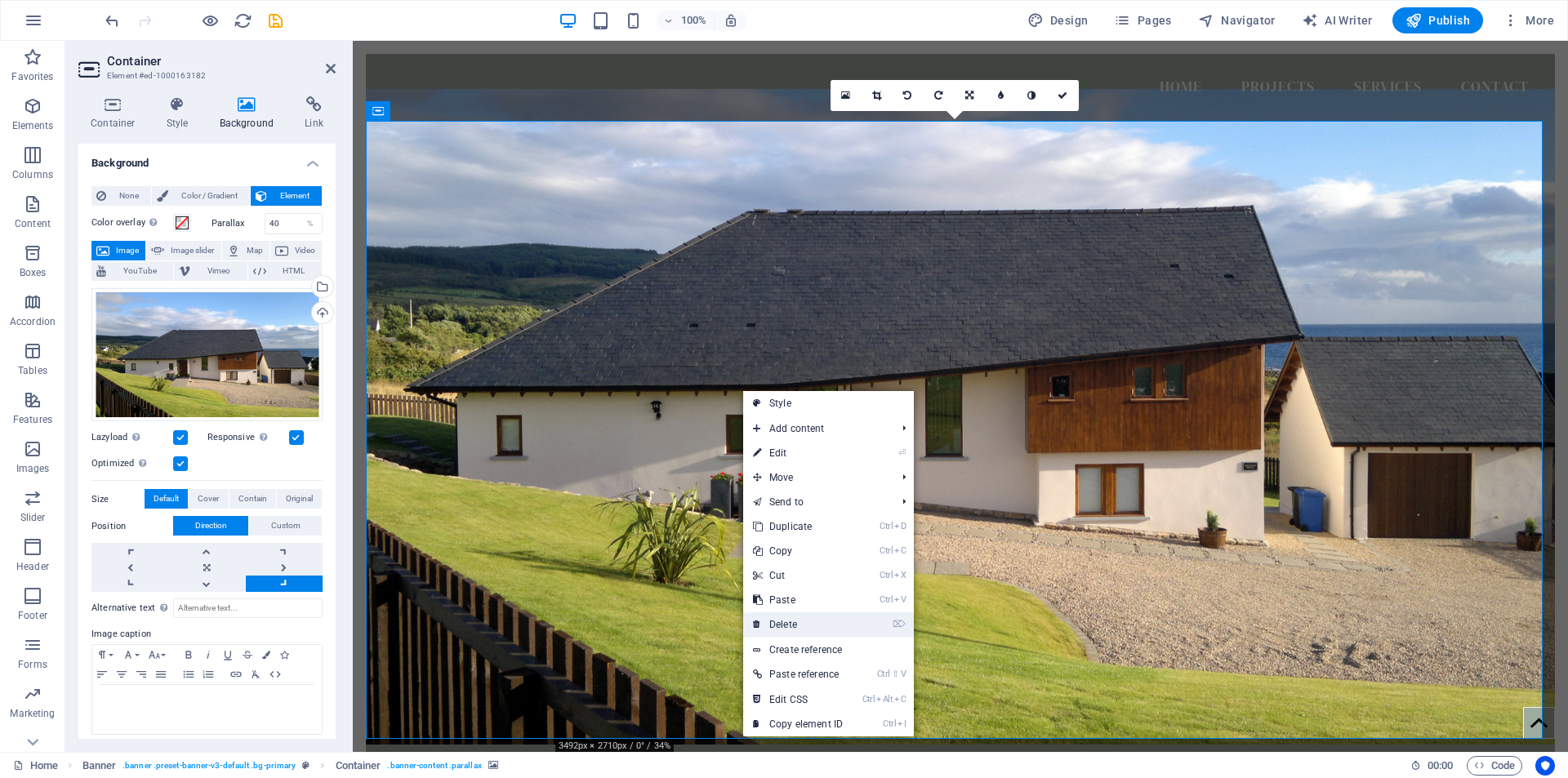
click at [799, 622] on link "⌦ Delete" at bounding box center [797, 624] width 109 height 25
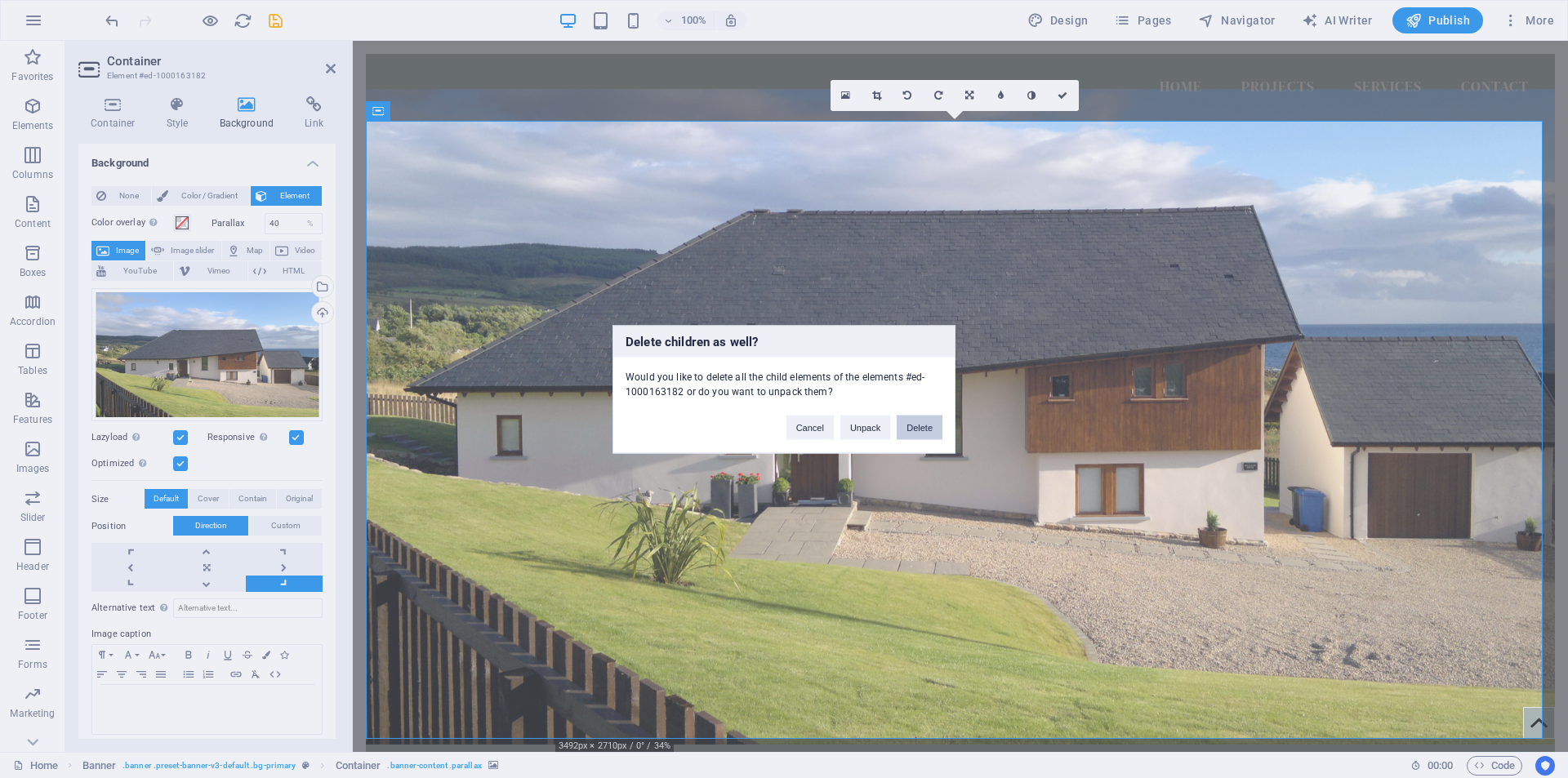
click at [912, 431] on button "Delete" at bounding box center [919, 426] width 45 height 25
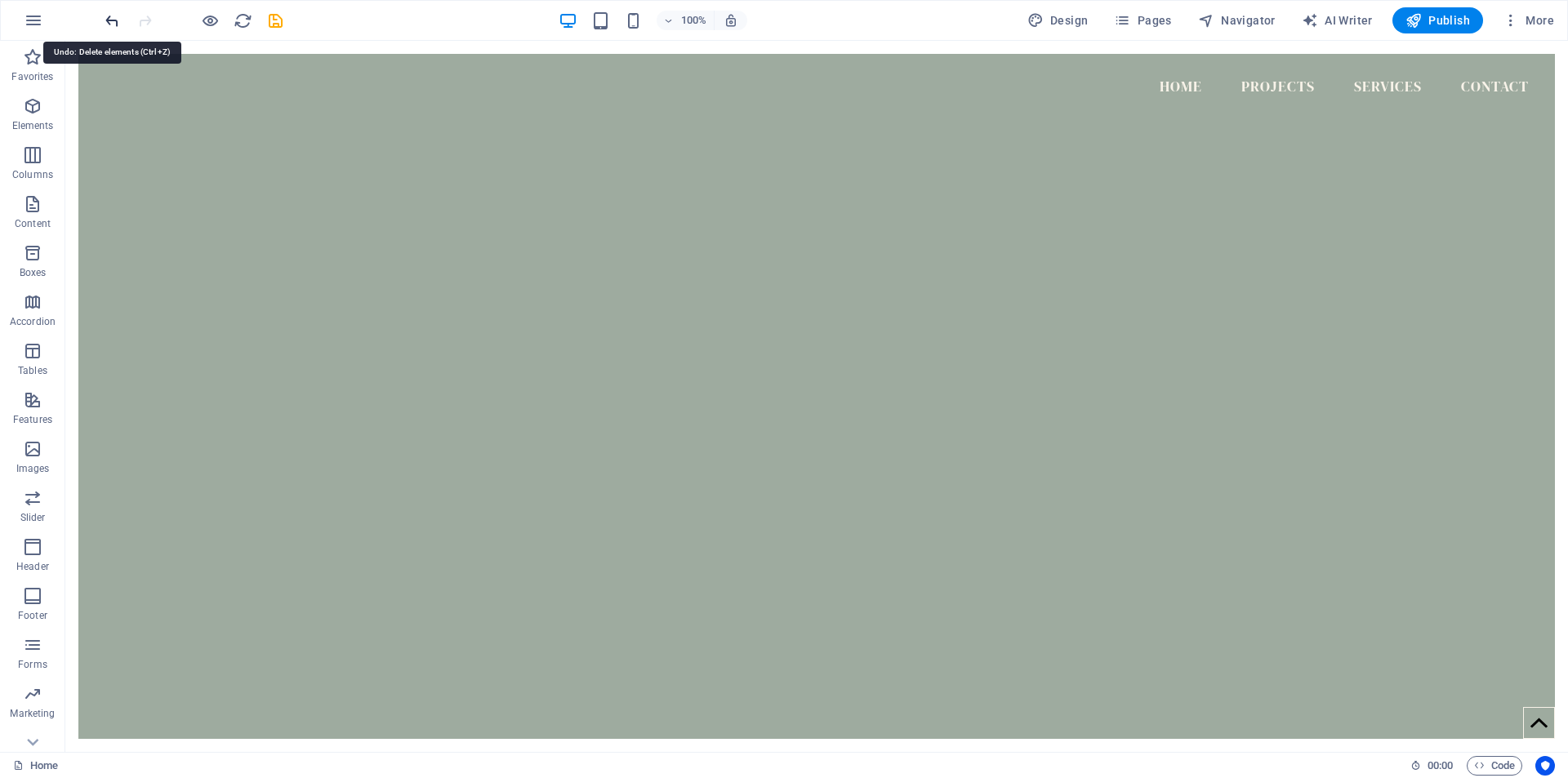
click at [112, 24] on icon "undo" at bounding box center [112, 21] width 19 height 19
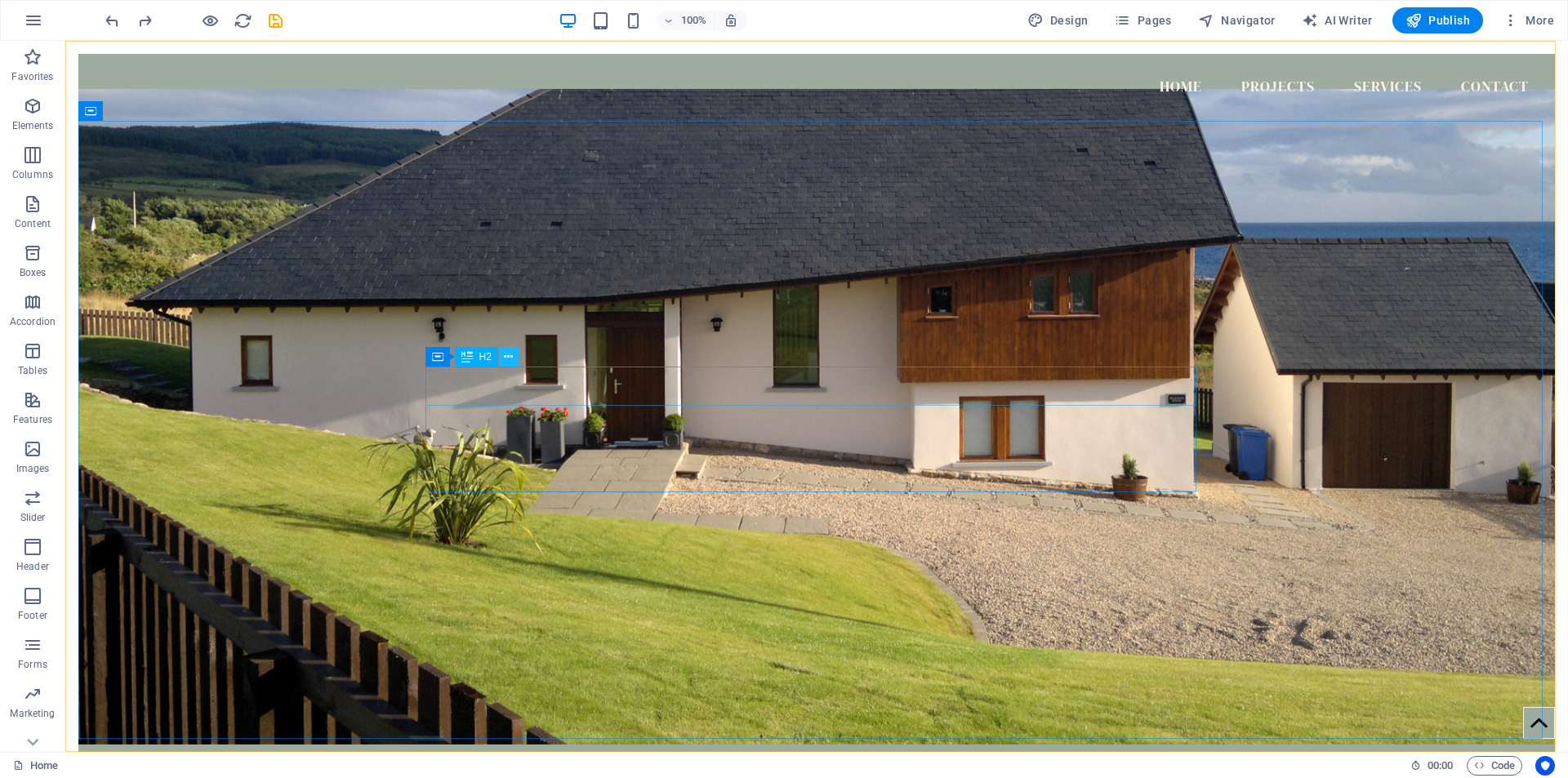
click at [513, 357] on button at bounding box center [508, 356] width 20 height 20
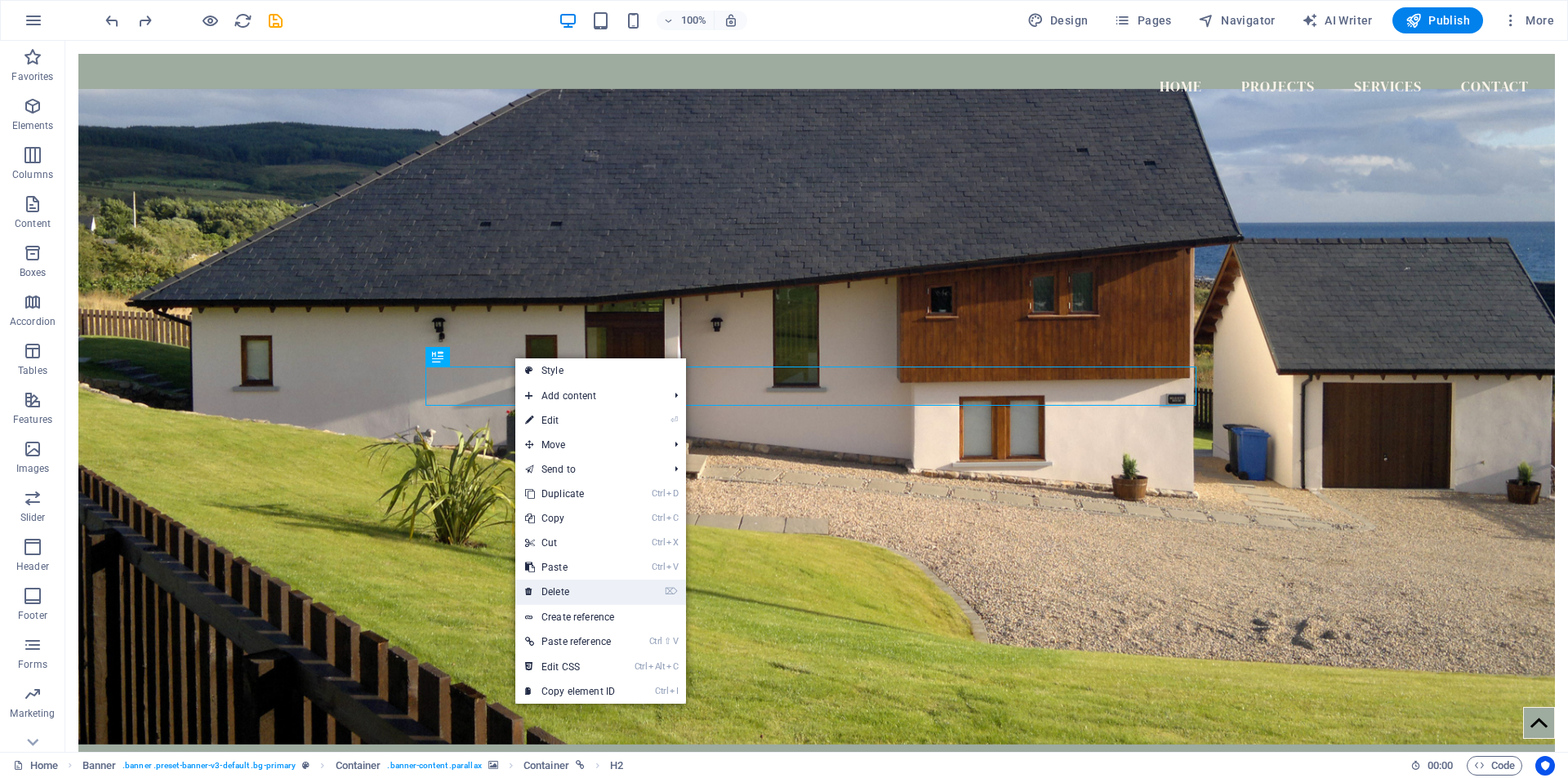
click at [580, 593] on link "⌦ Delete" at bounding box center [569, 592] width 109 height 25
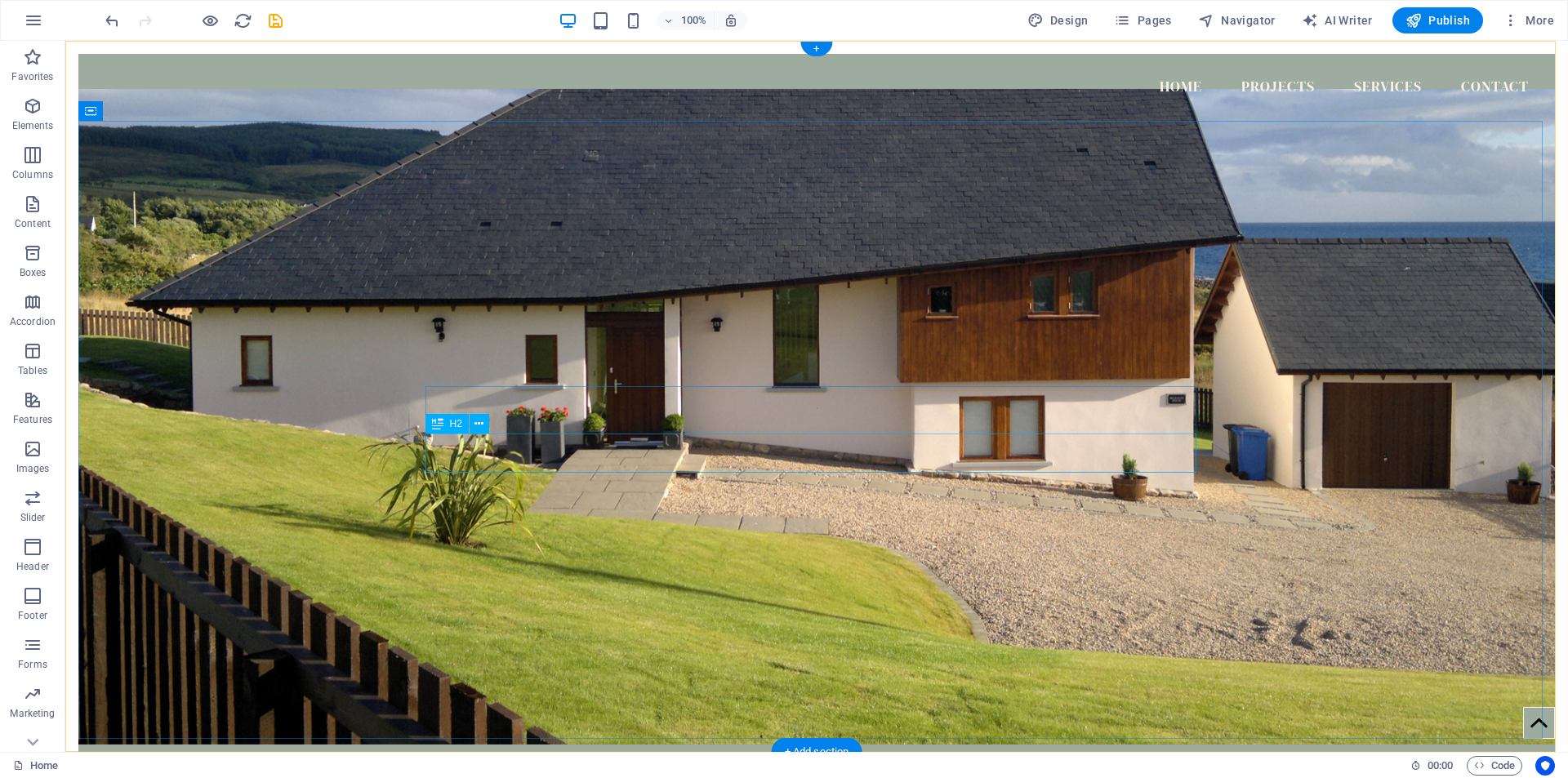
click at [481, 425] on icon at bounding box center [479, 424] width 9 height 17
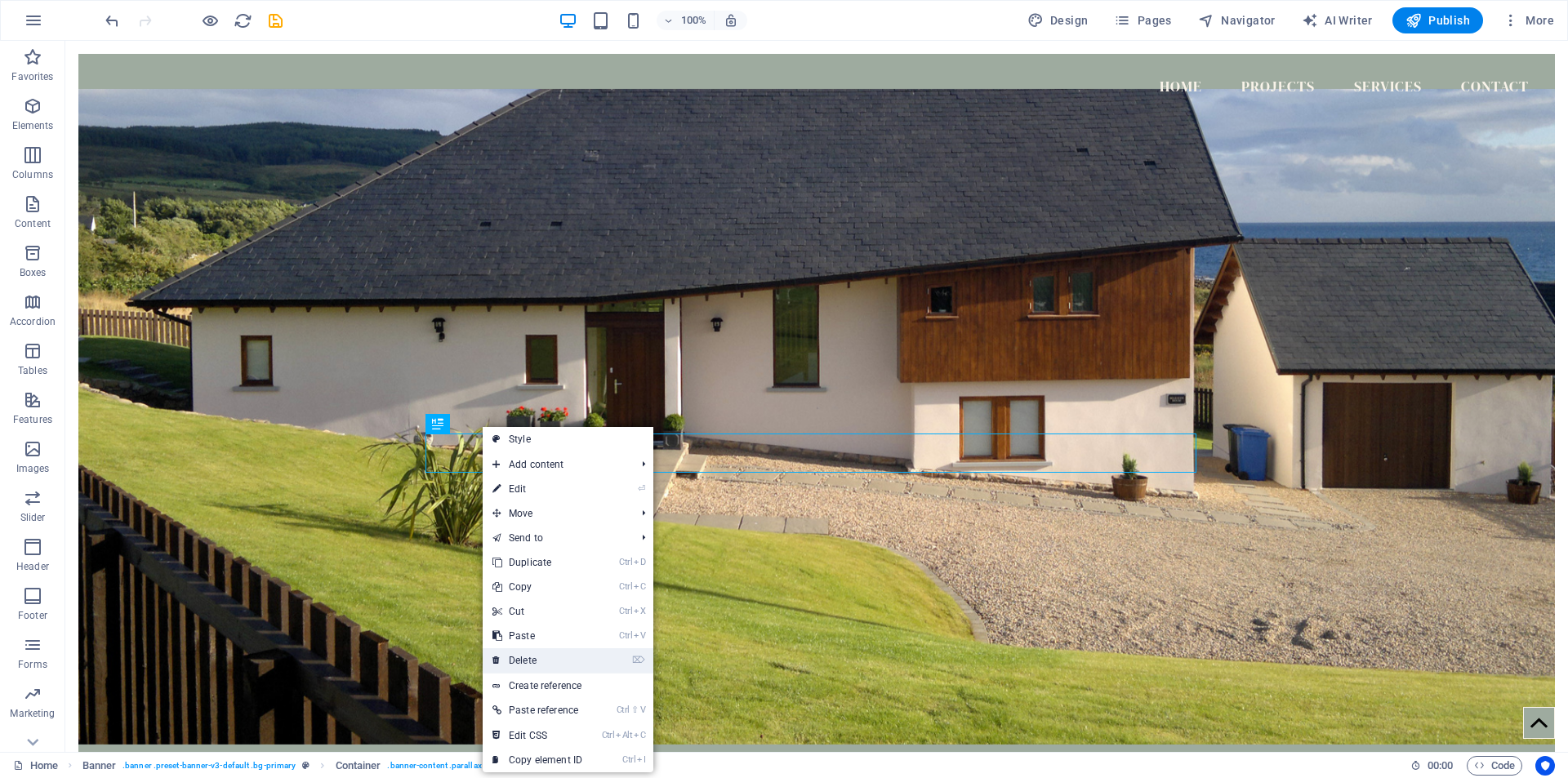
click at [542, 665] on link "⌦ Delete" at bounding box center [536, 660] width 109 height 25
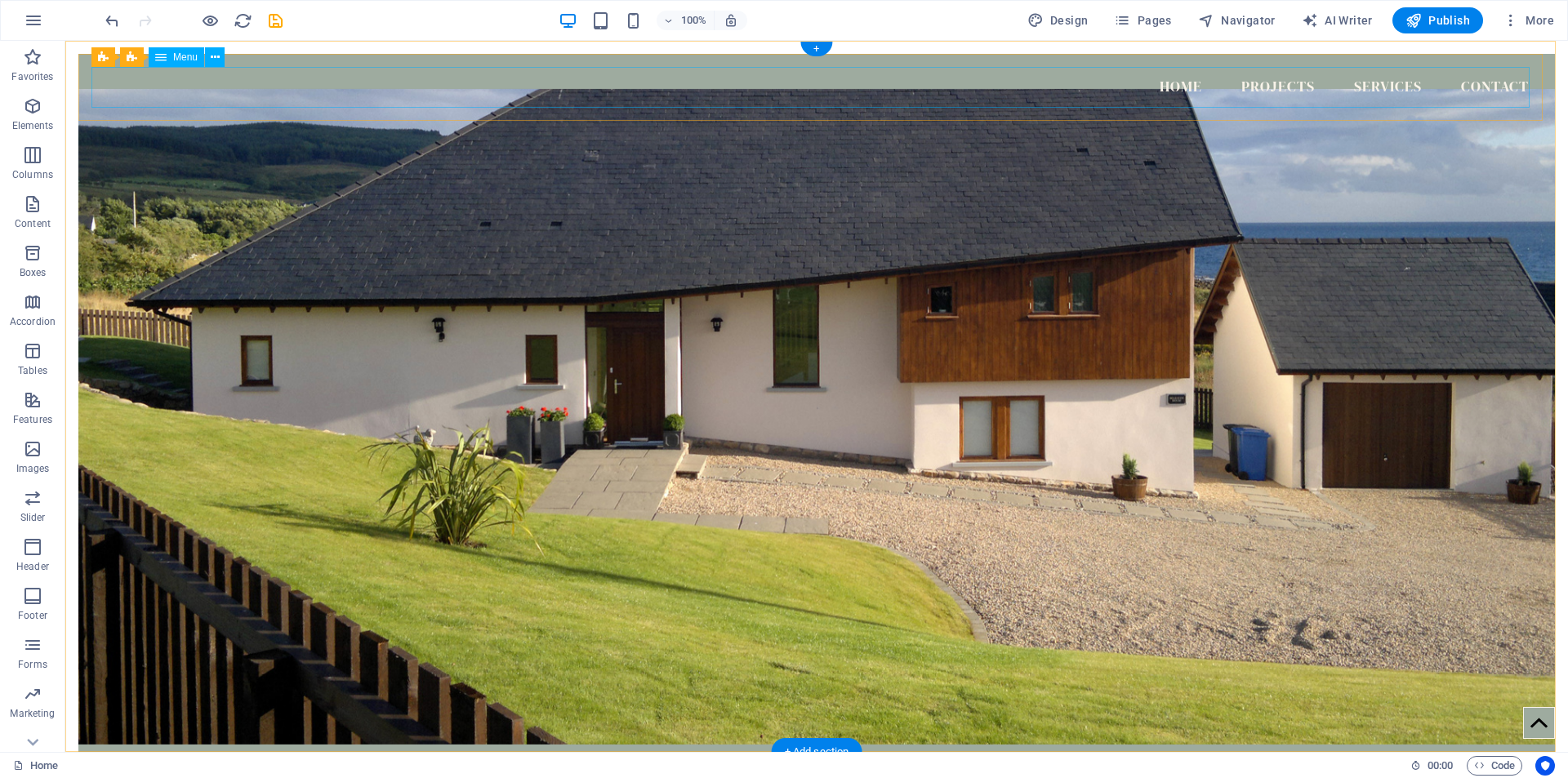
click at [412, 93] on nav "Home Projects Services Contact" at bounding box center [817, 87] width 1450 height 41
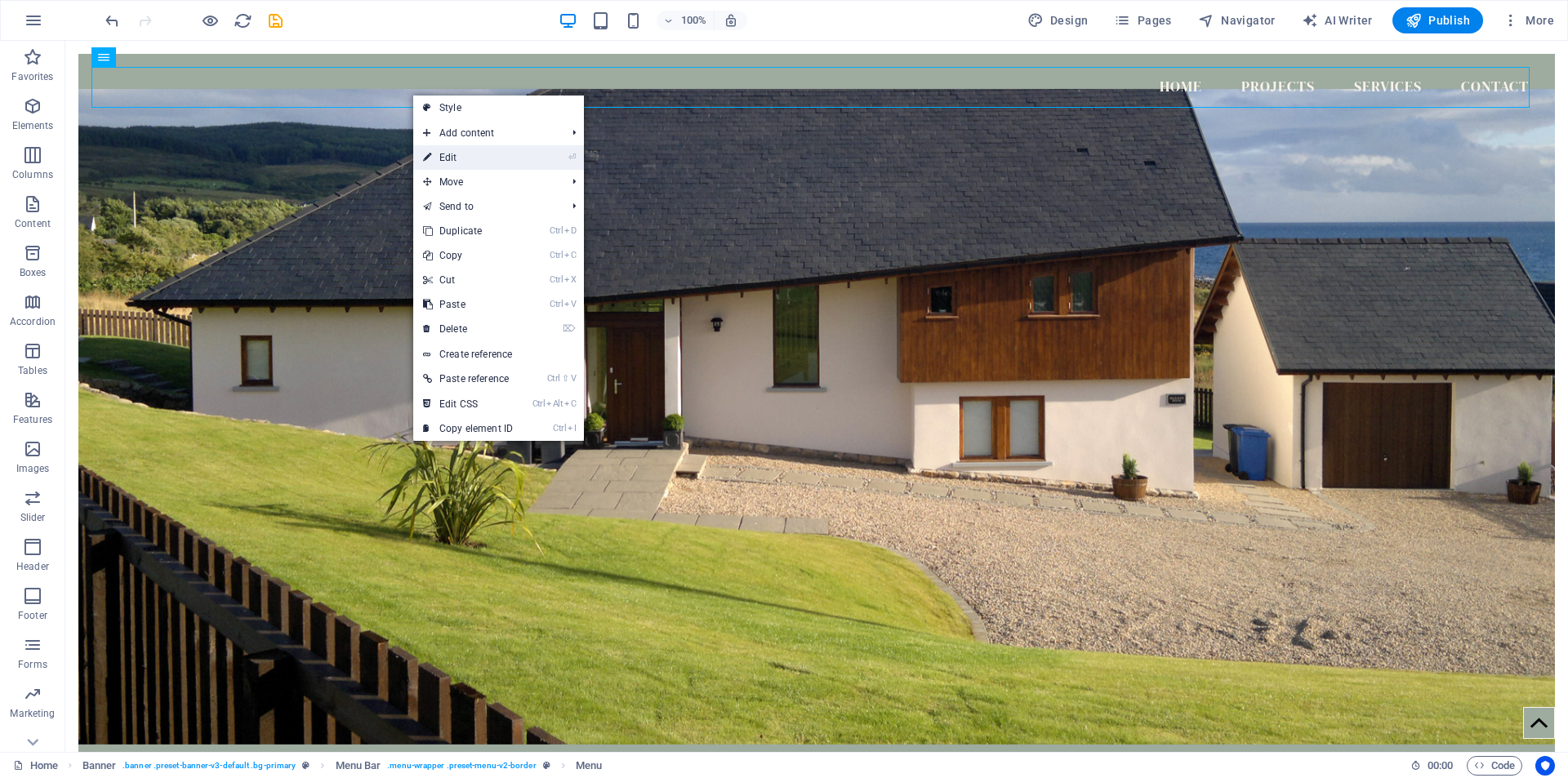
click at [544, 156] on li "⏎ Edit" at bounding box center [498, 157] width 171 height 25
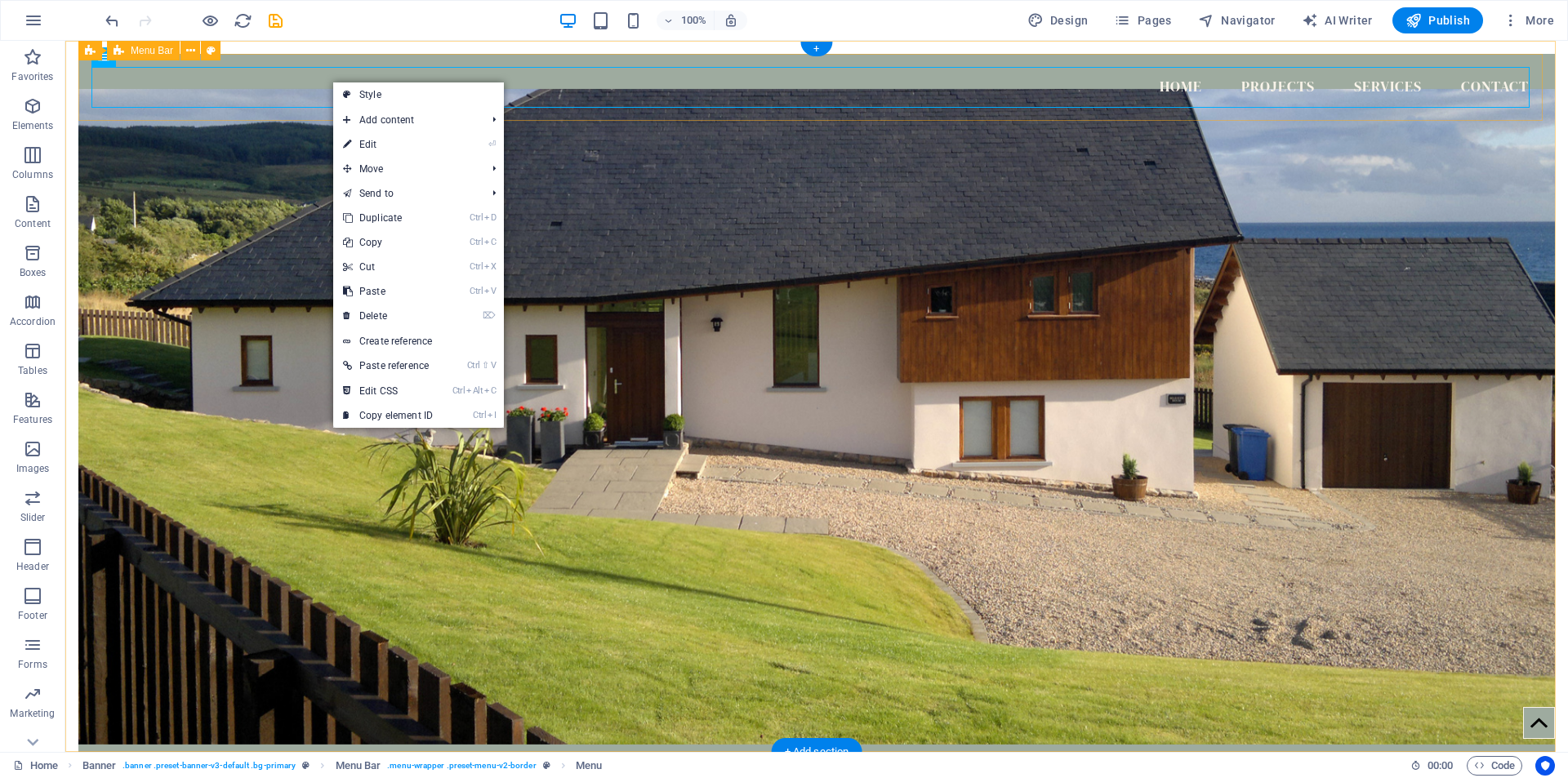
click at [310, 117] on div "Home Projects Services Contact Menu" at bounding box center [816, 87] width 1476 height 67
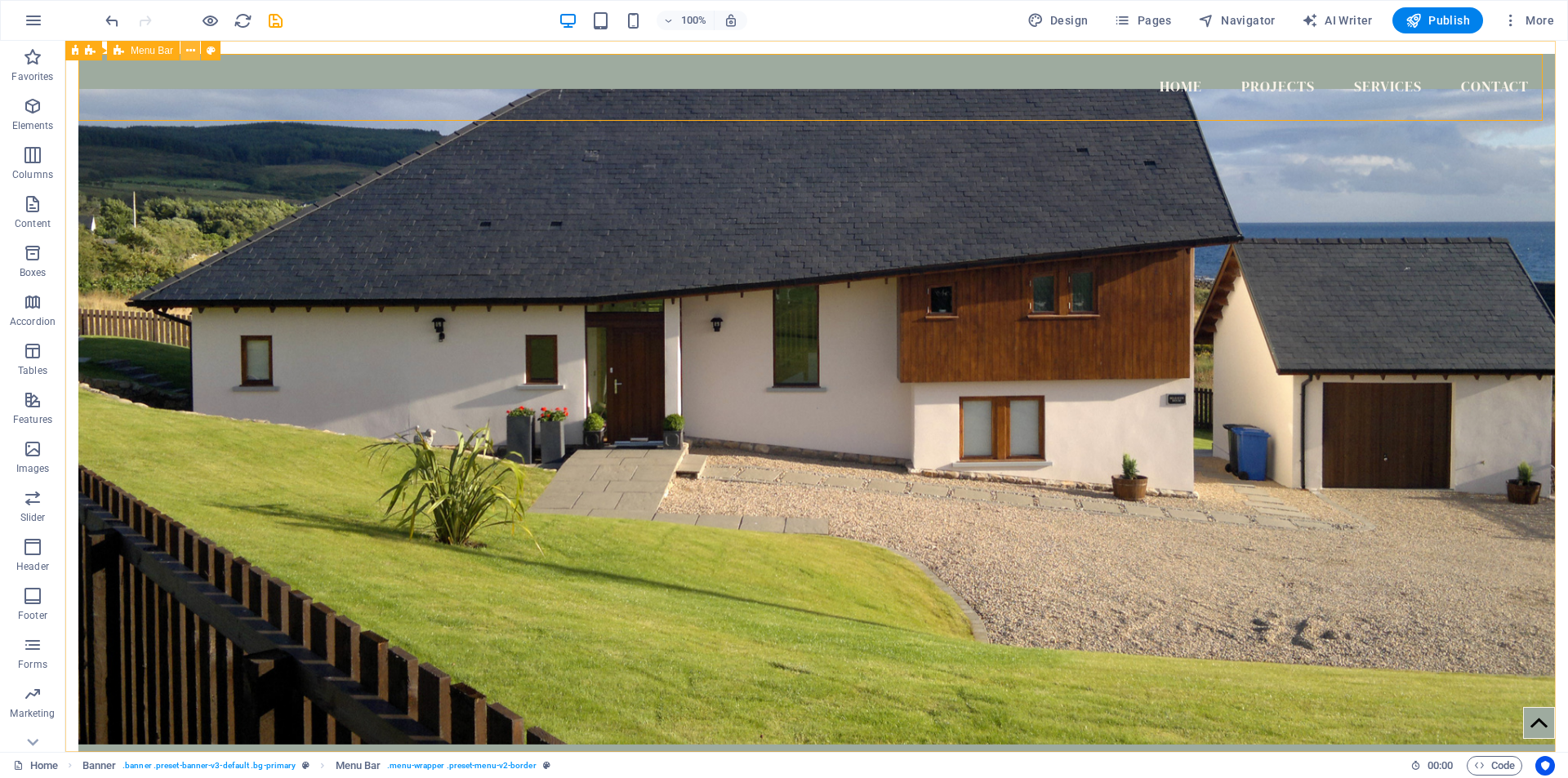
click at [193, 47] on icon at bounding box center [191, 51] width 9 height 17
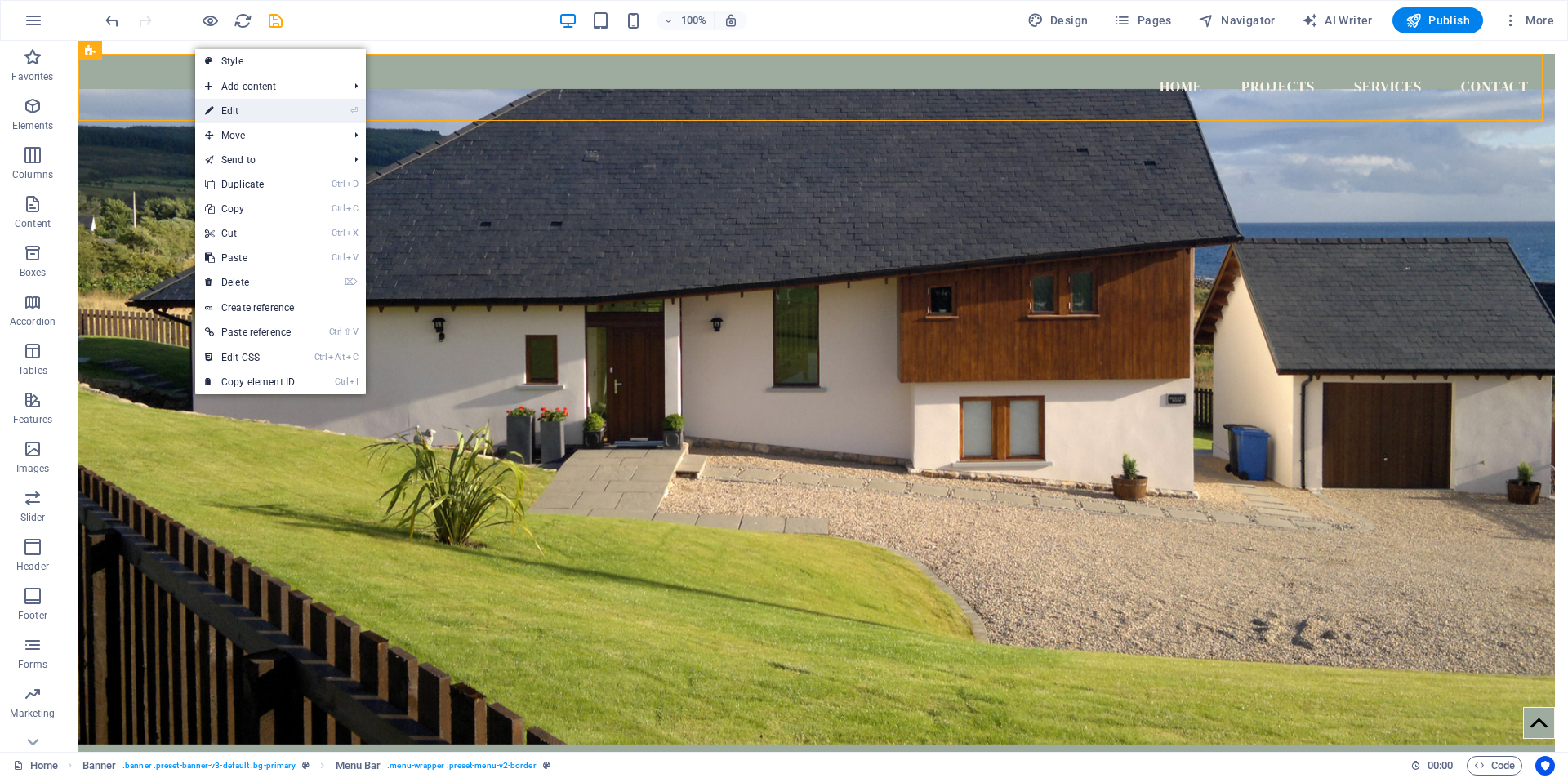
click at [271, 109] on link "⏎ Edit" at bounding box center [249, 111] width 109 height 25
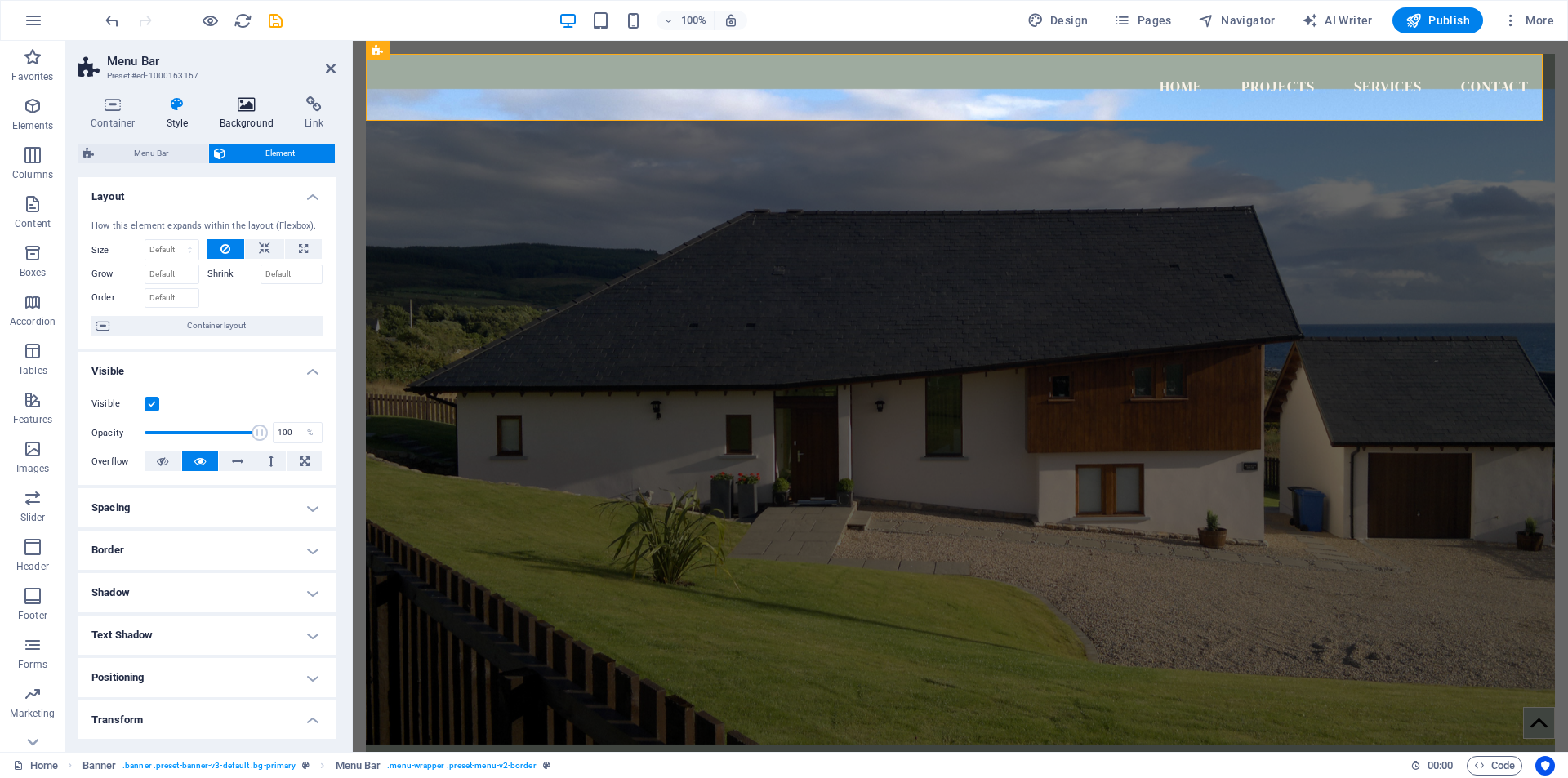
click at [247, 106] on icon at bounding box center [247, 104] width 79 height 16
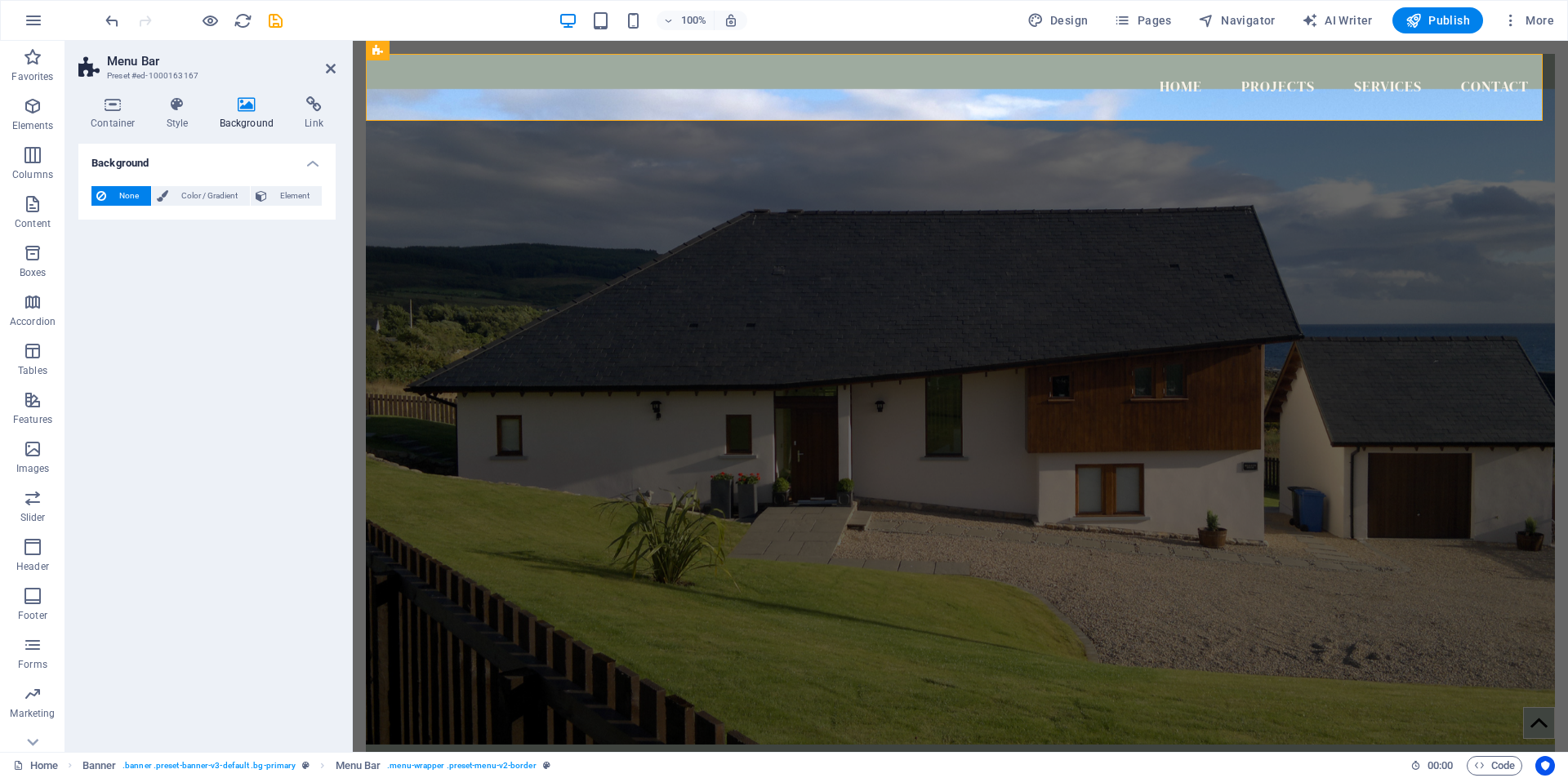
click at [128, 191] on span "None" at bounding box center [128, 196] width 35 height 20
click at [179, 102] on icon at bounding box center [178, 104] width 46 height 16
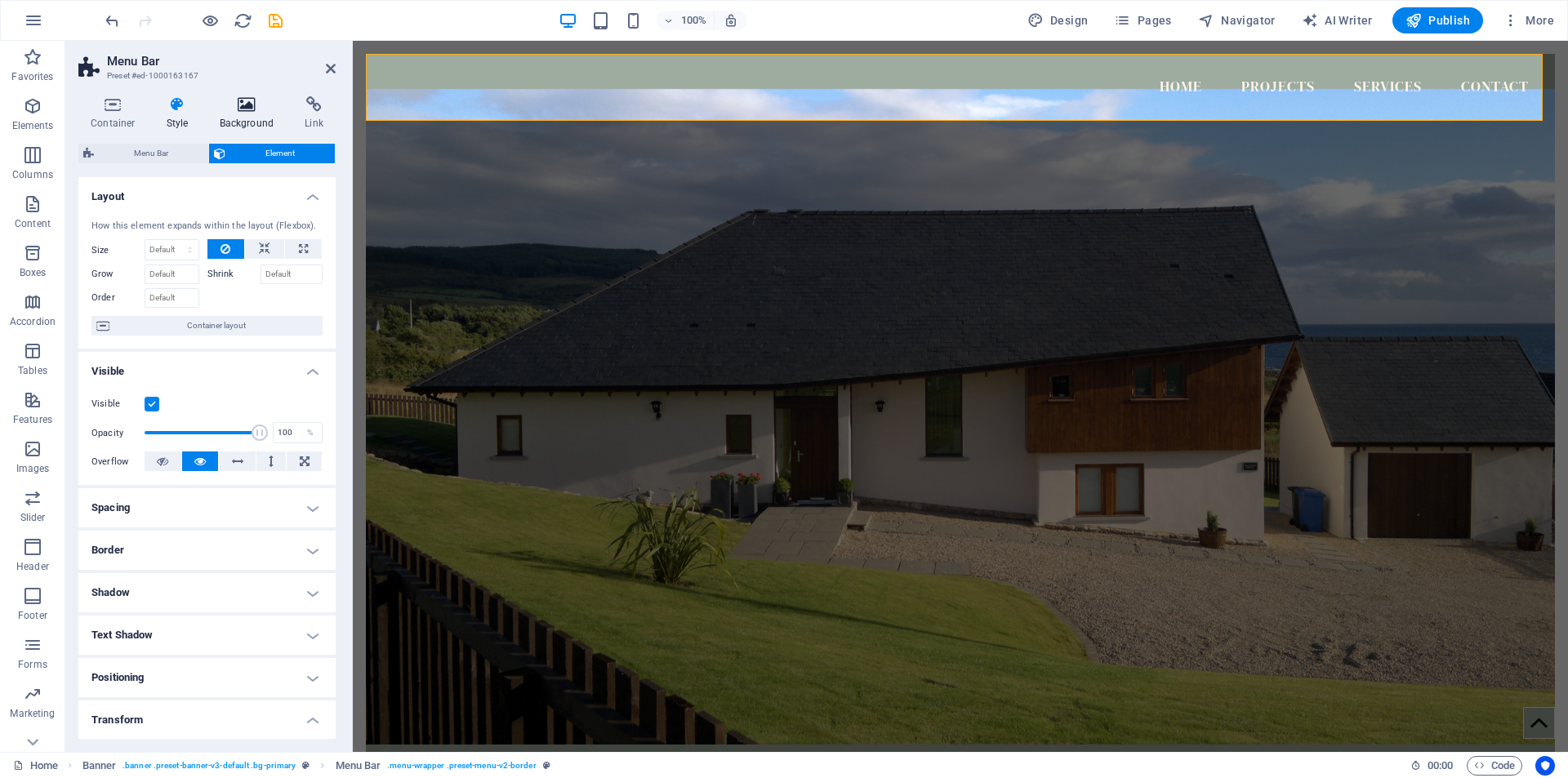
click at [247, 101] on icon at bounding box center [247, 104] width 79 height 16
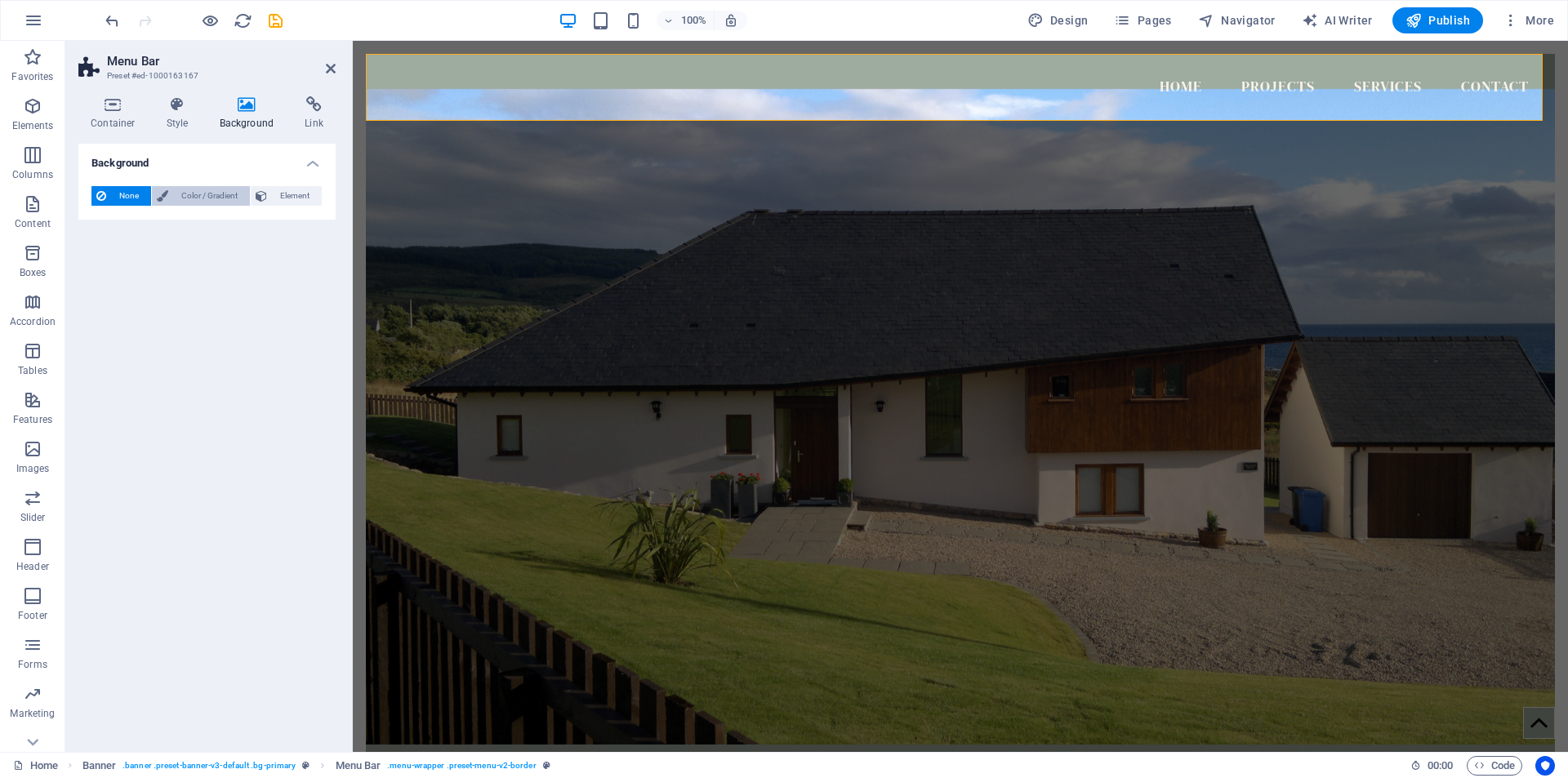
click at [202, 191] on span "Color / Gradient" at bounding box center [209, 196] width 72 height 20
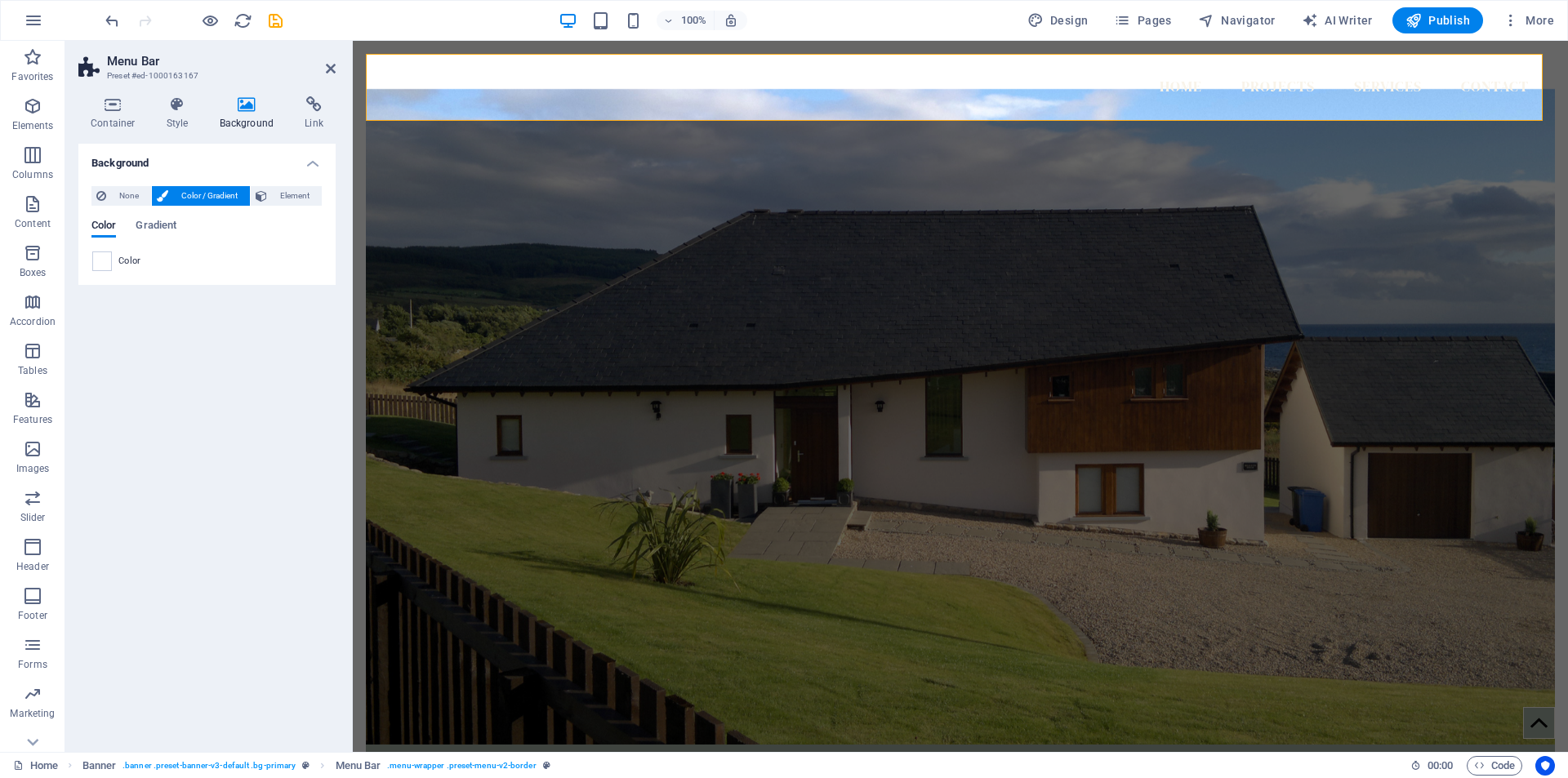
click at [124, 260] on span "Color" at bounding box center [130, 261] width 23 height 13
click at [164, 223] on span "Gradient" at bounding box center [156, 226] width 41 height 23
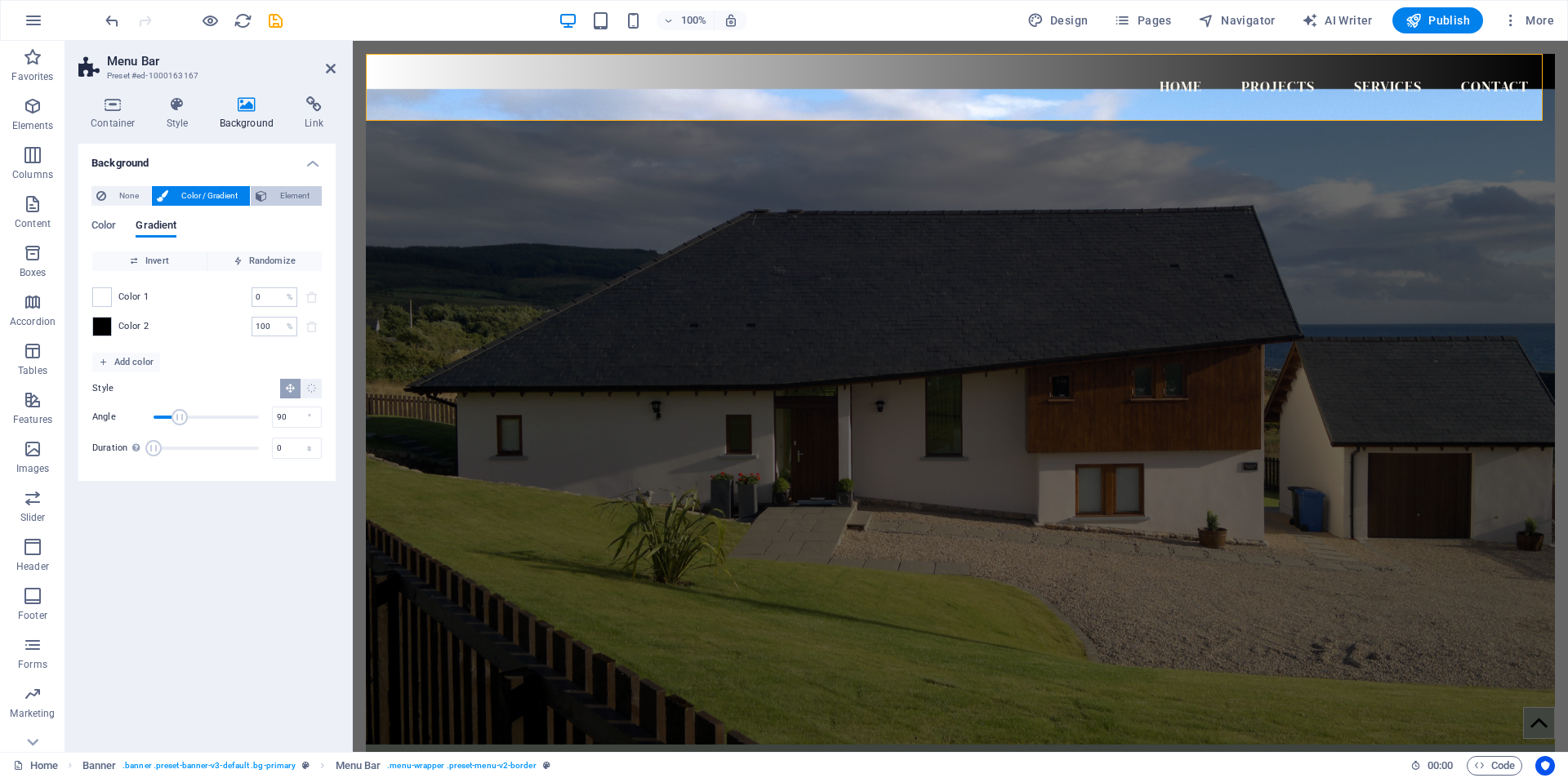
click at [296, 197] on span "Element" at bounding box center [294, 196] width 45 height 20
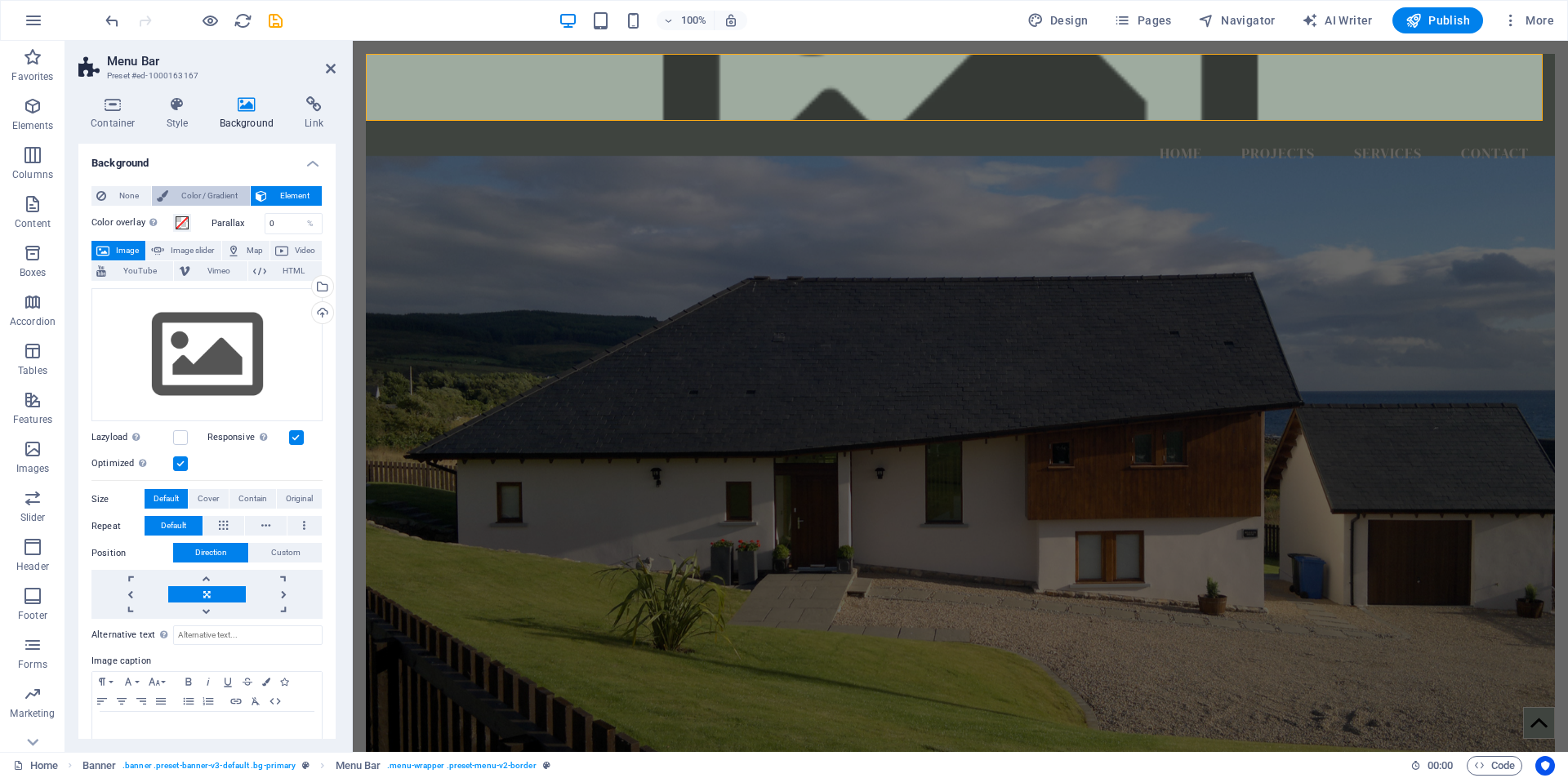
click at [223, 193] on span "Color / Gradient" at bounding box center [209, 196] width 72 height 20
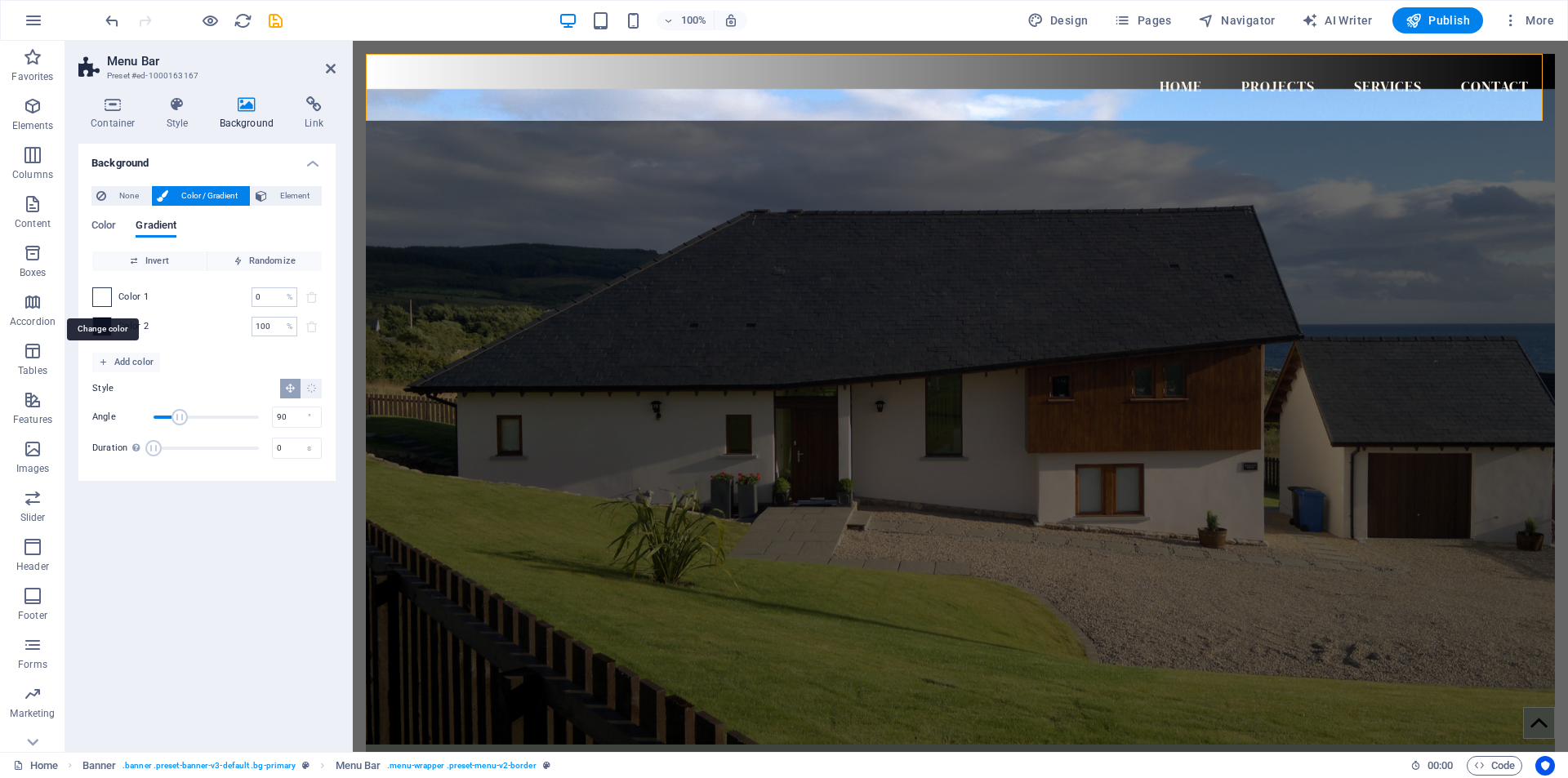
click at [99, 299] on span at bounding box center [101, 297] width 18 height 18
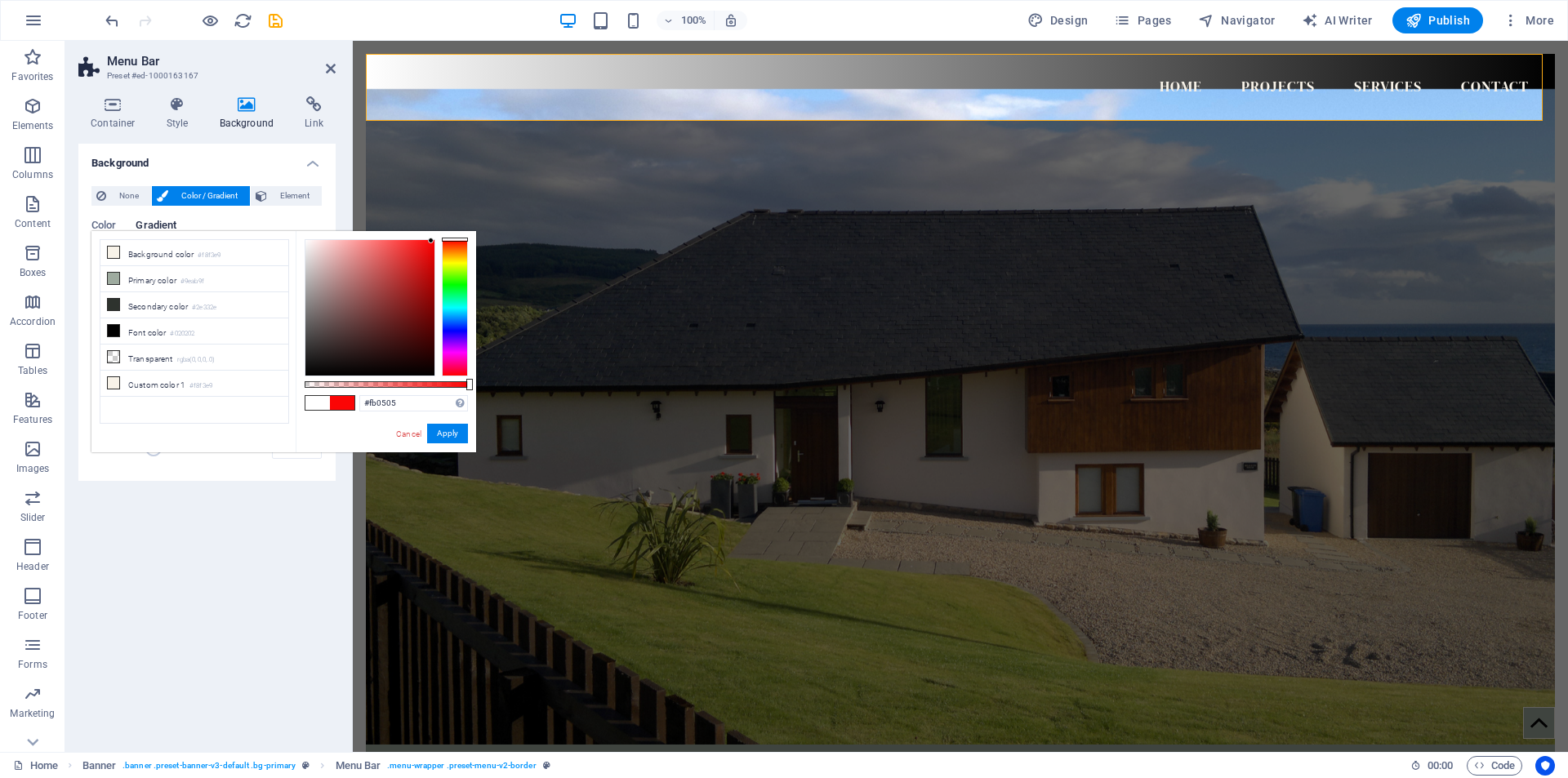
click at [431, 241] on div at bounding box center [370, 308] width 129 height 136
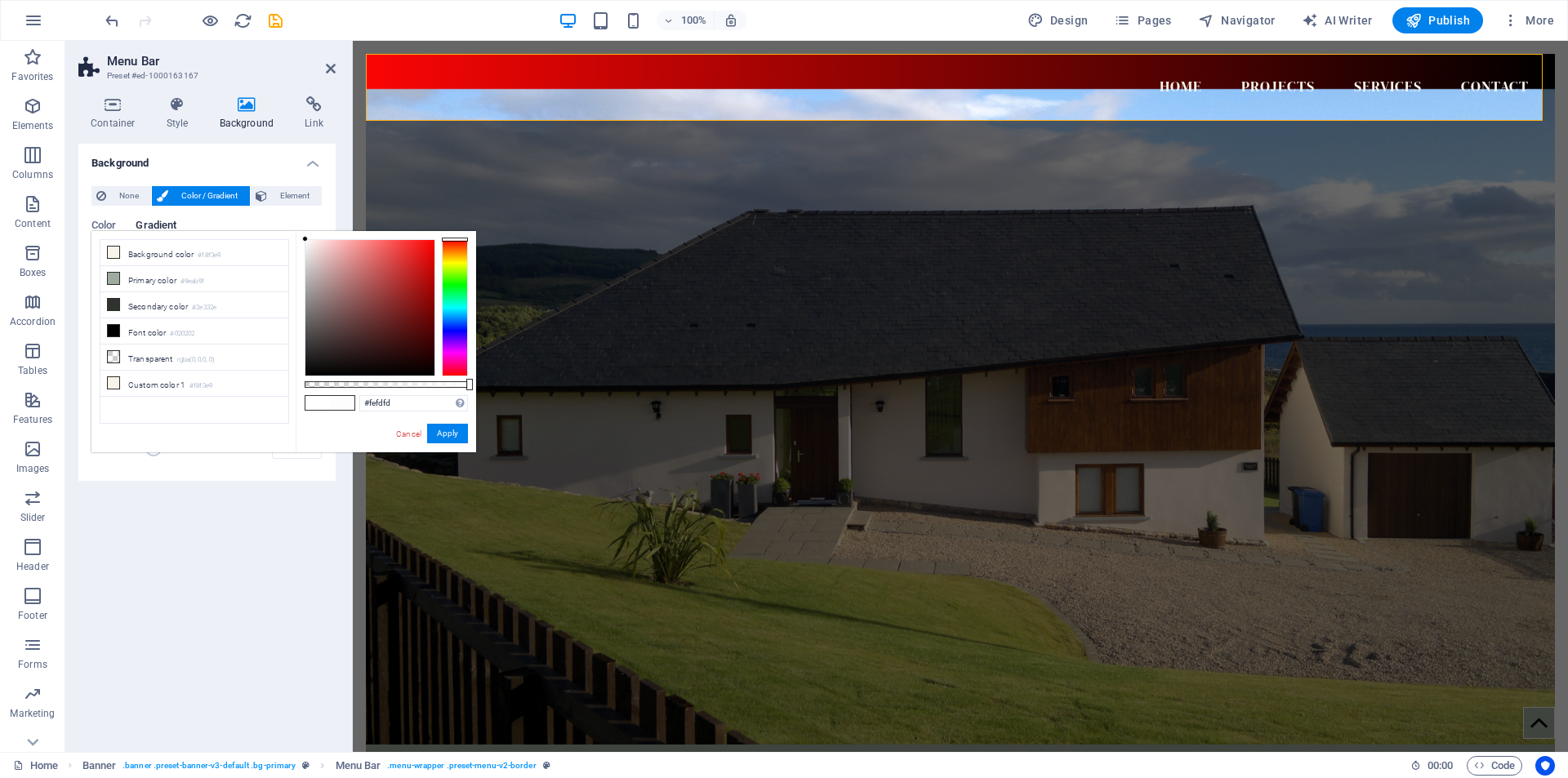
click at [306, 240] on div at bounding box center [370, 308] width 129 height 136
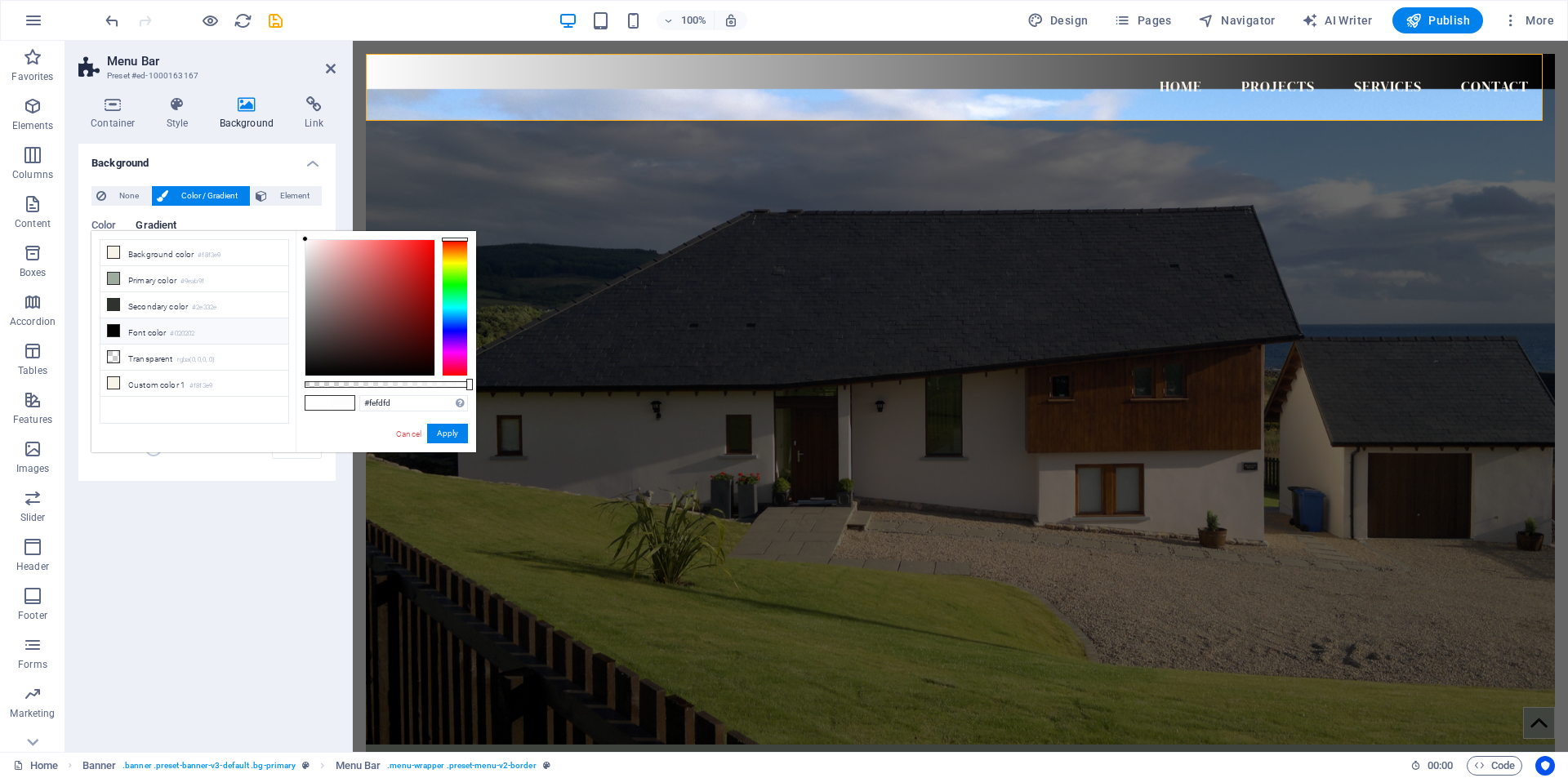
click at [115, 329] on icon at bounding box center [113, 330] width 11 height 11
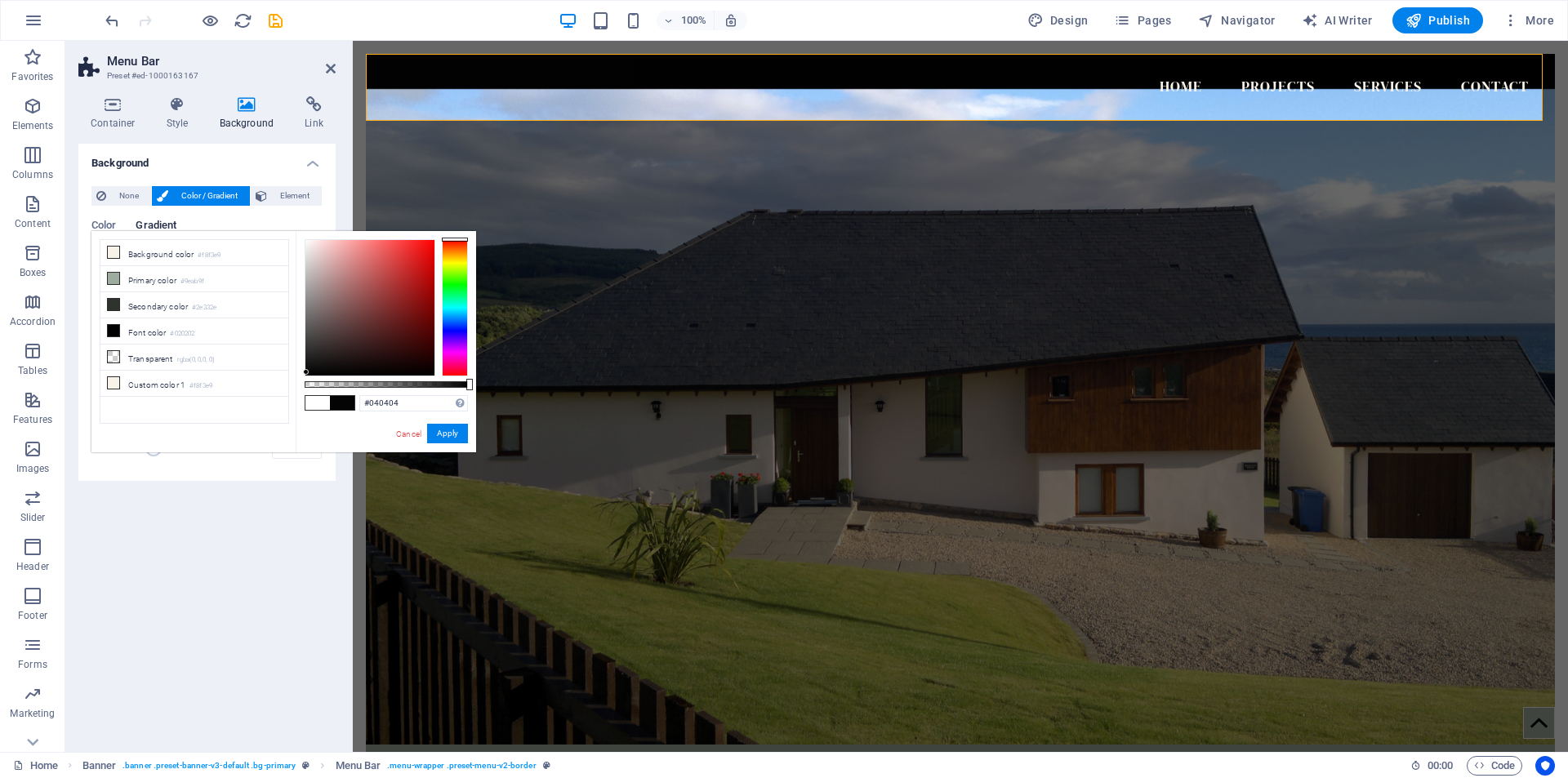
click at [306, 372] on div at bounding box center [306, 371] width 6 height 6
click at [159, 358] on li "Transparent rgba(0,0,0,.0)" at bounding box center [194, 358] width 188 height 26
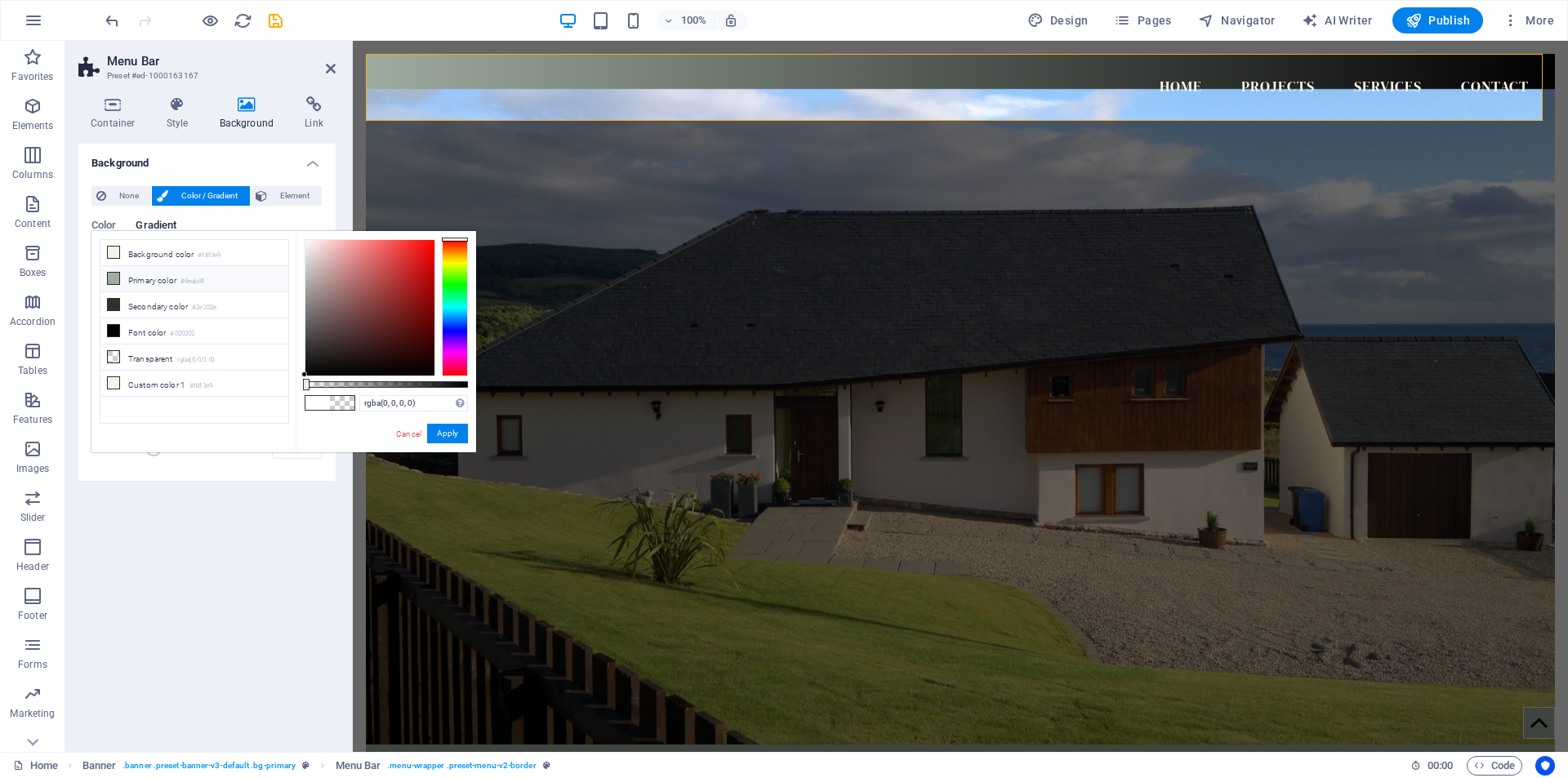
click at [113, 280] on icon at bounding box center [113, 278] width 11 height 11
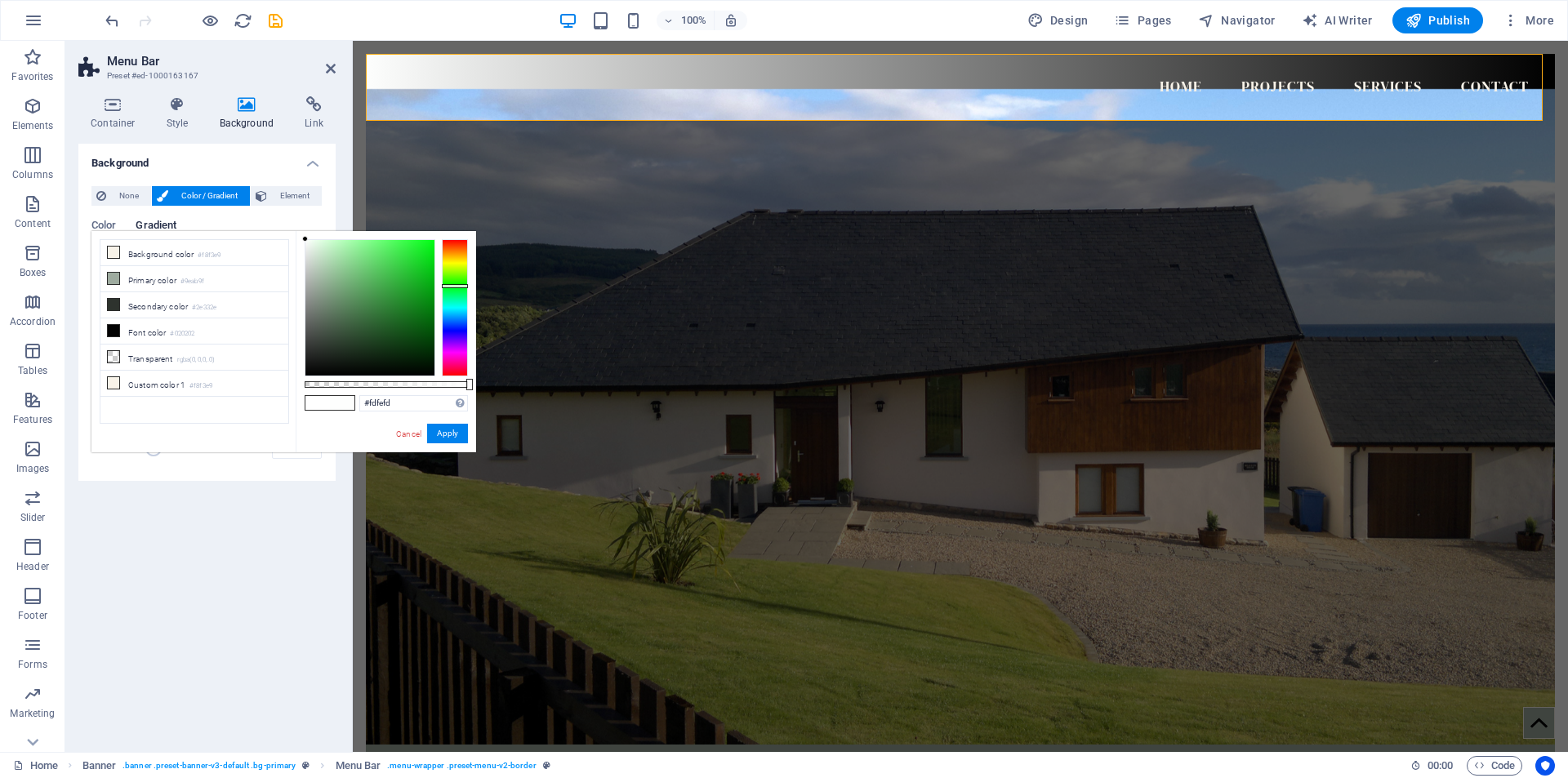
drag, startPoint x: 312, startPoint y: 280, endPoint x: 306, endPoint y: 239, distance: 41.4
click at [306, 239] on div at bounding box center [305, 238] width 6 height 6
click at [331, 402] on span at bounding box center [342, 402] width 25 height 14
drag, startPoint x: 171, startPoint y: 253, endPoint x: 149, endPoint y: 250, distance: 22.2
click at [149, 250] on li "Background color #f8f3e9" at bounding box center [194, 253] width 188 height 26
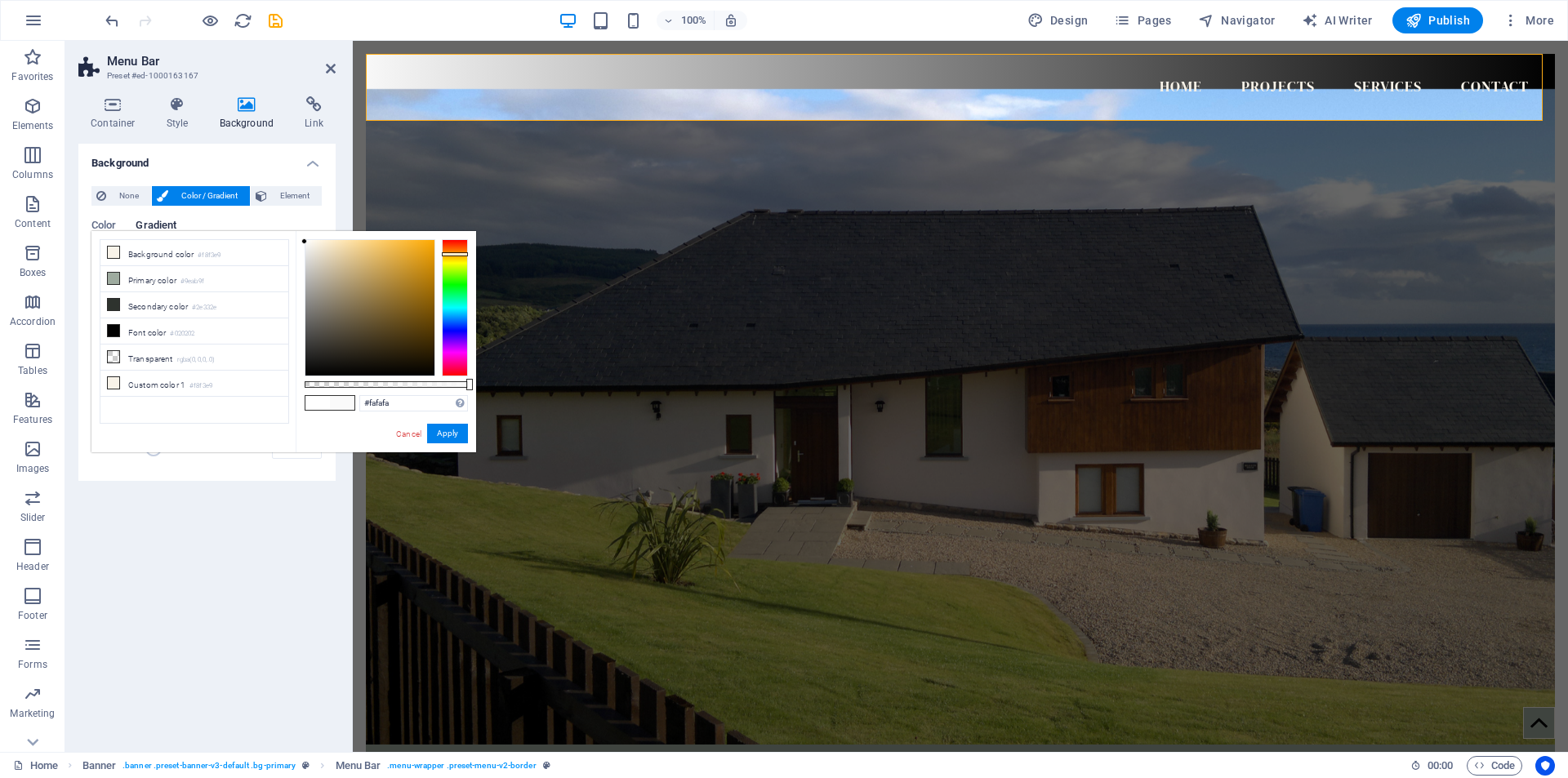
type input "#fbfbfb"
drag, startPoint x: 312, startPoint y: 242, endPoint x: 302, endPoint y: 241, distance: 10.0
click at [302, 241] on div at bounding box center [304, 240] width 6 height 6
click at [444, 432] on button "Apply" at bounding box center [448, 433] width 41 height 20
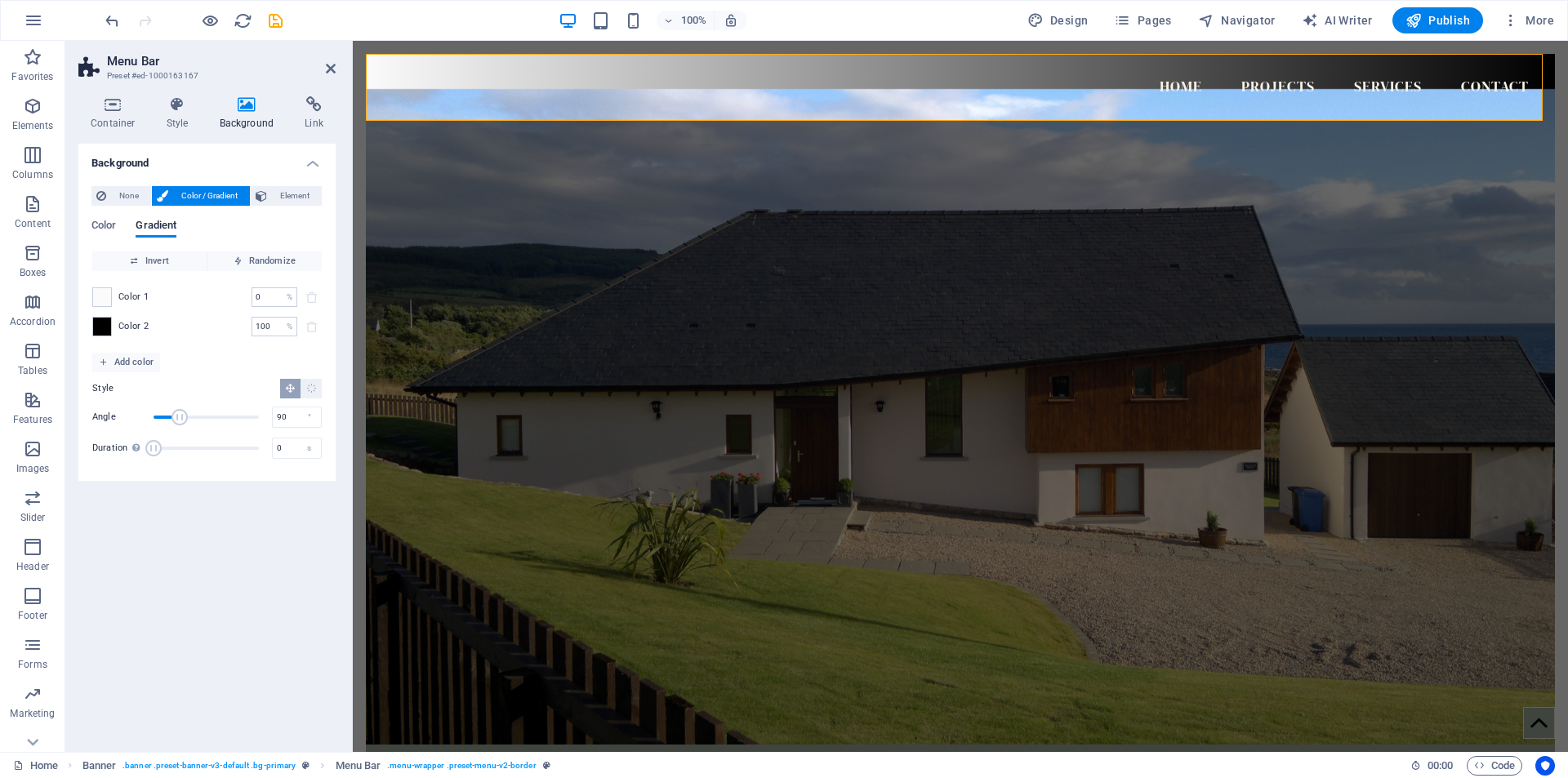
click at [317, 522] on div "Background None Color / Gradient Element Stretch background to full-width Color…" at bounding box center [207, 441] width 257 height 595
click at [332, 69] on icon at bounding box center [330, 68] width 9 height 13
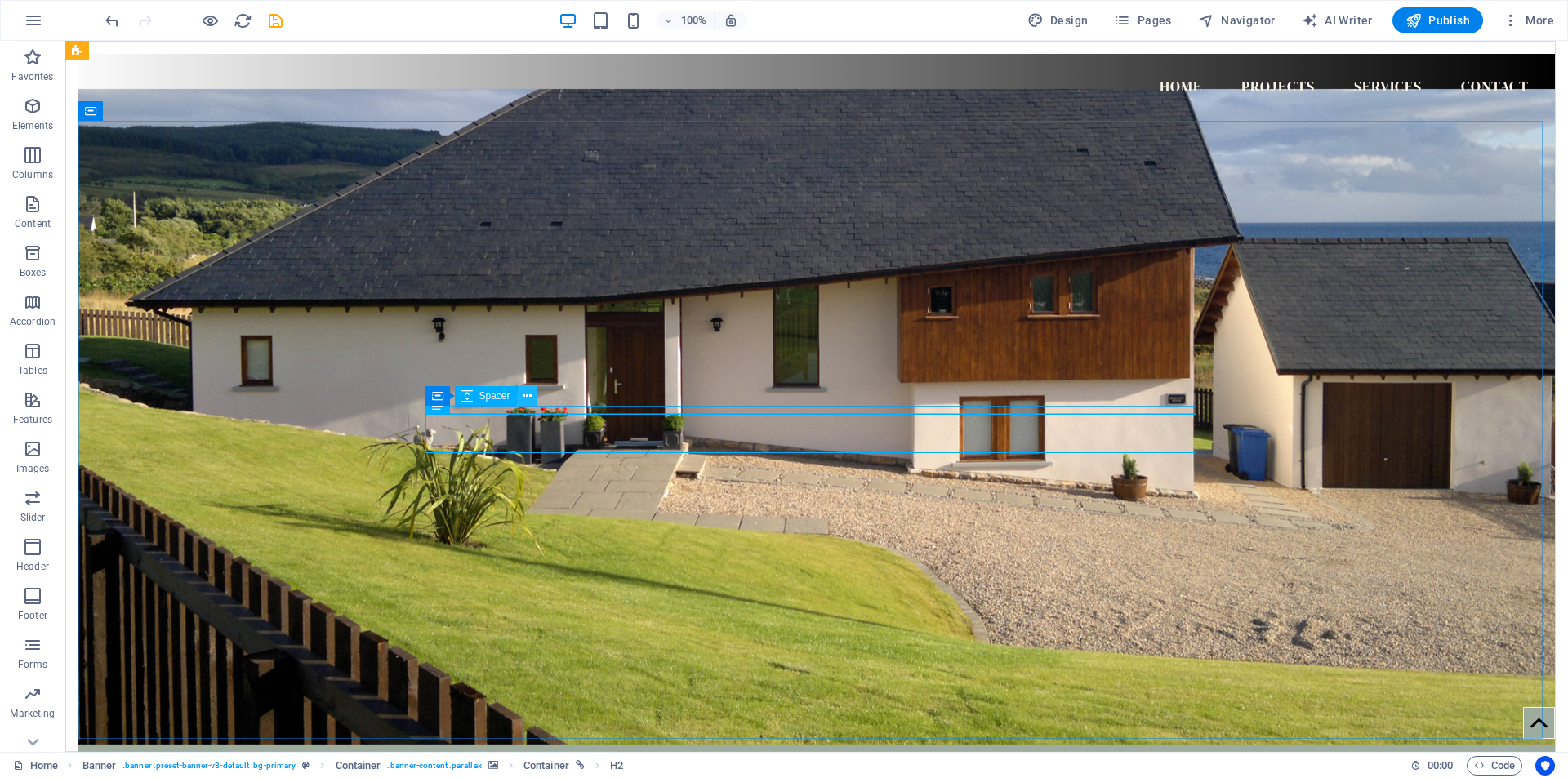
click at [524, 393] on icon at bounding box center [527, 396] width 9 height 17
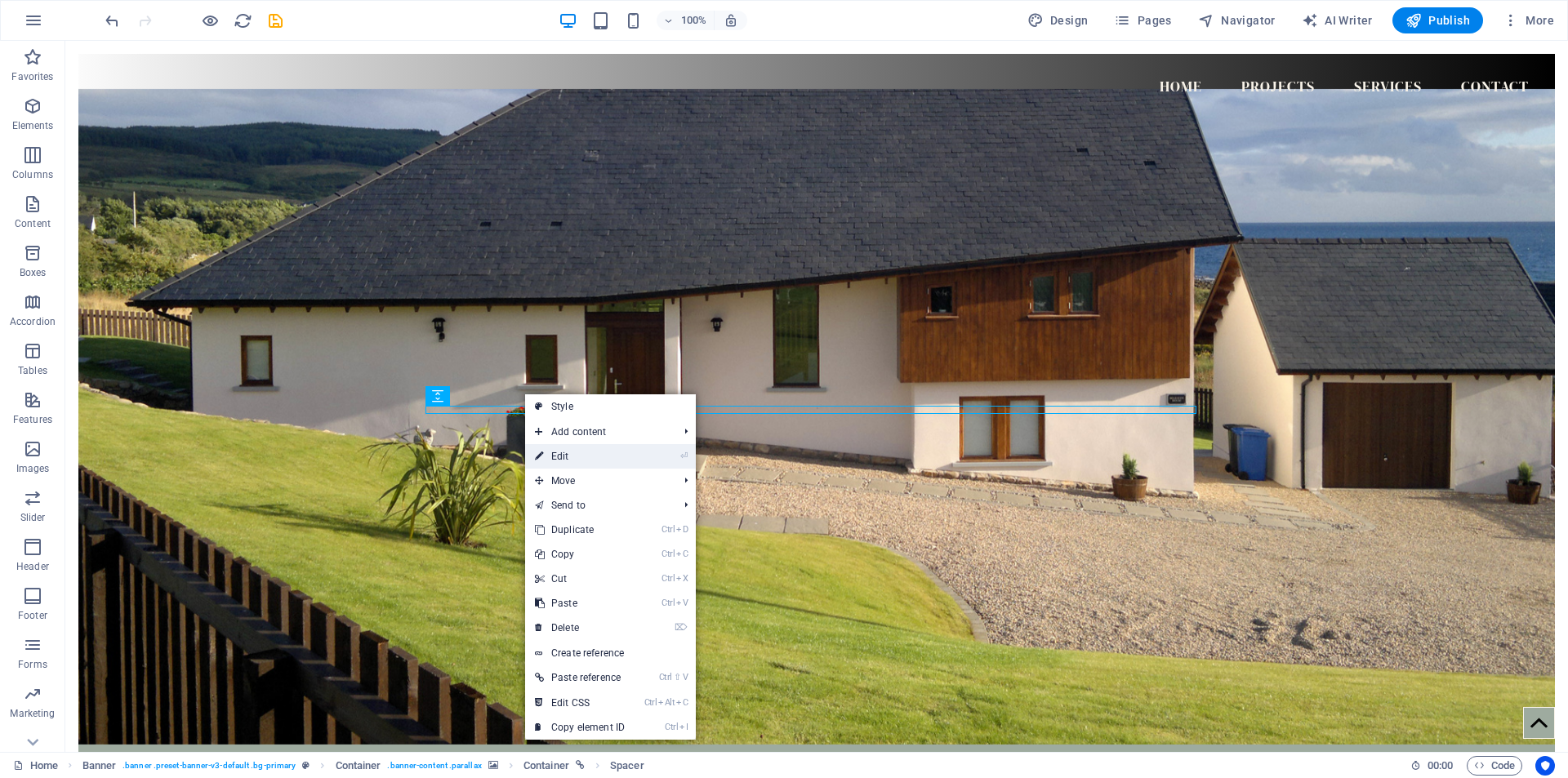
click at [570, 455] on link "⏎ Edit" at bounding box center [579, 456] width 109 height 25
select select "px"
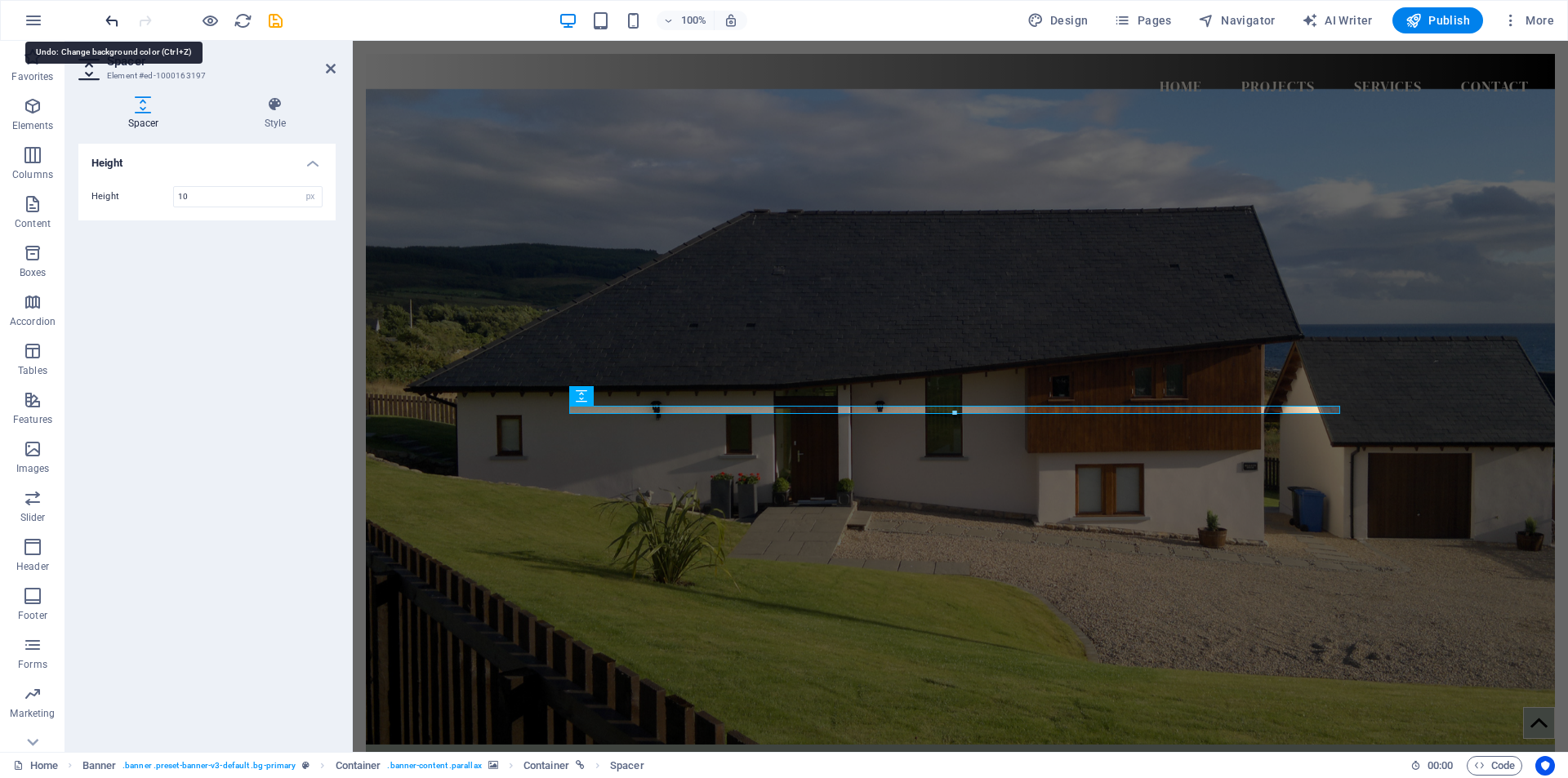
click at [107, 20] on icon "undo" at bounding box center [112, 21] width 19 height 19
click at [109, 19] on icon "undo" at bounding box center [112, 21] width 19 height 19
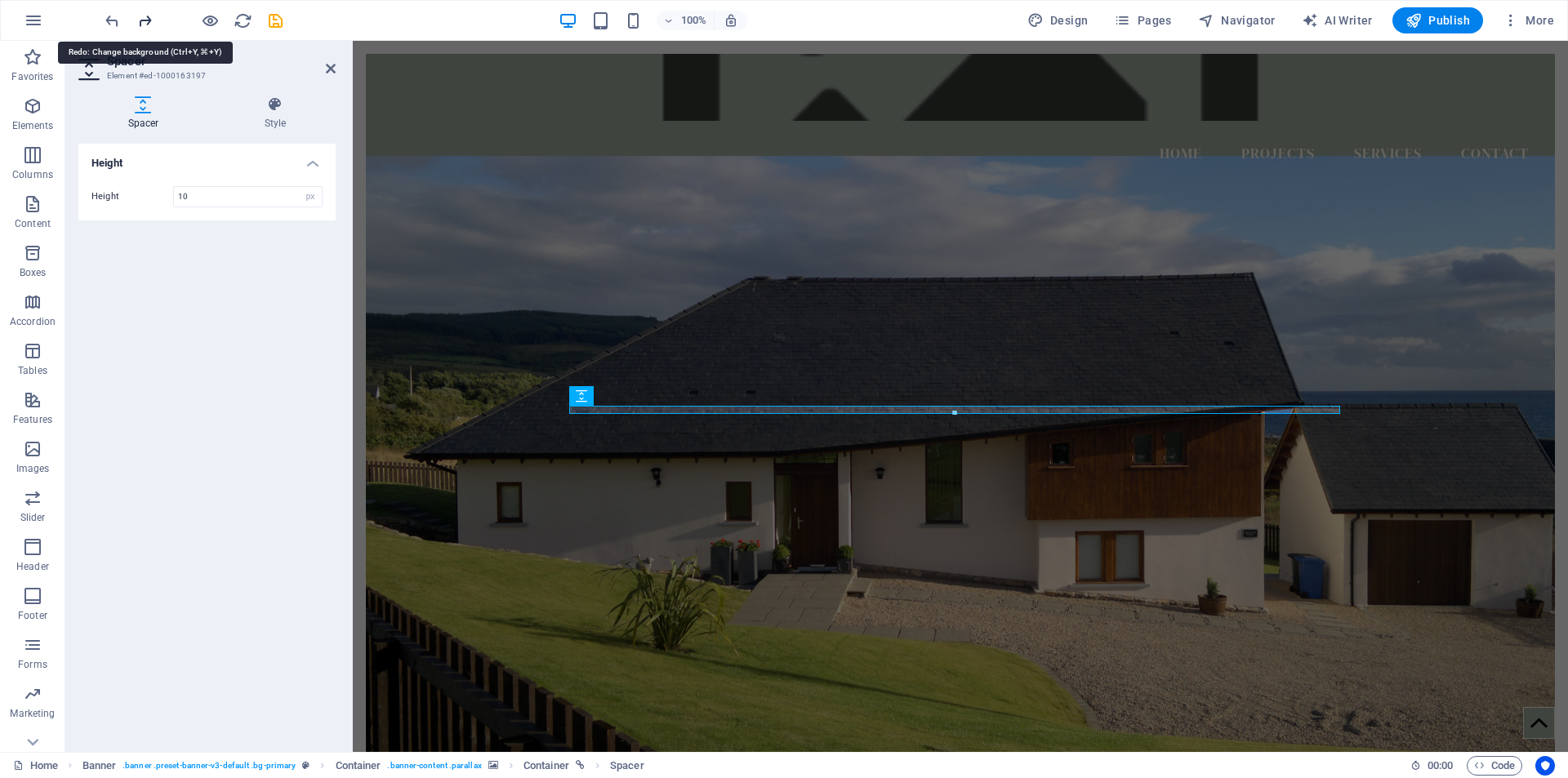
click at [148, 23] on icon "redo" at bounding box center [145, 21] width 19 height 19
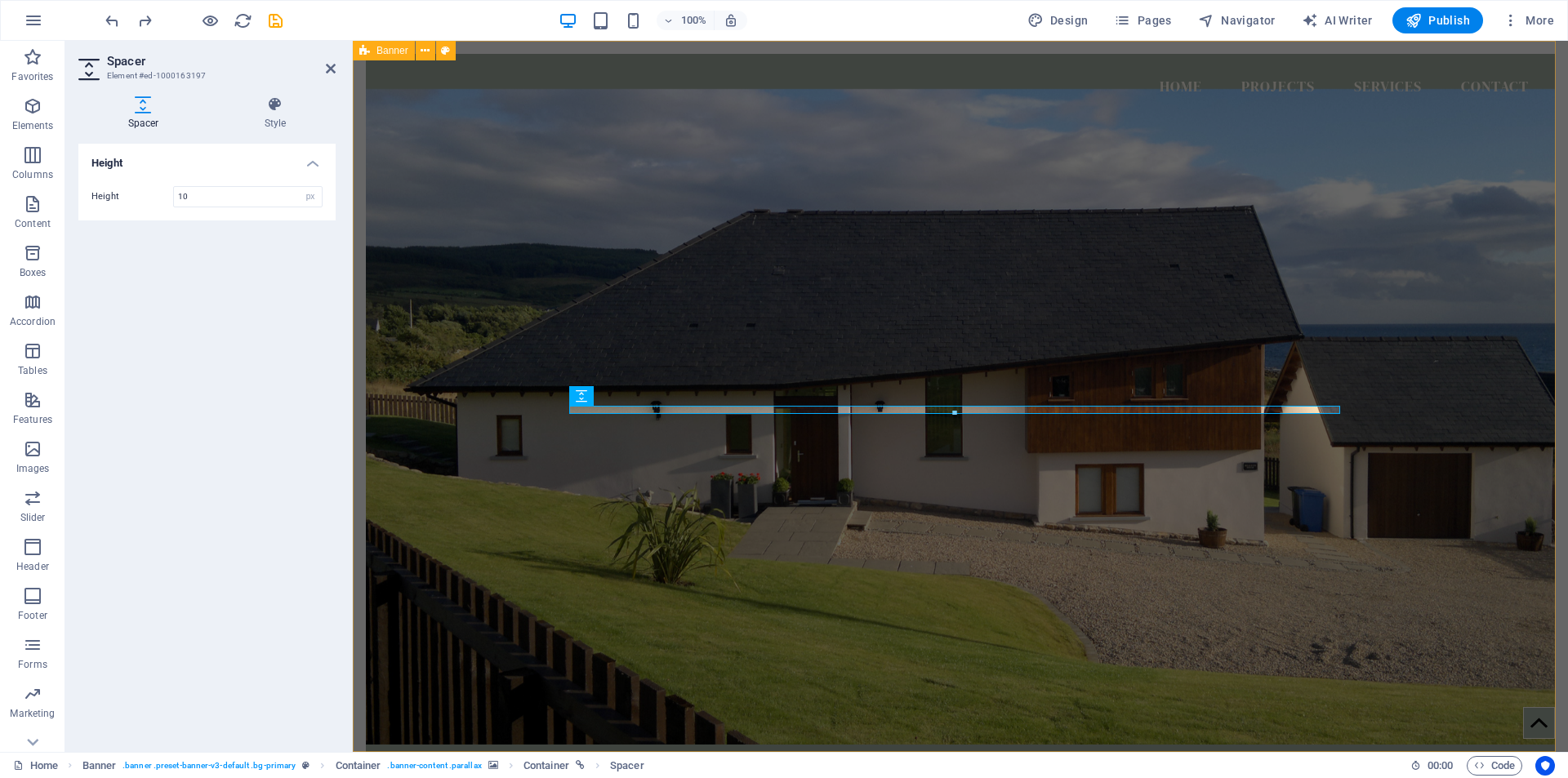
click at [485, 406] on figure at bounding box center [960, 417] width 1189 height 655
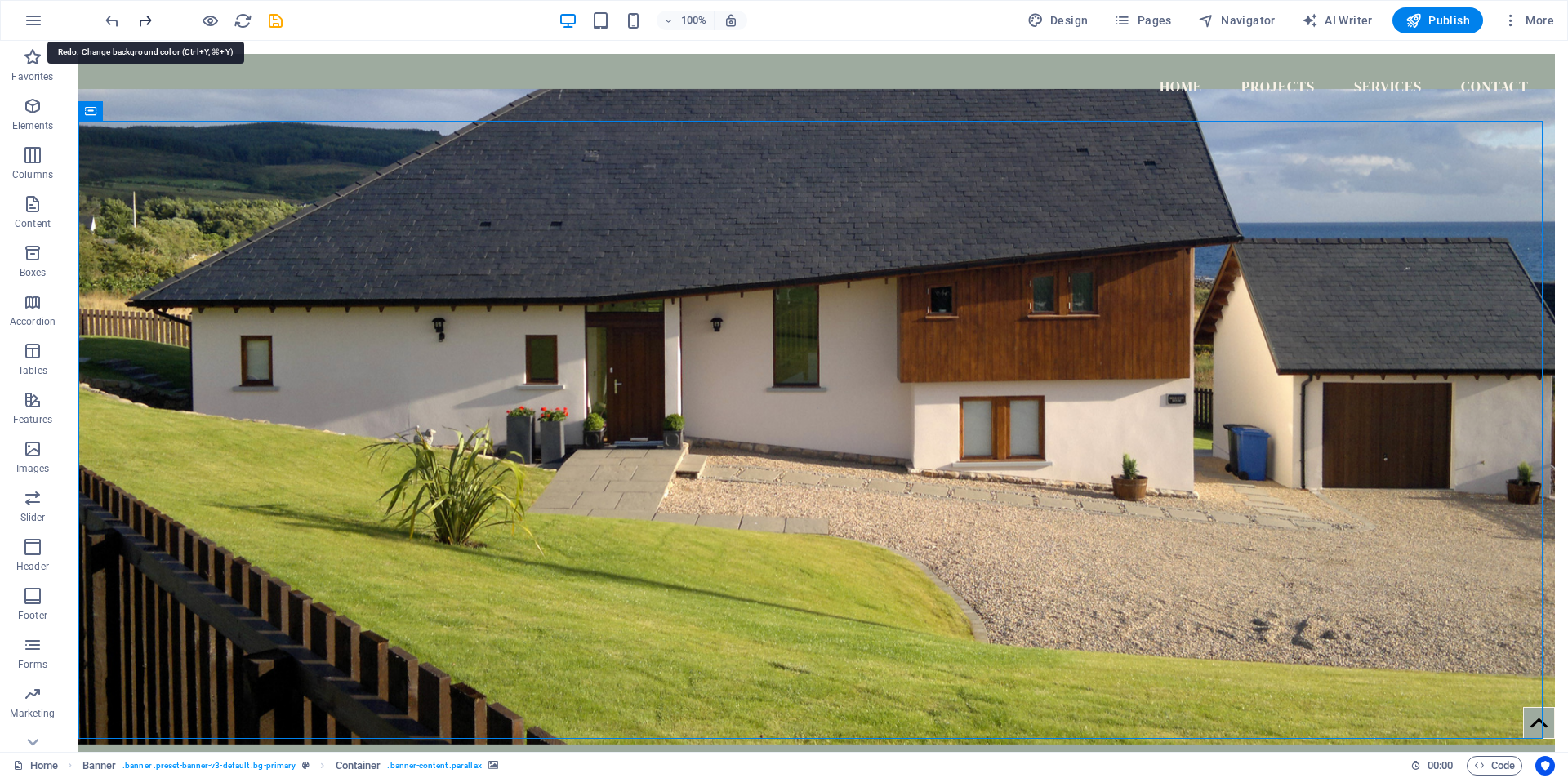
click at [144, 17] on icon "redo" at bounding box center [145, 21] width 19 height 19
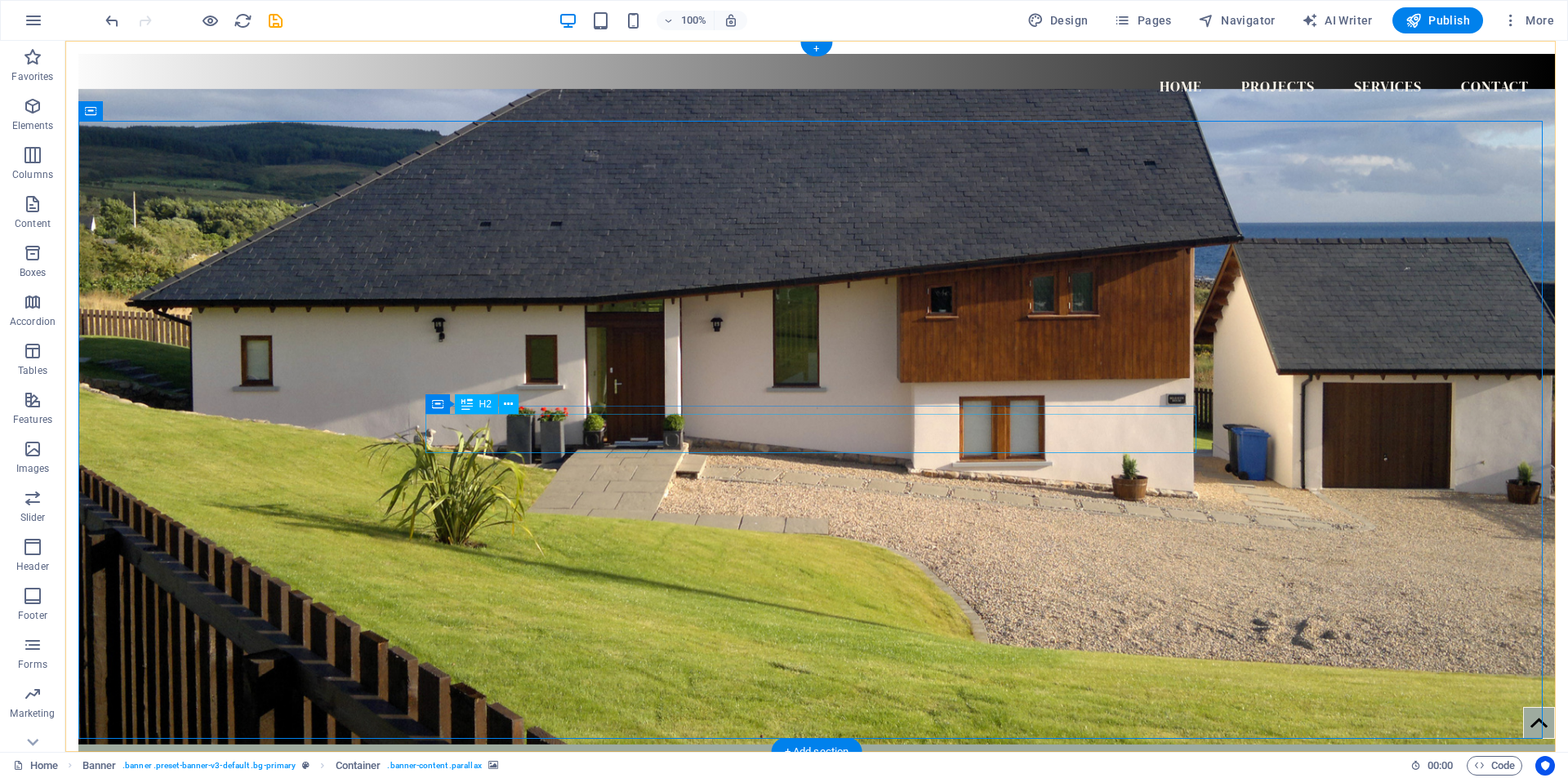
click at [506, 408] on icon at bounding box center [508, 404] width 9 height 17
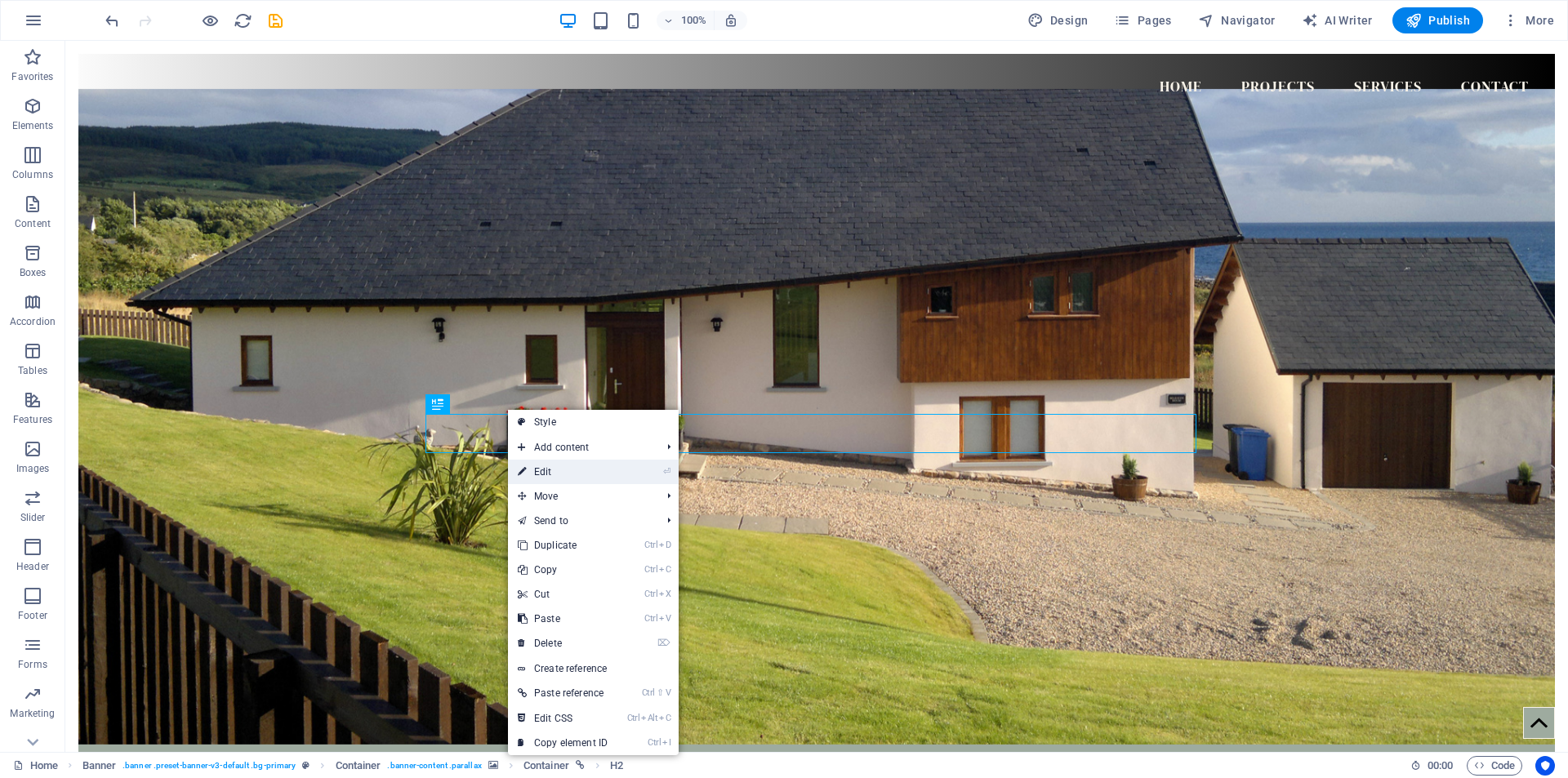
click at [598, 473] on link "⏎ Edit" at bounding box center [562, 472] width 109 height 25
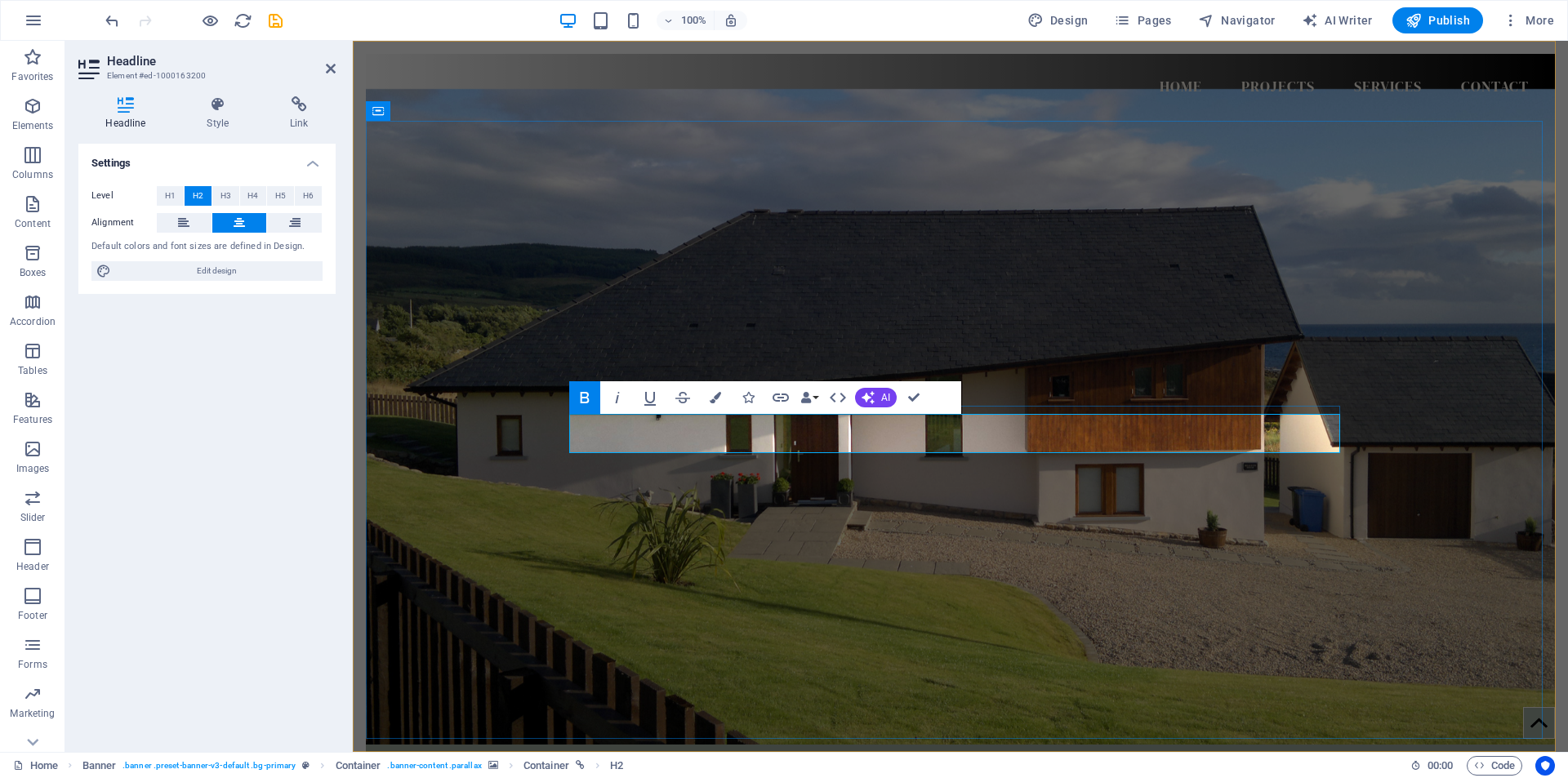
drag, startPoint x: 1106, startPoint y: 438, endPoint x: 893, endPoint y: 437, distance: 213.0
click at [218, 106] on icon at bounding box center [217, 104] width 76 height 16
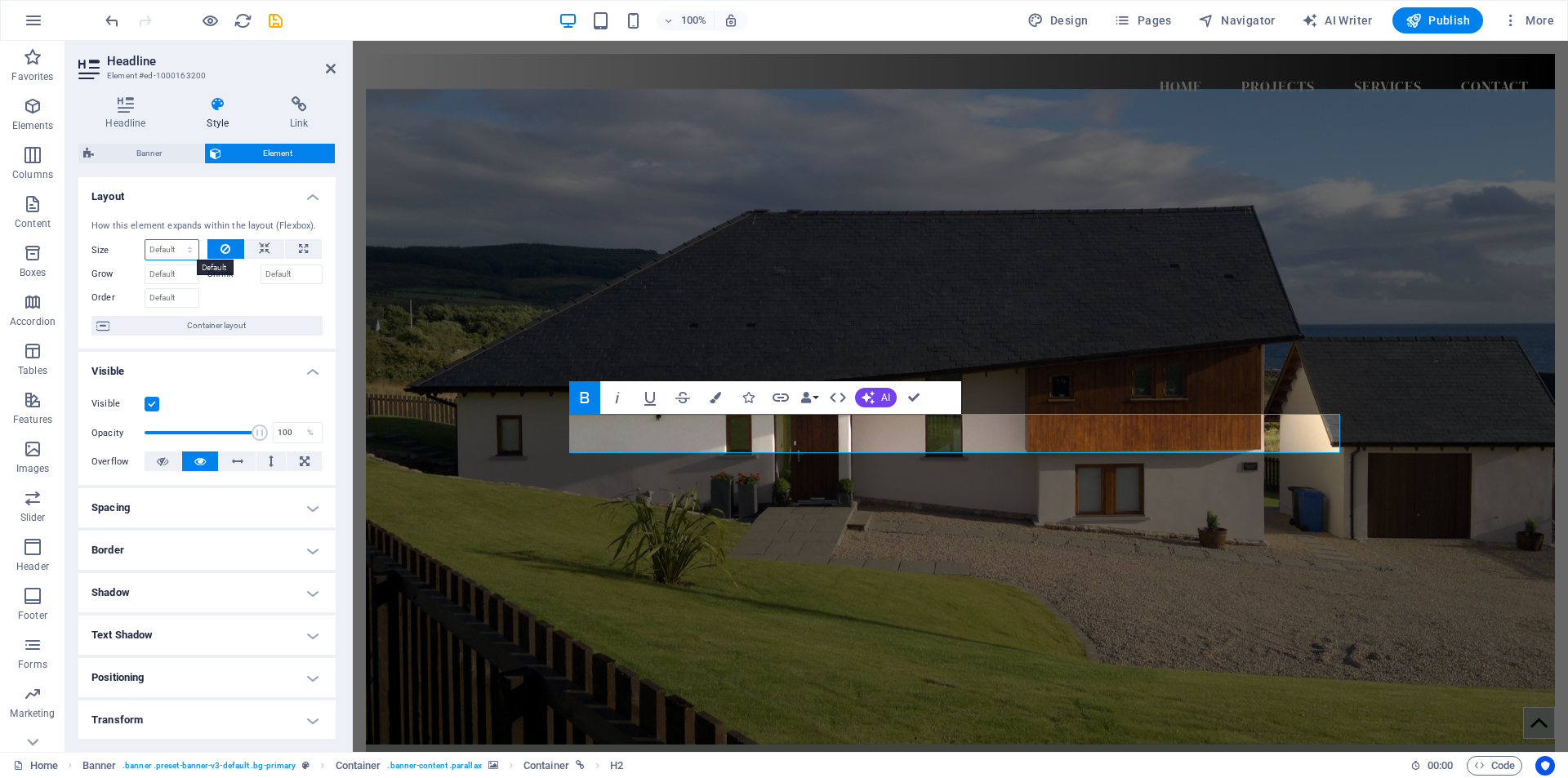
click at [192, 250] on select "Default auto px % 1/1 1/2 1/3 1/4 1/5 1/6 1/7 1/8 1/9 1/10" at bounding box center [172, 250] width 53 height 20
select select "1/8"
click at [173, 240] on select "Default auto px % 1/1 1/2 1/3 1/4 1/5 1/6 1/7 1/8 1/9 1/10" at bounding box center [172, 250] width 53 height 20
type input "12.5"
select select "%"
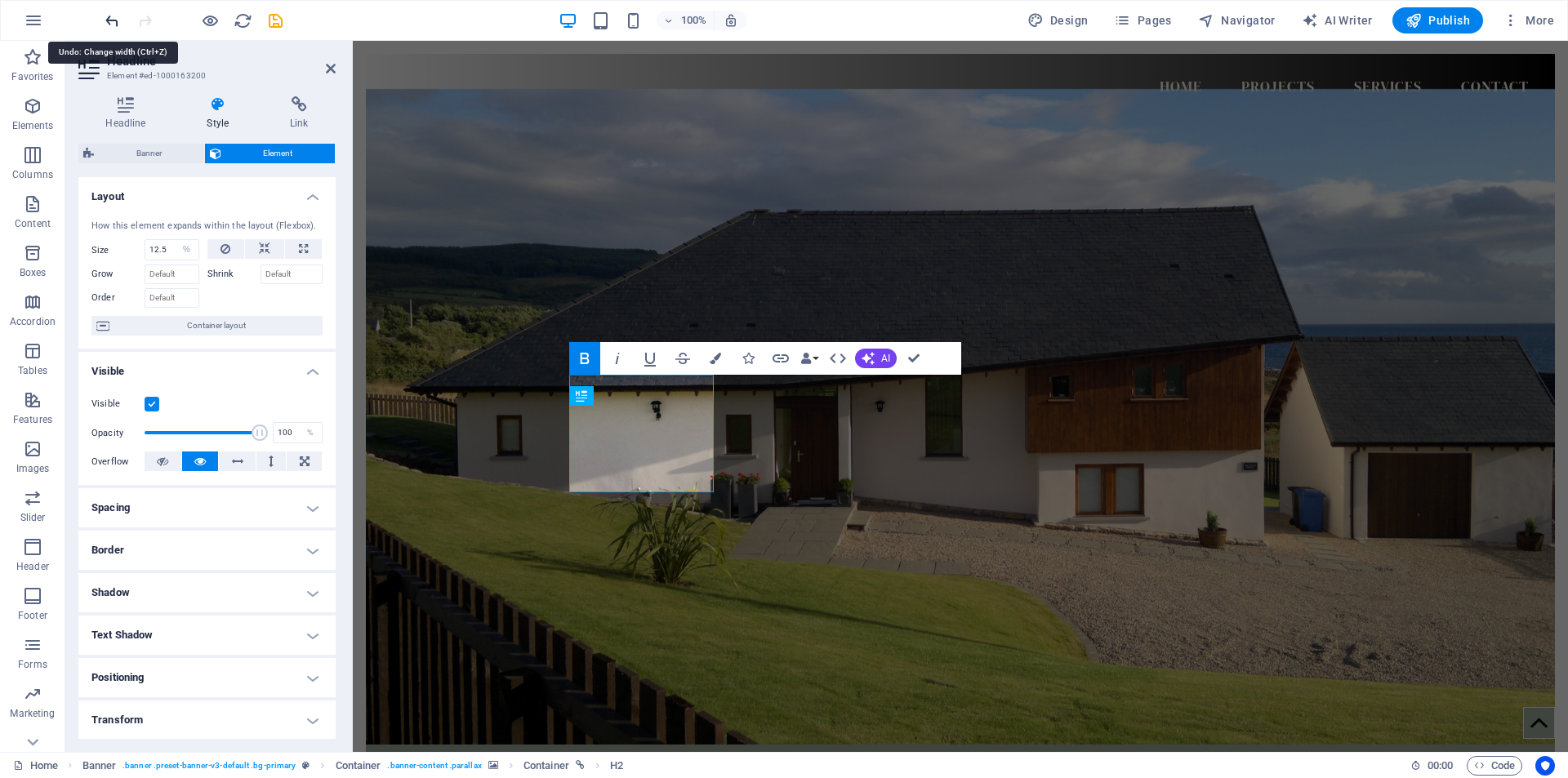
click at [108, 21] on icon "undo" at bounding box center [112, 21] width 19 height 19
select select "DISABLED_OPTION_VALUE"
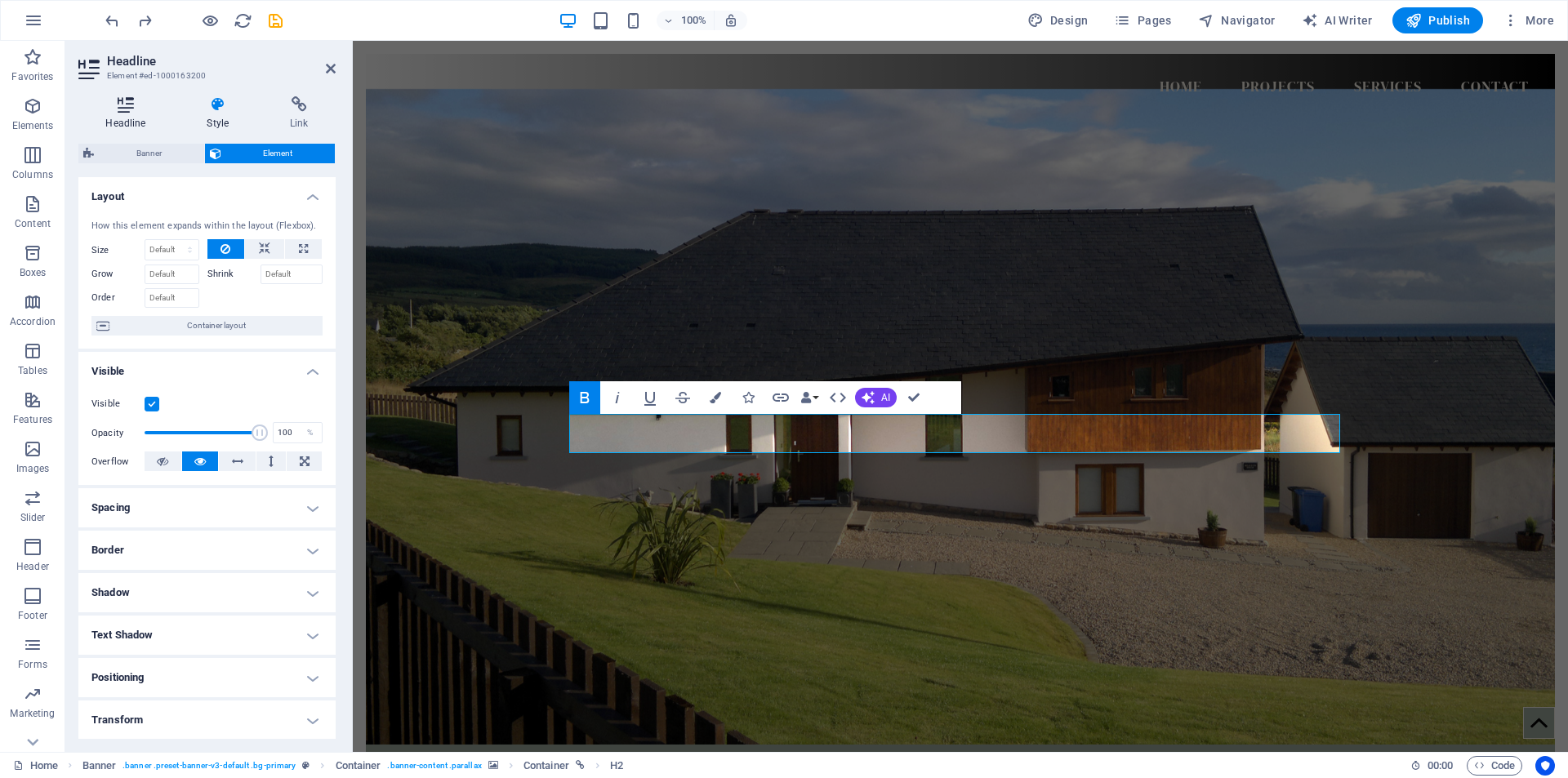
click at [130, 108] on icon at bounding box center [125, 104] width 94 height 16
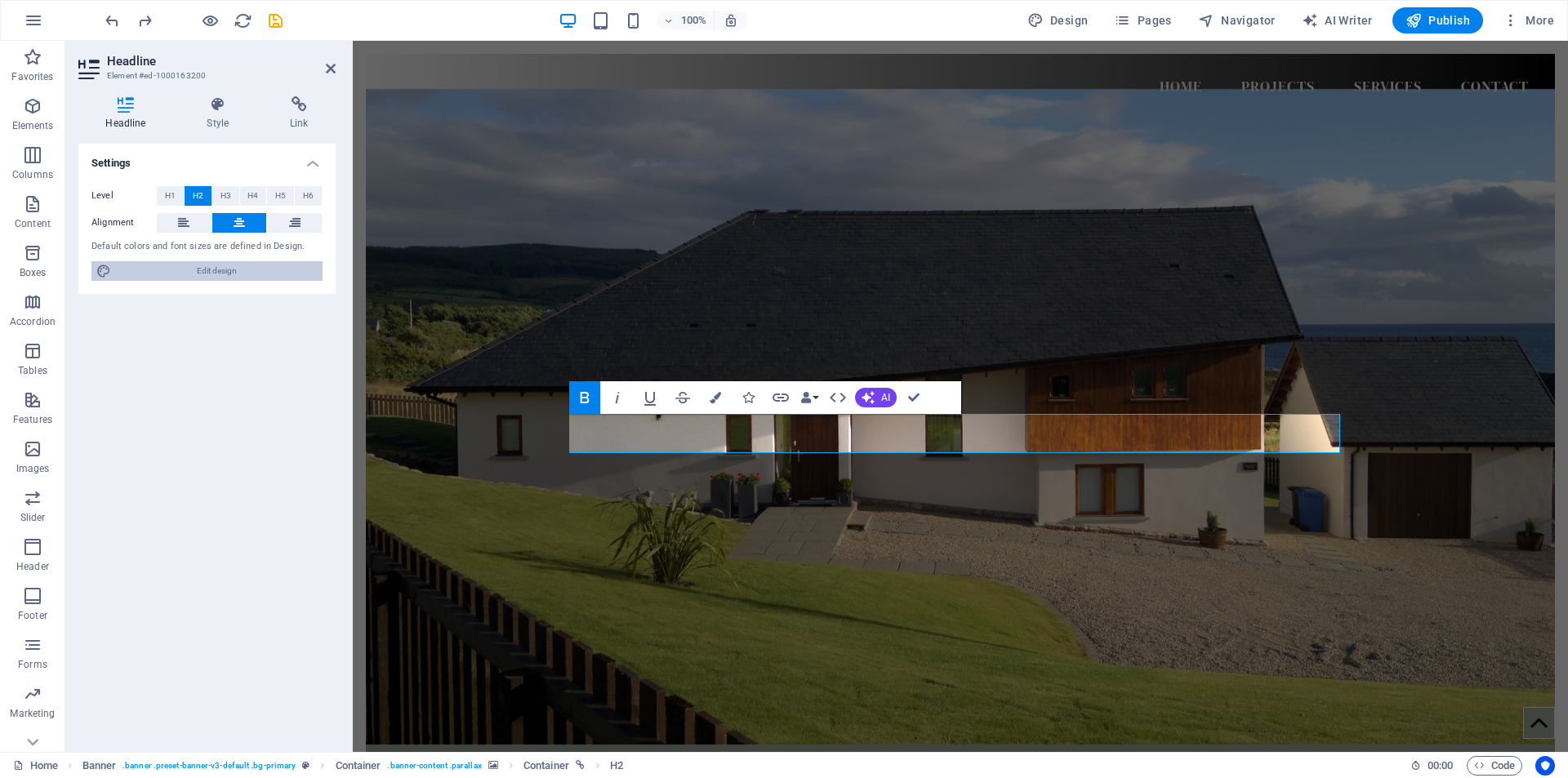
click at [191, 270] on span "Edit design" at bounding box center [216, 270] width 202 height 20
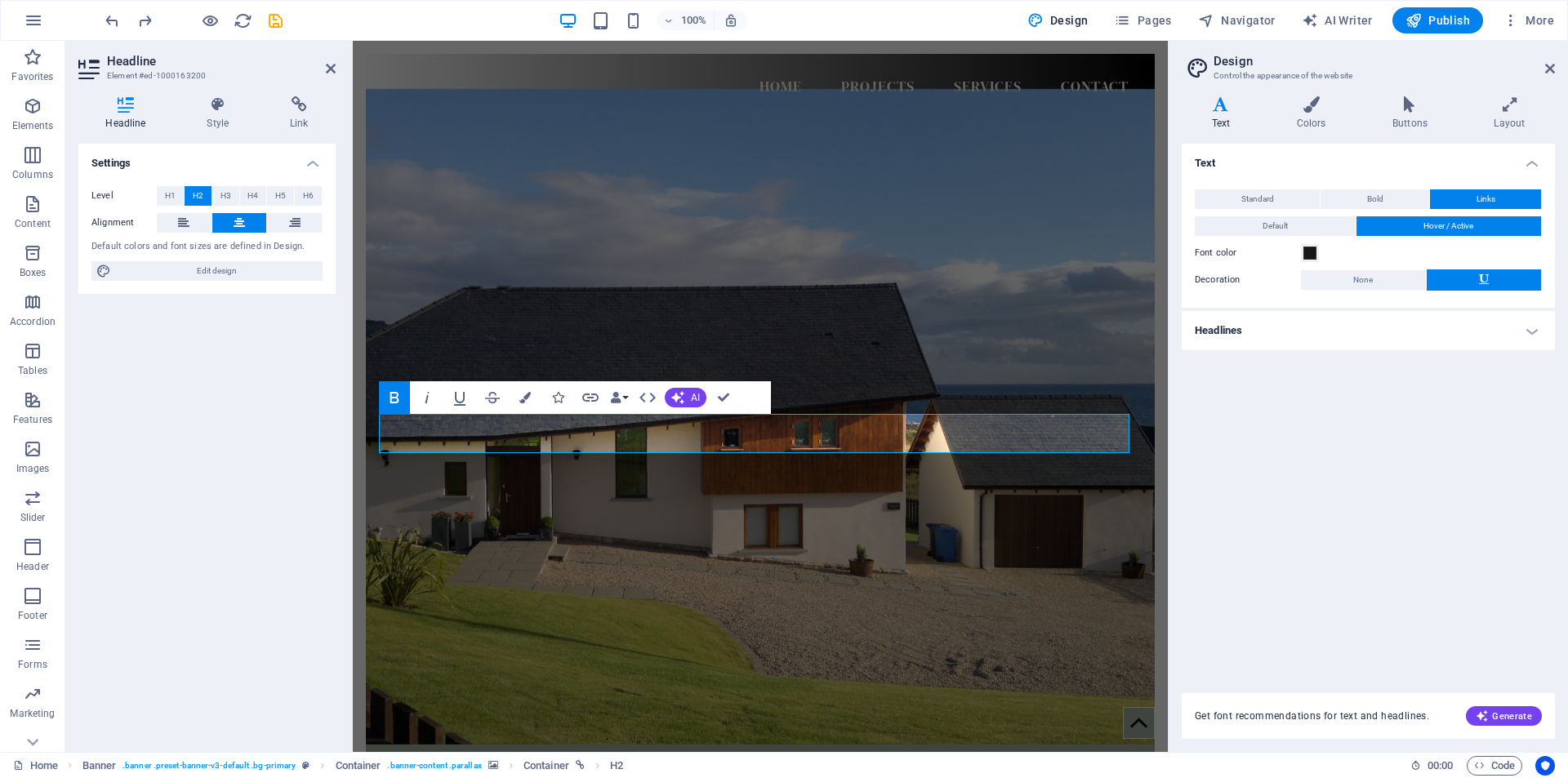
click at [1534, 329] on h4 "Headlines" at bounding box center [1368, 330] width 373 height 39
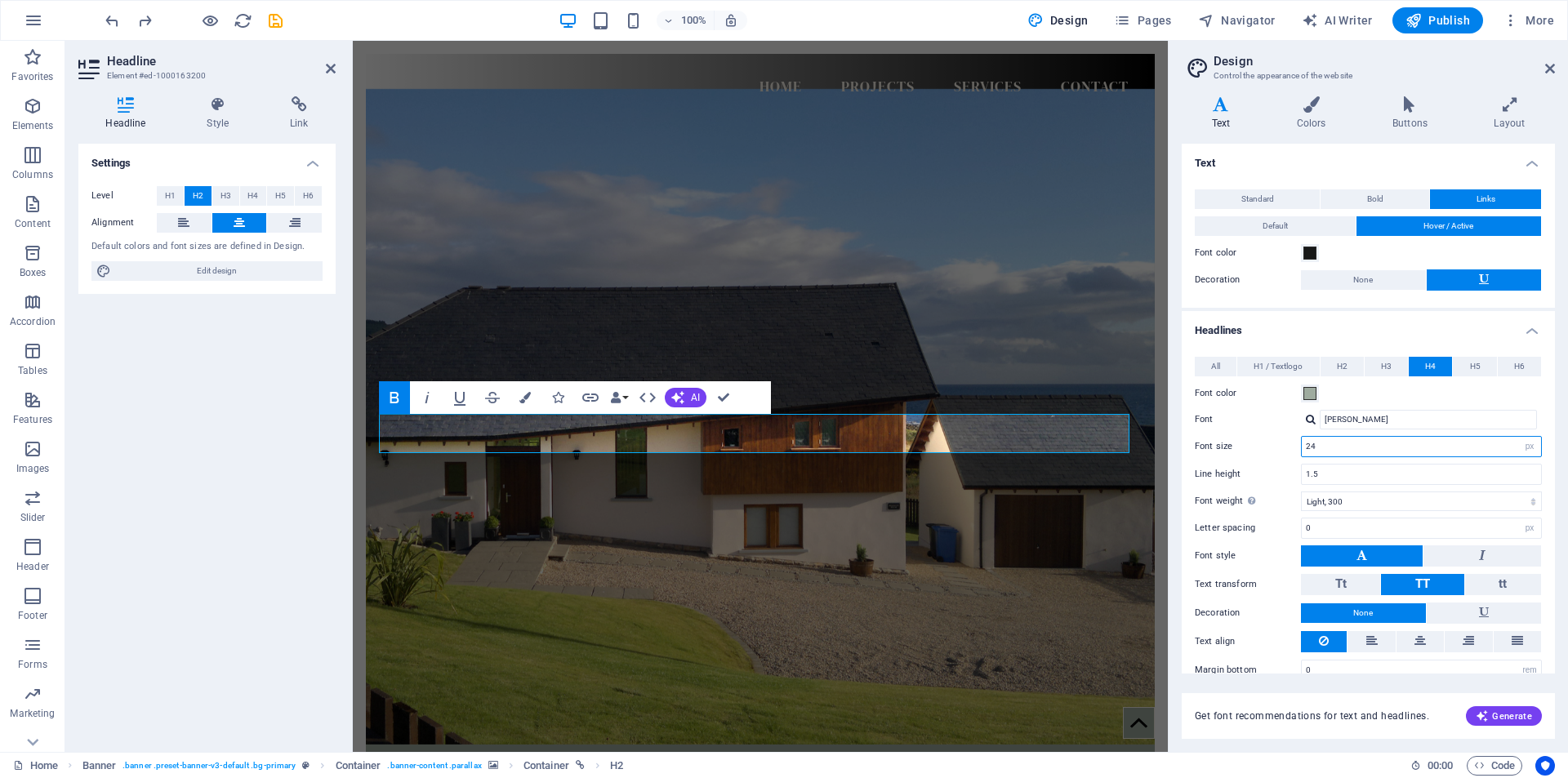
drag, startPoint x: 1338, startPoint y: 443, endPoint x: 1299, endPoint y: 447, distance: 39.2
click at [1299, 447] on div "Font size 24 rem px em %" at bounding box center [1368, 446] width 347 height 21
type input "60"
click at [1395, 418] on input "[PERSON_NAME]" at bounding box center [1428, 419] width 217 height 20
drag, startPoint x: 1395, startPoint y: 418, endPoint x: 1317, endPoint y: 425, distance: 78.3
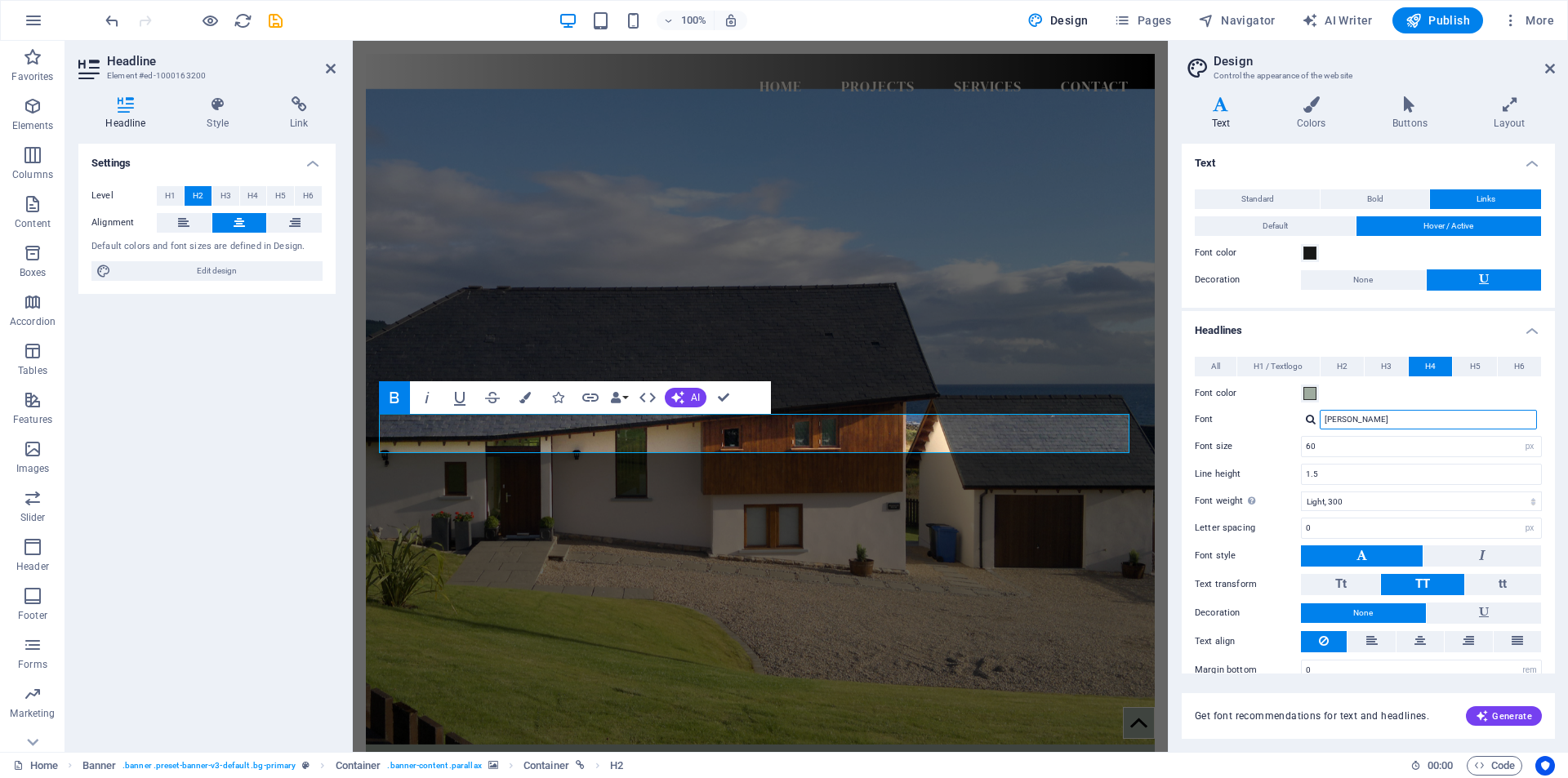
click at [1317, 425] on div "[PERSON_NAME]" at bounding box center [1421, 419] width 241 height 20
click at [1312, 419] on div at bounding box center [1310, 419] width 9 height 10
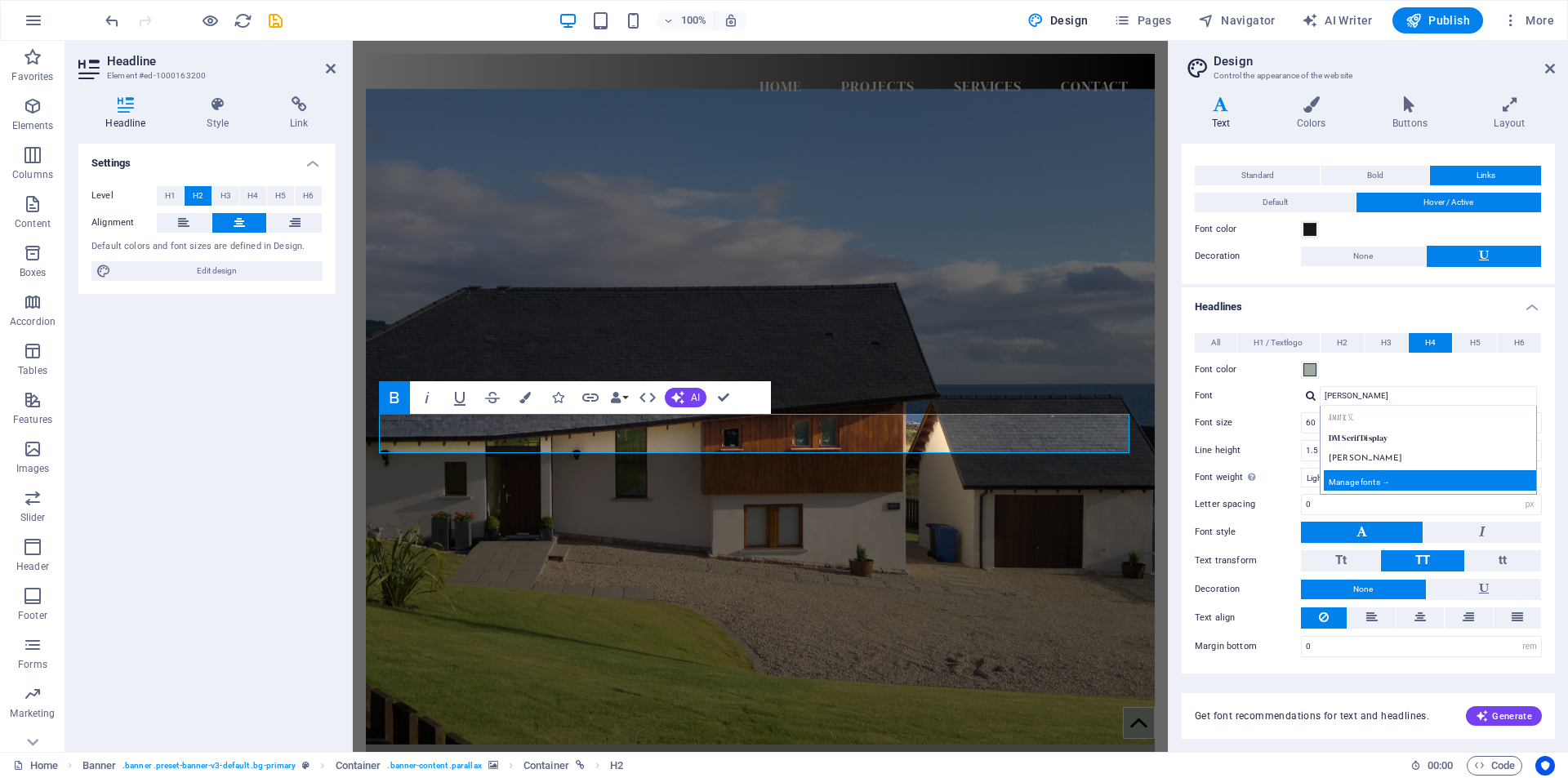
click at [1372, 481] on div "Manage fonts →" at bounding box center [1431, 480] width 215 height 21
select select "popularity"
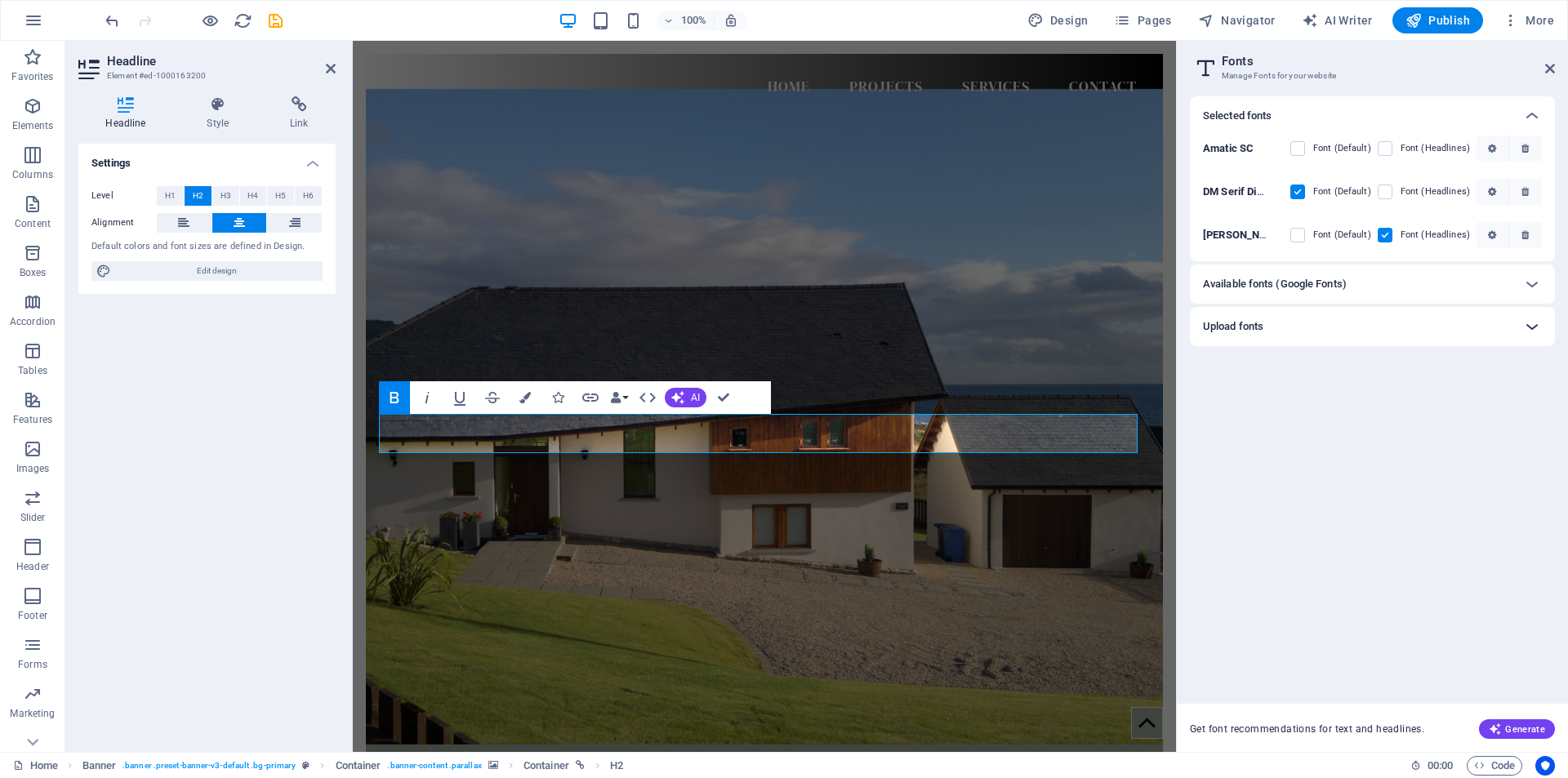
click at [1530, 328] on icon at bounding box center [1531, 326] width 20 height 20
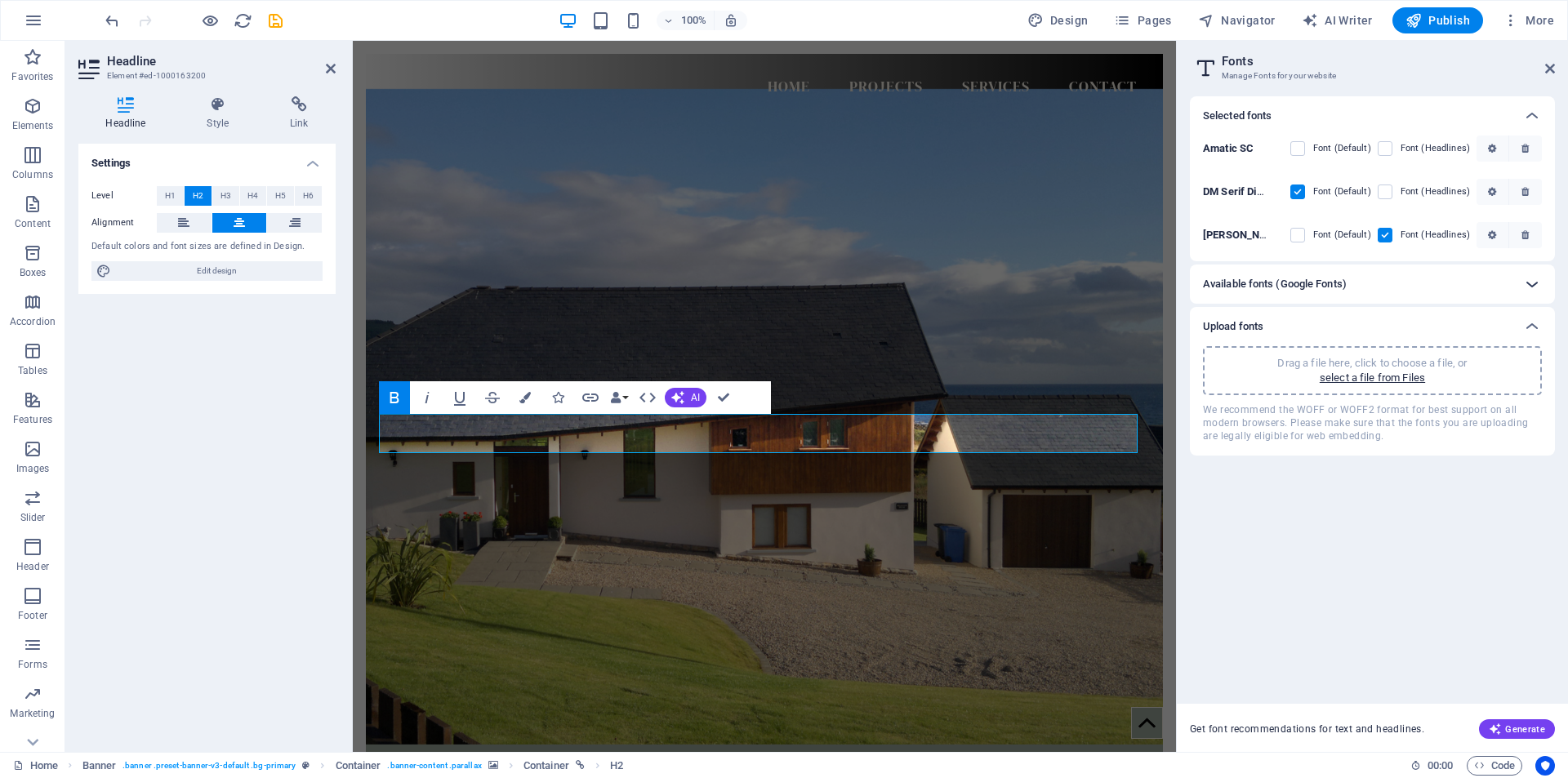
click at [1529, 285] on icon at bounding box center [1531, 284] width 20 height 20
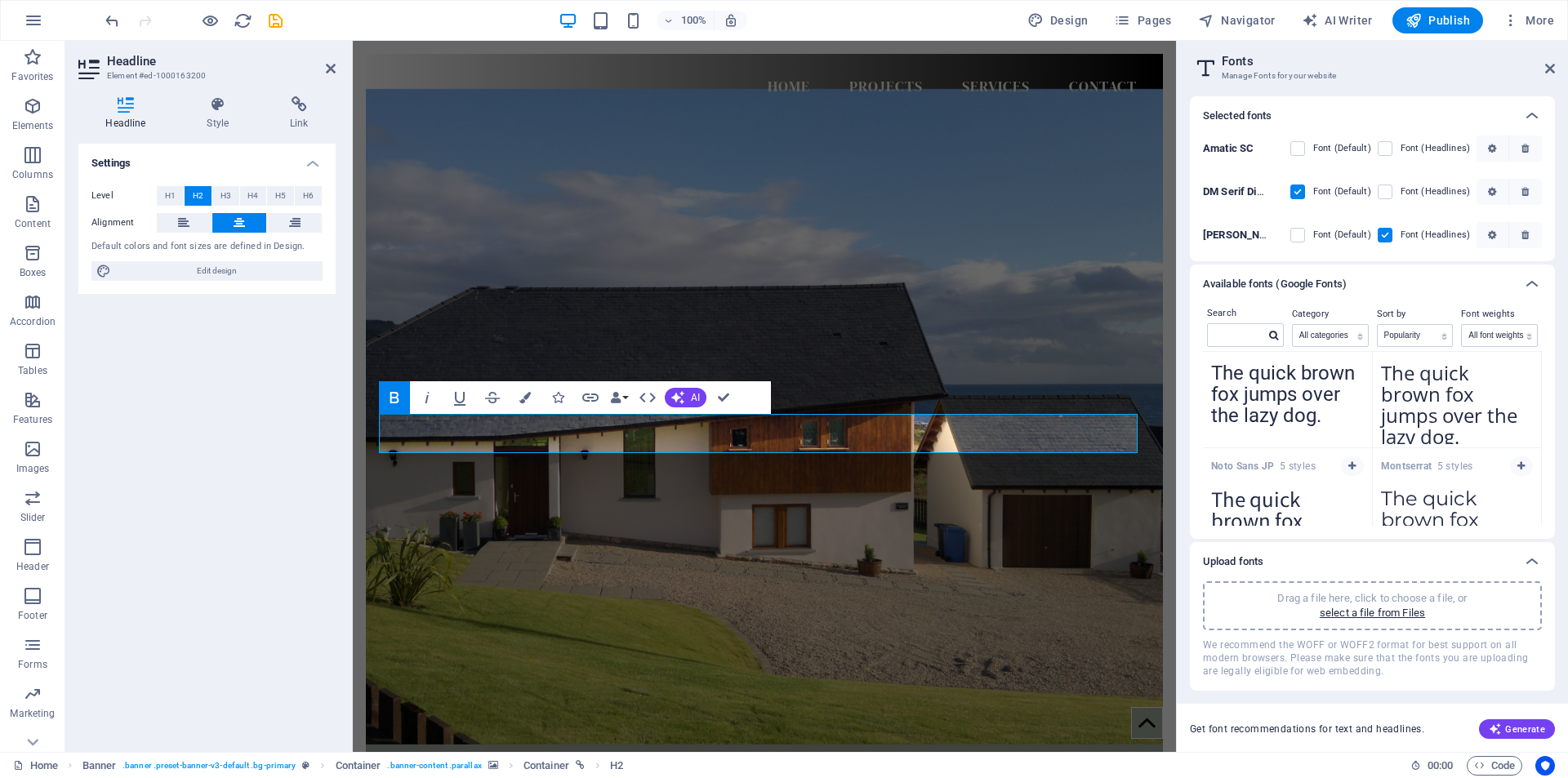
scroll to position [0, 0]
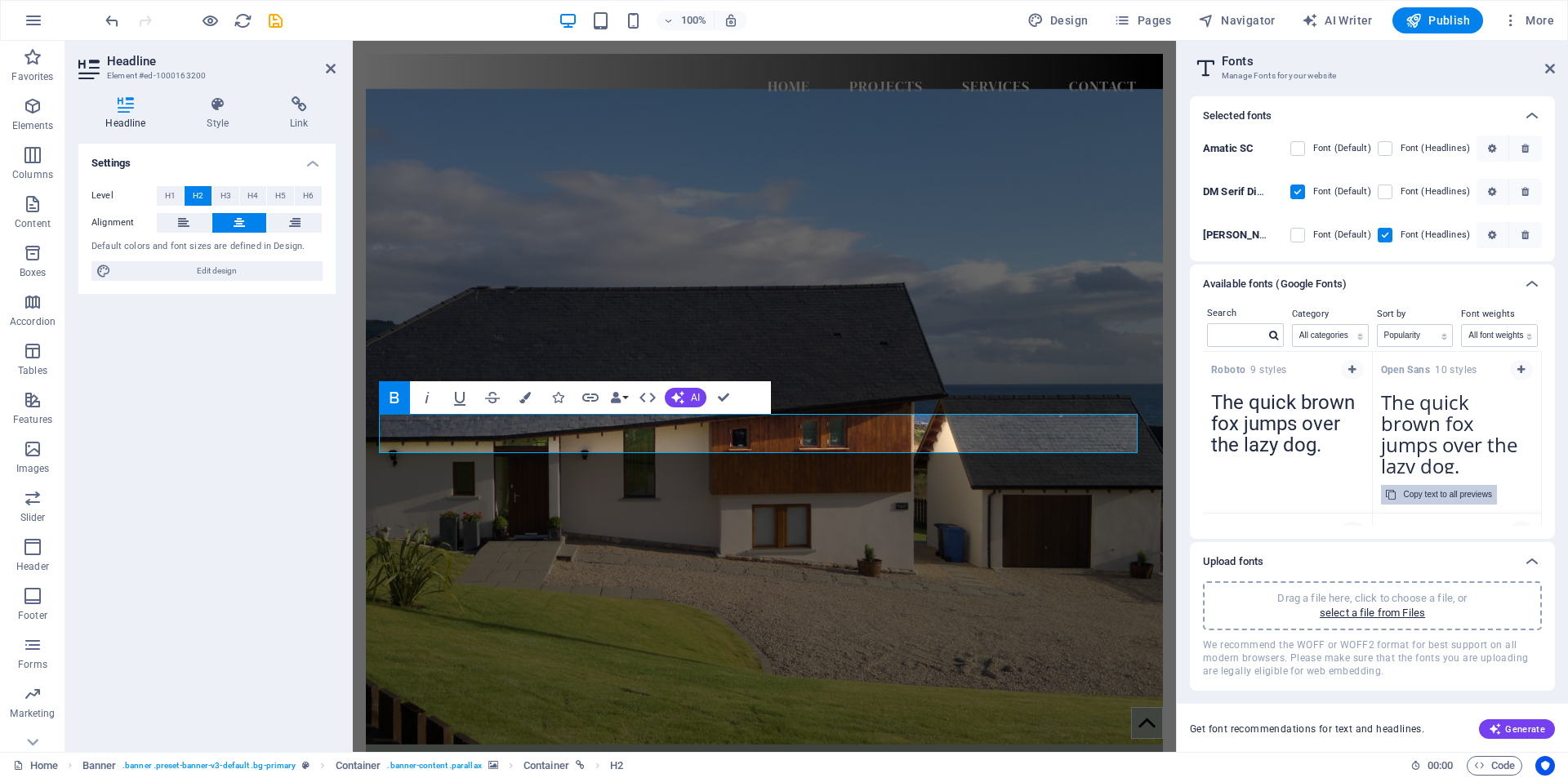
click at [1443, 493] on div "Copy text to all previews" at bounding box center [1448, 494] width 88 height 20
click at [1517, 369] on icon "button" at bounding box center [1521, 369] width 8 height 9
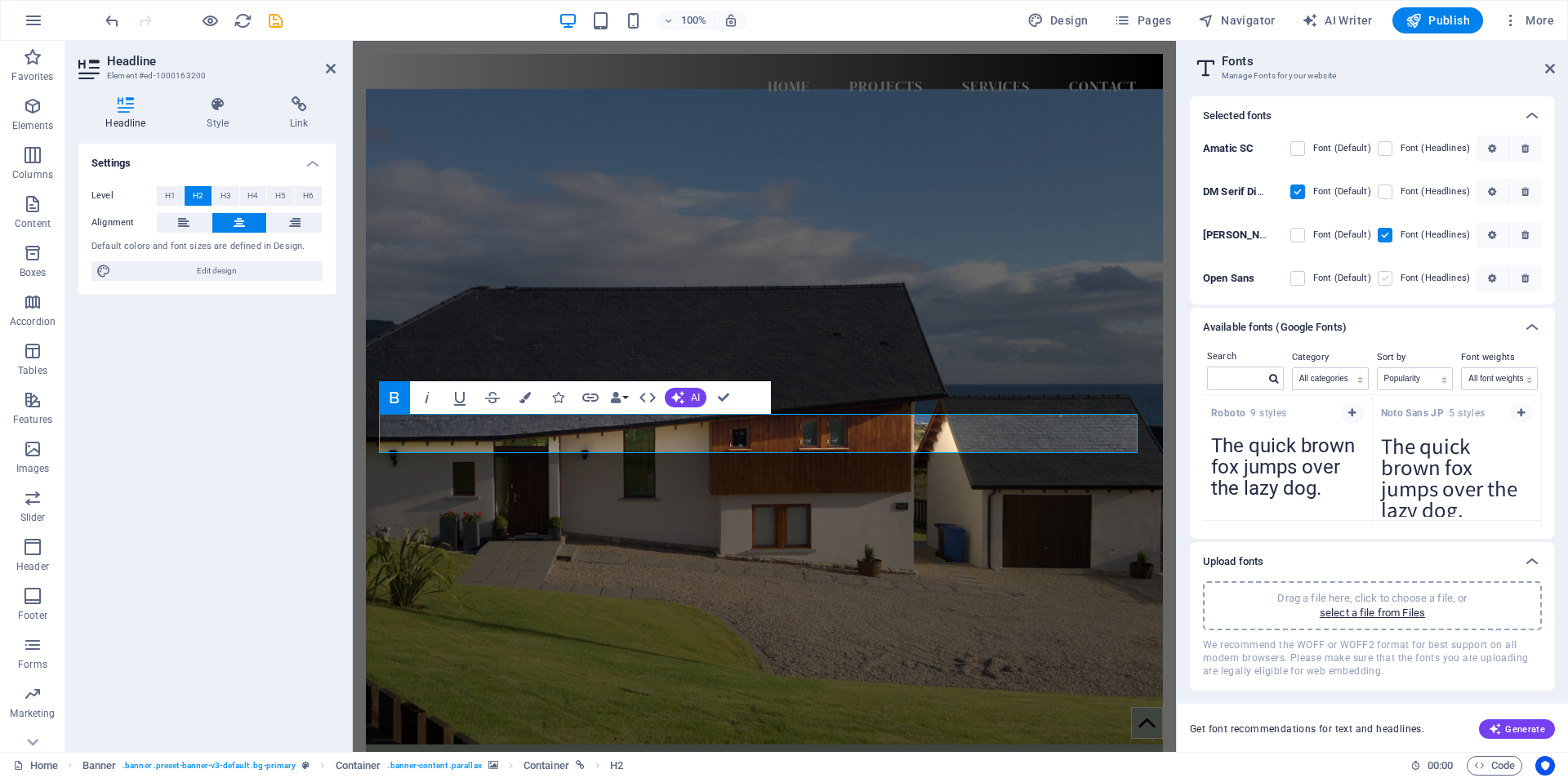
click at [1387, 280] on label at bounding box center [1384, 278] width 15 height 15
click at [0, 0] on Sans "checkbox" at bounding box center [0, 0] width 0 height 0
click at [1536, 328] on icon at bounding box center [1531, 327] width 20 height 20
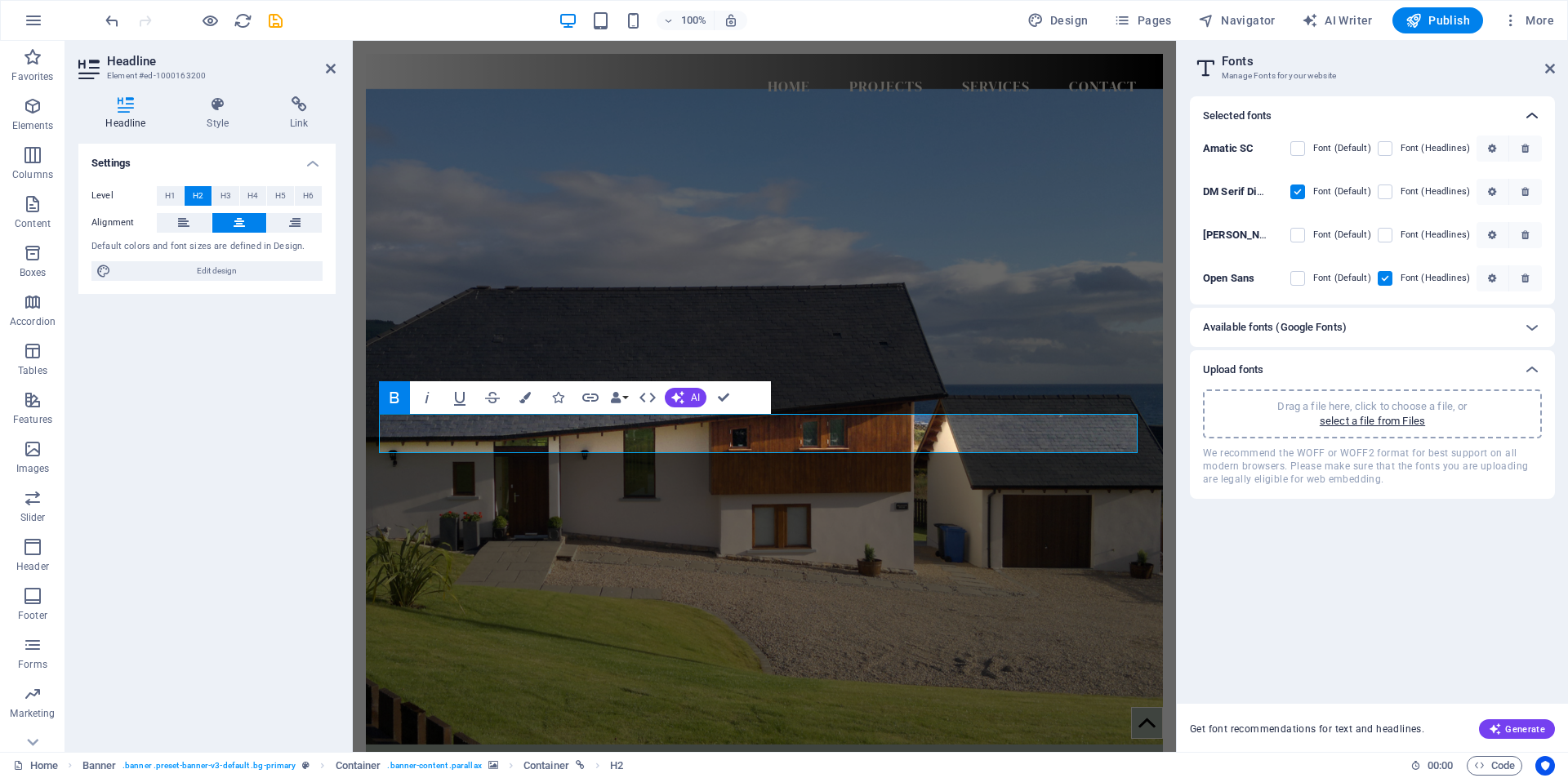
click at [1530, 119] on icon at bounding box center [1531, 116] width 20 height 20
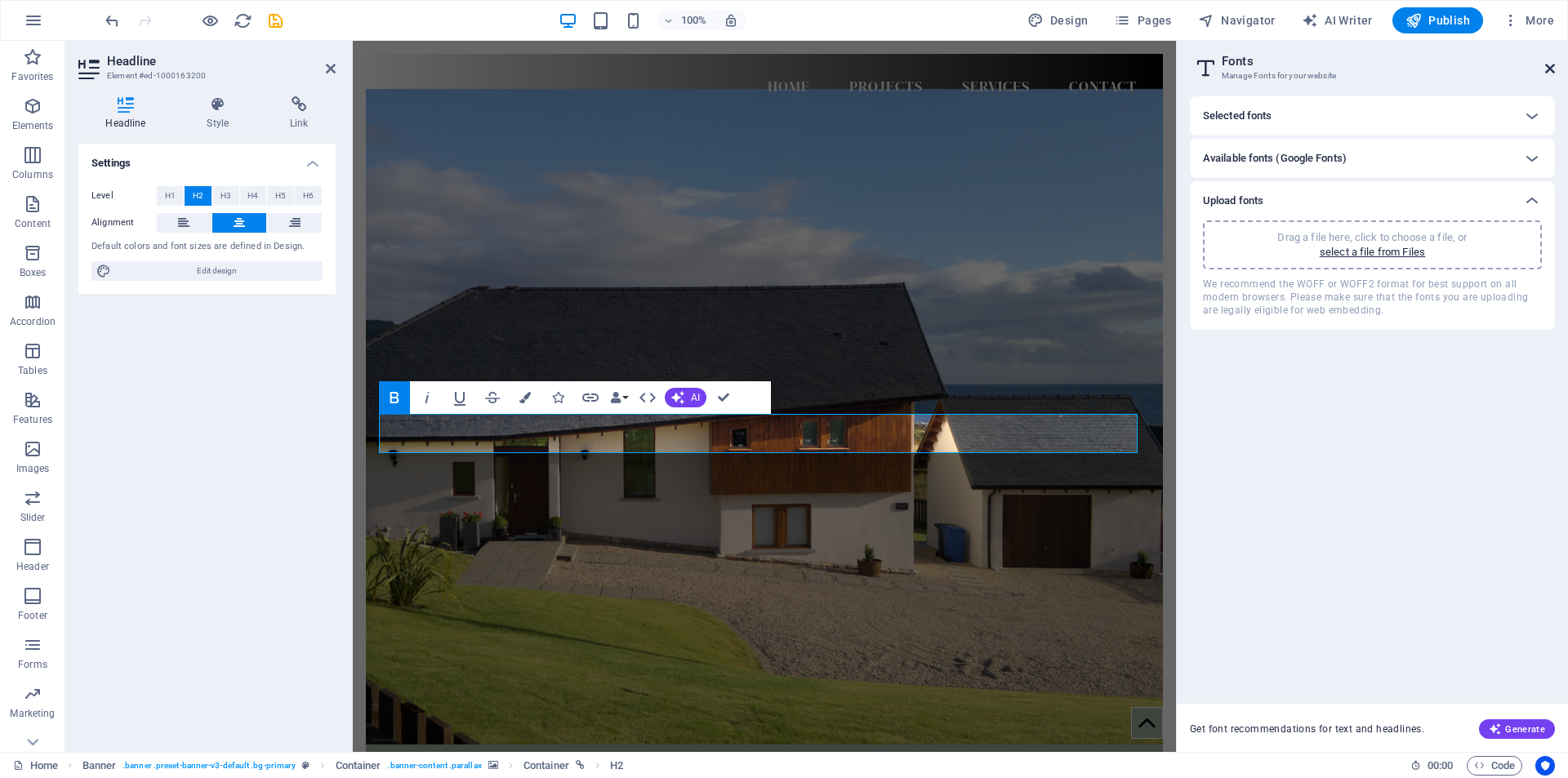
click at [1547, 69] on icon at bounding box center [1549, 68] width 9 height 13
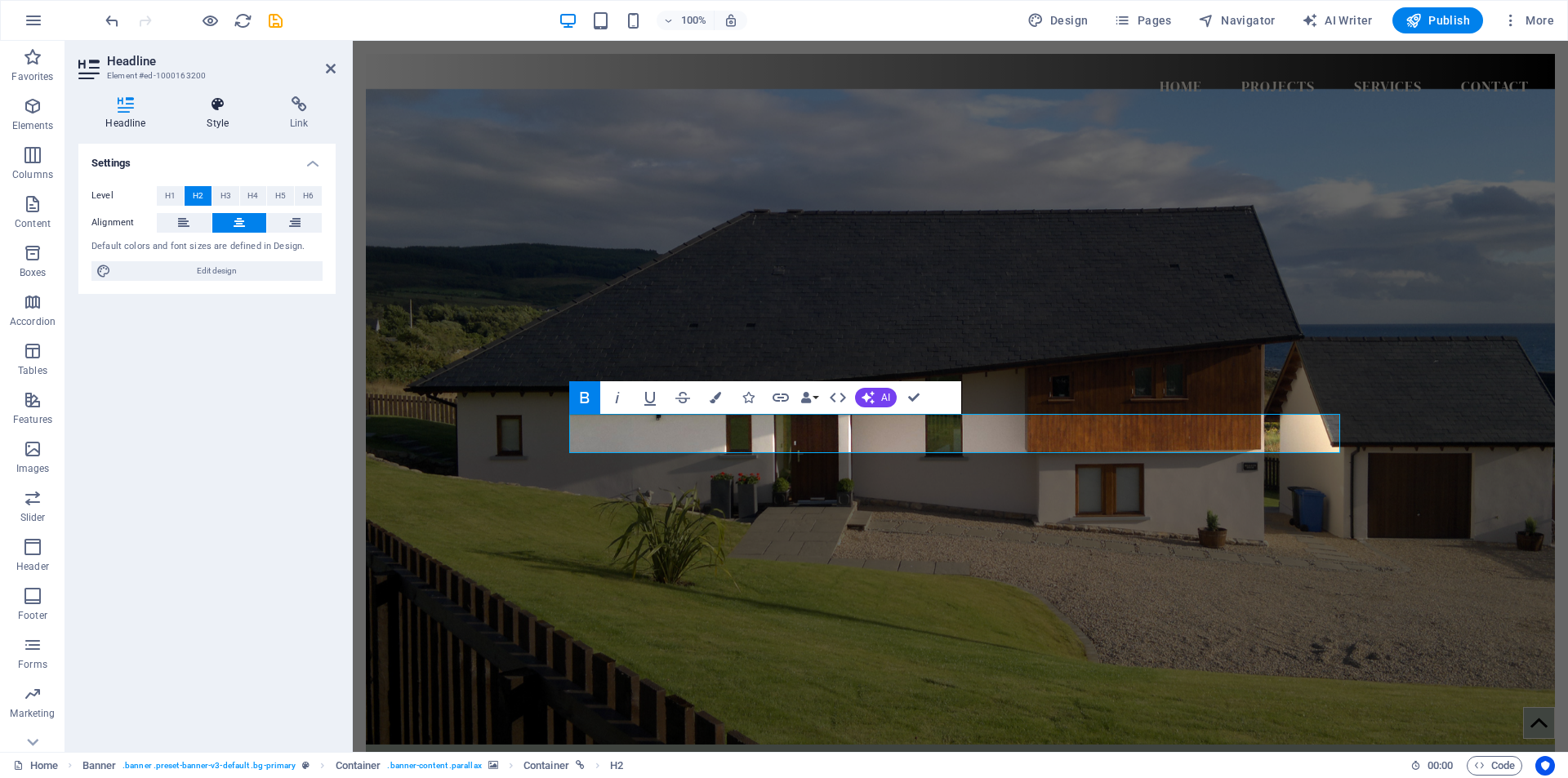
click at [221, 106] on icon at bounding box center [217, 104] width 76 height 16
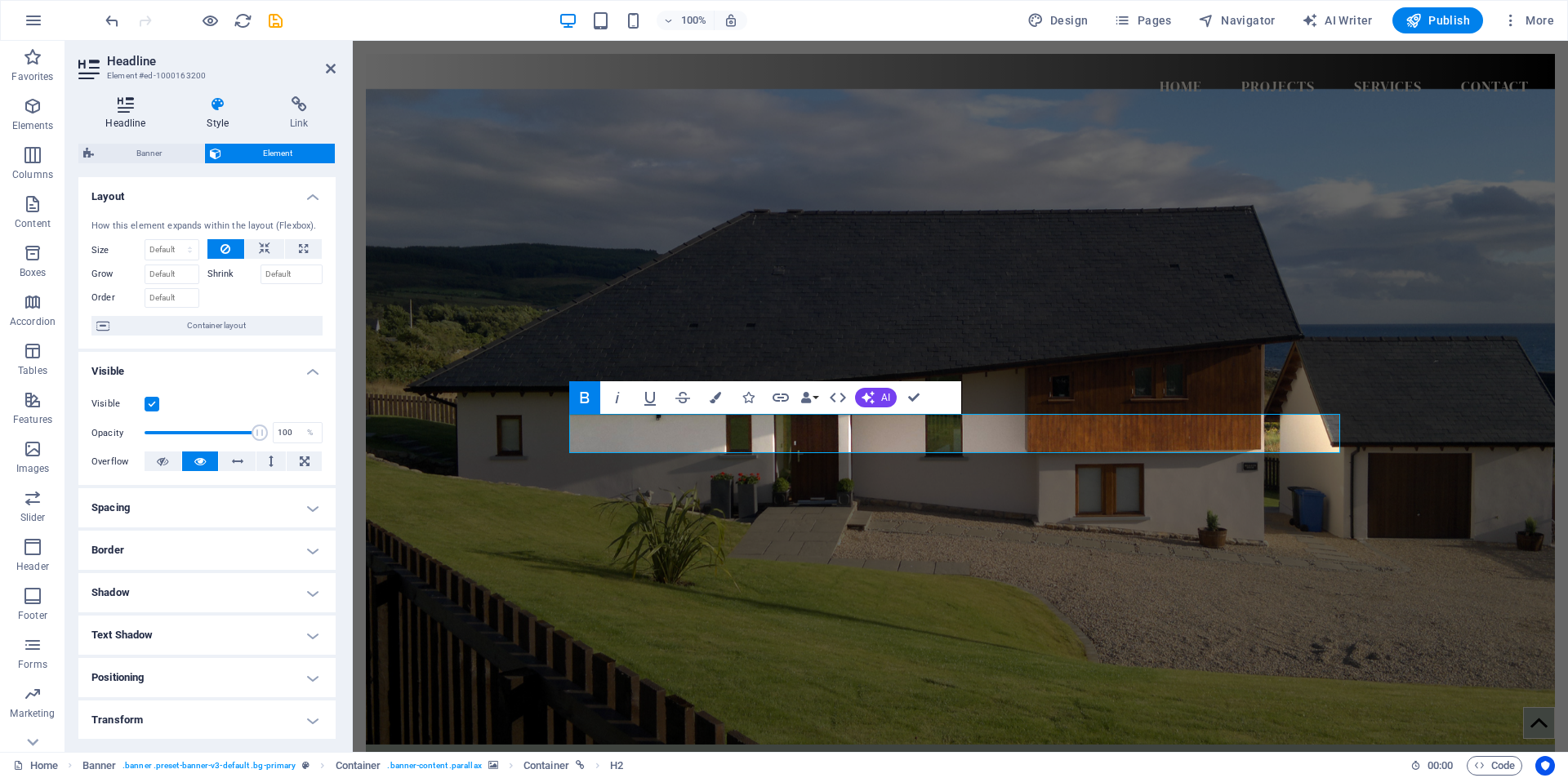
click at [125, 106] on icon at bounding box center [125, 104] width 94 height 16
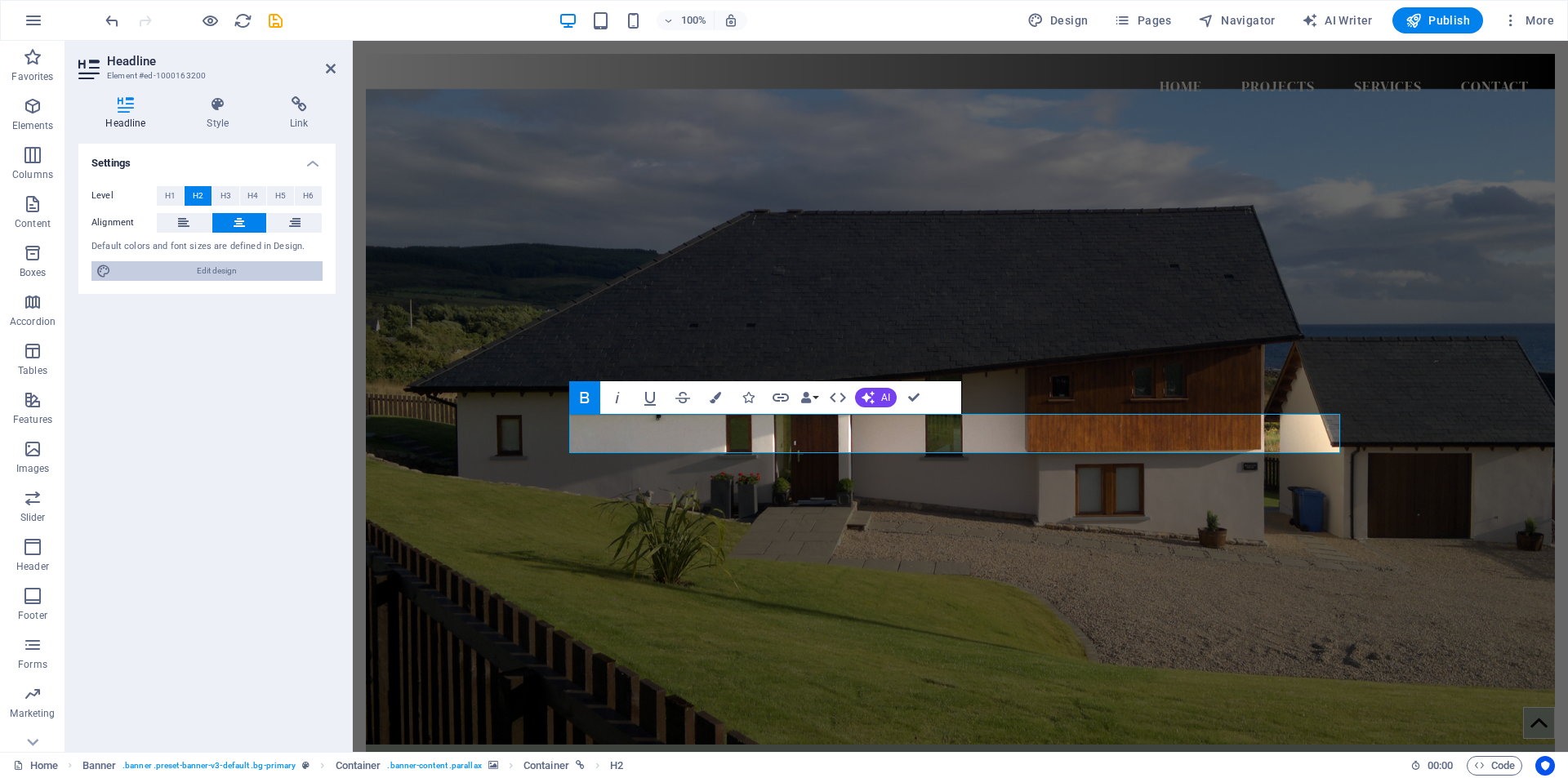
click at [210, 268] on span "Edit design" at bounding box center [216, 270] width 202 height 20
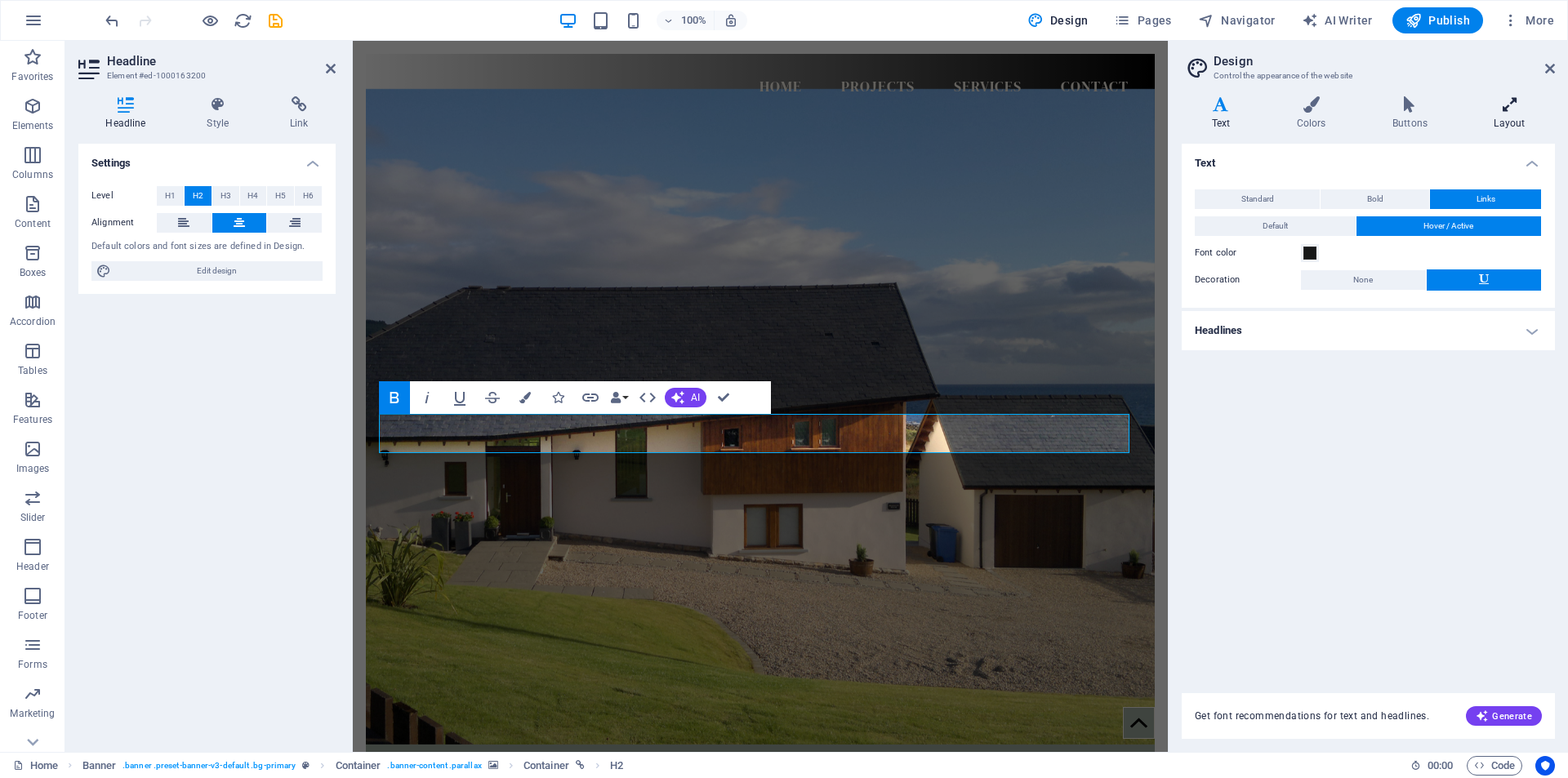
click at [1509, 109] on icon at bounding box center [1510, 104] width 91 height 16
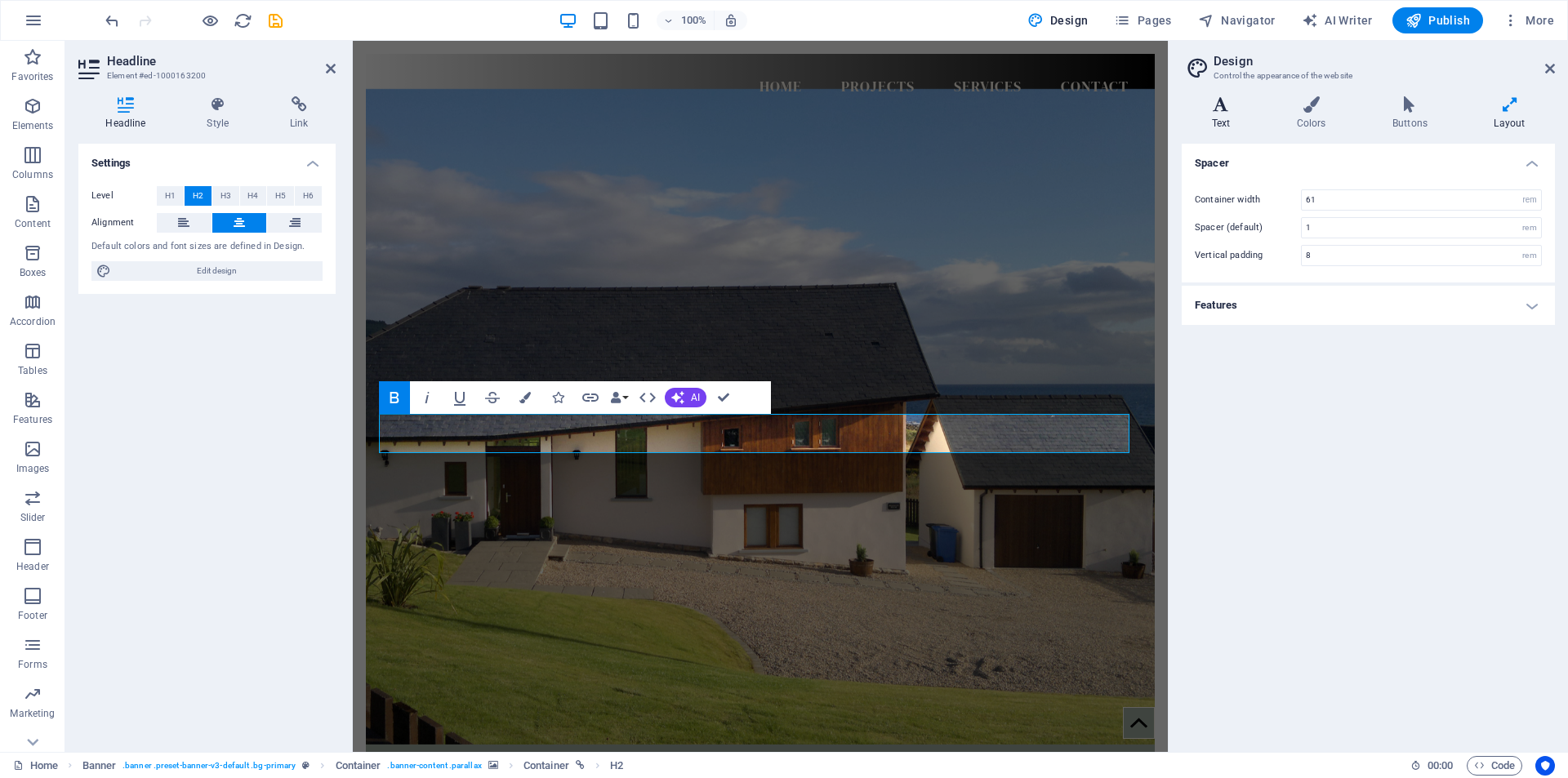
click at [1221, 118] on h4 "Text" at bounding box center [1224, 113] width 85 height 34
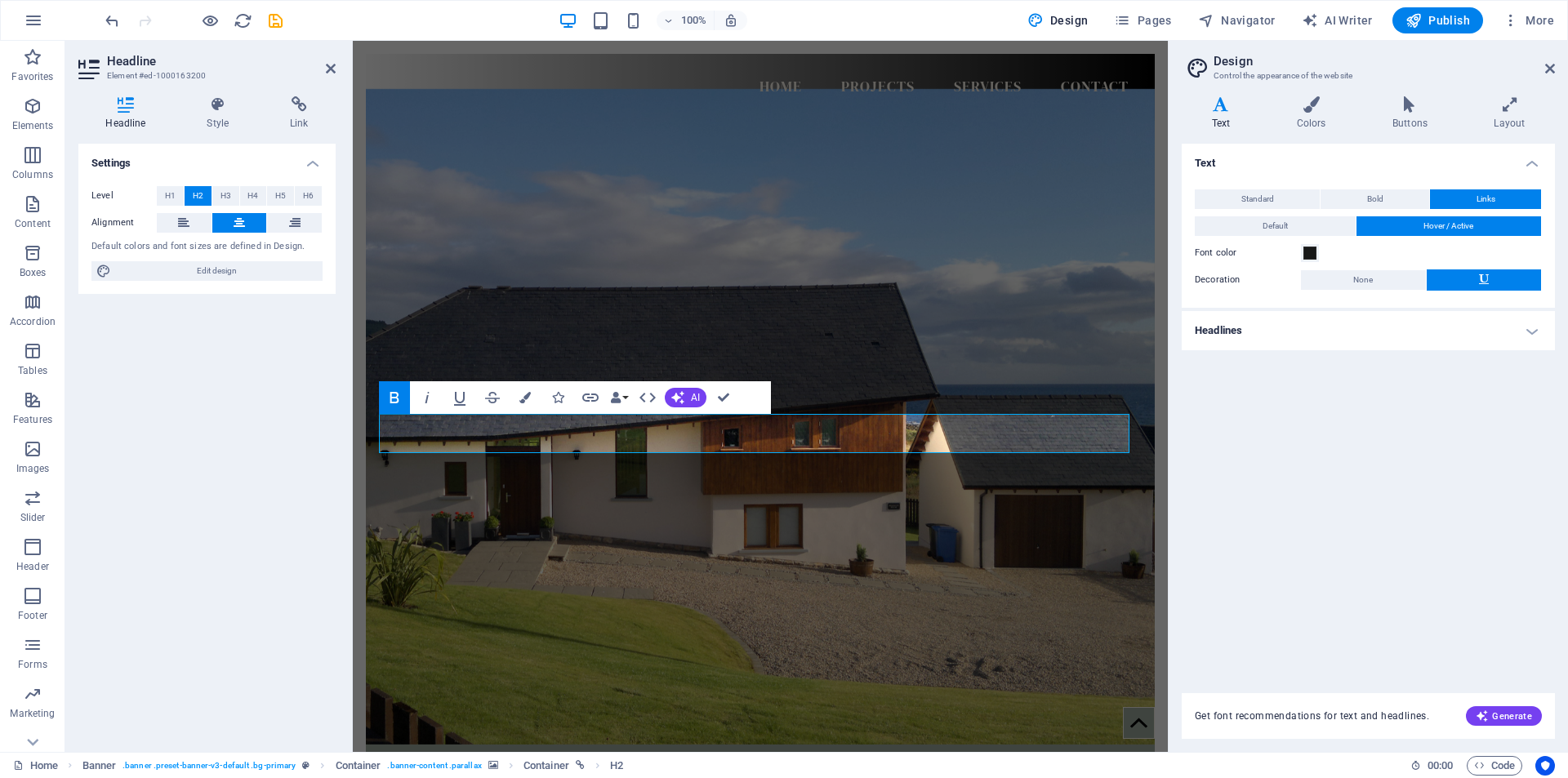
click at [1532, 331] on h4 "Headlines" at bounding box center [1368, 330] width 373 height 39
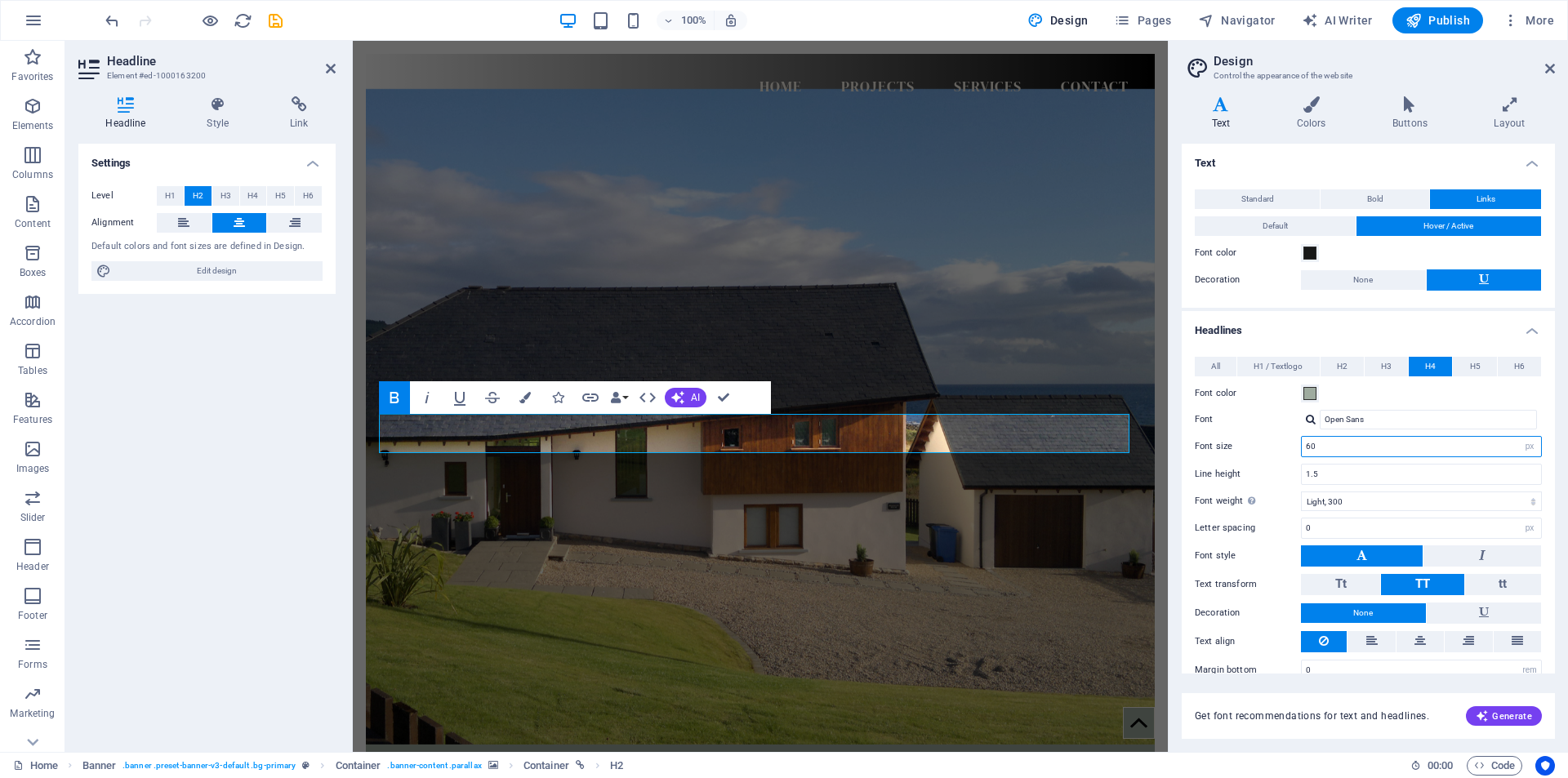
drag, startPoint x: 1318, startPoint y: 447, endPoint x: 1299, endPoint y: 448, distance: 19.0
click at [1299, 448] on div "Font size 60 rem px em %" at bounding box center [1368, 446] width 347 height 21
type input "120"
click at [1284, 365] on span "H1 / Textlogo" at bounding box center [1277, 366] width 49 height 20
drag, startPoint x: 1325, startPoint y: 444, endPoint x: 1287, endPoint y: 446, distance: 38.1
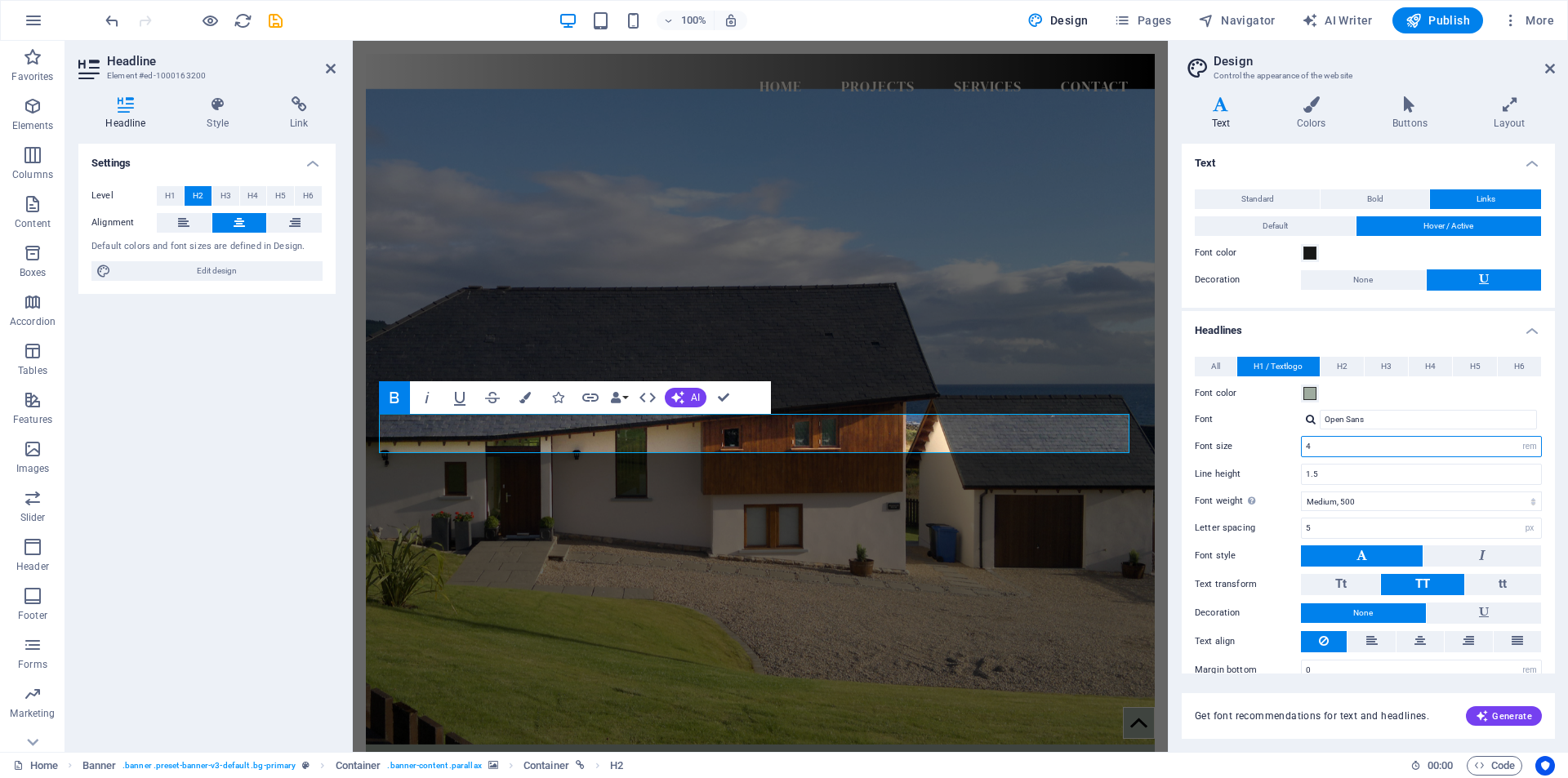
click at [1287, 446] on div "Font size 4 rem px em %" at bounding box center [1368, 446] width 347 height 21
type input "12"
click at [1214, 365] on span "All" at bounding box center [1215, 366] width 9 height 20
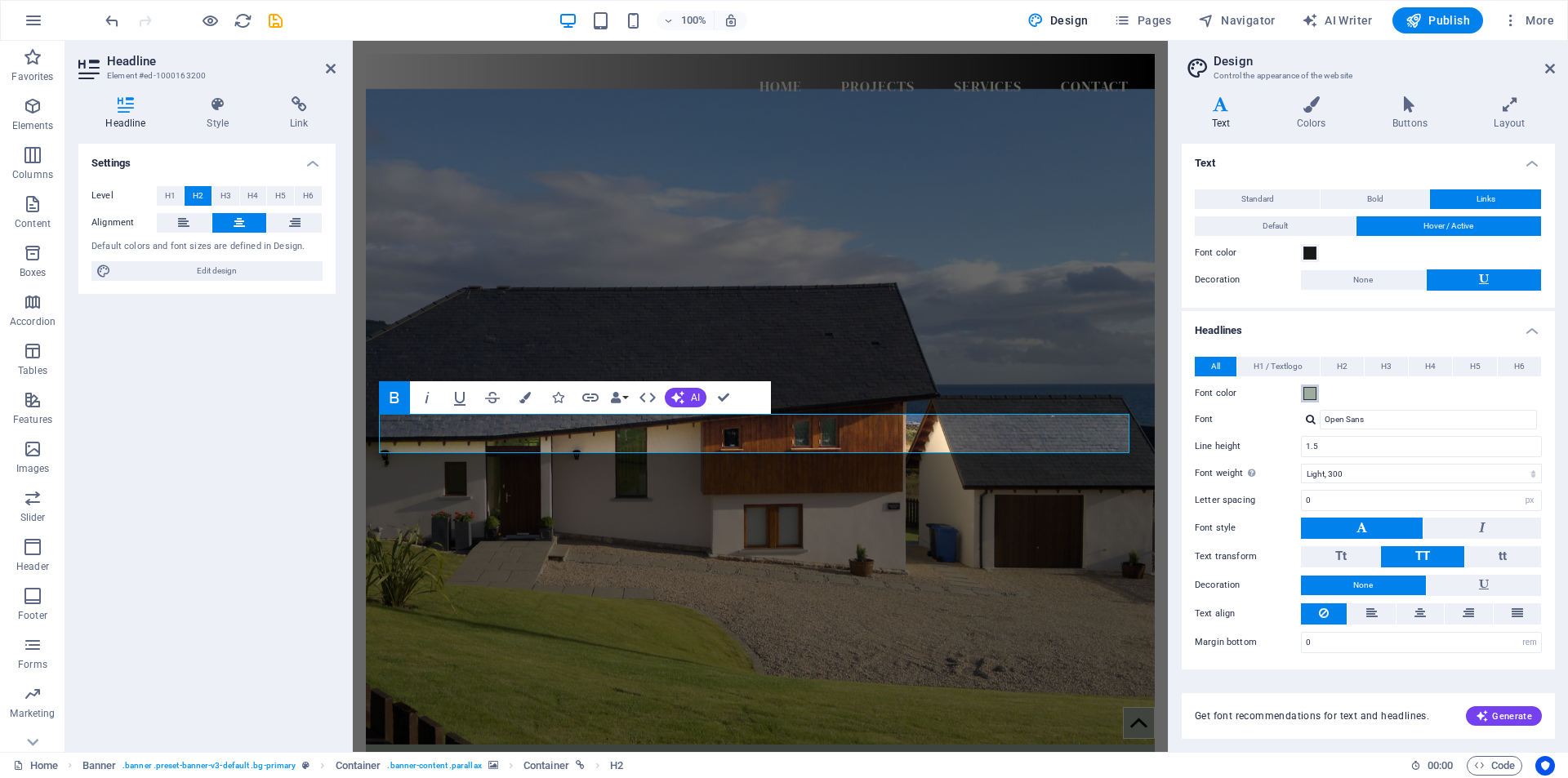
click at [1311, 389] on span at bounding box center [1309, 393] width 13 height 13
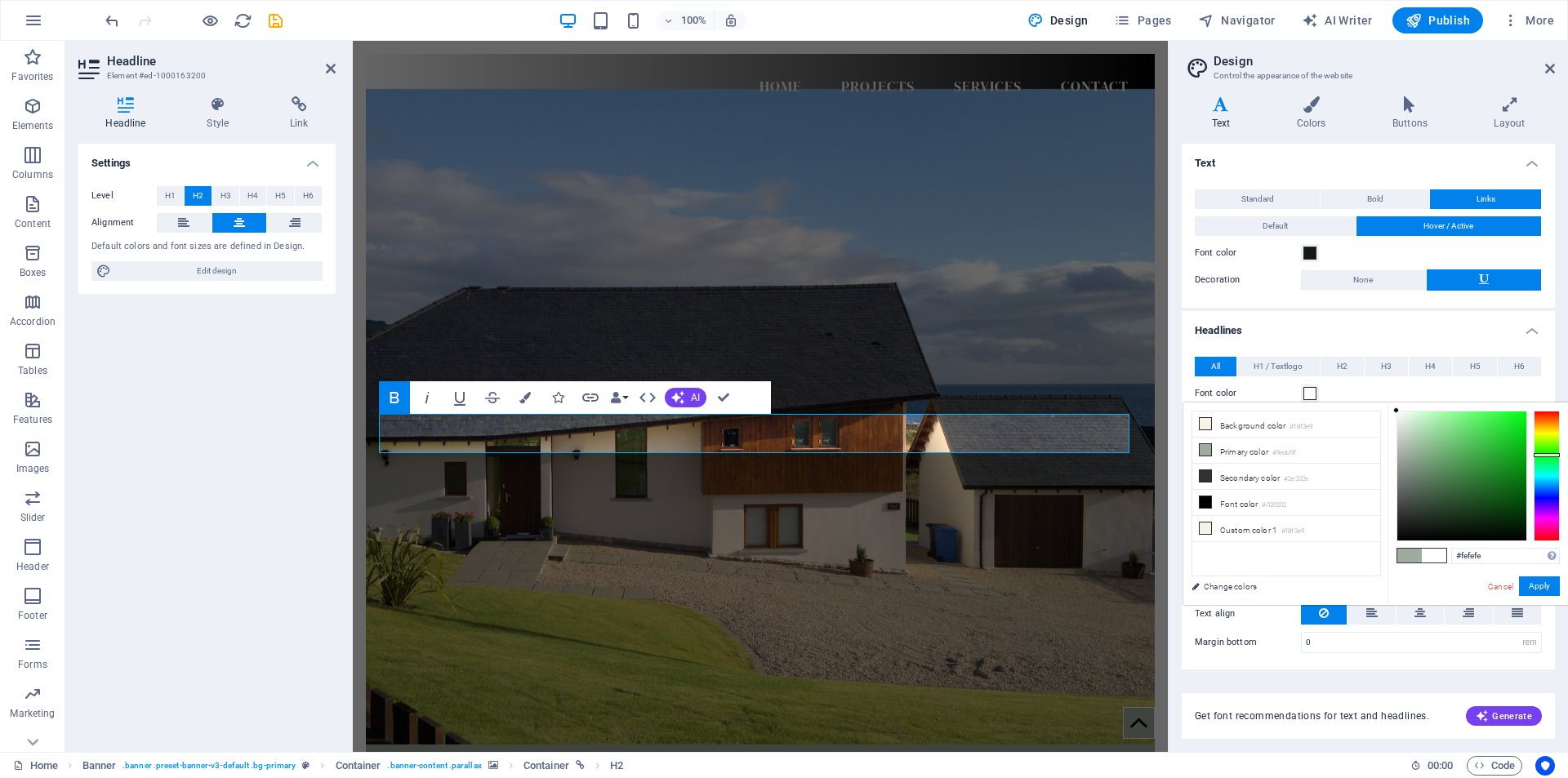
click at [1391, 411] on div "#fefefe Supported formats #0852ed rgb(8, 82, 237) rgba(8, 82, 237, 90%) hsv(221…" at bounding box center [1477, 622] width 180 height 439
click at [1208, 497] on icon at bounding box center [1205, 501] width 11 height 11
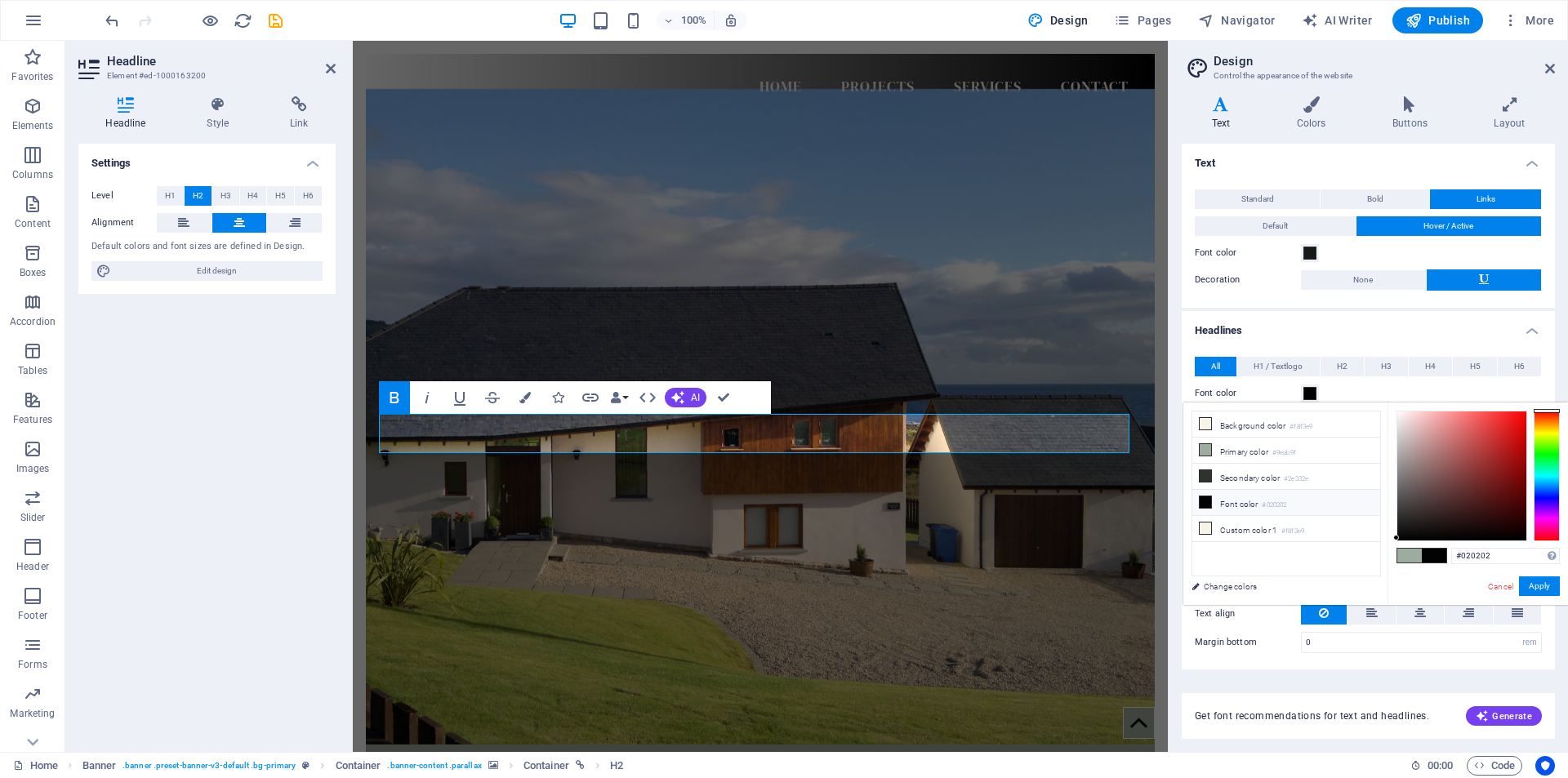
type input "#fefafa"
click at [1399, 412] on div at bounding box center [1462, 476] width 129 height 129
click at [1272, 365] on span "H1 / Textlogo" at bounding box center [1277, 366] width 49 height 20
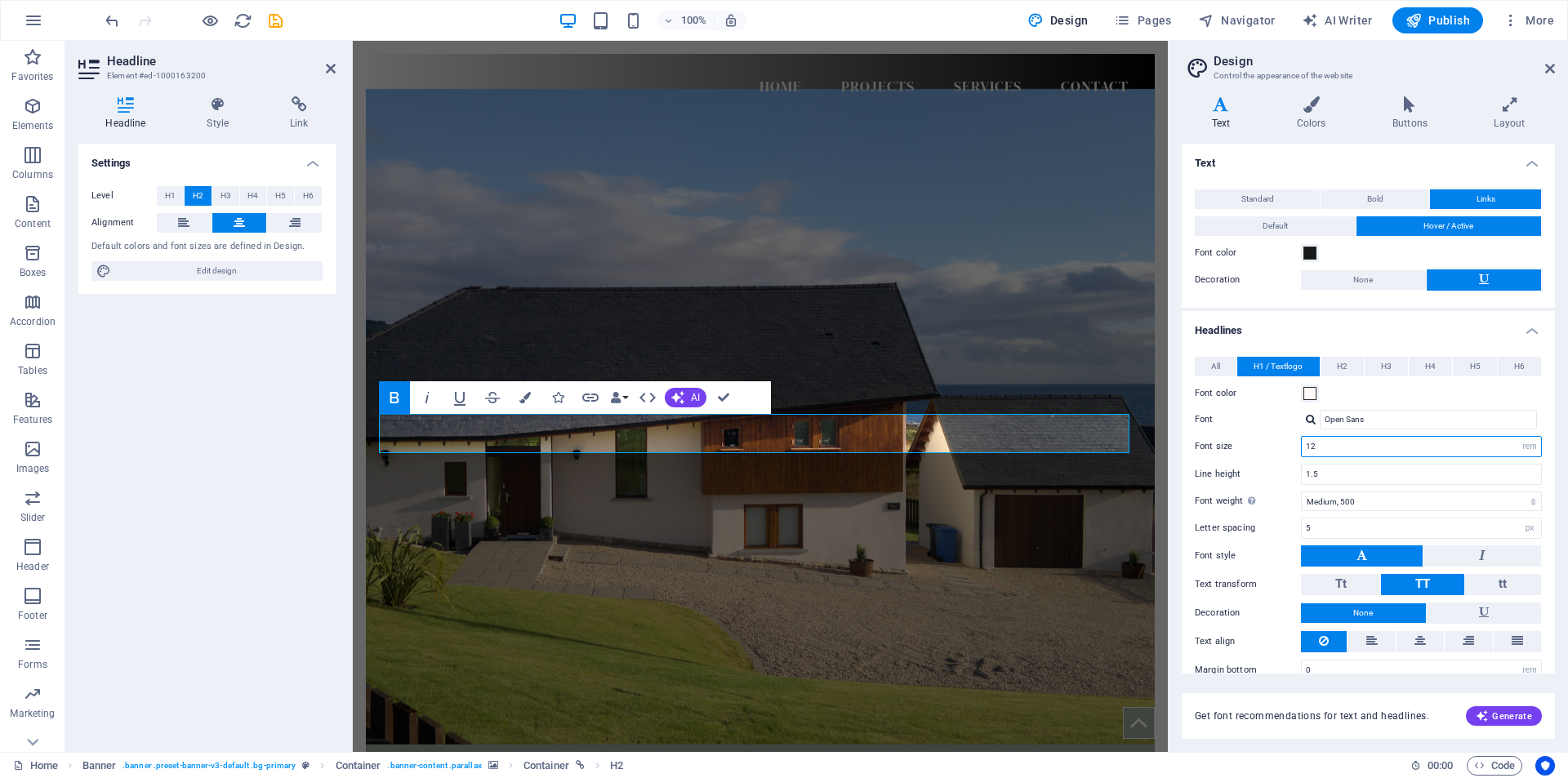
drag, startPoint x: 1317, startPoint y: 449, endPoint x: 1280, endPoint y: 451, distance: 37.1
click at [1280, 451] on div "Font size 12 rem px em %" at bounding box center [1368, 446] width 347 height 21
type input "72"
click at [1520, 443] on select "rem px em %" at bounding box center [1529, 446] width 23 height 20
click at [1518, 437] on select "rem px em %" at bounding box center [1529, 446] width 23 height 20
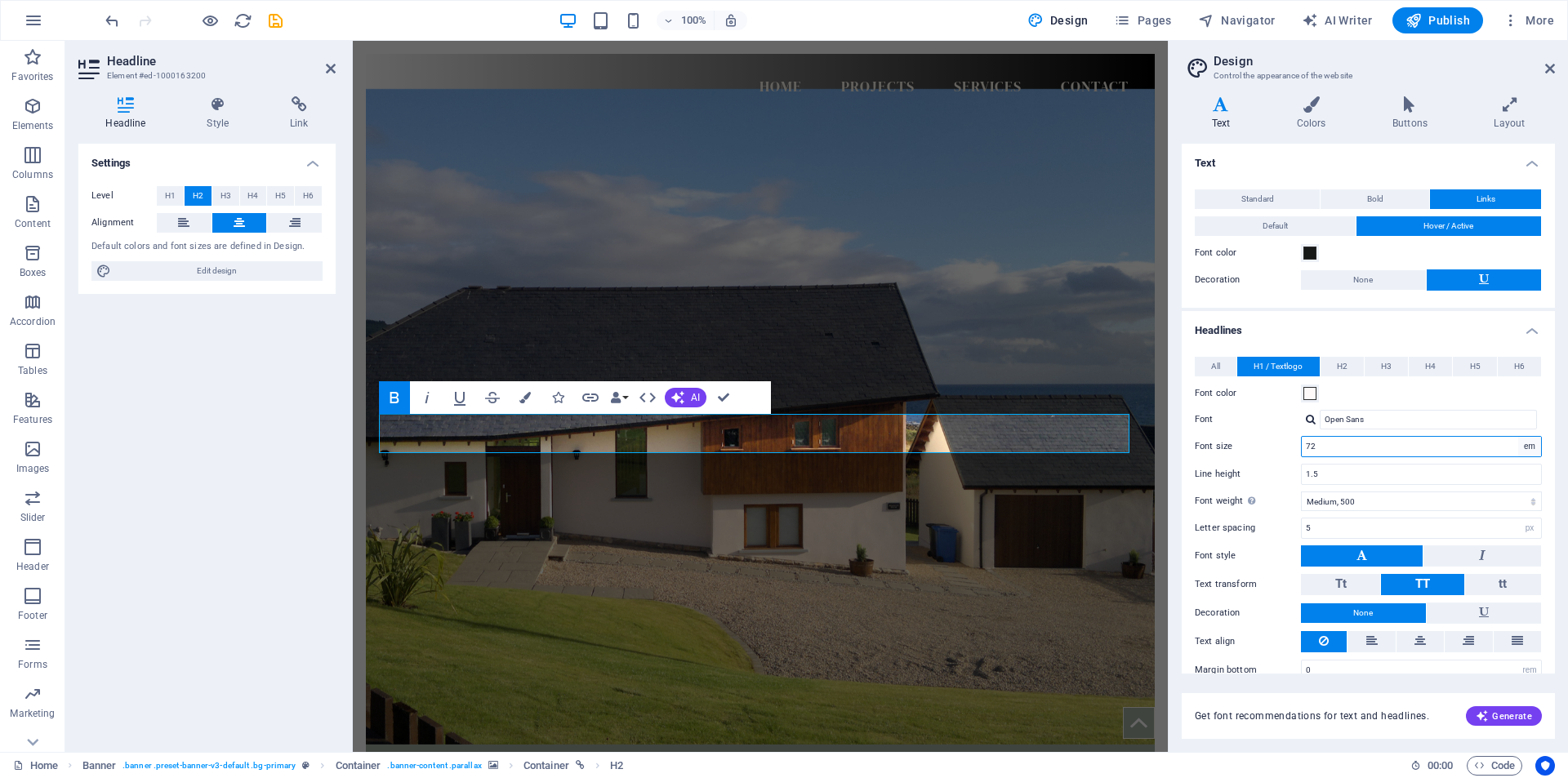
click at [1529, 449] on select "rem px em %" at bounding box center [1529, 446] width 23 height 20
select select "%"
click at [1518, 437] on select "rem px em %" at bounding box center [1529, 446] width 23 height 20
type input "100"
click at [1532, 443] on select "rem px em %" at bounding box center [1529, 446] width 23 height 20
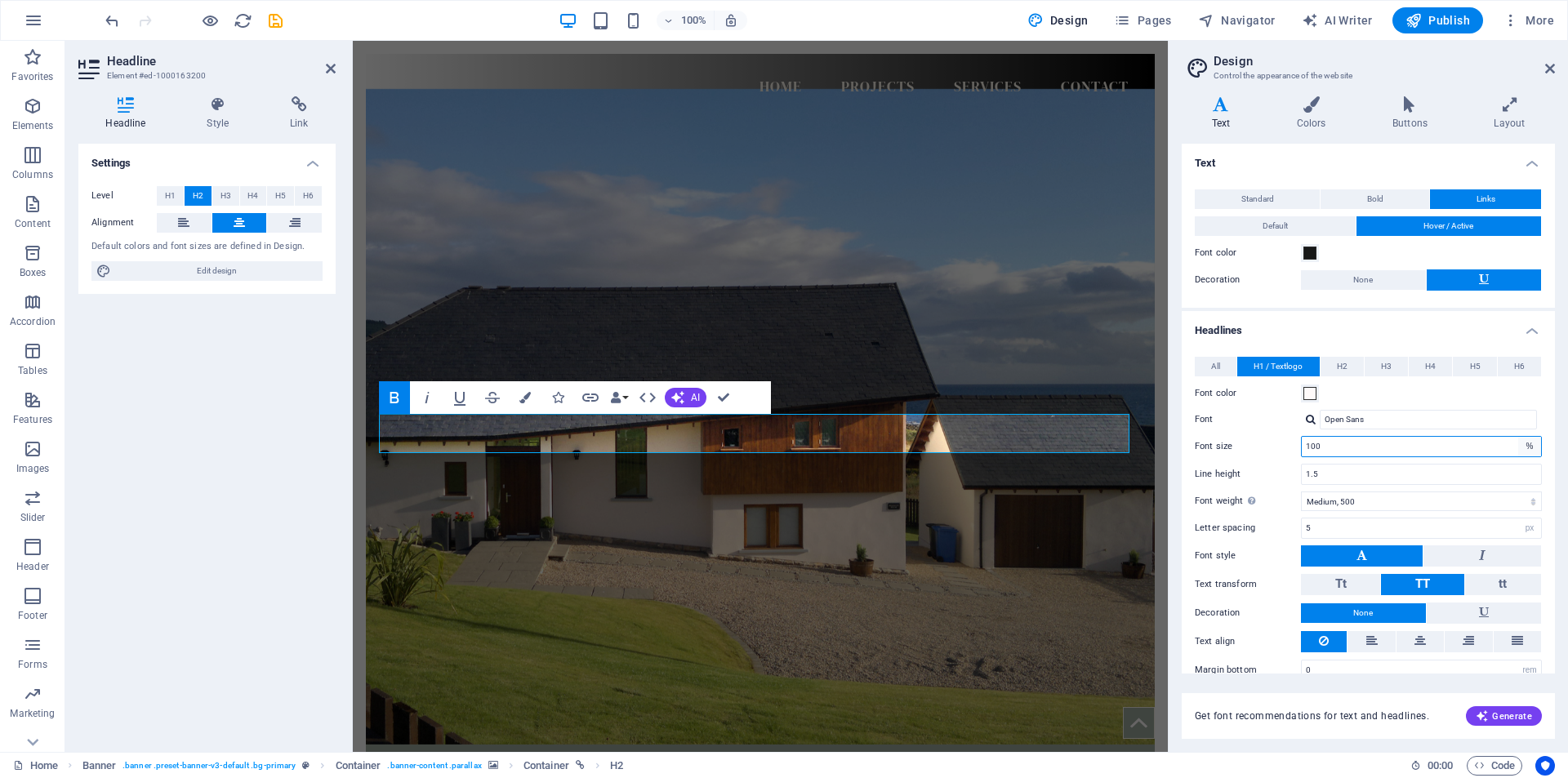
select select "px"
click at [1518, 437] on select "rem px em %" at bounding box center [1529, 446] width 23 height 20
click at [1371, 471] on input "1.5" at bounding box center [1421, 473] width 239 height 20
type input "1"
type input "100"
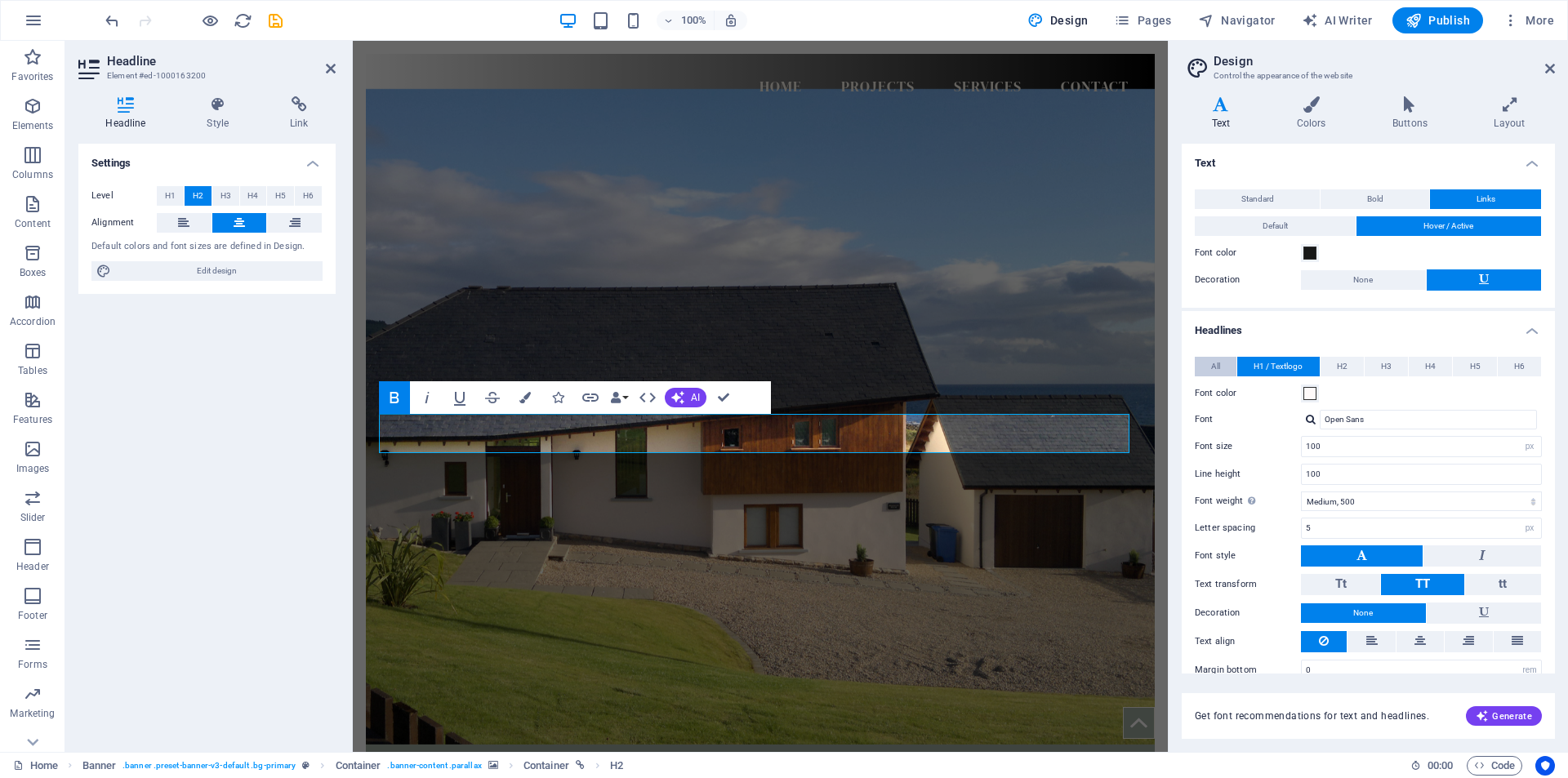
click at [1215, 362] on span "All" at bounding box center [1215, 366] width 9 height 20
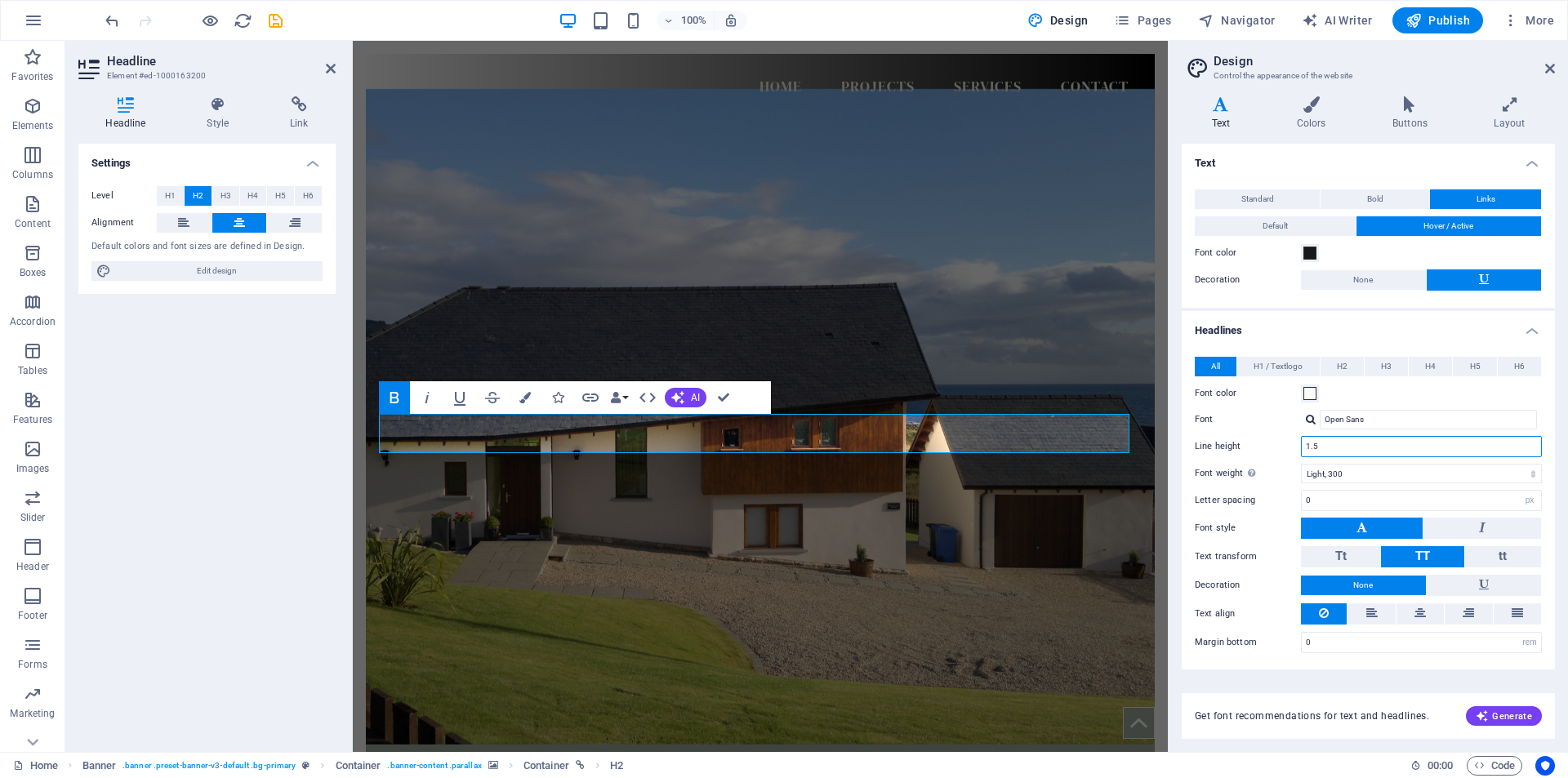
drag, startPoint x: 1329, startPoint y: 445, endPoint x: 1299, endPoint y: 447, distance: 30.1
click at [1299, 447] on div "Line height 1.5" at bounding box center [1368, 446] width 347 height 21
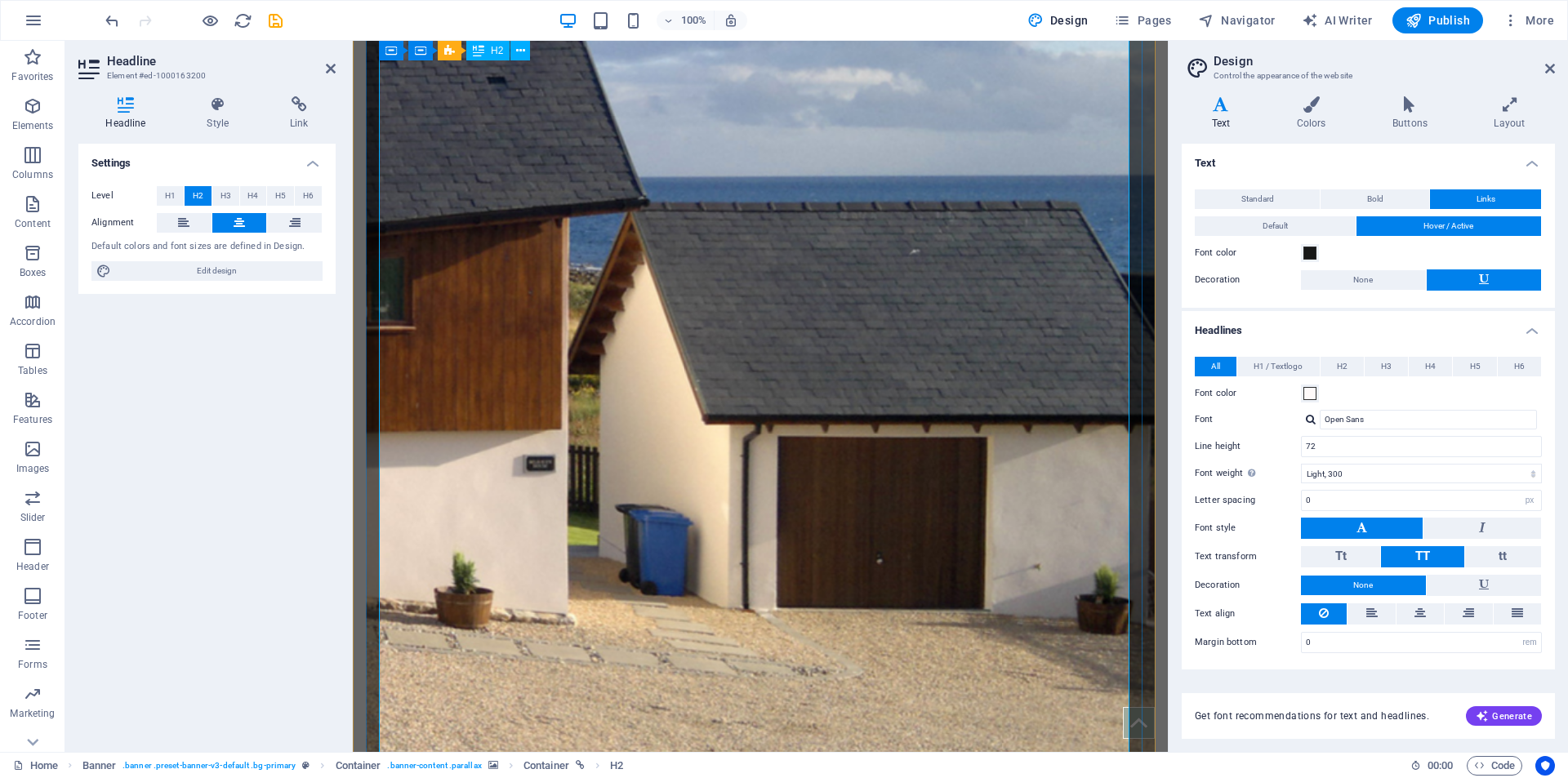
scroll to position [734, 0]
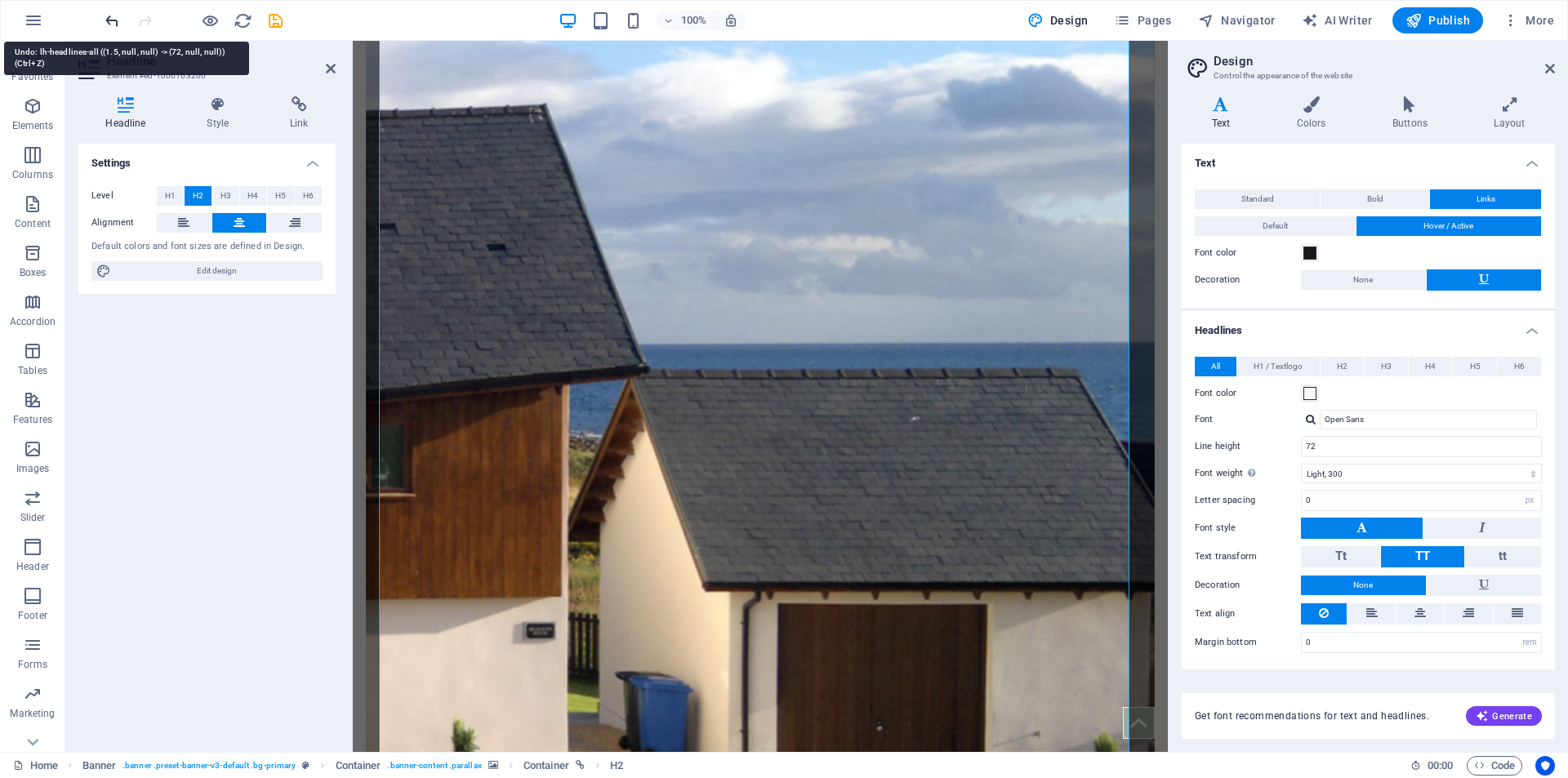
click at [119, 19] on icon "undo" at bounding box center [112, 21] width 19 height 19
type input "1.5"
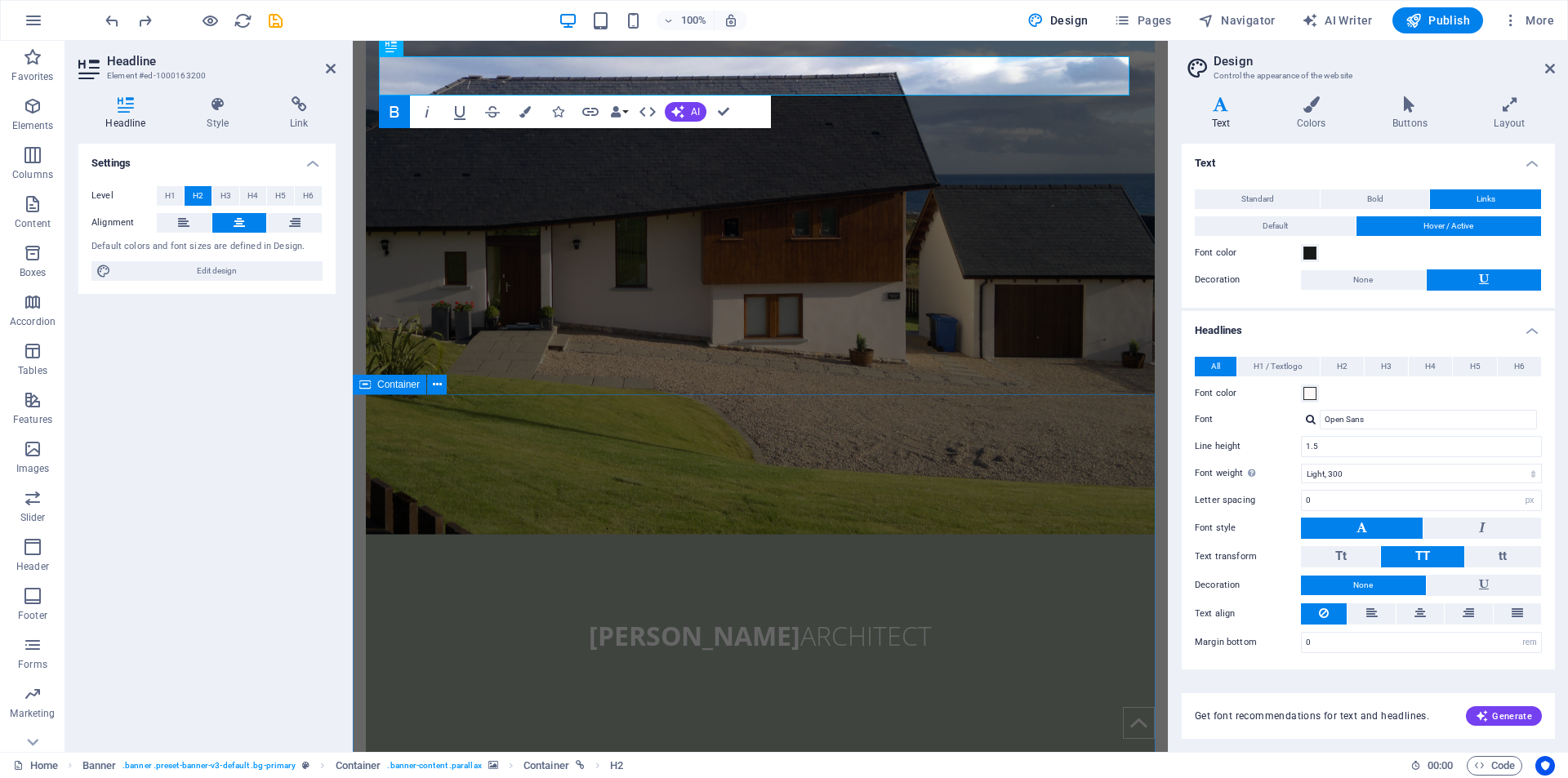
scroll to position [0, 0]
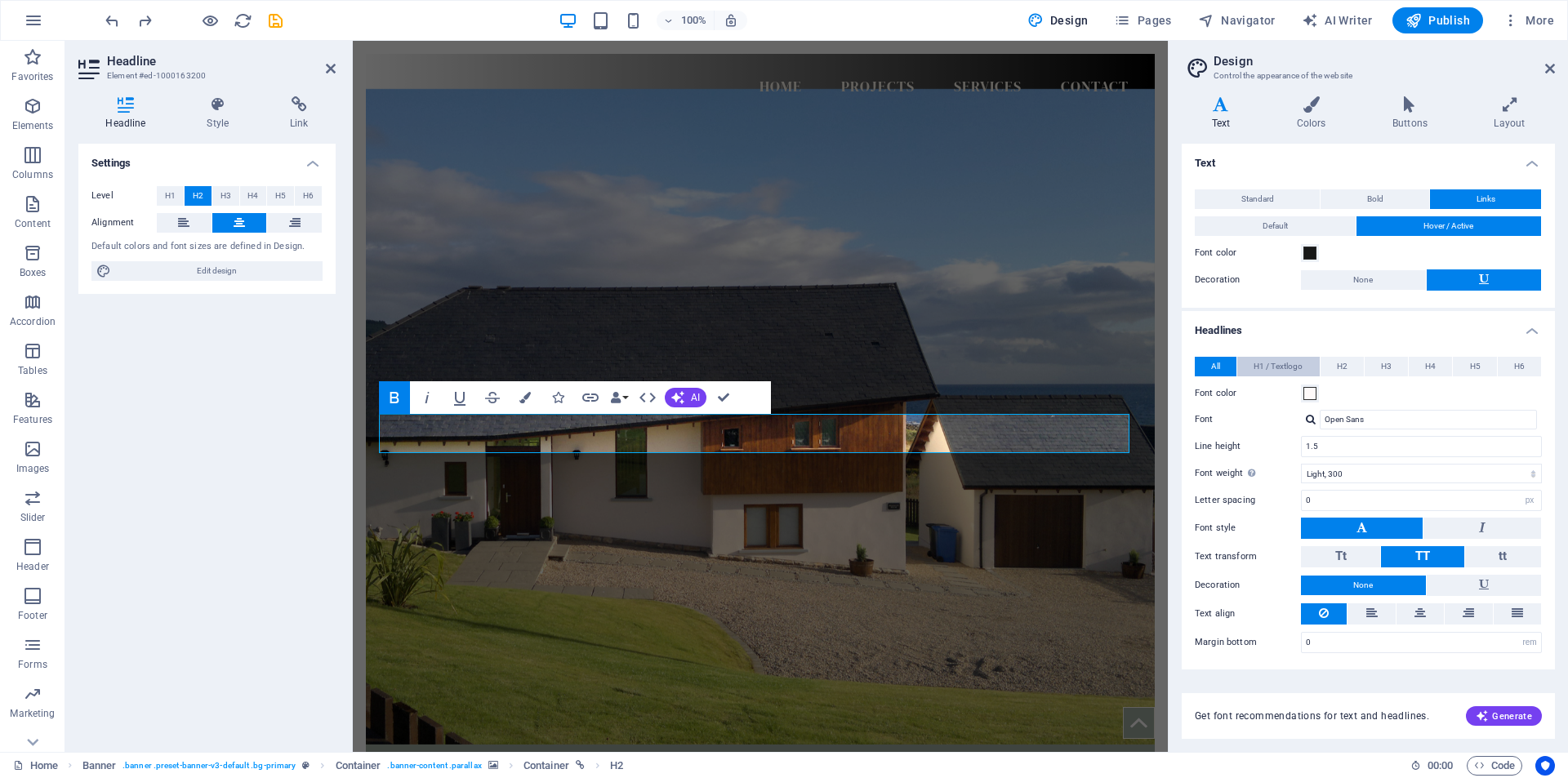
click at [1283, 370] on span "H1 / Textlogo" at bounding box center [1277, 366] width 49 height 20
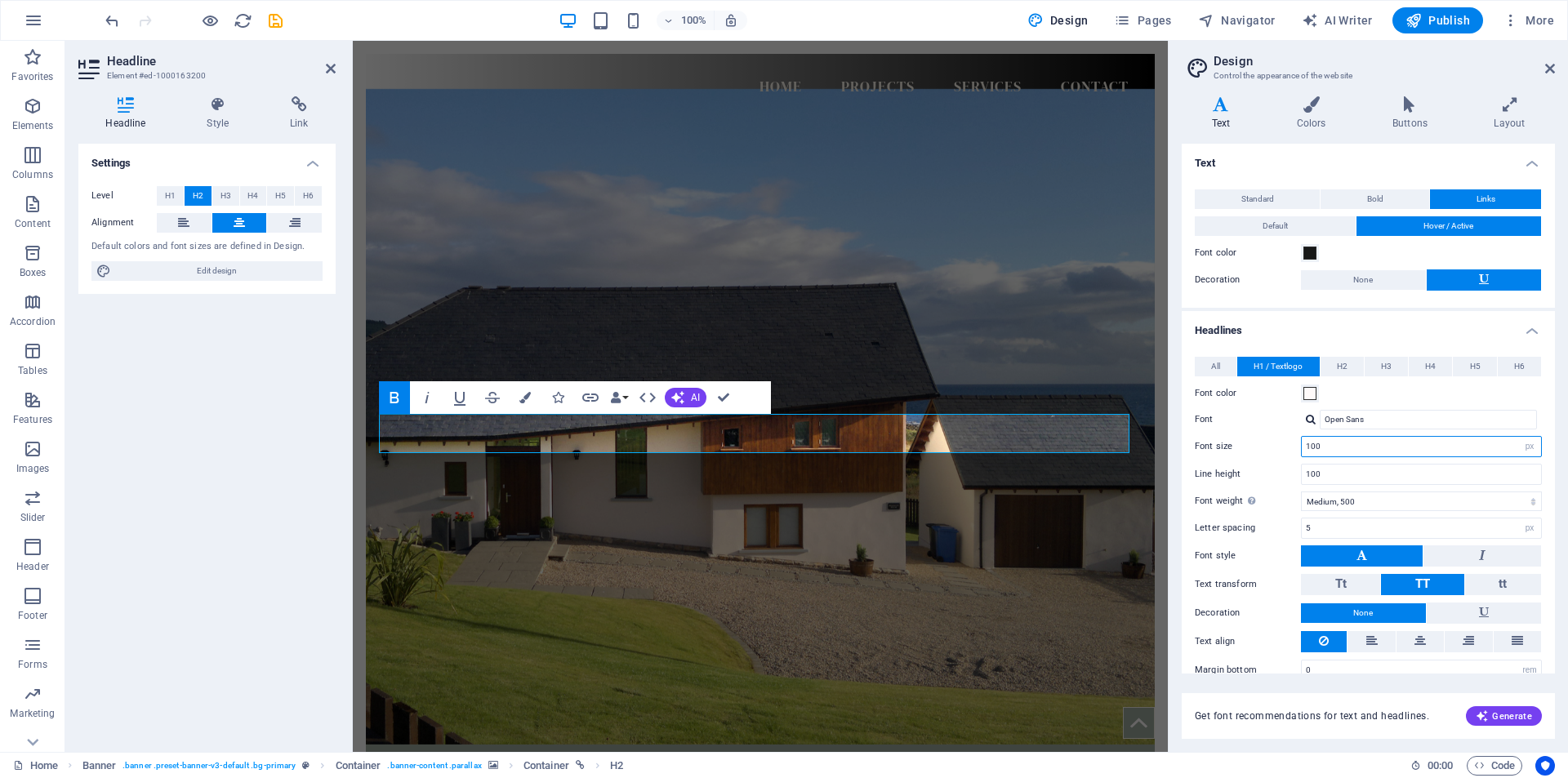
drag, startPoint x: 1337, startPoint y: 448, endPoint x: 1290, endPoint y: 442, distance: 47.4
click at [1290, 442] on div "Font size 100 rem px em %" at bounding box center [1368, 446] width 347 height 21
drag, startPoint x: 895, startPoint y: 436, endPoint x: 618, endPoint y: 458, distance: 277.9
click at [618, 458] on div "[PERSON_NAME] ARCHITECT" at bounding box center [760, 576] width 789 height 912
click at [1323, 445] on input "100" at bounding box center [1421, 446] width 239 height 20
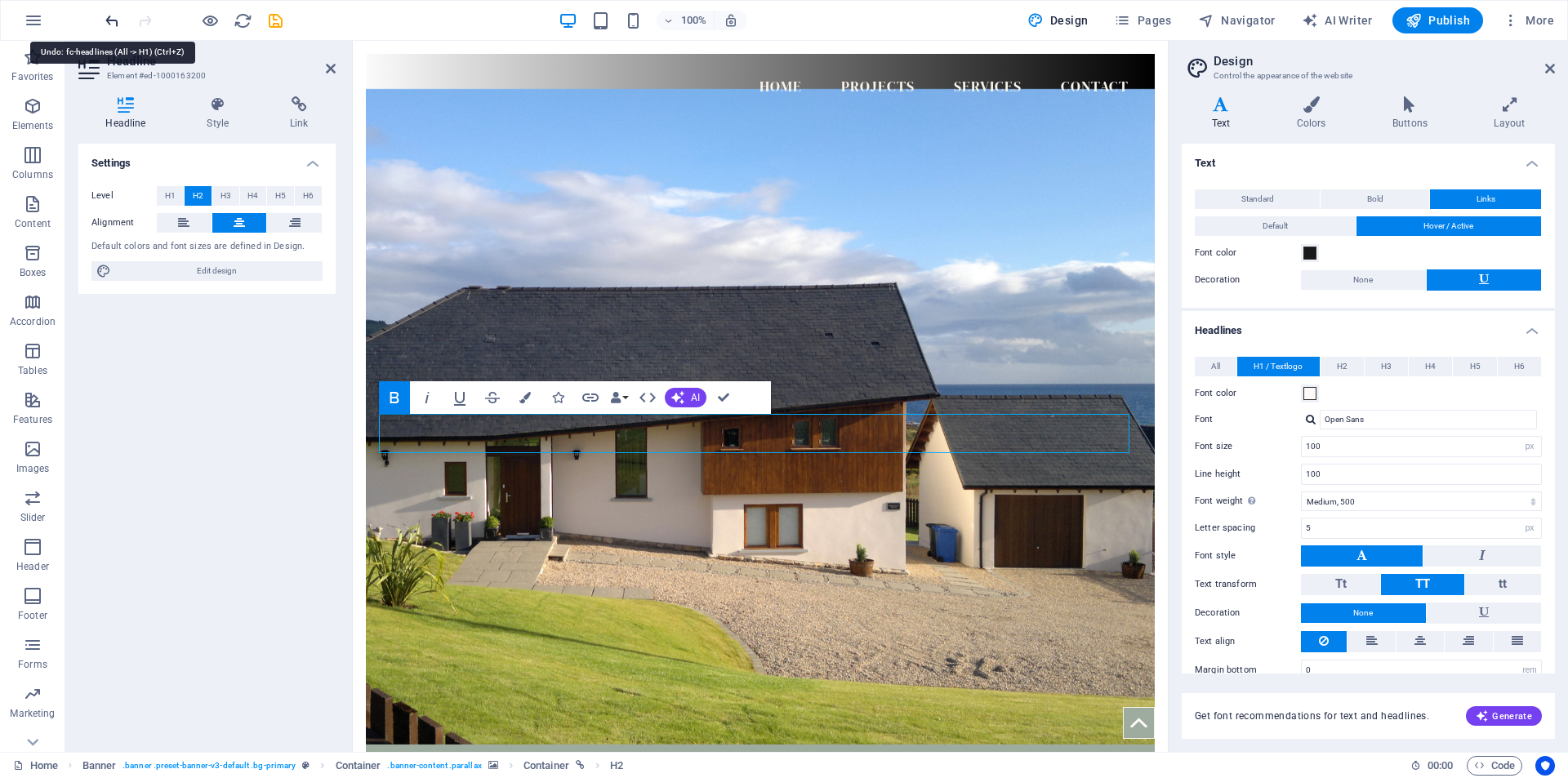
click at [118, 20] on icon "undo" at bounding box center [112, 21] width 19 height 19
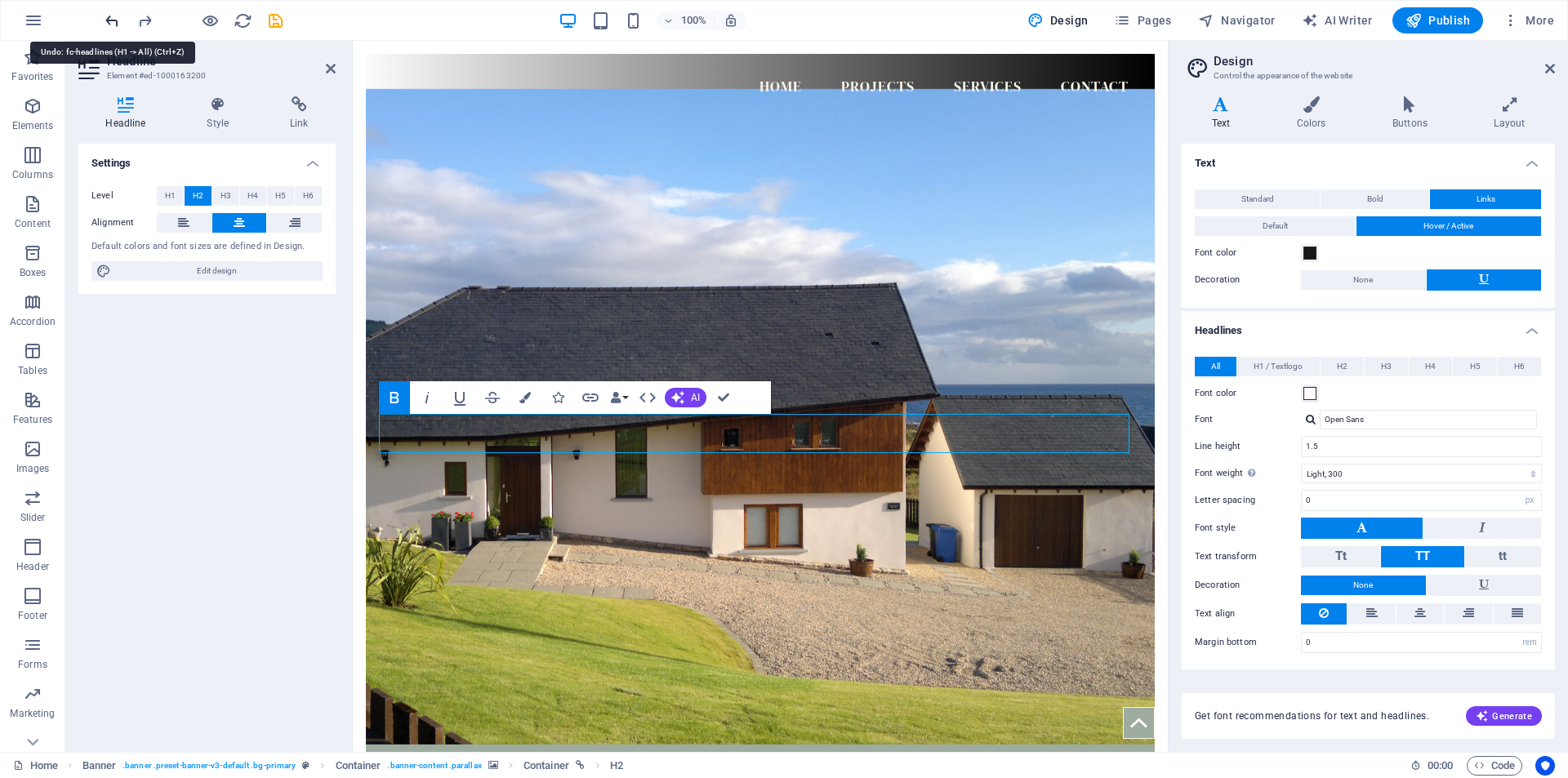
click at [111, 23] on icon "undo" at bounding box center [112, 21] width 19 height 19
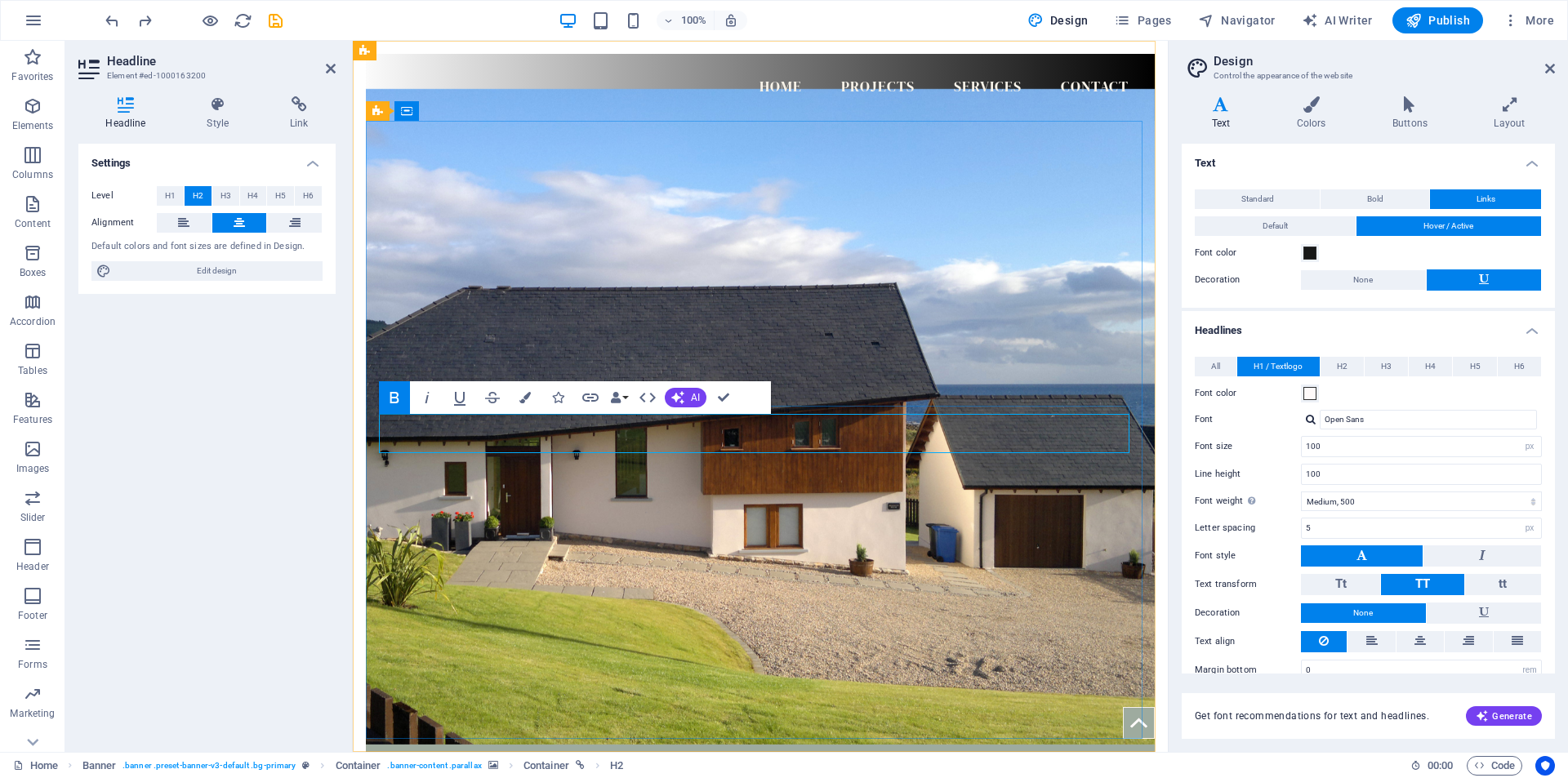
drag, startPoint x: 609, startPoint y: 430, endPoint x: 902, endPoint y: 451, distance: 293.8
drag, startPoint x: 1329, startPoint y: 445, endPoint x: 1297, endPoint y: 448, distance: 32.1
click at [1297, 448] on div "Font size 100 rem px em %" at bounding box center [1368, 446] width 347 height 21
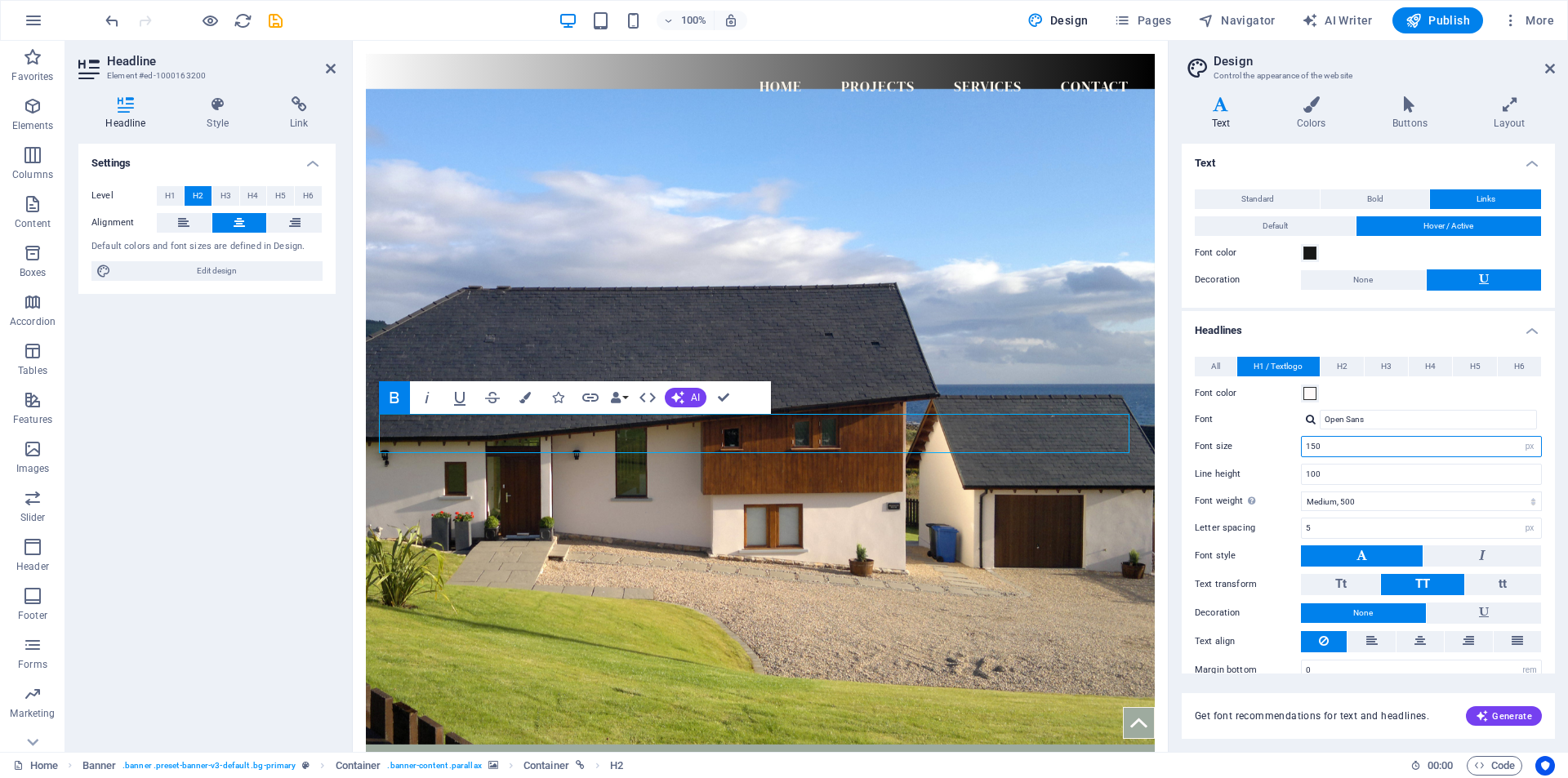
type input "150"
click at [1528, 331] on h4 "Headlines" at bounding box center [1368, 325] width 373 height 29
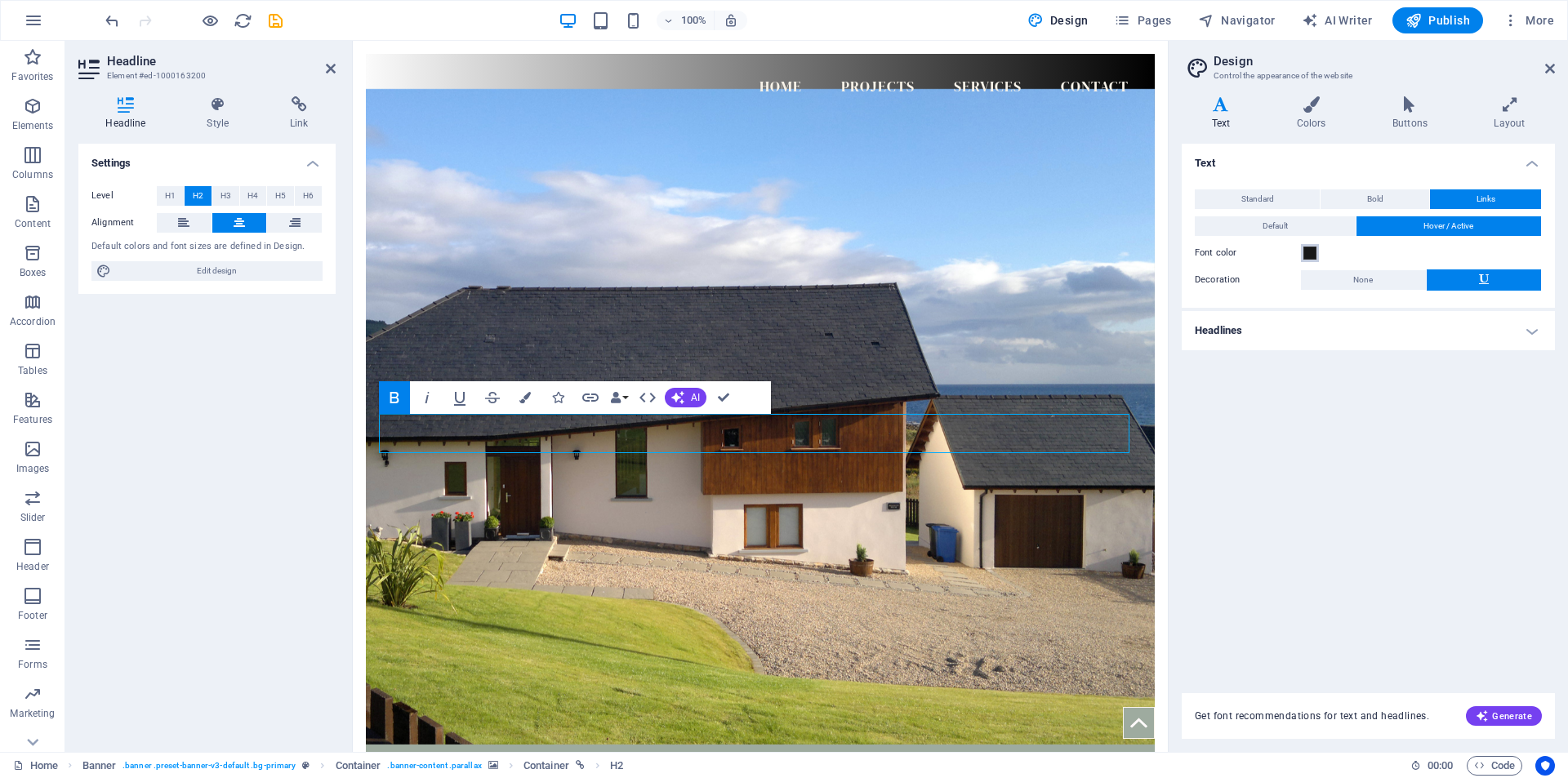
click at [1311, 251] on span at bounding box center [1309, 252] width 13 height 13
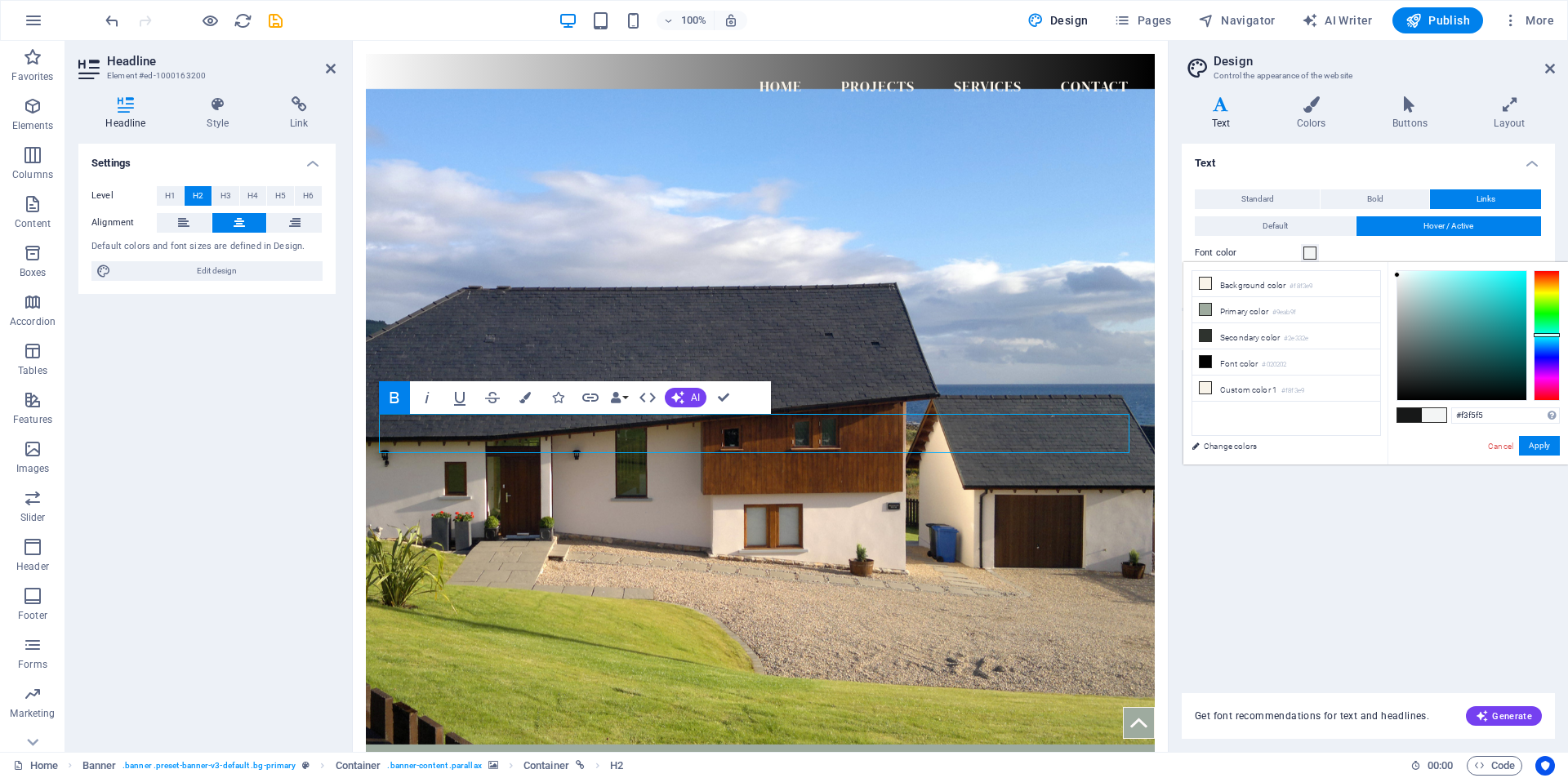
type input "#fdffff"
drag, startPoint x: 1400, startPoint y: 388, endPoint x: 1397, endPoint y: 264, distance: 124.0
click at [1397, 264] on div "#fdffff Supported formats #0852ed rgb(8, 82, 237) rgba(8, 82, 237, 90%) hsv(221…" at bounding box center [1477, 481] width 180 height 439
click at [1539, 443] on button "Apply" at bounding box center [1540, 445] width 41 height 20
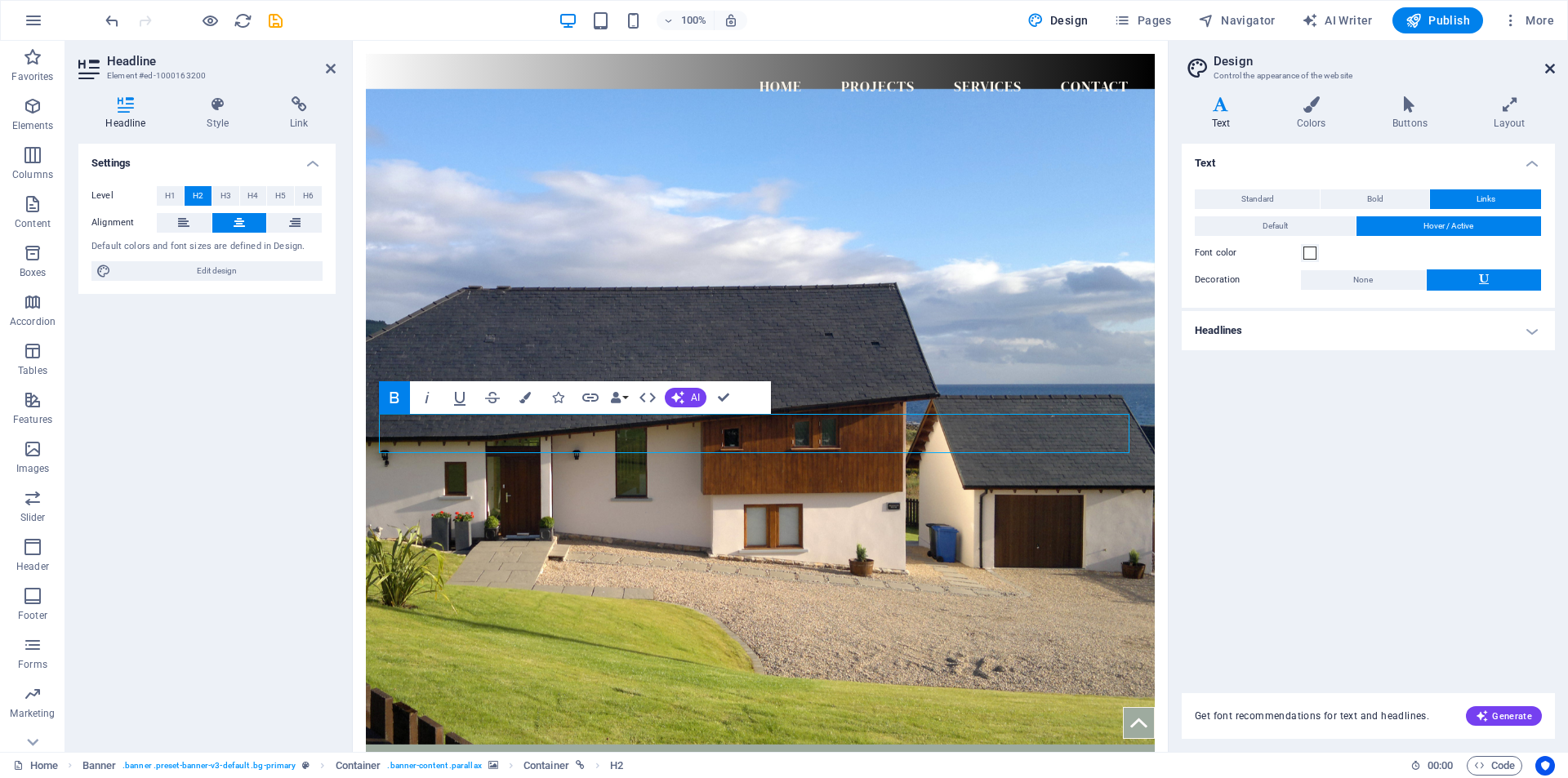
click at [1546, 65] on icon at bounding box center [1549, 68] width 9 height 13
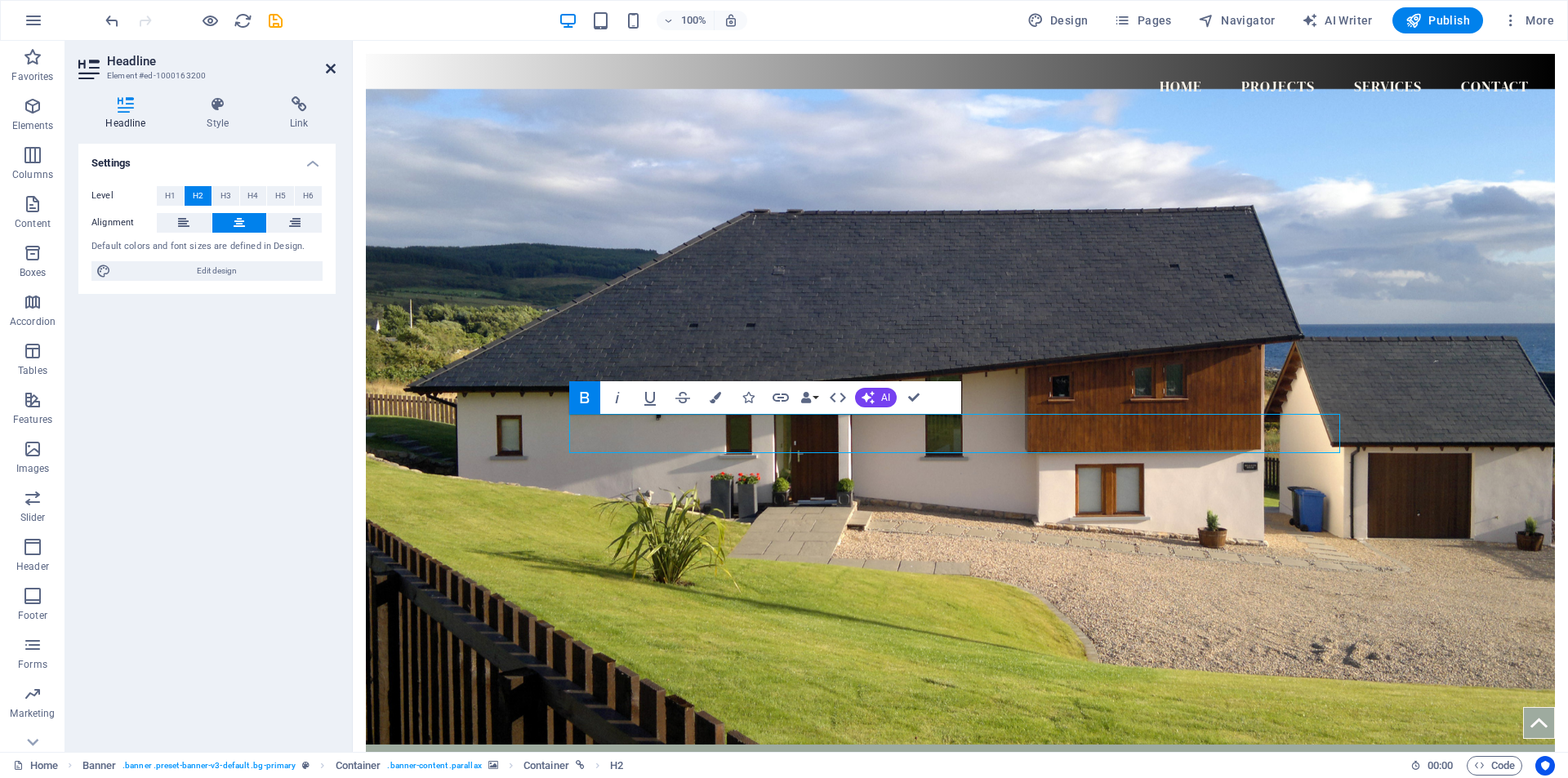
click at [334, 67] on icon at bounding box center [330, 68] width 9 height 13
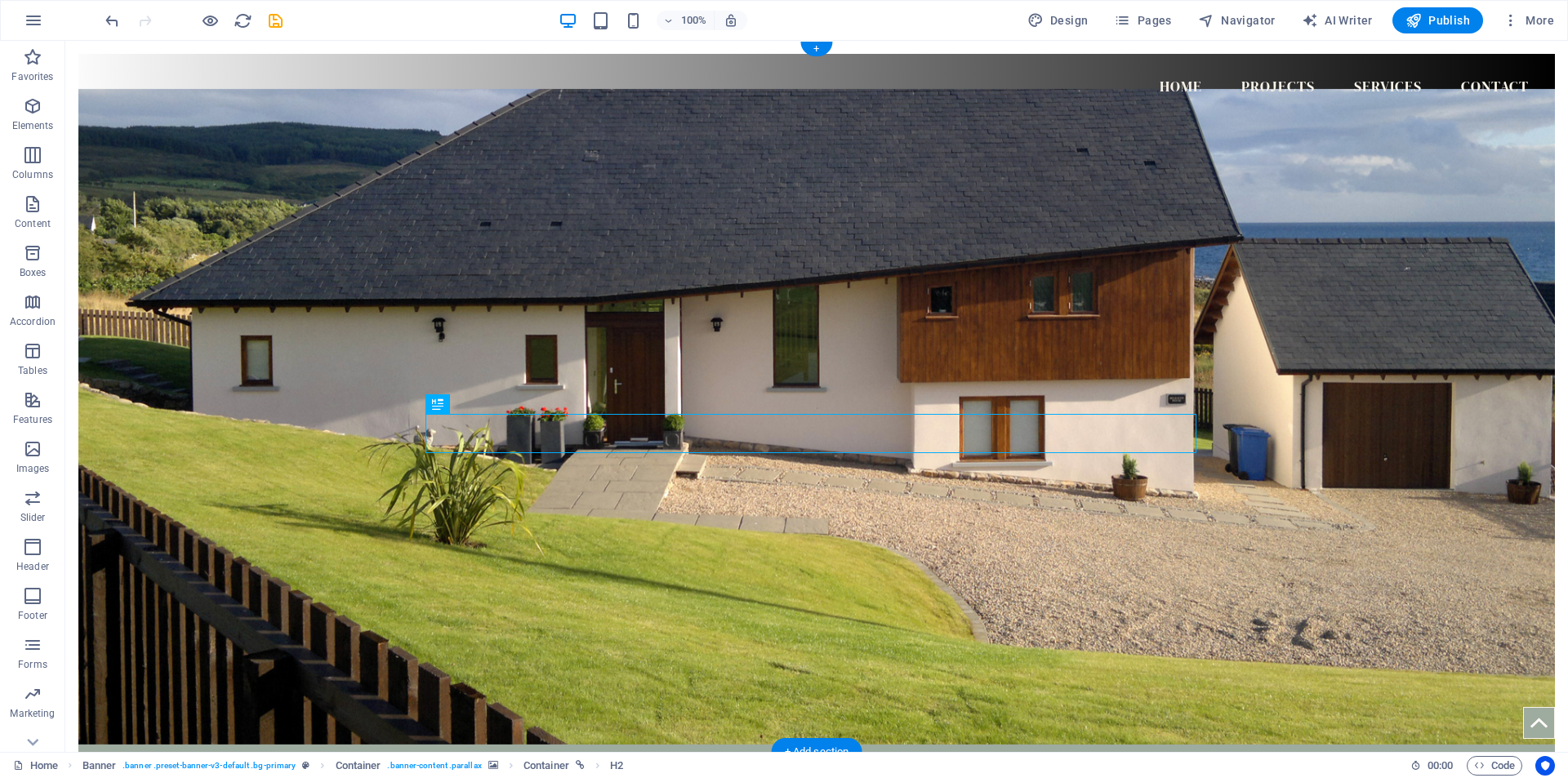
click at [112, 382] on figure at bounding box center [816, 417] width 1476 height 655
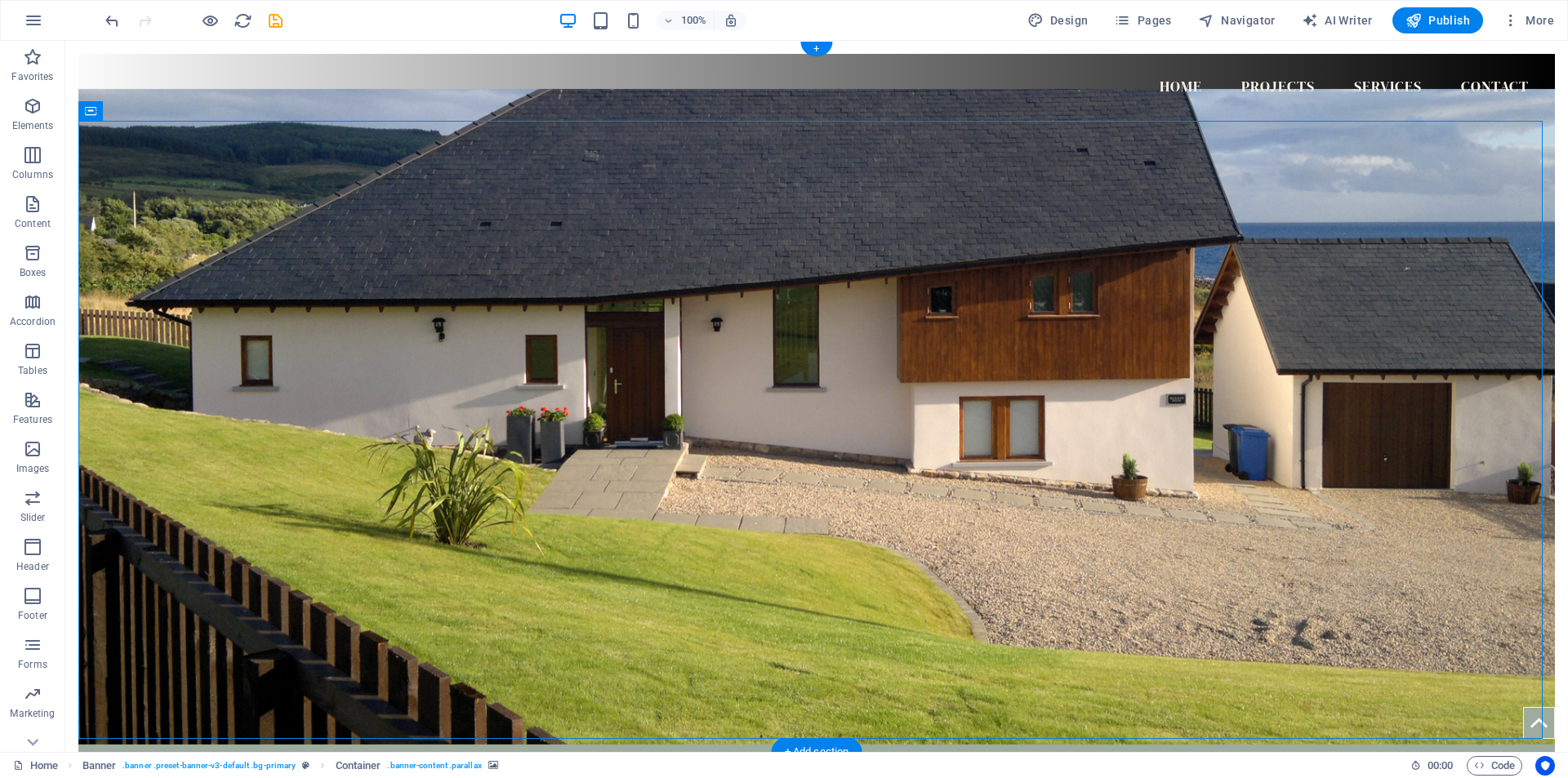
click at [1473, 428] on figure at bounding box center [816, 417] width 1476 height 655
click at [27, 19] on icon "button" at bounding box center [33, 20] width 20 height 20
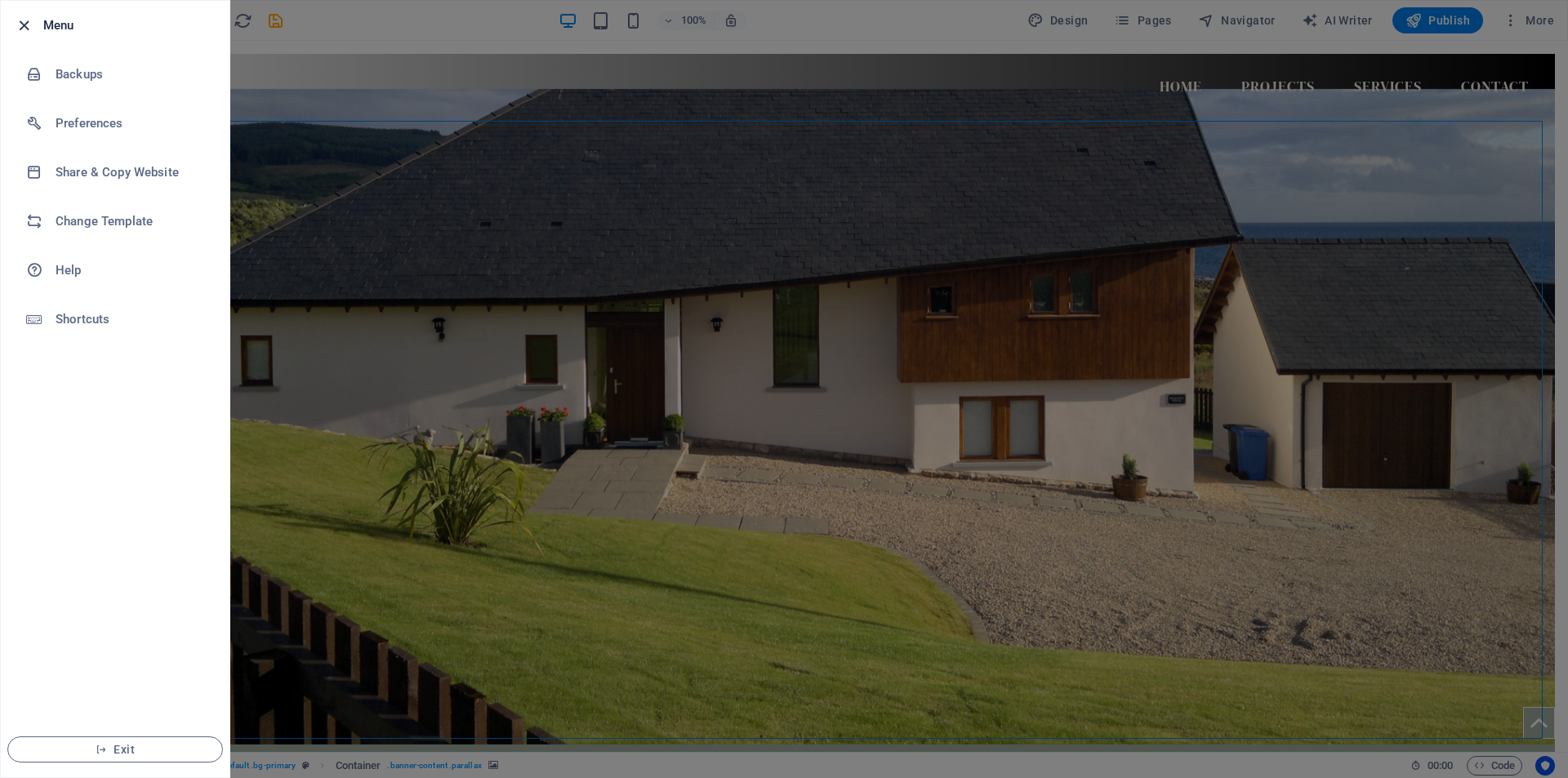
click at [27, 27] on icon "button" at bounding box center [24, 26] width 19 height 19
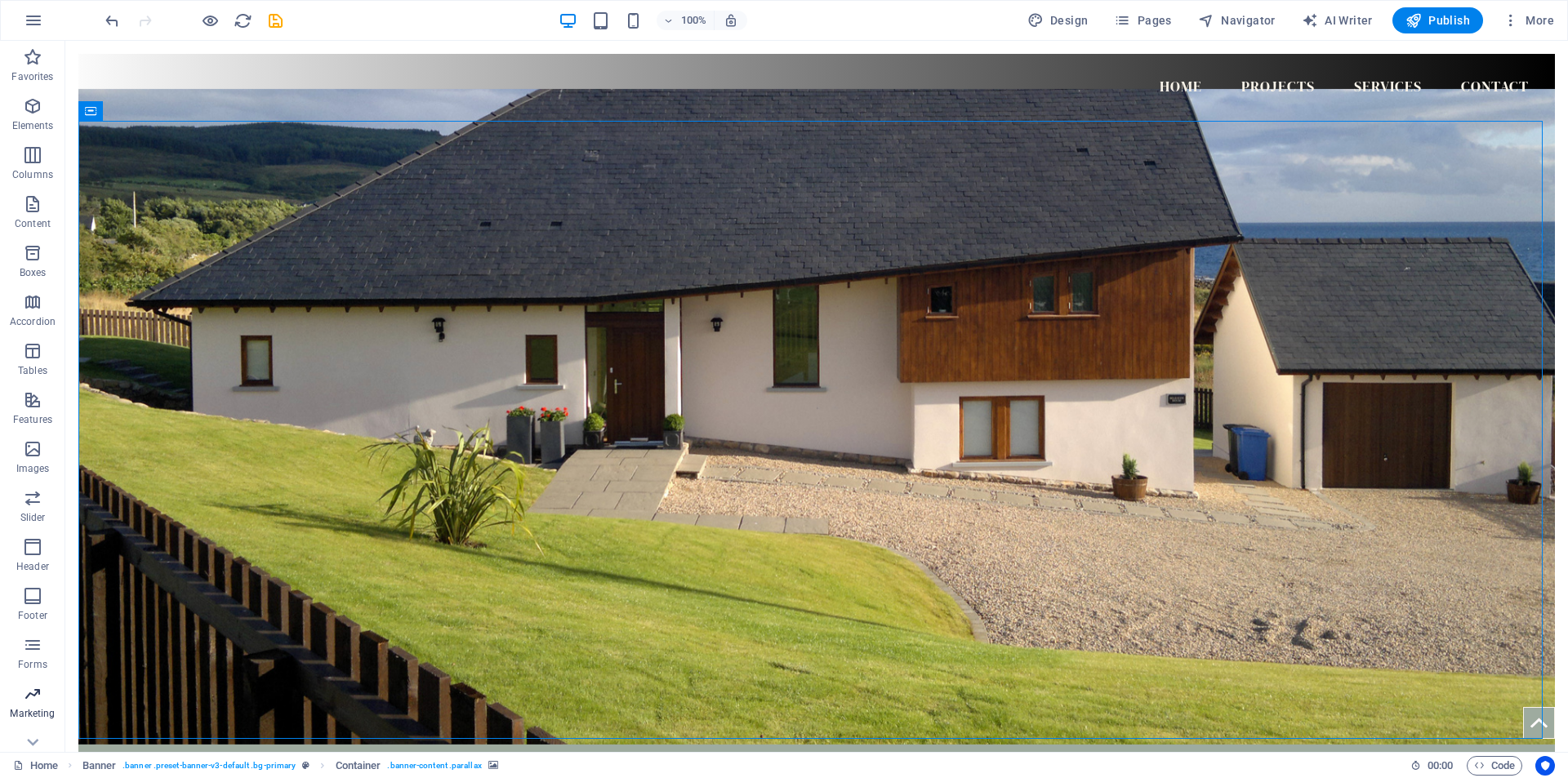
click at [28, 715] on p "Marketing" at bounding box center [32, 713] width 45 height 13
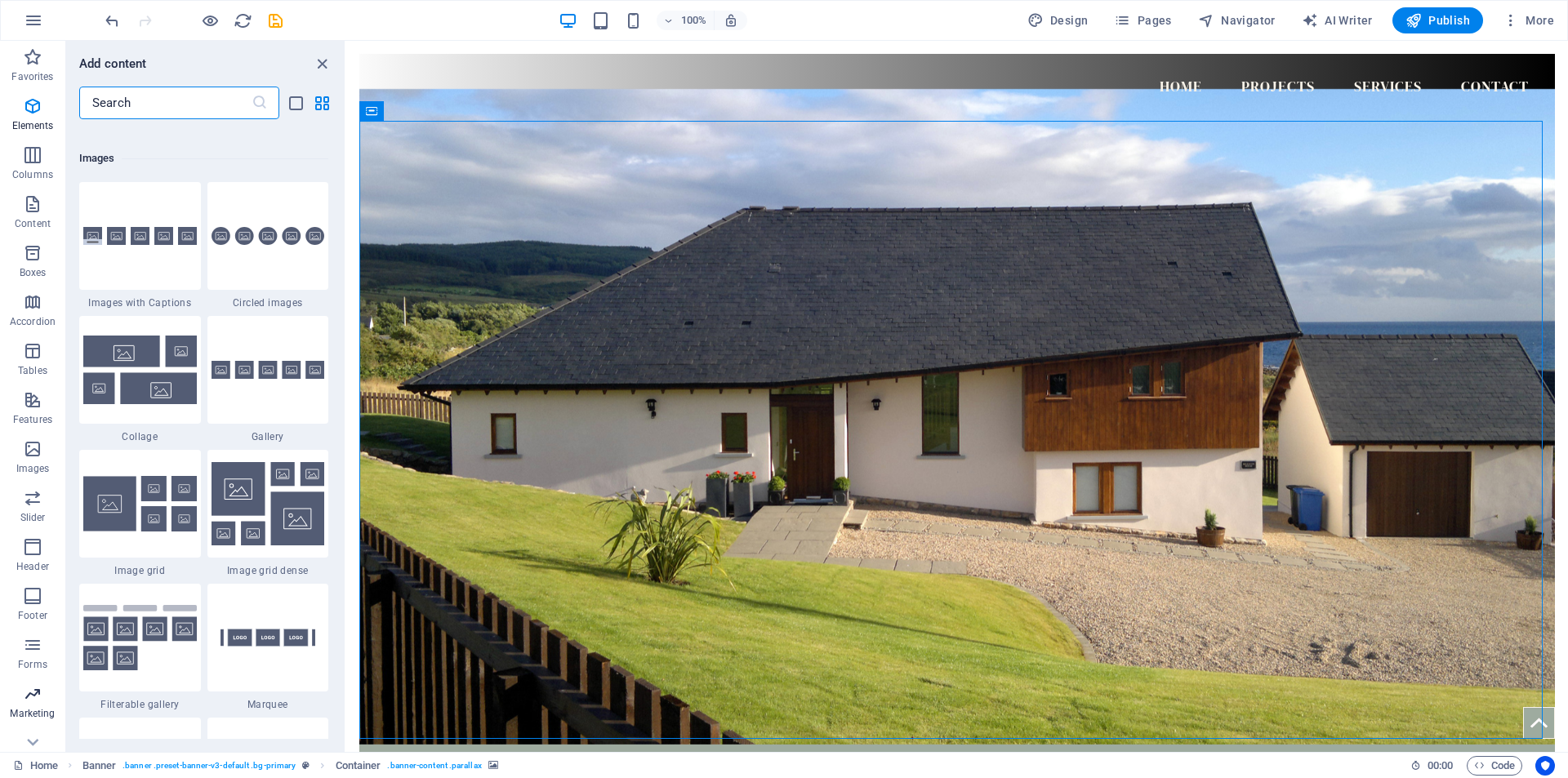
scroll to position [13294, 0]
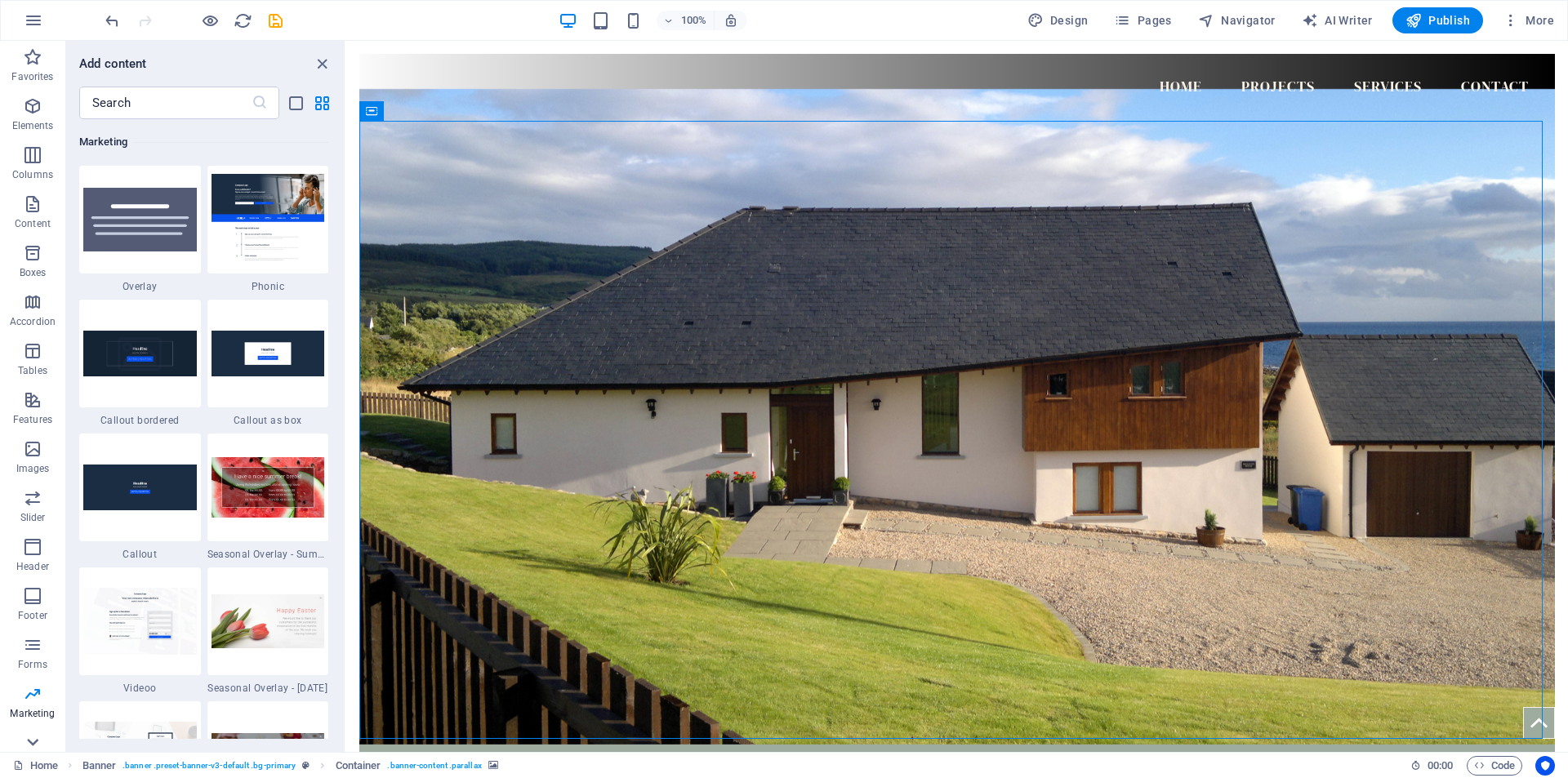
click at [28, 741] on icon at bounding box center [32, 742] width 11 height 8
click at [32, 49] on icon at bounding box center [33, 50] width 11 height 8
click at [39, 22] on icon "button" at bounding box center [33, 20] width 20 height 20
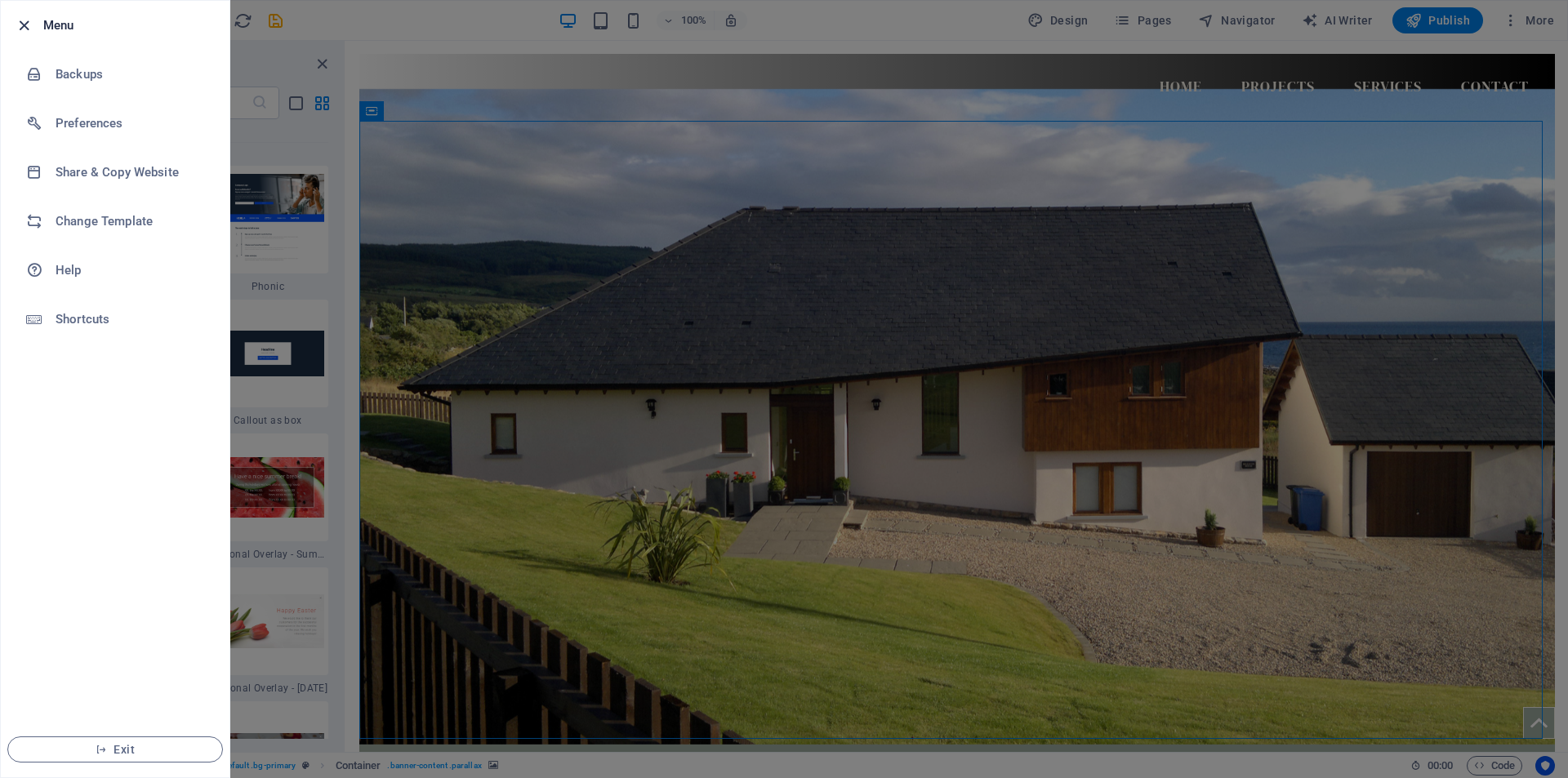
click at [26, 21] on icon "button" at bounding box center [24, 26] width 19 height 19
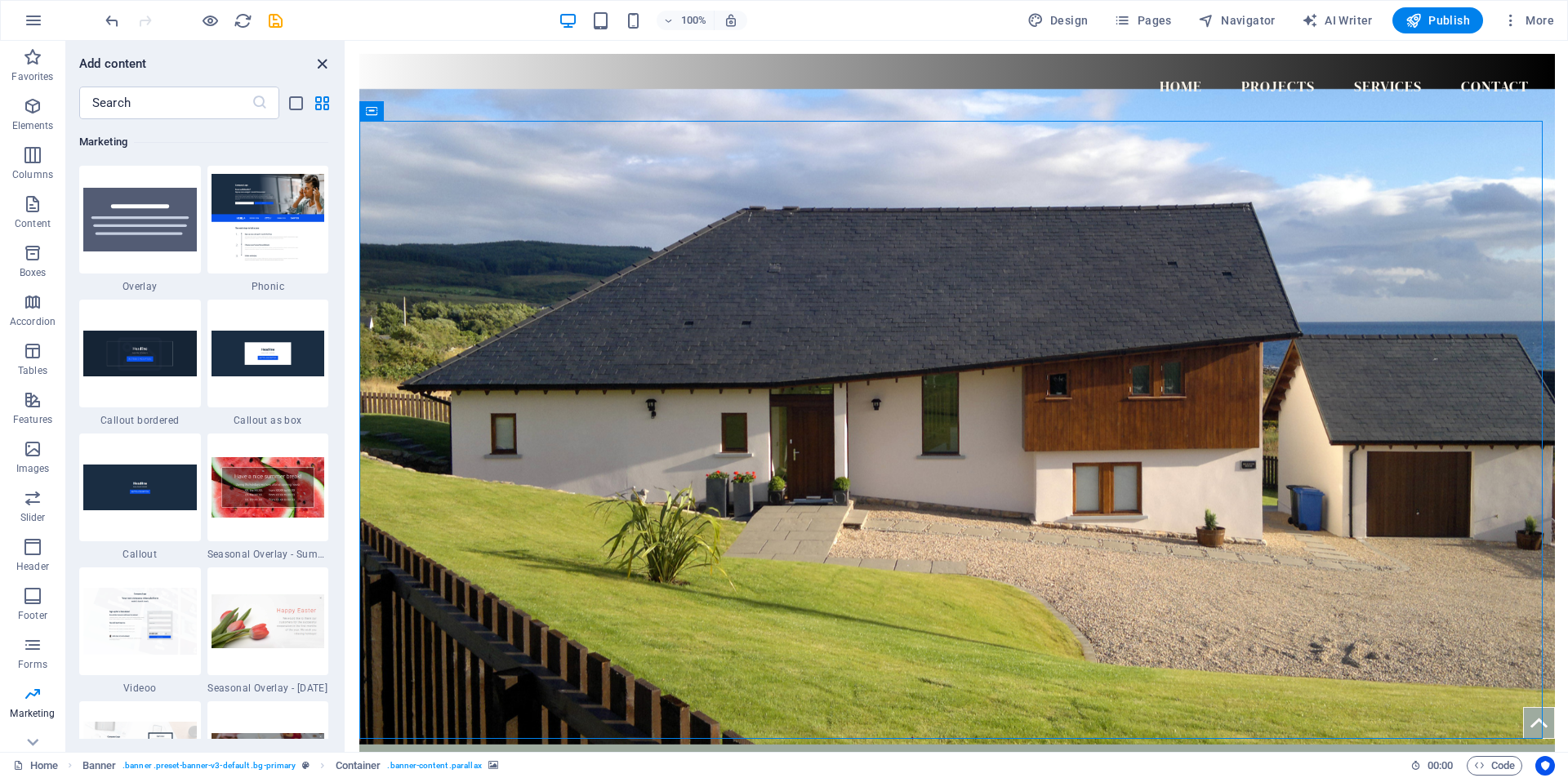
click at [324, 63] on icon "close panel" at bounding box center [322, 64] width 19 height 19
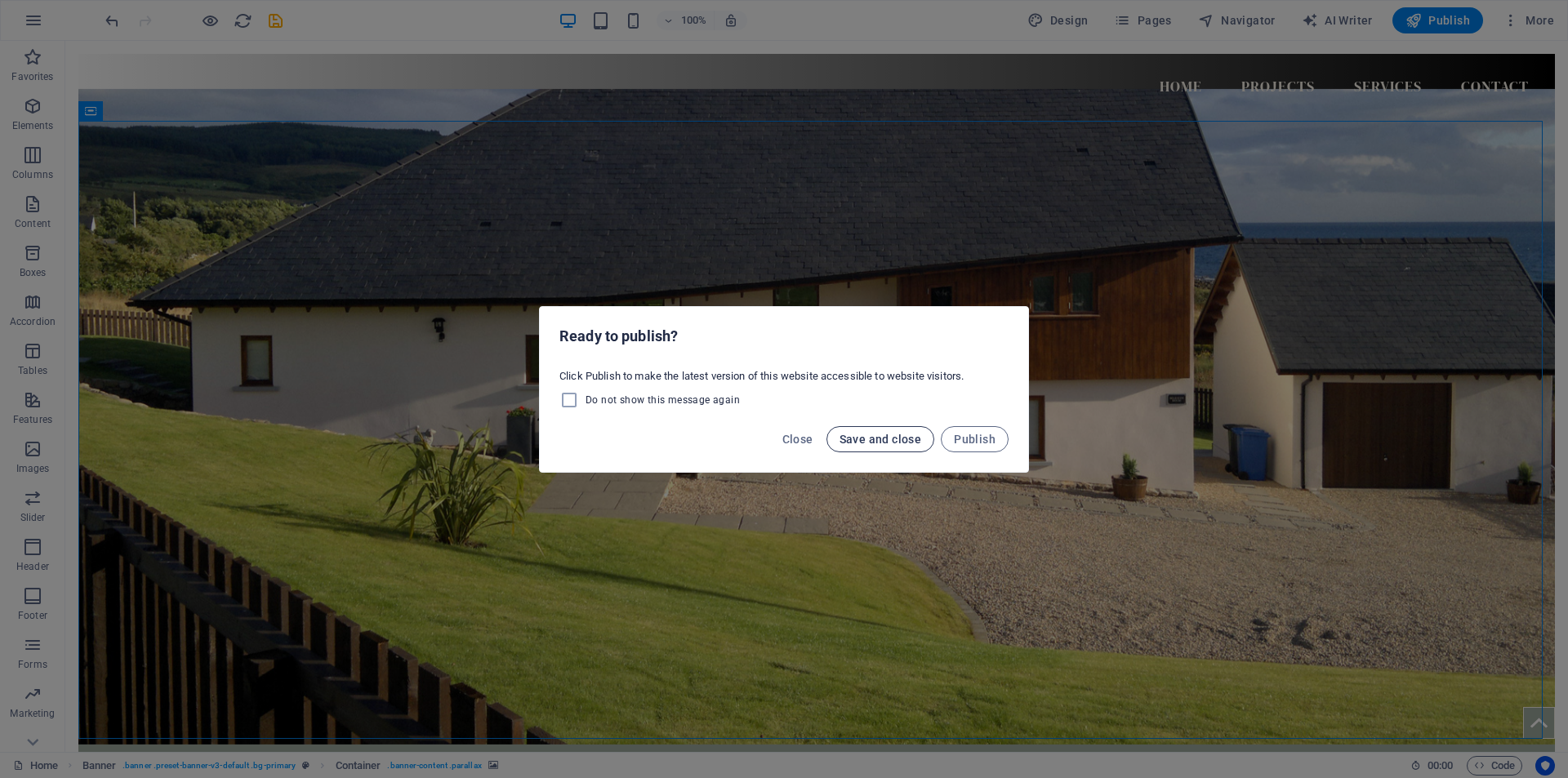
click at [878, 441] on span "Save and close" at bounding box center [881, 438] width 82 height 13
checkbox input "false"
